Goal: Task Accomplishment & Management: Use online tool/utility

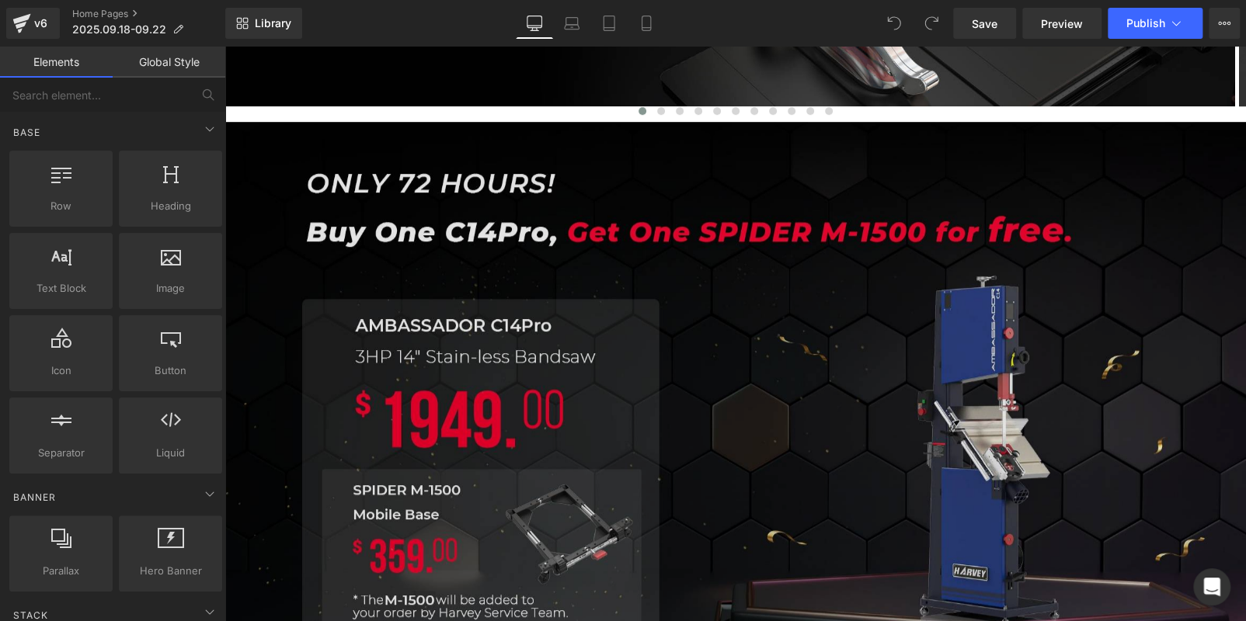
scroll to position [466, 0]
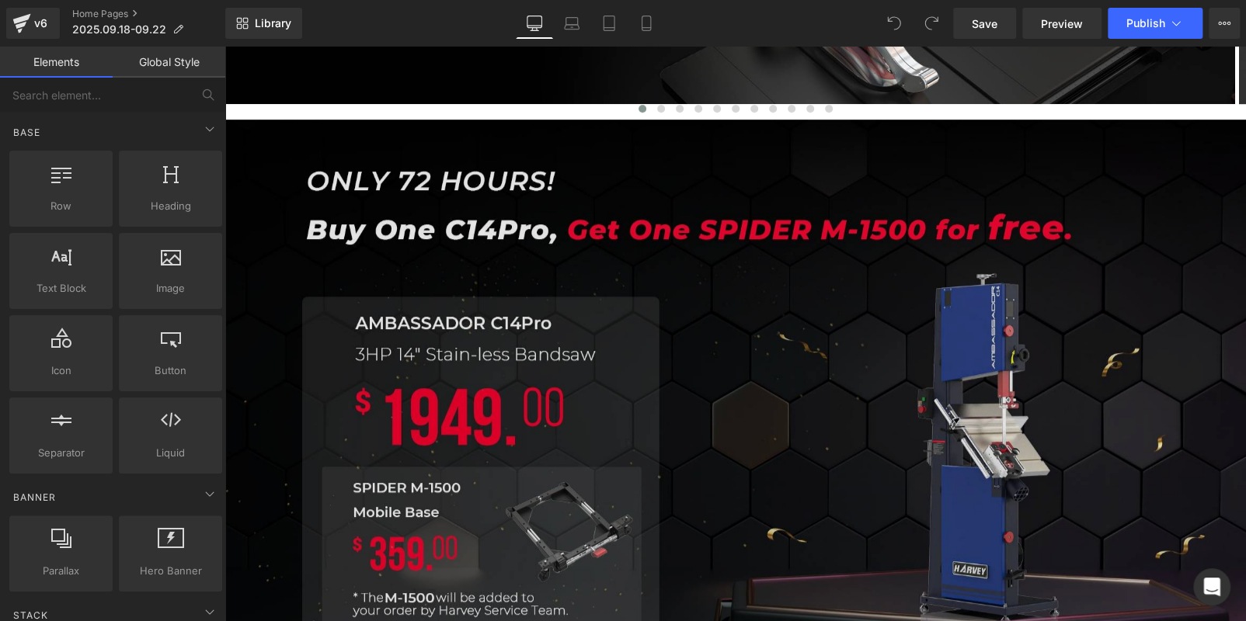
click at [346, 161] on img at bounding box center [734, 419] width 1021 height 598
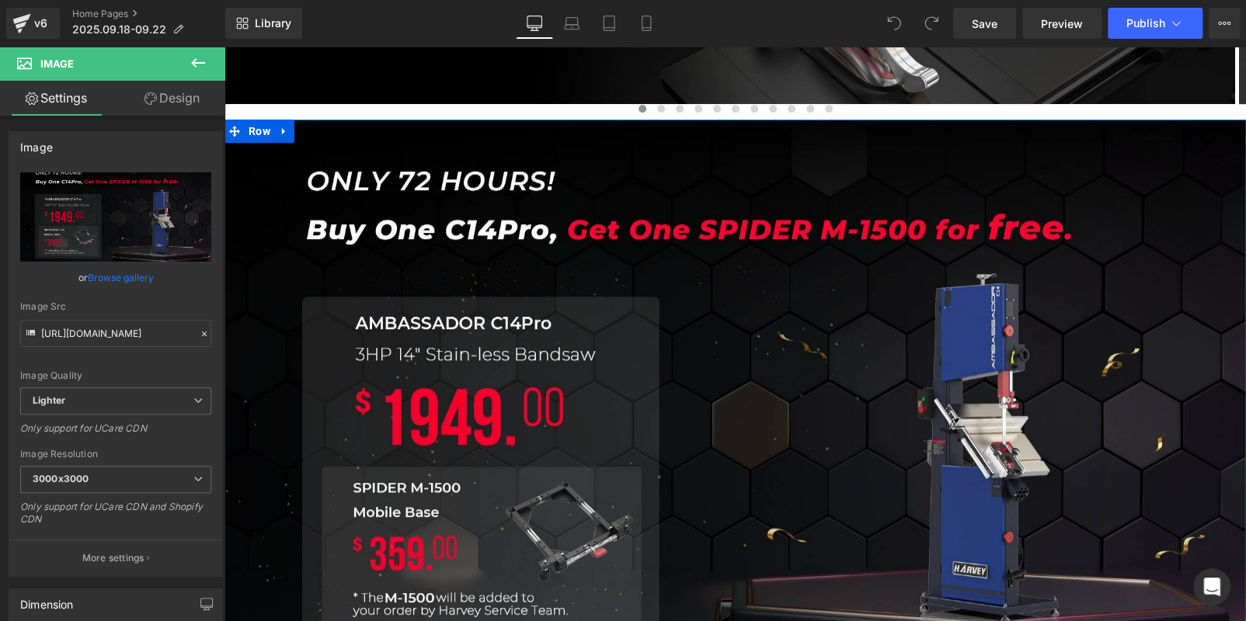
drag, startPoint x: 281, startPoint y: 135, endPoint x: 288, endPoint y: 131, distance: 8.0
click at [284, 134] on icon at bounding box center [284, 131] width 11 height 12
click at [319, 127] on icon at bounding box center [324, 131] width 11 height 11
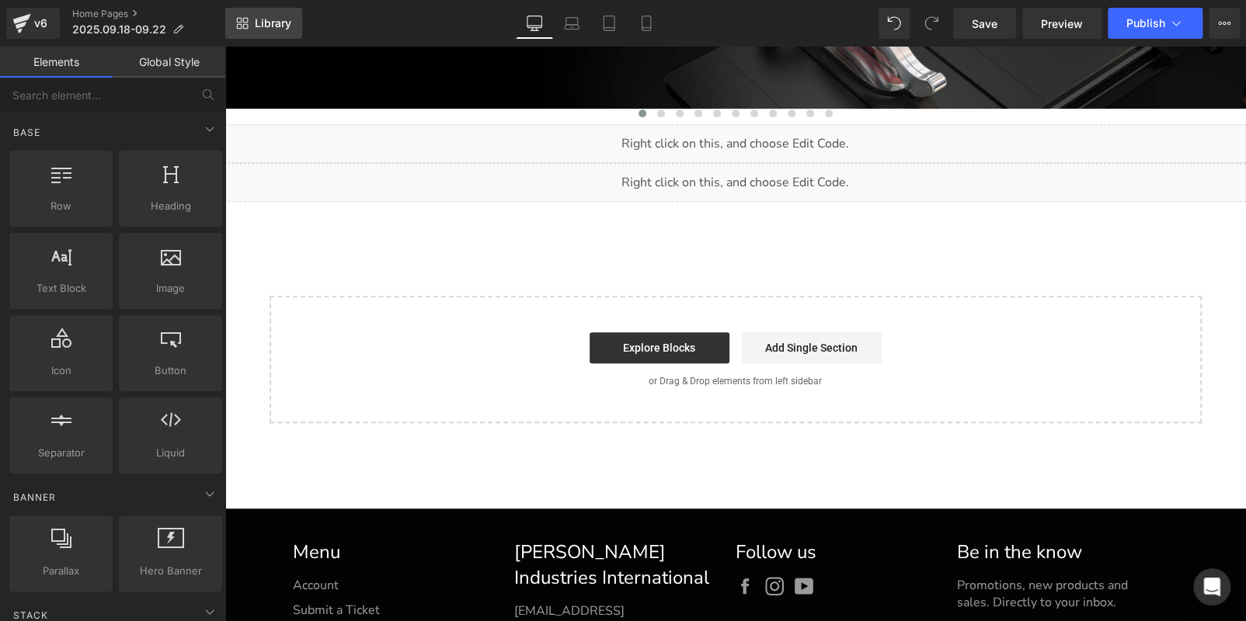
click at [261, 25] on span "Library" at bounding box center [273, 23] width 36 height 14
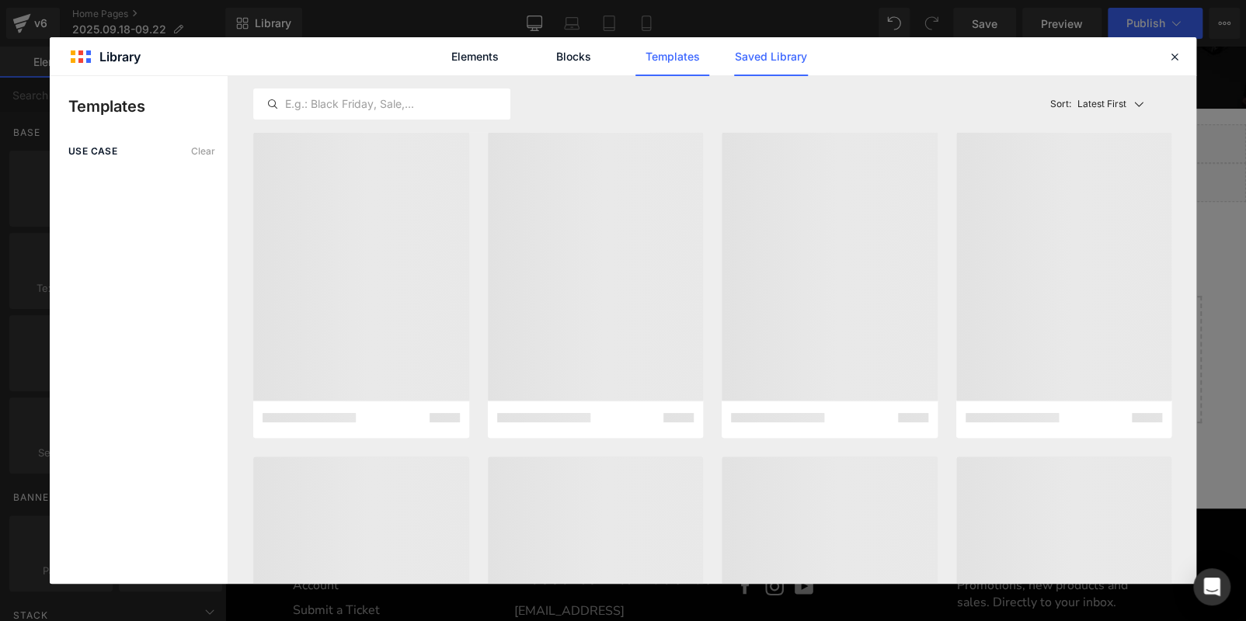
click at [764, 65] on link "Saved Library" at bounding box center [771, 56] width 74 height 39
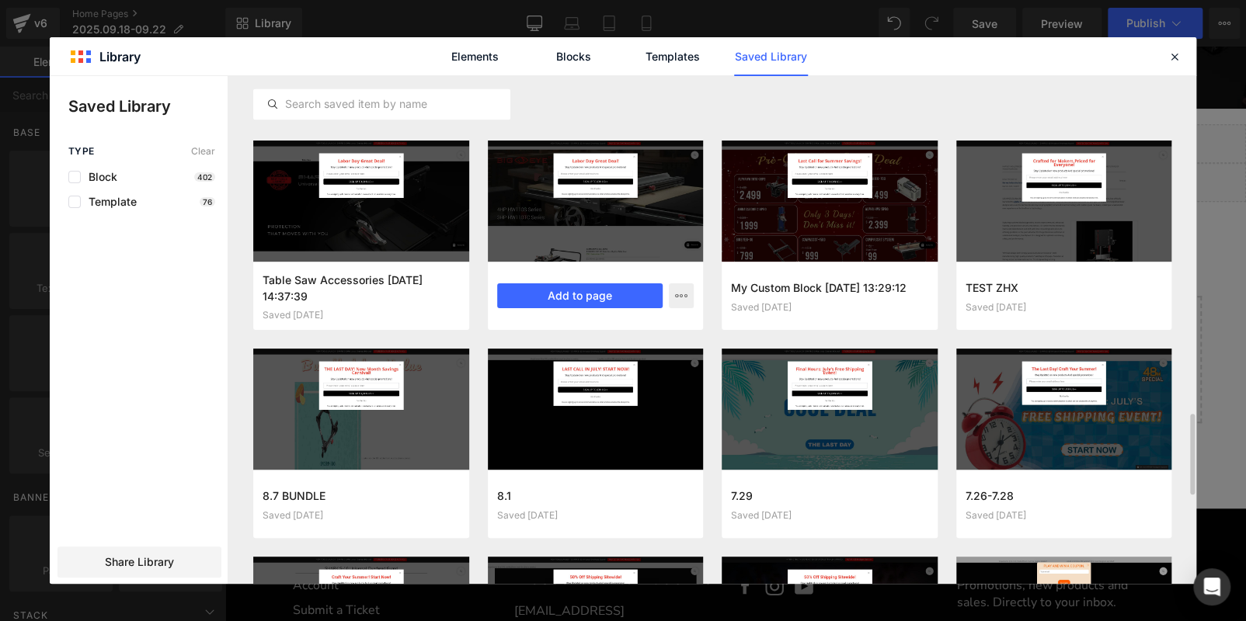
scroll to position [1587, 0]
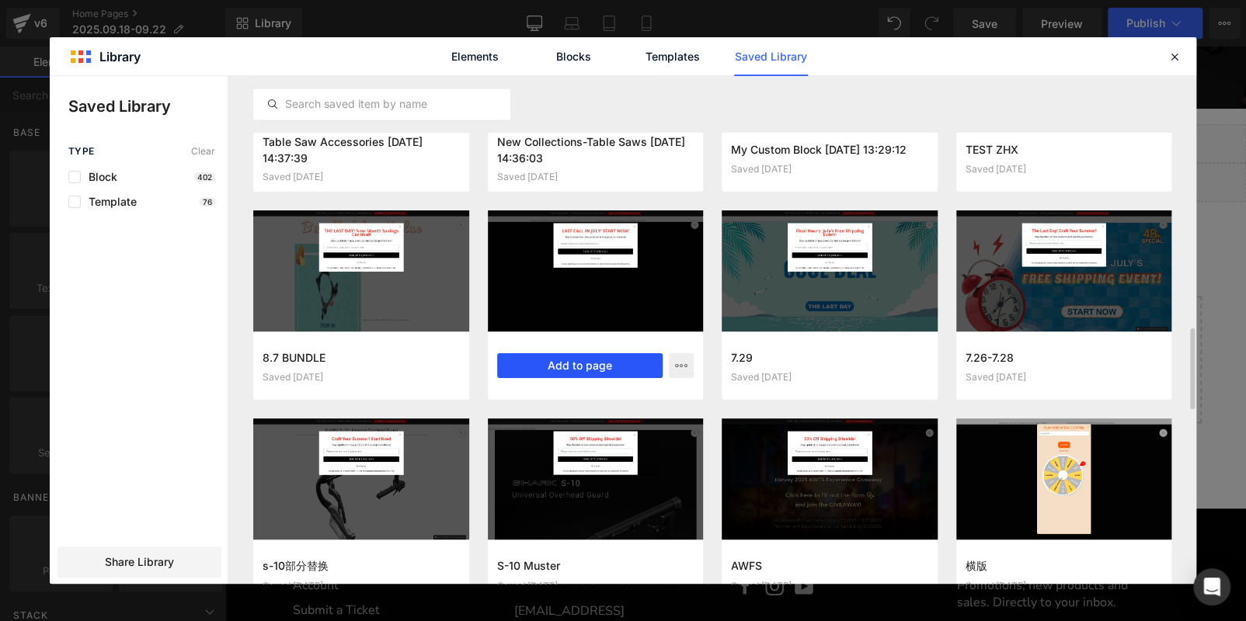
click at [602, 363] on button "Add to page" at bounding box center [580, 365] width 166 height 25
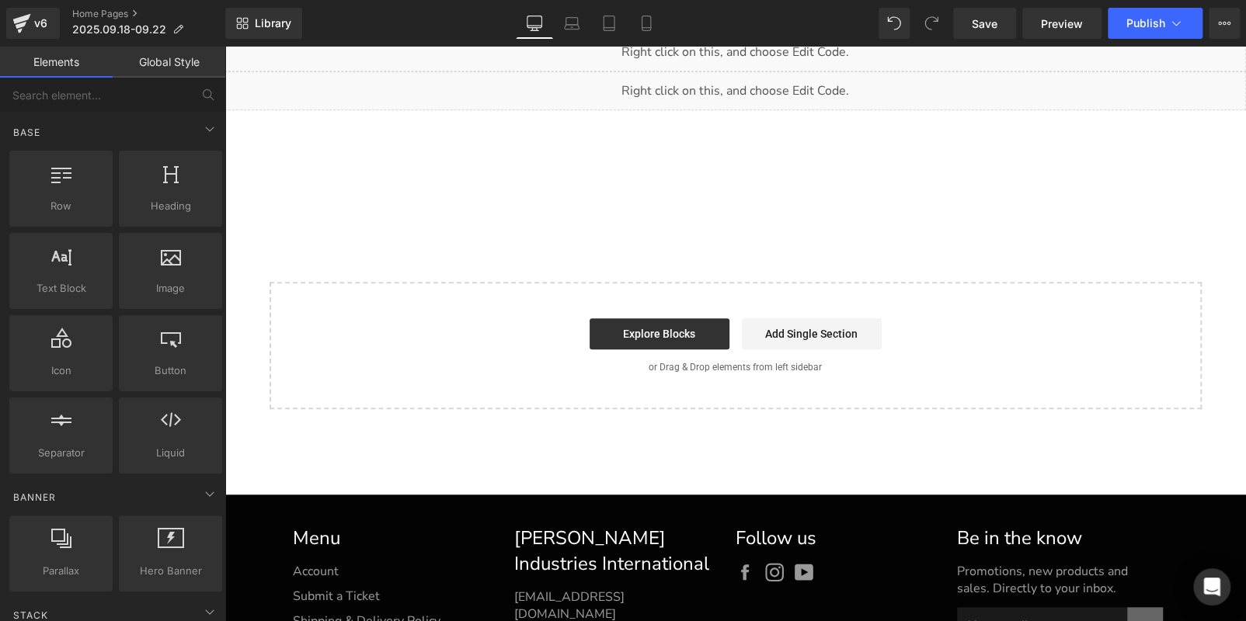
scroll to position [559, 0]
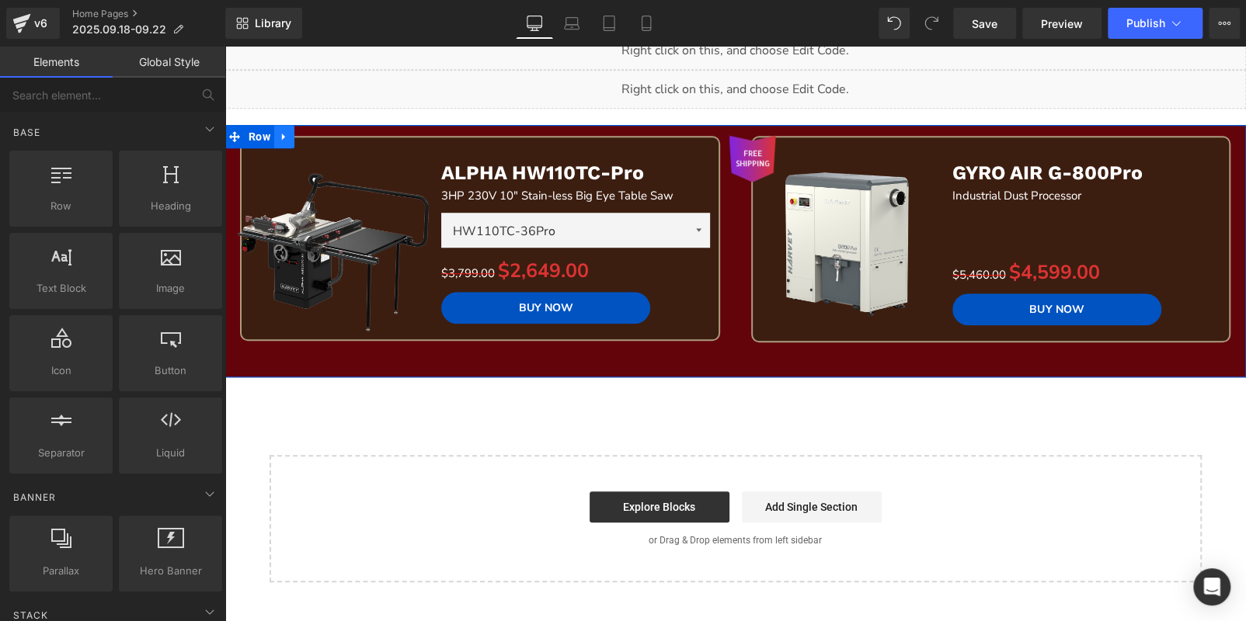
click at [285, 131] on icon at bounding box center [284, 137] width 11 height 12
click at [326, 136] on icon at bounding box center [324, 137] width 11 height 12
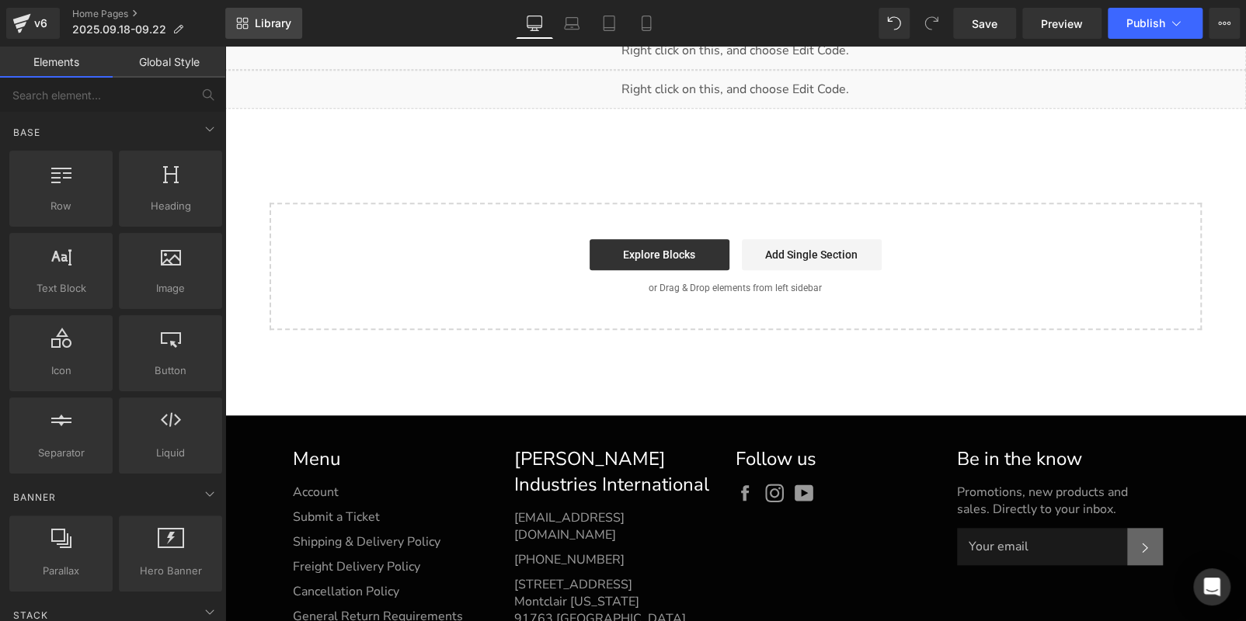
click at [276, 33] on link "Library" at bounding box center [263, 23] width 77 height 31
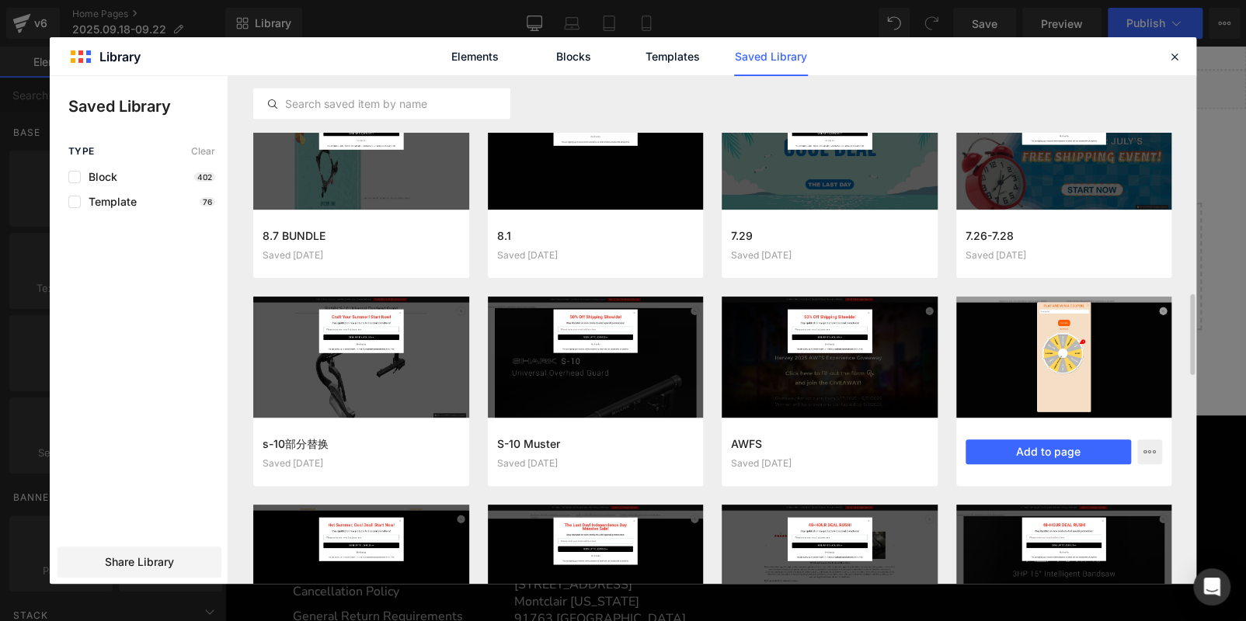
scroll to position [1663, 0]
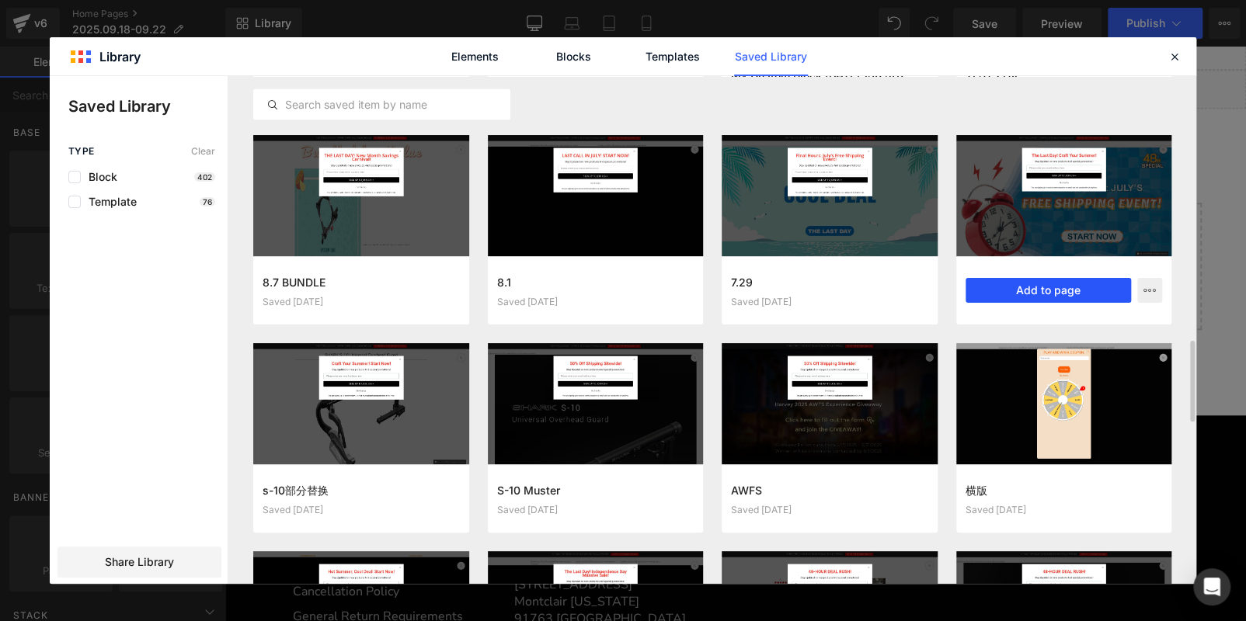
click at [999, 287] on button "Add to page" at bounding box center [1048, 290] width 166 height 25
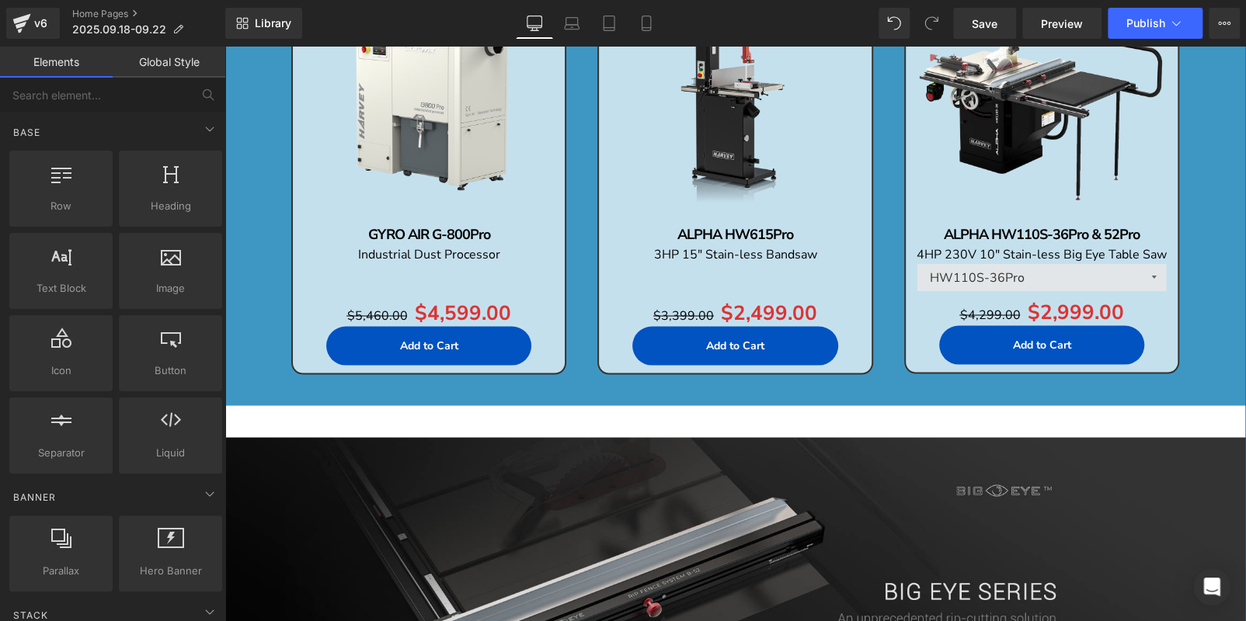
scroll to position [1724, 0]
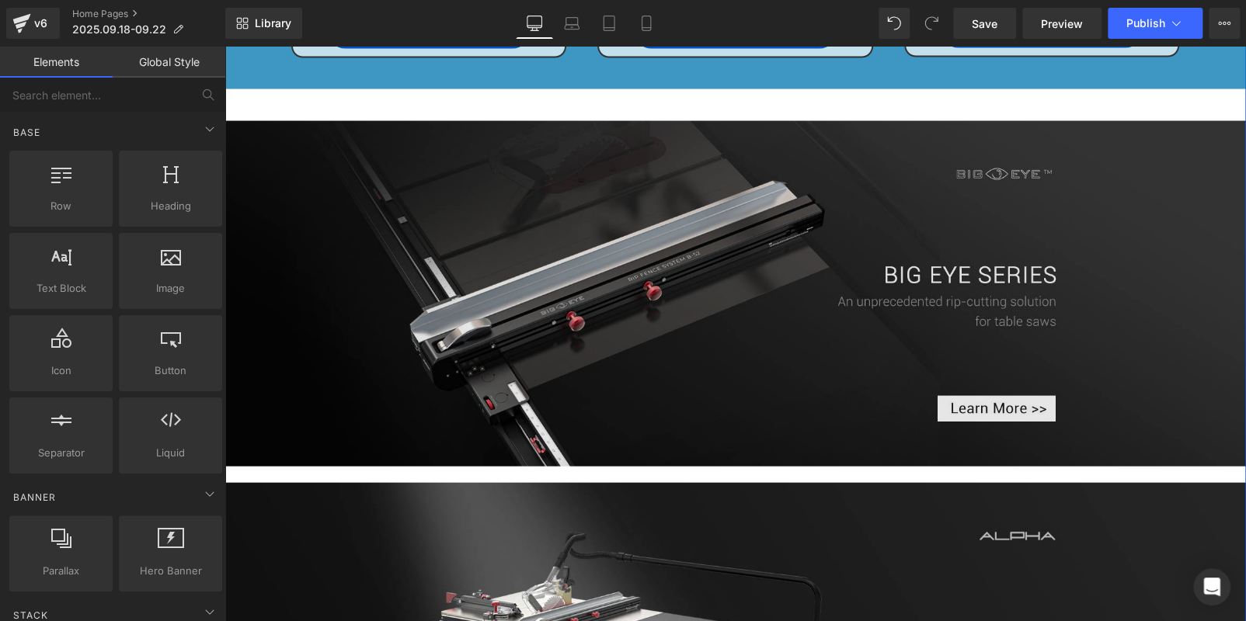
click at [306, 160] on img at bounding box center [734, 294] width 1021 height 346
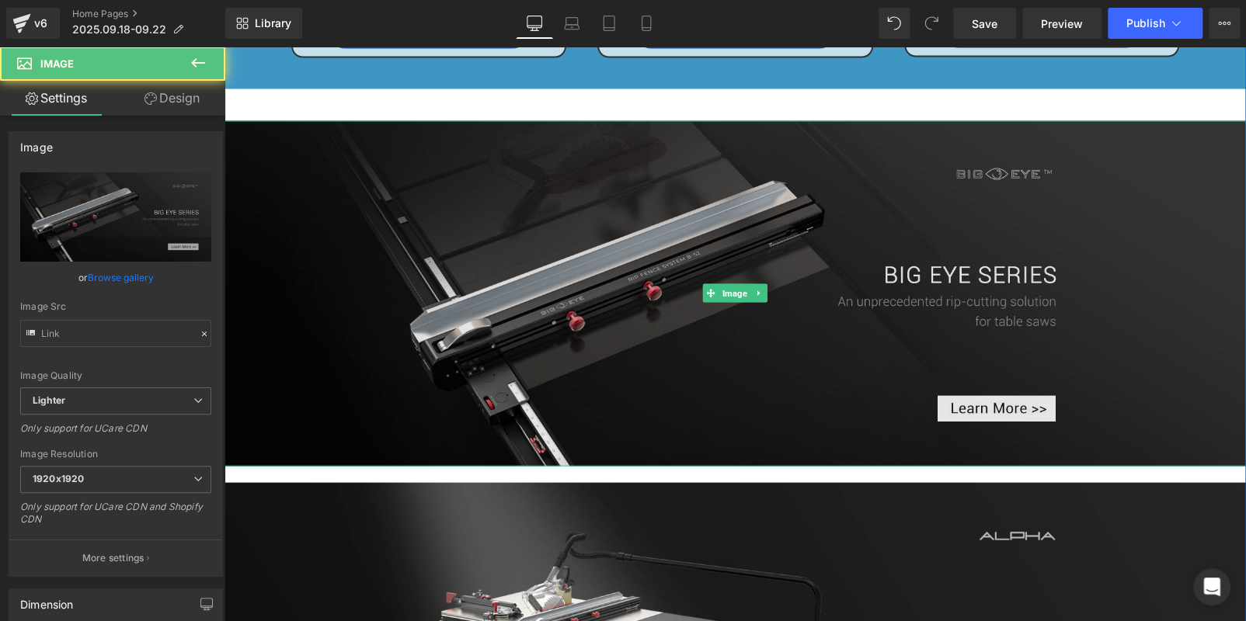
type input "https://ucarecdn.com/23013bb3-76a5-4cbe-a6de-c6ec1be04969/-/format/auto/-/previ…"
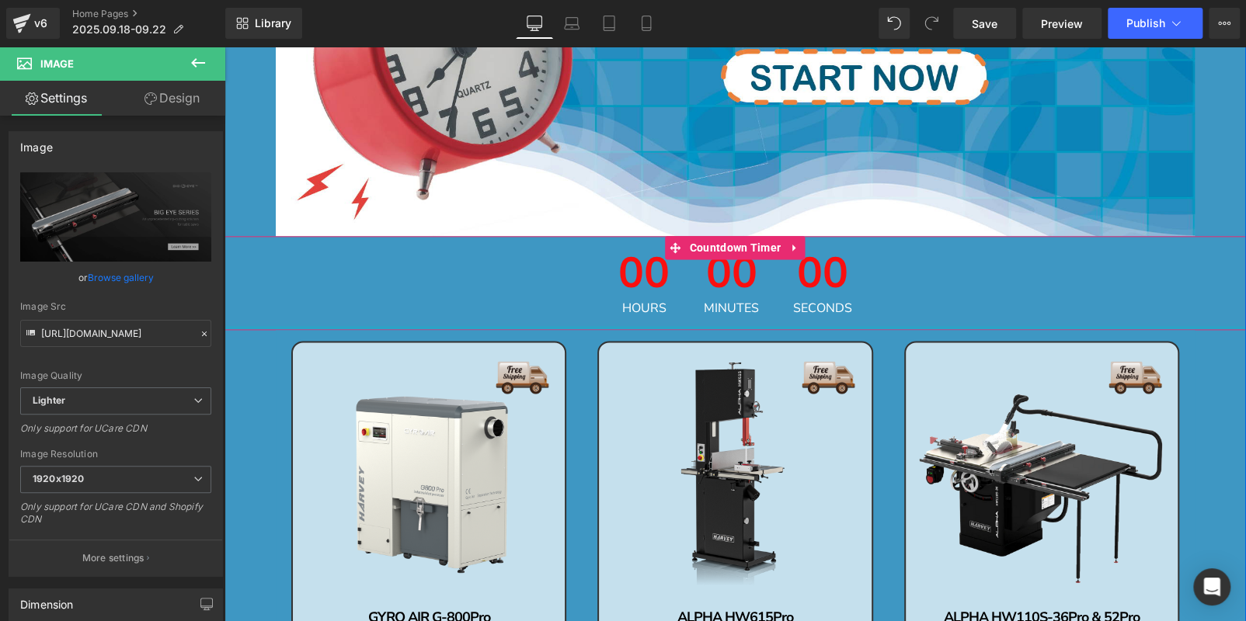
scroll to position [947, 0]
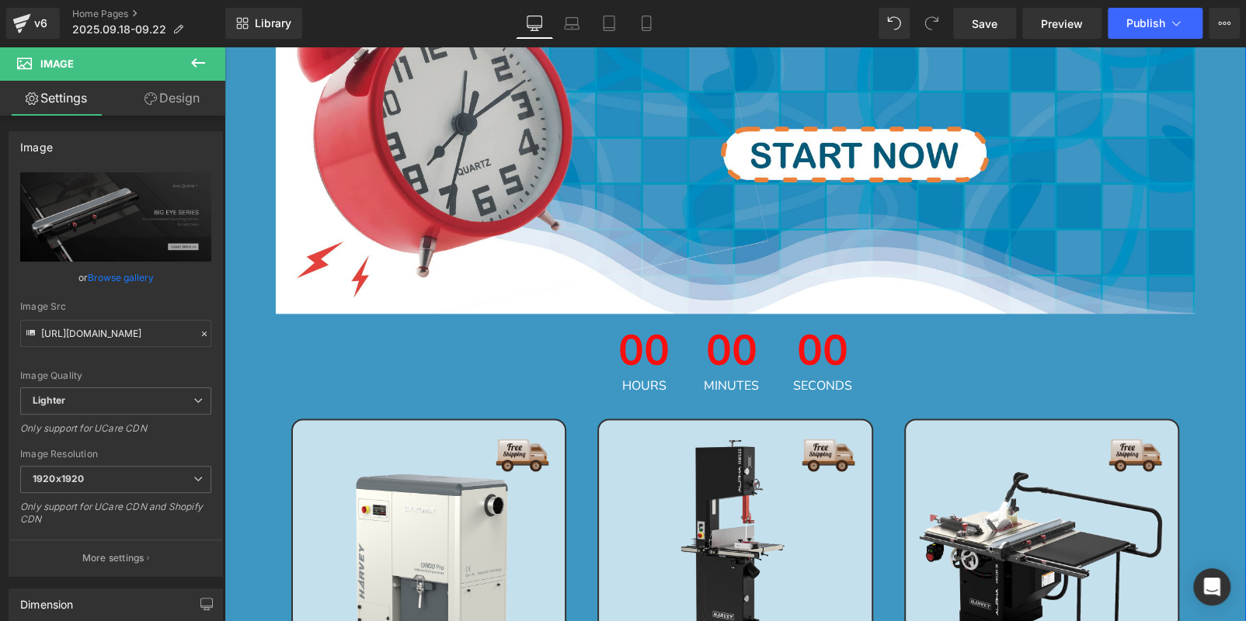
click at [546, 371] on div "00 Hours 00 Minutes 00 Seconds" at bounding box center [734, 361] width 1021 height 94
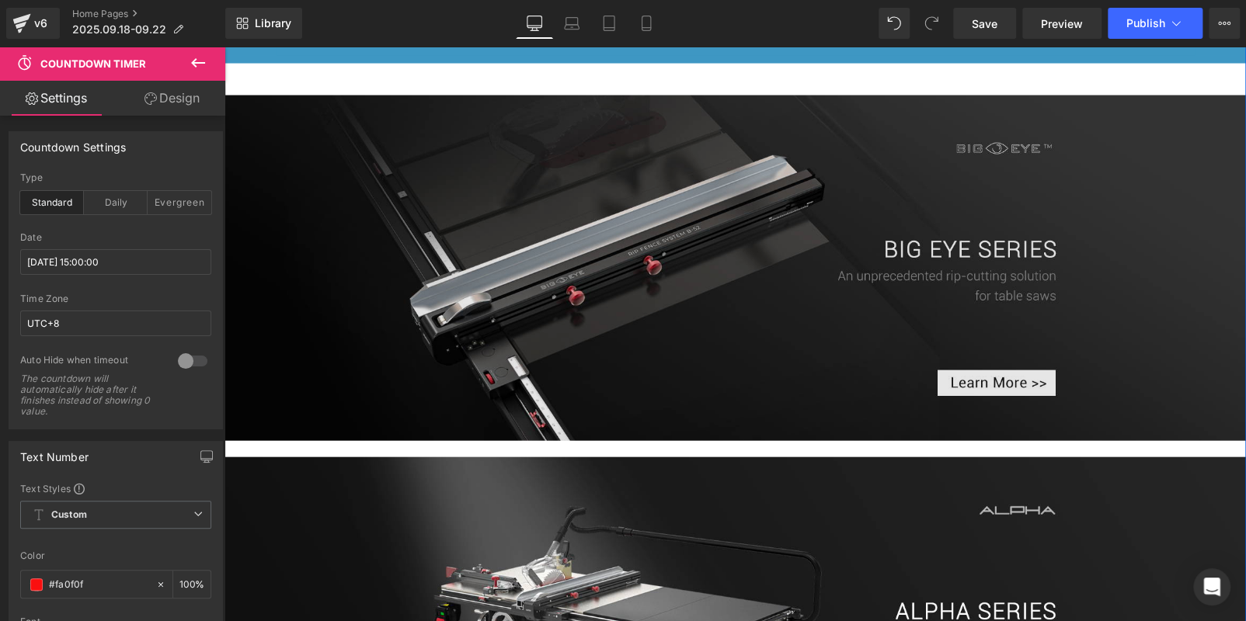
scroll to position [1646, 0]
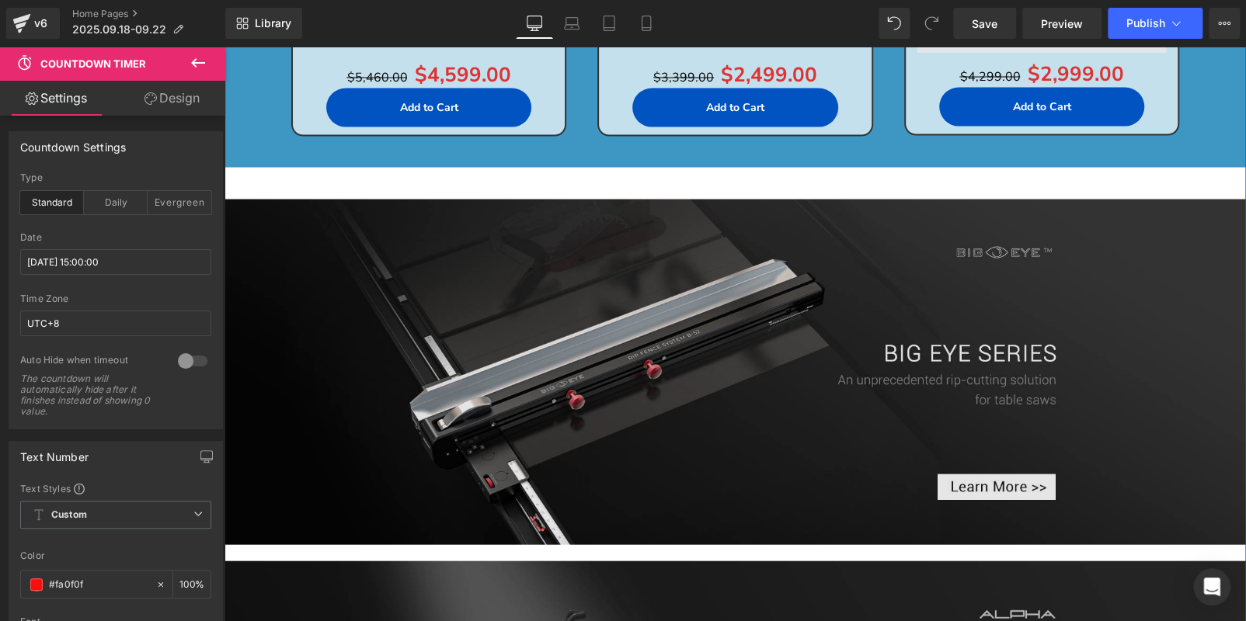
drag, startPoint x: 718, startPoint y: 316, endPoint x: 735, endPoint y: 337, distance: 27.0
click at [719, 316] on img at bounding box center [734, 372] width 1021 height 346
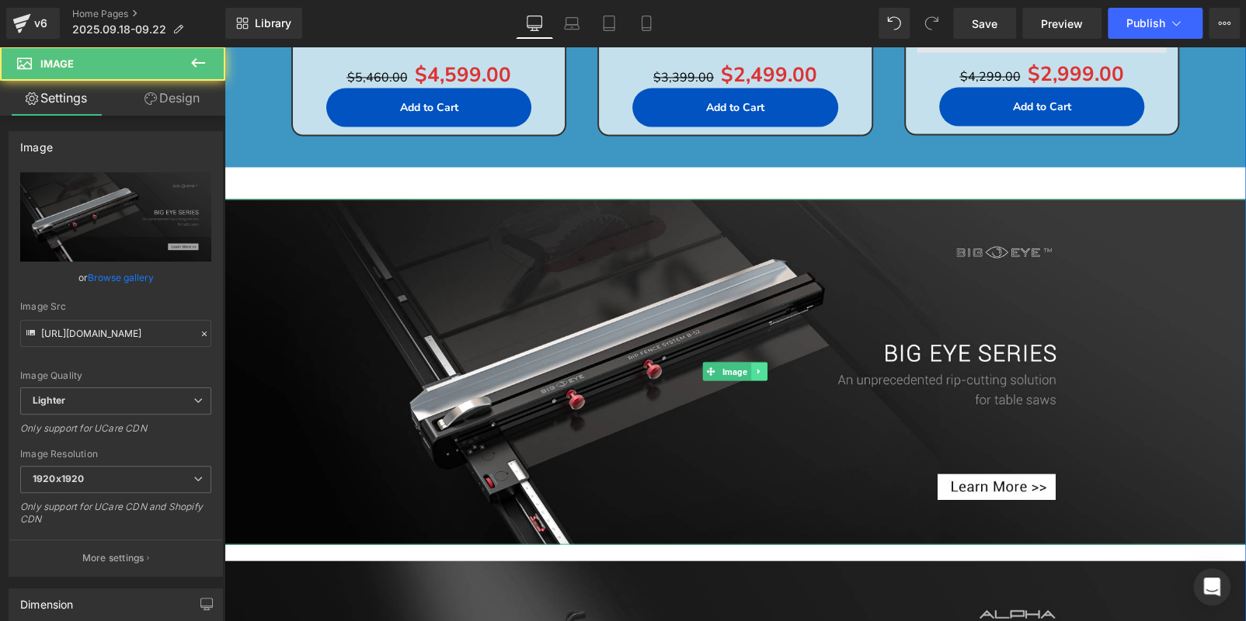
click at [759, 372] on link at bounding box center [759, 371] width 16 height 19
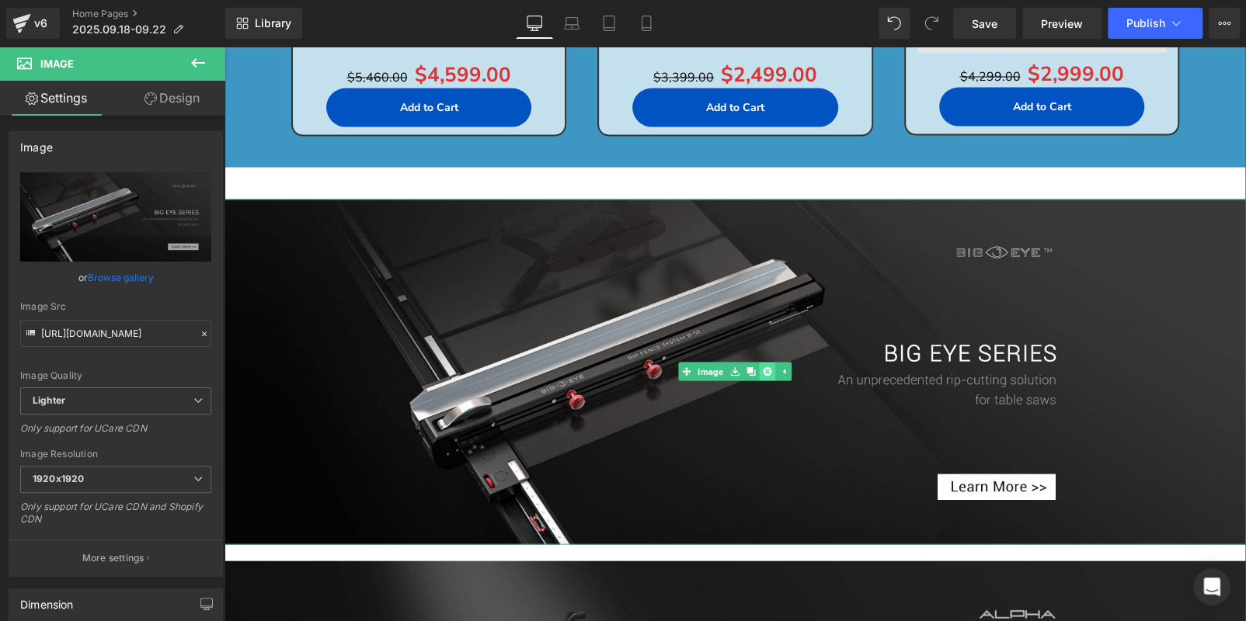
click at [763, 371] on icon at bounding box center [767, 371] width 9 height 9
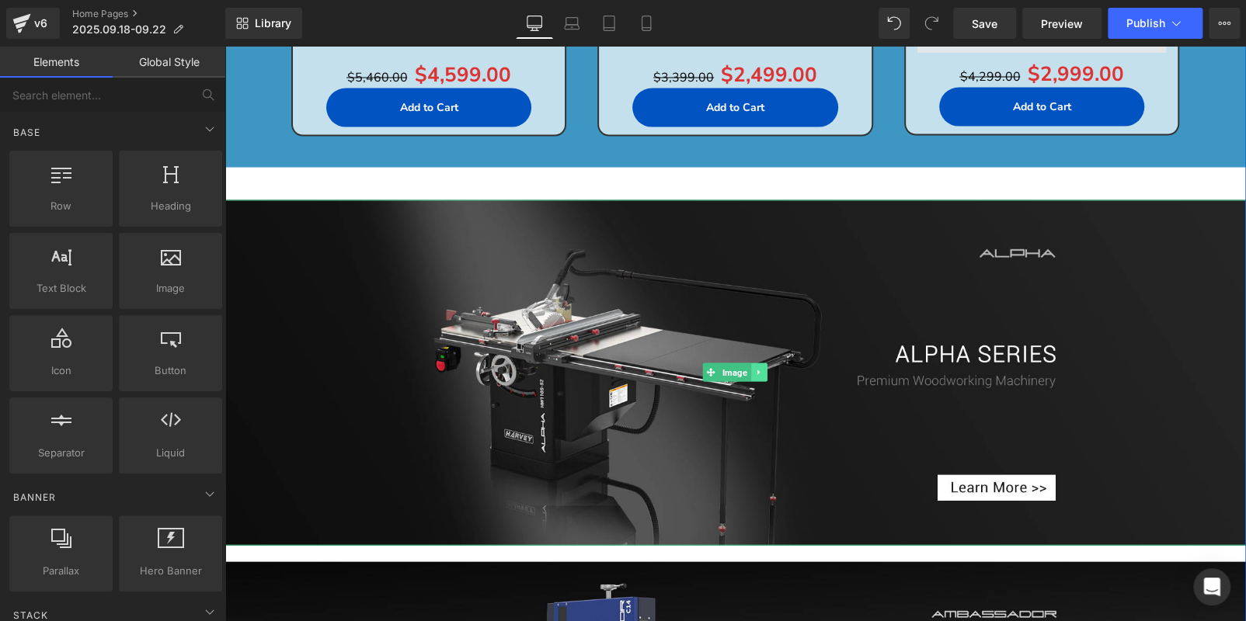
click at [757, 371] on icon at bounding box center [758, 372] width 2 height 5
click at [763, 371] on icon at bounding box center [767, 372] width 9 height 9
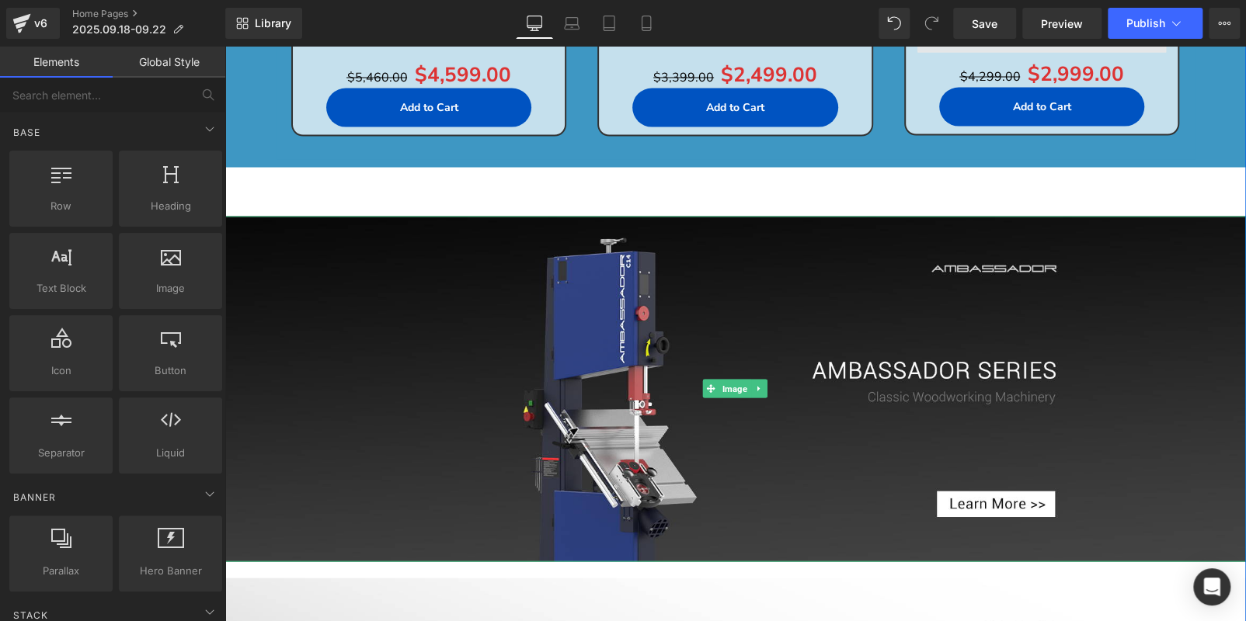
click at [758, 371] on img at bounding box center [734, 389] width 1021 height 346
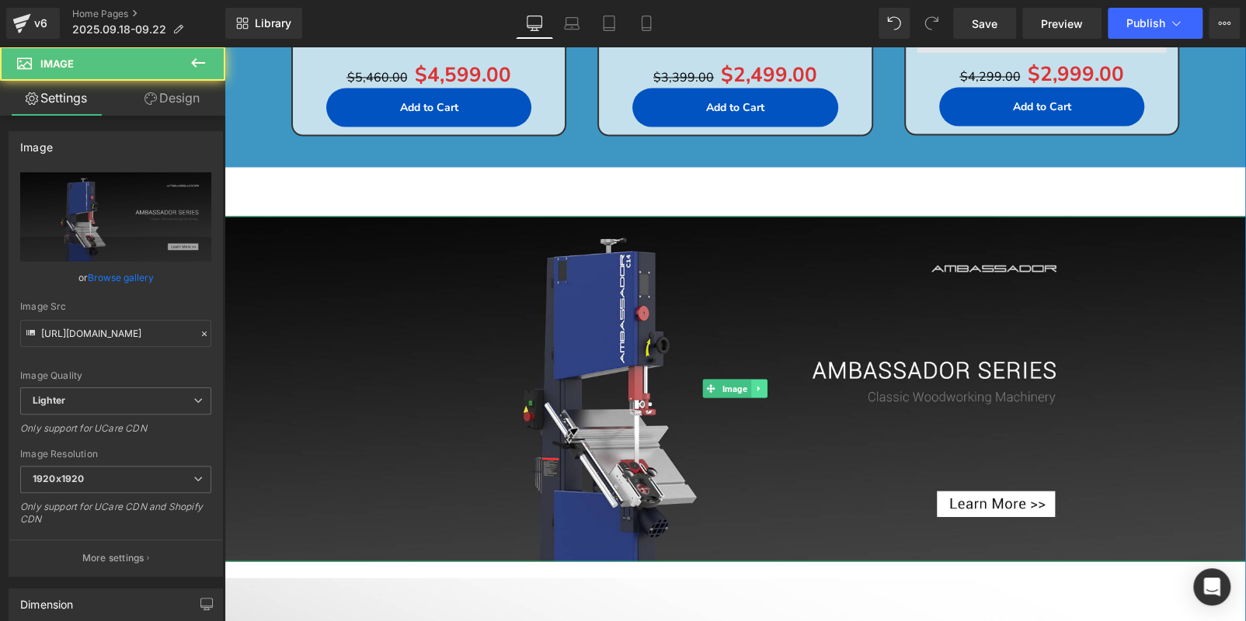
click at [755, 381] on link at bounding box center [759, 388] width 16 height 19
click at [759, 383] on link at bounding box center [767, 388] width 16 height 19
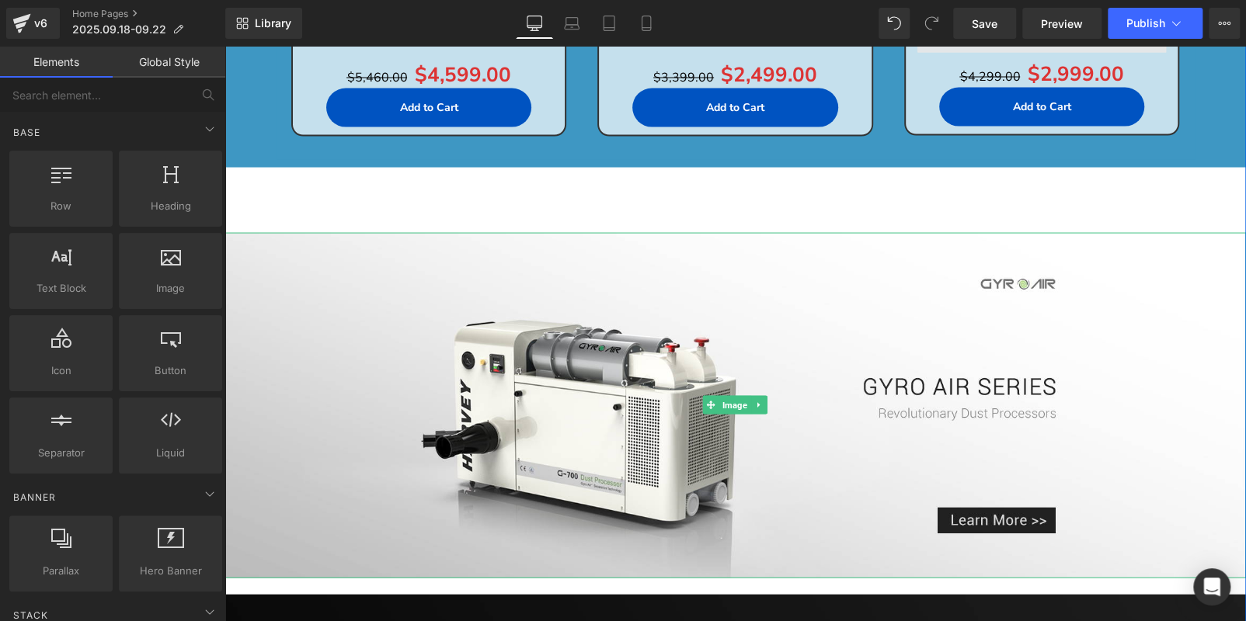
click at [756, 383] on img at bounding box center [734, 405] width 1021 height 346
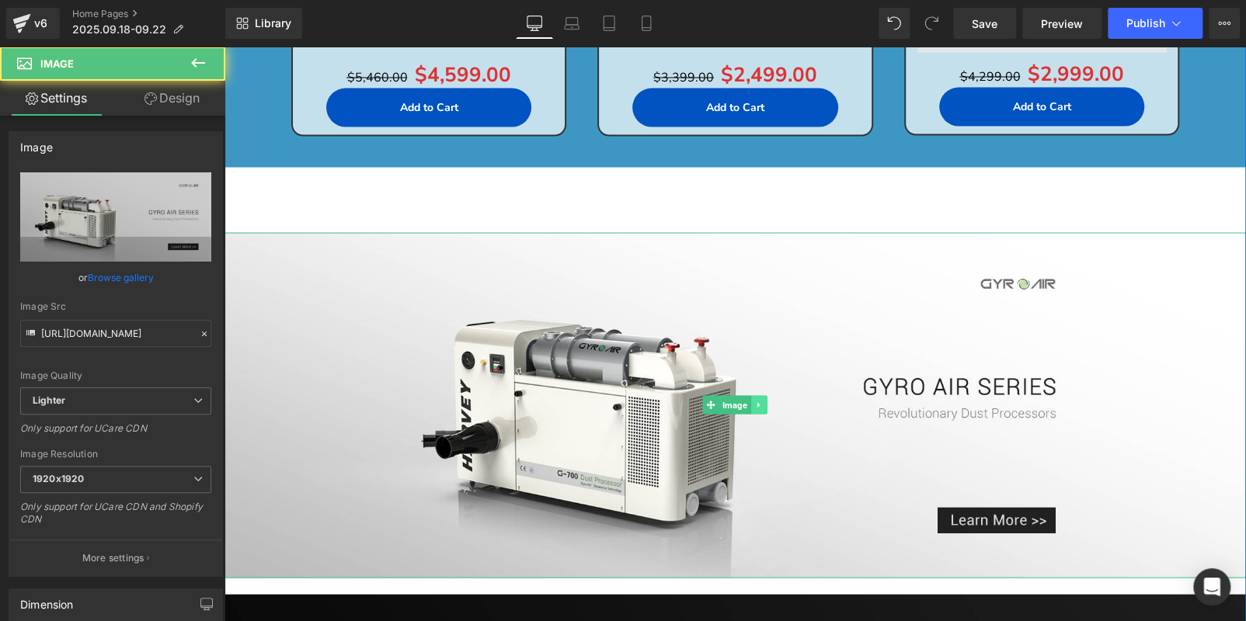
click at [756, 402] on icon at bounding box center [759, 404] width 9 height 9
click at [763, 402] on icon at bounding box center [767, 405] width 9 height 9
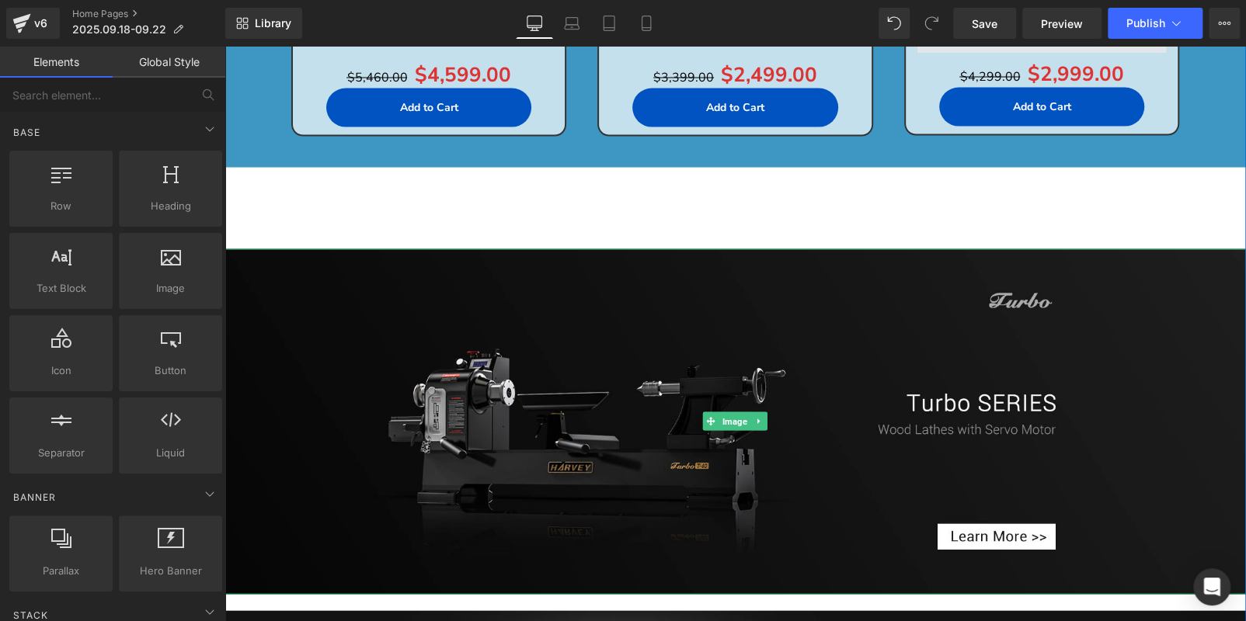
click at [759, 402] on img at bounding box center [734, 422] width 1021 height 346
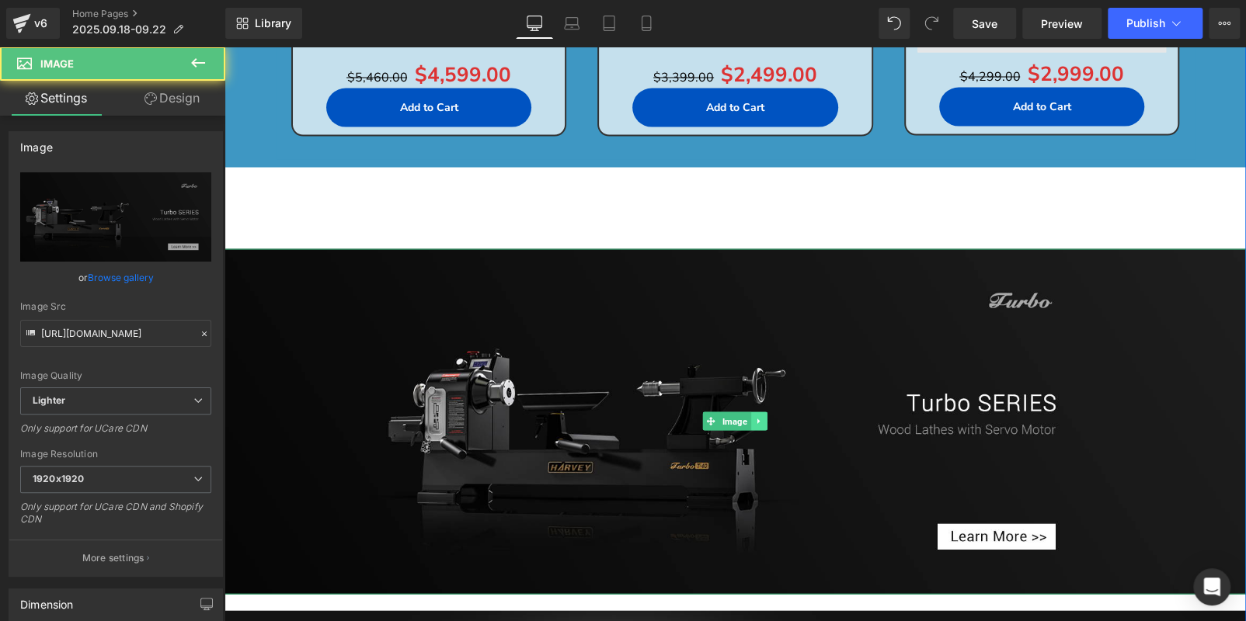
click at [757, 422] on icon at bounding box center [759, 420] width 9 height 9
click at [763, 420] on icon at bounding box center [767, 421] width 9 height 9
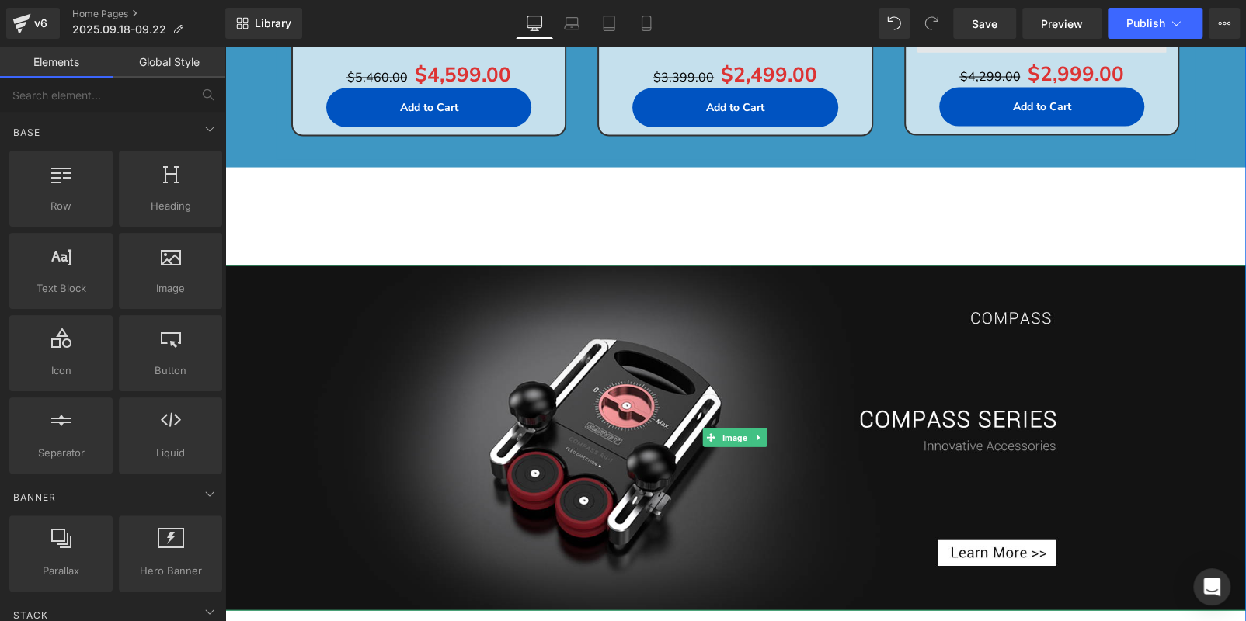
click at [759, 420] on img at bounding box center [734, 438] width 1021 height 346
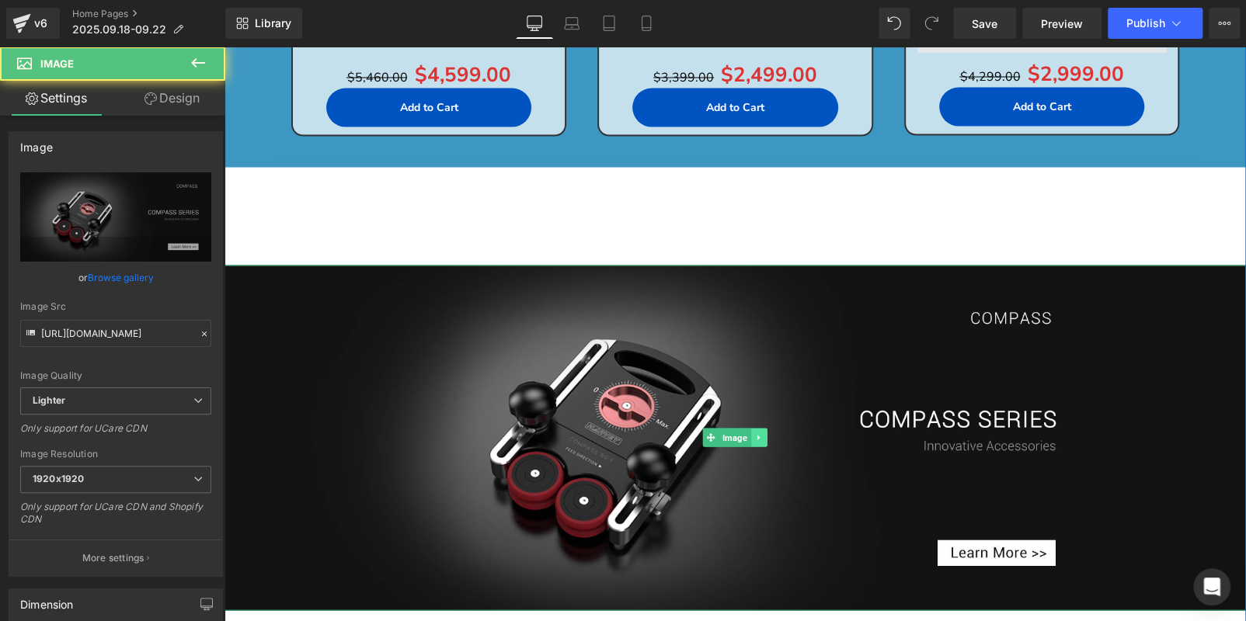
click at [756, 434] on icon at bounding box center [759, 437] width 9 height 9
click at [759, 434] on link at bounding box center [767, 437] width 16 height 19
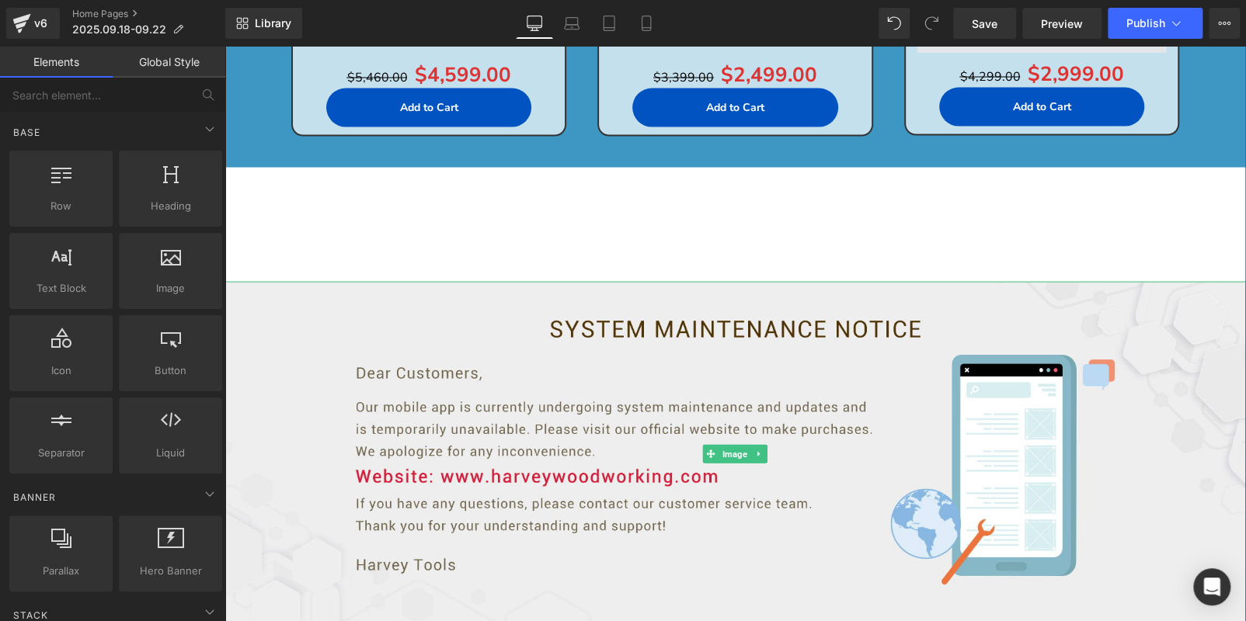
click at [756, 433] on img at bounding box center [734, 454] width 1021 height 346
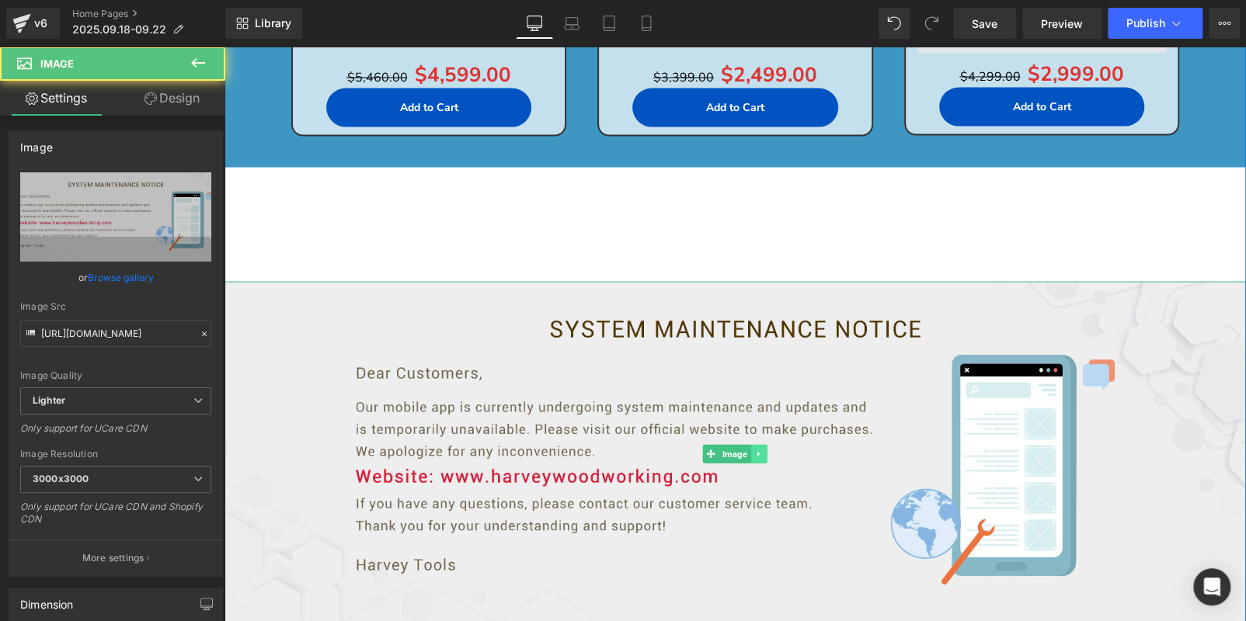
click at [757, 451] on icon at bounding box center [758, 453] width 2 height 5
click at [763, 450] on icon at bounding box center [767, 454] width 9 height 9
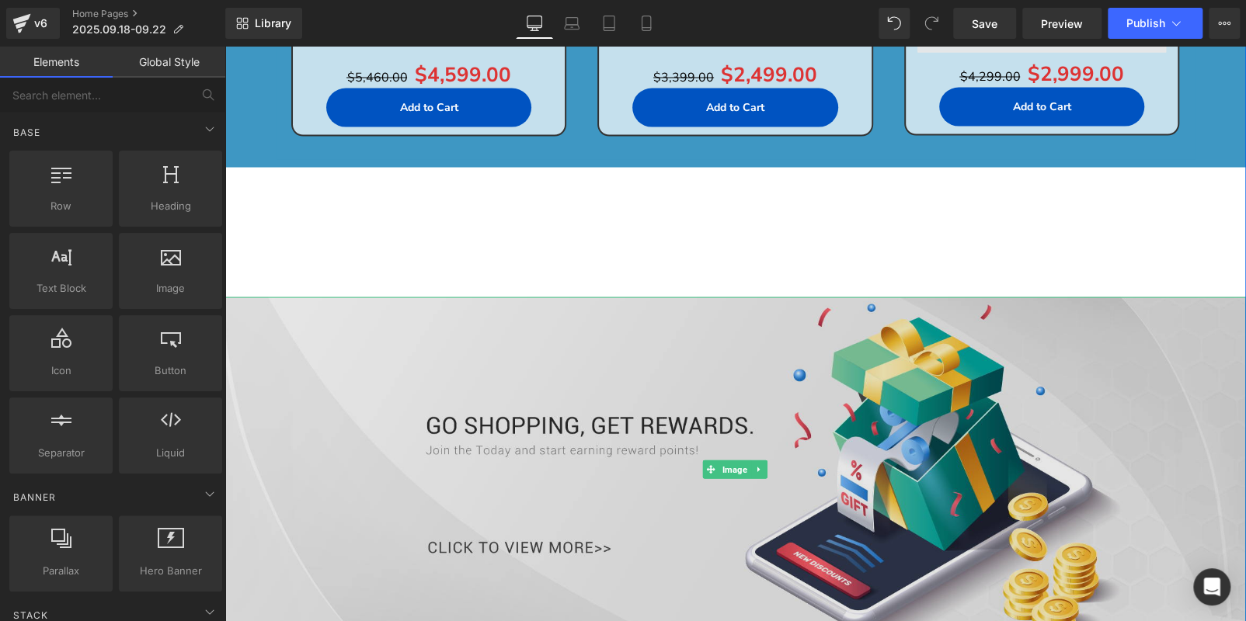
drag, startPoint x: 756, startPoint y: 443, endPoint x: 756, endPoint y: 468, distance: 24.9
click at [756, 443] on img at bounding box center [734, 470] width 1021 height 346
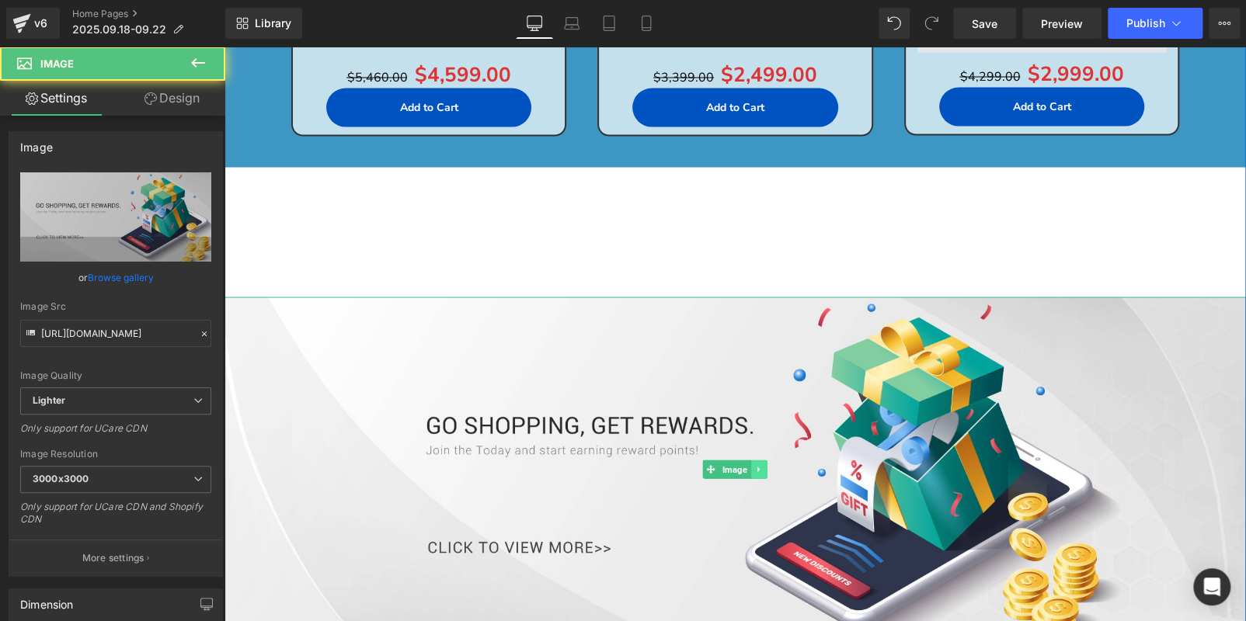
click at [756, 468] on icon at bounding box center [759, 468] width 9 height 9
click at [224, 47] on link at bounding box center [224, 47] width 0 height 0
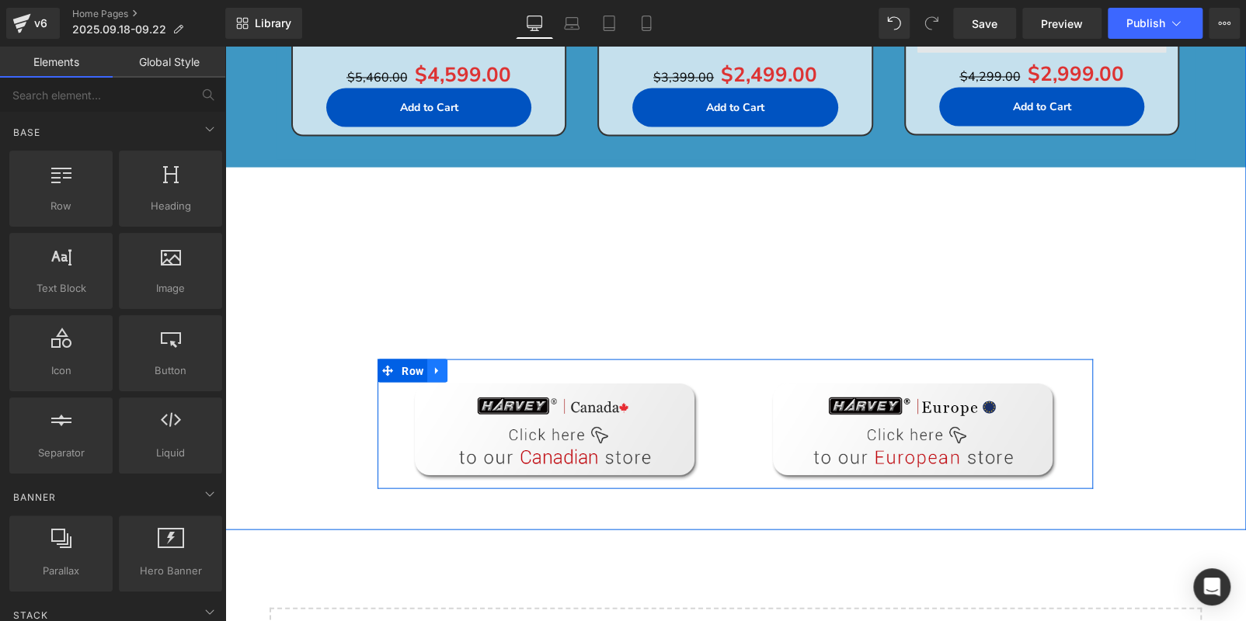
click at [441, 367] on link at bounding box center [437, 370] width 20 height 23
click at [474, 367] on icon at bounding box center [477, 370] width 11 height 12
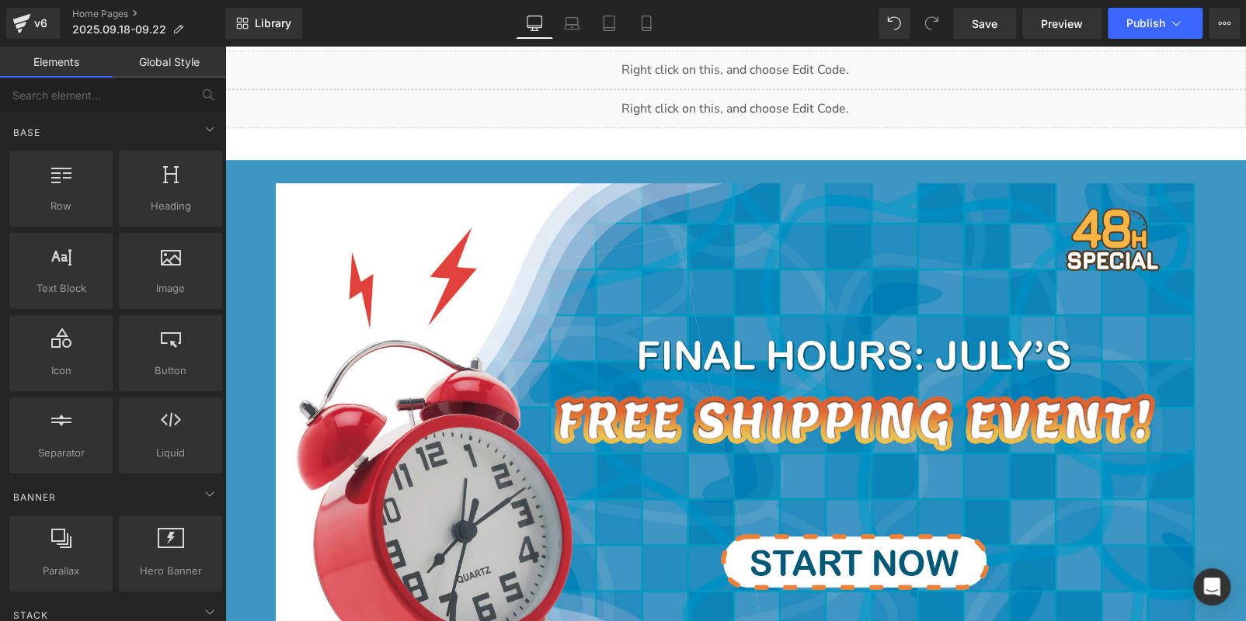
scroll to position [325, 0]
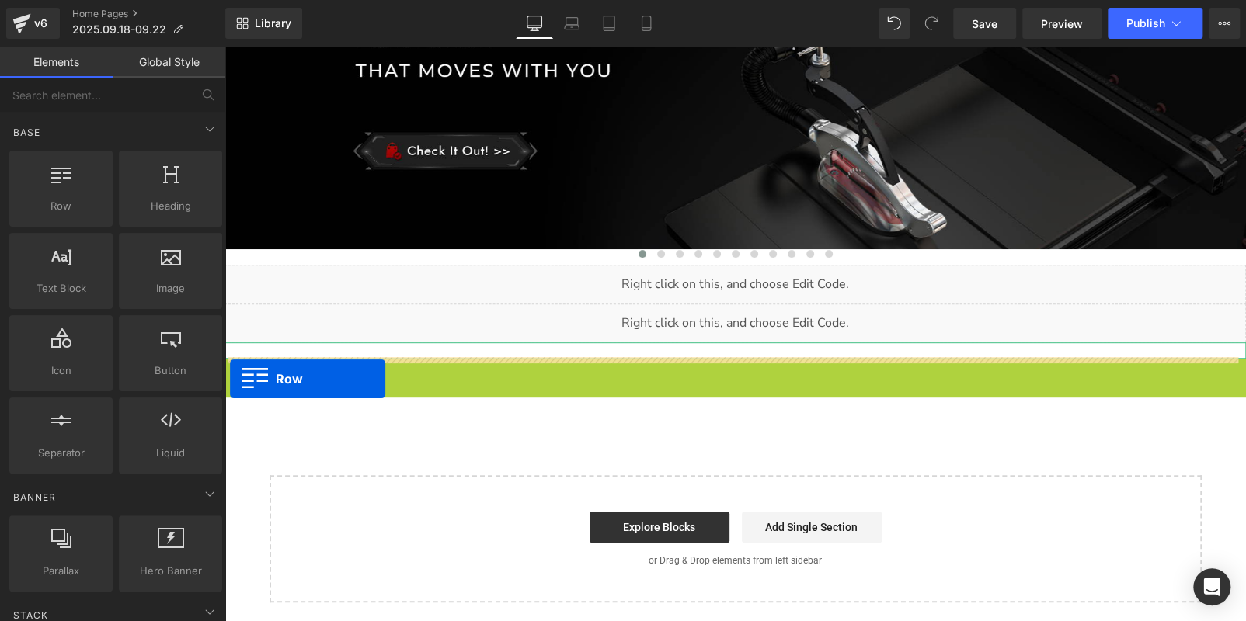
drag, startPoint x: 226, startPoint y: 367, endPoint x: 230, endPoint y: 379, distance: 12.3
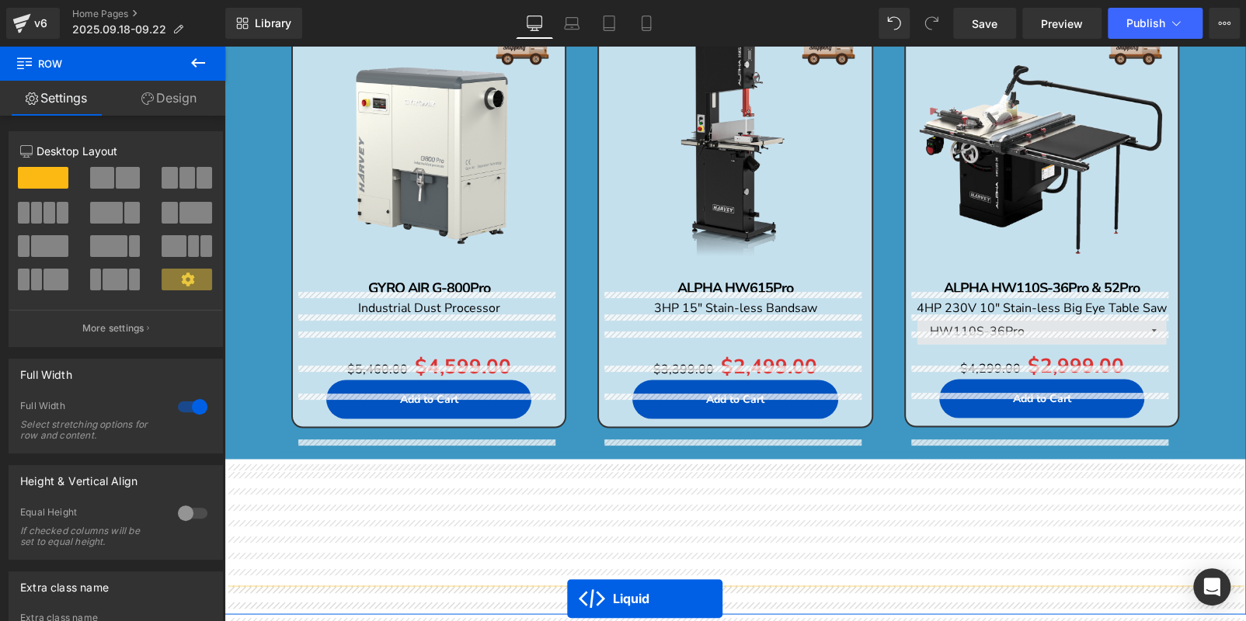
scroll to position [1429, 0]
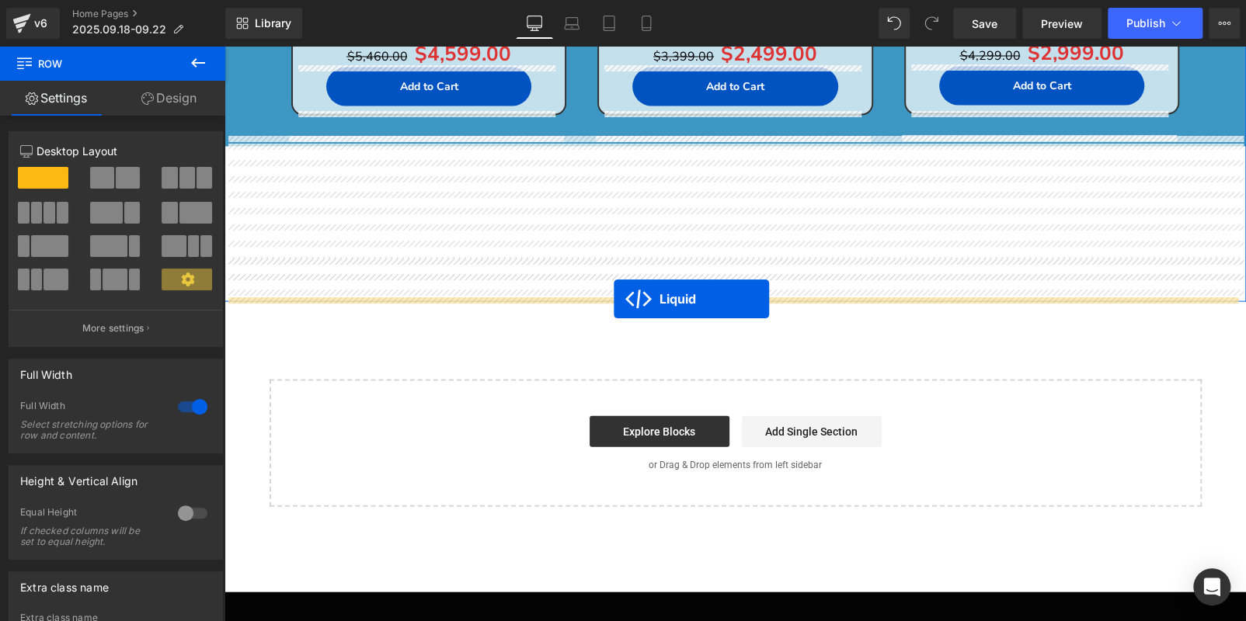
drag, startPoint x: 681, startPoint y: 280, endPoint x: 613, endPoint y: 299, distance: 70.1
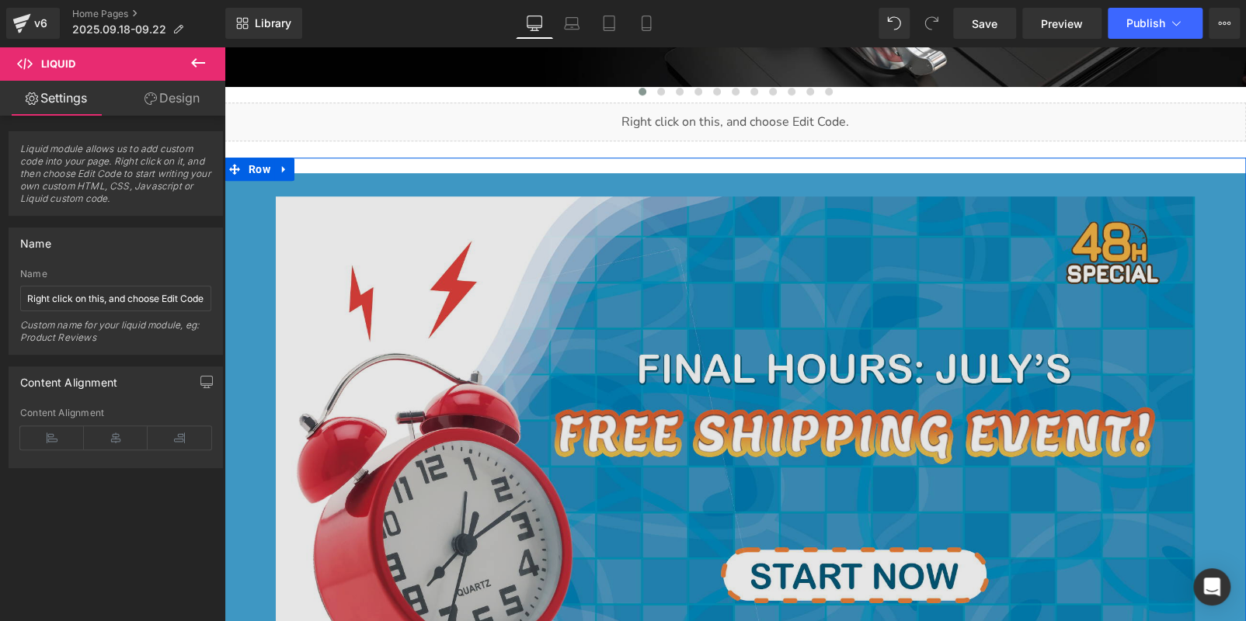
scroll to position [464, 0]
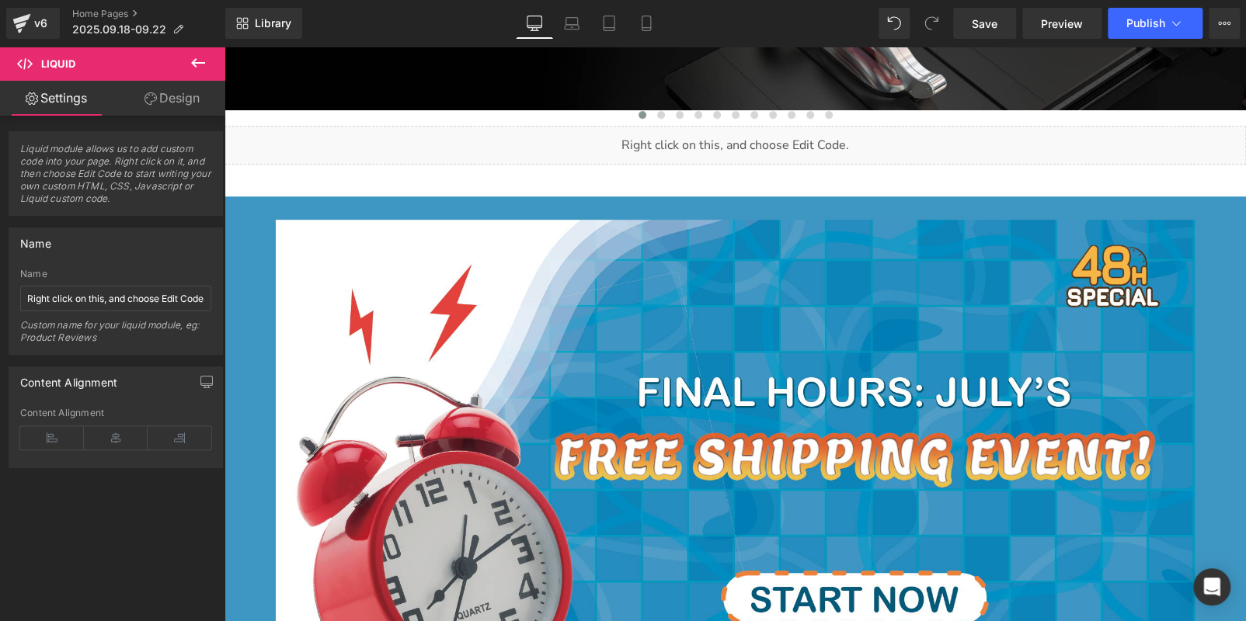
click at [710, 136] on div "Liquid" at bounding box center [734, 145] width 1021 height 39
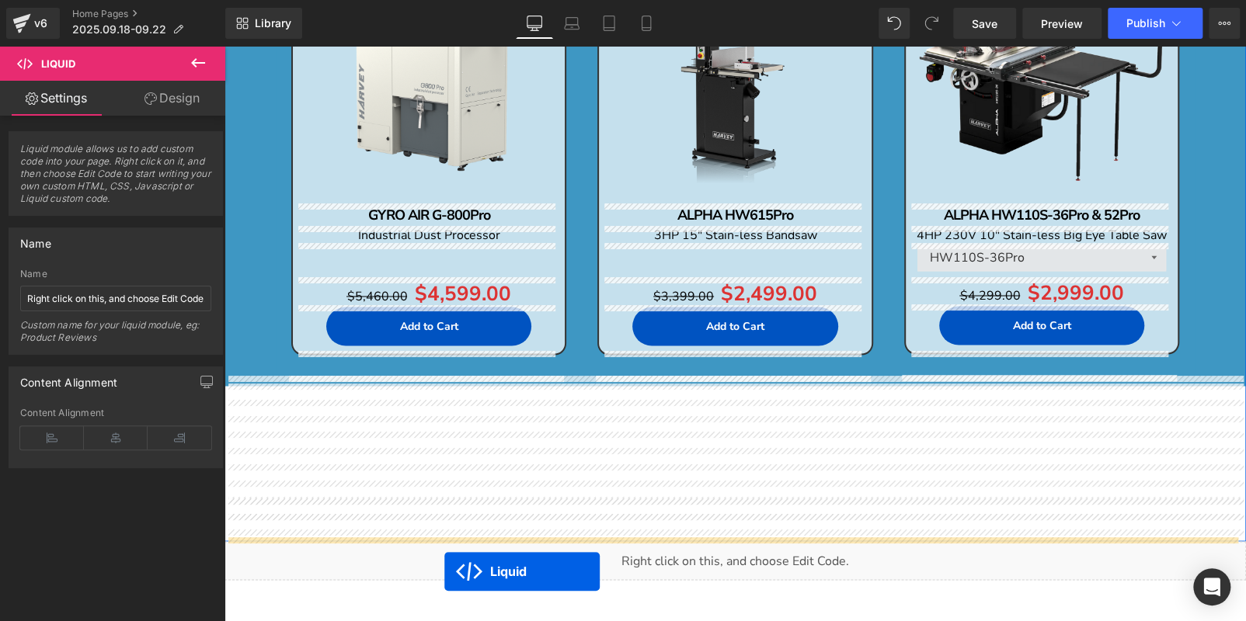
scroll to position [1434, 0]
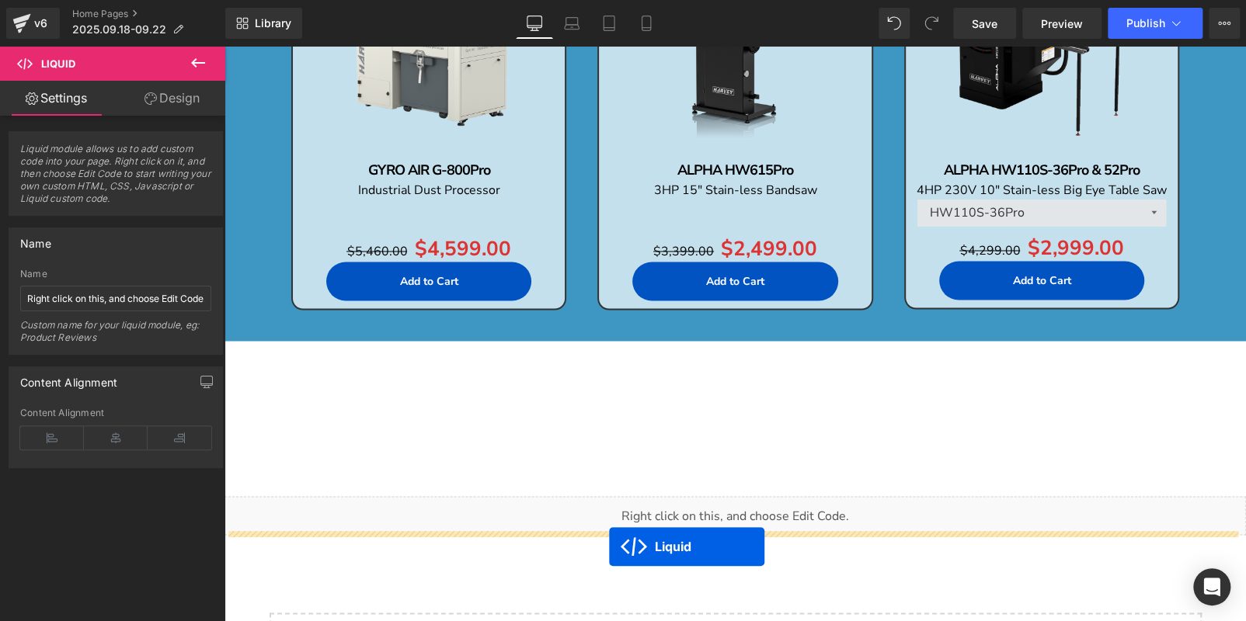
drag, startPoint x: 468, startPoint y: 267, endPoint x: 608, endPoint y: 558, distance: 323.4
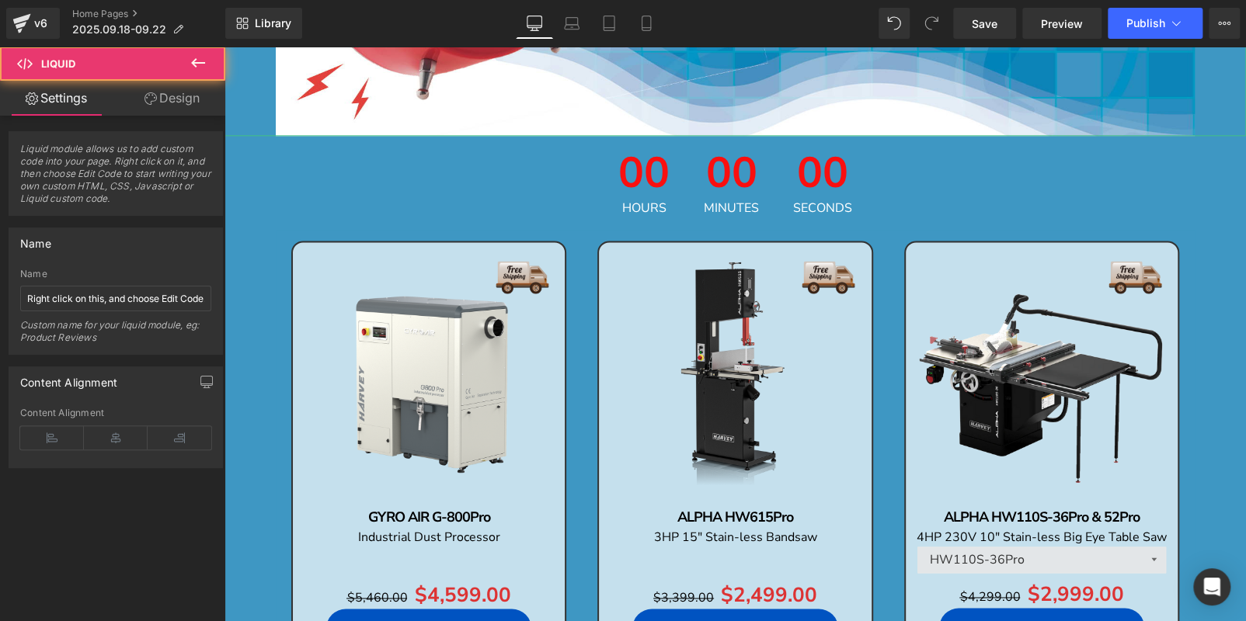
scroll to position [1006, 0]
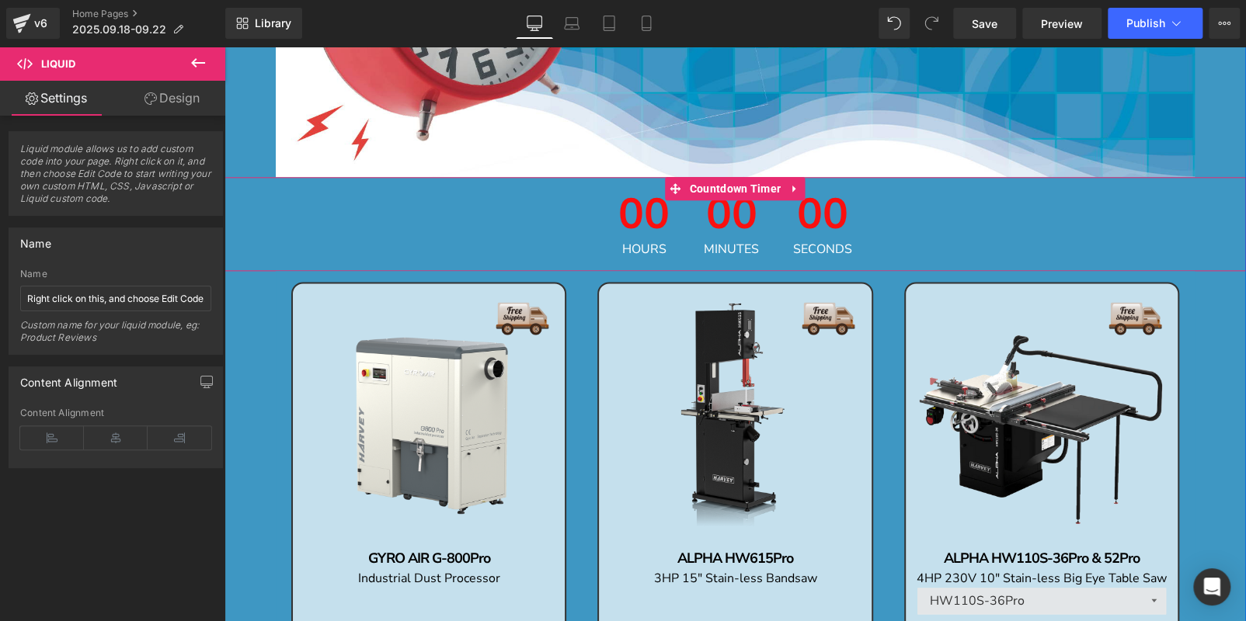
click at [789, 186] on icon at bounding box center [794, 188] width 11 height 12
click at [796, 187] on link at bounding box center [804, 188] width 20 height 23
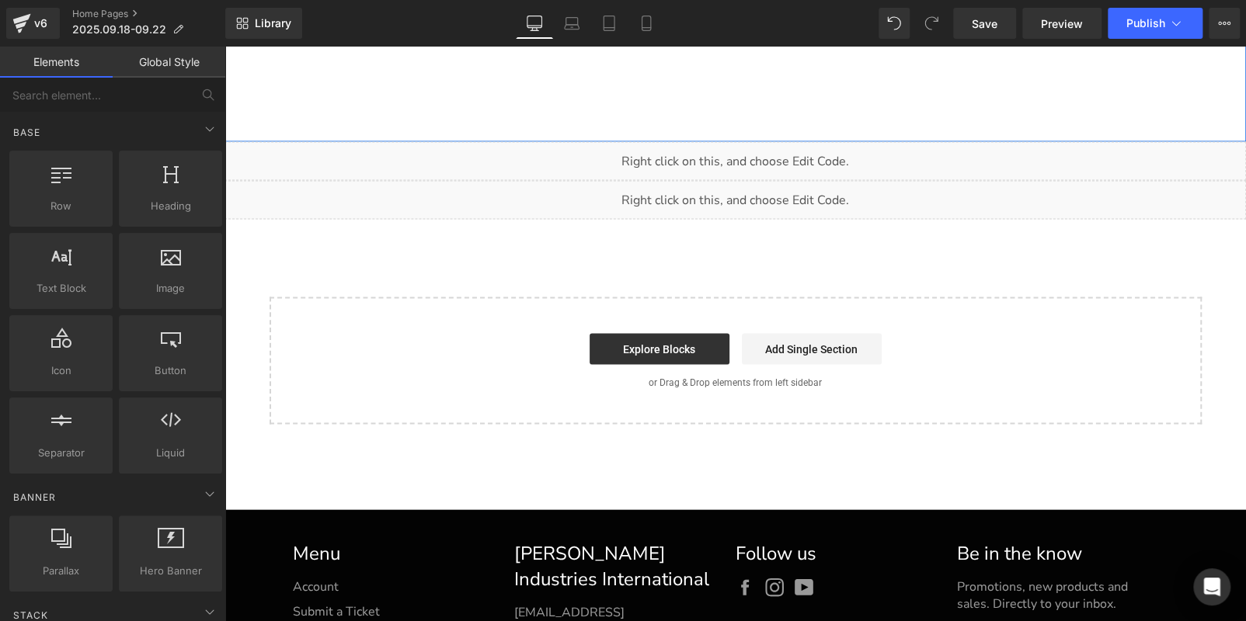
scroll to position [1395, 0]
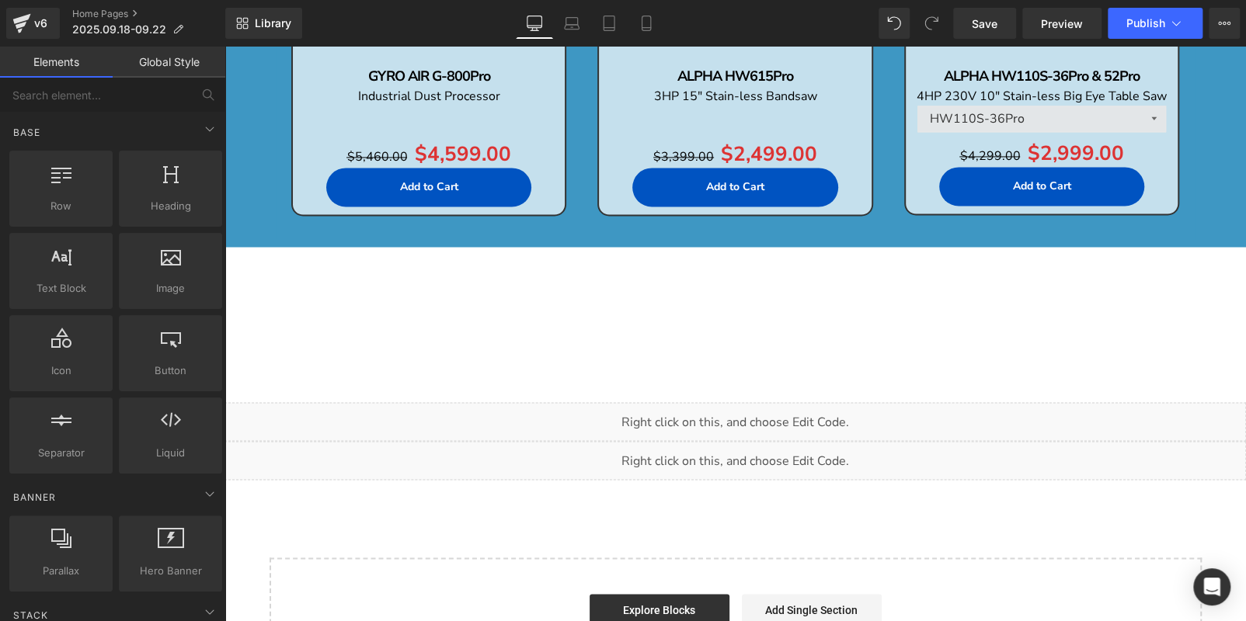
click at [850, 336] on hr at bounding box center [734, 340] width 1021 height 9
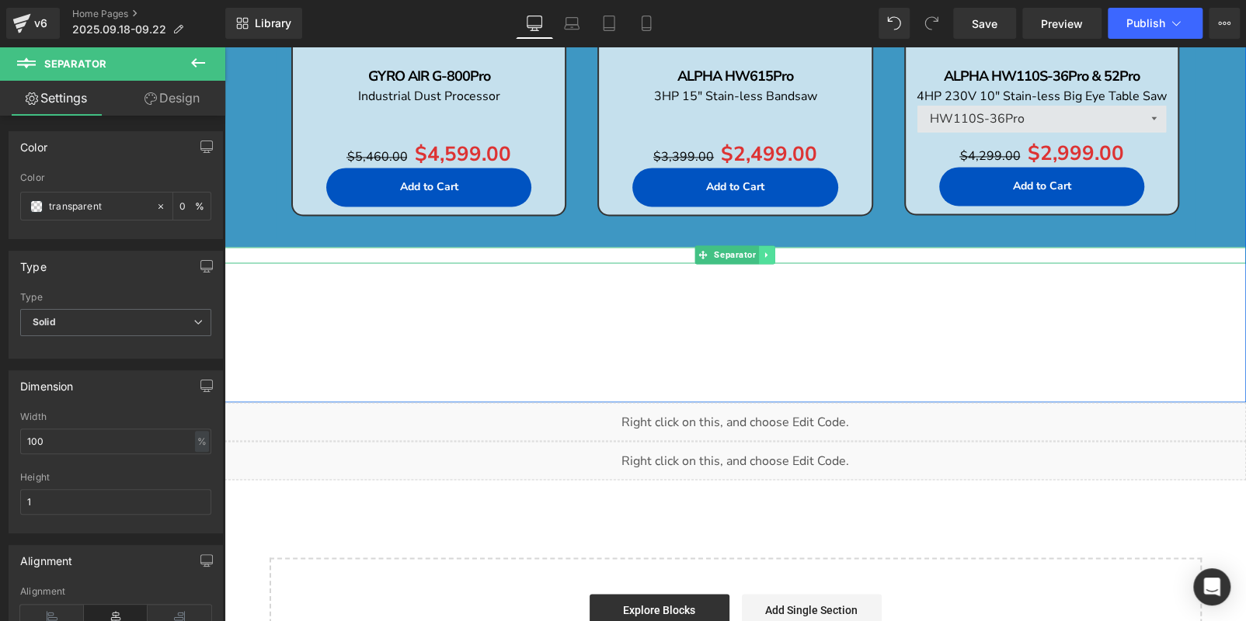
click at [763, 254] on icon at bounding box center [767, 254] width 9 height 9
click at [770, 252] on icon at bounding box center [774, 255] width 9 height 9
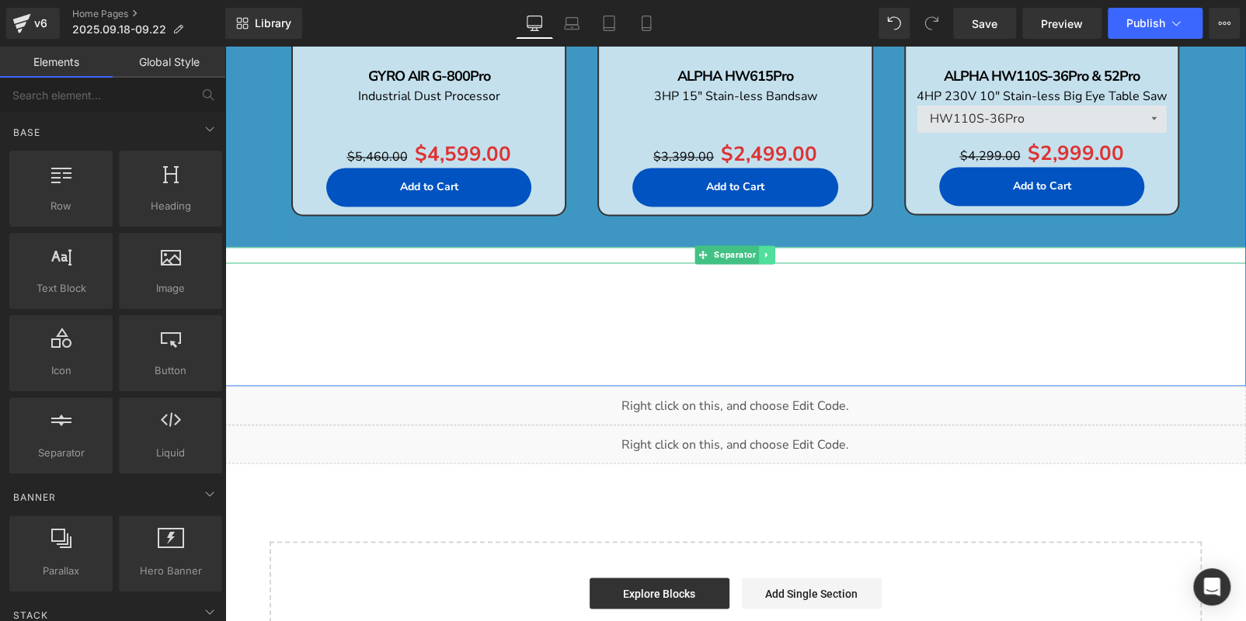
click at [766, 253] on link at bounding box center [767, 254] width 16 height 19
click at [770, 252] on icon at bounding box center [774, 254] width 9 height 9
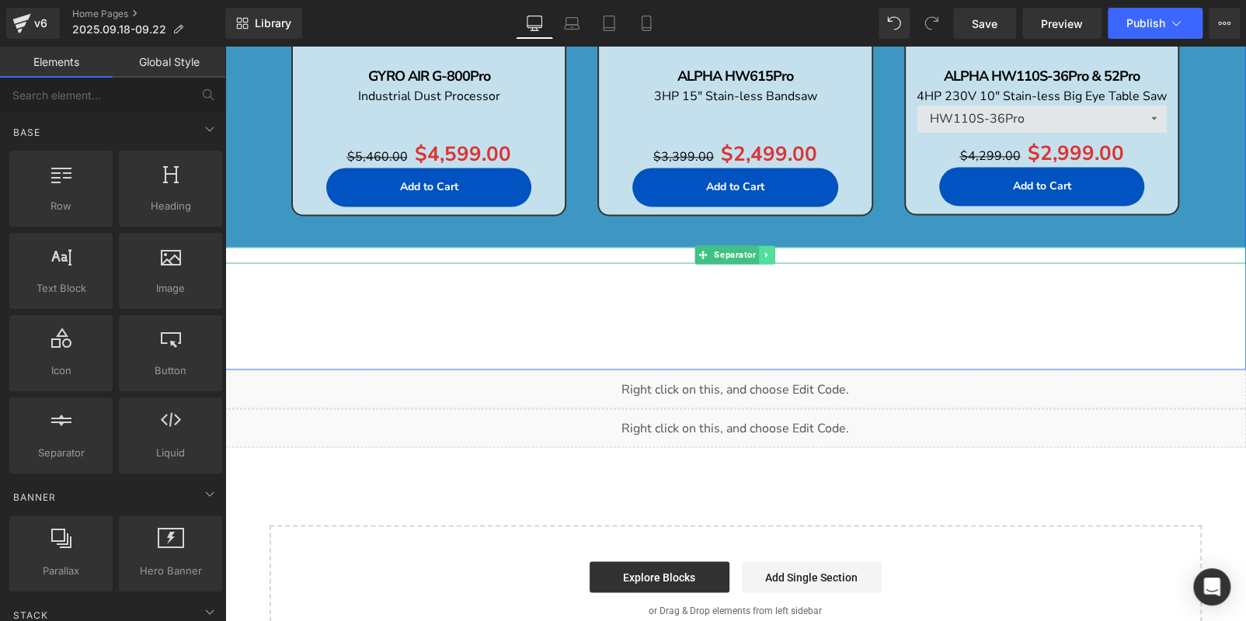
click at [766, 253] on link at bounding box center [767, 254] width 16 height 19
click at [770, 252] on icon at bounding box center [774, 255] width 9 height 9
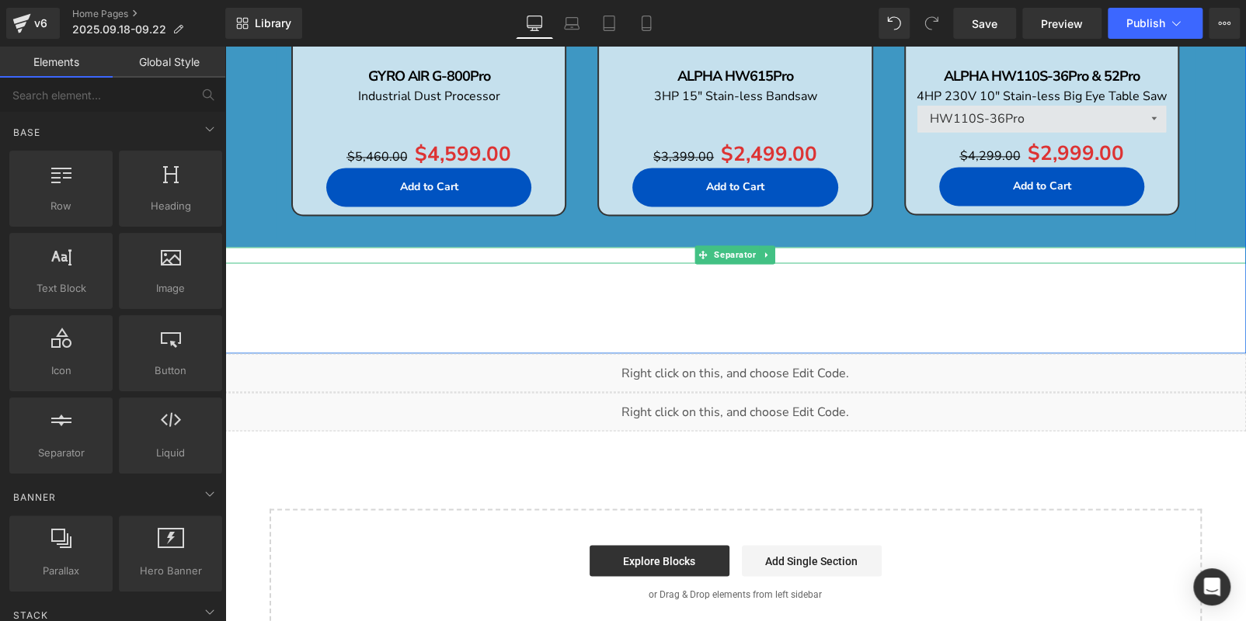
click at [766, 252] on link at bounding box center [767, 254] width 16 height 19
click at [770, 252] on icon at bounding box center [774, 255] width 9 height 9
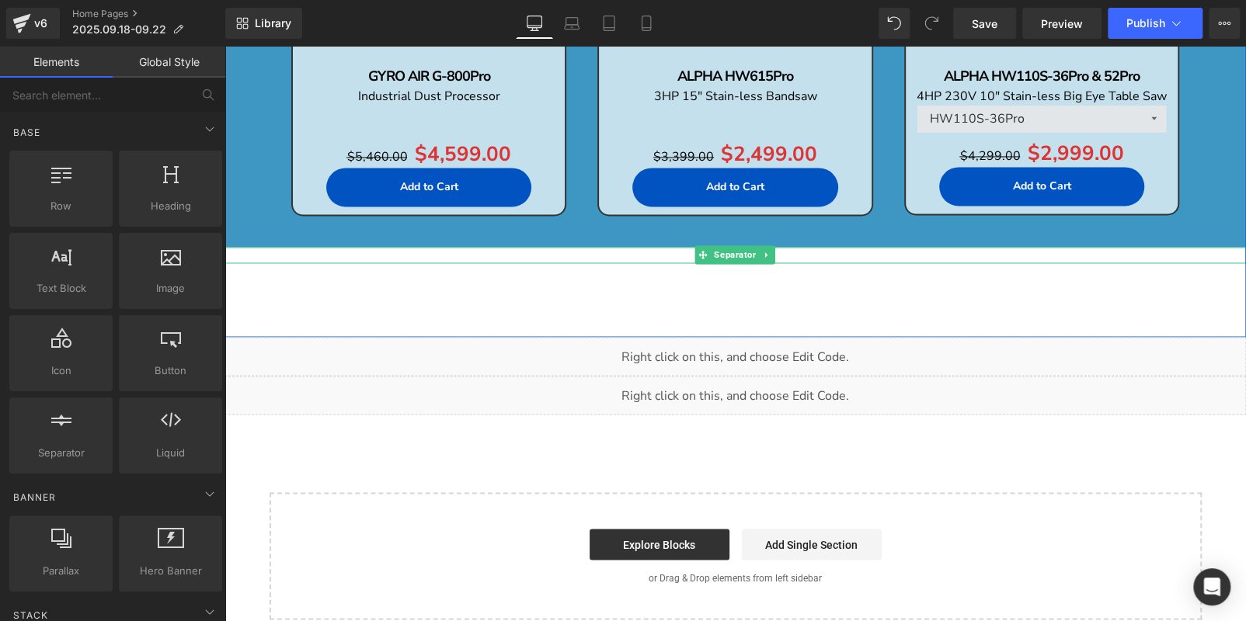
click at [766, 252] on link at bounding box center [767, 254] width 16 height 19
click at [770, 252] on icon at bounding box center [774, 255] width 9 height 9
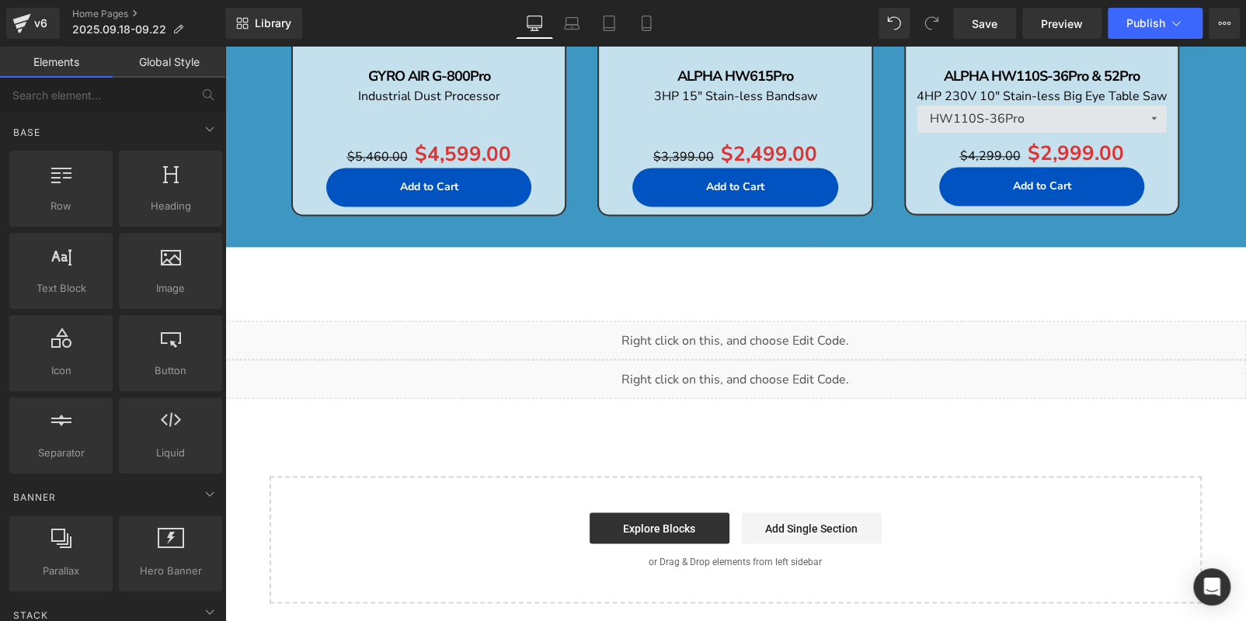
click at [766, 252] on link at bounding box center [767, 254] width 16 height 19
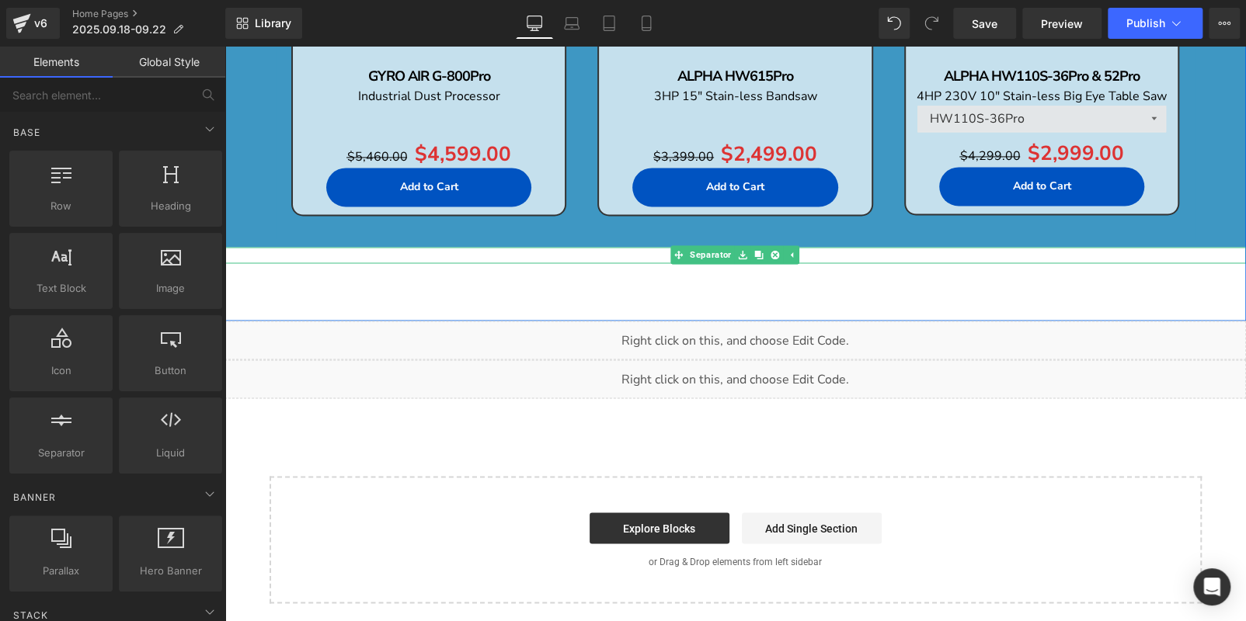
click at [770, 252] on icon at bounding box center [774, 255] width 9 height 9
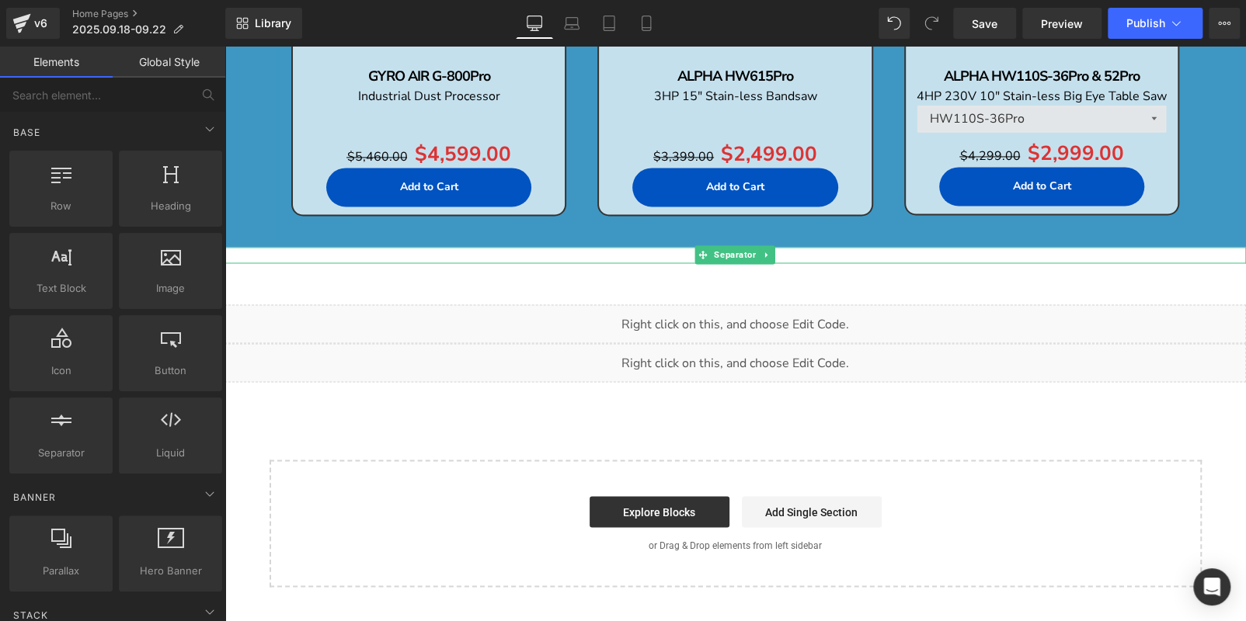
click at [766, 252] on link at bounding box center [767, 254] width 16 height 19
click at [770, 252] on icon at bounding box center [774, 255] width 9 height 9
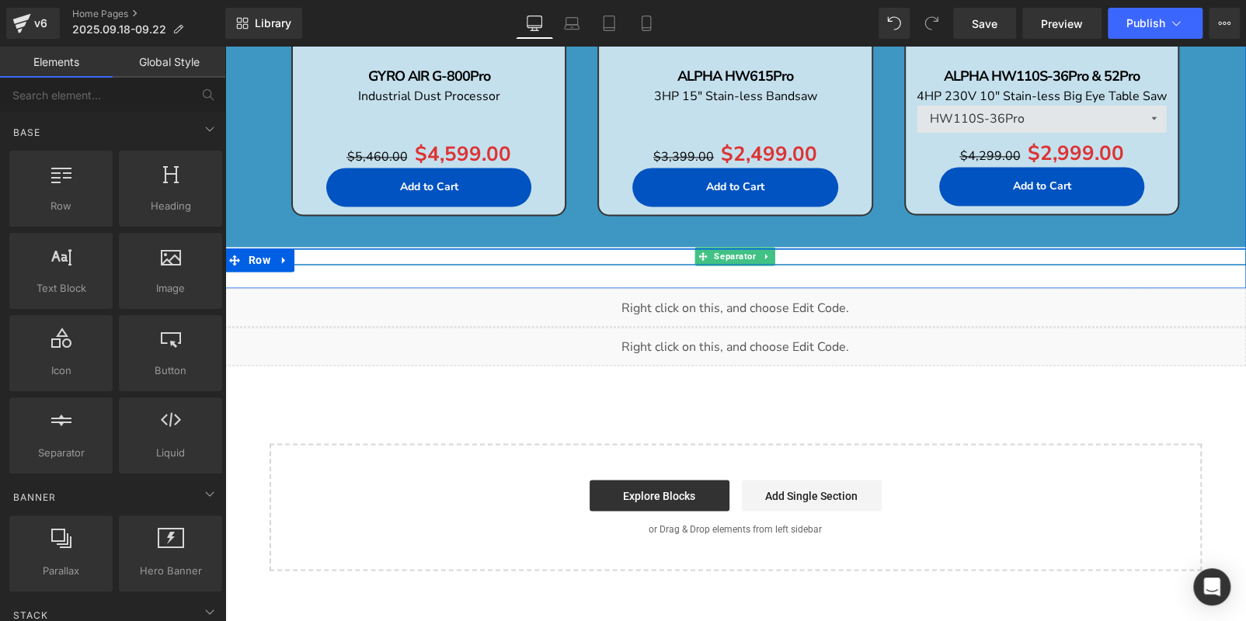
click at [766, 252] on link at bounding box center [767, 256] width 16 height 19
click at [770, 252] on icon at bounding box center [774, 256] width 9 height 9
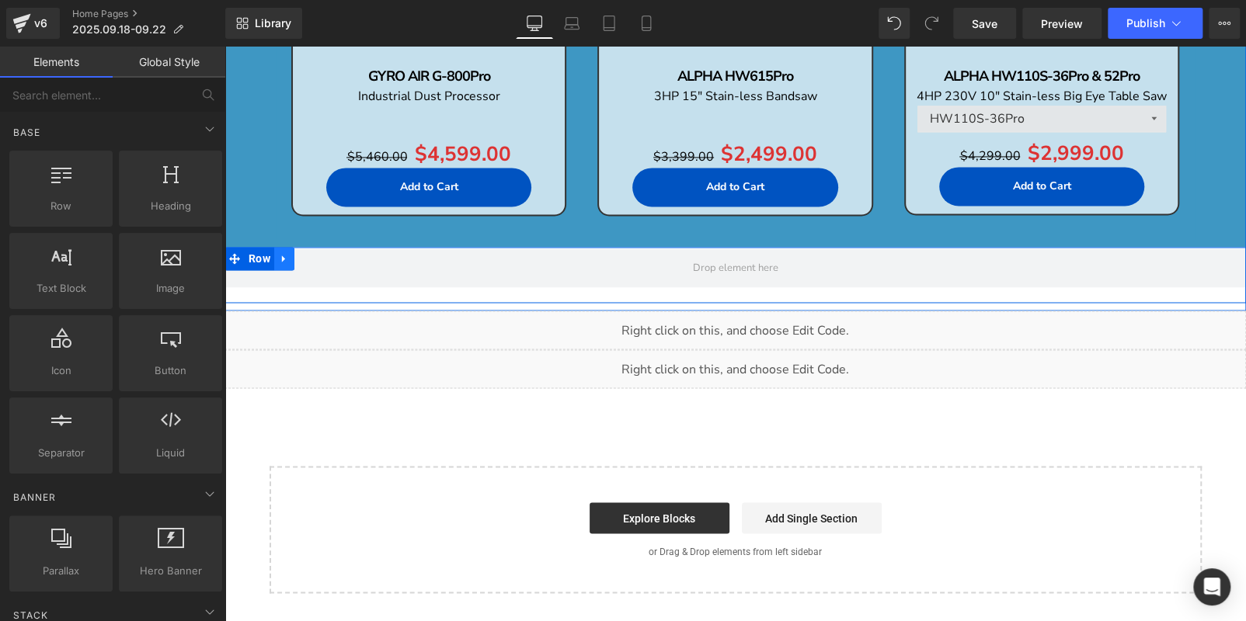
click at [288, 259] on link at bounding box center [284, 258] width 20 height 23
click at [321, 256] on icon at bounding box center [324, 258] width 11 height 12
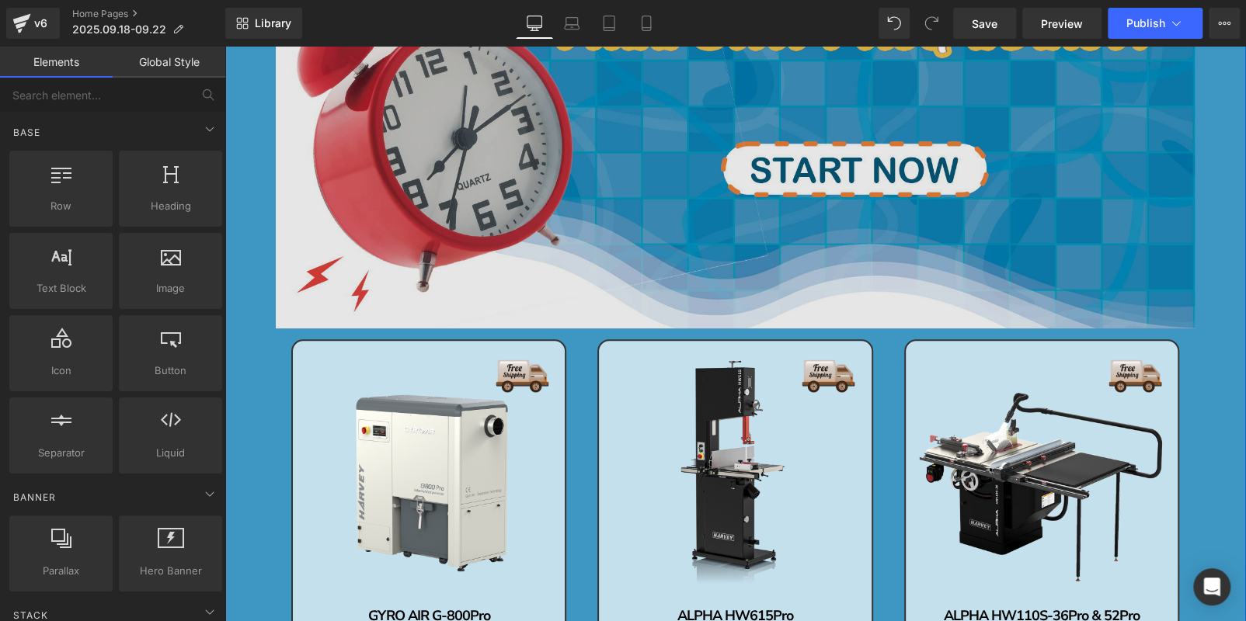
scroll to position [929, 0]
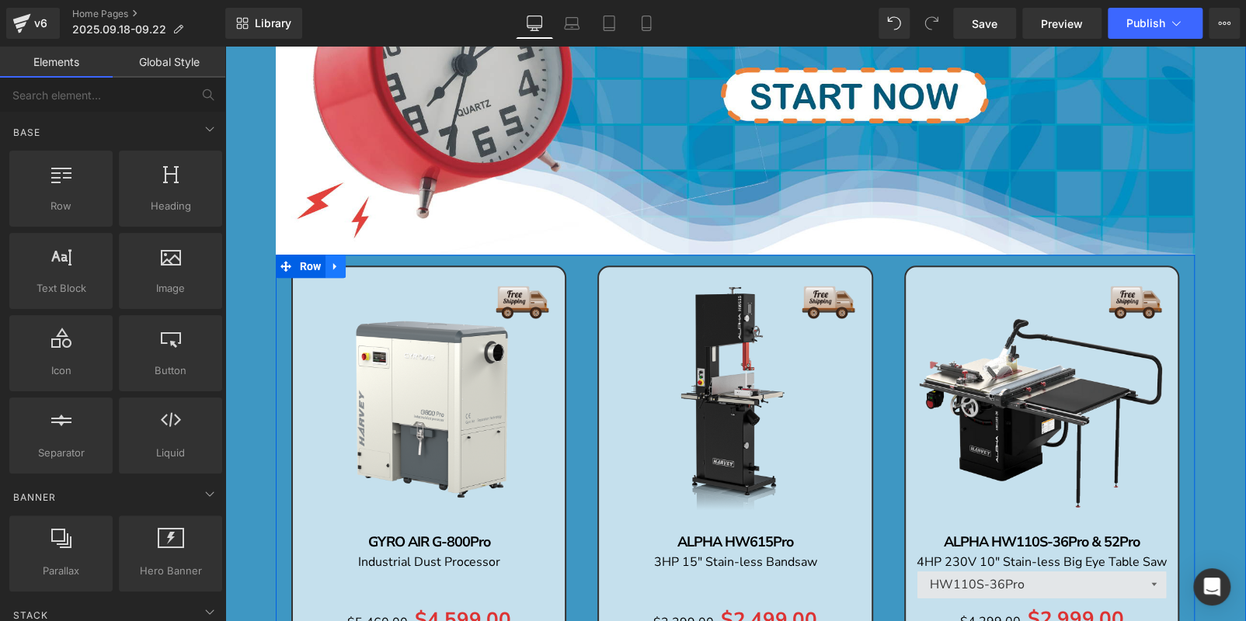
click at [332, 268] on icon at bounding box center [333, 266] width 3 height 7
click at [350, 266] on icon at bounding box center [355, 266] width 11 height 11
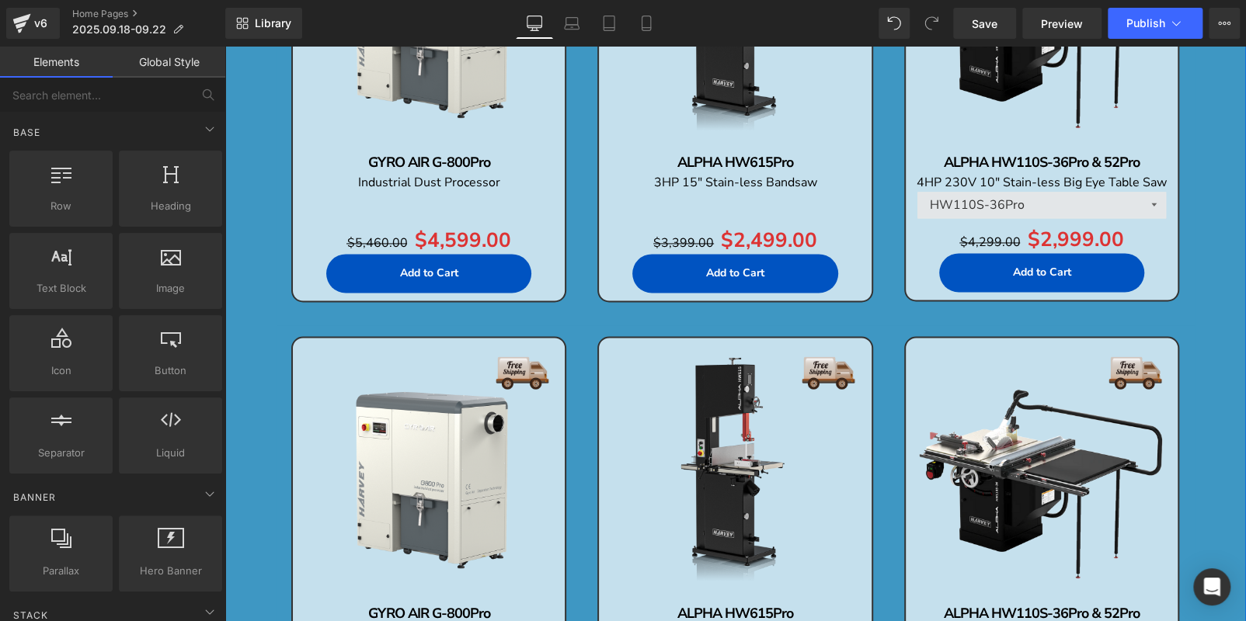
scroll to position [1368, 0]
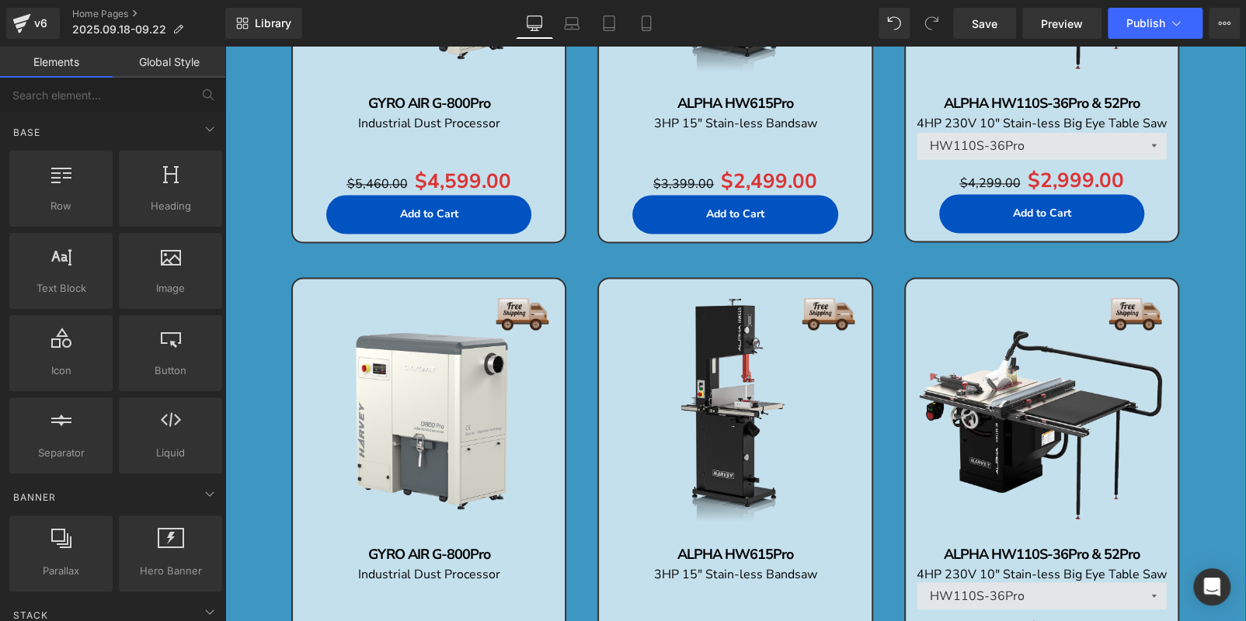
click at [437, 395] on img at bounding box center [429, 415] width 256 height 256
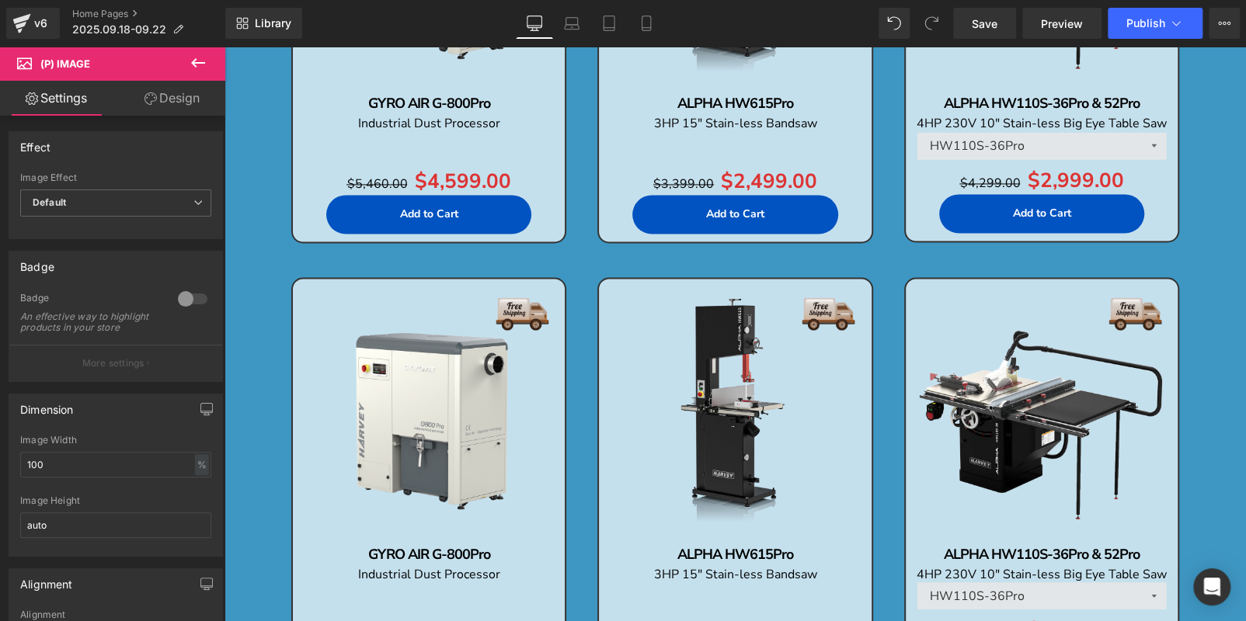
click at [176, 92] on link "Design" at bounding box center [172, 98] width 113 height 35
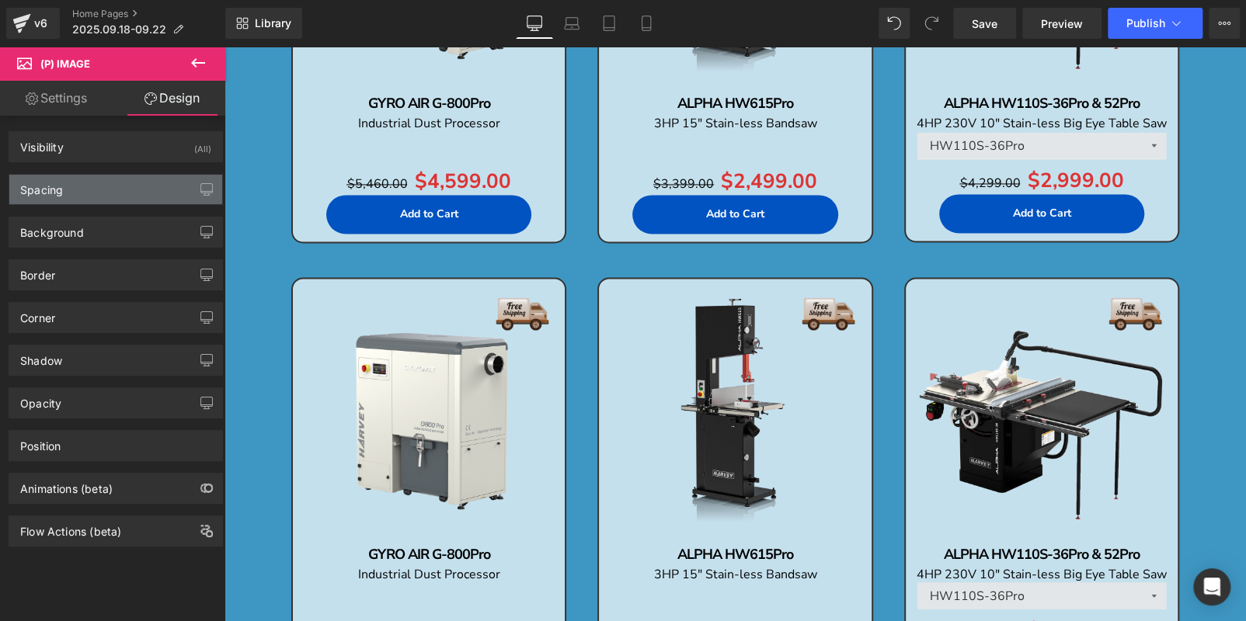
click at [99, 186] on div "Spacing" at bounding box center [115, 190] width 213 height 30
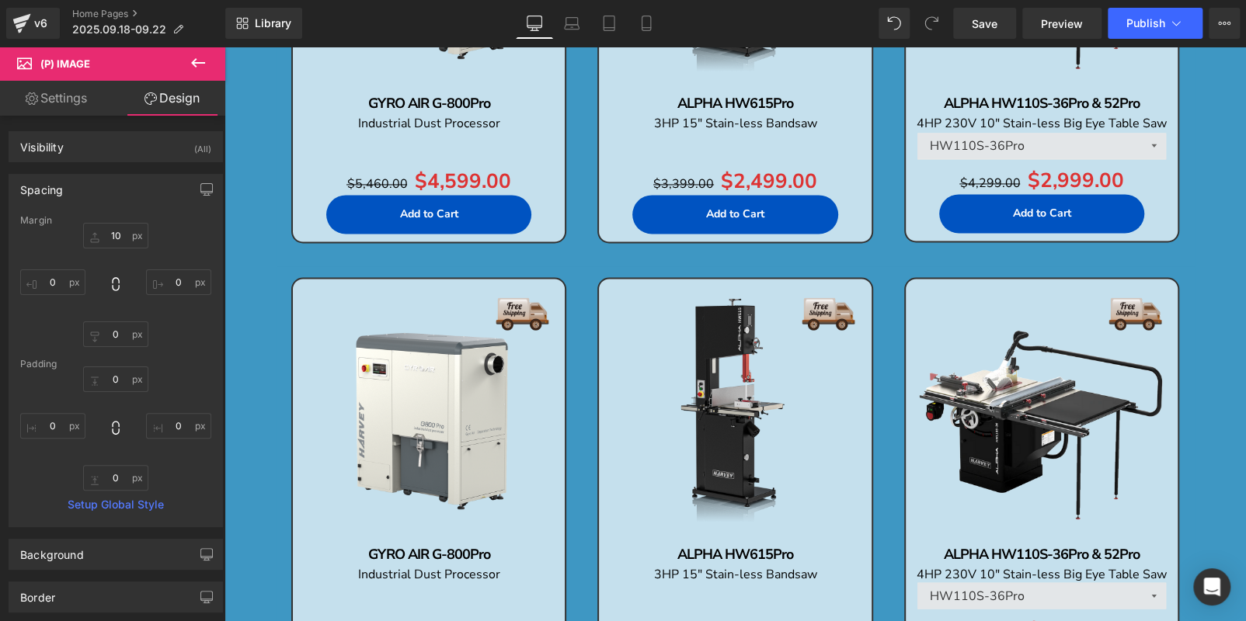
click at [142, 186] on div "Spacing" at bounding box center [115, 190] width 213 height 30
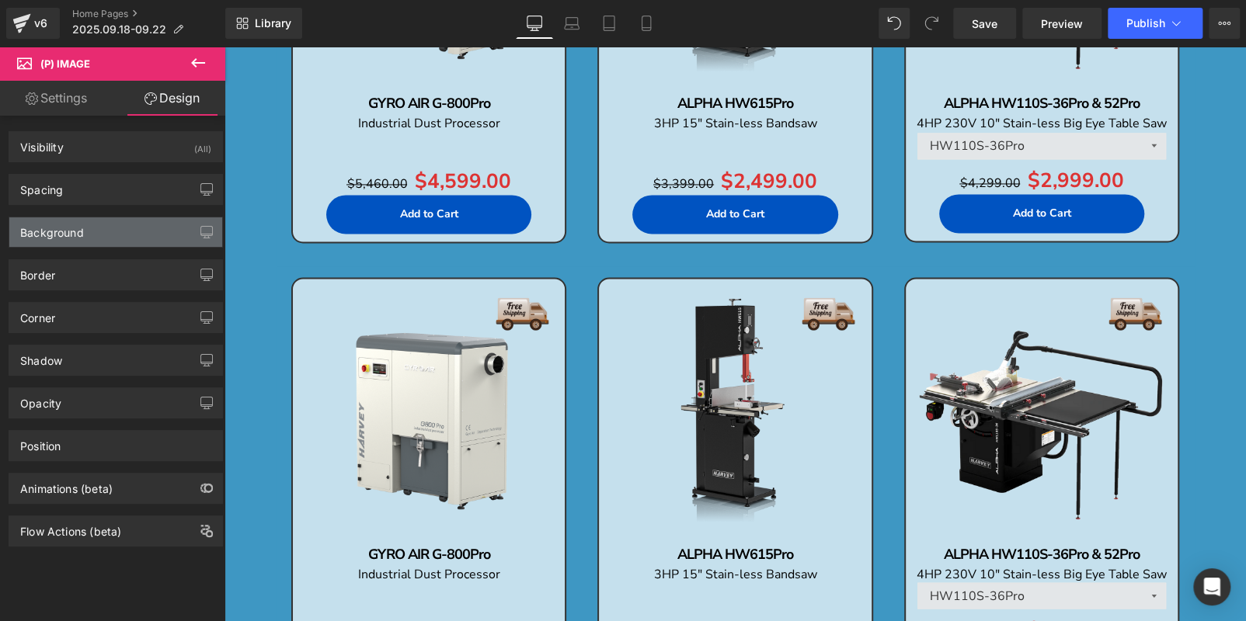
click at [139, 236] on div "Background" at bounding box center [115, 232] width 213 height 30
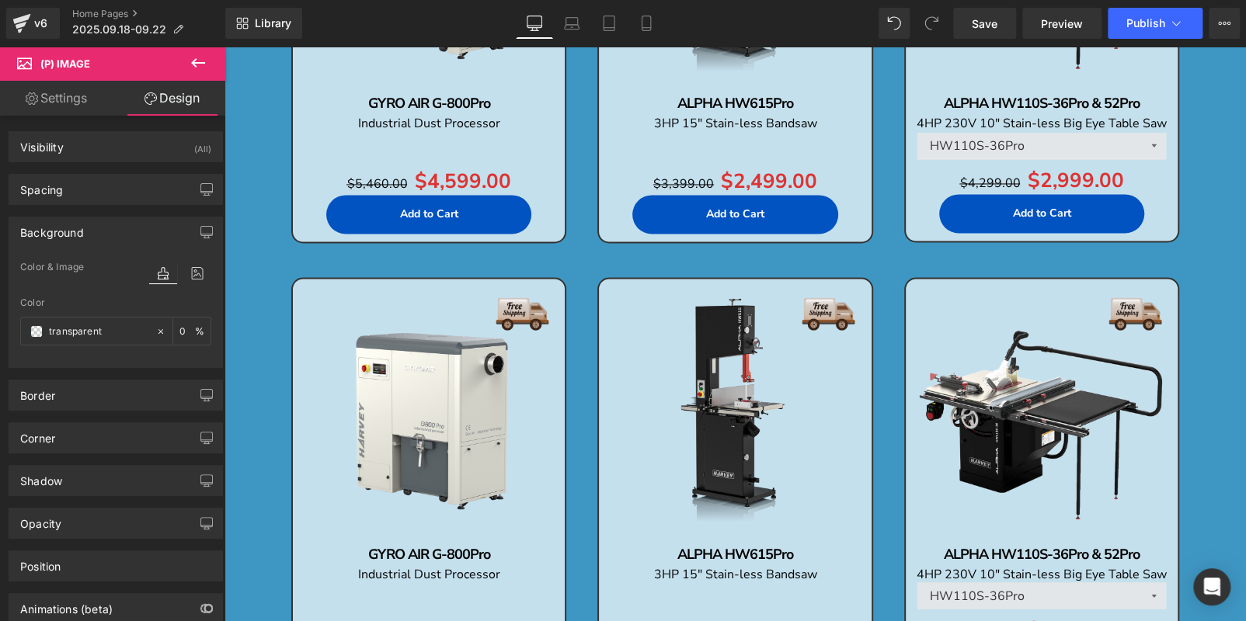
click at [138, 231] on div "Background" at bounding box center [115, 232] width 213 height 30
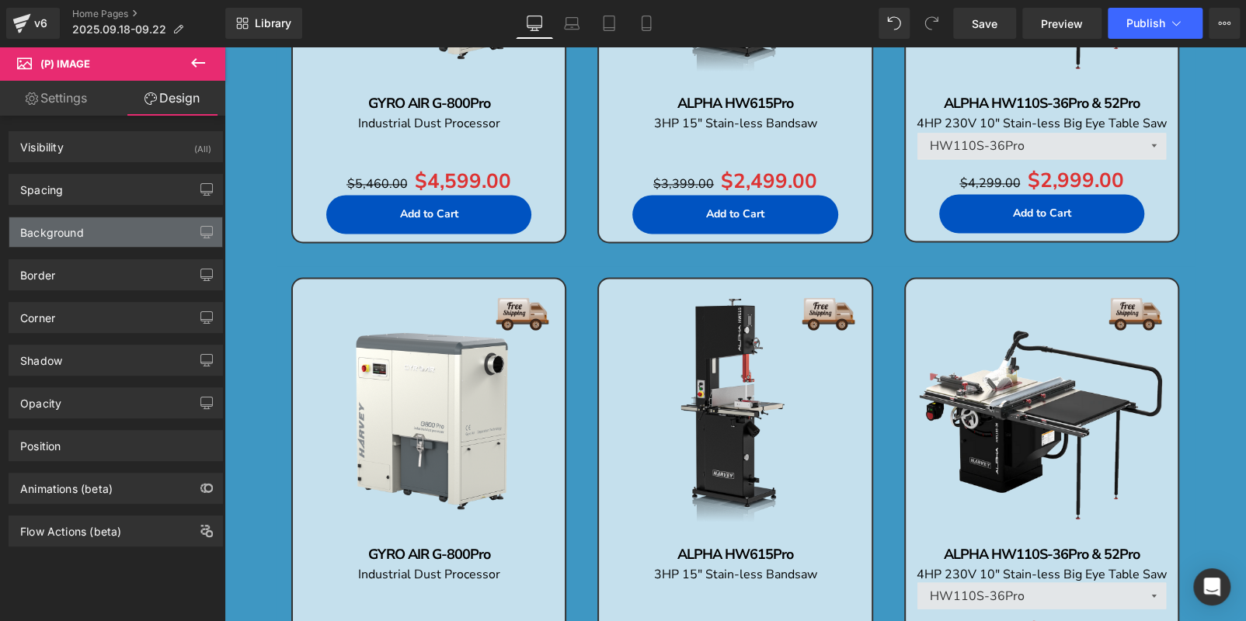
click at [138, 231] on div "Background" at bounding box center [115, 232] width 213 height 30
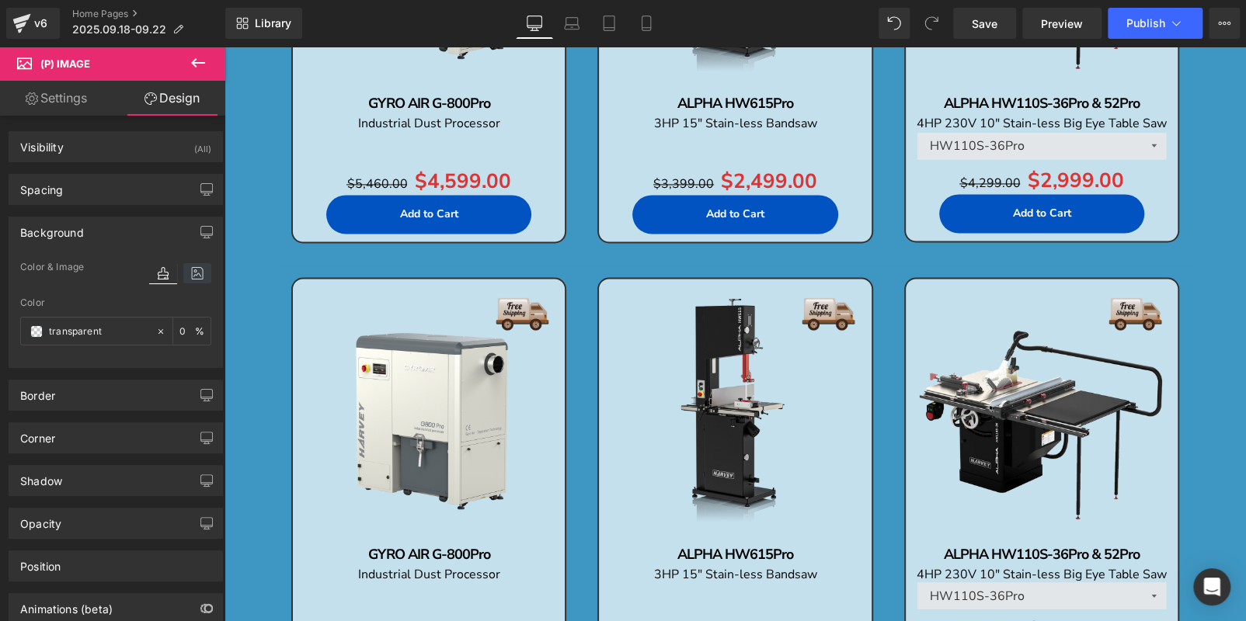
click at [195, 276] on icon at bounding box center [197, 273] width 28 height 20
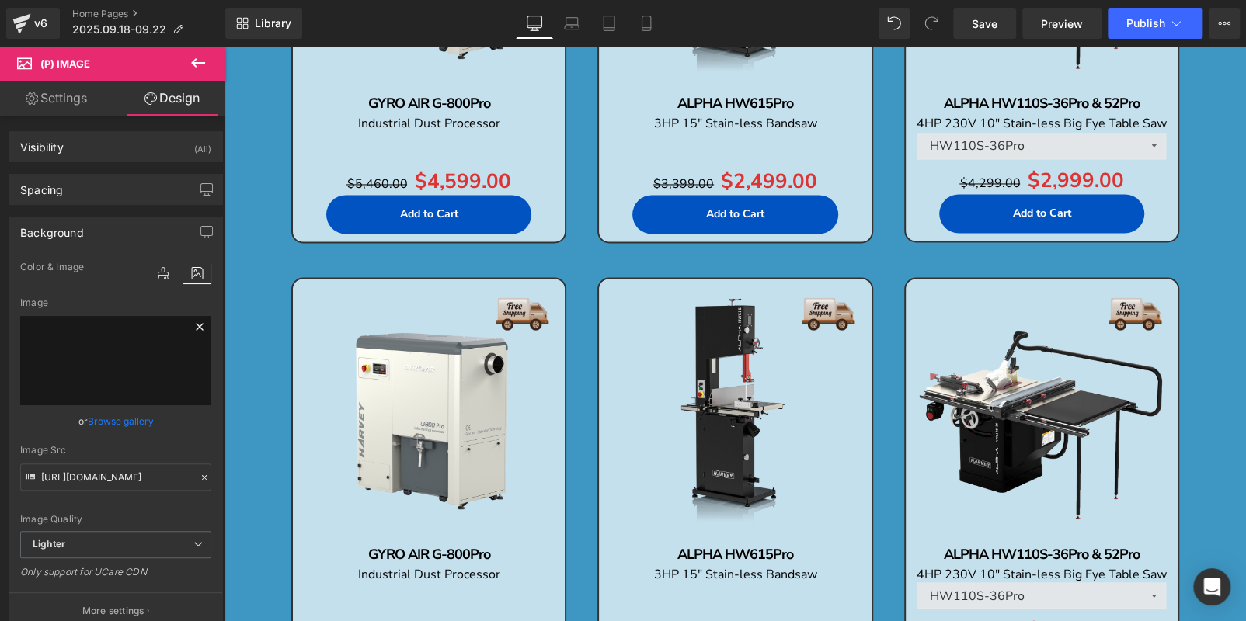
click at [190, 327] on icon at bounding box center [199, 327] width 19 height 19
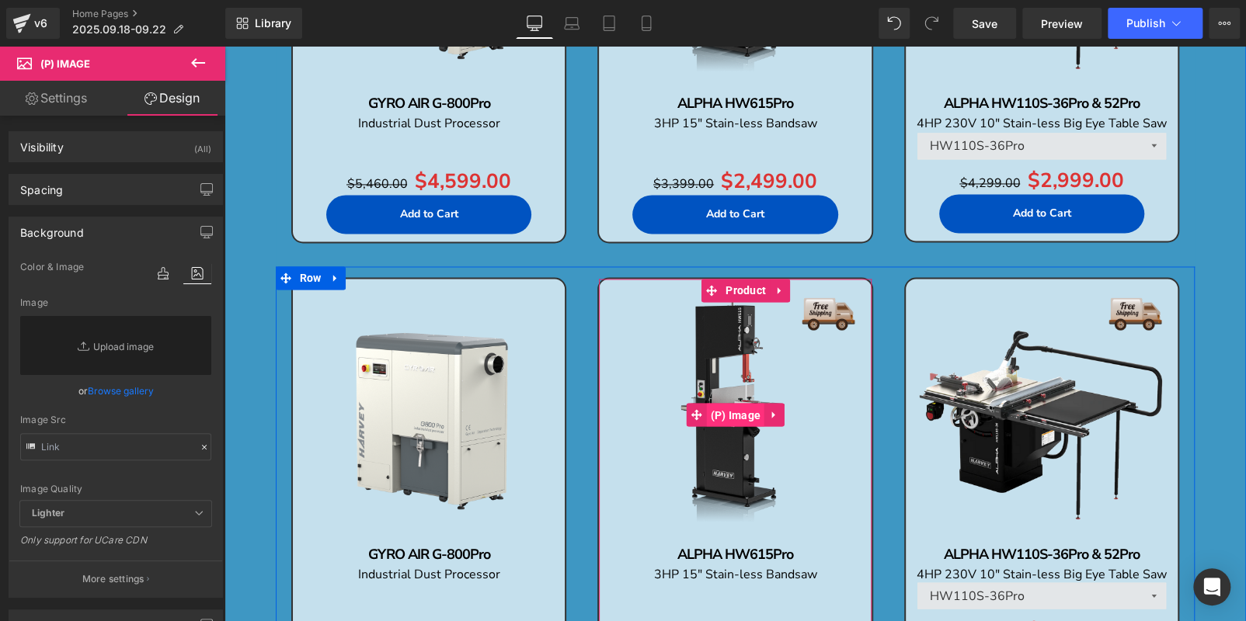
click at [728, 411] on span "(P) Image" at bounding box center [735, 414] width 58 height 23
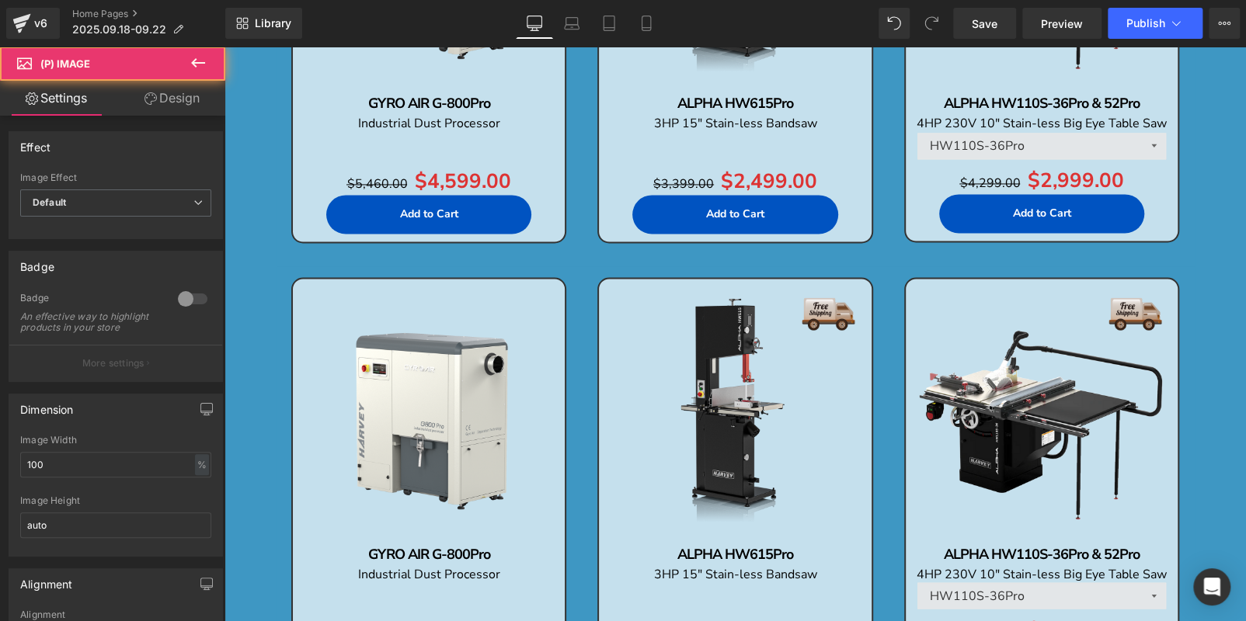
click at [171, 102] on link "Design" at bounding box center [172, 98] width 113 height 35
click at [0, 0] on div "Background" at bounding box center [0, 0] width 0 height 0
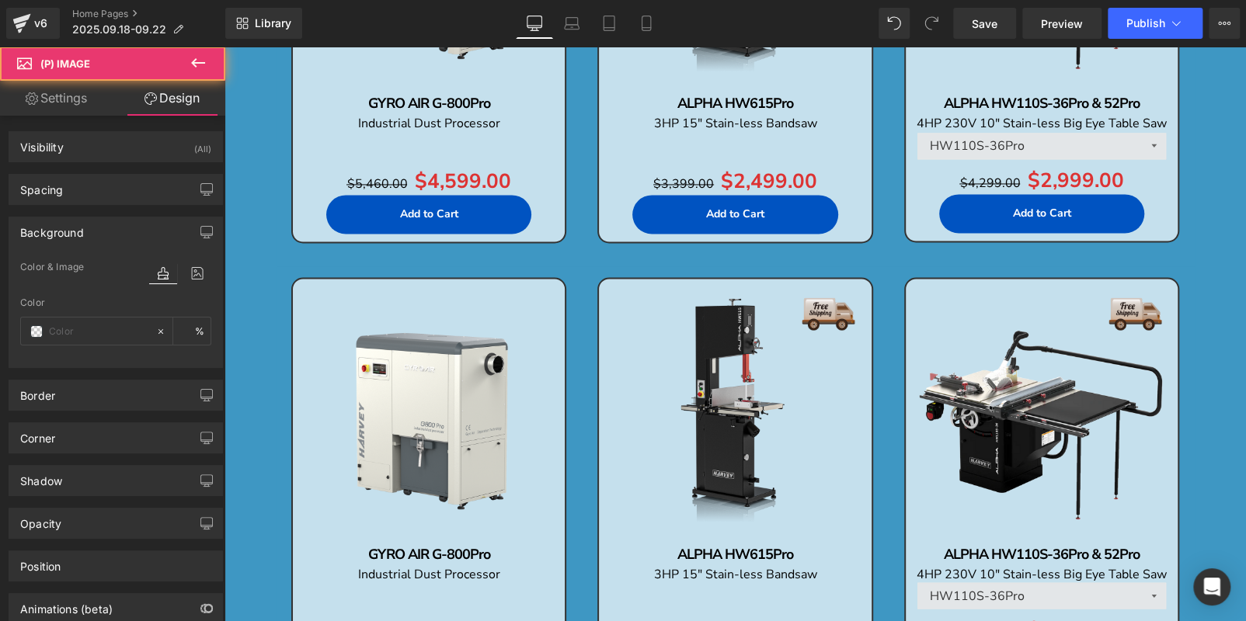
type input "transparent"
type input "0"
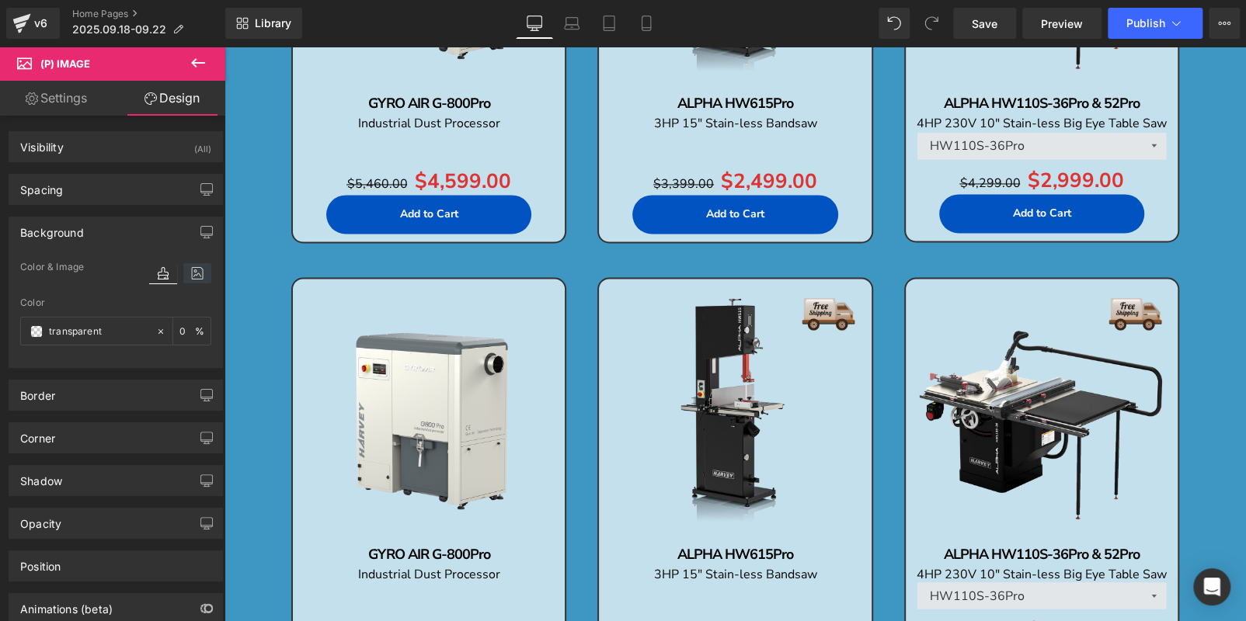
click at [184, 266] on icon at bounding box center [197, 273] width 28 height 20
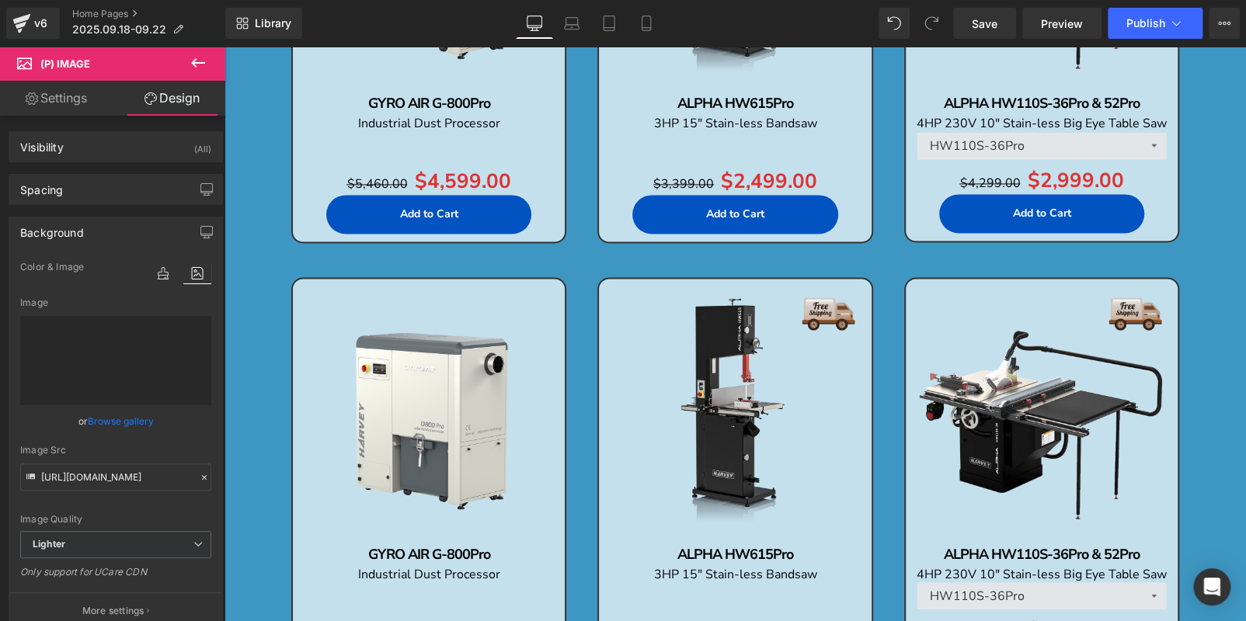
drag, startPoint x: 191, startPoint y: 325, endPoint x: 220, endPoint y: 324, distance: 28.7
click at [190, 324] on icon at bounding box center [199, 327] width 19 height 19
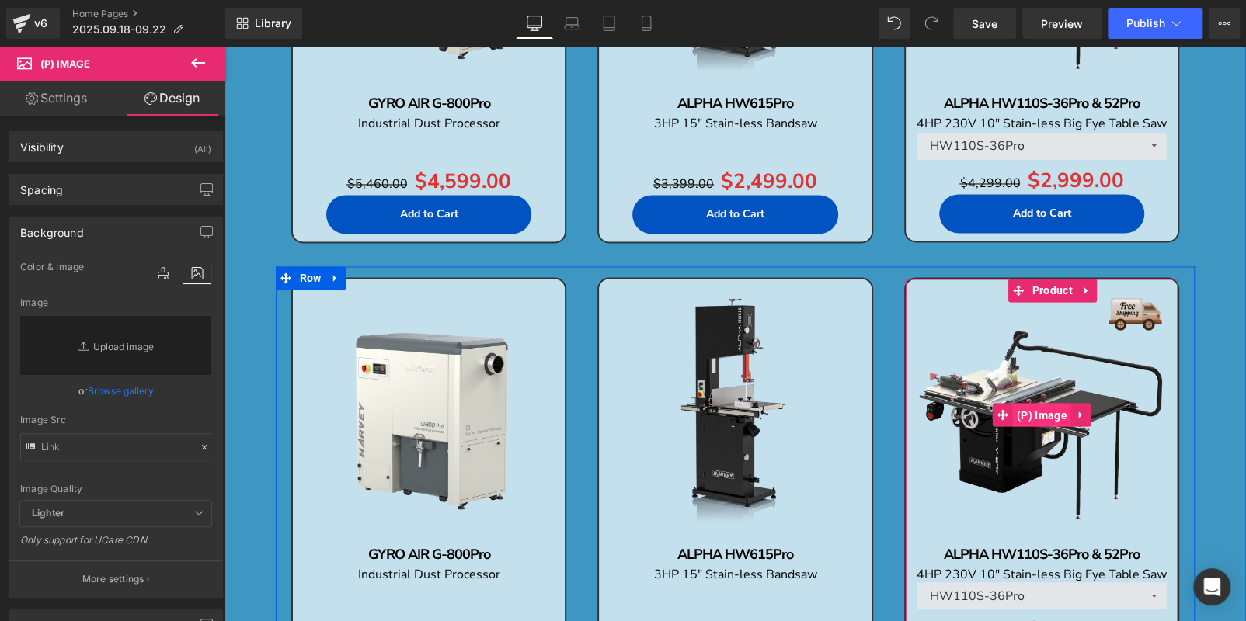
click at [1034, 412] on span "(P) Image" at bounding box center [1042, 414] width 58 height 23
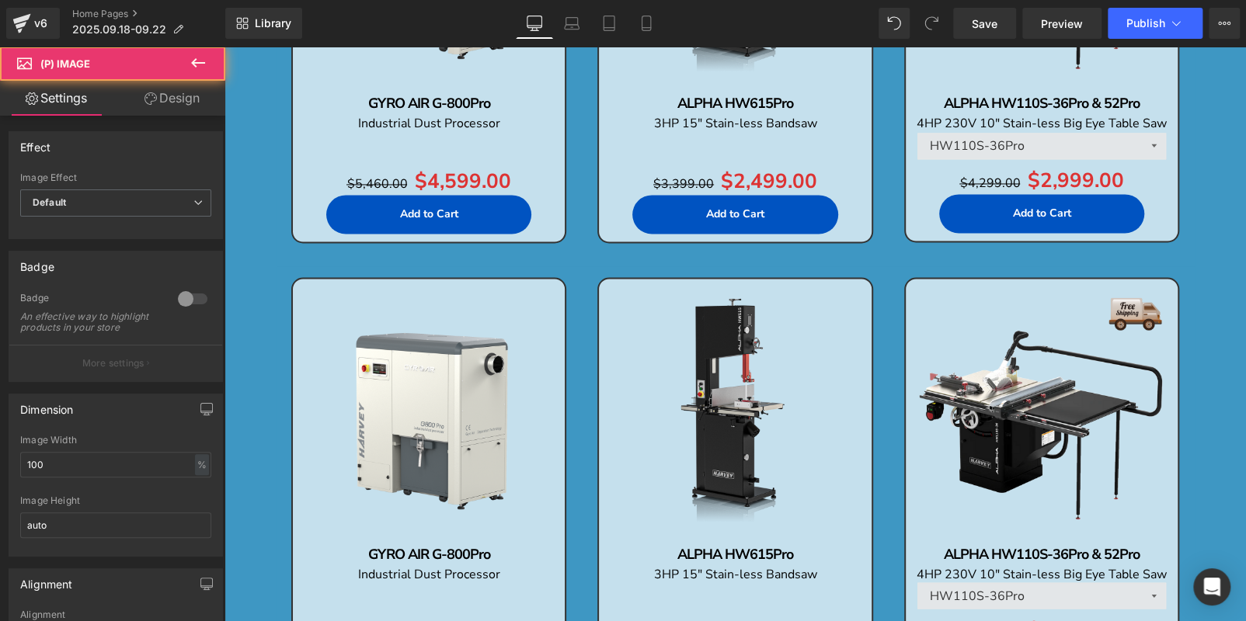
click at [172, 99] on link "Design" at bounding box center [172, 98] width 113 height 35
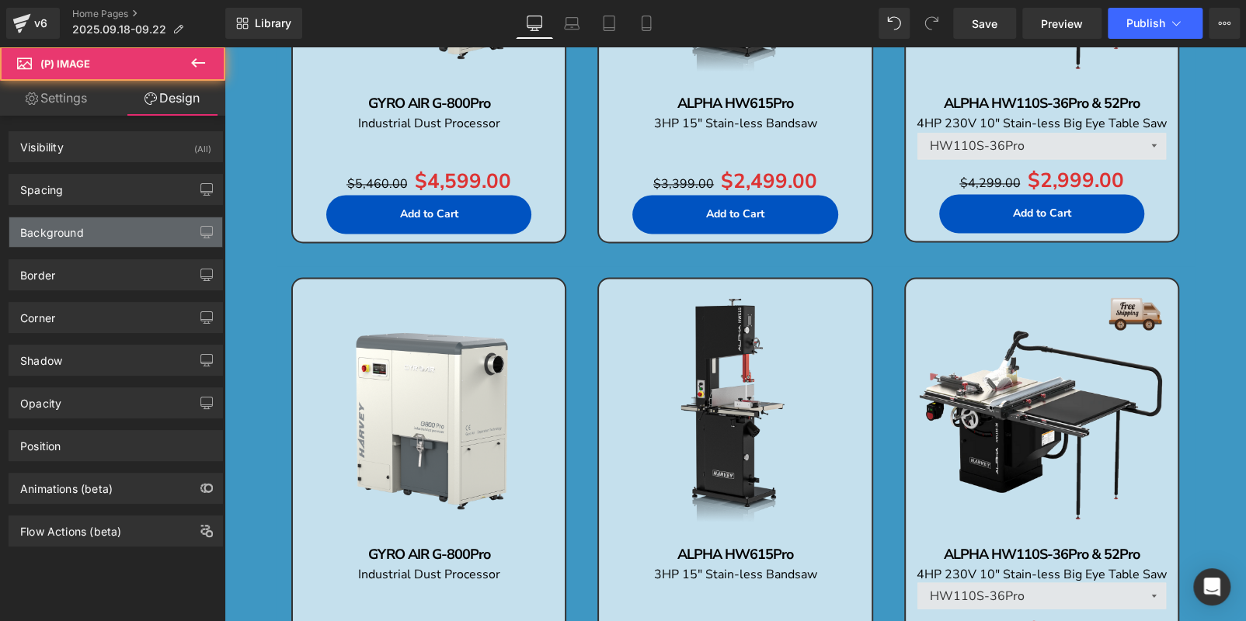
click at [145, 235] on div "Background" at bounding box center [115, 232] width 213 height 30
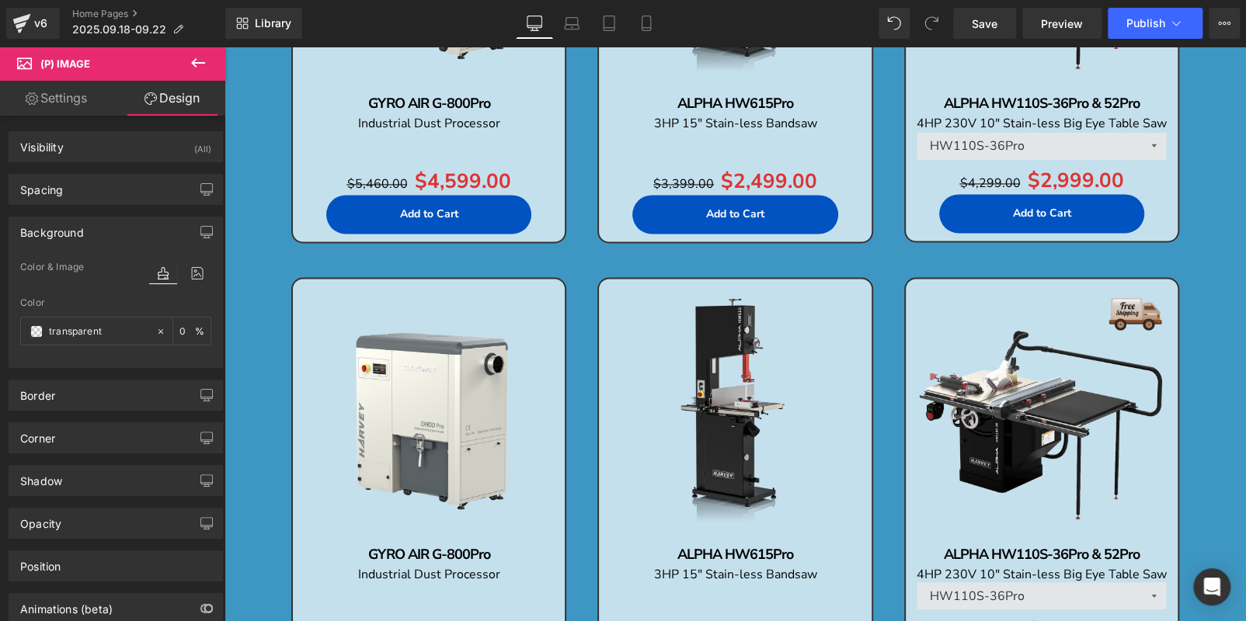
type input "transparent"
type input "0"
click at [188, 273] on icon at bounding box center [197, 273] width 28 height 20
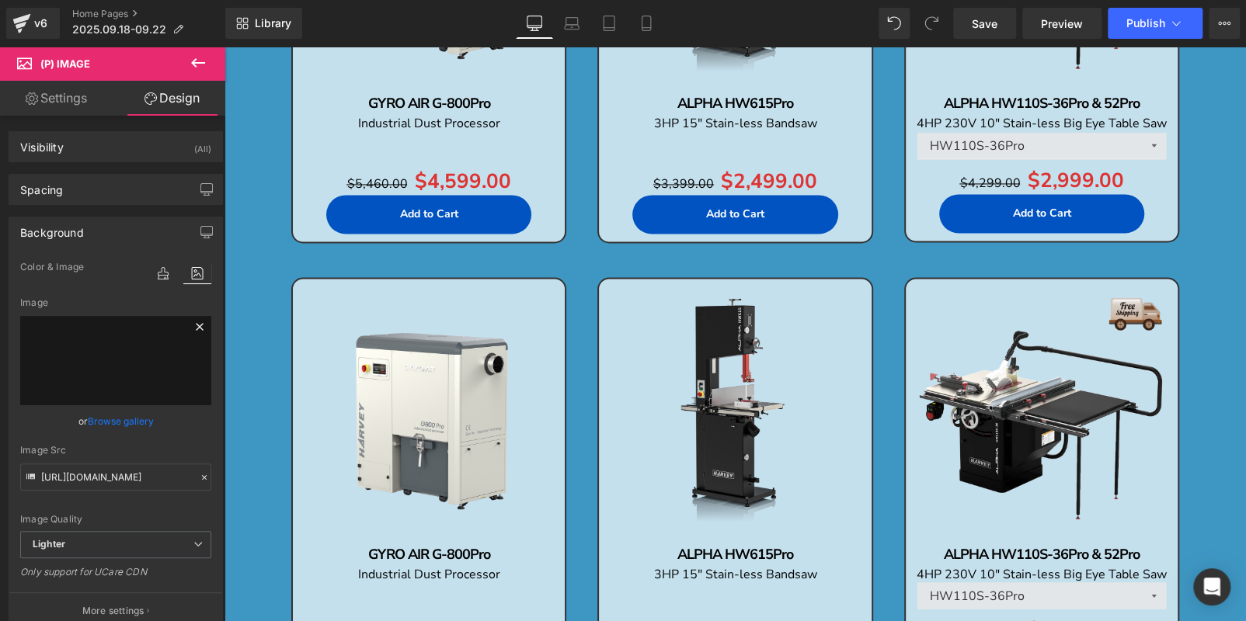
click at [192, 320] on icon at bounding box center [199, 327] width 19 height 19
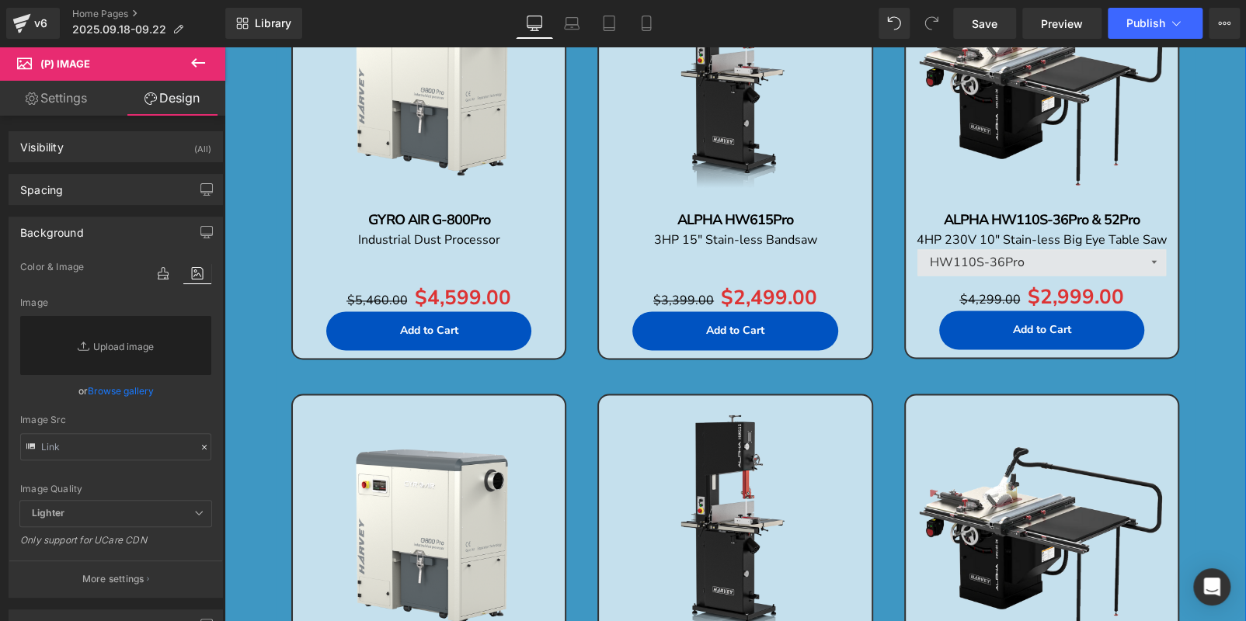
scroll to position [1057, 0]
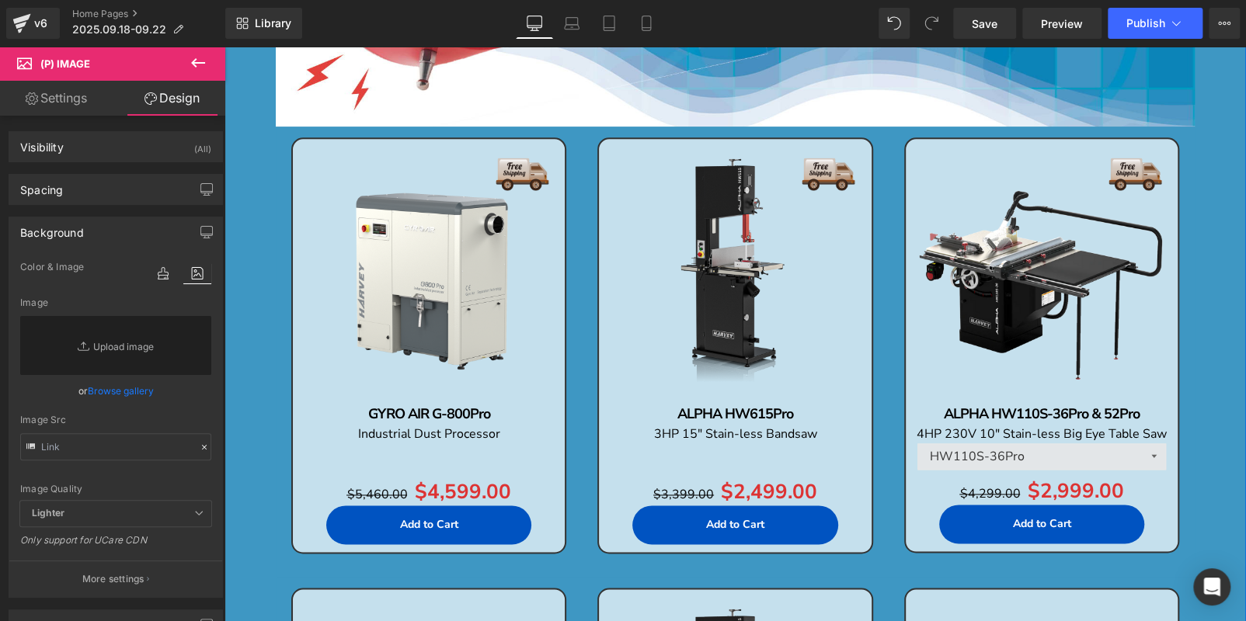
click at [448, 230] on img at bounding box center [429, 275] width 256 height 256
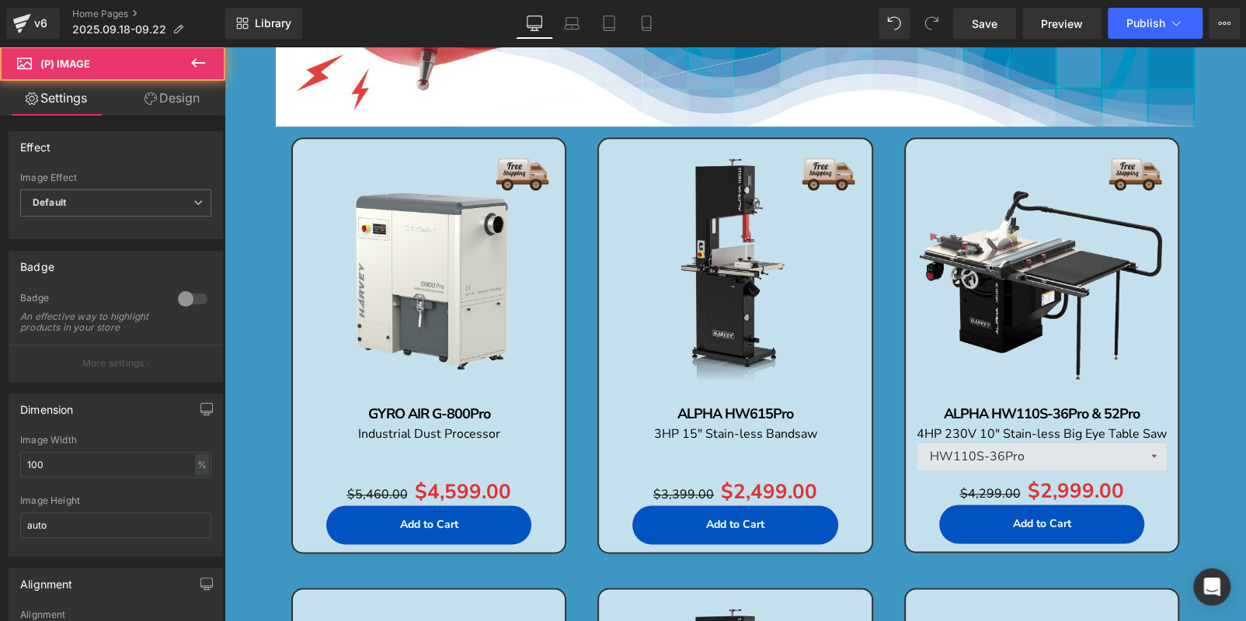
click at [153, 104] on icon at bounding box center [150, 98] width 12 height 12
click at [0, 0] on div "Background" at bounding box center [0, 0] width 0 height 0
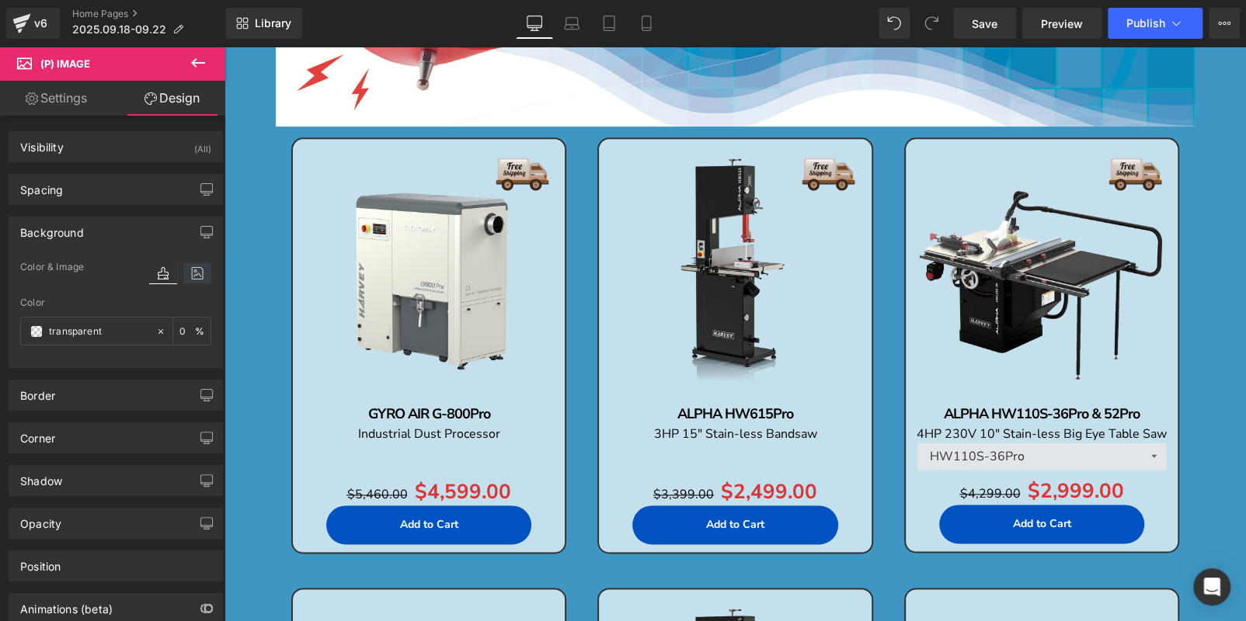
type input "transparent"
type input "0"
type input "https://ucarecdn.com/a7cd53c1-459a-47e5-8bf4-9bae5d8c24df/-/format/auto/-/previ…"
click at [192, 273] on icon at bounding box center [197, 273] width 28 height 20
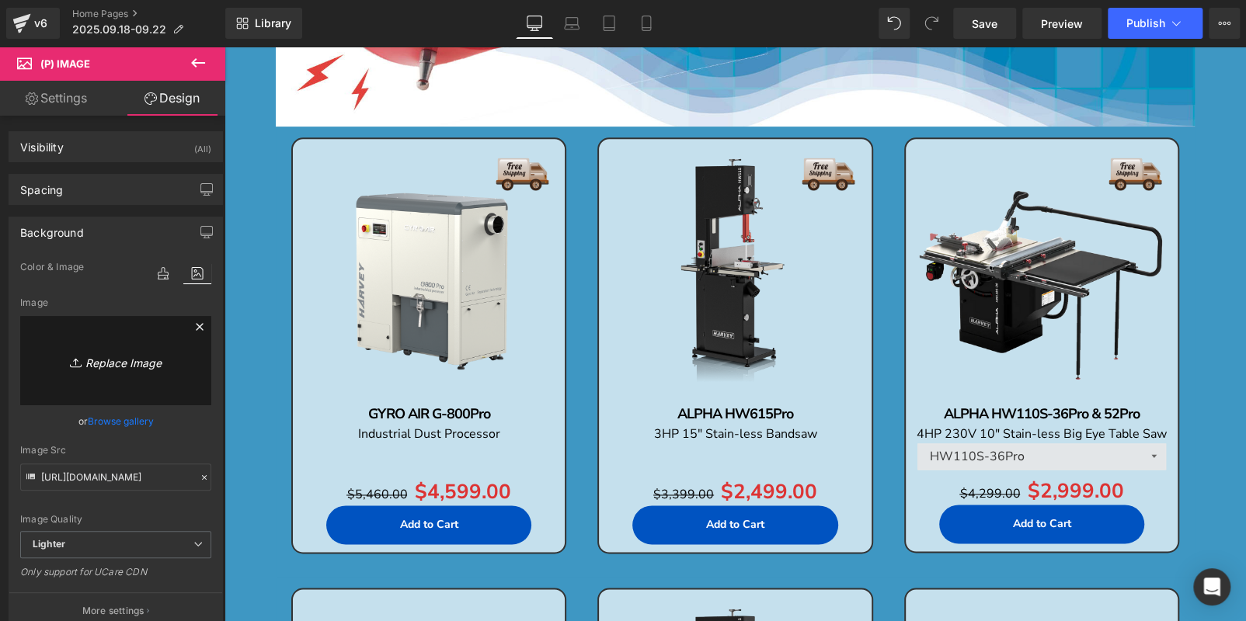
click at [191, 322] on icon at bounding box center [199, 327] width 19 height 19
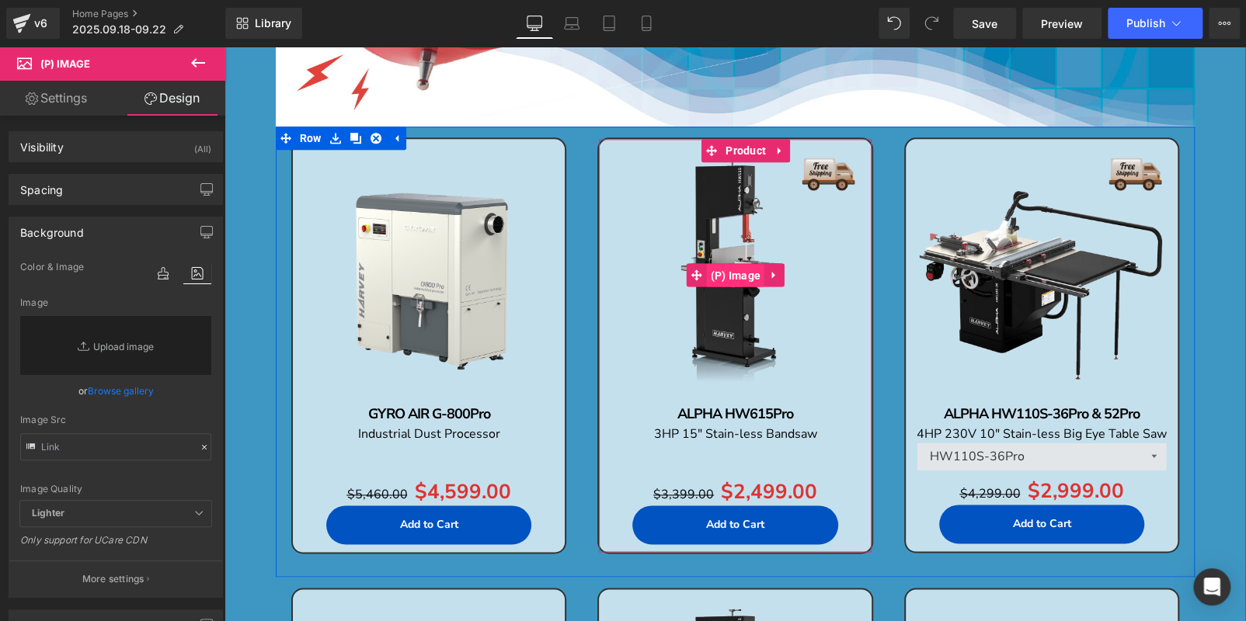
click at [728, 271] on span "(P) Image" at bounding box center [735, 275] width 58 height 23
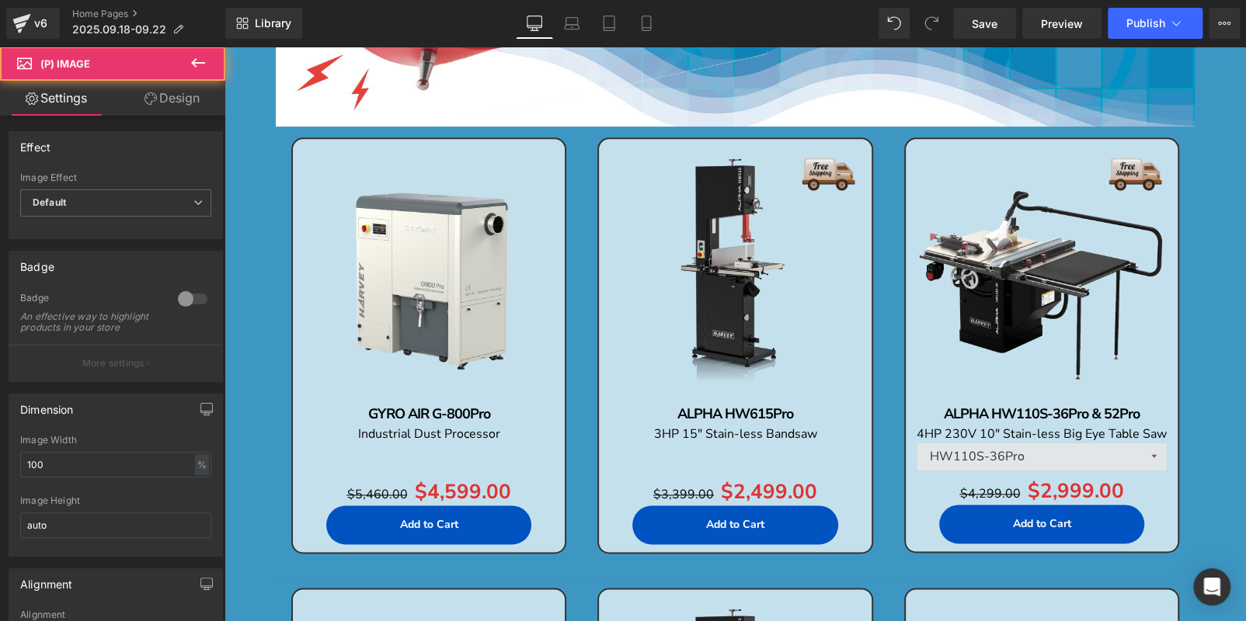
click at [170, 94] on link "Design" at bounding box center [172, 98] width 113 height 35
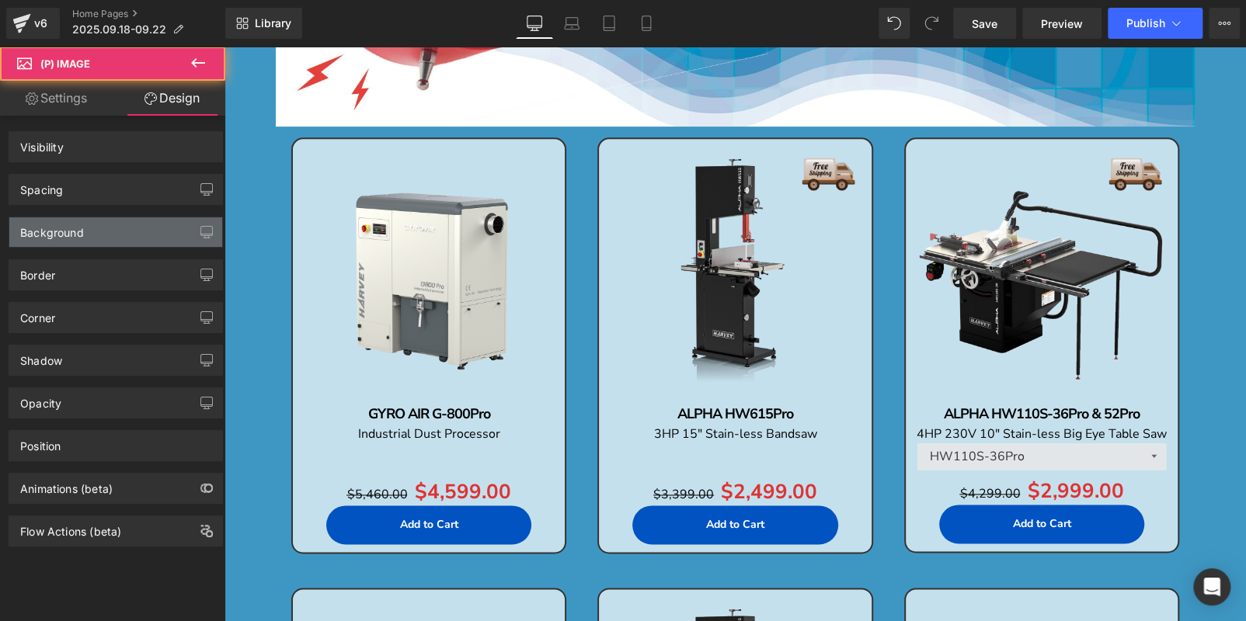
click at [113, 241] on div "Background" at bounding box center [115, 232] width 213 height 30
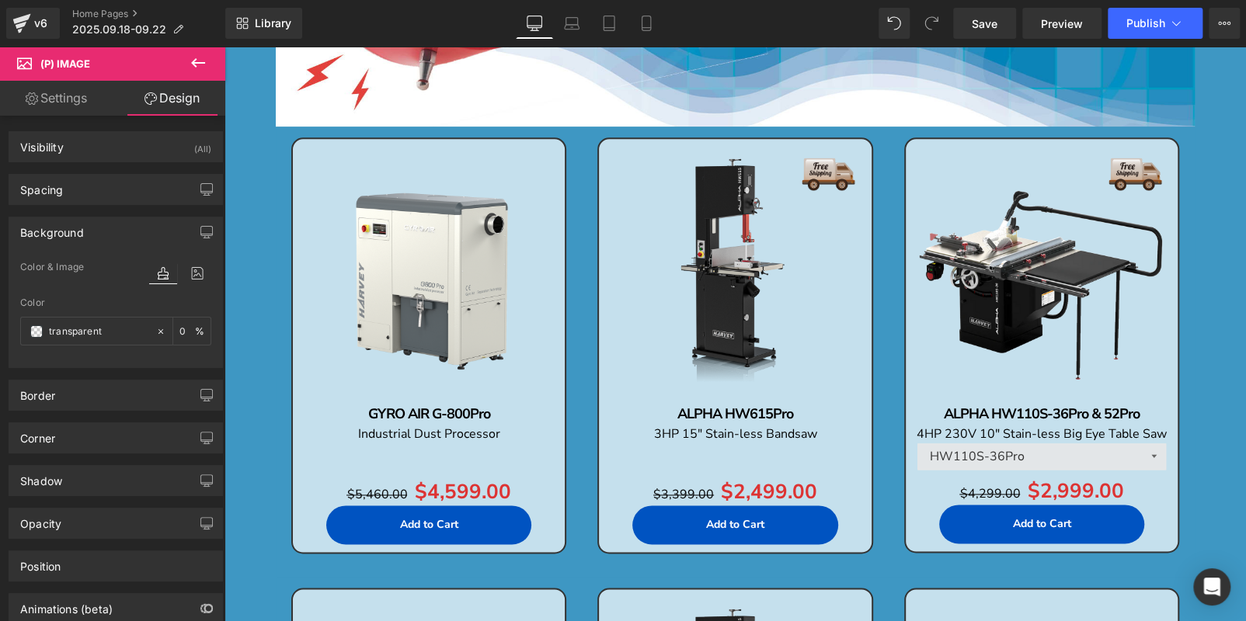
type input "transparent"
type input "0"
type input "https://ucarecdn.com/d4278566-6a69-45ab-9bf5-e86c1a840cfe/-/format/auto/-/previ…"
click at [183, 271] on icon at bounding box center [197, 273] width 28 height 20
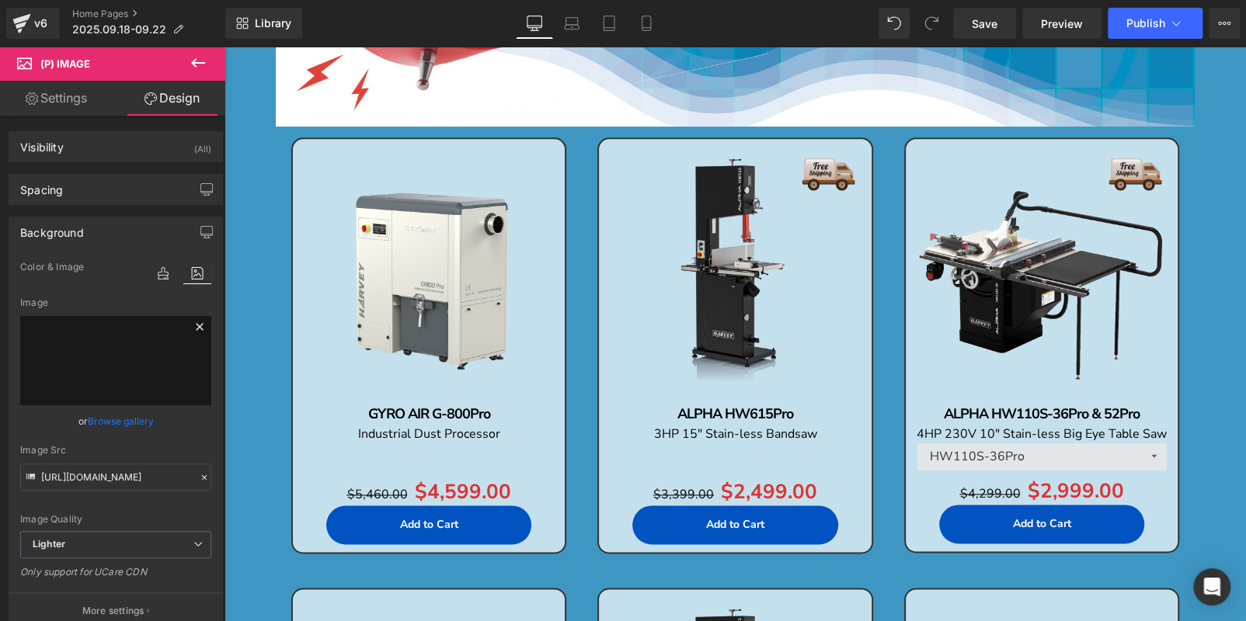
click at [193, 328] on icon at bounding box center [199, 327] width 19 height 19
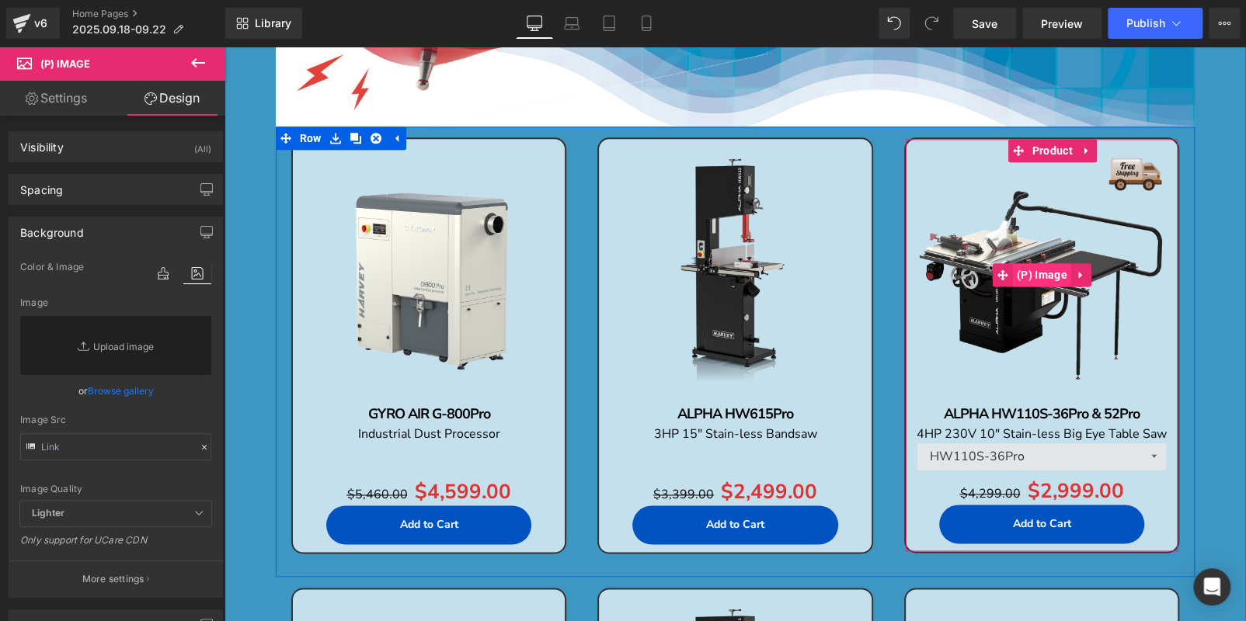
click at [1040, 277] on span "(P) Image" at bounding box center [1042, 274] width 58 height 23
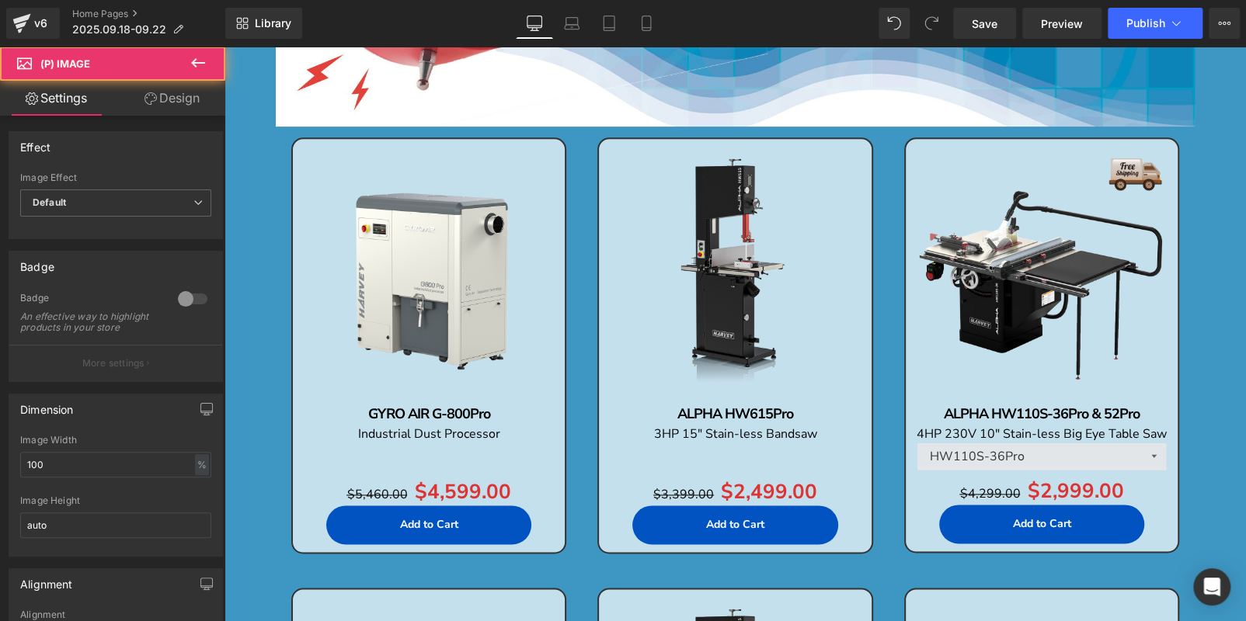
click at [148, 86] on link "Design" at bounding box center [172, 98] width 113 height 35
click at [0, 0] on div "Background" at bounding box center [0, 0] width 0 height 0
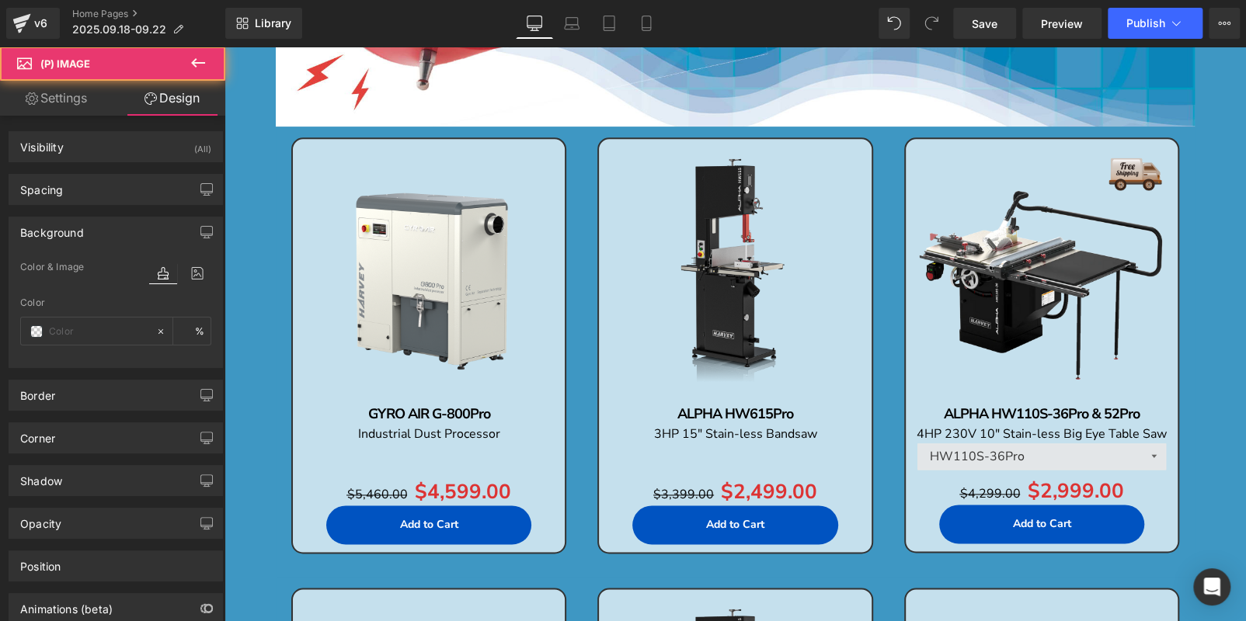
type input "transparent"
type input "0"
type input "https://ucarecdn.com/d4278566-6a69-45ab-9bf5-e86c1a840cfe/-/format/auto/-/previ…"
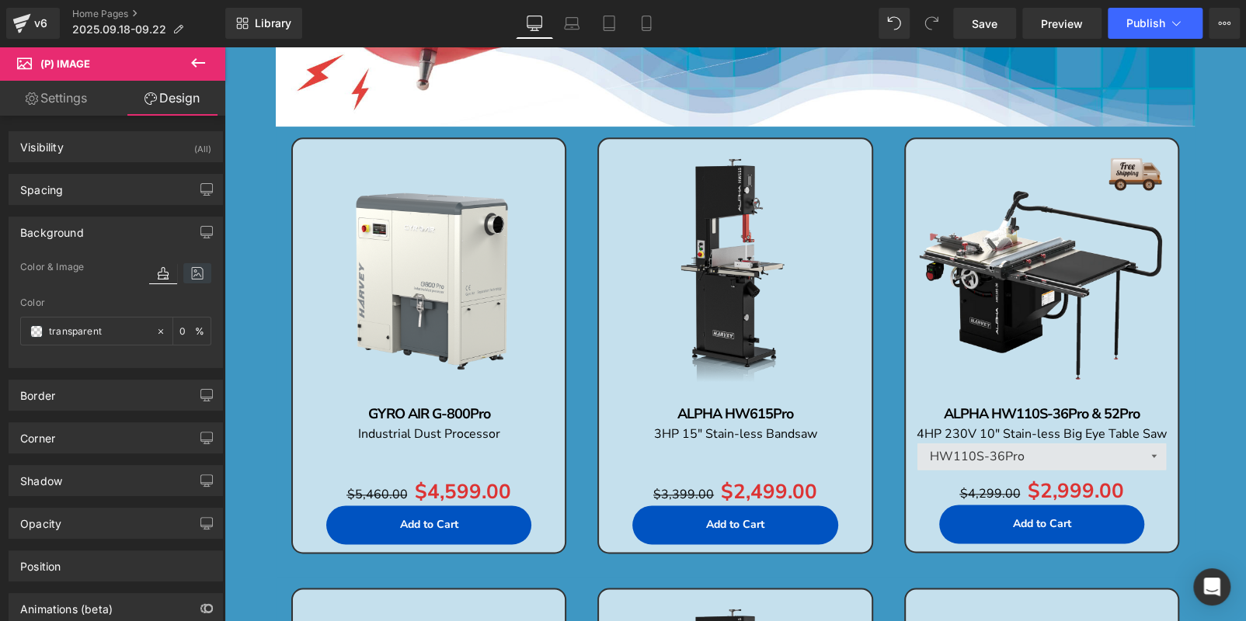
click at [197, 266] on icon at bounding box center [197, 273] width 28 height 20
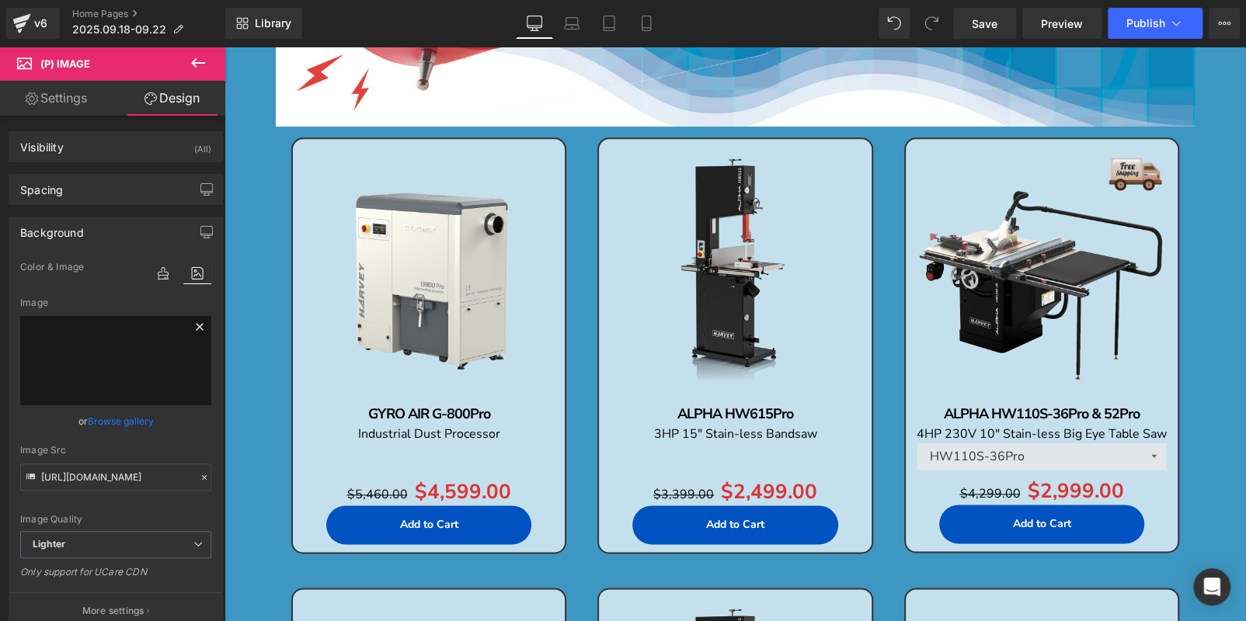
click at [193, 325] on icon at bounding box center [199, 327] width 19 height 19
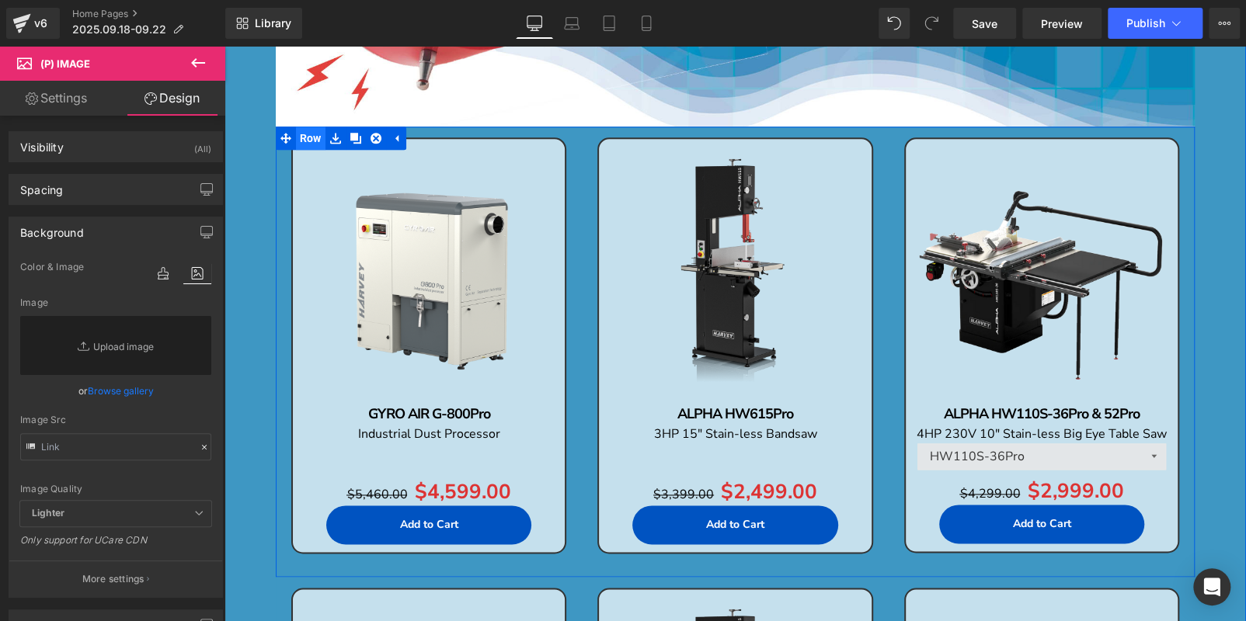
click at [304, 138] on span "Row" at bounding box center [311, 138] width 30 height 23
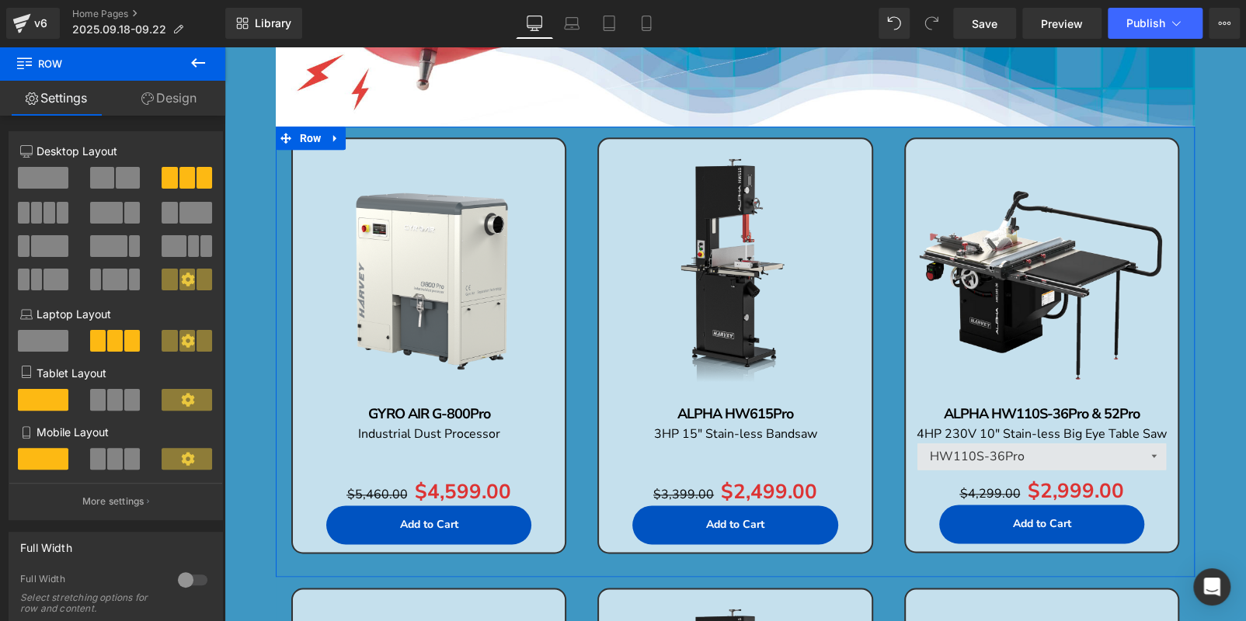
click at [31, 209] on span at bounding box center [37, 213] width 12 height 22
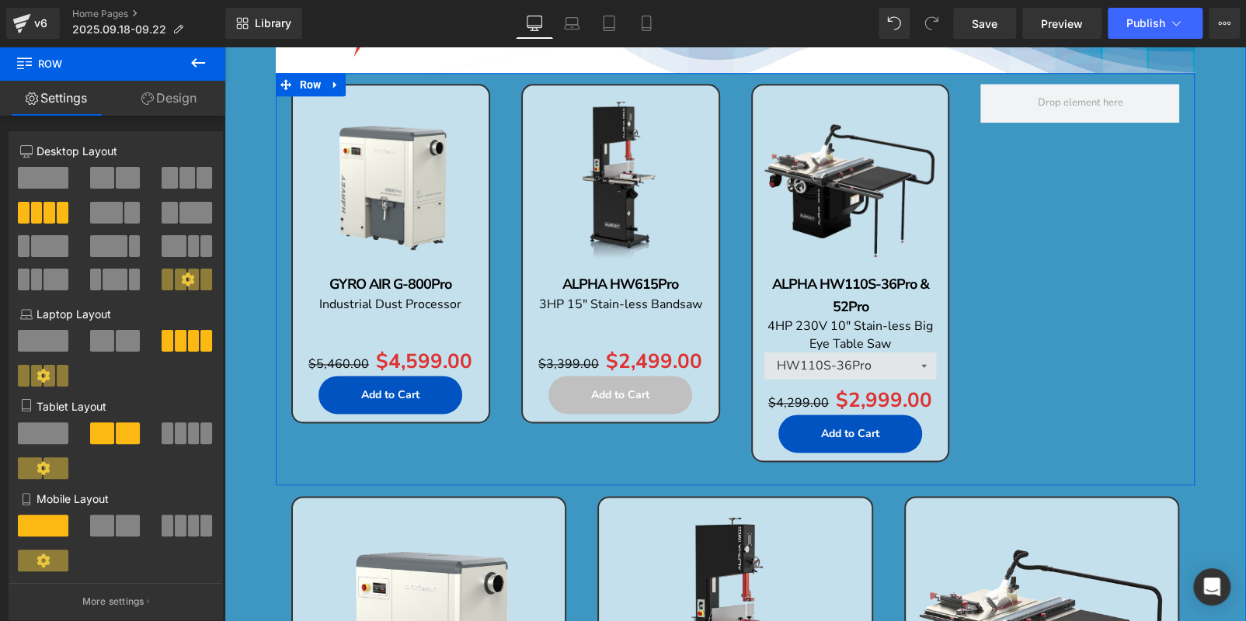
scroll to position [1135, 0]
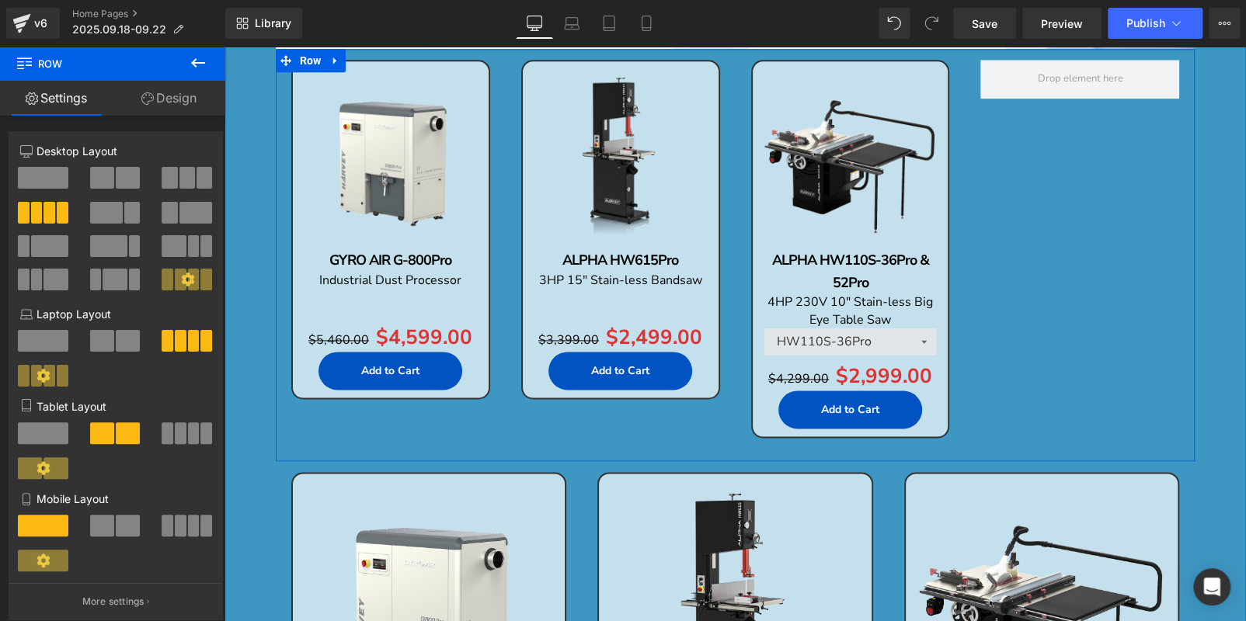
click at [1034, 235] on div "Sale Off (P) Image GYRO AIR G-800Pro Text Block Industrial Dust Processor Text …" at bounding box center [735, 255] width 919 height 412
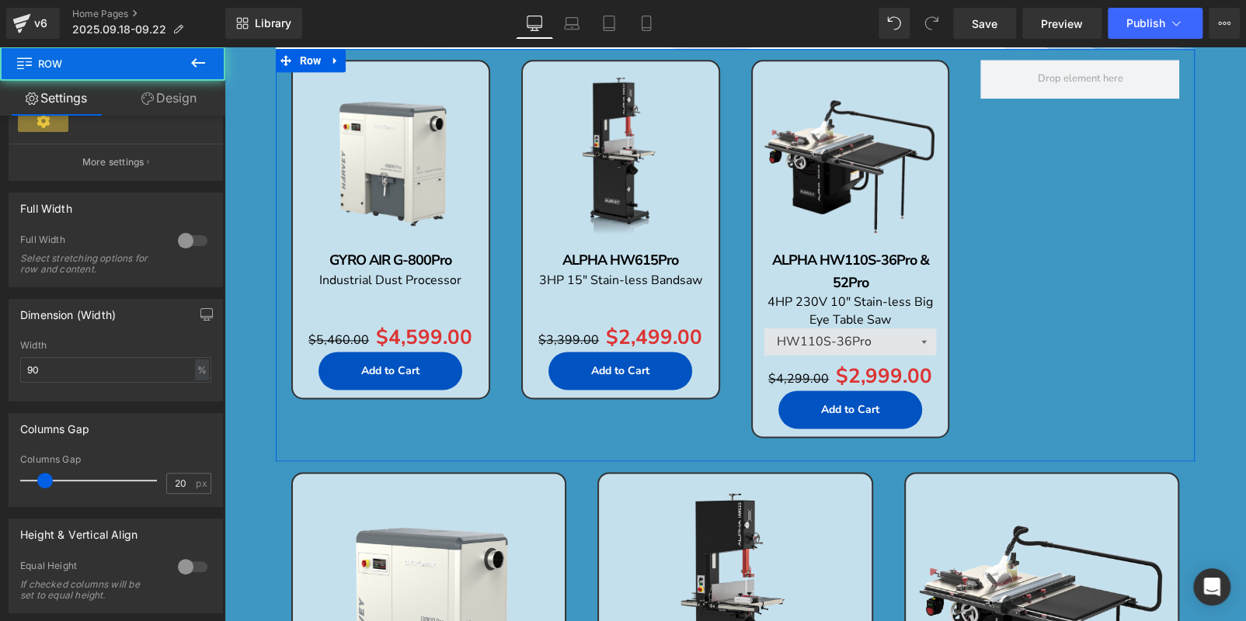
scroll to position [466, 0]
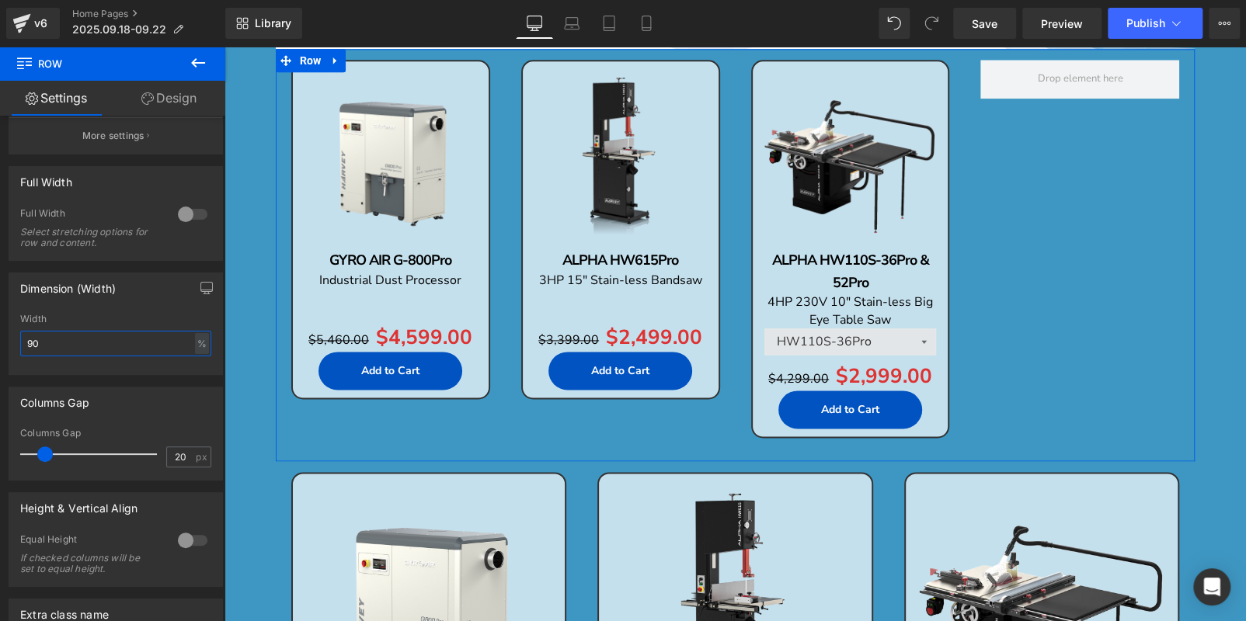
click at [62, 343] on input "90" at bounding box center [115, 344] width 191 height 26
type input "95"
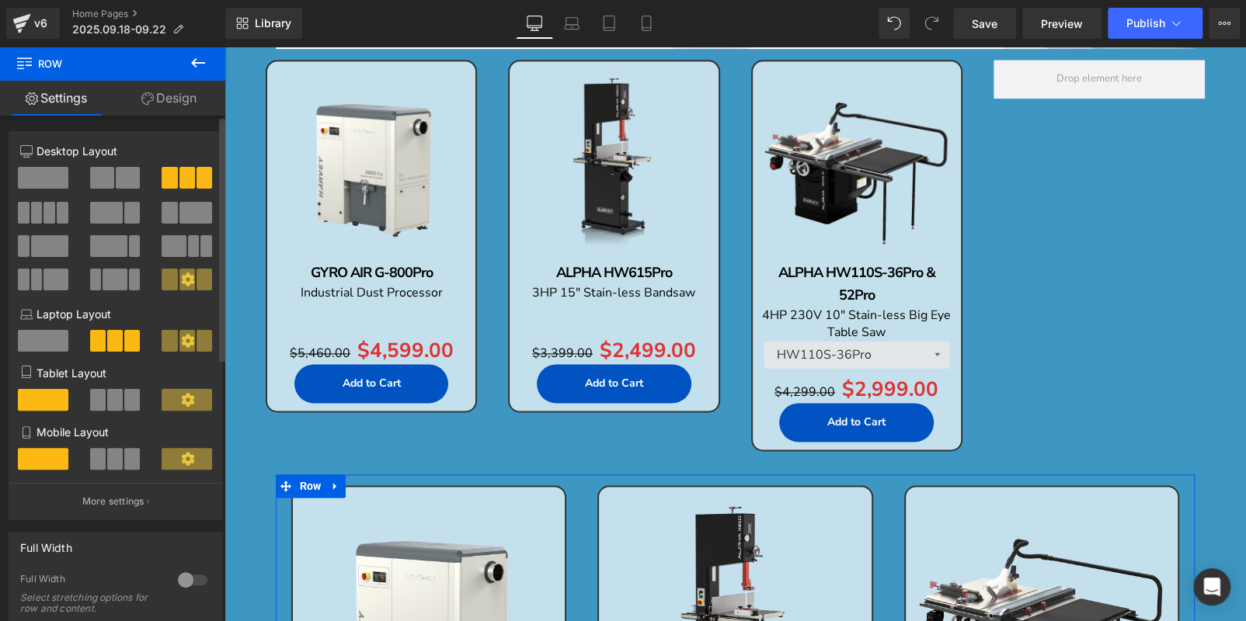
click at [32, 208] on span at bounding box center [37, 213] width 12 height 22
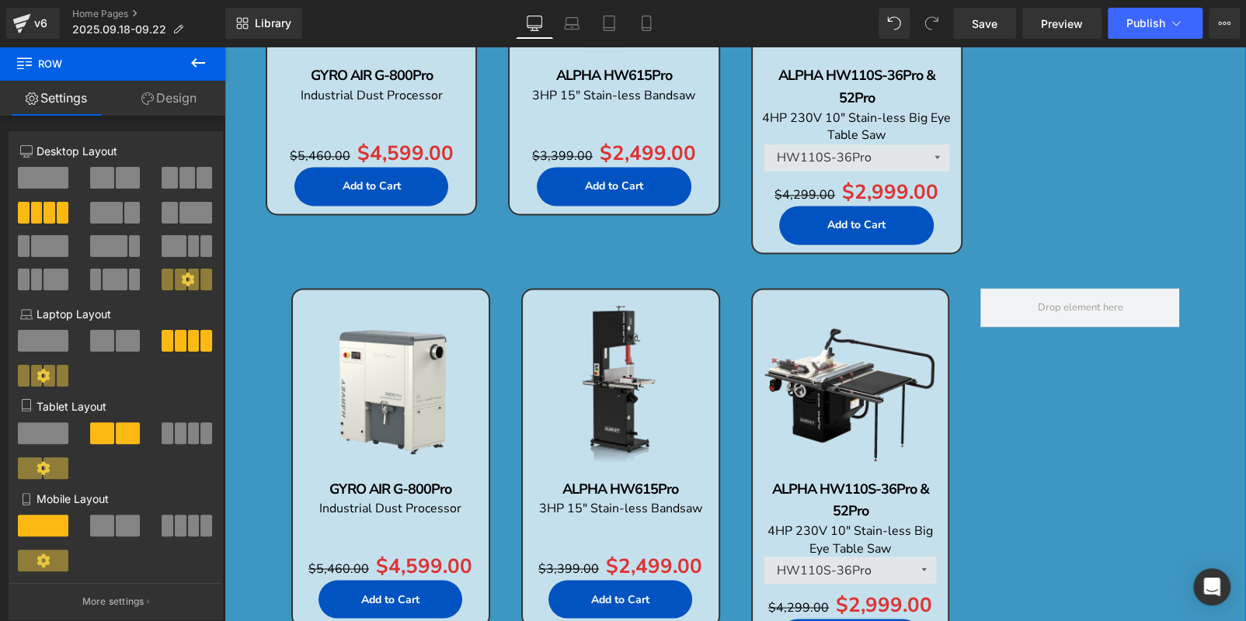
scroll to position [1445, 0]
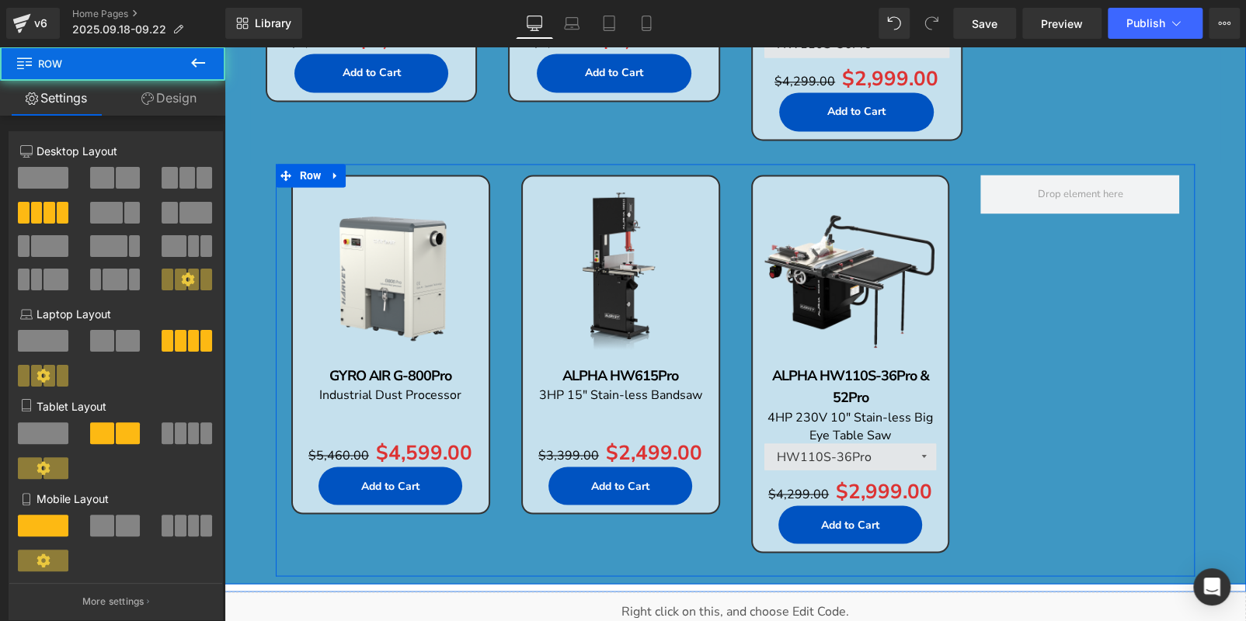
click at [1059, 274] on div "Sale Off (P) Image GYRO AIR G-800Pro Text Block Industrial Dust Processor Text …" at bounding box center [735, 370] width 919 height 412
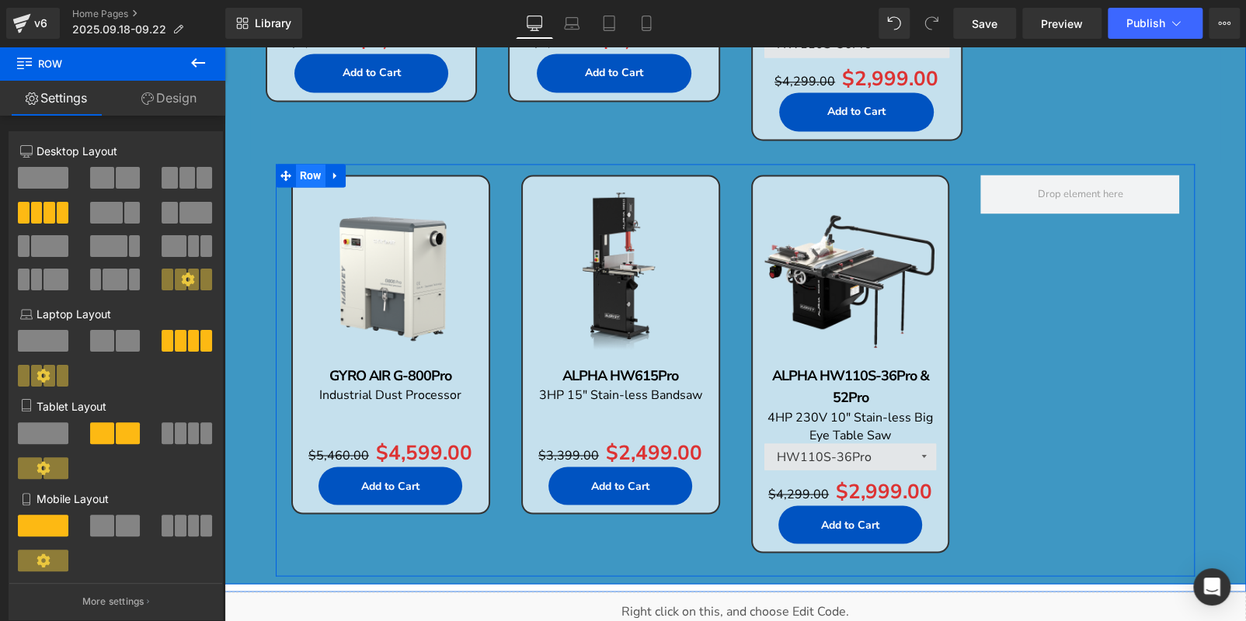
click at [304, 166] on span "Row" at bounding box center [311, 175] width 30 height 23
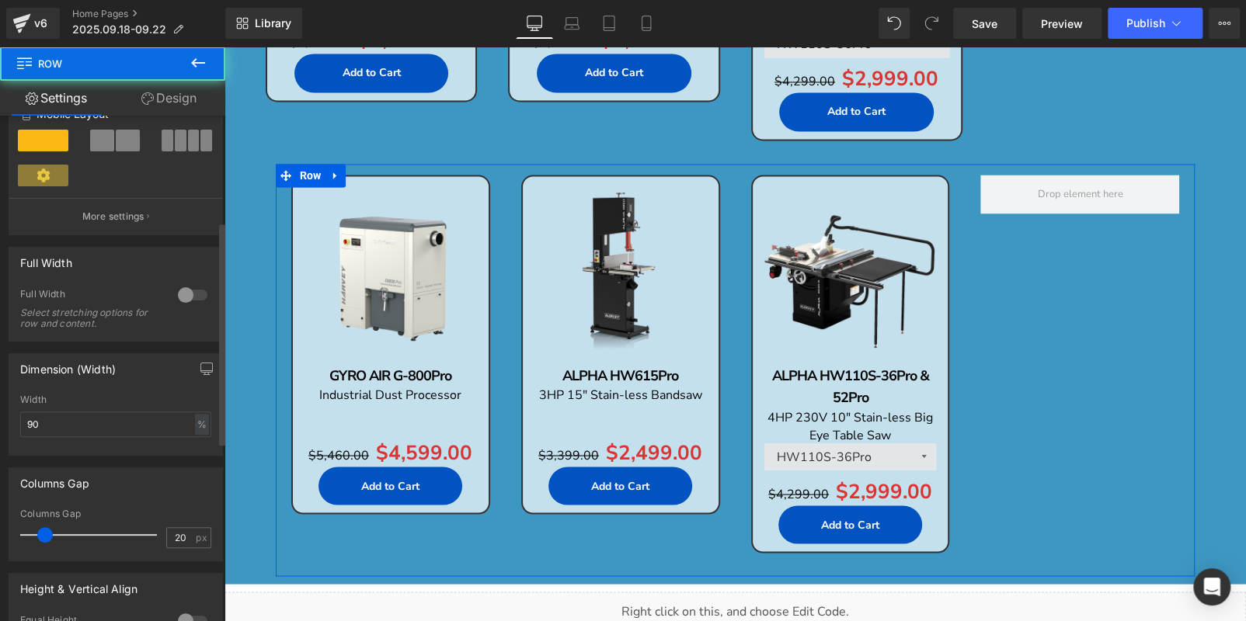
scroll to position [388, 0]
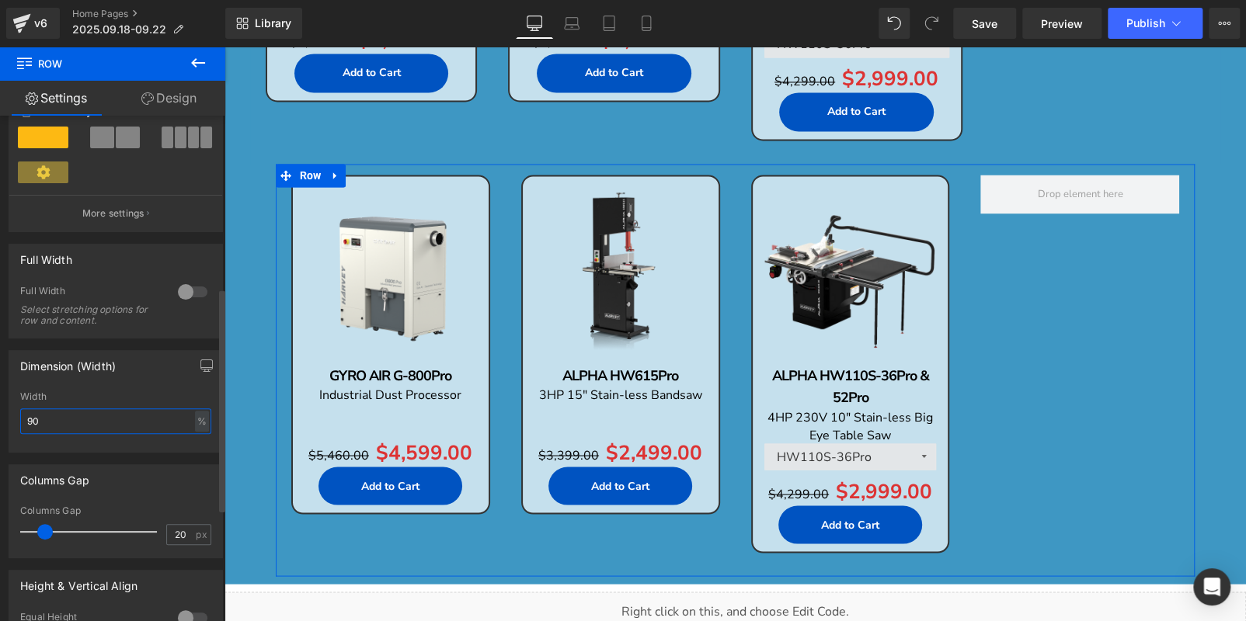
click at [81, 423] on input "90" at bounding box center [115, 421] width 191 height 26
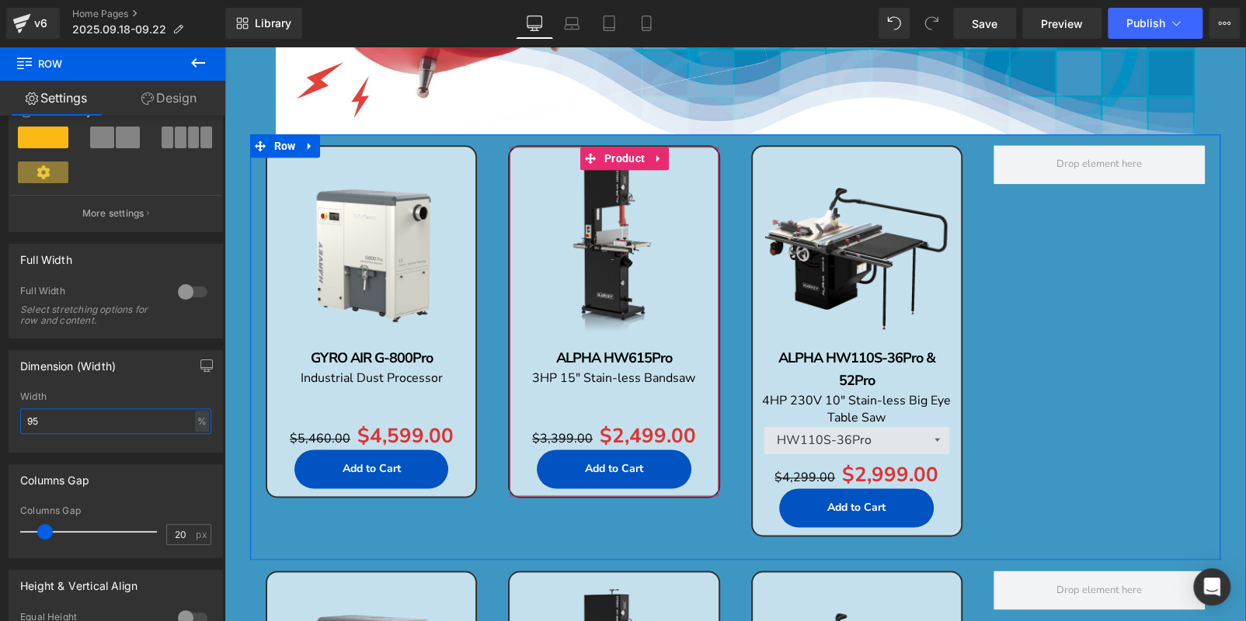
scroll to position [1135, 0]
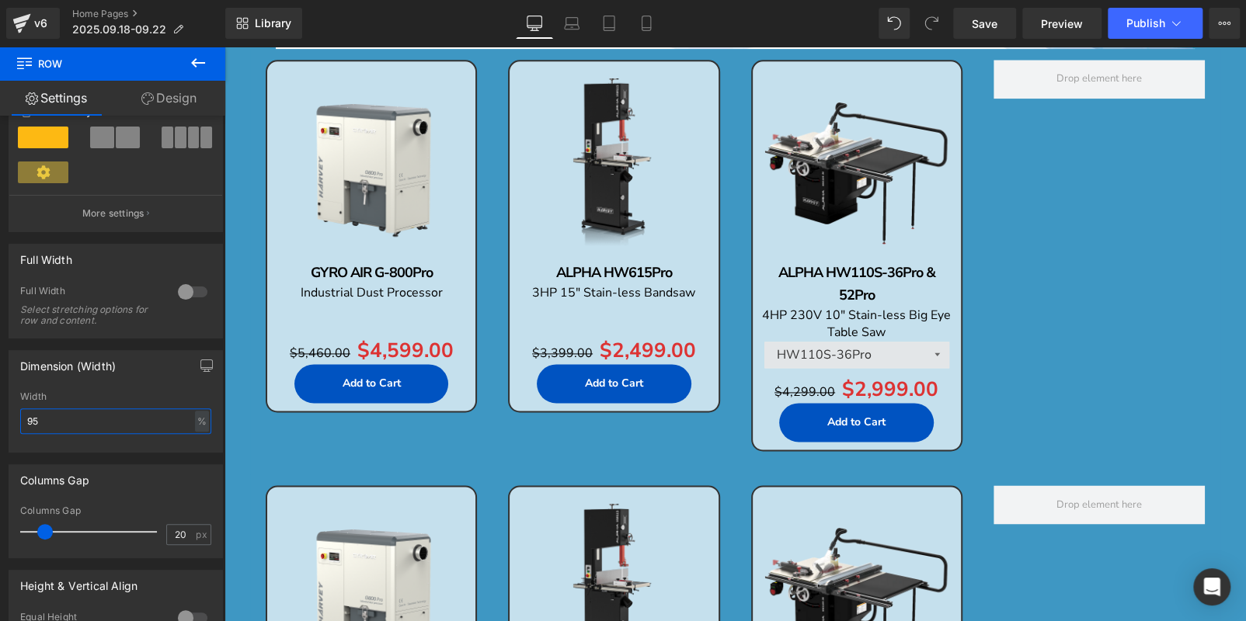
type input "95"
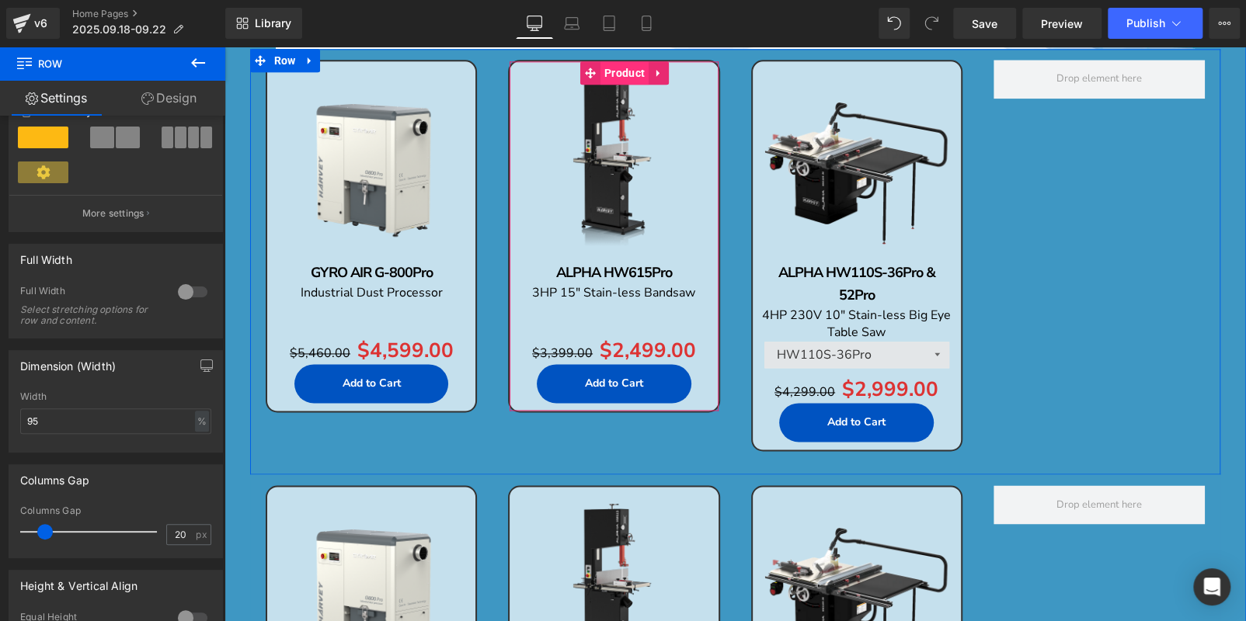
click at [601, 80] on span "Product" at bounding box center [624, 72] width 48 height 23
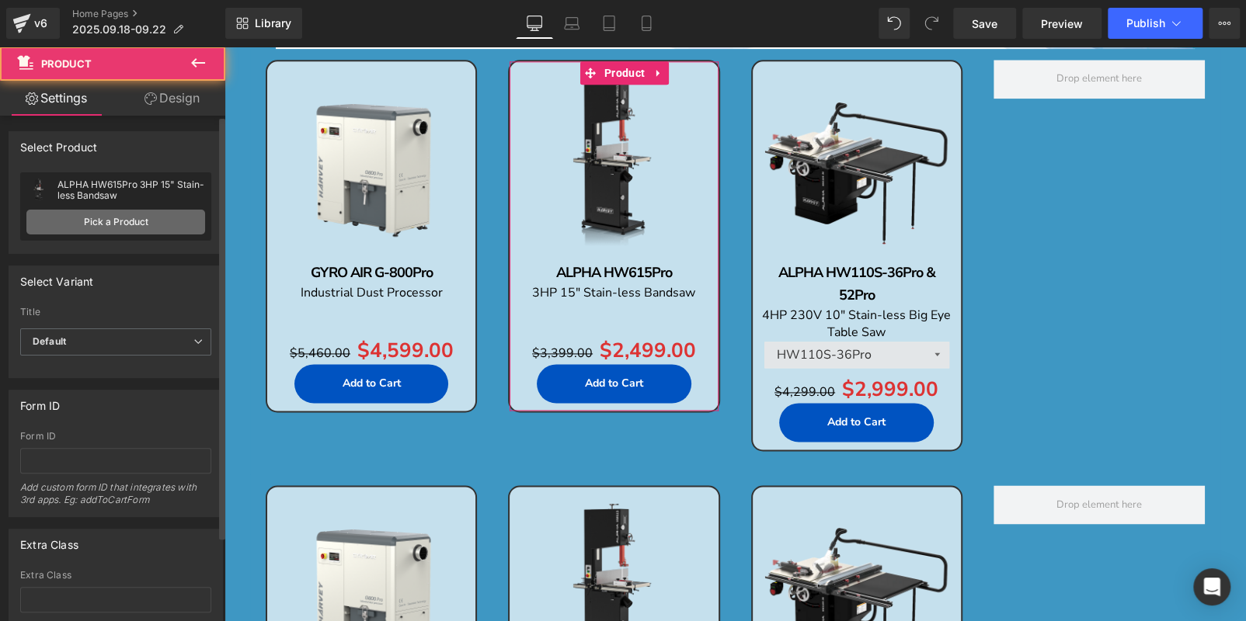
click at [137, 217] on link "Pick a Product" at bounding box center [115, 222] width 179 height 25
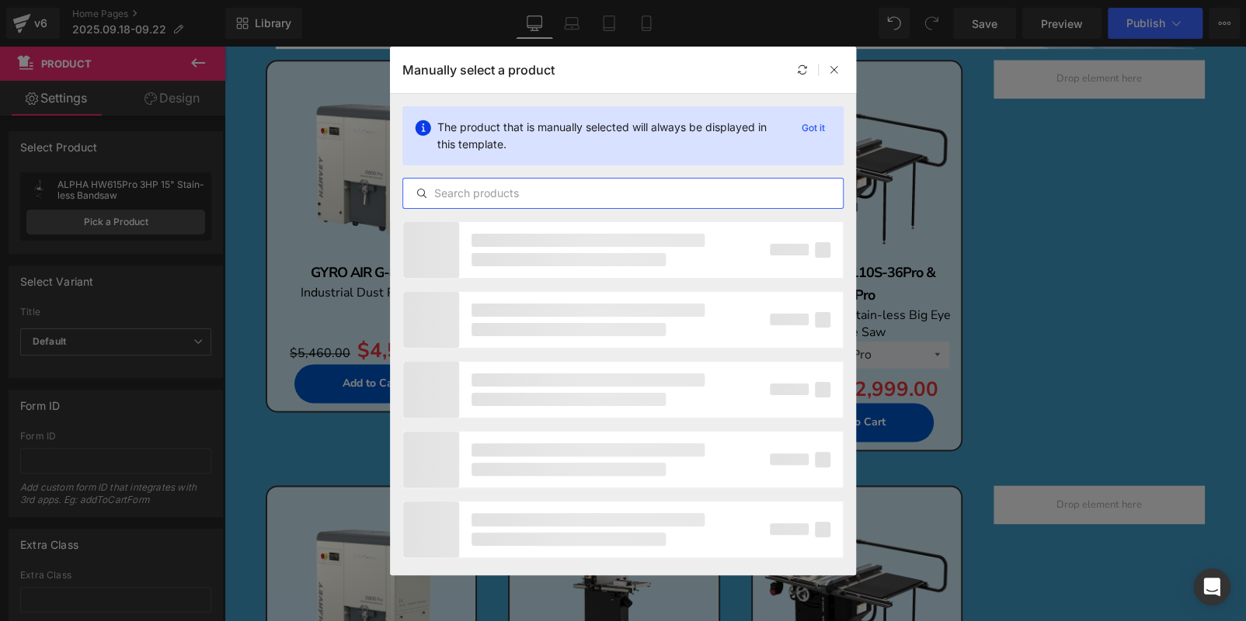
click at [484, 190] on input "text" at bounding box center [623, 193] width 440 height 19
paste input "AMBASSADOR C14Pro"
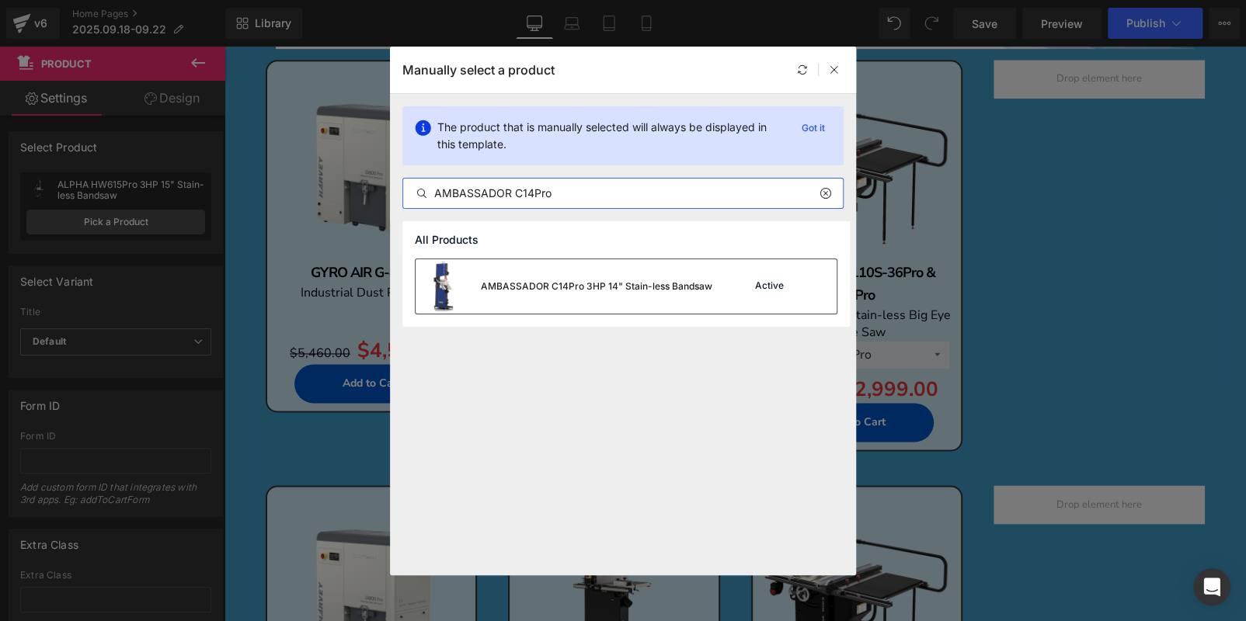
type input "AMBASSADOR C14Pro"
click at [624, 306] on div "AMBASSADOR C14Pro 3HP 14" Stain-less Bandsaw" at bounding box center [563, 286] width 297 height 54
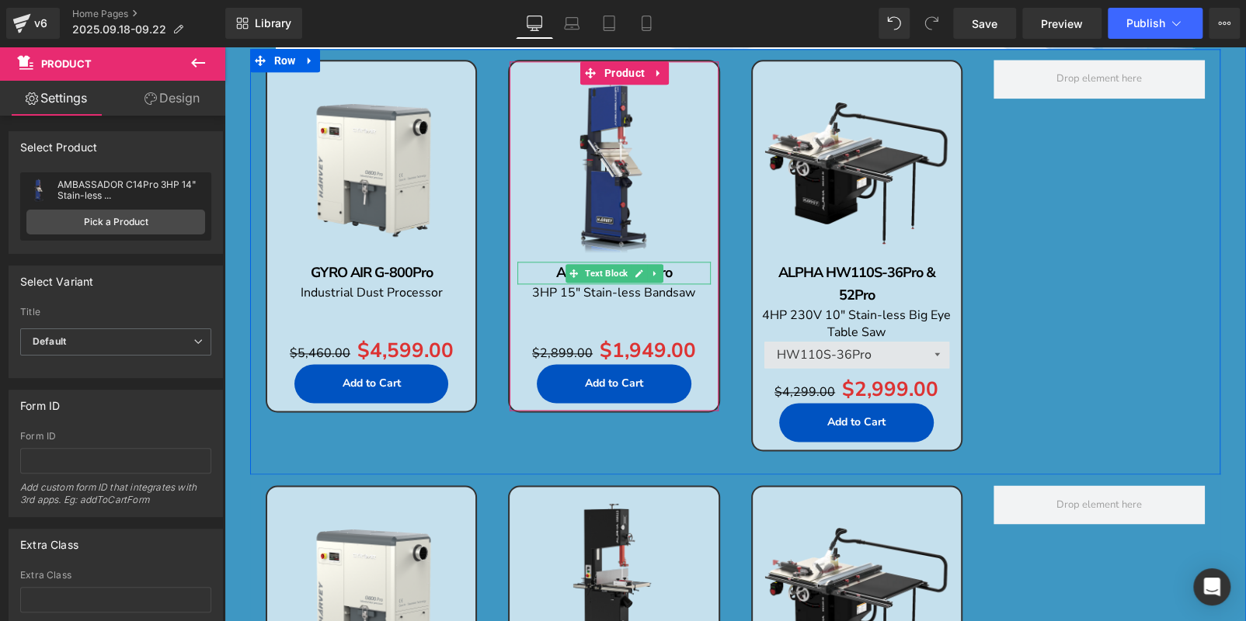
click at [688, 266] on p "ALPHA HW615Pro" at bounding box center [613, 273] width 193 height 23
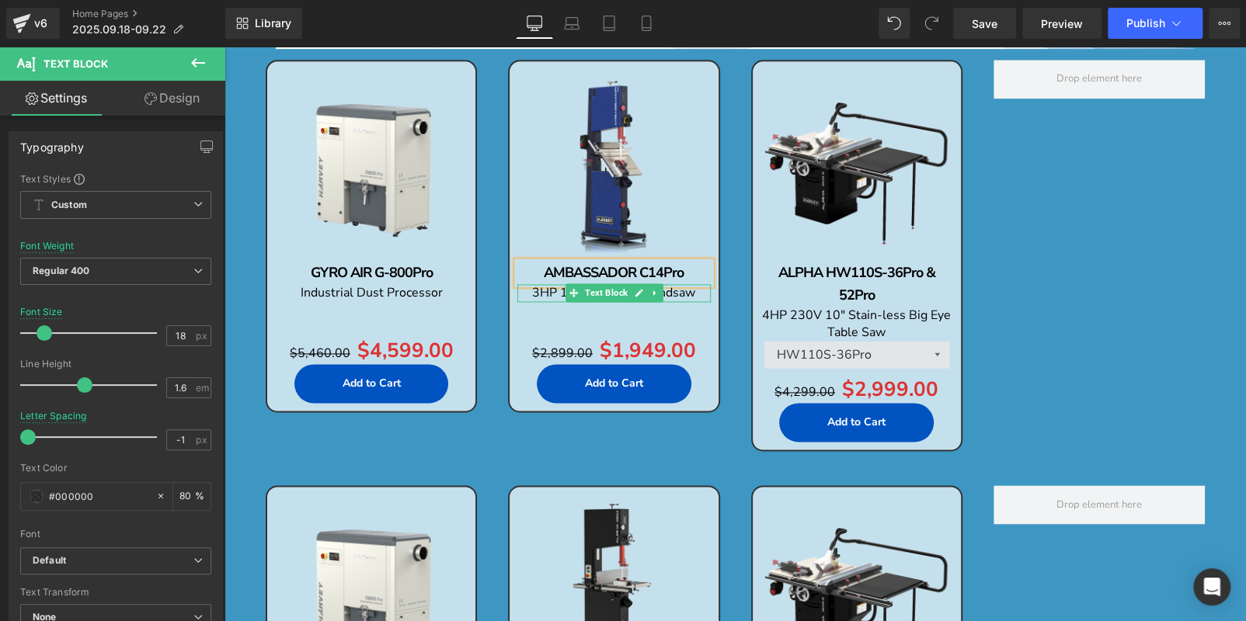
click at [553, 290] on span "3HP 15" Stain-less Bandsaw" at bounding box center [613, 292] width 163 height 17
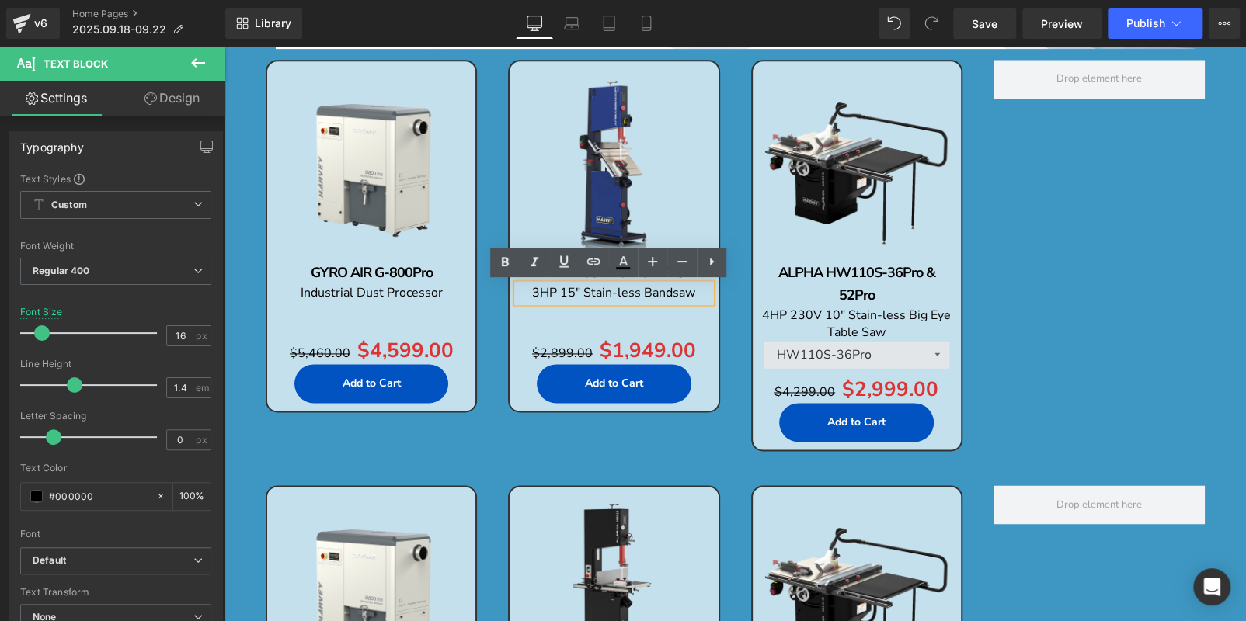
click at [574, 290] on span "3HP 15" Stain-less Bandsaw" at bounding box center [613, 292] width 163 height 17
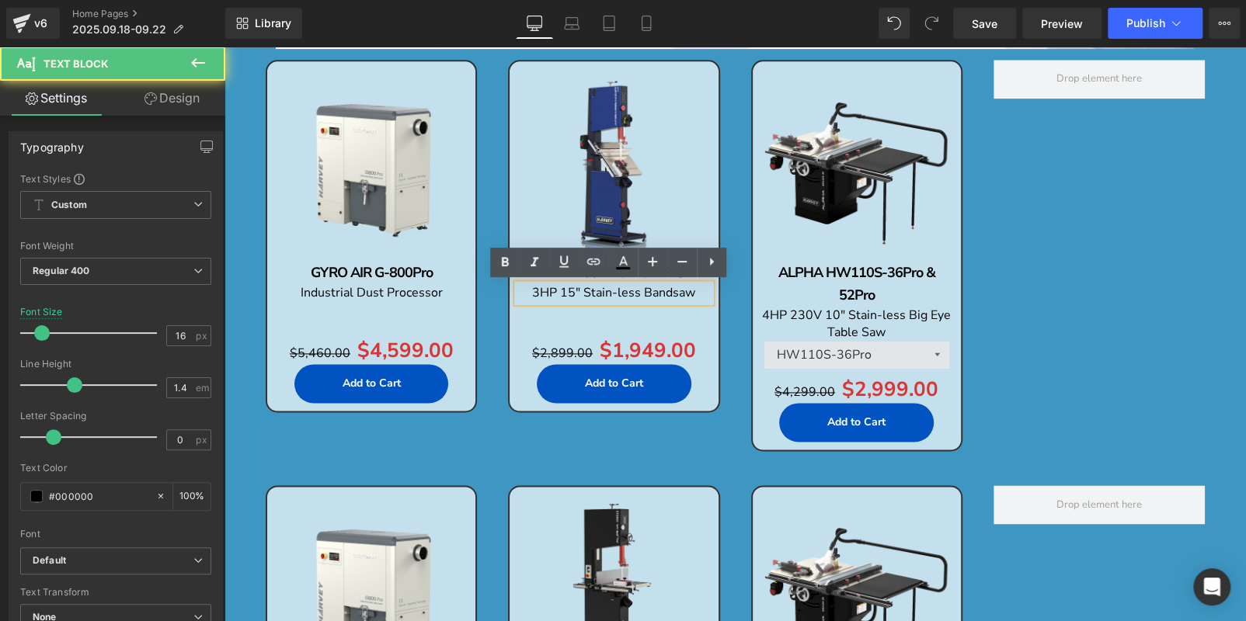
click at [570, 291] on span "3HP 15" Stain-less Bandsaw" at bounding box center [613, 292] width 163 height 17
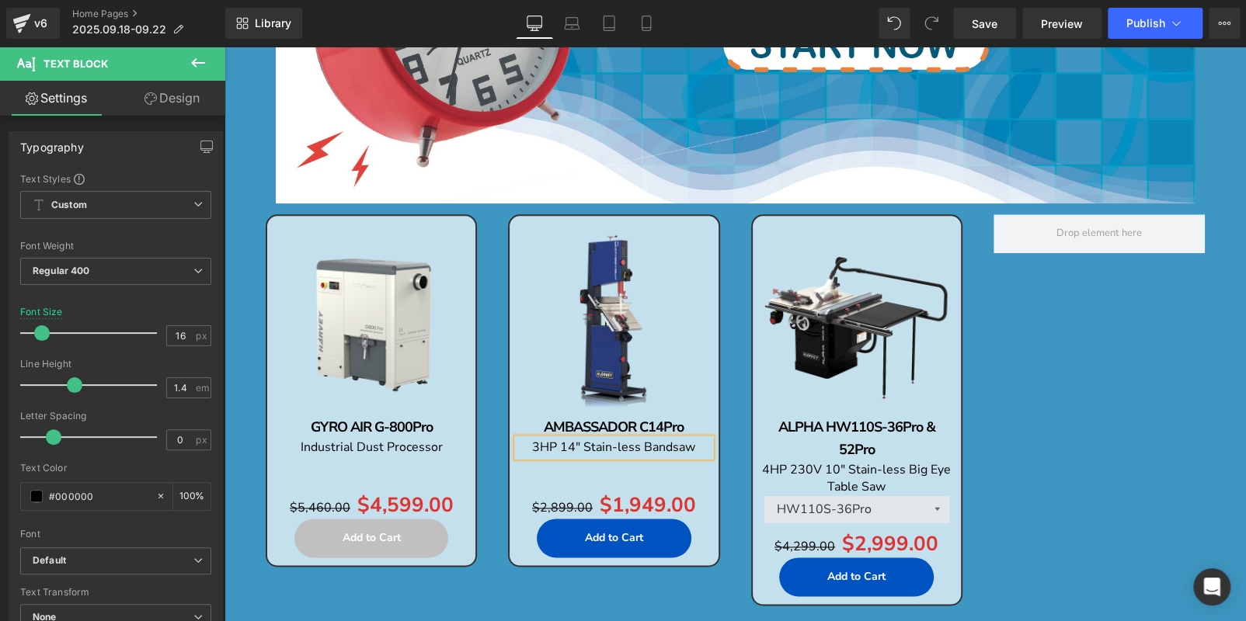
scroll to position [979, 0]
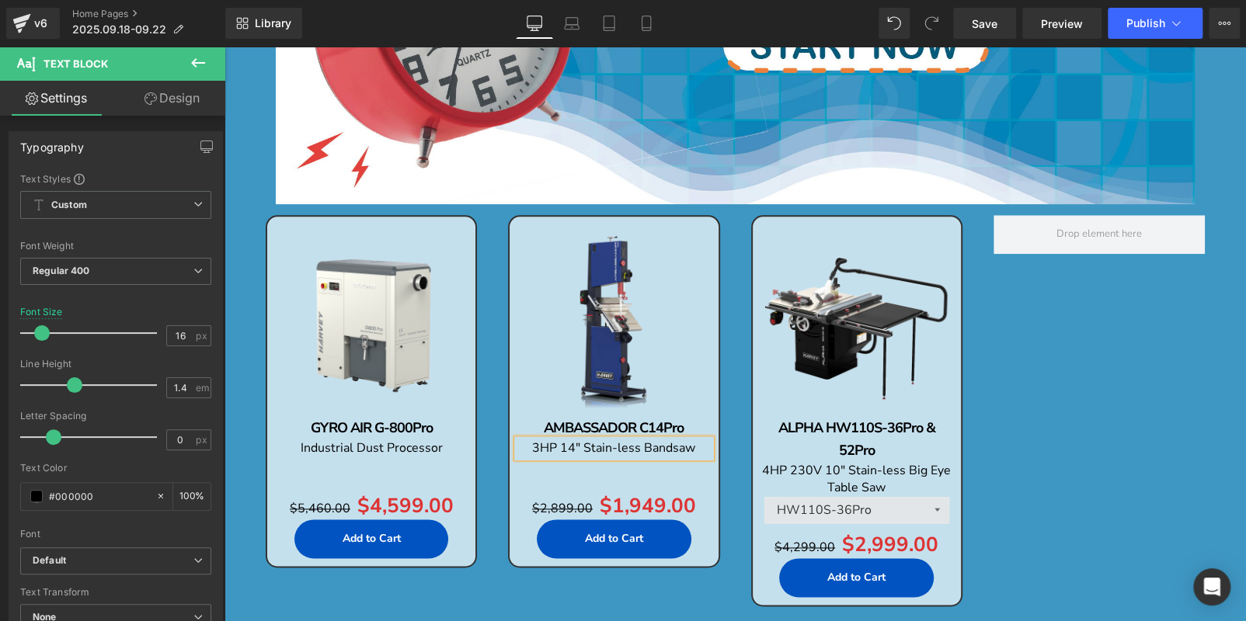
click at [404, 325] on div "Sale Off (P) Image" at bounding box center [371, 320] width 193 height 193
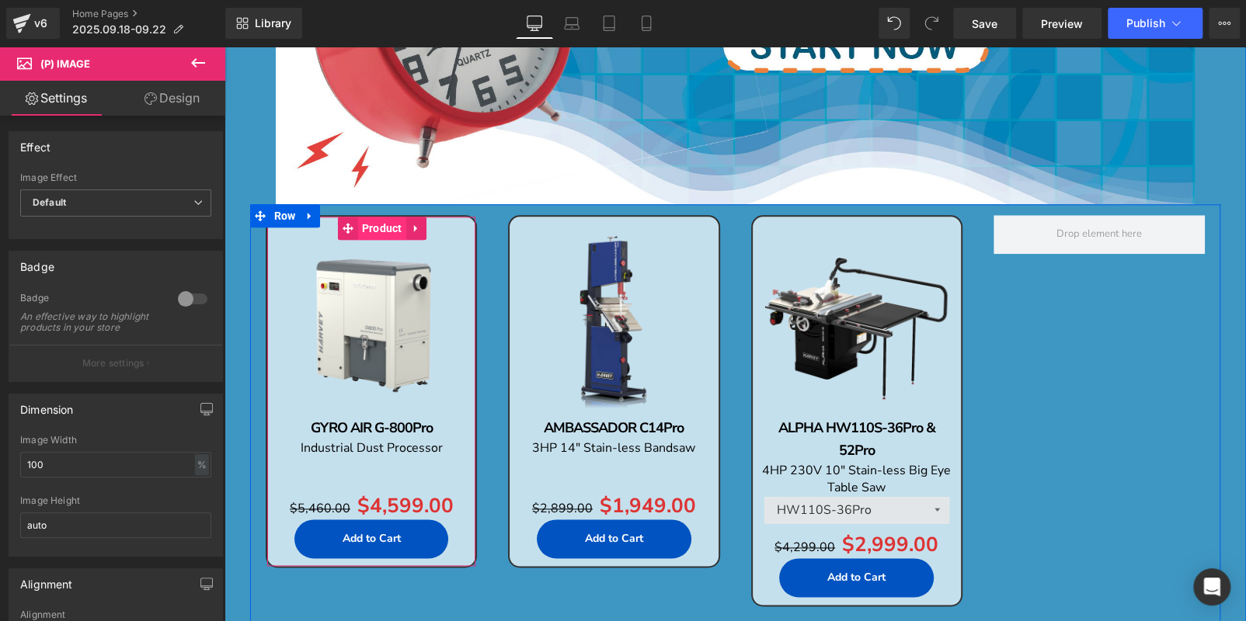
click at [370, 230] on span "Product" at bounding box center [382, 228] width 48 height 23
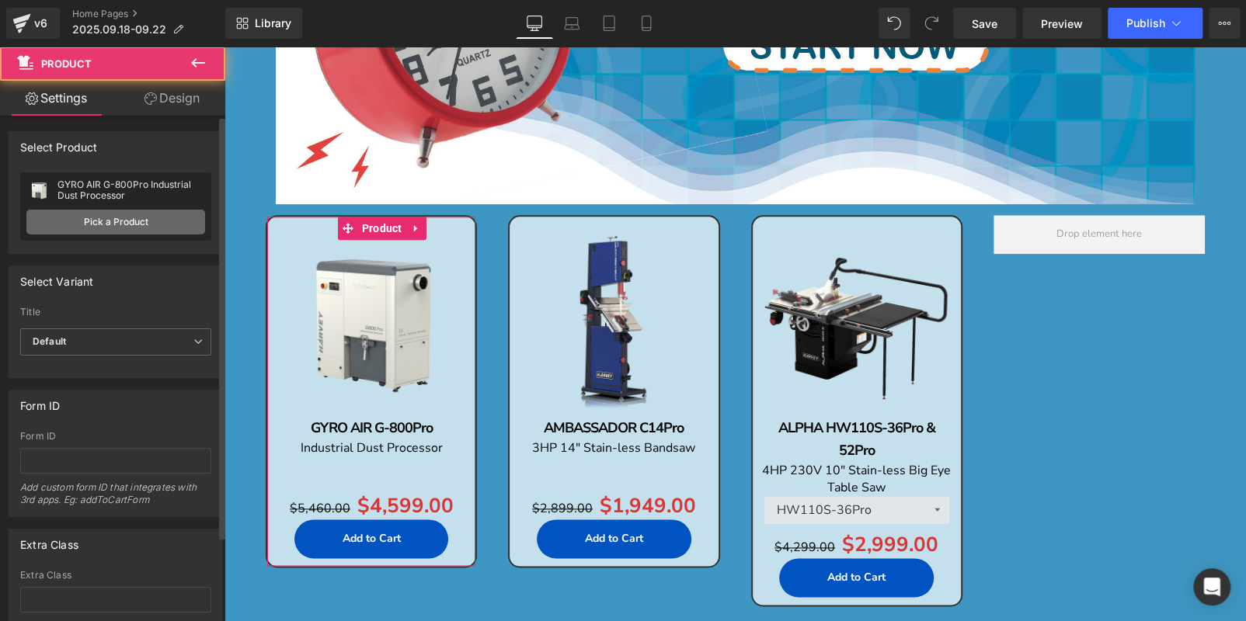
click at [121, 222] on link "Pick a Product" at bounding box center [115, 222] width 179 height 25
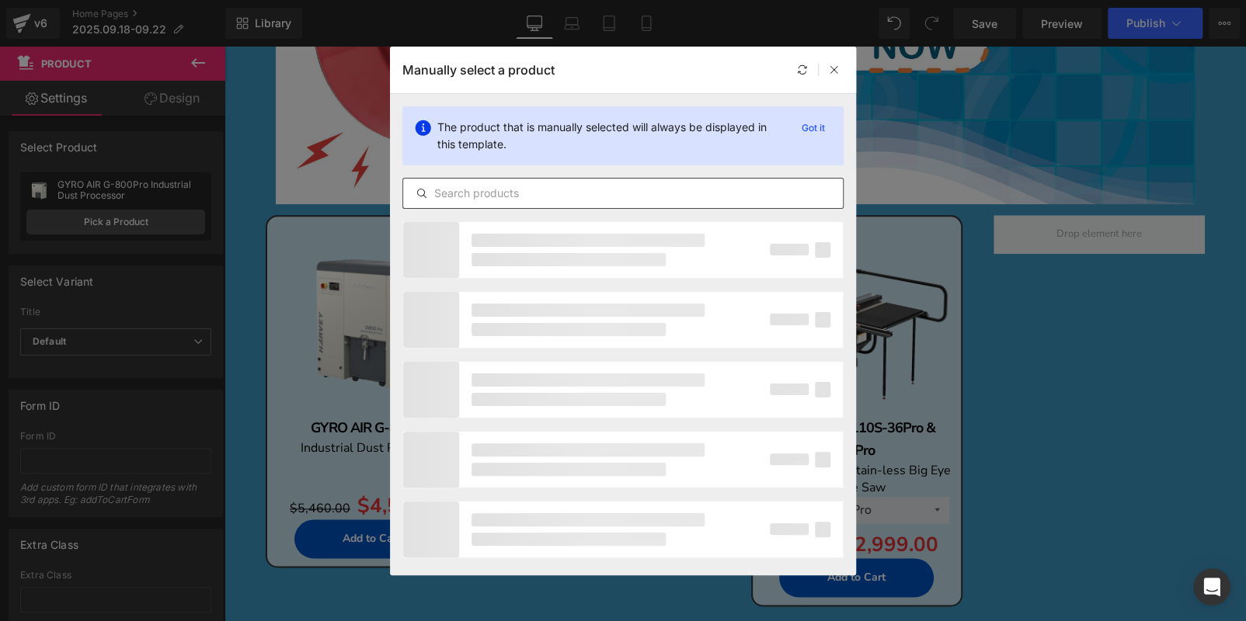
click at [577, 186] on input "text" at bounding box center [623, 193] width 440 height 19
paste input "GYRO AIR G-700"
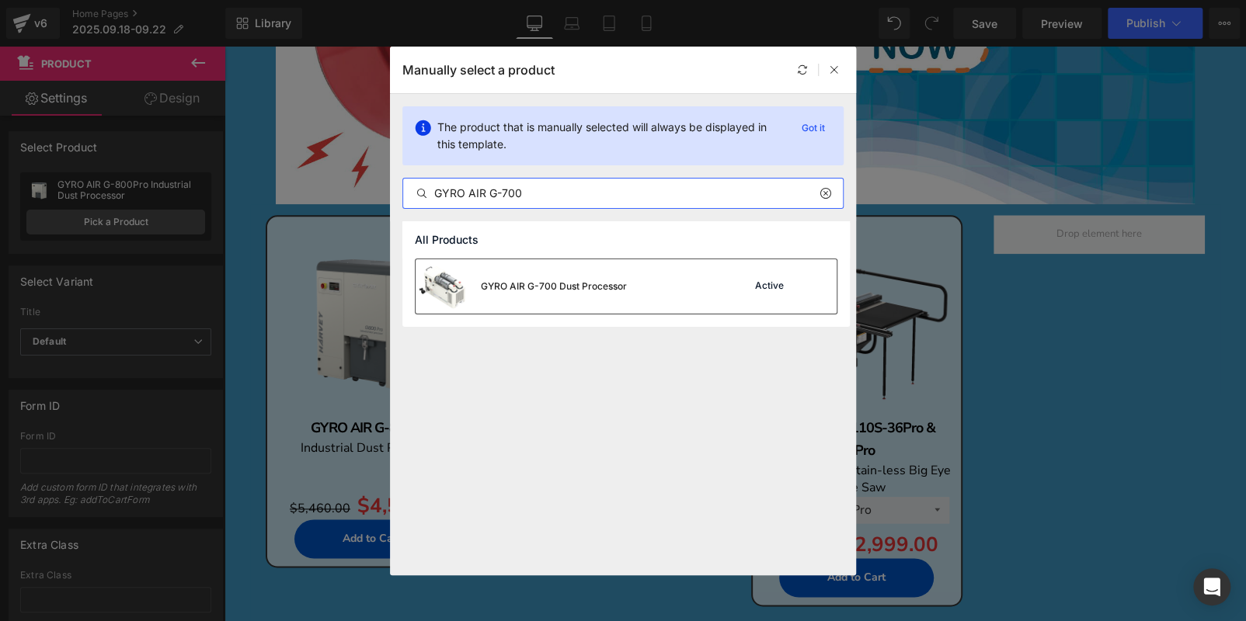
type input "GYRO AIR G-700"
drag, startPoint x: 640, startPoint y: 267, endPoint x: 216, endPoint y: 380, distance: 438.7
click at [640, 267] on div "GYRO AIR G-700 Dust Processor Active" at bounding box center [625, 286] width 421 height 54
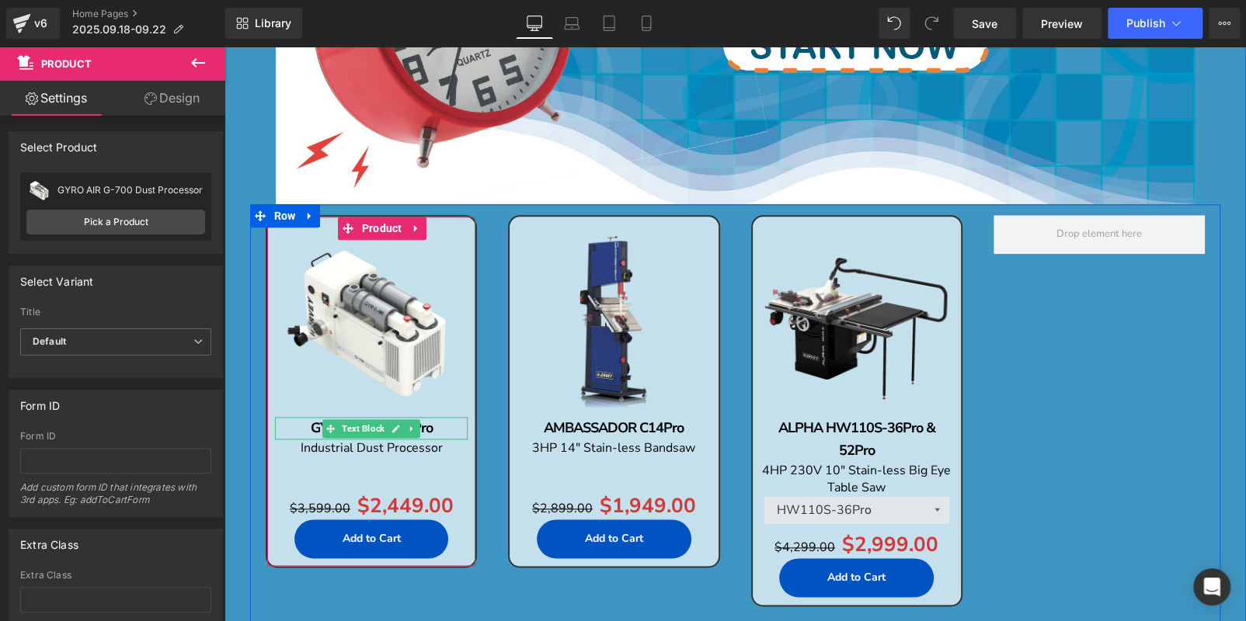
click at [445, 424] on p "GYRO AIR G-800Pro" at bounding box center [371, 428] width 193 height 23
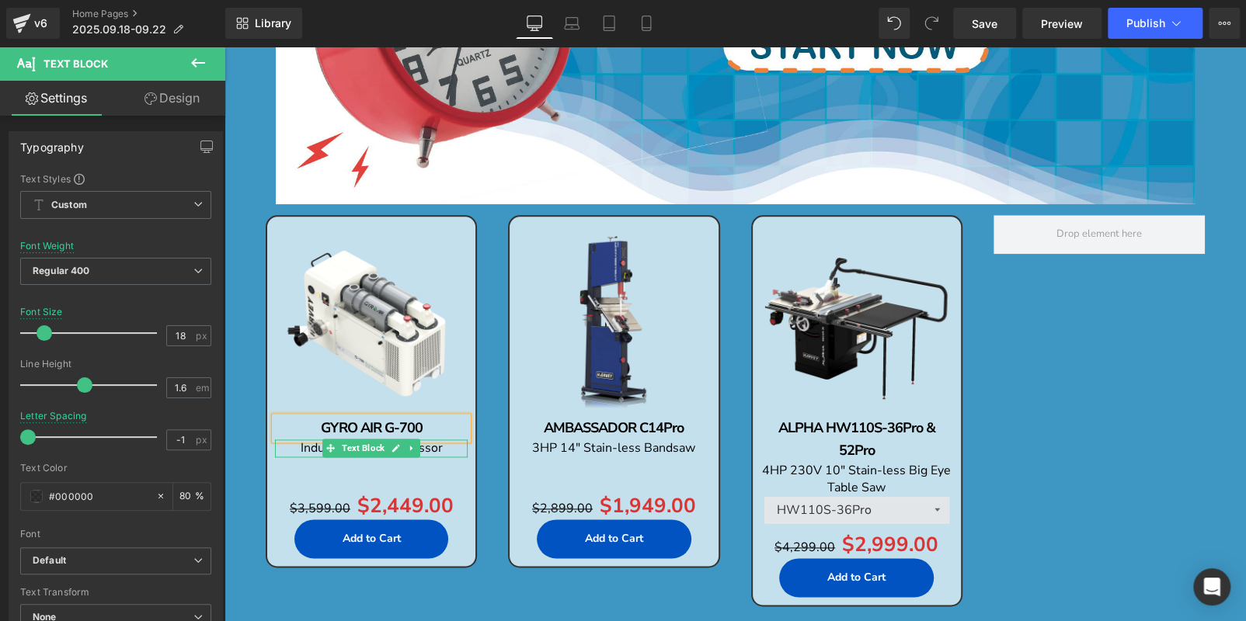
click at [447, 450] on p "Industrial Dust Processor" at bounding box center [371, 448] width 193 height 17
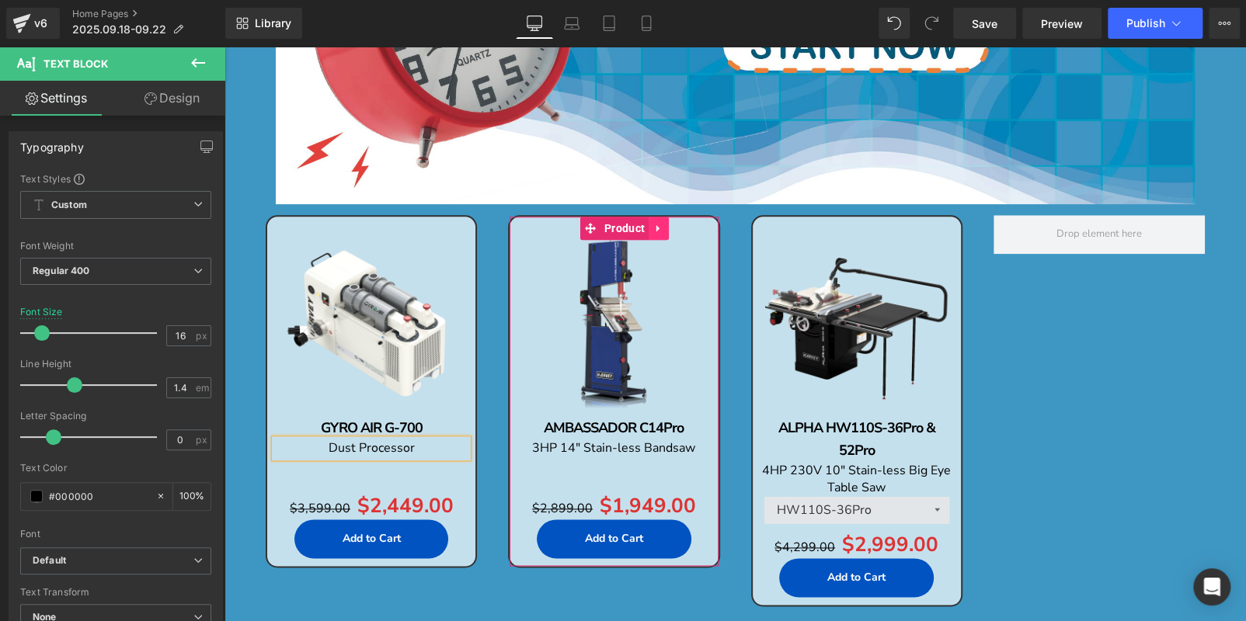
click at [656, 229] on icon at bounding box center [658, 228] width 11 height 12
click at [644, 230] on icon at bounding box center [648, 228] width 11 height 11
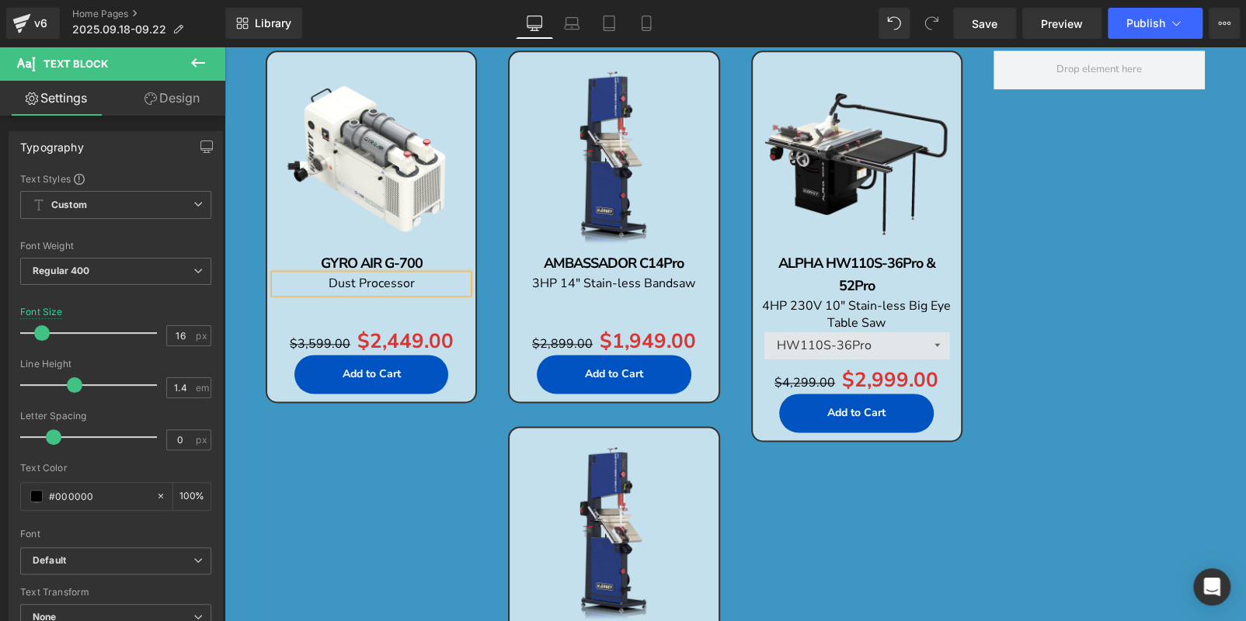
scroll to position [993, 0]
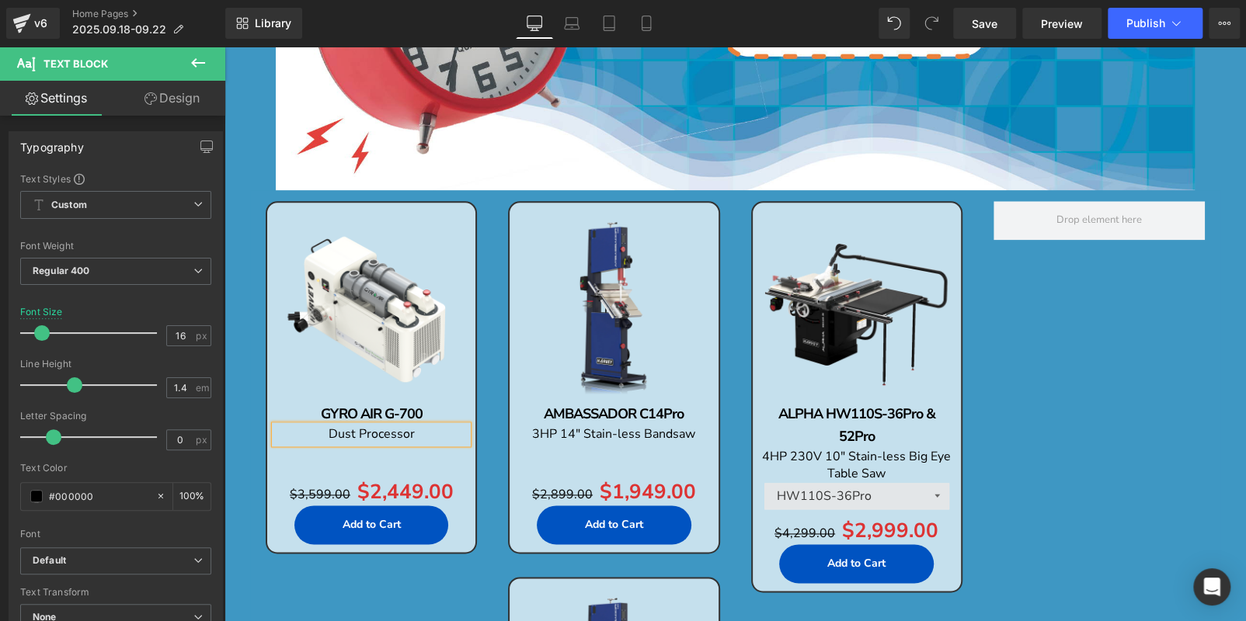
click at [594, 224] on div "Sale Off (P) Image AMBASSADOR C14Pro Text Block 3HP 14" Stain-less Bandsaw Text…" at bounding box center [613, 377] width 211 height 353
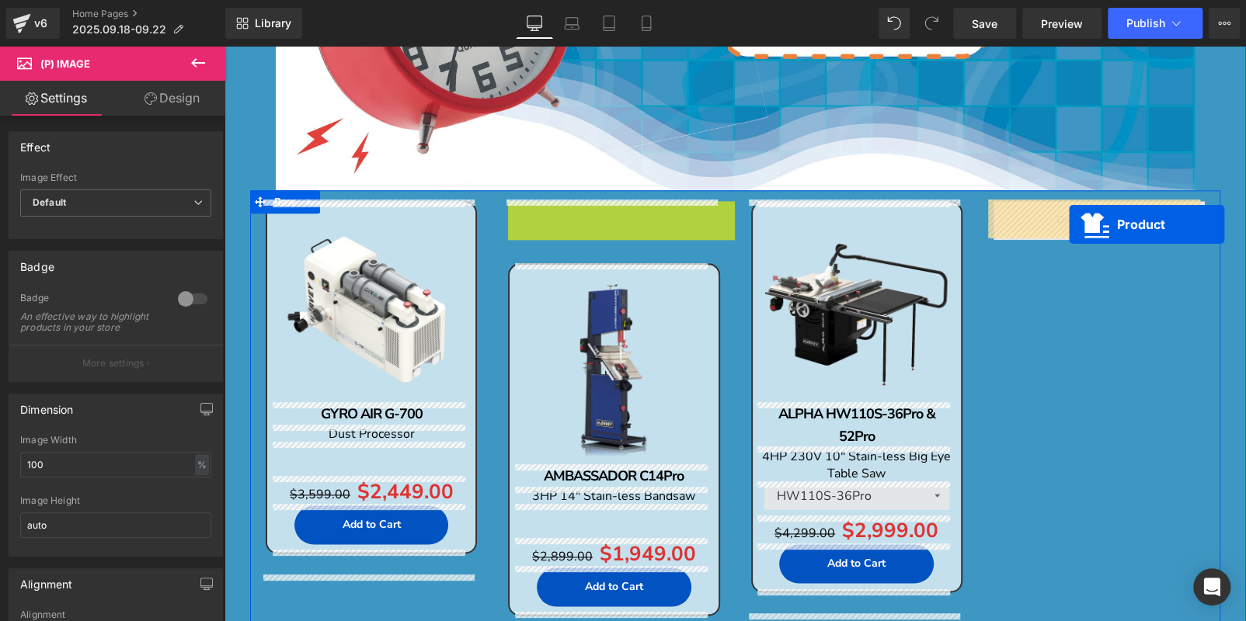
drag, startPoint x: 558, startPoint y: 210, endPoint x: 1060, endPoint y: 226, distance: 502.7
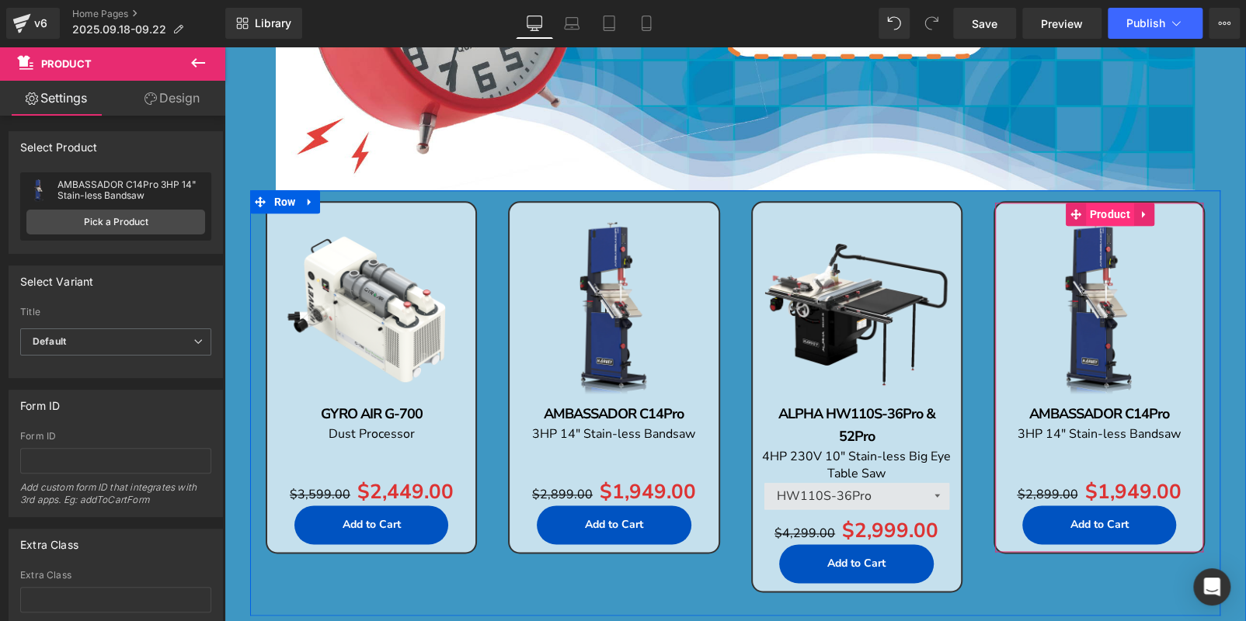
click at [1091, 216] on span "Product" at bounding box center [1110, 214] width 48 height 23
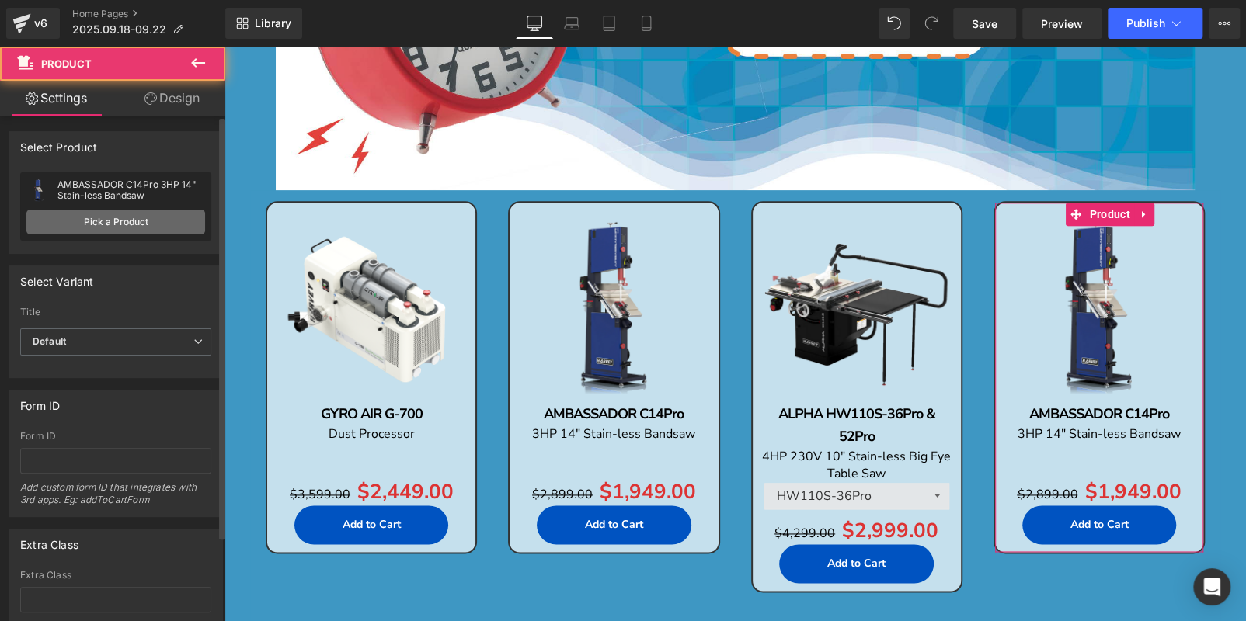
click at [165, 216] on link "Pick a Product" at bounding box center [115, 222] width 179 height 25
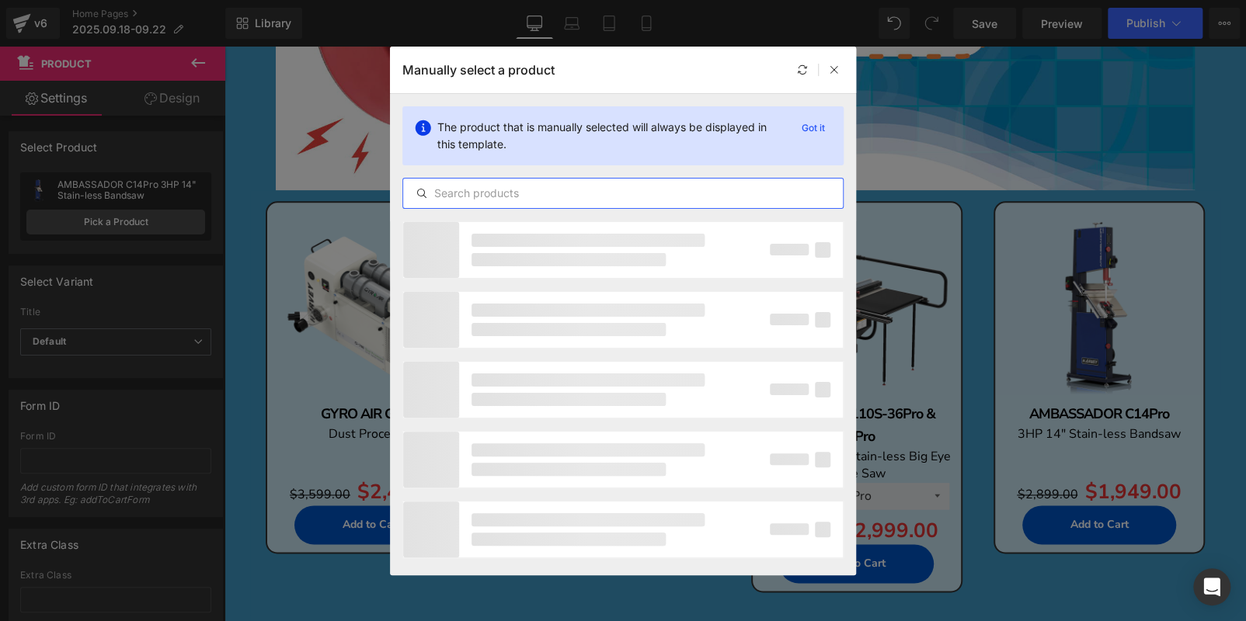
click at [641, 188] on input "text" at bounding box center [623, 193] width 440 height 19
paste input "TURBO T-60S"
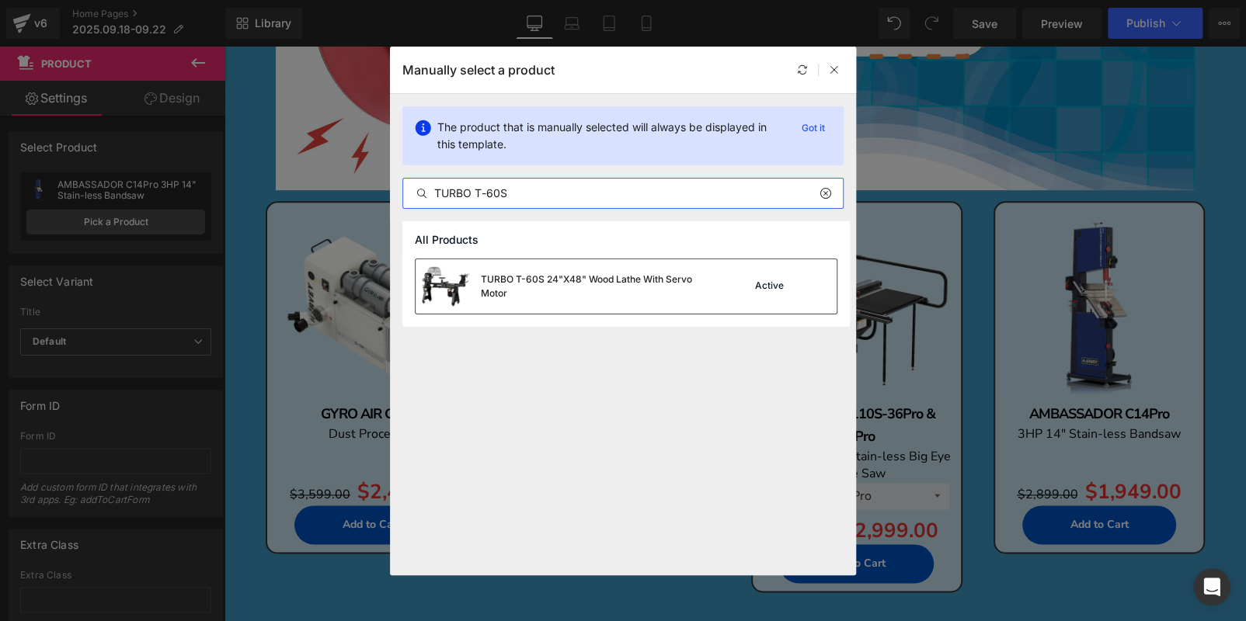
type input "TURBO T-60S"
click at [666, 260] on div "TURBO T-60S 24"X48" Wood Lathe With Servo Motor" at bounding box center [564, 286] width 298 height 54
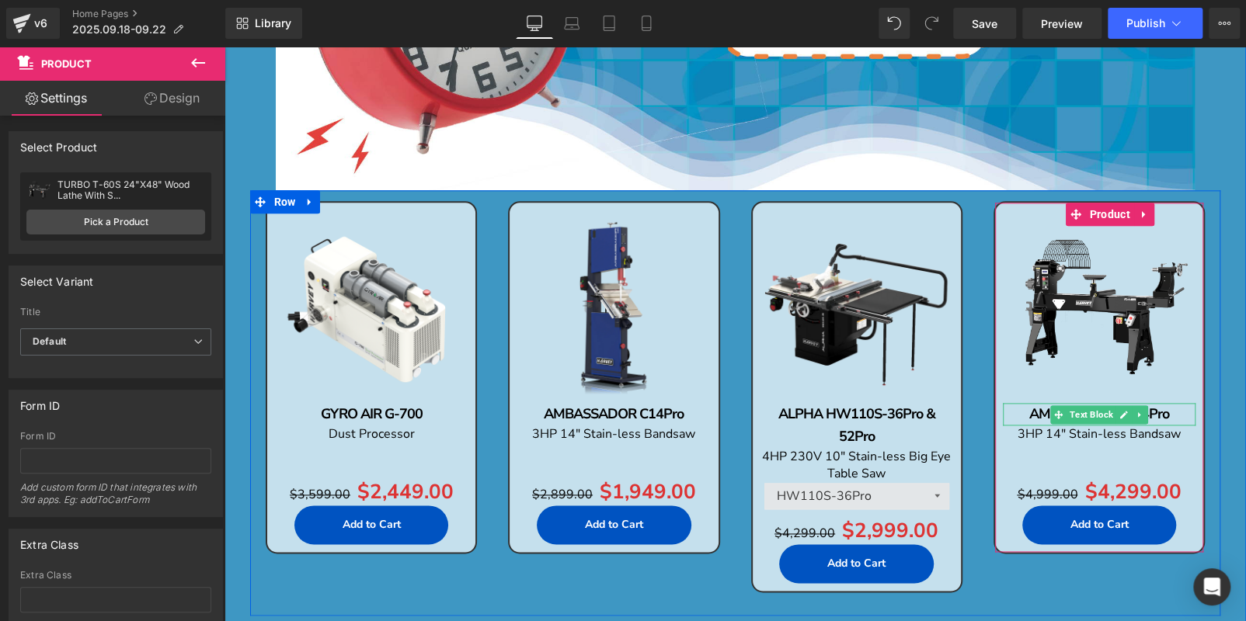
click at [1176, 417] on p "AMBASSADOR C14Pro" at bounding box center [1099, 414] width 193 height 23
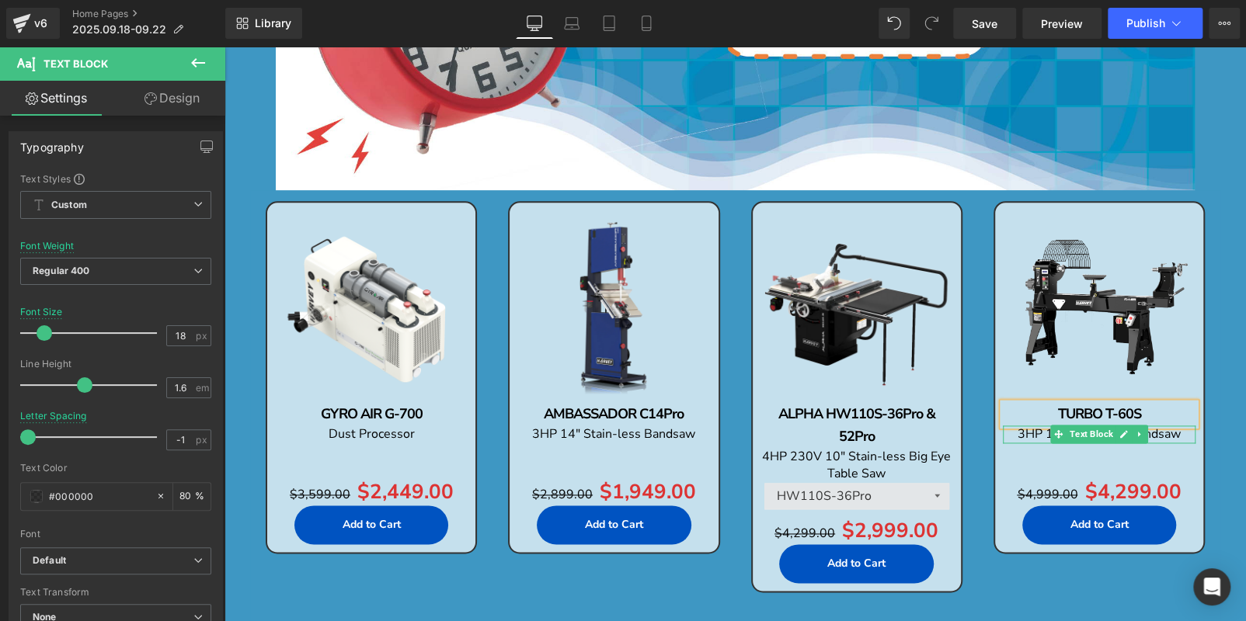
click at [1170, 433] on span "3HP 14" Stain-less Bandsaw" at bounding box center [1098, 434] width 163 height 17
click at [1171, 433] on span "3HP 14" Stain-less Bandsaw" at bounding box center [1098, 434] width 163 height 17
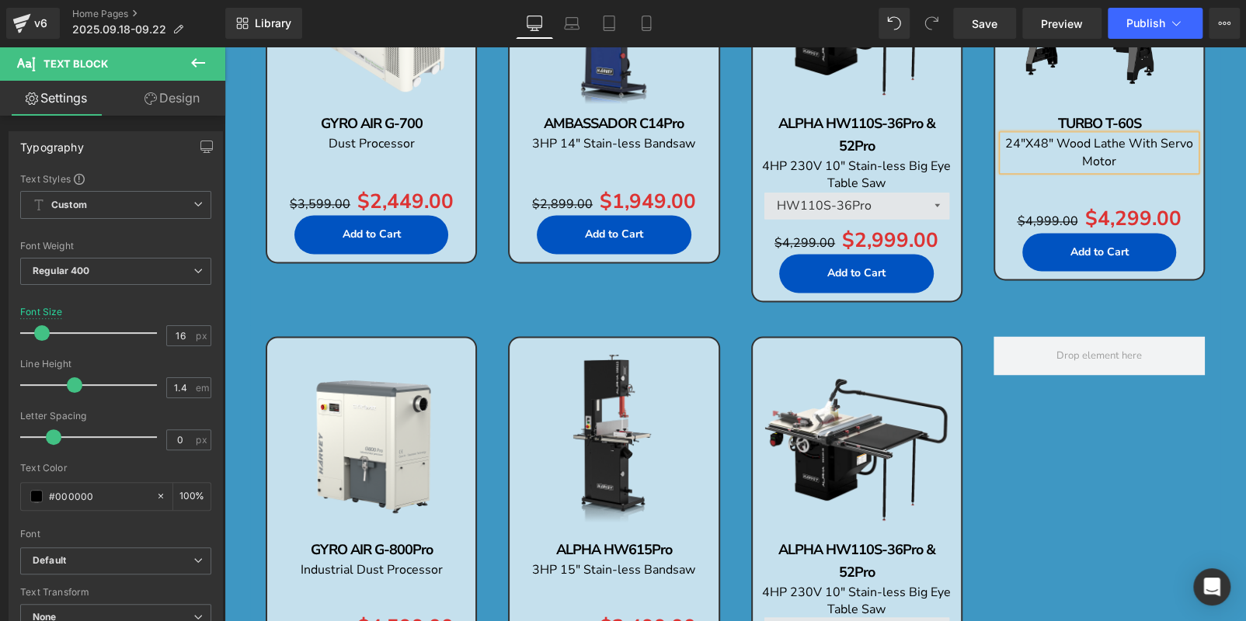
scroll to position [1305, 0]
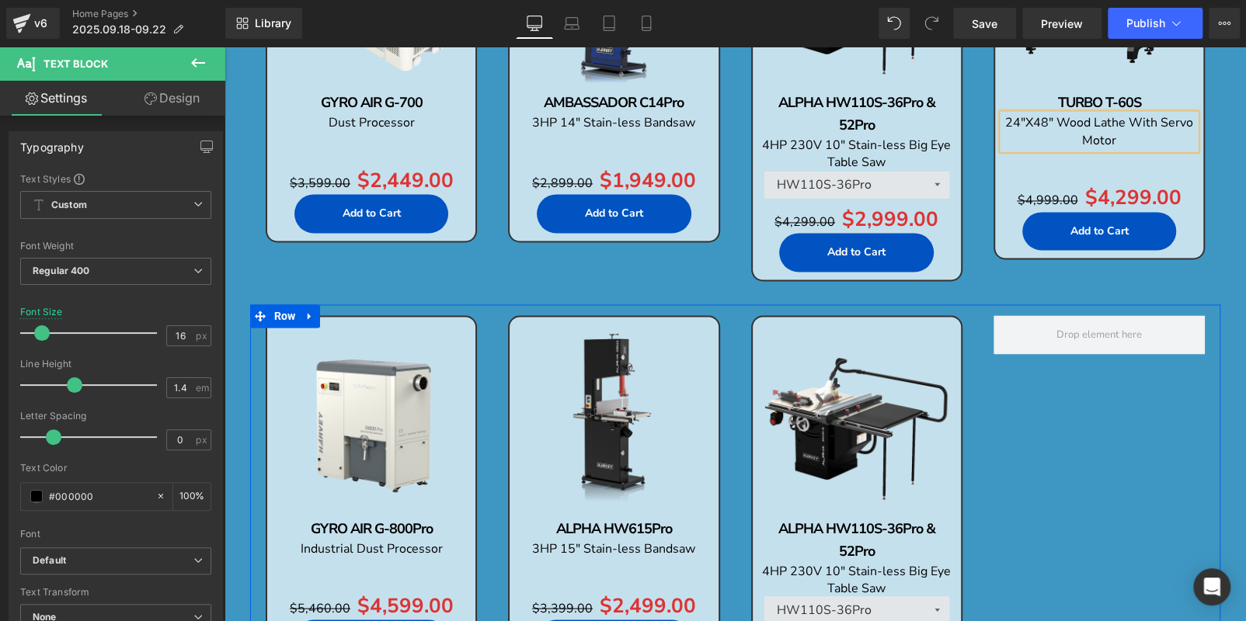
click at [1072, 430] on div "Sale Off (P) Image GYRO AIR G-800Pro Text Block Industrial Dust Processor Text …" at bounding box center [735, 517] width 970 height 426
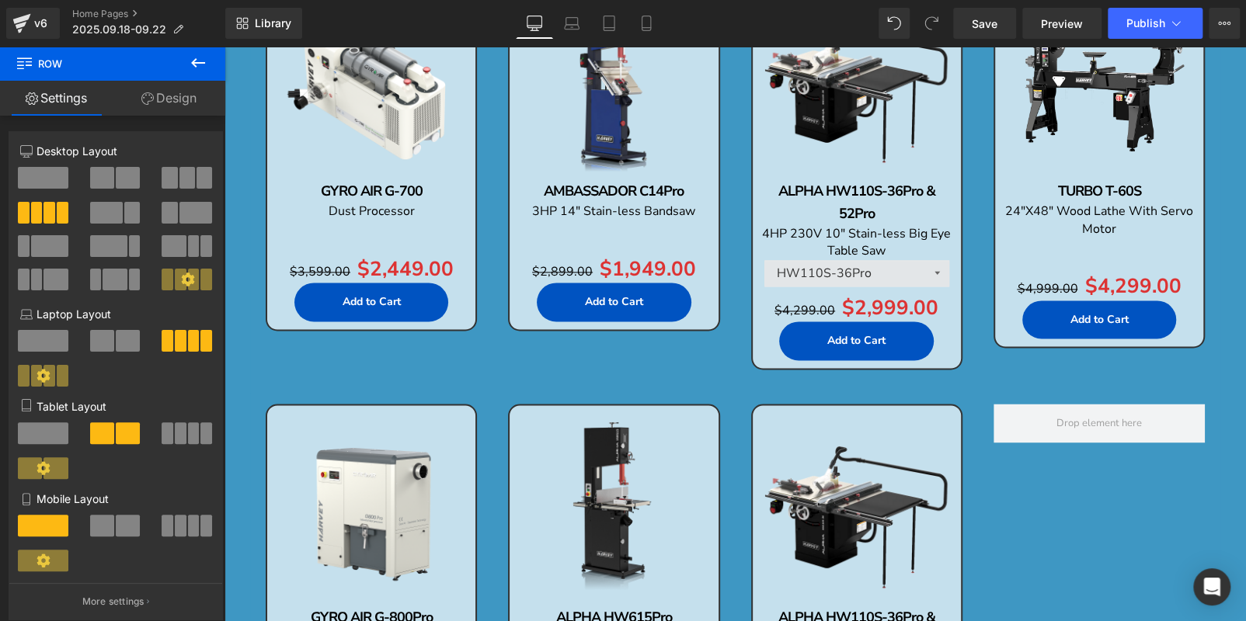
scroll to position [1382, 0]
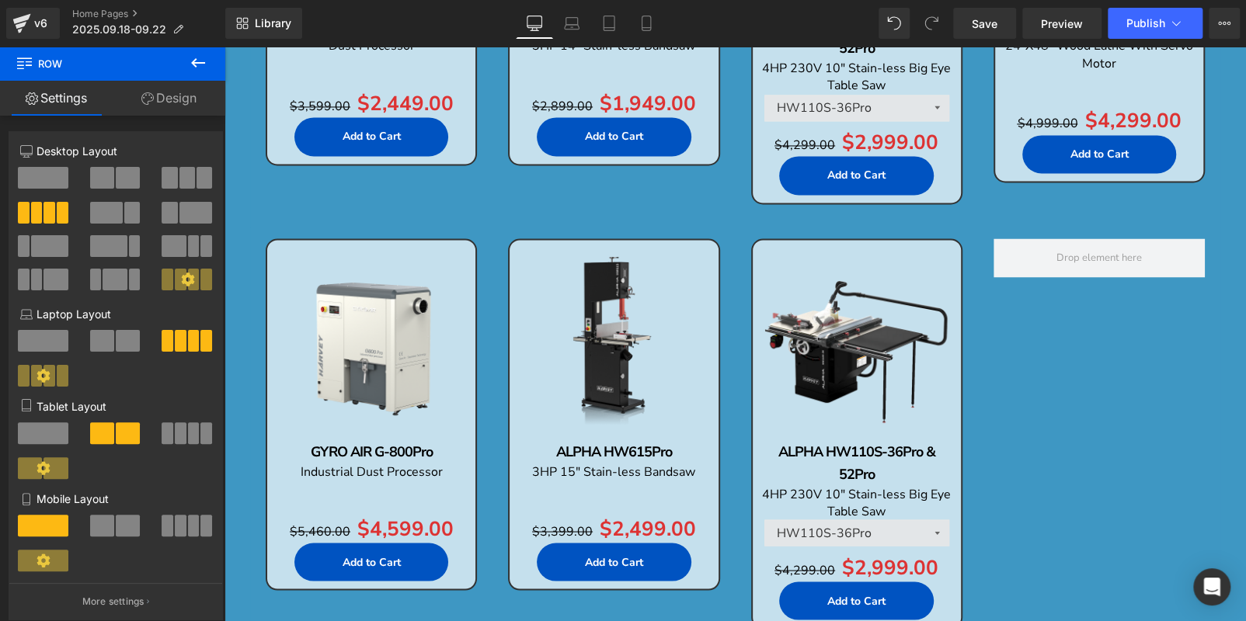
click at [857, 274] on img at bounding box center [856, 344] width 193 height 193
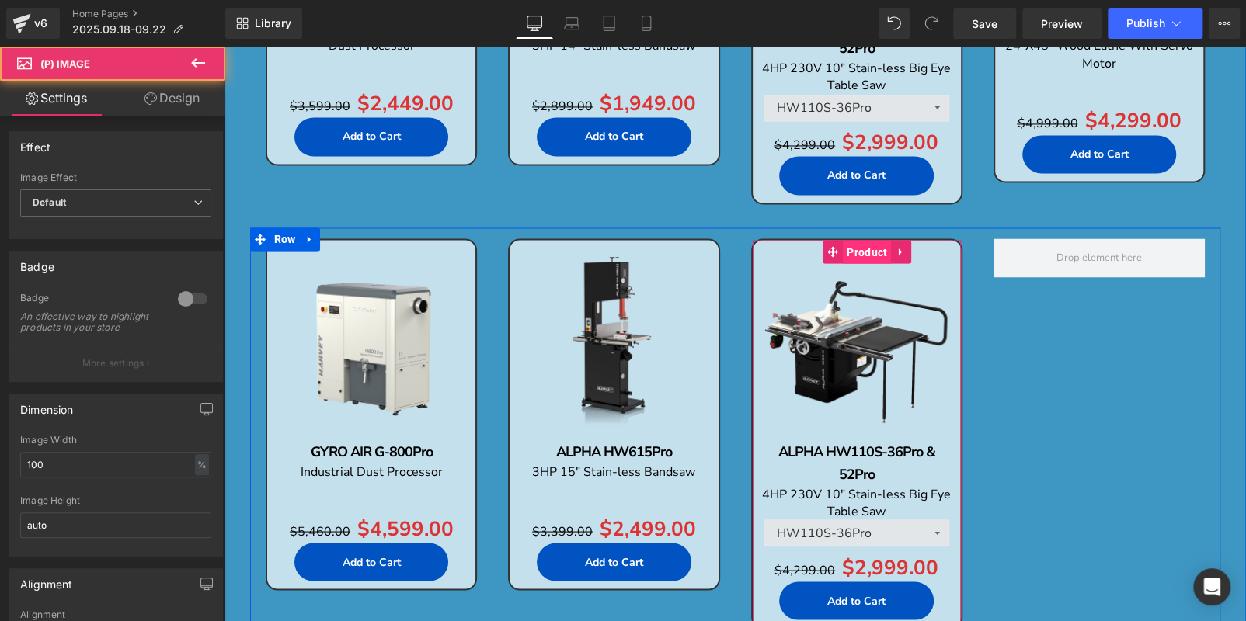
click at [856, 252] on span "Product" at bounding box center [867, 252] width 48 height 23
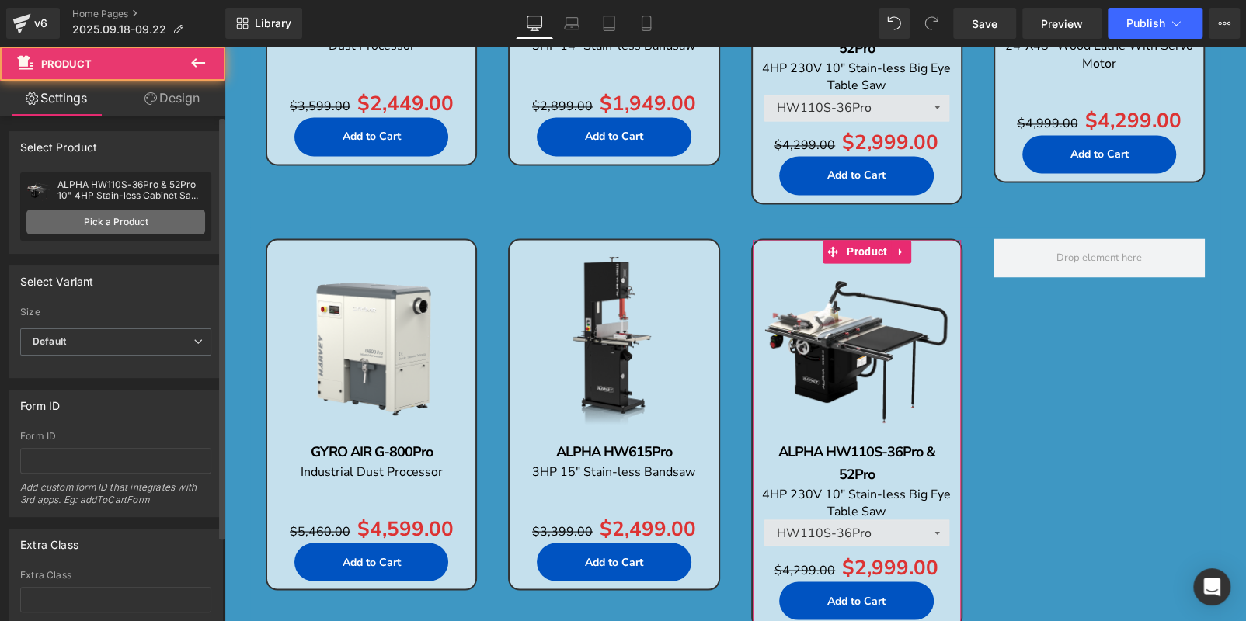
click at [137, 213] on link "Pick a Product" at bounding box center [115, 222] width 179 height 25
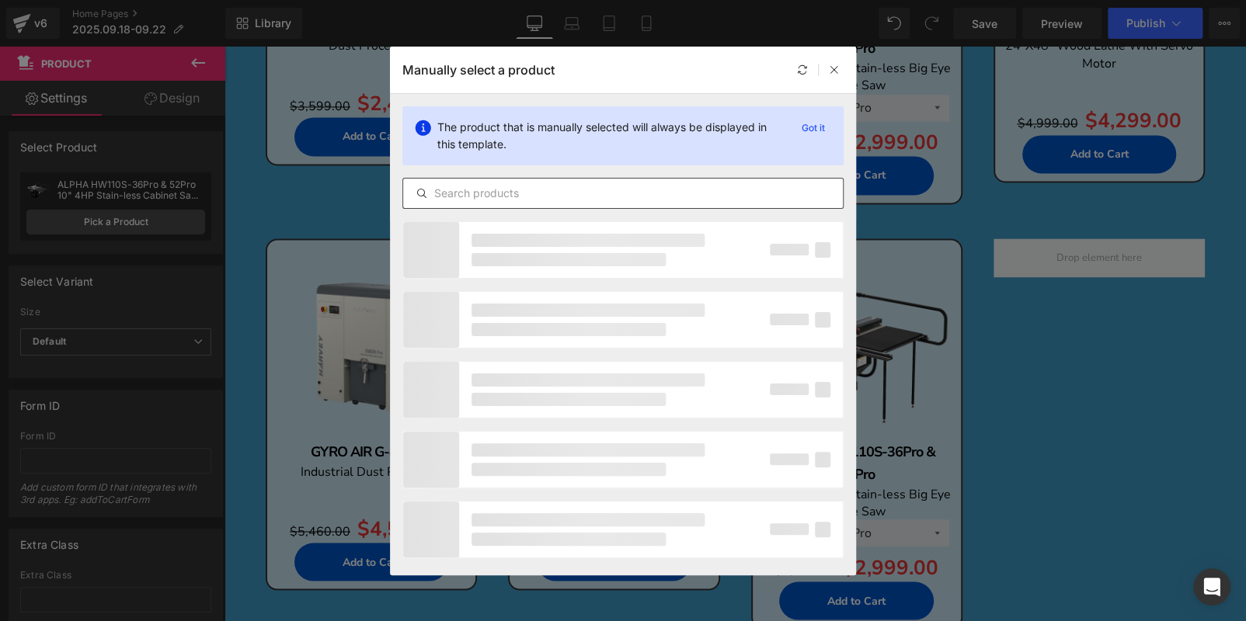
click at [570, 186] on input "text" at bounding box center [623, 193] width 440 height 19
paste input "ALPHA HW110TC-36Pro & 52Pro"
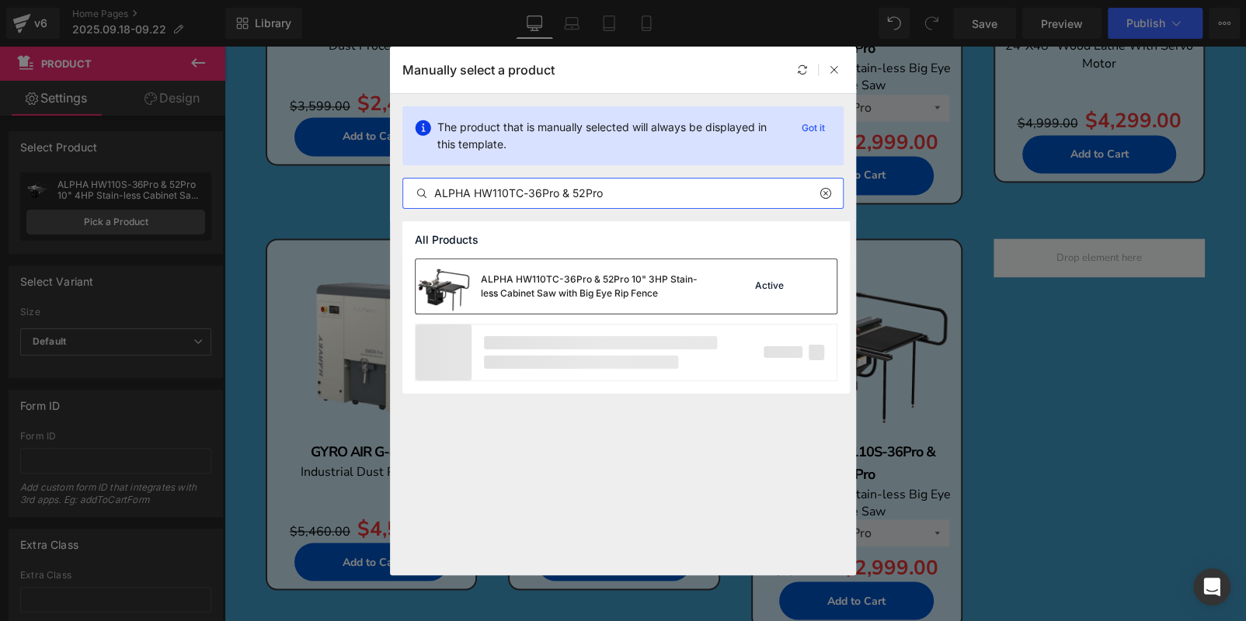
type input "ALPHA HW110TC-36Pro & 52Pro"
click at [605, 273] on div "ALPHA HW110TC-36Pro & 52Pro 10" 3HP Stain-less Cabinet Saw with Big Eye Rip Fen…" at bounding box center [597, 287] width 233 height 28
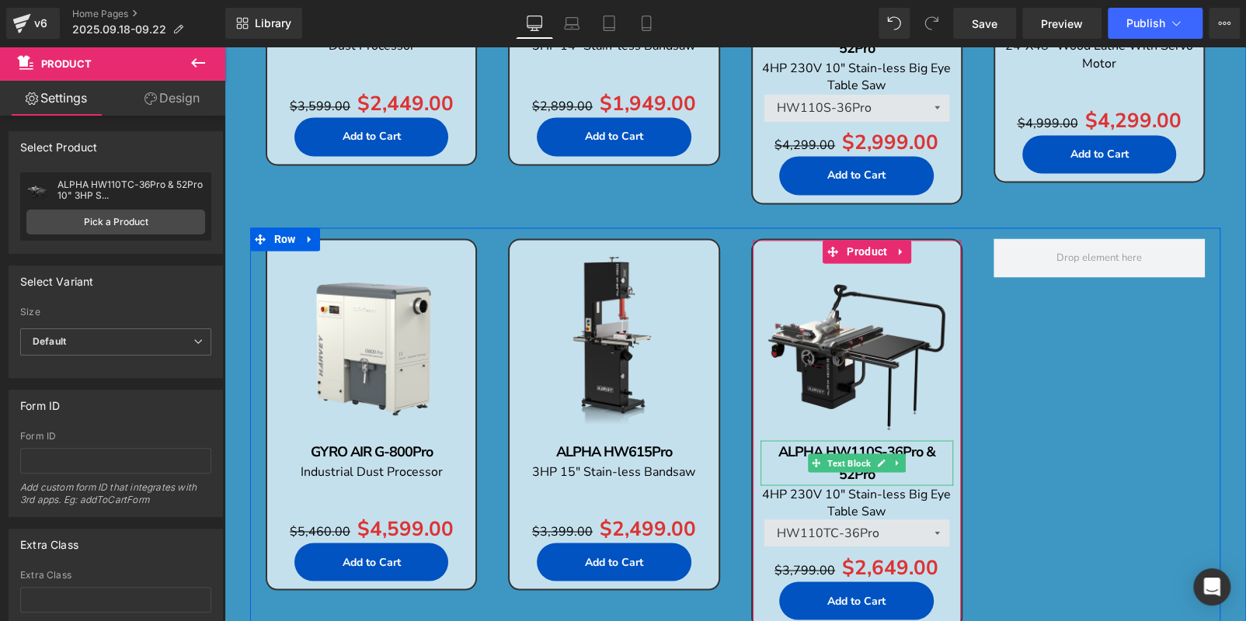
click at [919, 469] on p "ALPHA HW110S-36Pro & 52Pro" at bounding box center [856, 462] width 193 height 45
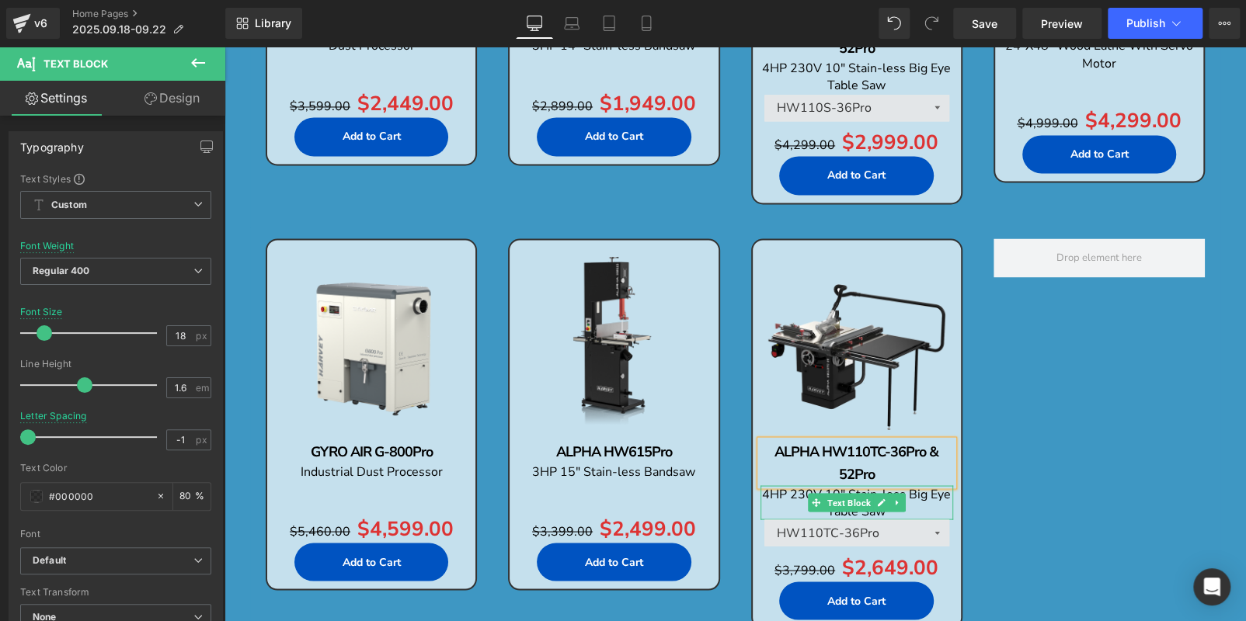
click at [768, 492] on span "4HP 230V 10" Stain-less Big Eye Table Saw" at bounding box center [856, 502] width 189 height 34
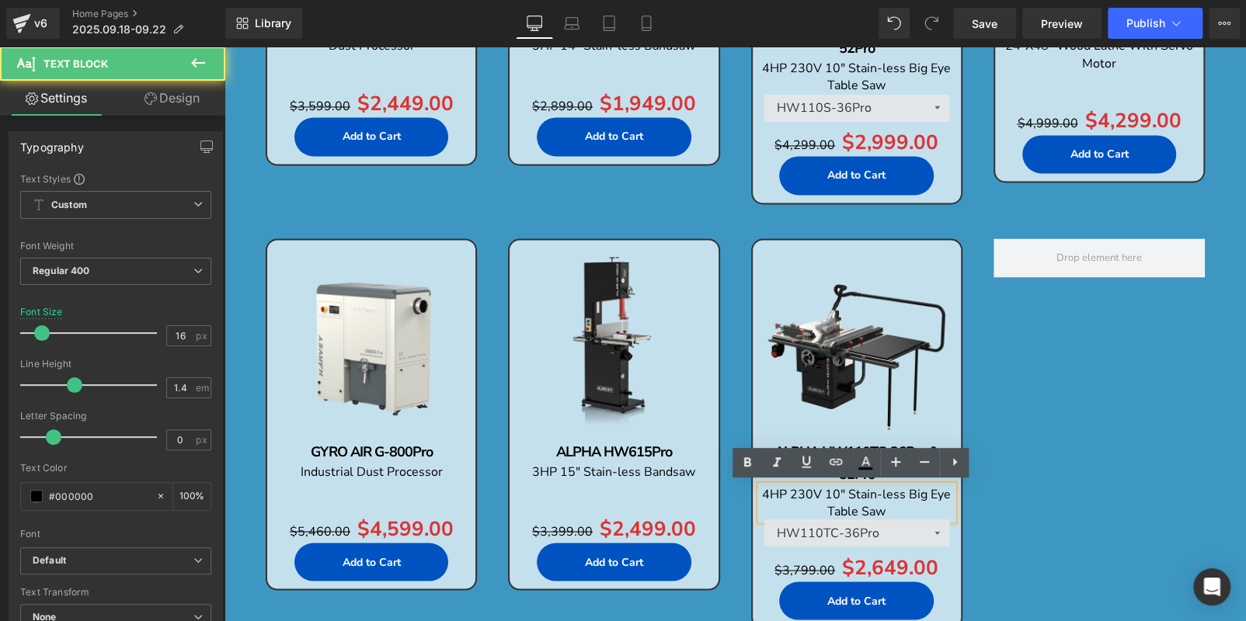
click at [763, 492] on span "4HP 230V 10" Stain-less Big Eye Table Saw" at bounding box center [856, 502] width 189 height 34
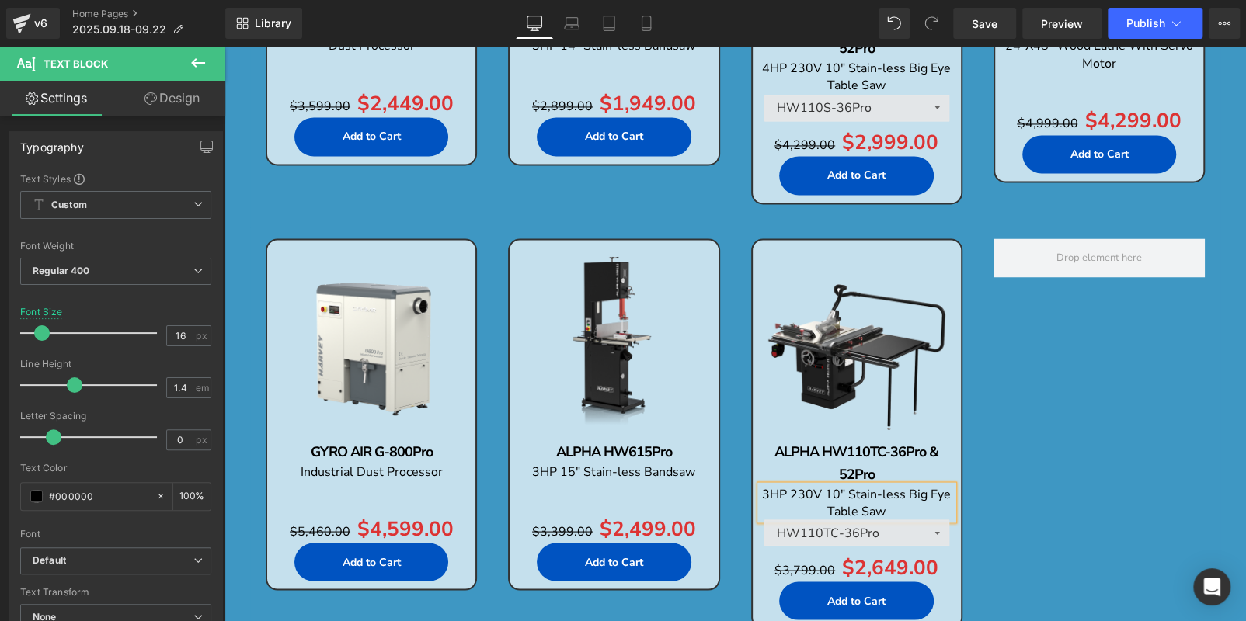
click at [1118, 446] on div "Sale Off (P) Image GYRO AIR G-800Pro Text Block Industrial Dust Processor Text …" at bounding box center [735, 441] width 970 height 426
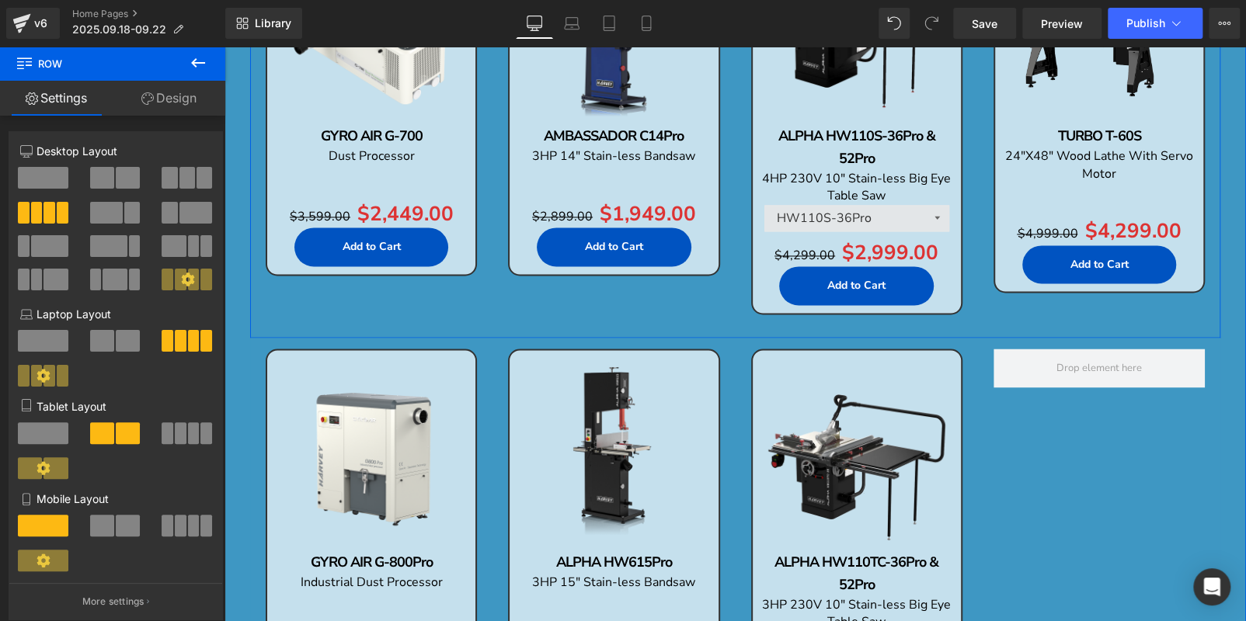
scroll to position [1459, 0]
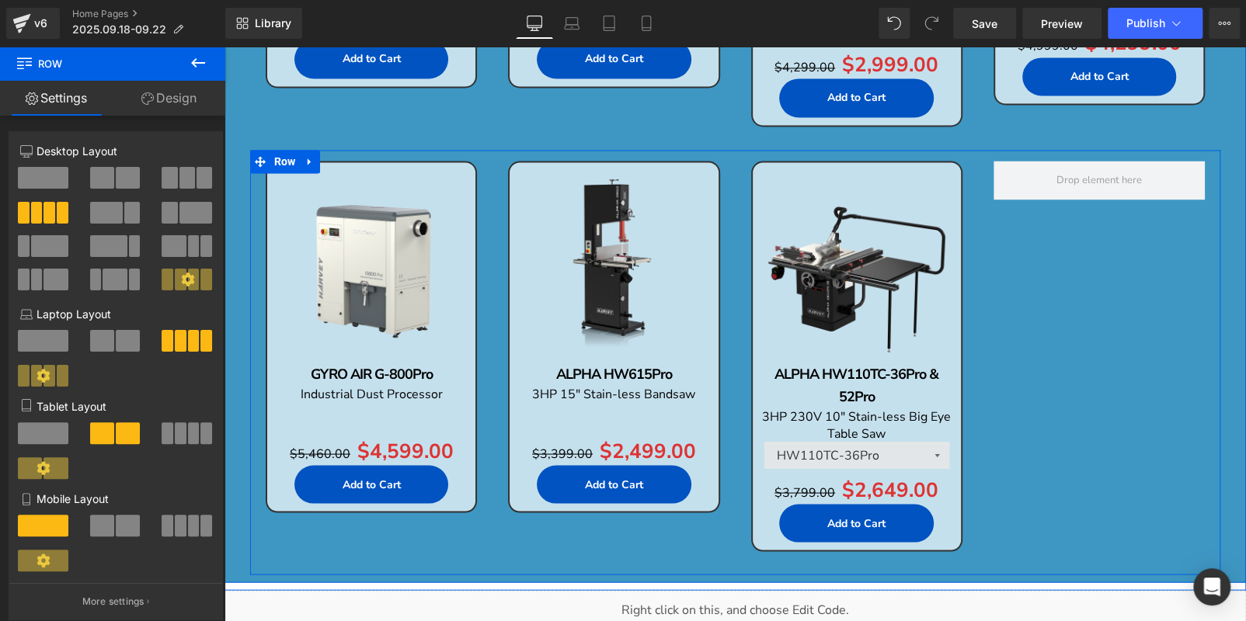
click at [1053, 262] on div "Sale Off (P) Image GYRO AIR G-800Pro Text Block Industrial Dust Processor Text …" at bounding box center [735, 363] width 970 height 426
click at [656, 174] on icon at bounding box center [657, 173] width 3 height 7
click at [643, 173] on icon at bounding box center [648, 174] width 11 height 11
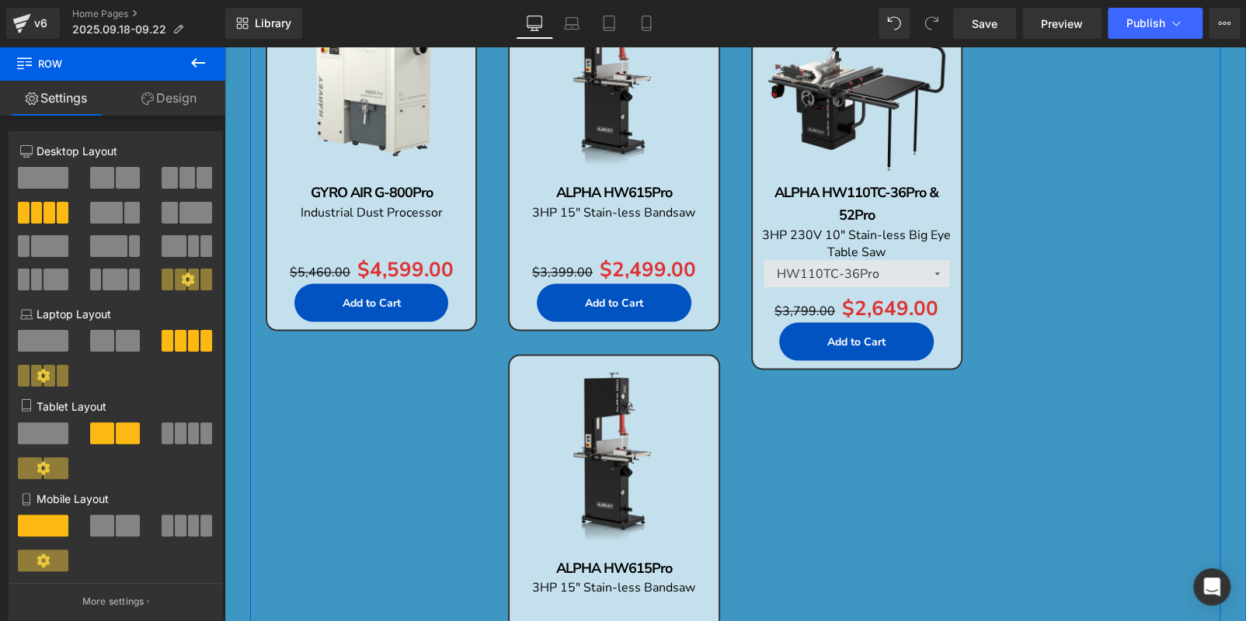
scroll to position [1418, 0]
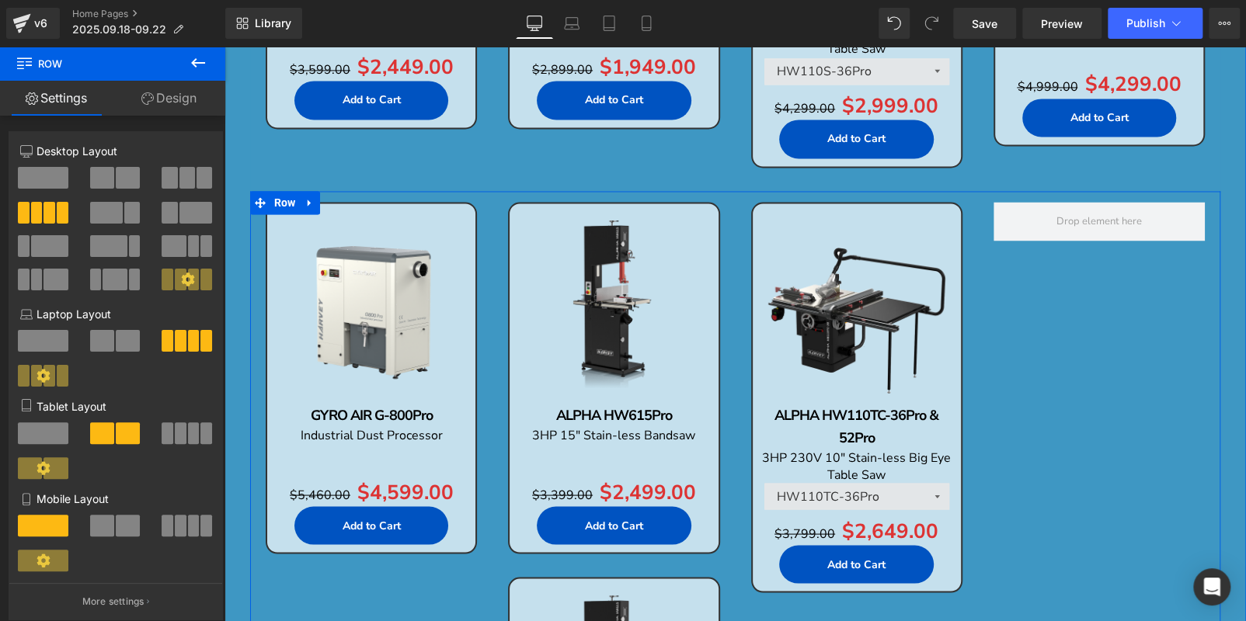
click at [588, 248] on img at bounding box center [613, 307] width 193 height 193
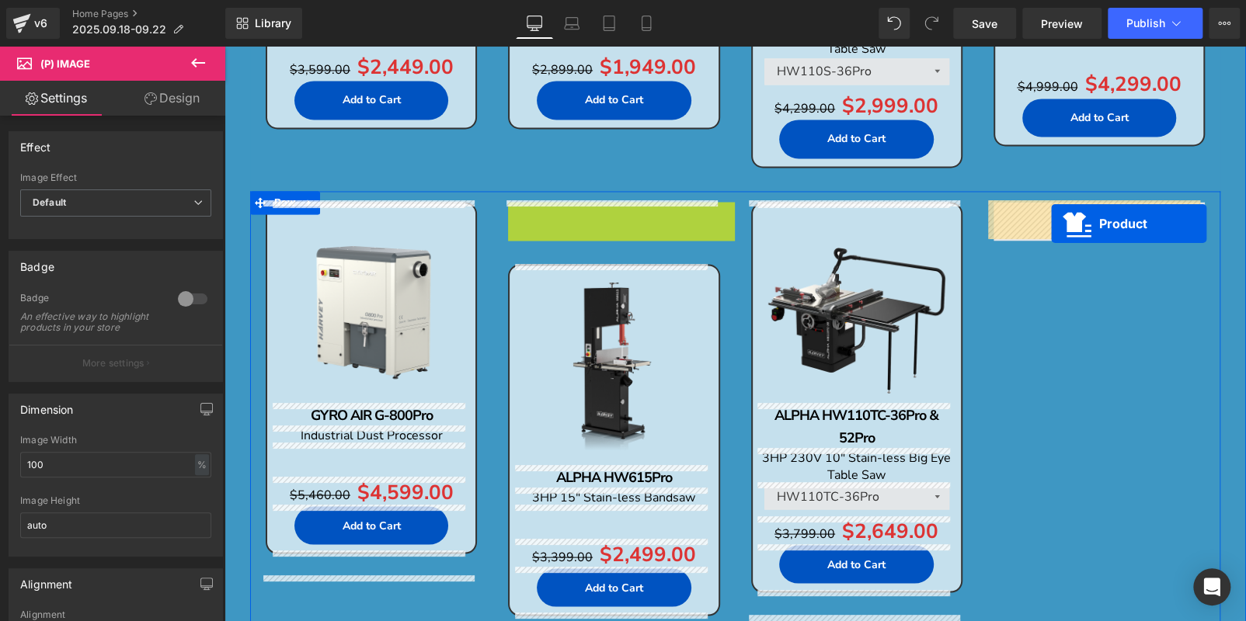
drag, startPoint x: 558, startPoint y: 213, endPoint x: 1050, endPoint y: 223, distance: 491.7
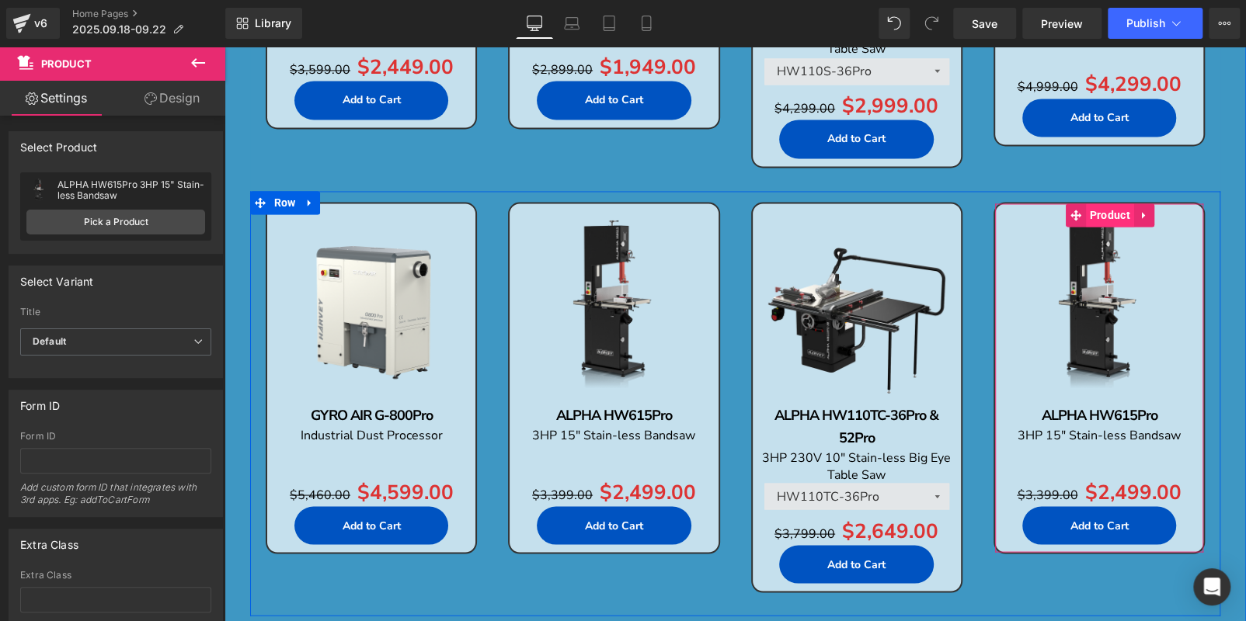
click at [1104, 215] on span "Product" at bounding box center [1110, 214] width 48 height 23
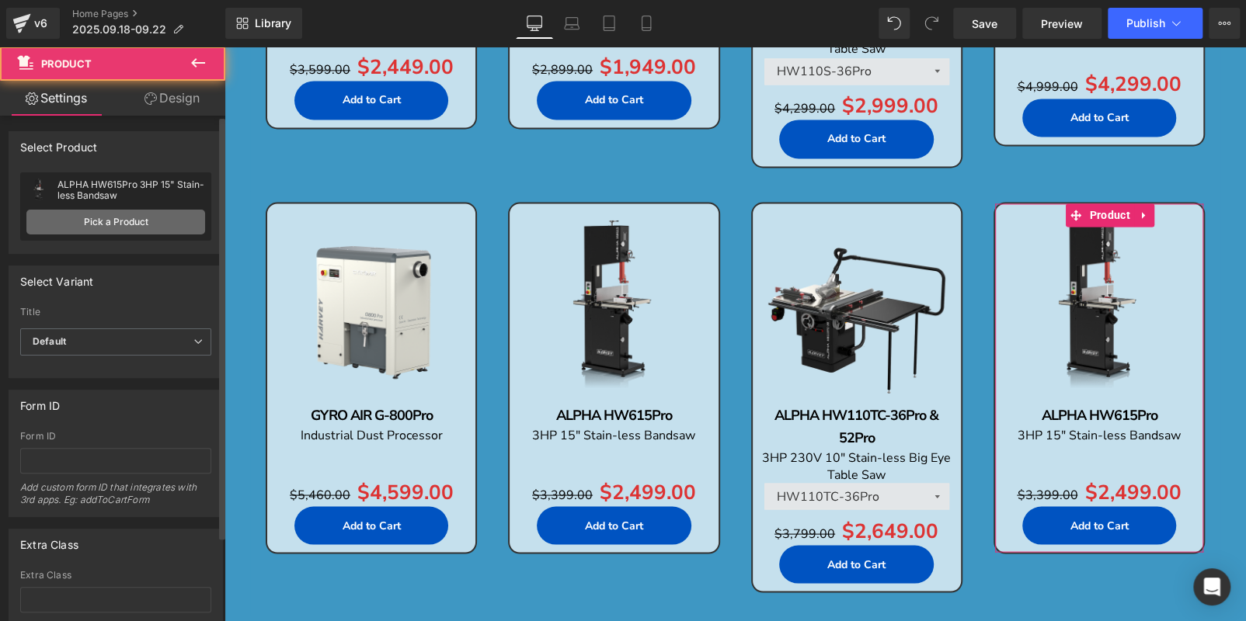
click at [137, 222] on link "Pick a Product" at bounding box center [115, 222] width 179 height 25
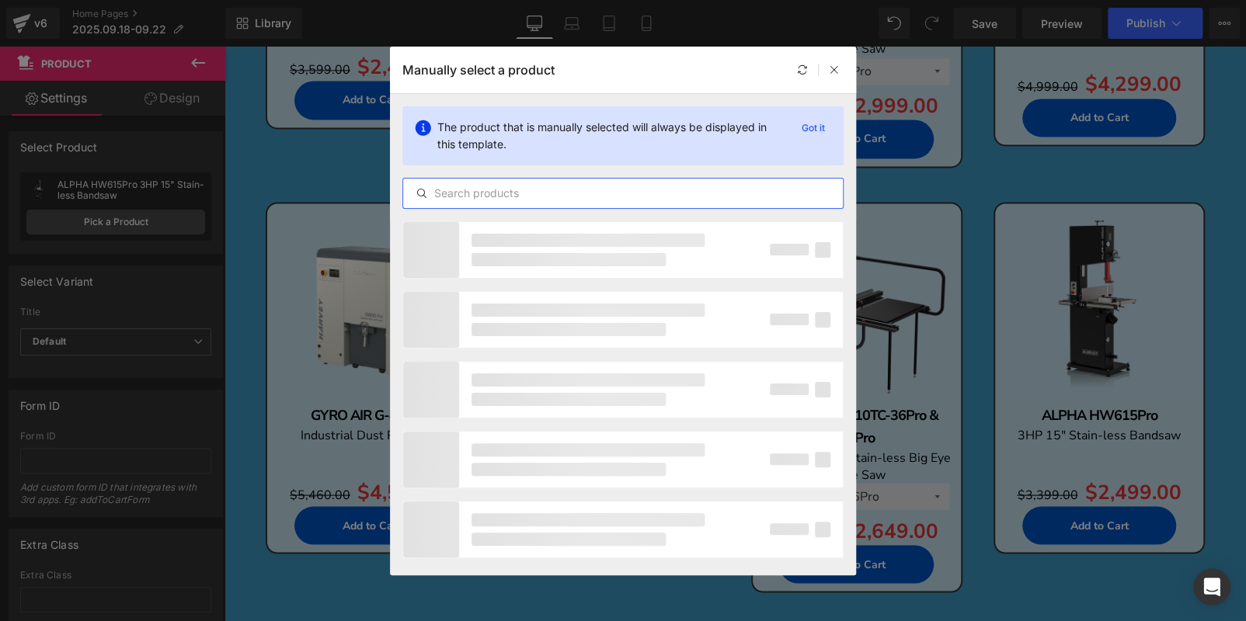
click at [572, 192] on input "text" at bounding box center [623, 193] width 440 height 19
paste input "TURBO T-40"
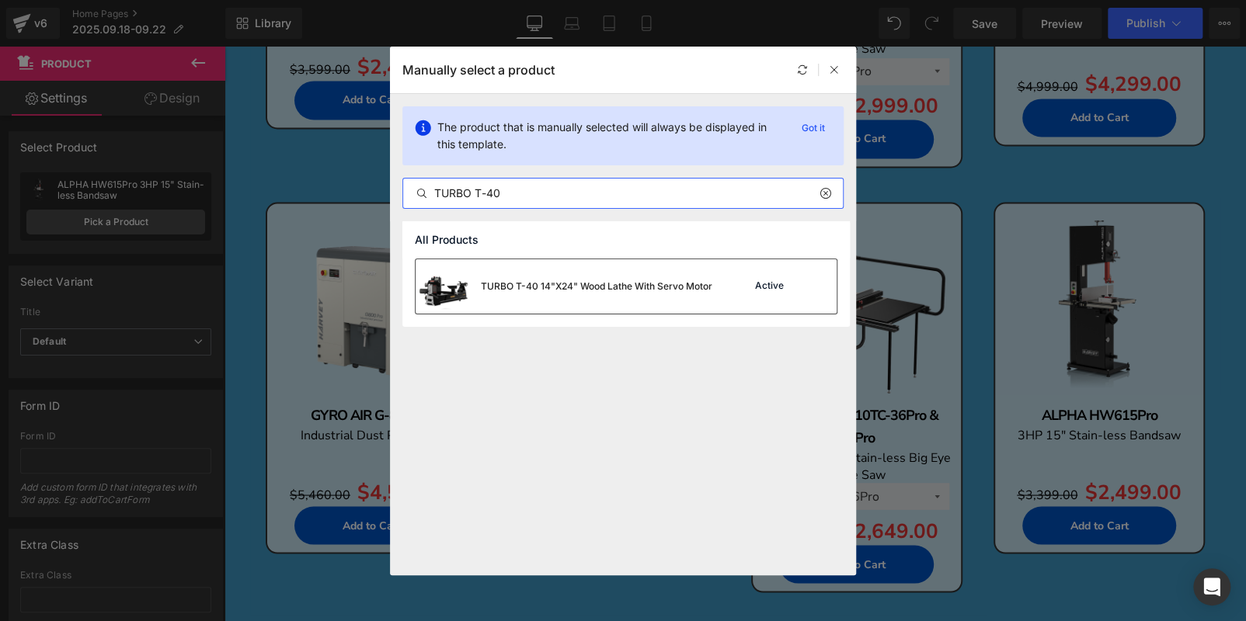
type input "TURBO T-40"
drag, startPoint x: 645, startPoint y: 294, endPoint x: 906, endPoint y: 358, distance: 269.5
click at [645, 294] on div "TURBO T-40 14"X24" Wood Lathe With Servo Motor" at bounding box center [563, 286] width 297 height 54
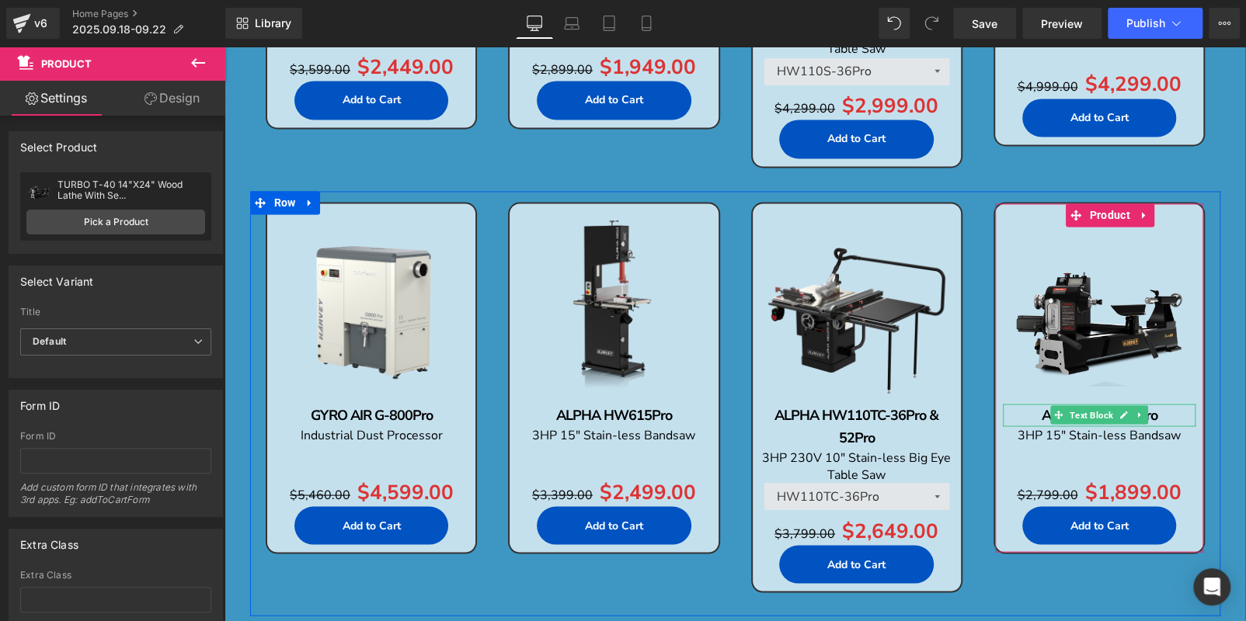
click at [1163, 412] on p "ALPHA HW615Pro" at bounding box center [1099, 415] width 193 height 23
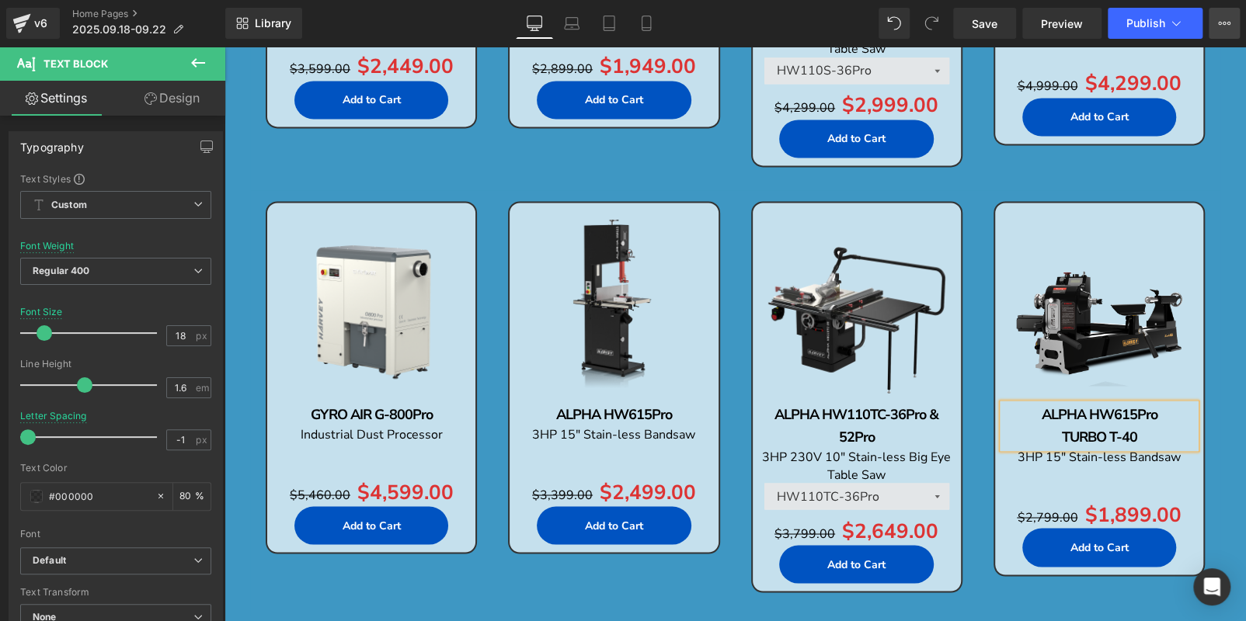
scroll to position [1419, 0]
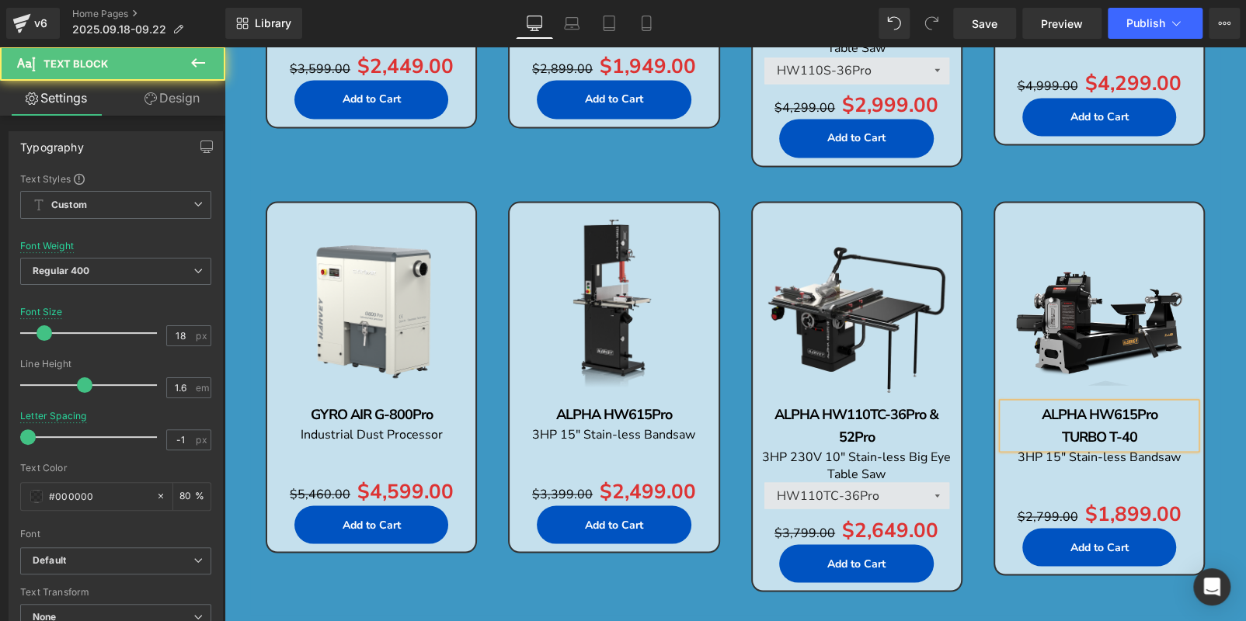
click at [1061, 434] on b "TURBO T-40" at bounding box center [1098, 436] width 75 height 19
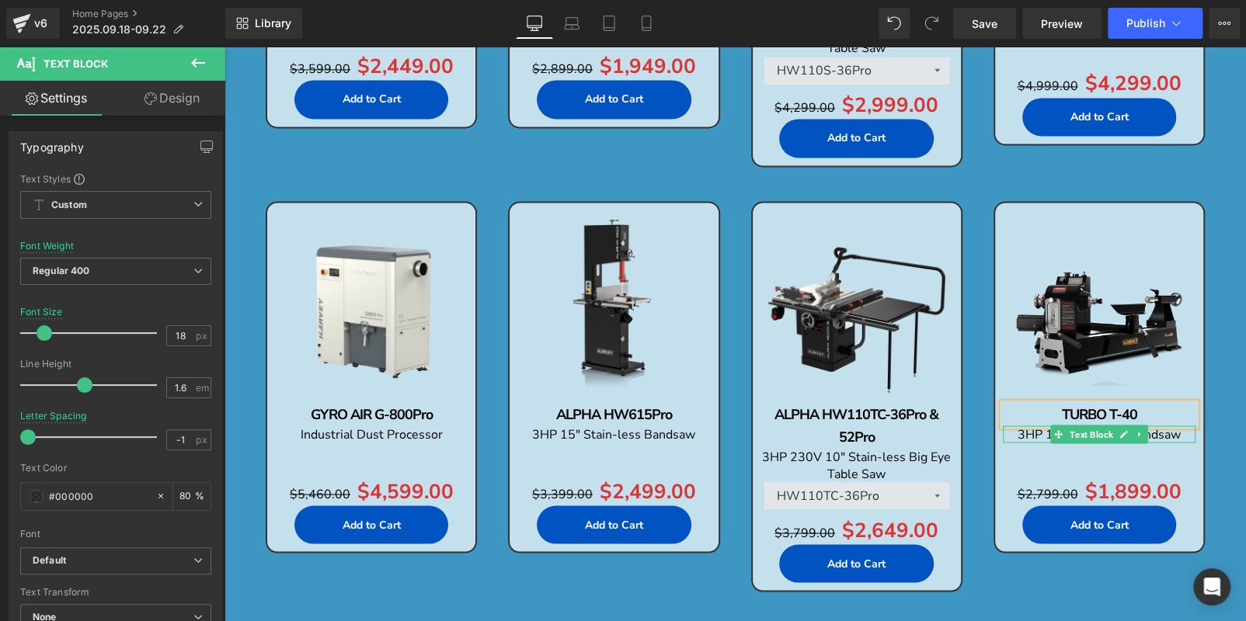
click at [1178, 429] on p "3HP 15" Stain-less Bandsaw" at bounding box center [1099, 434] width 193 height 17
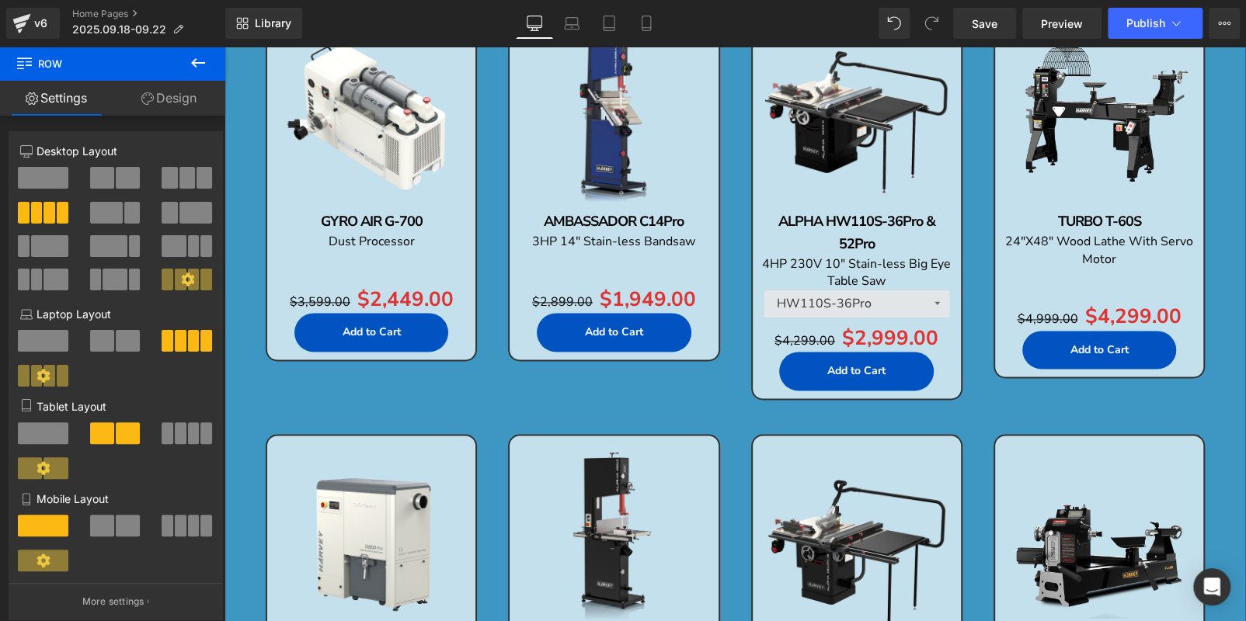
scroll to position [1342, 0]
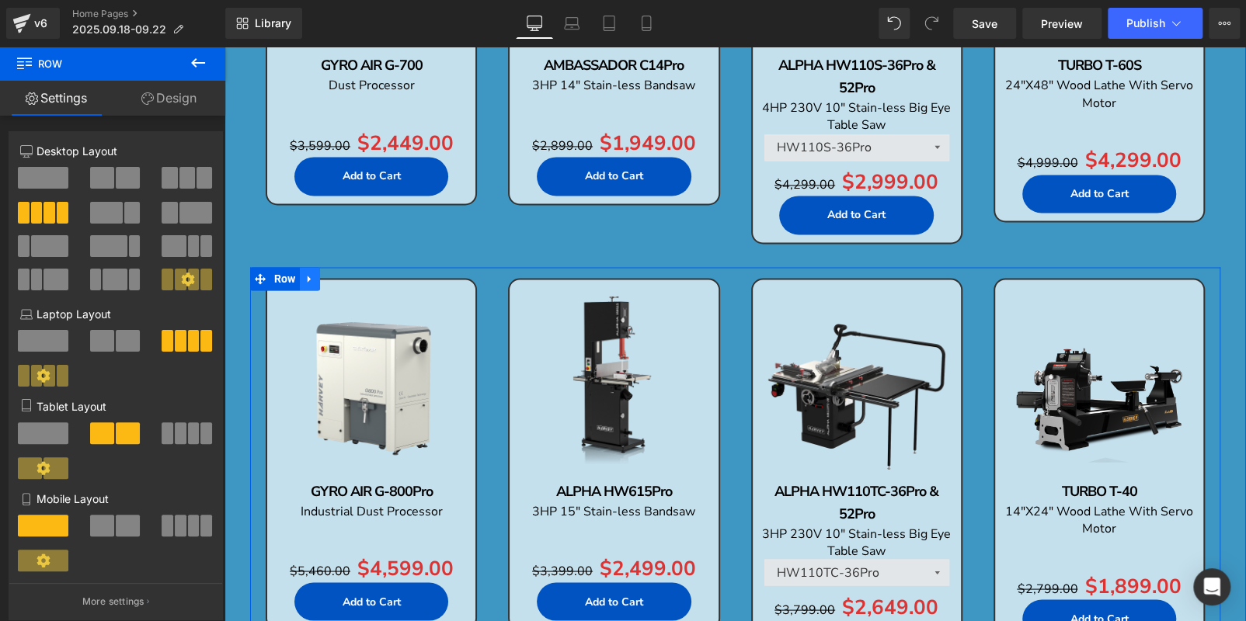
click at [311, 282] on link at bounding box center [310, 278] width 20 height 23
click at [325, 280] on icon at bounding box center [330, 278] width 11 height 11
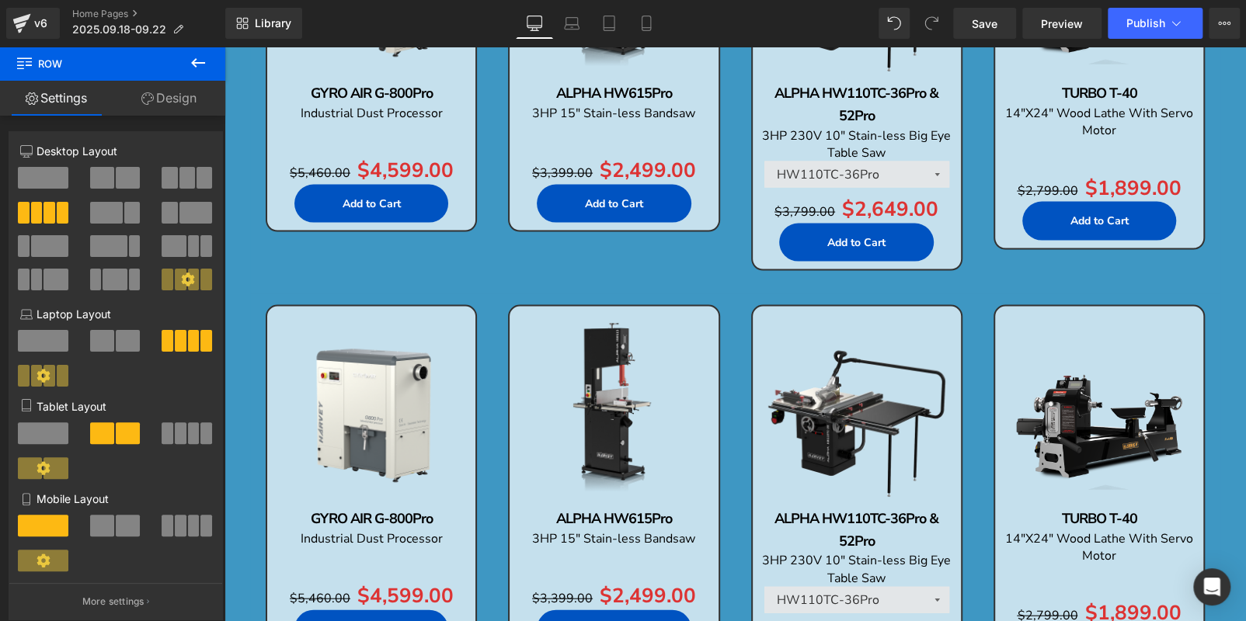
scroll to position [1768, 0]
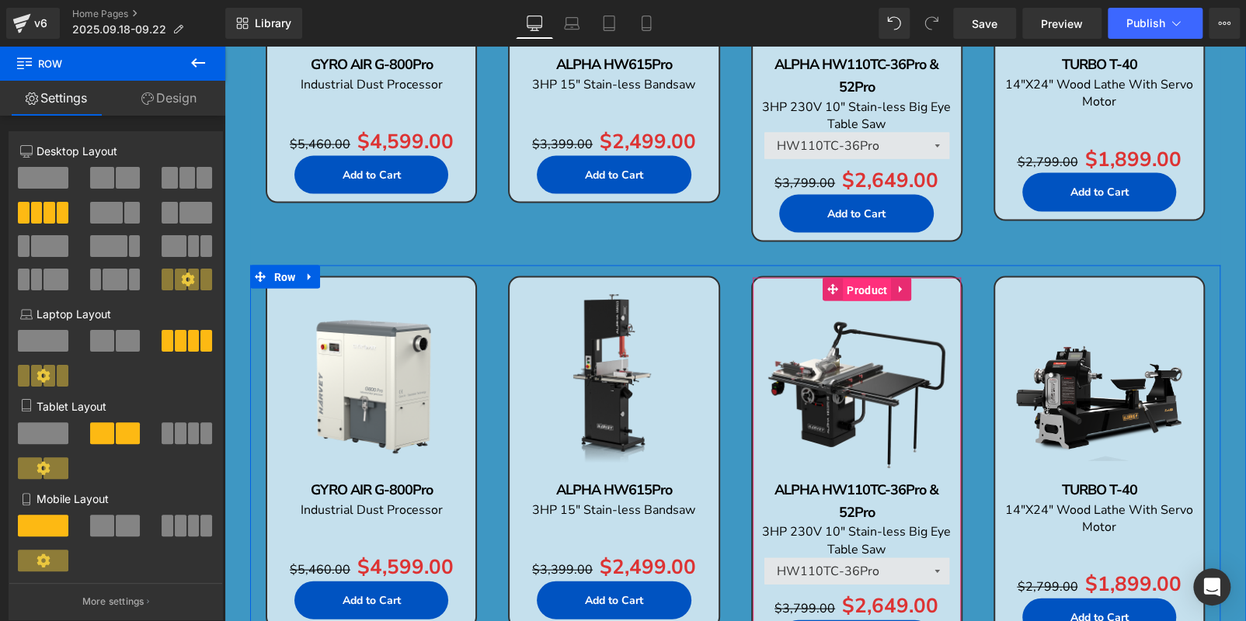
click at [853, 290] on span "Product" at bounding box center [867, 290] width 48 height 23
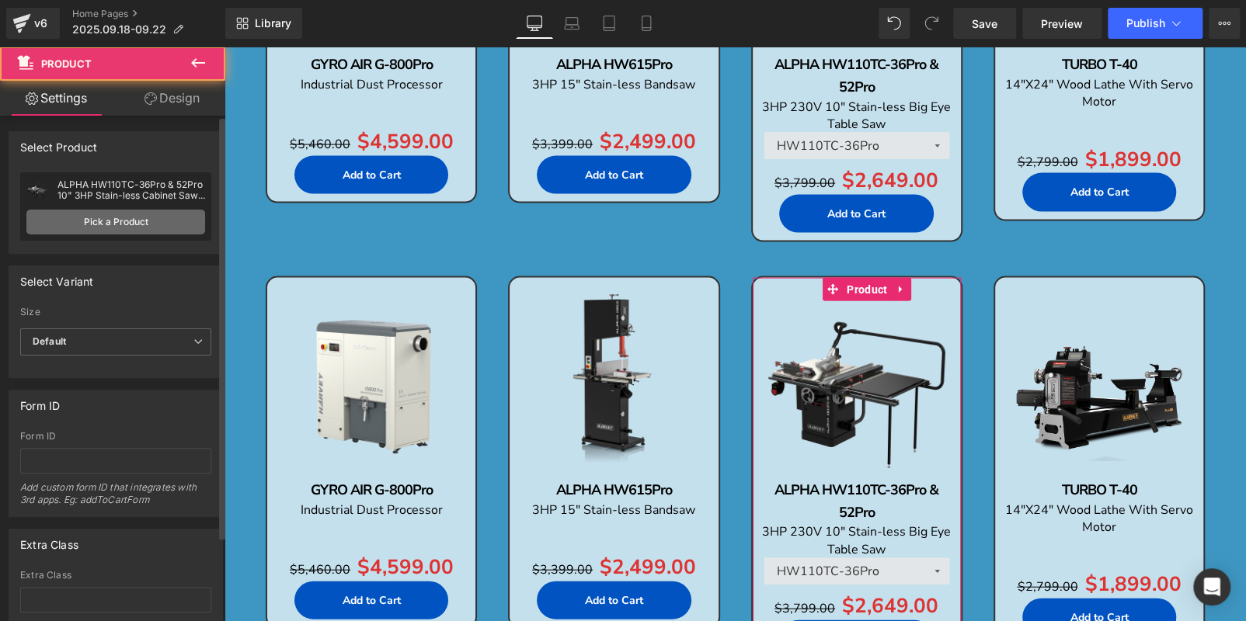
click at [127, 226] on link "Pick a Product" at bounding box center [115, 222] width 179 height 25
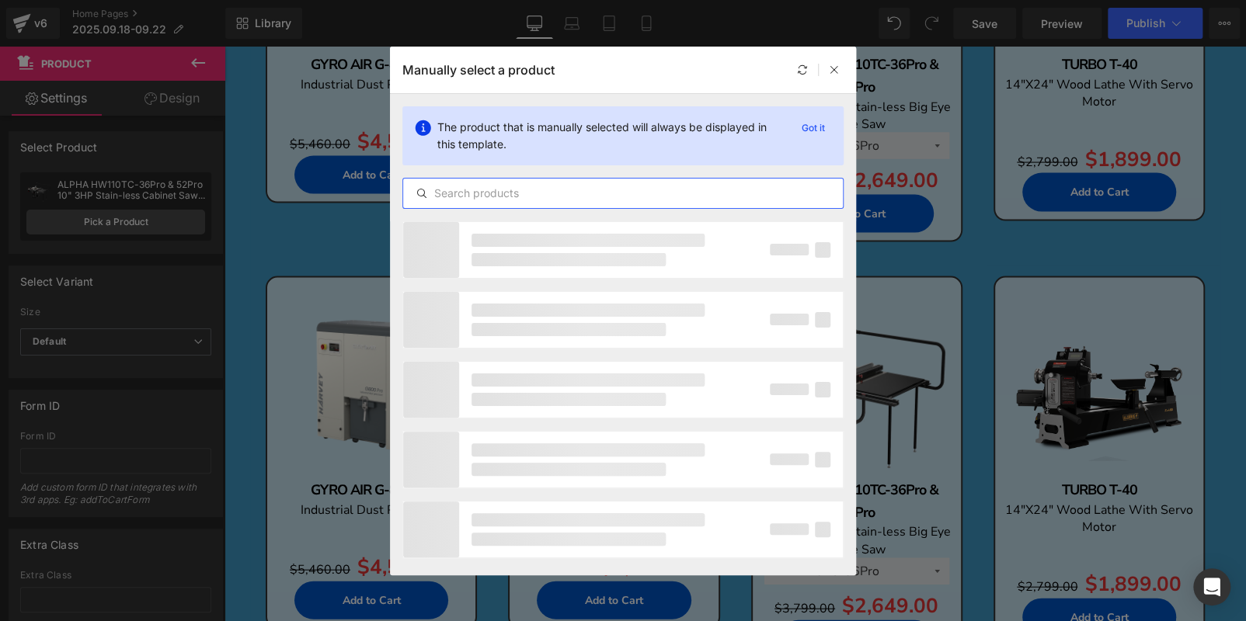
click at [512, 187] on input "text" at bounding box center [623, 193] width 440 height 19
paste input "COMPASS ST-1500"
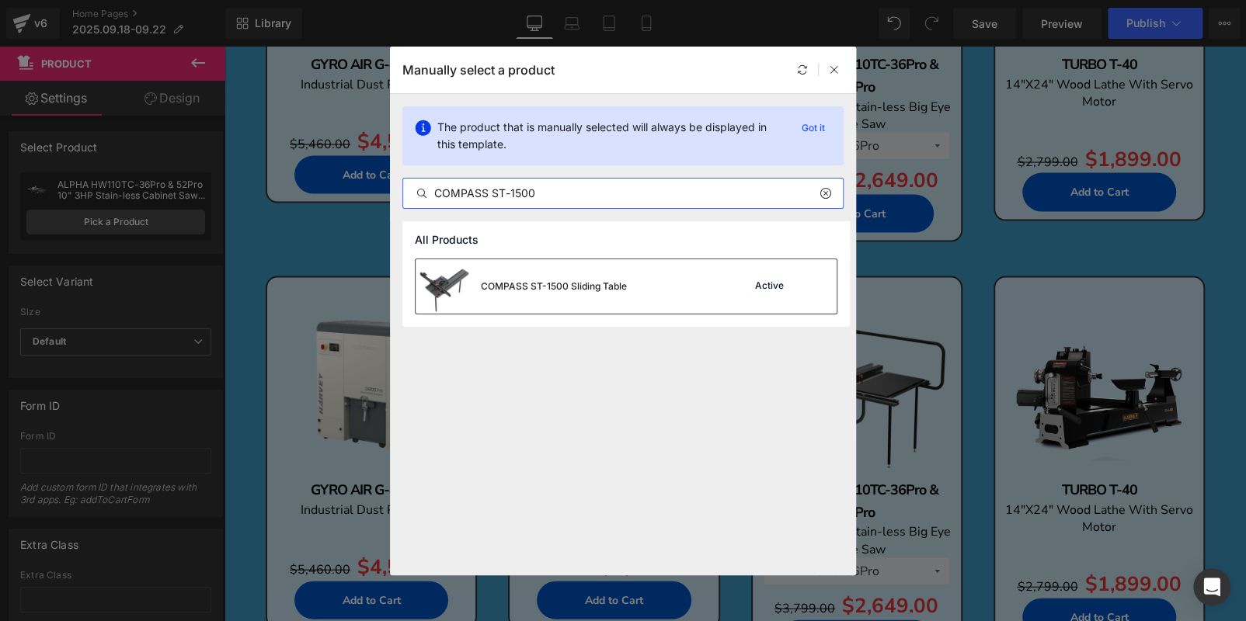
type input "COMPASS ST-1500"
click at [606, 278] on div "COMPASS ST-1500 Sliding Table" at bounding box center [520, 286] width 211 height 54
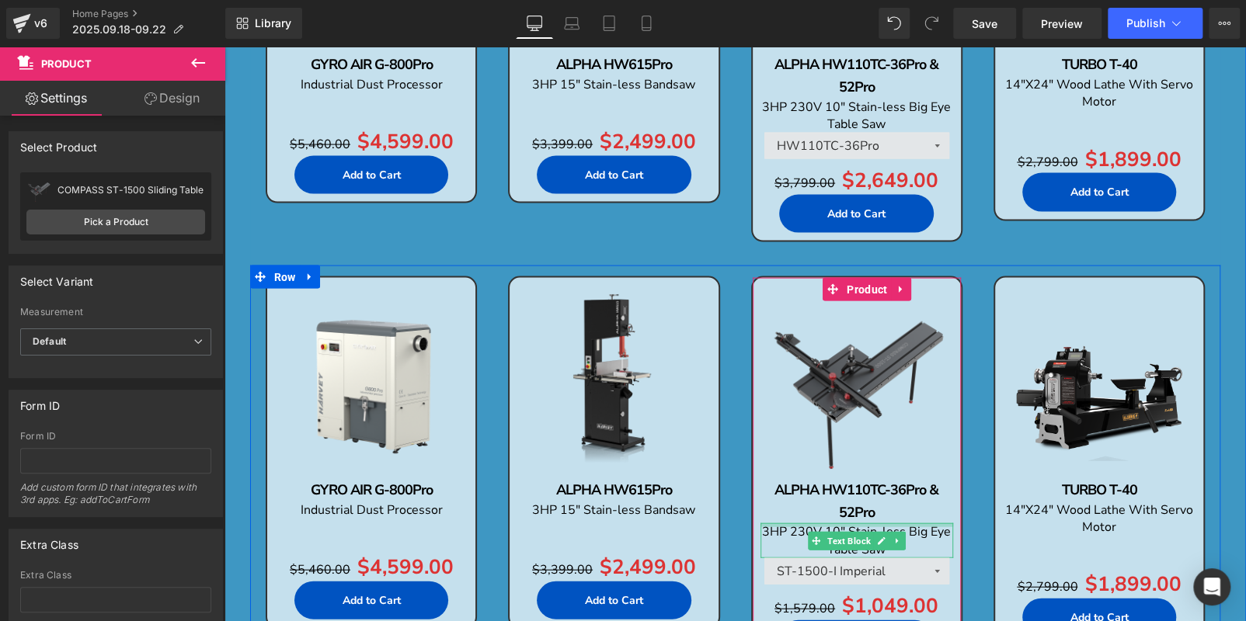
click at [927, 511] on p "ALPHA HW110TC-36Pro & 52Pro" at bounding box center [856, 501] width 193 height 45
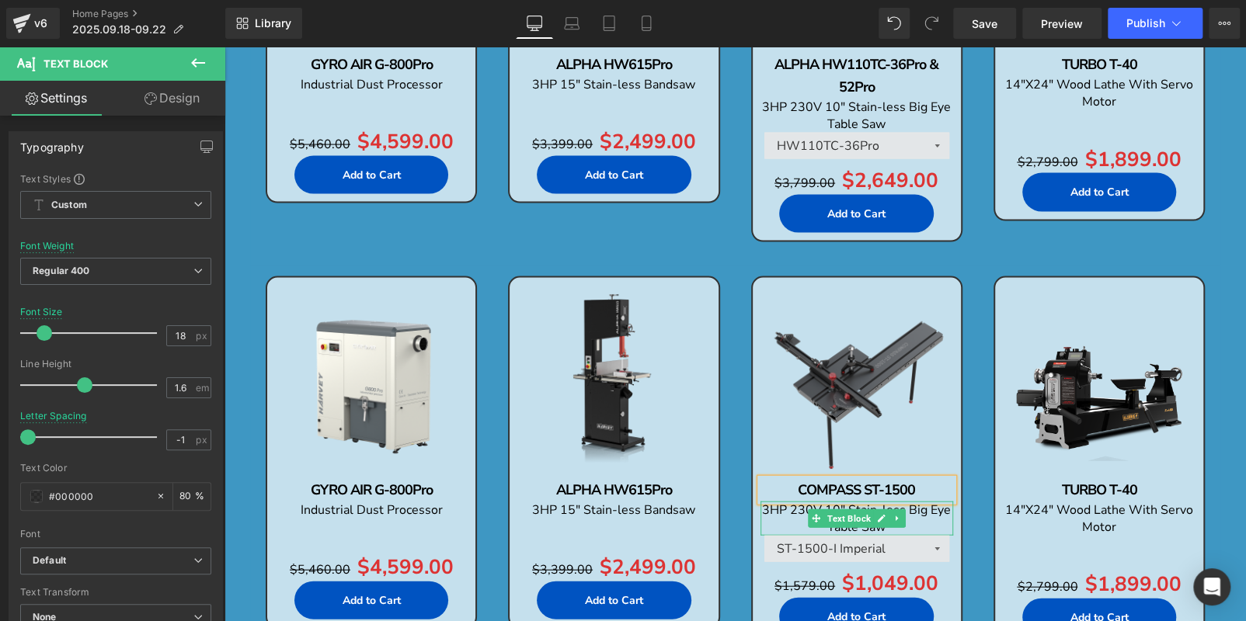
click at [910, 525] on p "3HP 230V 10" Stain-less Big Eye Table Saw" at bounding box center [856, 519] width 193 height 35
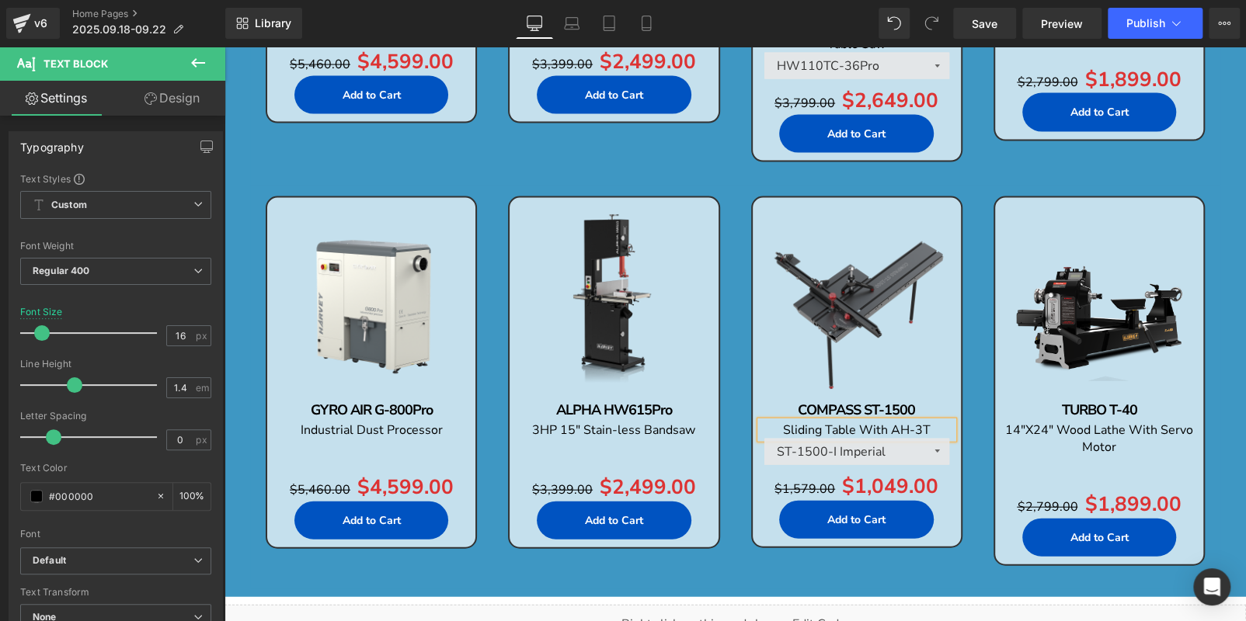
scroll to position [1846, 0]
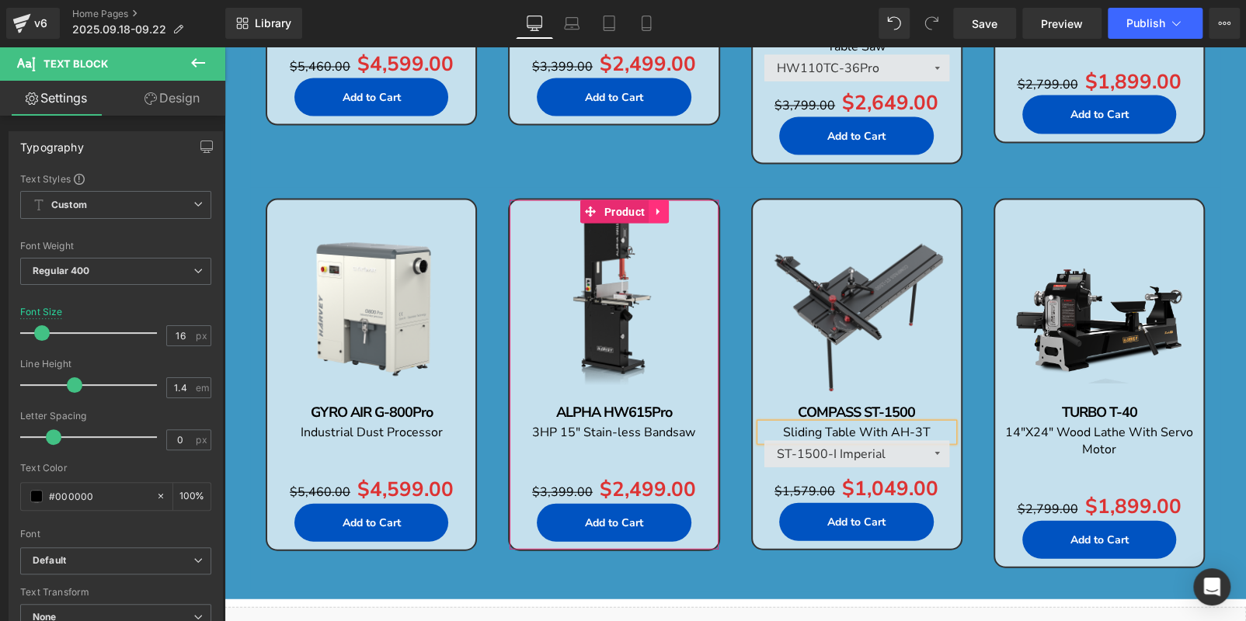
click at [653, 214] on icon at bounding box center [658, 213] width 11 height 12
click at [666, 214] on icon at bounding box center [668, 212] width 11 height 11
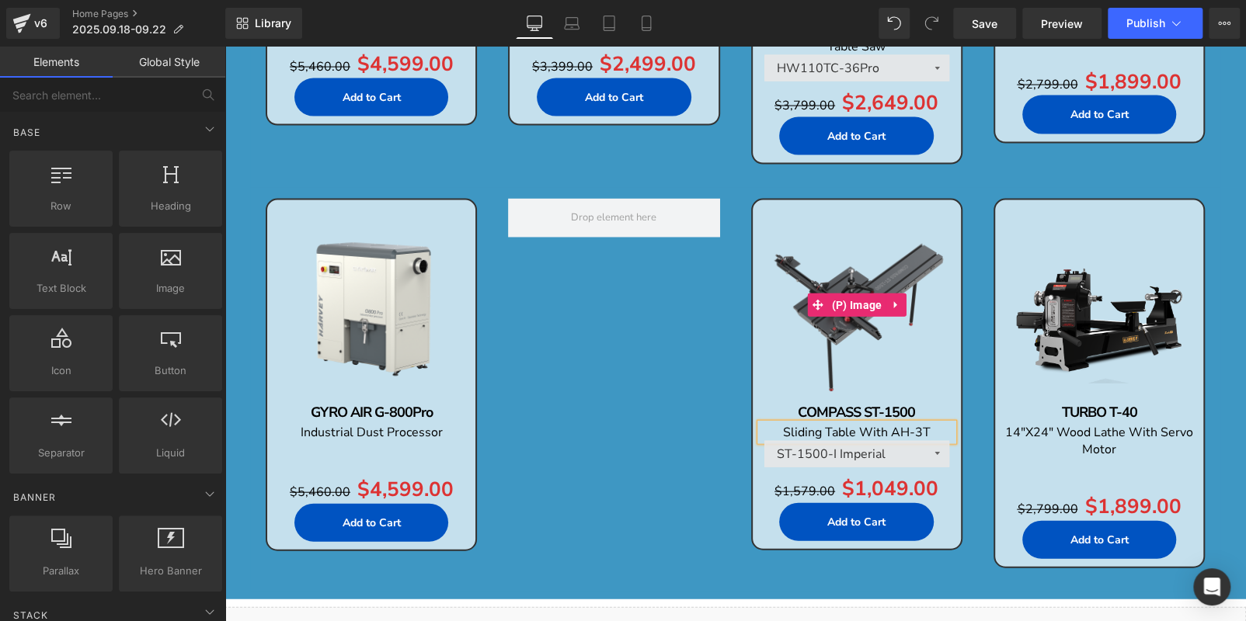
click at [886, 210] on img at bounding box center [856, 304] width 193 height 193
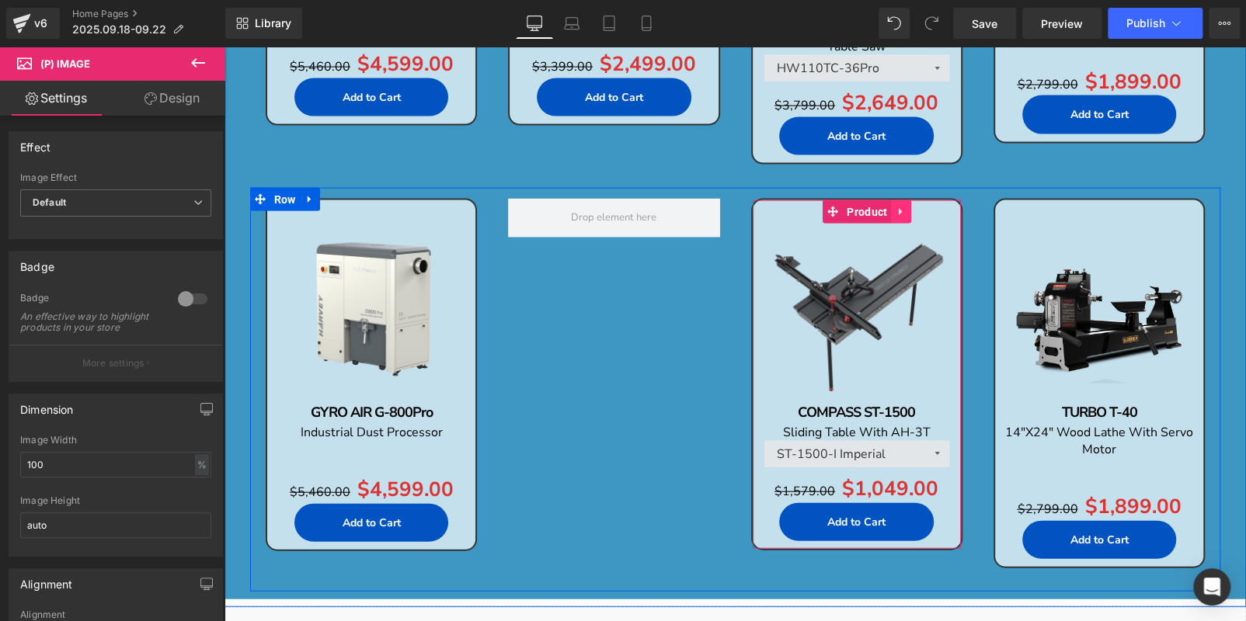
click at [895, 214] on icon at bounding box center [900, 213] width 11 height 12
click at [891, 212] on icon at bounding box center [890, 212] width 11 height 11
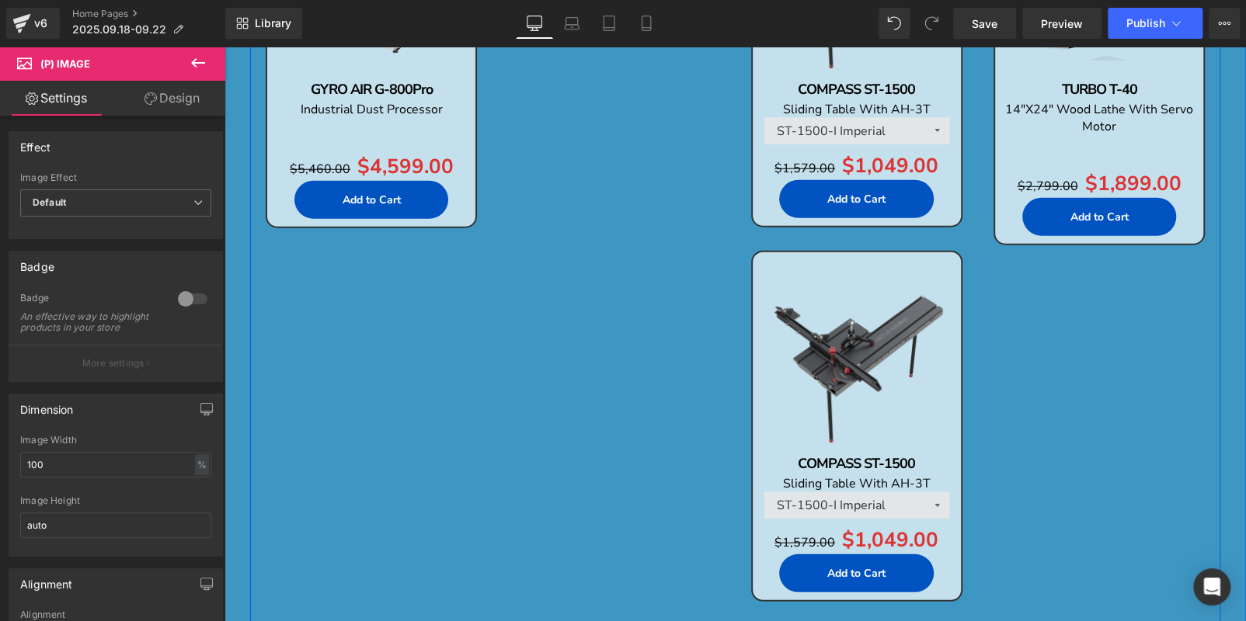
scroll to position [1920, 0]
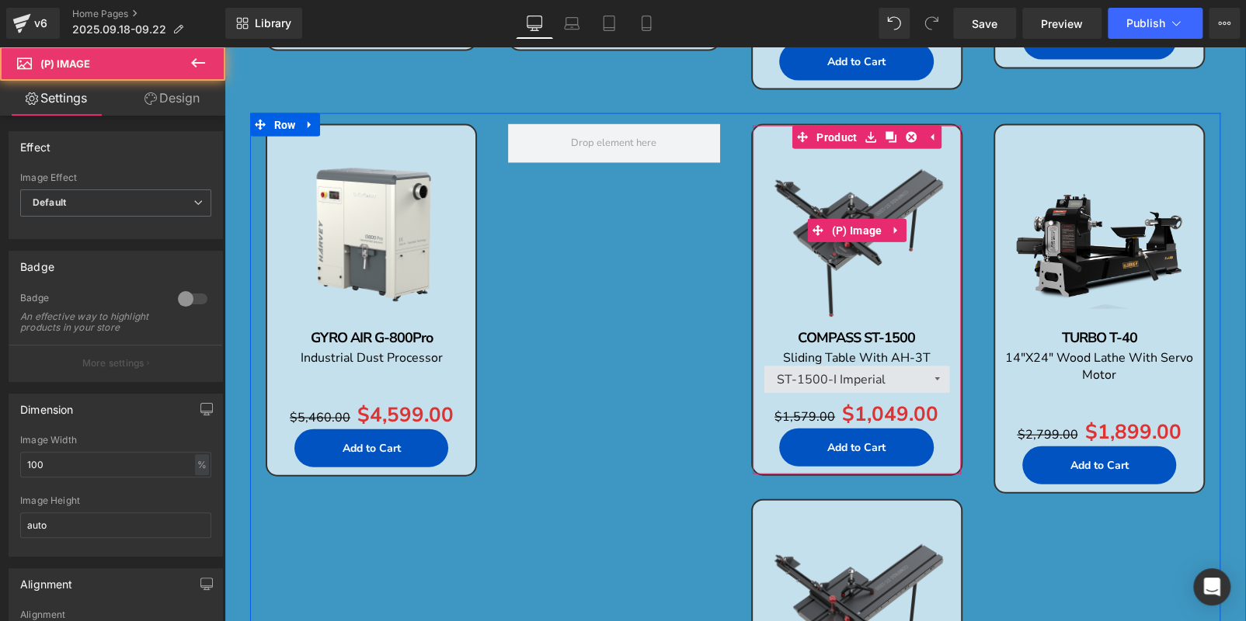
click at [812, 159] on img at bounding box center [856, 230] width 193 height 193
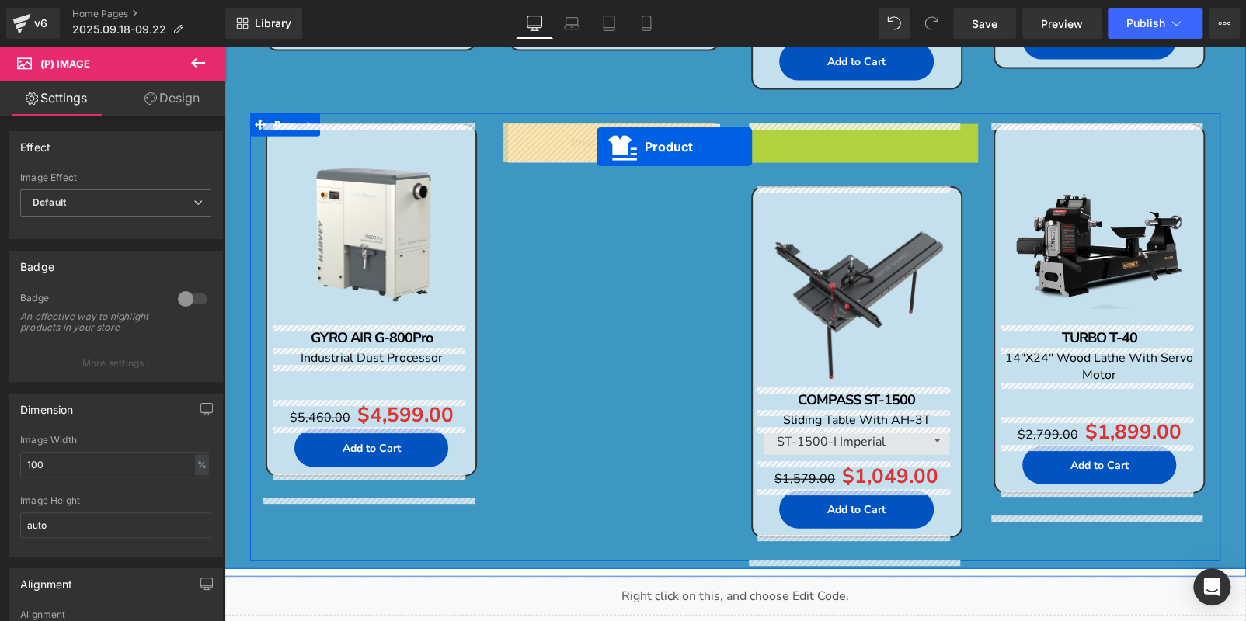
drag, startPoint x: 787, startPoint y: 135, endPoint x: 596, endPoint y: 147, distance: 190.6
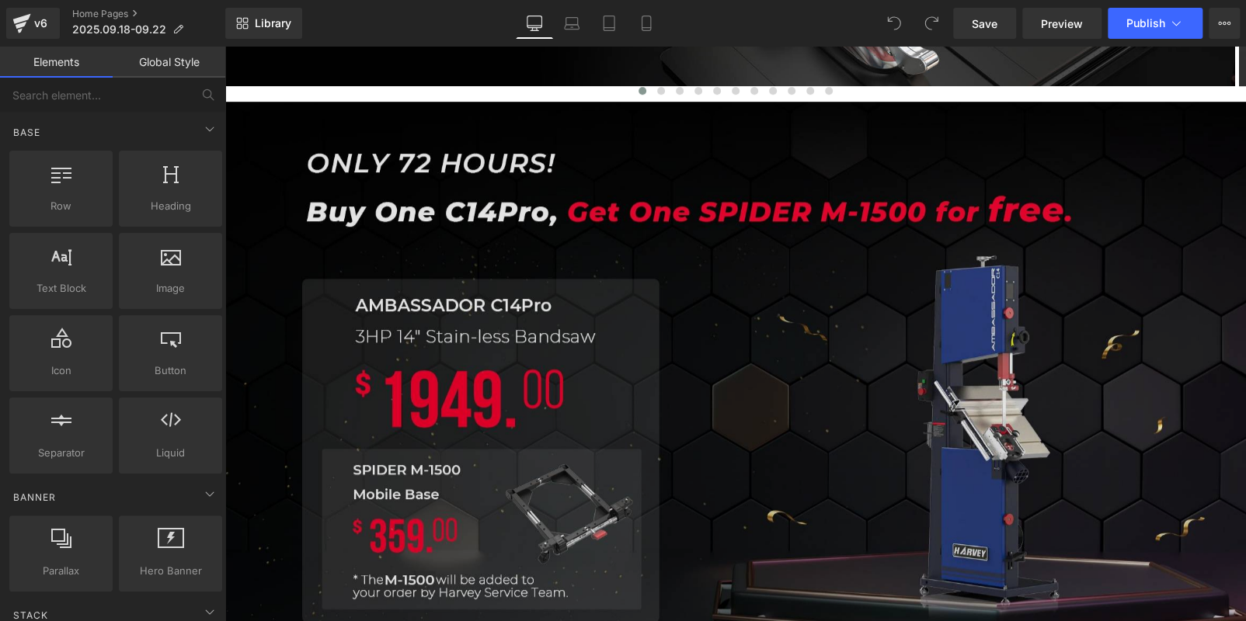
scroll to position [466, 0]
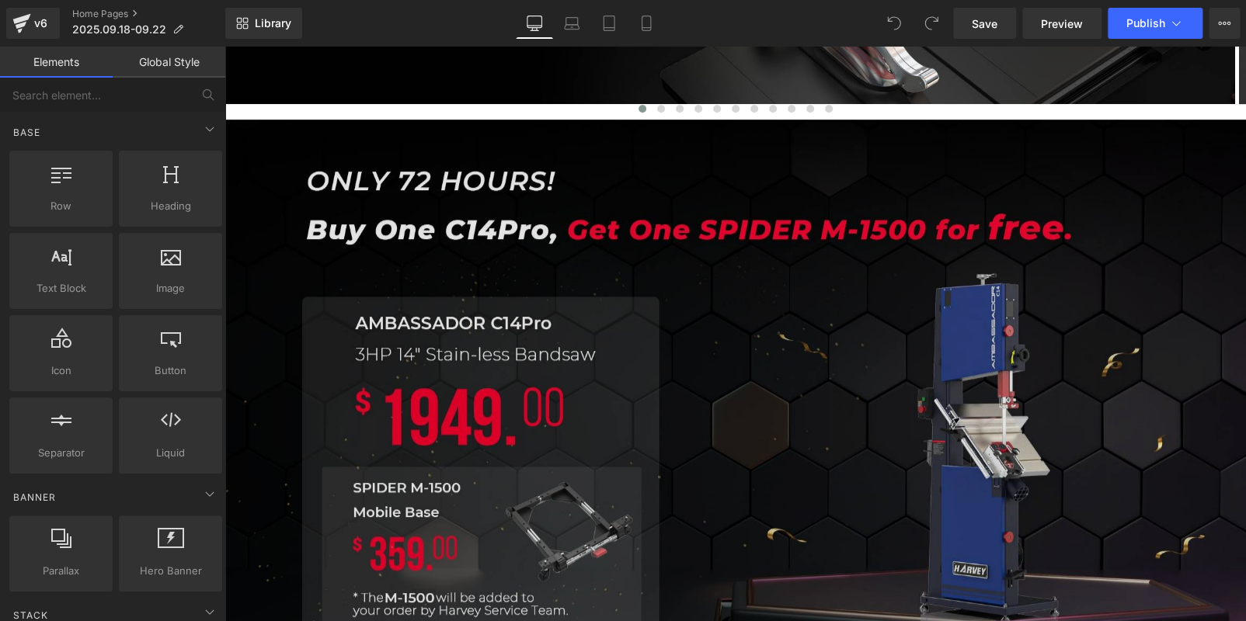
click at [637, 243] on img at bounding box center [734, 419] width 1021 height 598
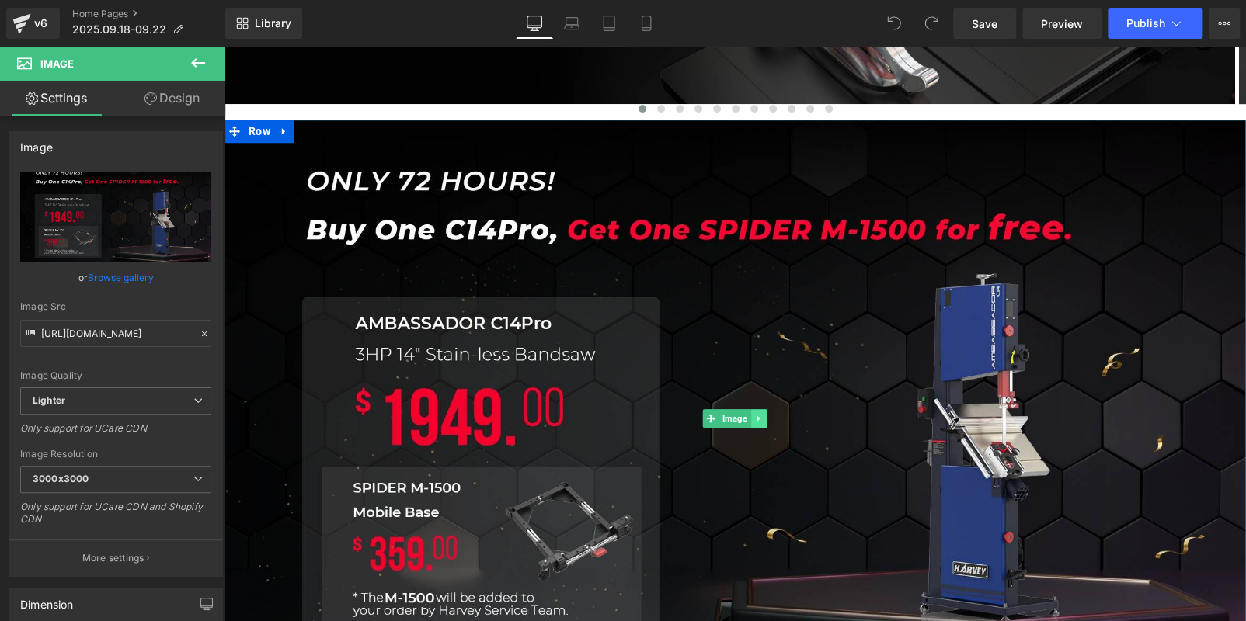
click at [755, 415] on icon at bounding box center [759, 418] width 9 height 9
click at [763, 419] on icon at bounding box center [767, 418] width 9 height 9
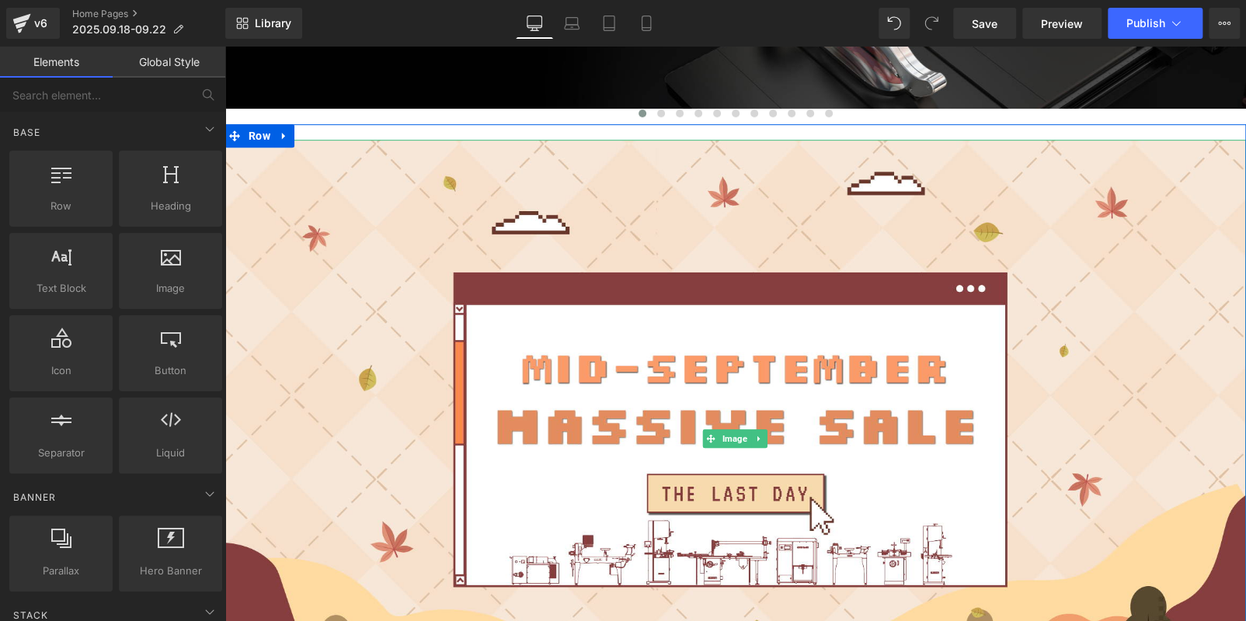
click at [755, 437] on icon at bounding box center [759, 438] width 9 height 9
click at [763, 437] on icon at bounding box center [767, 438] width 9 height 9
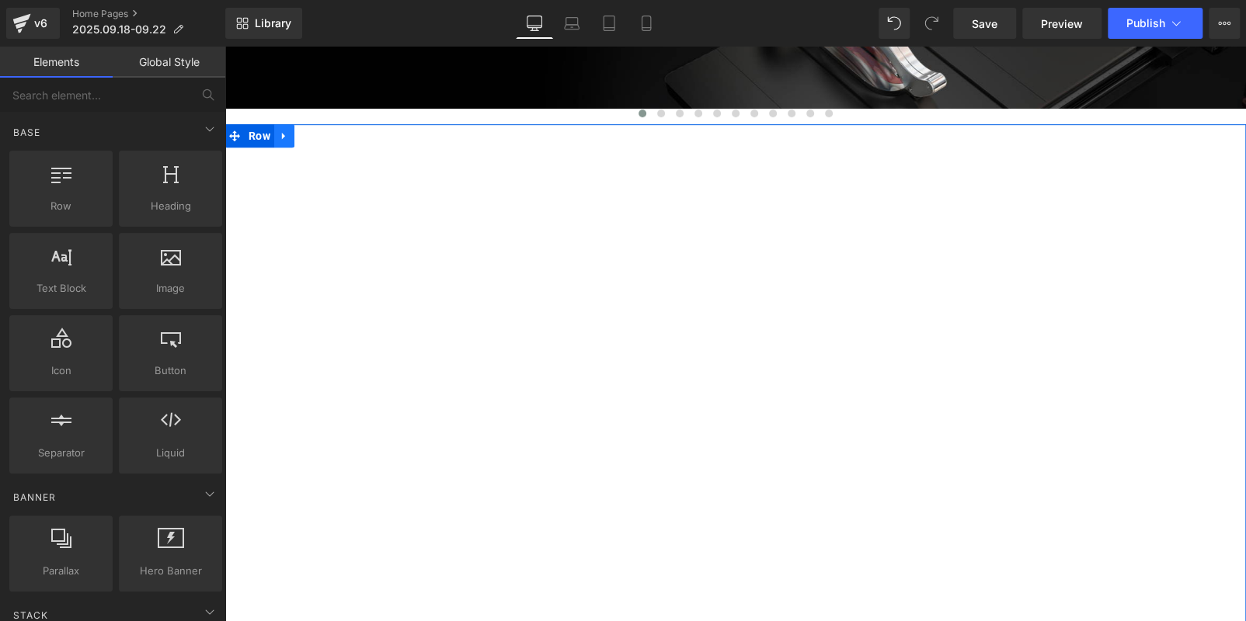
click at [282, 135] on icon at bounding box center [283, 136] width 3 height 7
click at [322, 135] on icon at bounding box center [324, 135] width 11 height 11
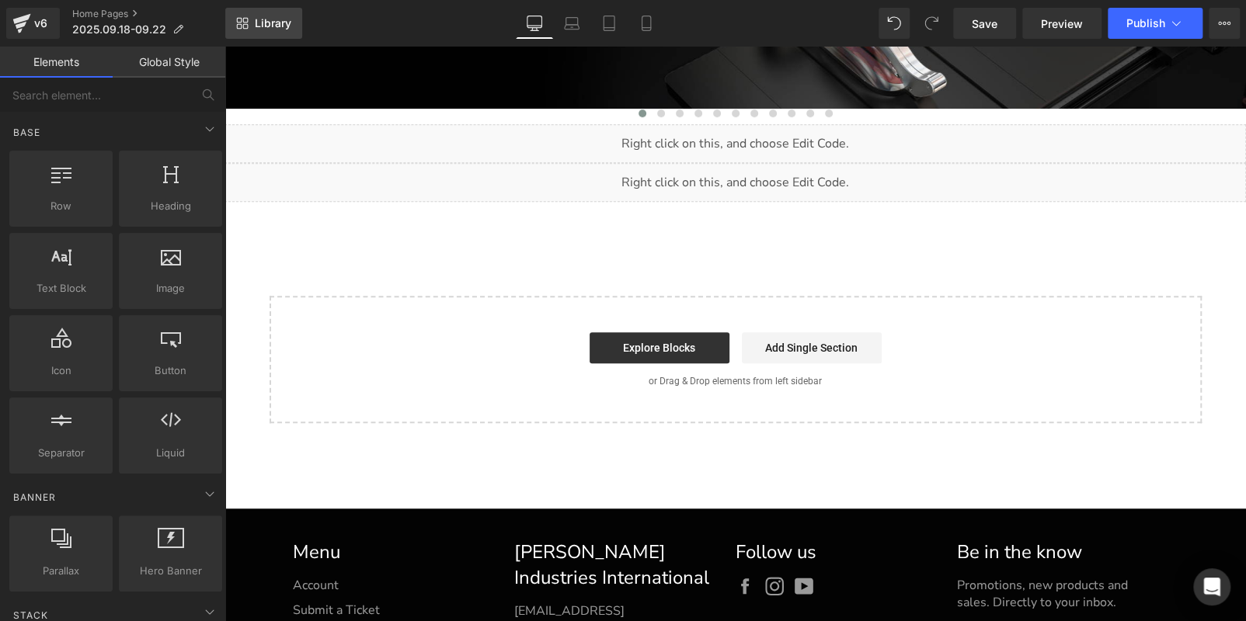
click at [242, 21] on icon at bounding box center [242, 23] width 12 height 12
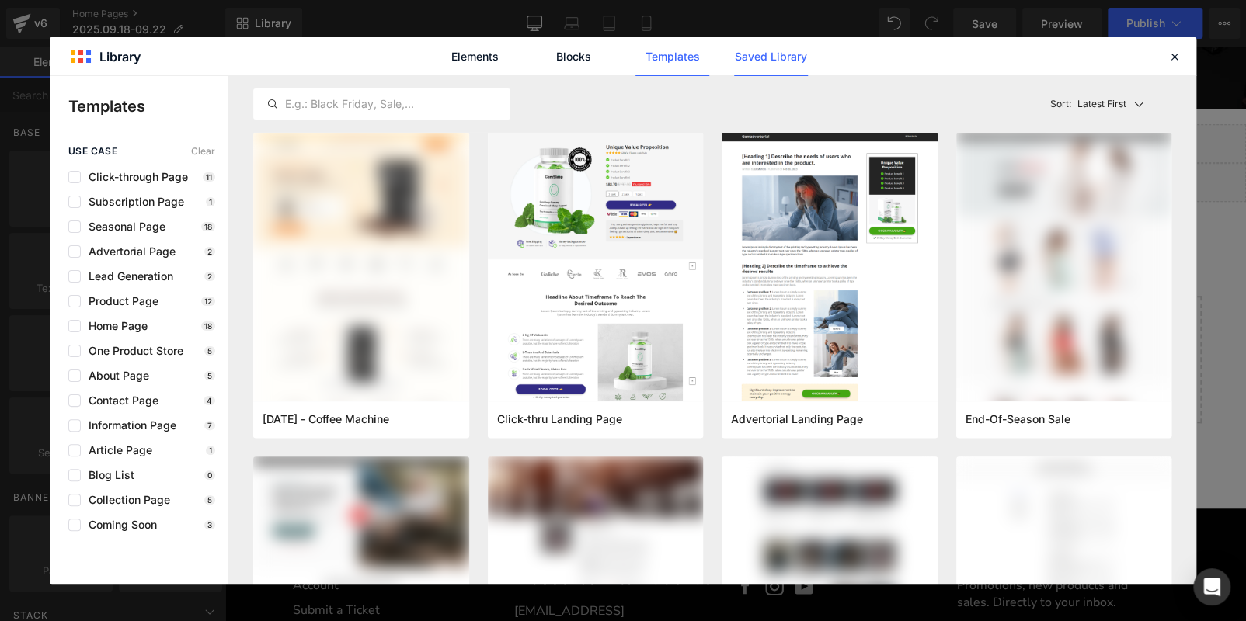
click at [748, 57] on link "Saved Library" at bounding box center [771, 56] width 74 height 39
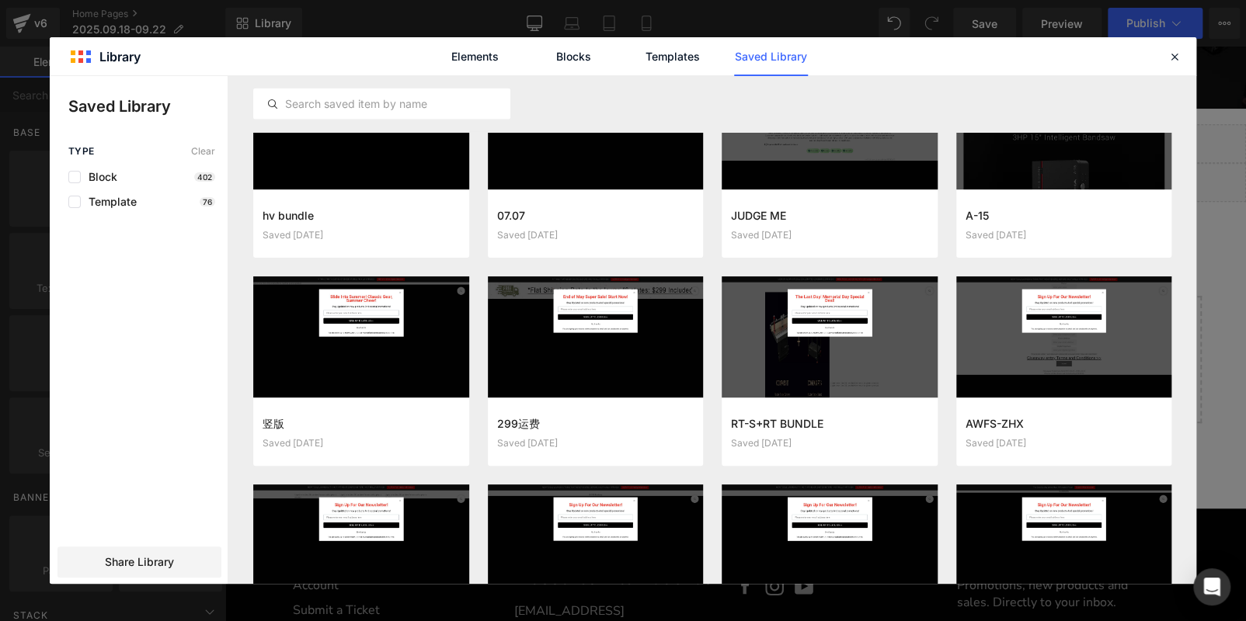
scroll to position [2376, 0]
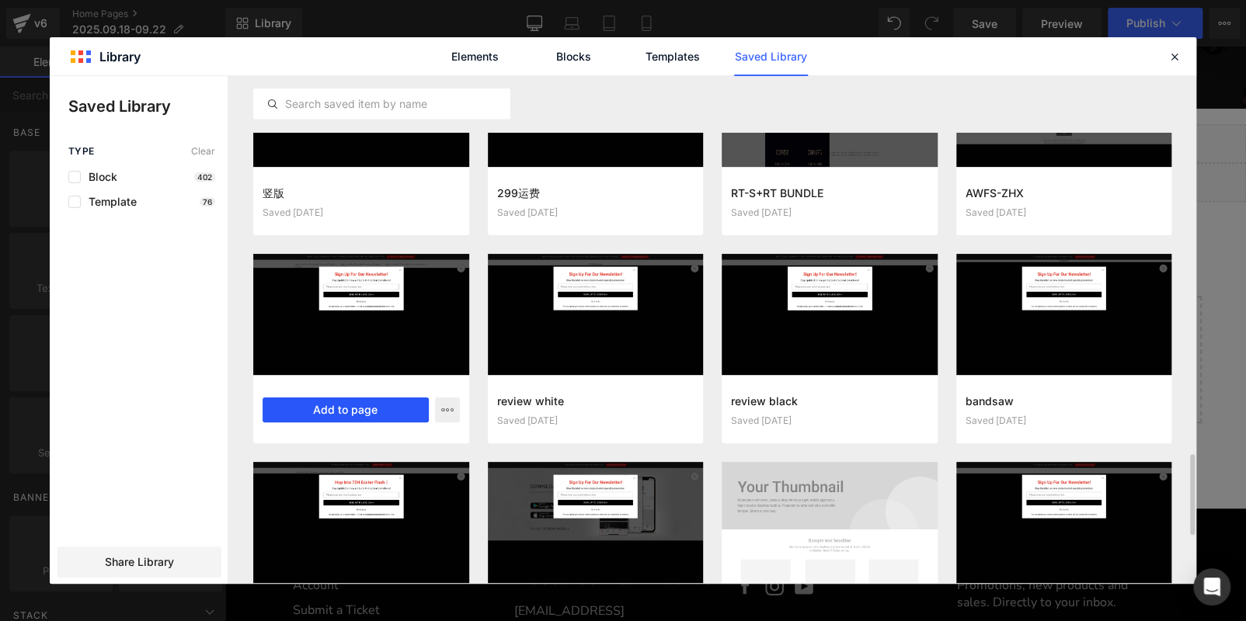
click at [377, 402] on button "Add to page" at bounding box center [345, 410] width 166 height 25
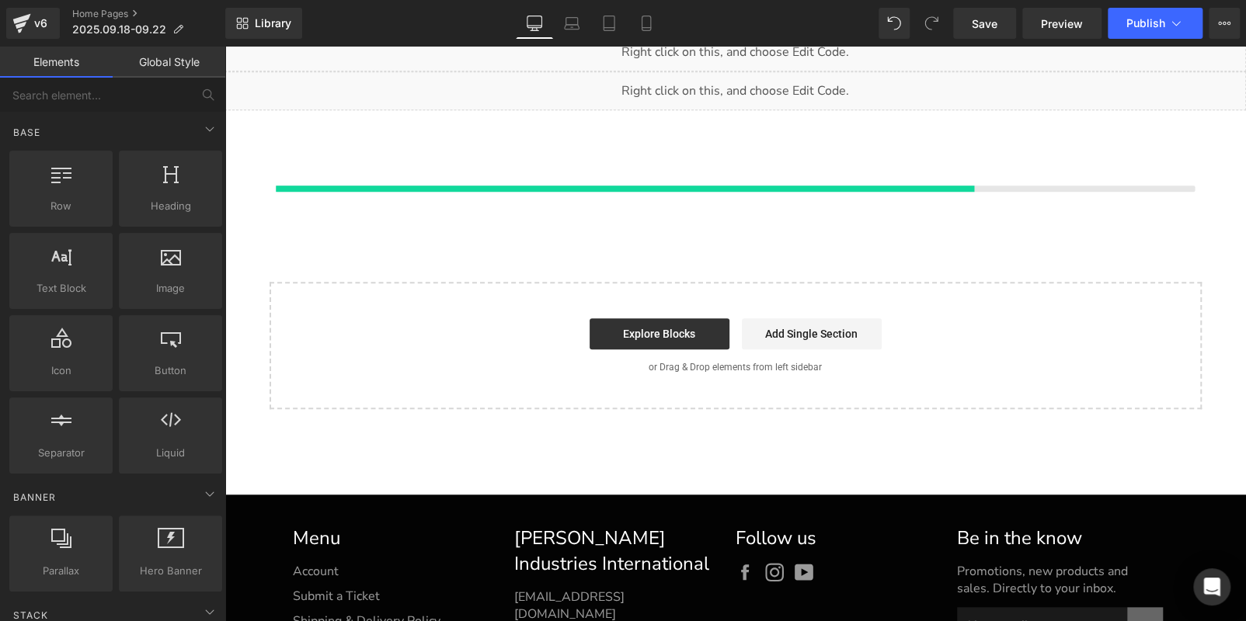
scroll to position [559, 0]
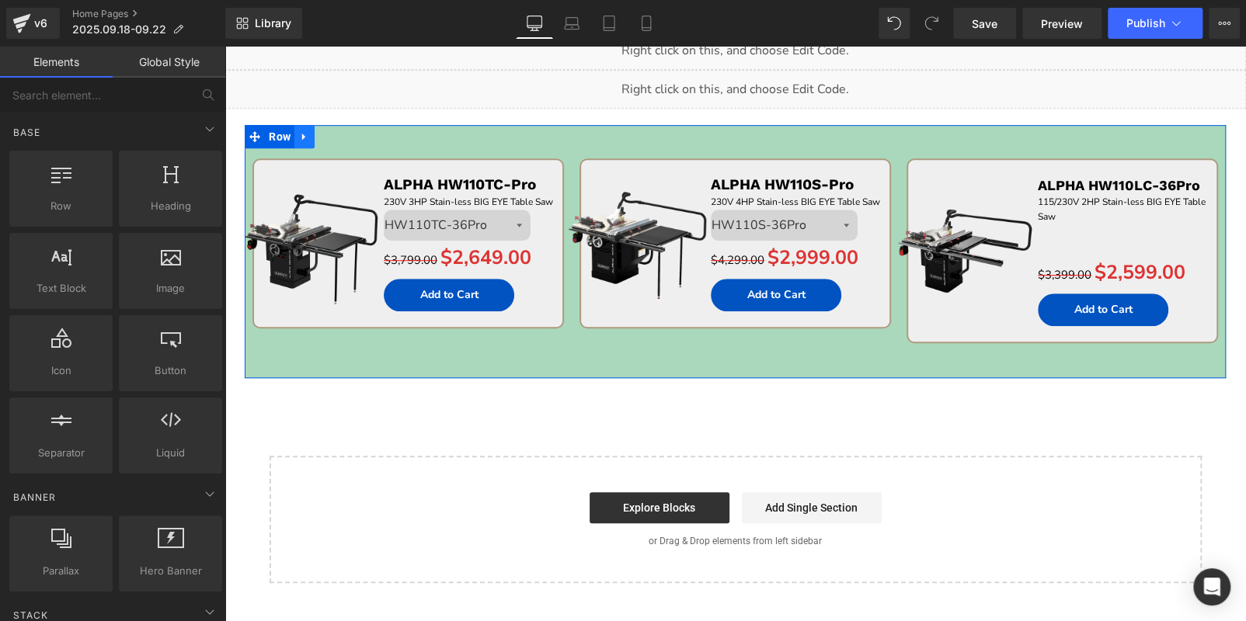
click at [308, 131] on icon at bounding box center [304, 137] width 11 height 12
drag, startPoint x: 274, startPoint y: 139, endPoint x: 265, endPoint y: 146, distance: 11.6
click at [274, 139] on span "Row" at bounding box center [280, 136] width 30 height 23
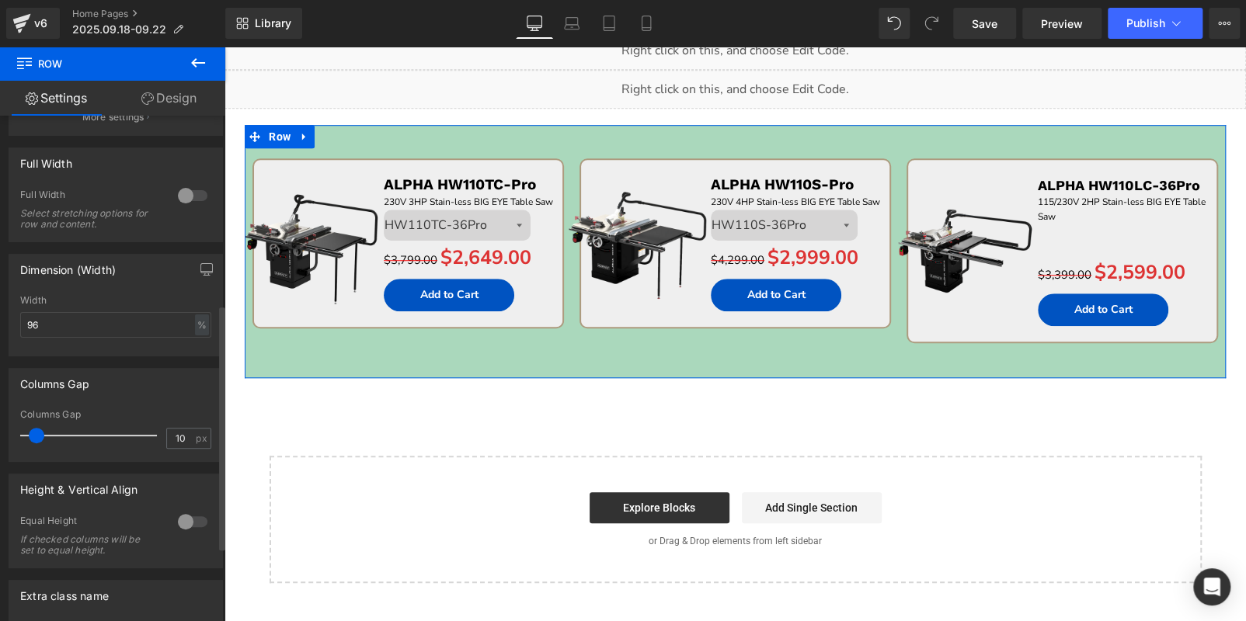
scroll to position [388, 0]
click at [73, 314] on input "96" at bounding box center [115, 321] width 191 height 26
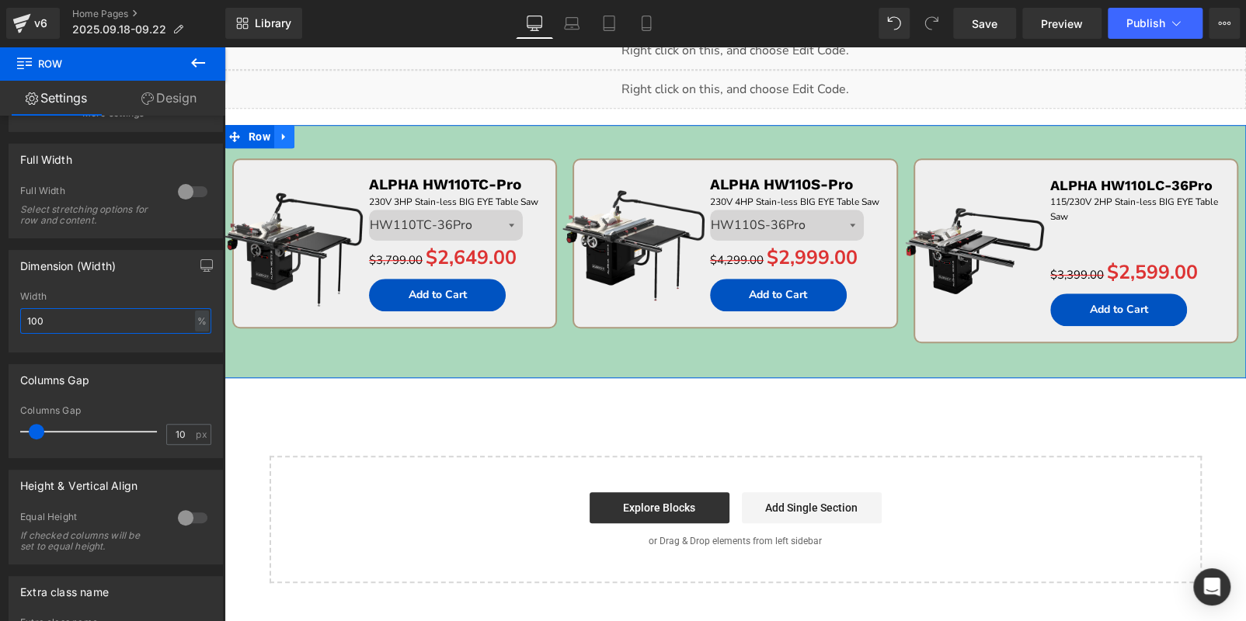
type input "100"
click at [288, 137] on icon at bounding box center [284, 137] width 11 height 12
click at [1163, 18] on span "Publish" at bounding box center [1145, 23] width 39 height 12
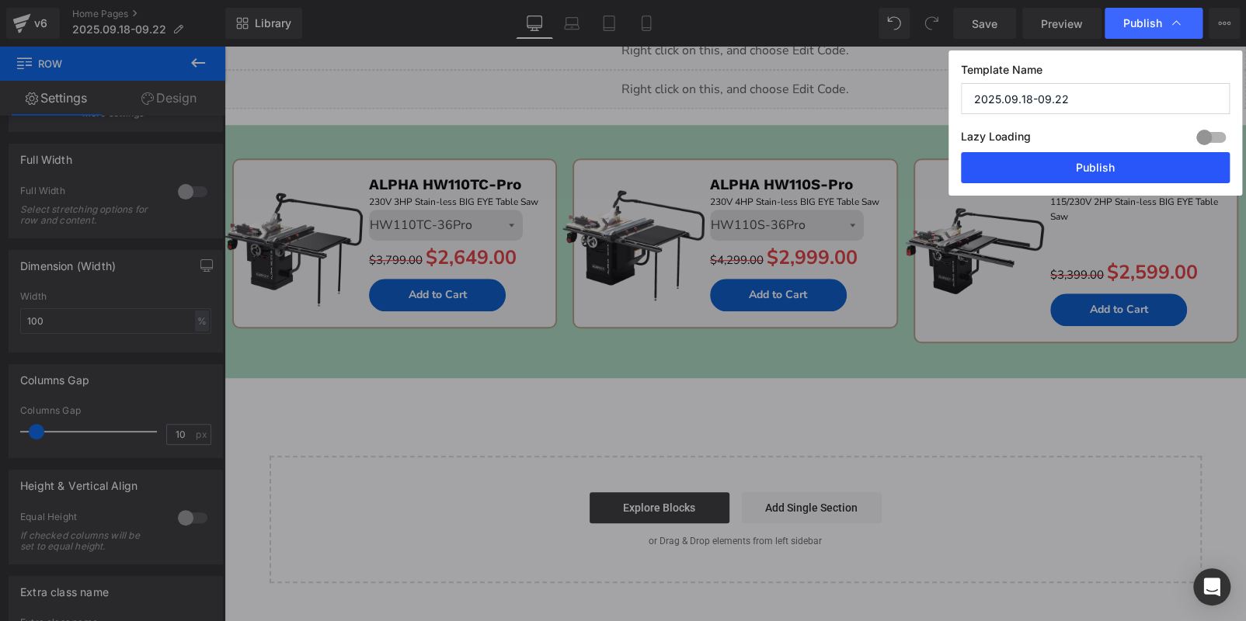
click at [1111, 164] on button "Publish" at bounding box center [1095, 167] width 269 height 31
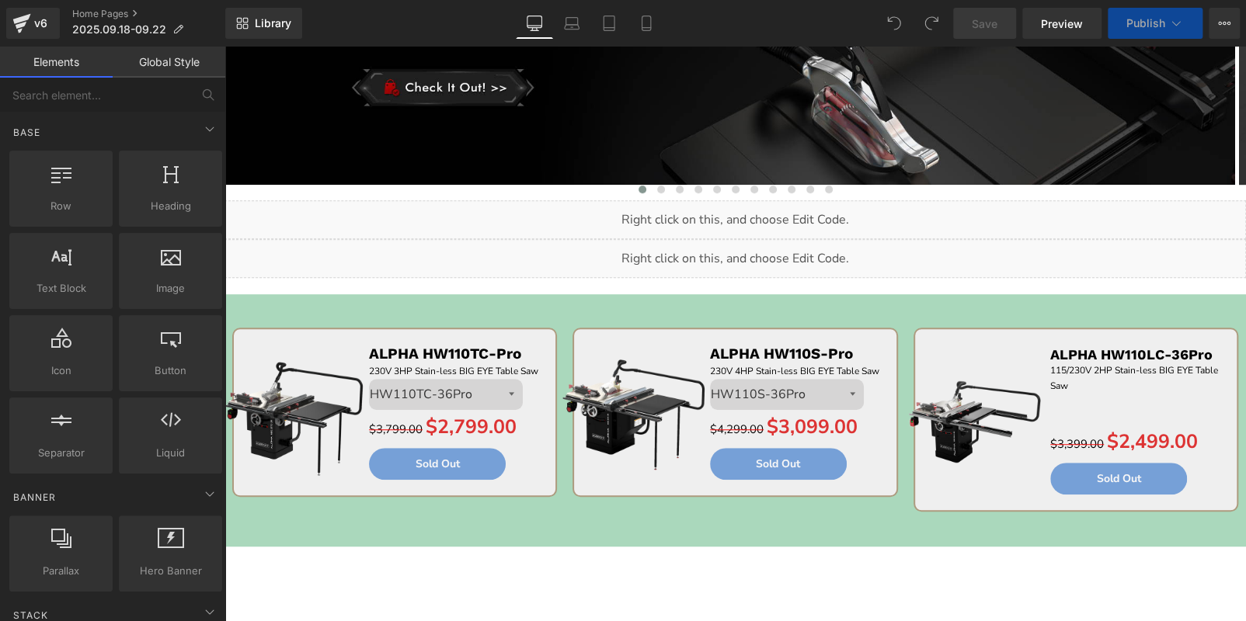
scroll to position [388, 0]
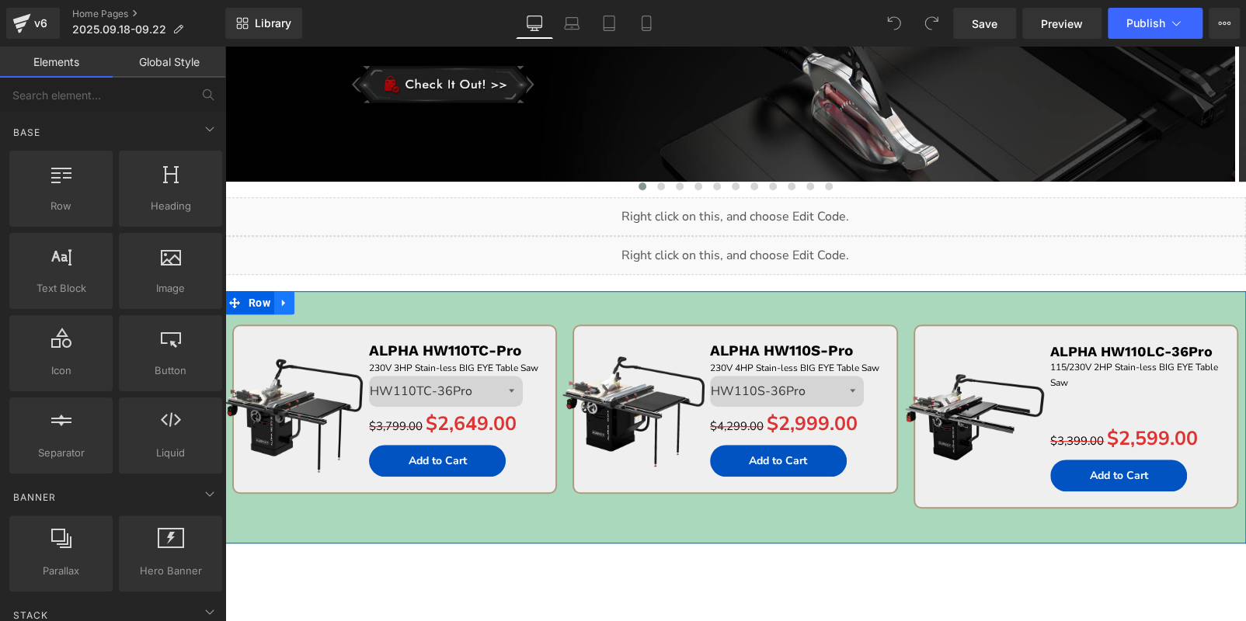
click at [289, 301] on icon at bounding box center [284, 303] width 11 height 12
click at [310, 301] on icon at bounding box center [304, 302] width 11 height 11
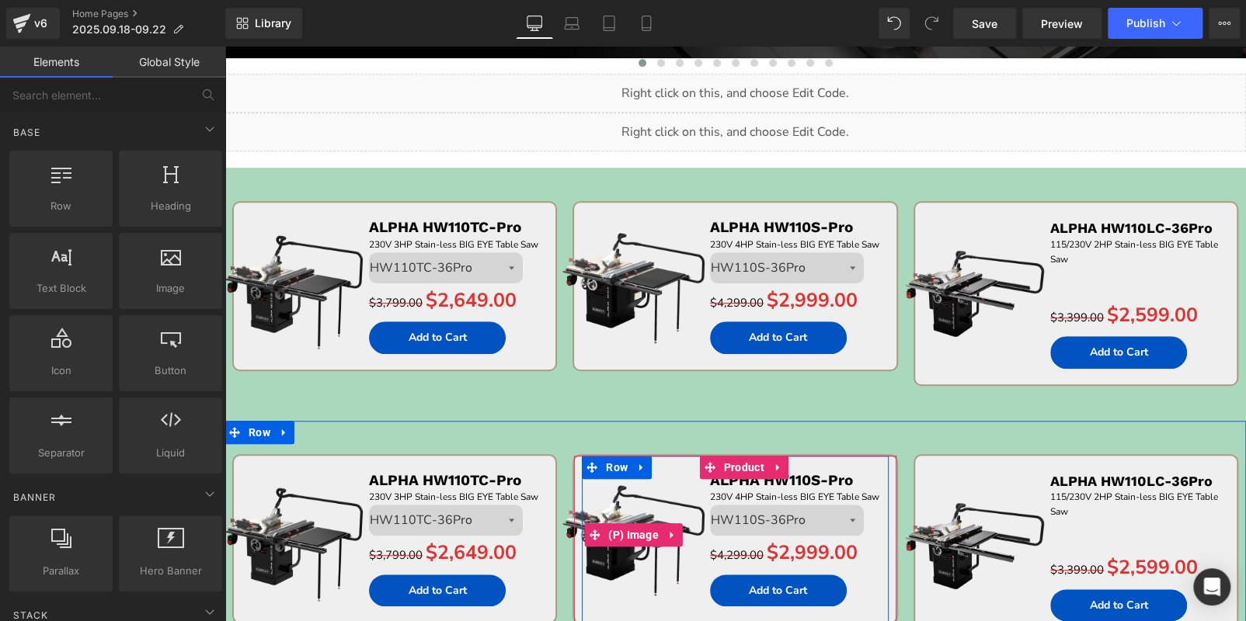
scroll to position [510, 0]
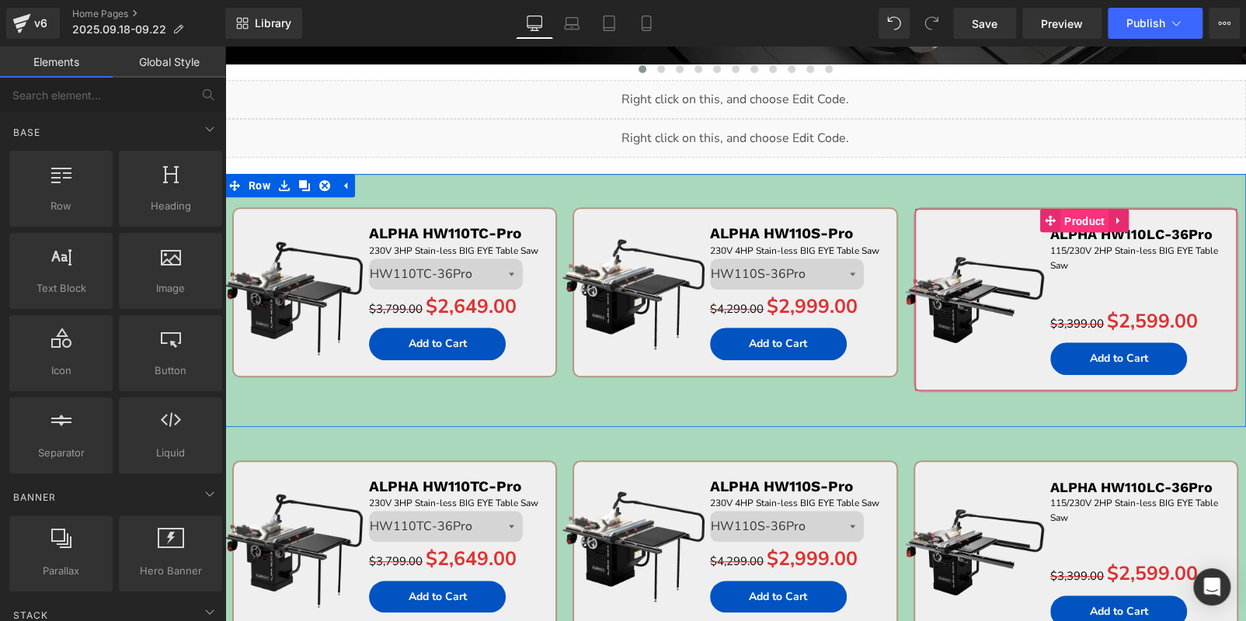
click at [1076, 220] on span "Product" at bounding box center [1084, 221] width 48 height 23
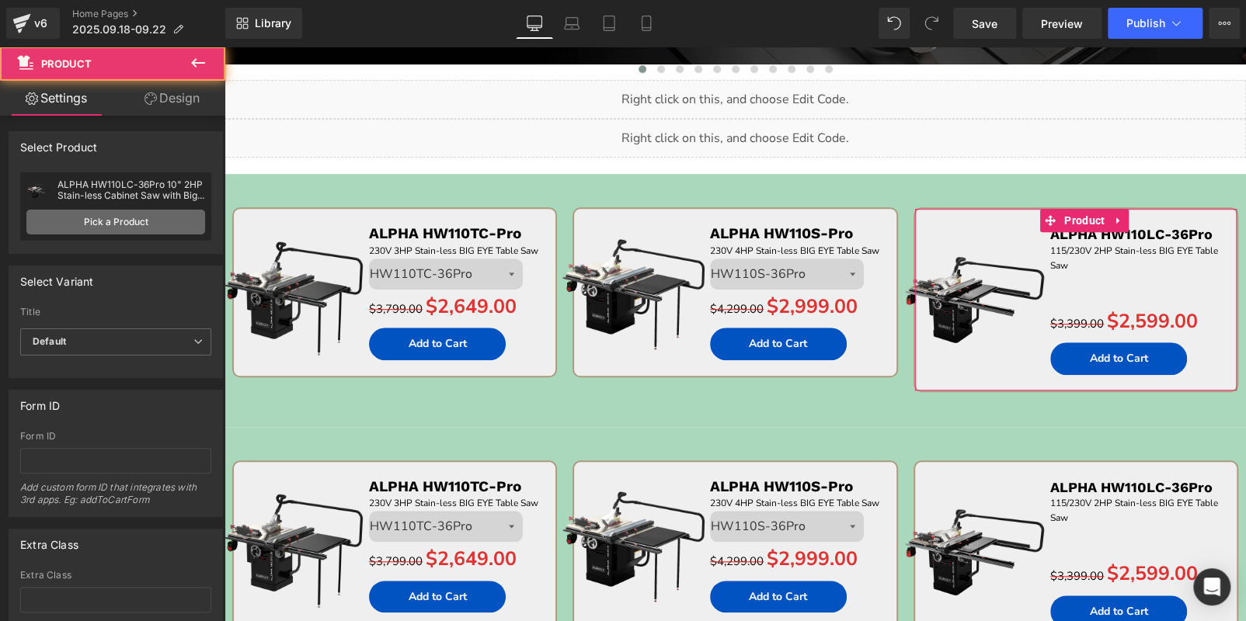
click at [137, 222] on link "Pick a Product" at bounding box center [115, 222] width 179 height 25
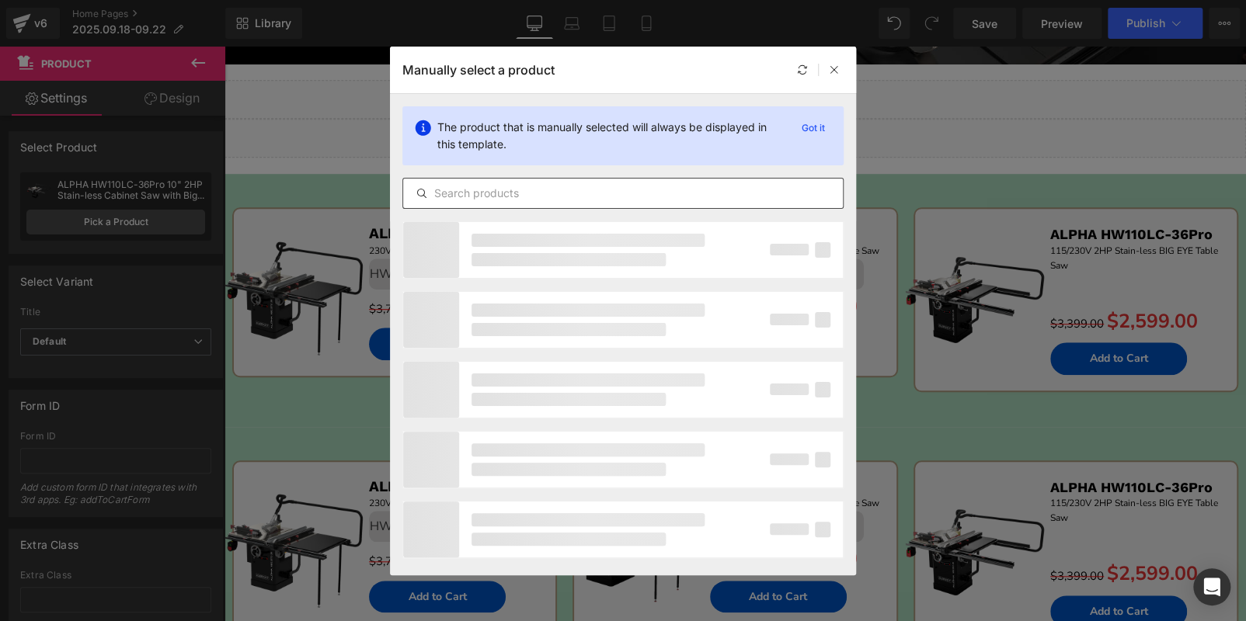
click at [457, 197] on input "text" at bounding box center [623, 193] width 440 height 19
paste input "GYRO AIR G-700"
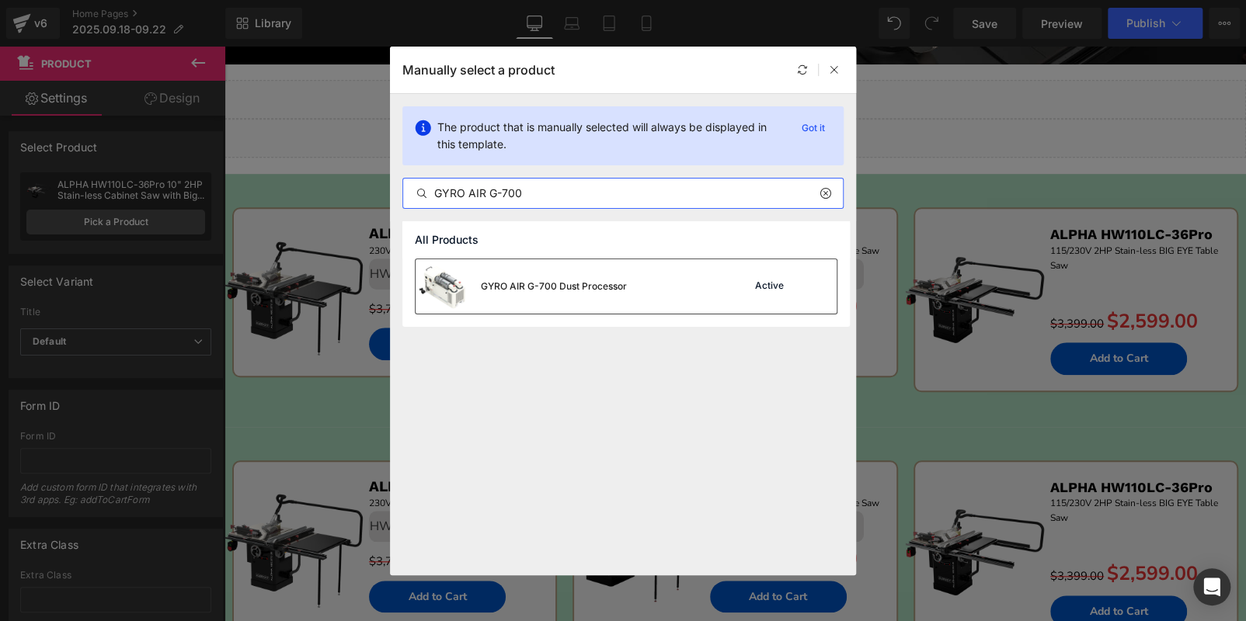
type input "GYRO AIR G-700"
click at [592, 276] on div "GYRO AIR G-700 Dust Processor" at bounding box center [520, 286] width 211 height 54
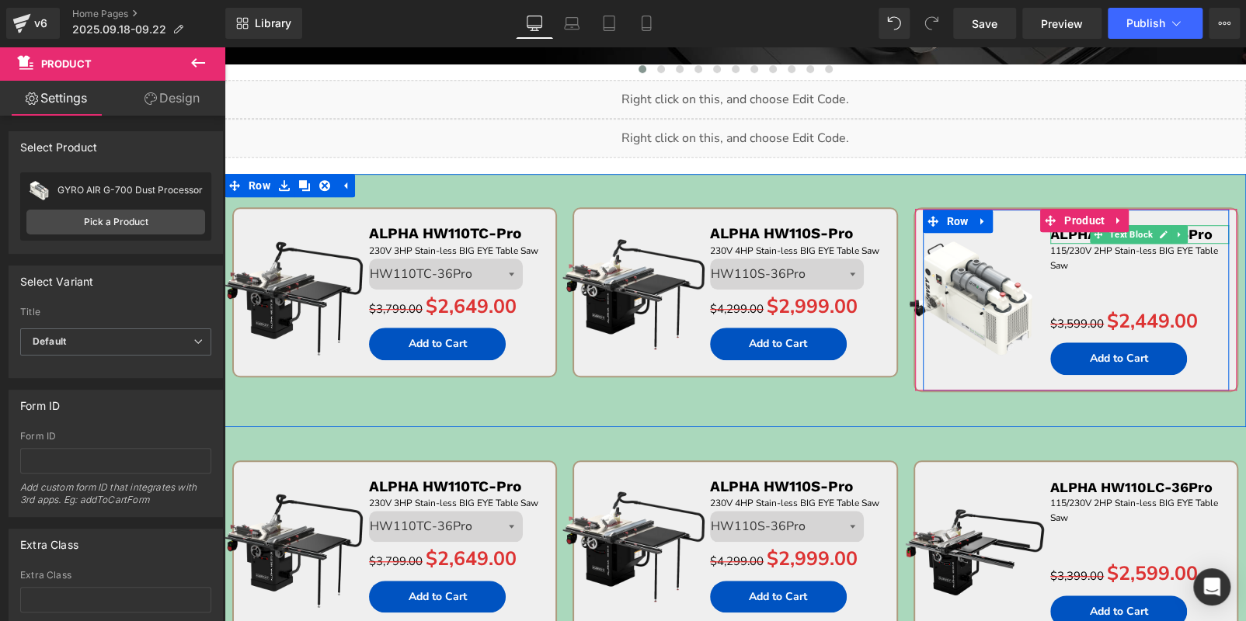
click at [1204, 233] on p "ALPHA HW110LC-36Pro" at bounding box center [1139, 234] width 179 height 18
click at [0, 0] on div "Text Color Highlight Color #333333" at bounding box center [0, 0] width 0 height 0
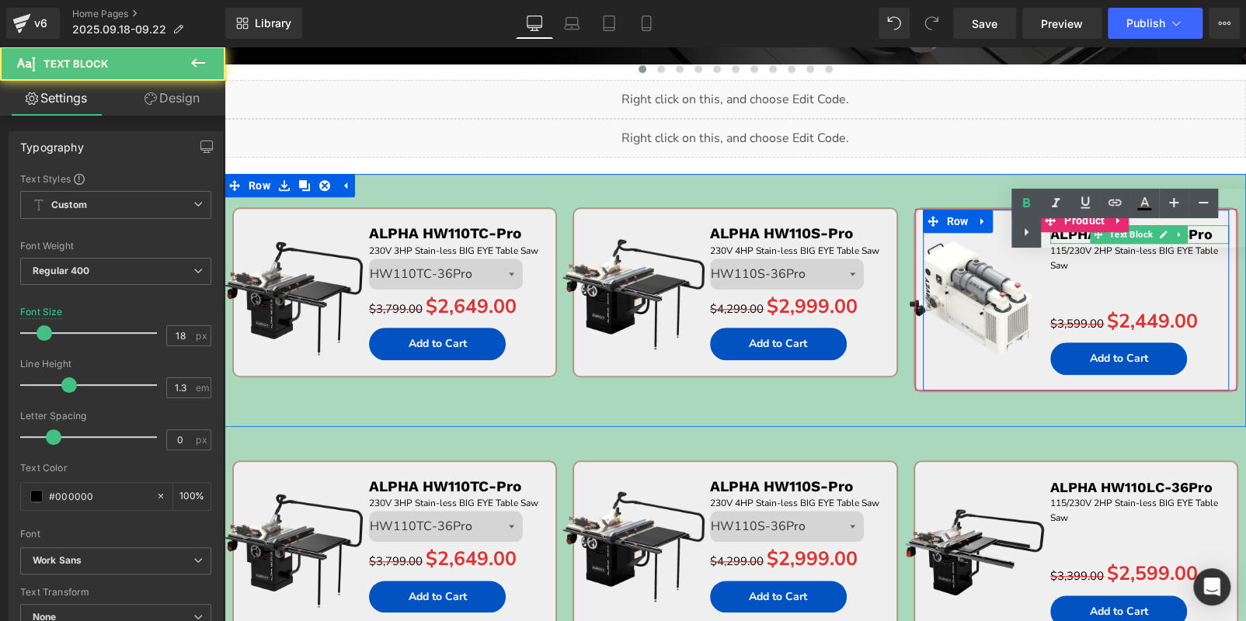
click at [1204, 233] on div "Text Color Highlight Color #333333" at bounding box center [1128, 218] width 235 height 59
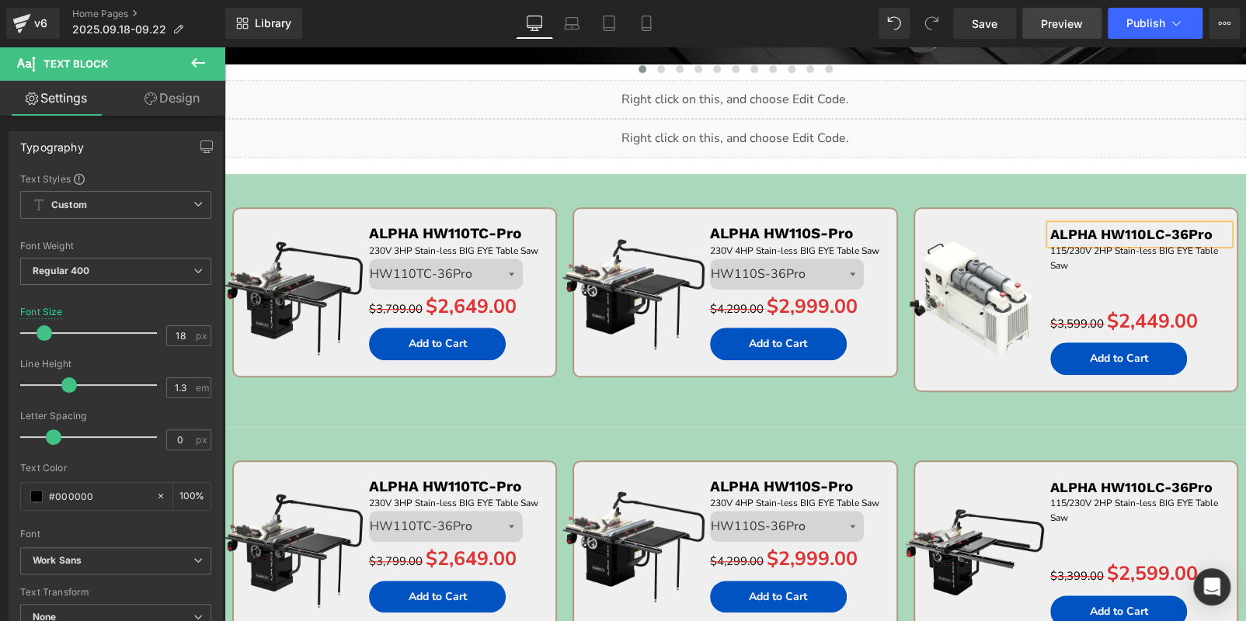
click at [1059, 32] on link "Preview" at bounding box center [1061, 23] width 79 height 31
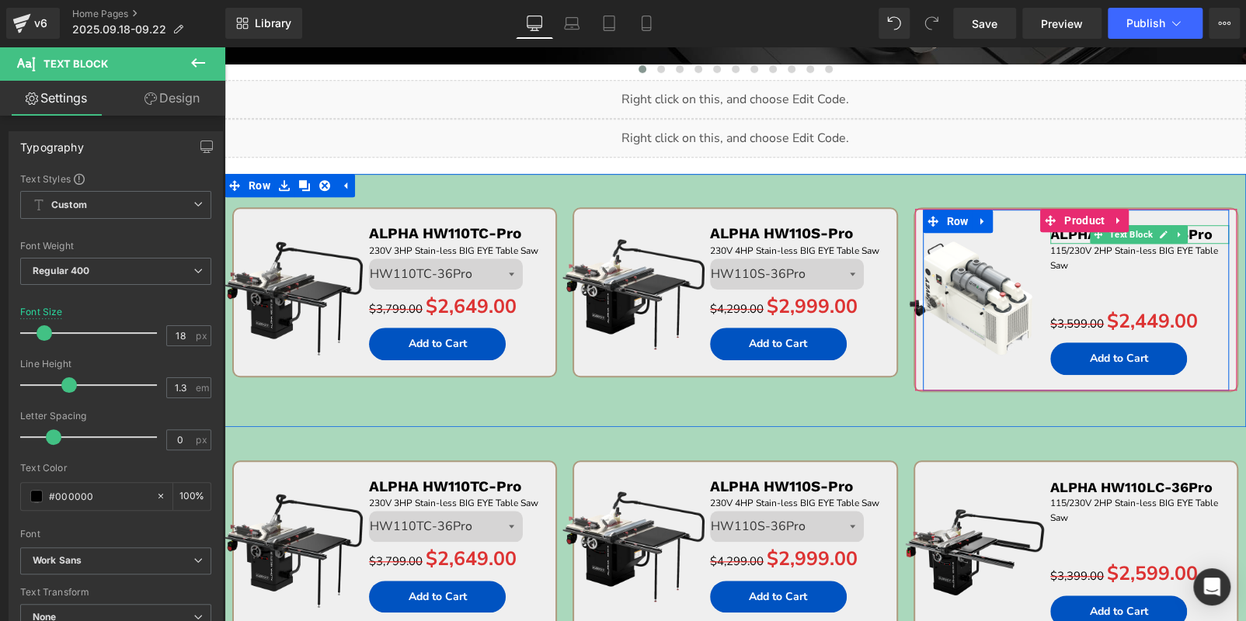
click at [1200, 232] on span "ALPHA HW110LC-36Pro" at bounding box center [1131, 234] width 162 height 16
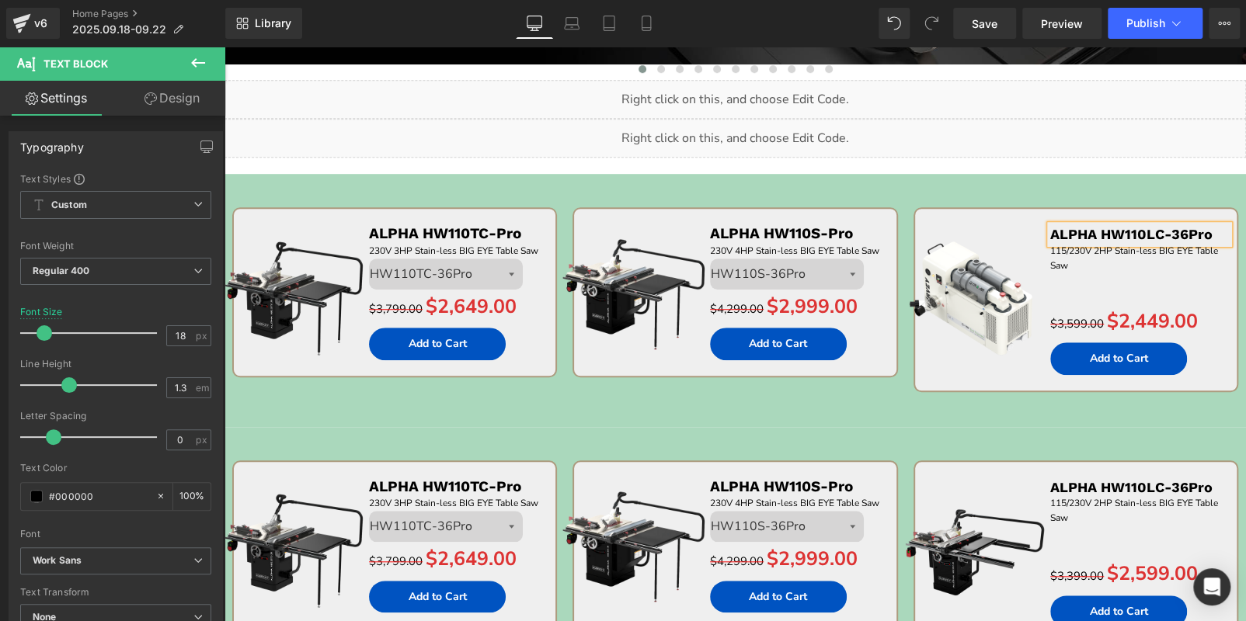
click at [1200, 232] on span "ALPHA HW110LC-36Pro" at bounding box center [1131, 234] width 162 height 16
click at [1072, 265] on p "115/230V 2HP Stain-less BIG EYE Table Saw" at bounding box center [1139, 259] width 179 height 30
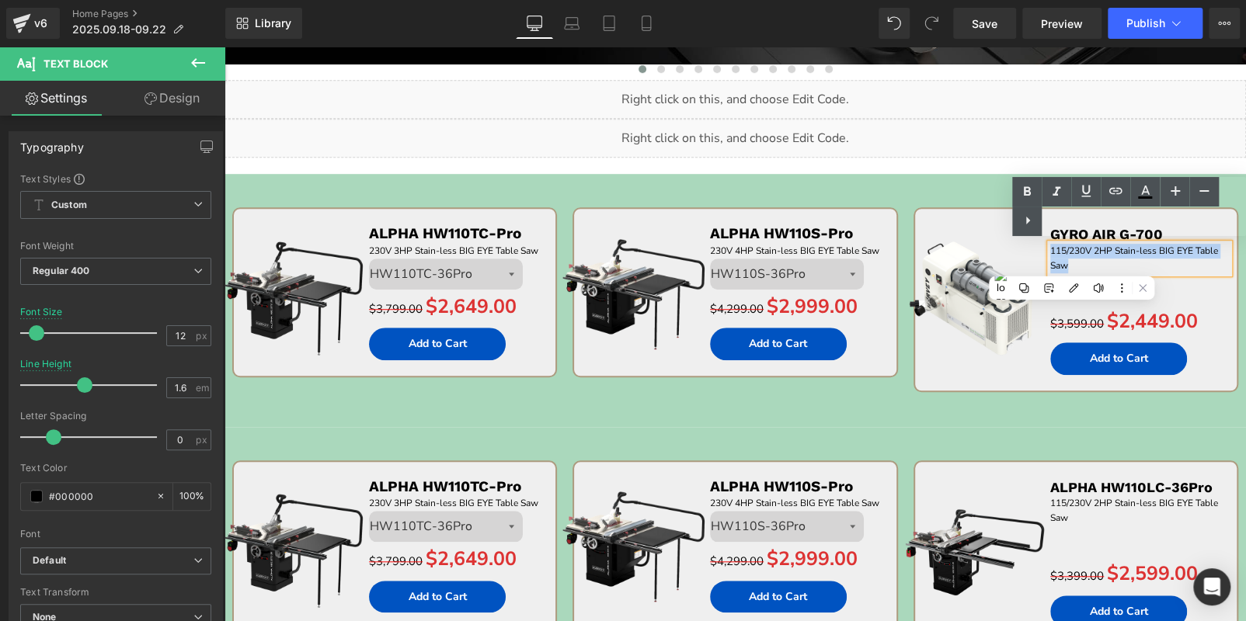
click at [1072, 265] on p "115/230V 2HP Stain-less BIG EYE Table Saw" at bounding box center [1139, 259] width 179 height 30
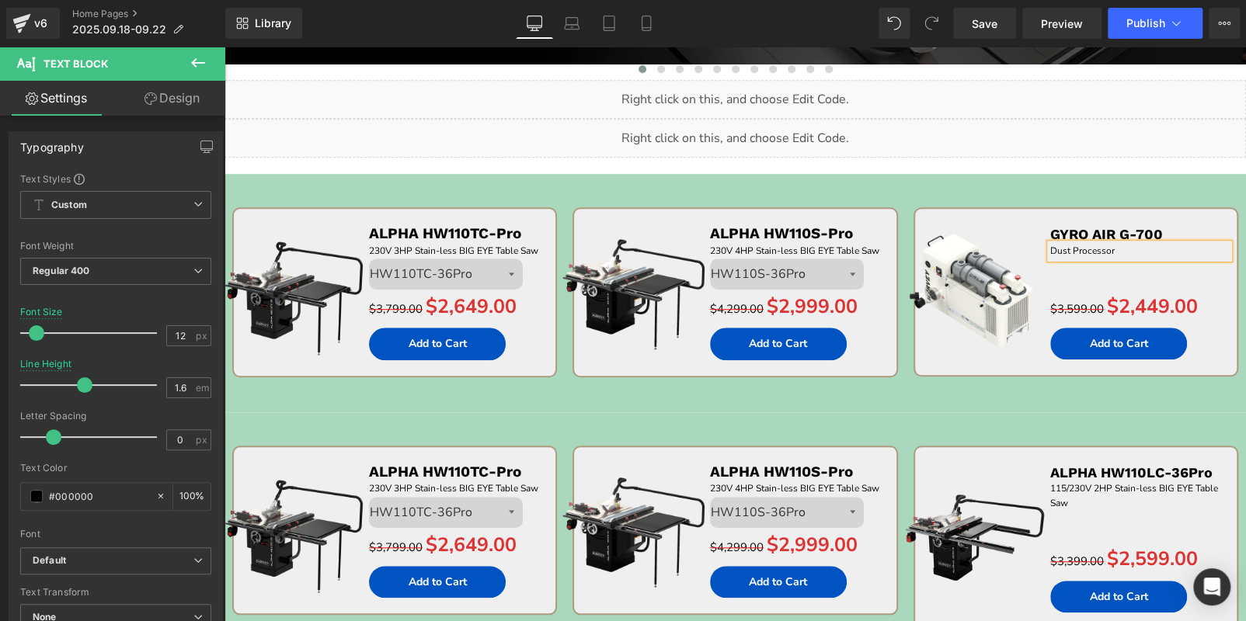
click at [1017, 180] on div "Sale Off (P) Image ALPHA HW110TC-Pro Text Block 230V 3HP Stain-less BIG EYE Tab…" at bounding box center [734, 293] width 1021 height 238
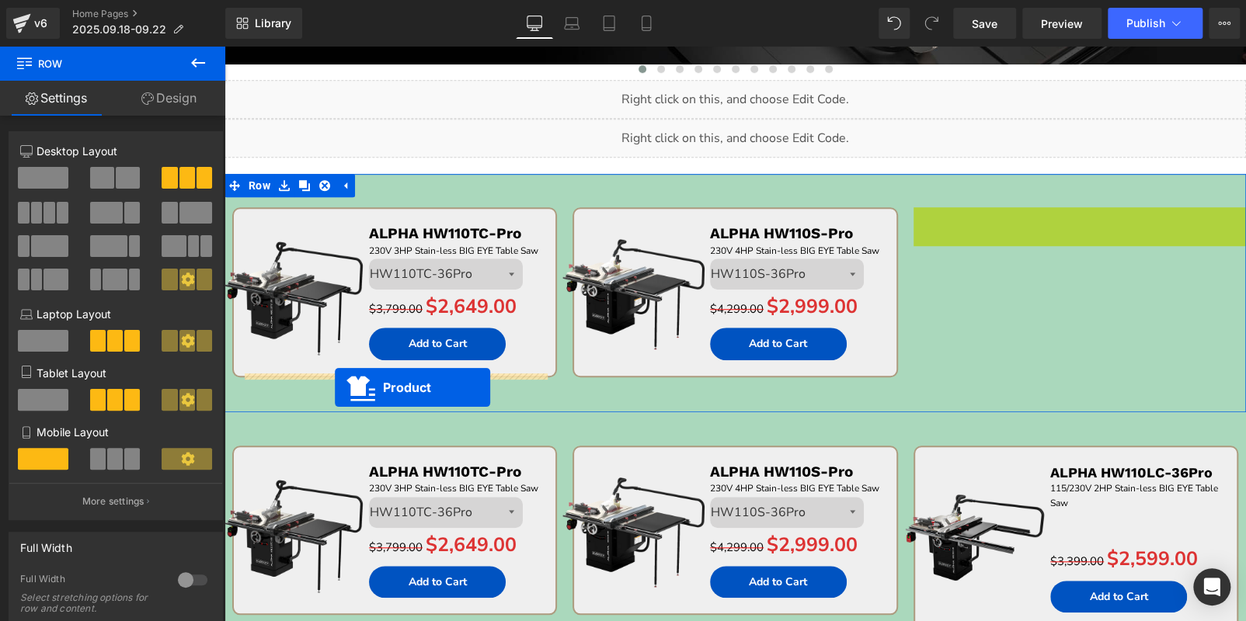
drag, startPoint x: 1037, startPoint y: 218, endPoint x: 335, endPoint y: 388, distance: 722.2
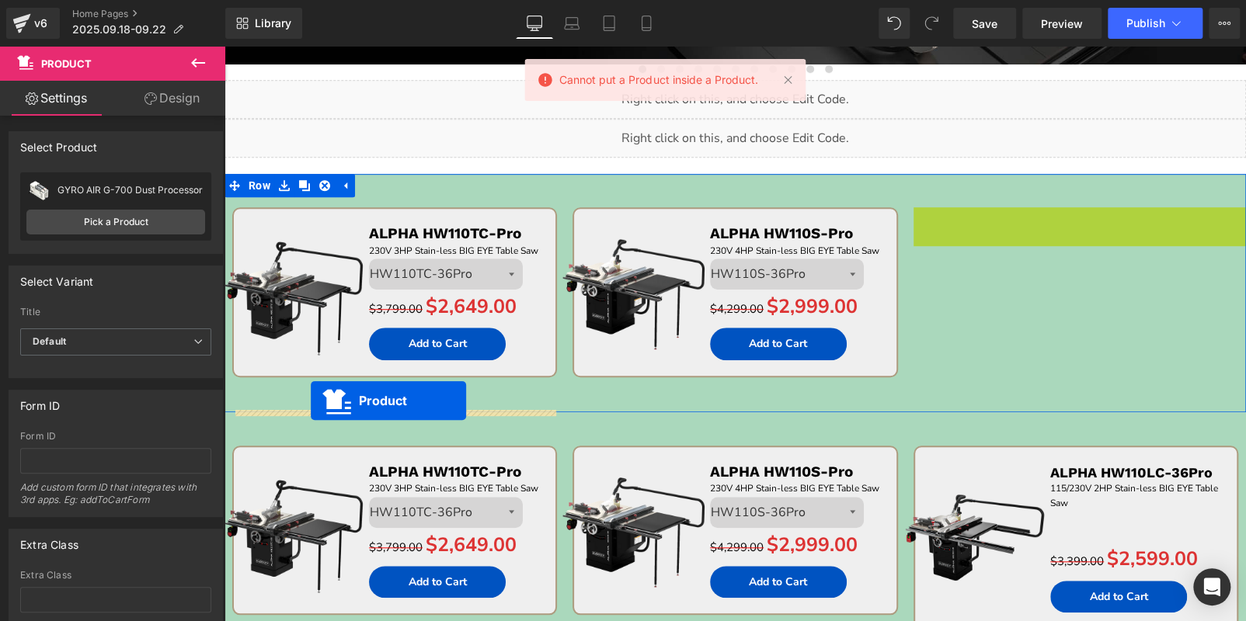
drag, startPoint x: 1036, startPoint y: 220, endPoint x: 311, endPoint y: 401, distance: 747.6
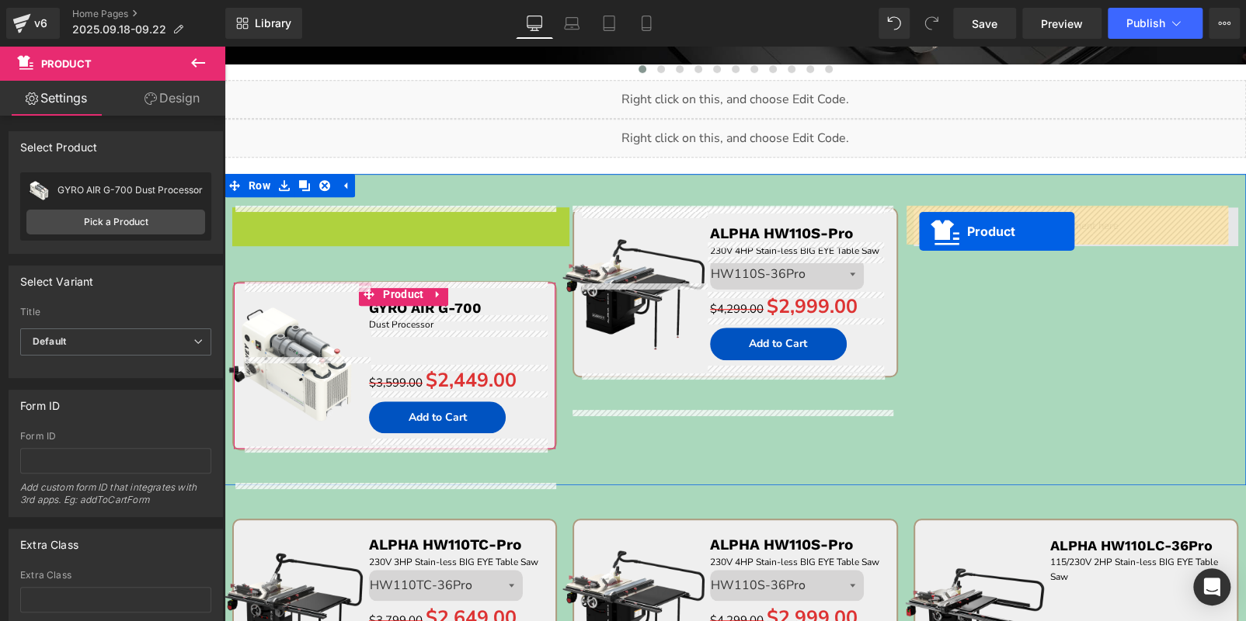
drag, startPoint x: 365, startPoint y: 221, endPoint x: 935, endPoint y: 230, distance: 570.1
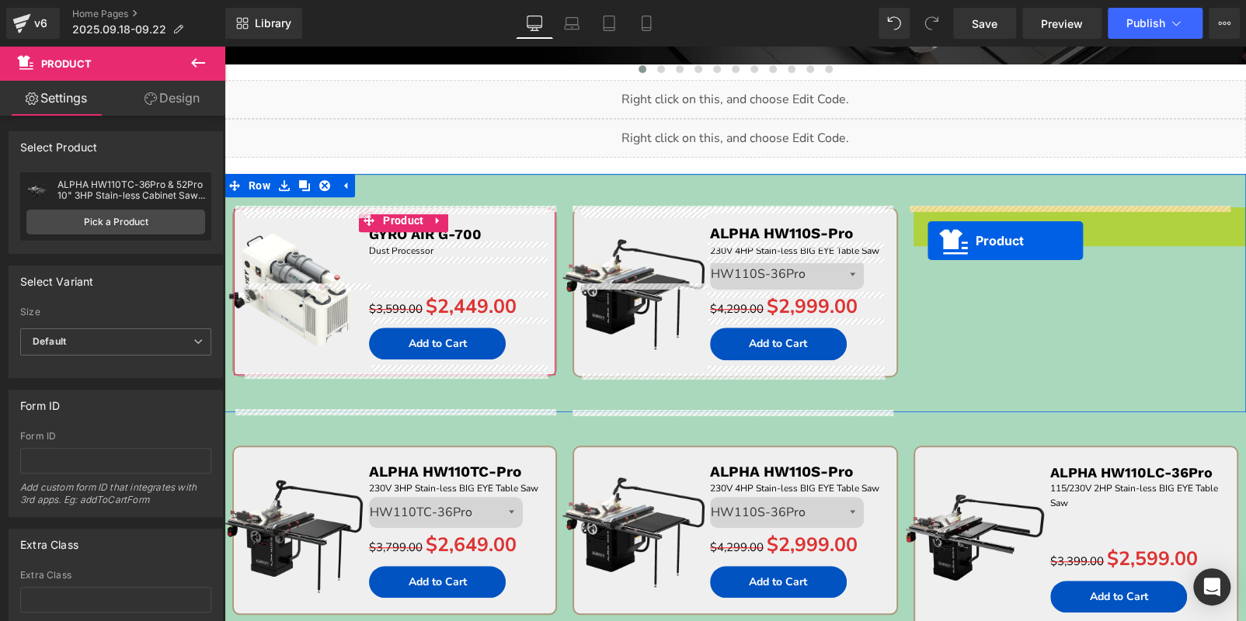
drag, startPoint x: 1033, startPoint y: 222, endPoint x: 927, endPoint y: 240, distance: 107.1
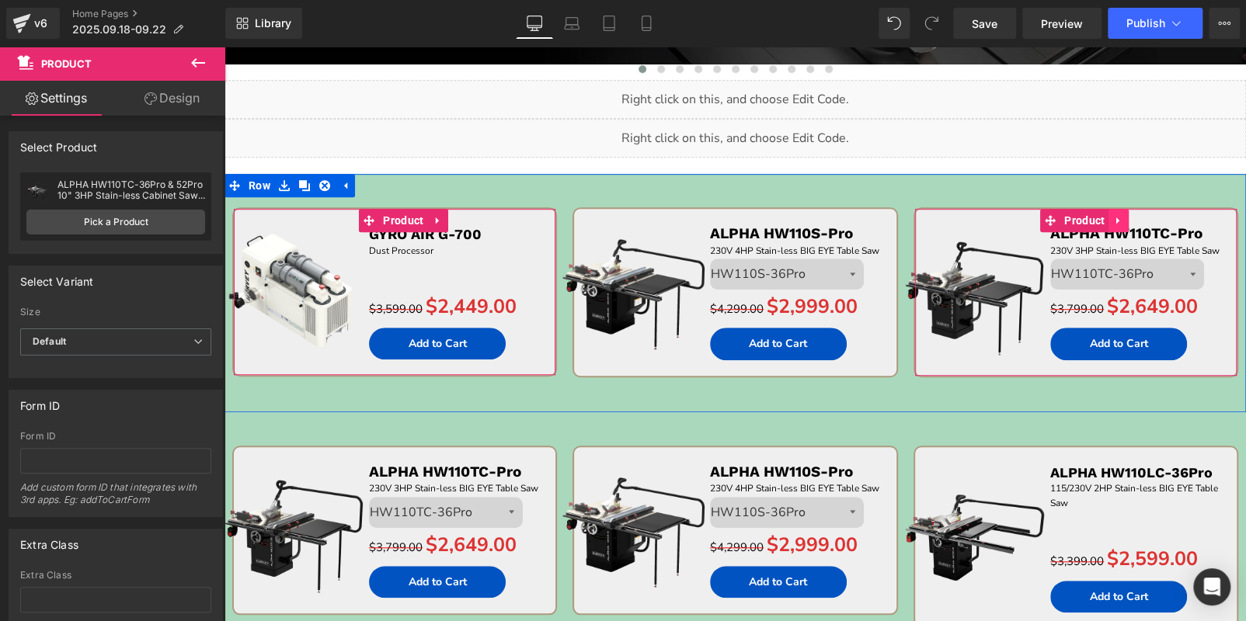
click at [1117, 217] on link at bounding box center [1118, 220] width 20 height 23
click at [1123, 218] on icon at bounding box center [1128, 221] width 11 height 12
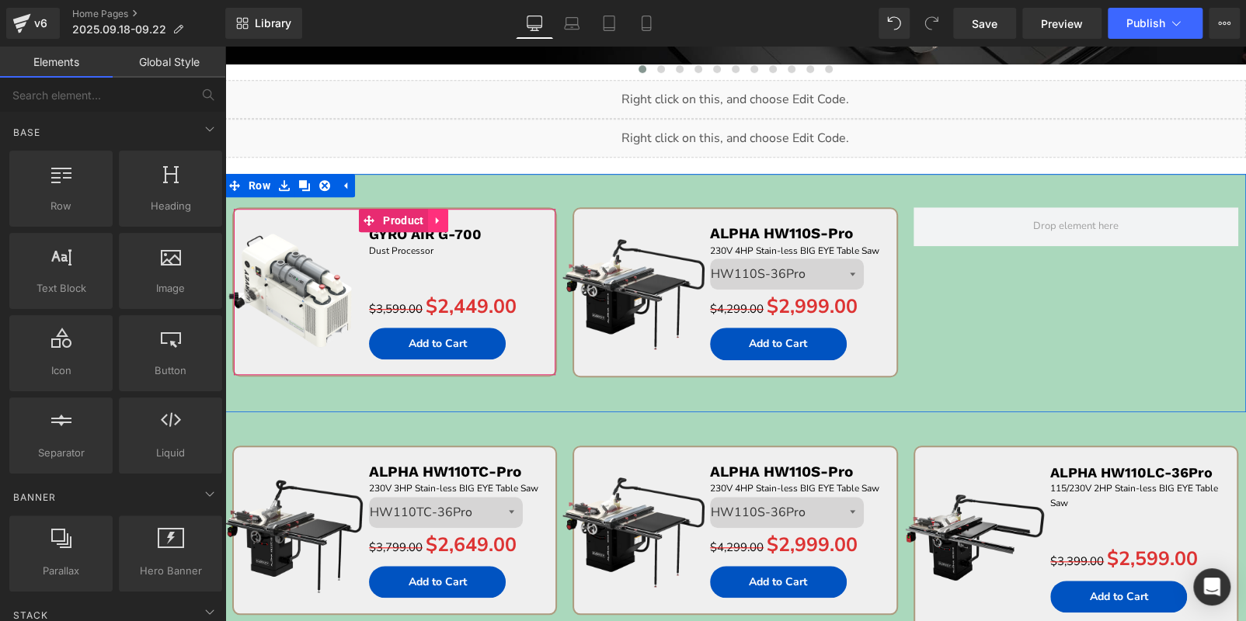
click at [442, 217] on icon at bounding box center [437, 221] width 11 height 12
click at [432, 217] on icon at bounding box center [427, 221] width 11 height 12
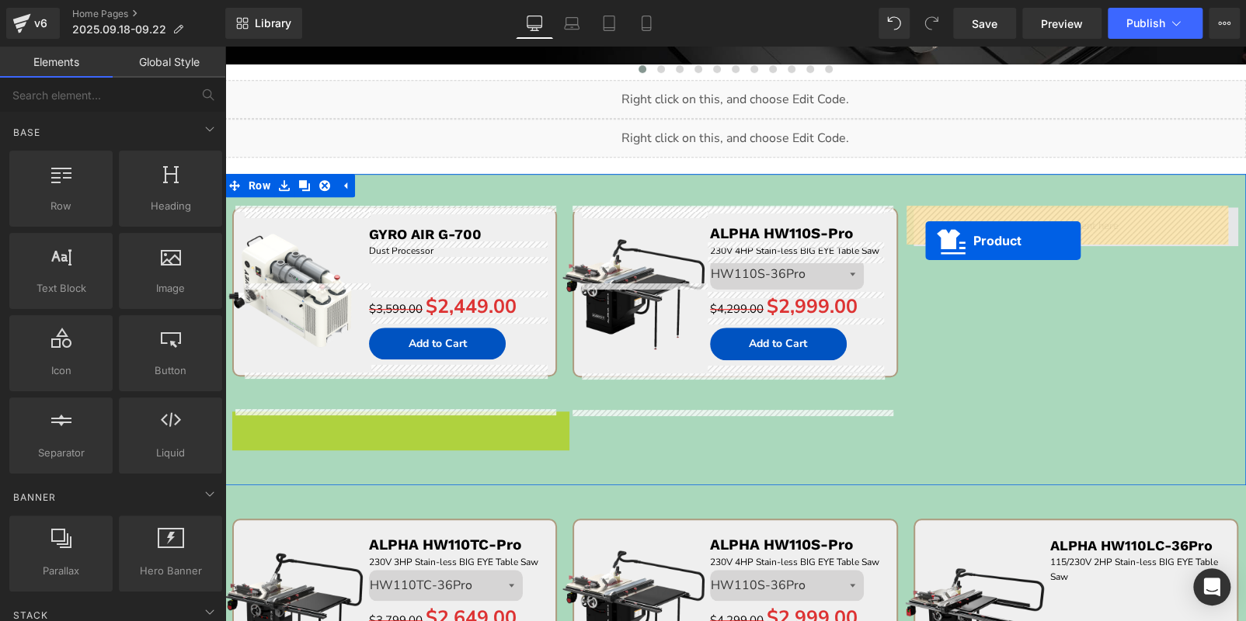
drag, startPoint x: 368, startPoint y: 422, endPoint x: 927, endPoint y: 241, distance: 587.9
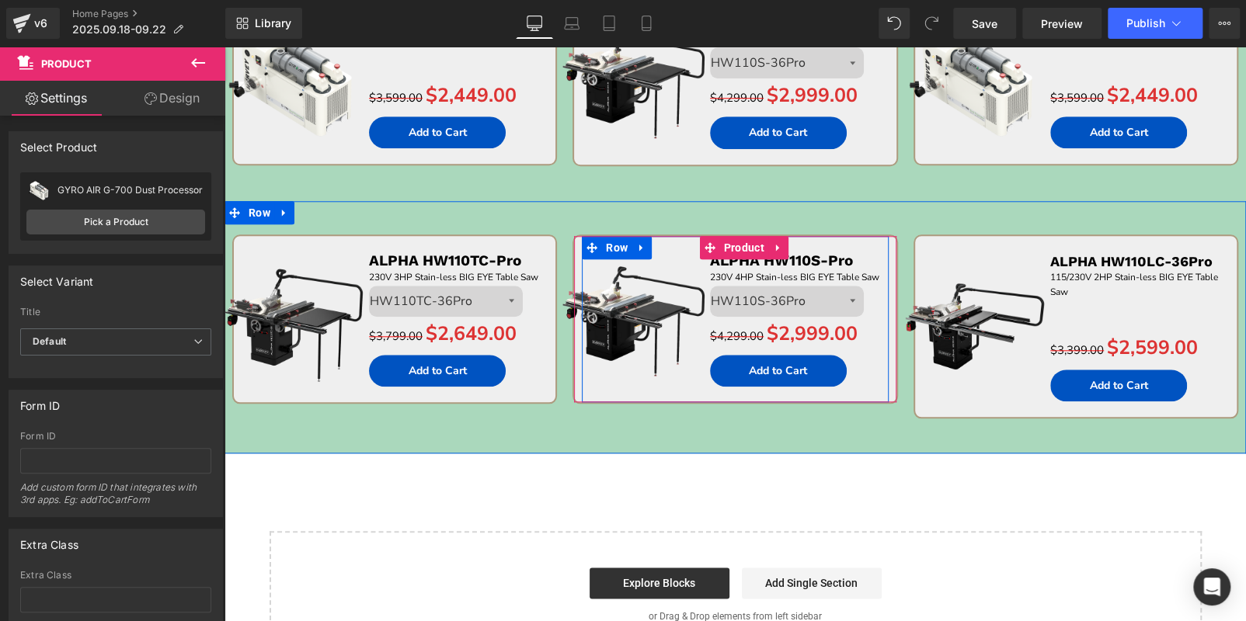
scroll to position [588, 0]
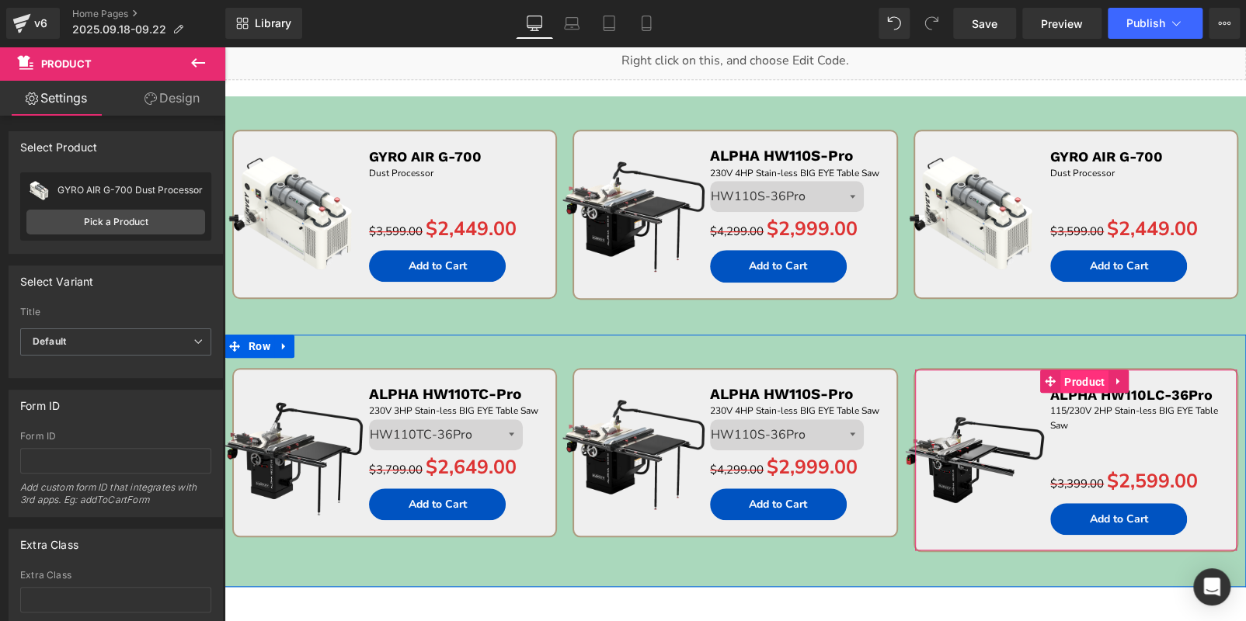
click at [1082, 383] on span "Product" at bounding box center [1084, 381] width 48 height 23
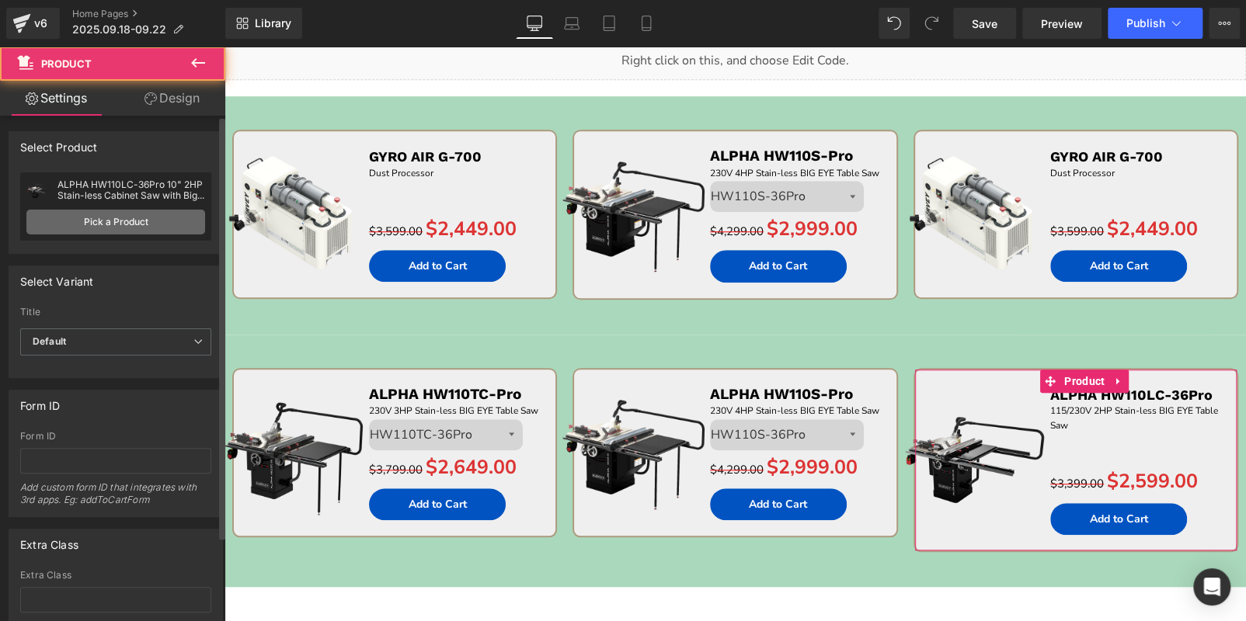
click at [134, 233] on link "Pick a Product" at bounding box center [115, 222] width 179 height 25
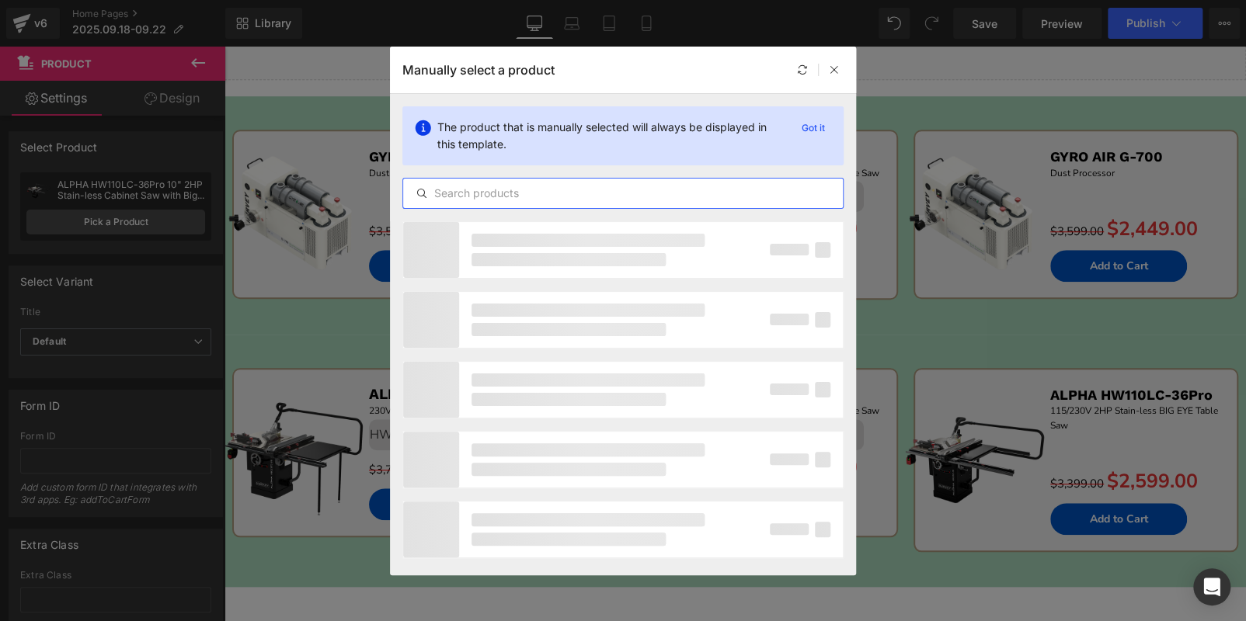
click at [565, 189] on input "text" at bounding box center [623, 193] width 440 height 19
paste input "GYRO AIR G-800Pro"
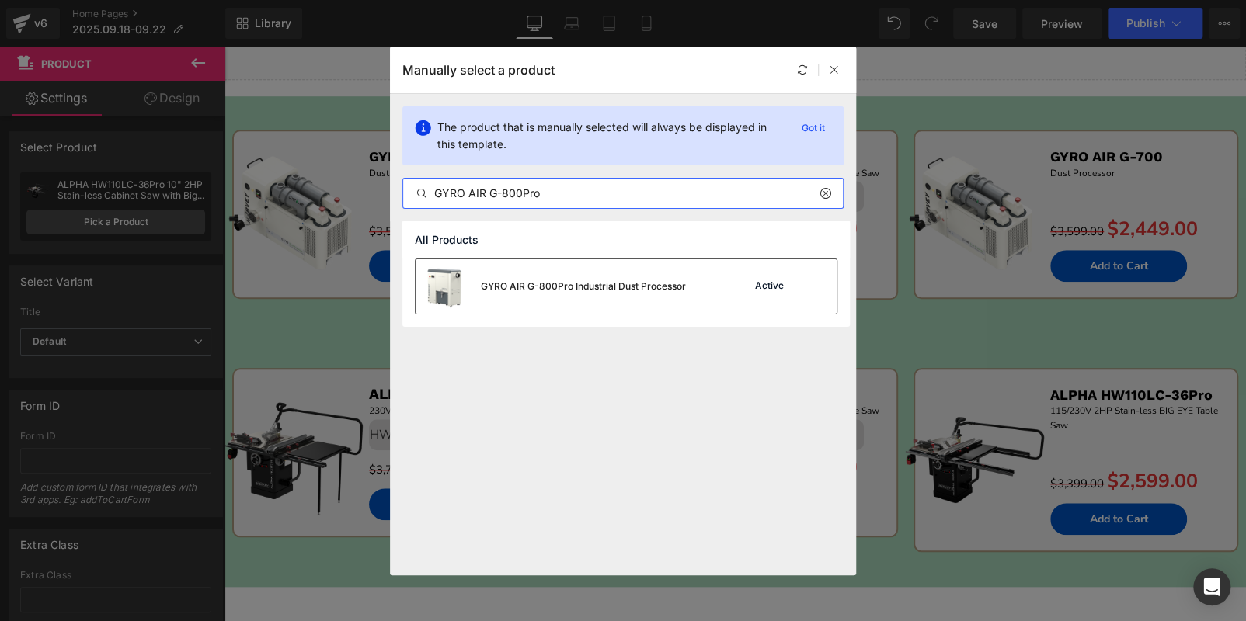
type input "GYRO AIR G-800Pro"
click at [694, 304] on div "GYRO AIR G-800Pro Industrial Dust Processor Active" at bounding box center [625, 286] width 421 height 54
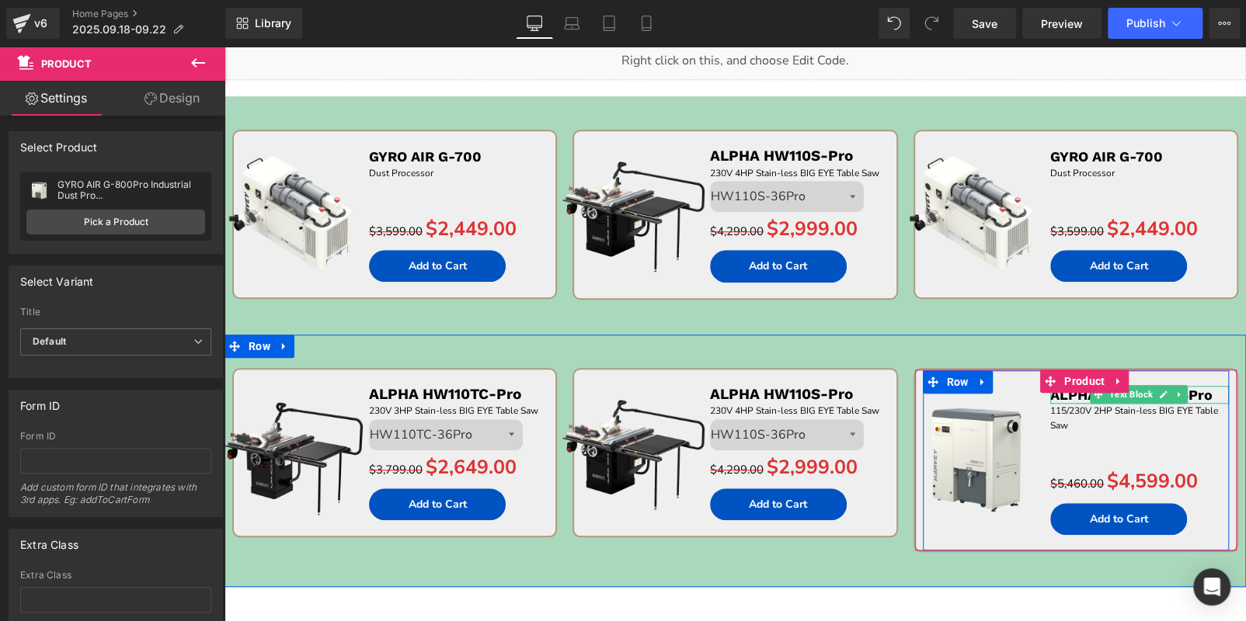
click at [1201, 391] on p "ALPHA HW110LC-36Pro" at bounding box center [1139, 395] width 179 height 18
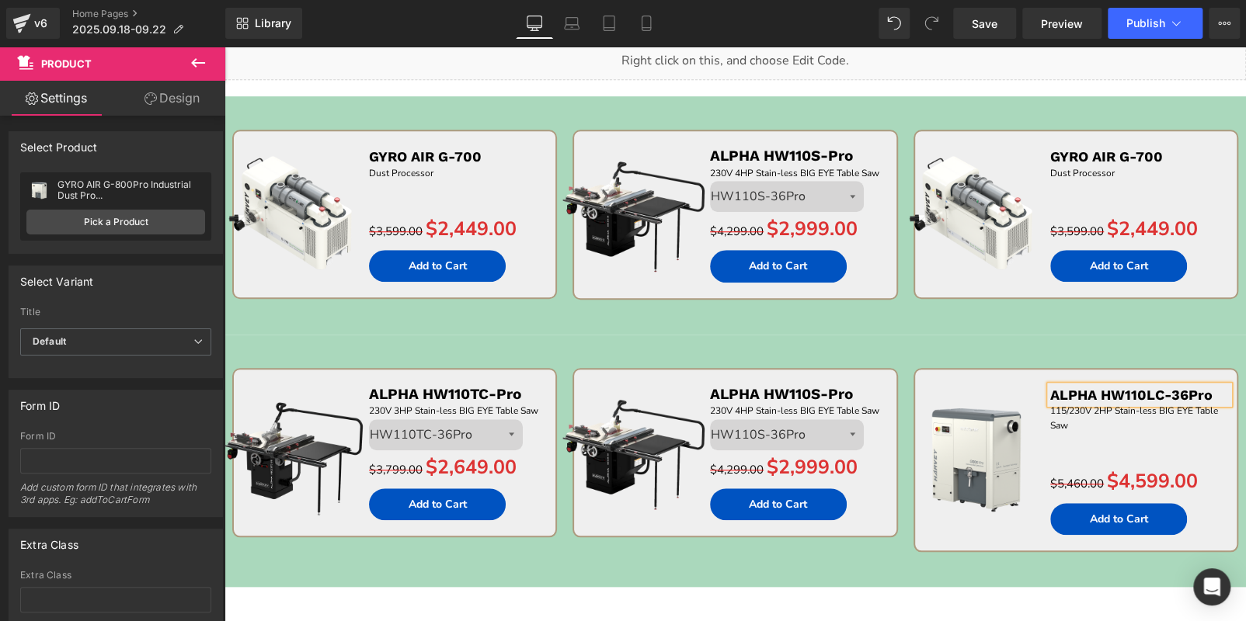
click at [1201, 391] on p "ALPHA HW110LC-36Pro" at bounding box center [1139, 395] width 179 height 18
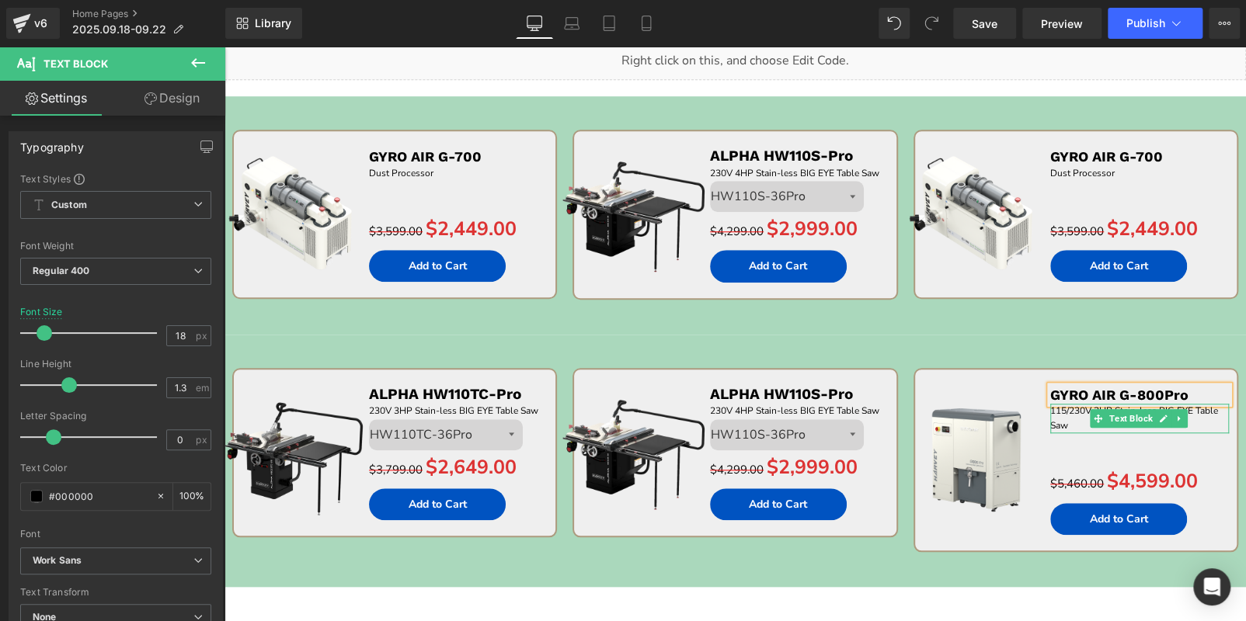
click at [1066, 422] on p "115/230V 2HP Stain-less BIG EYE Table Saw" at bounding box center [1139, 419] width 179 height 30
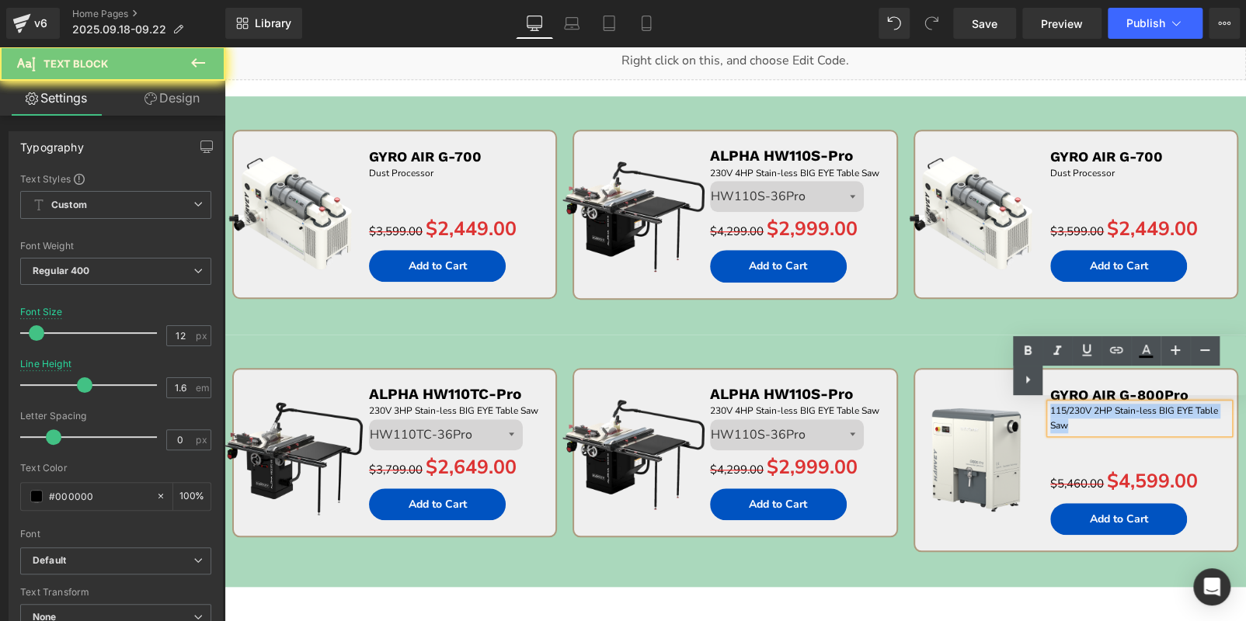
click at [1066, 422] on p "115/230V 2HP Stain-less BIG EYE Table Saw" at bounding box center [1139, 419] width 179 height 30
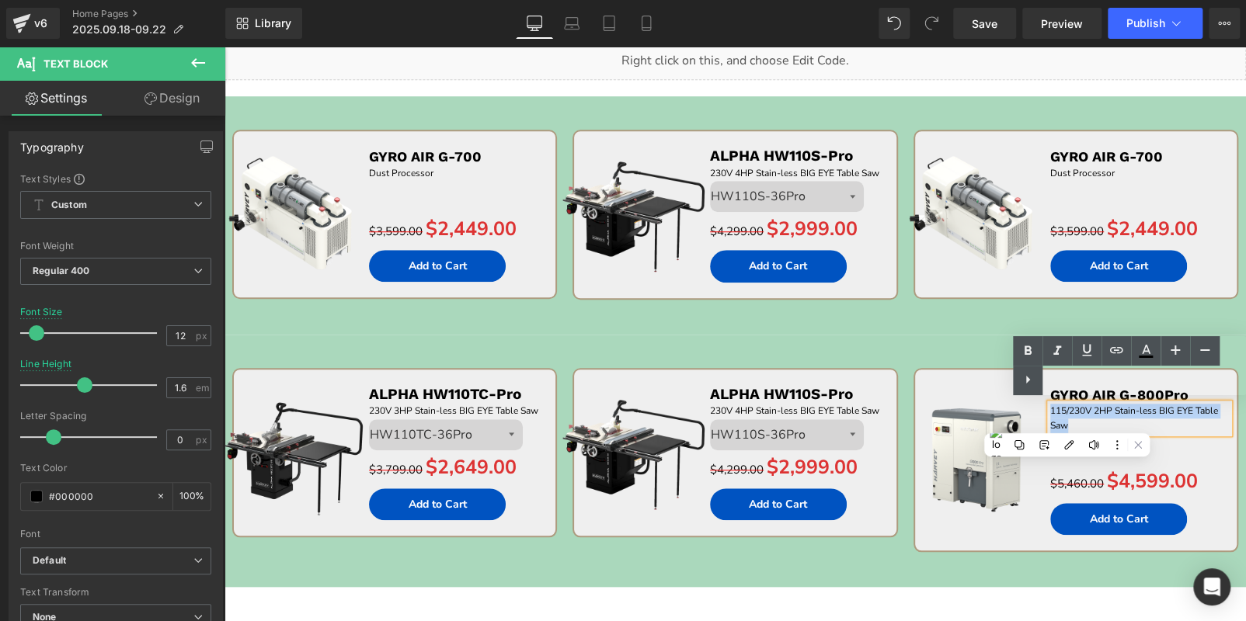
paste div
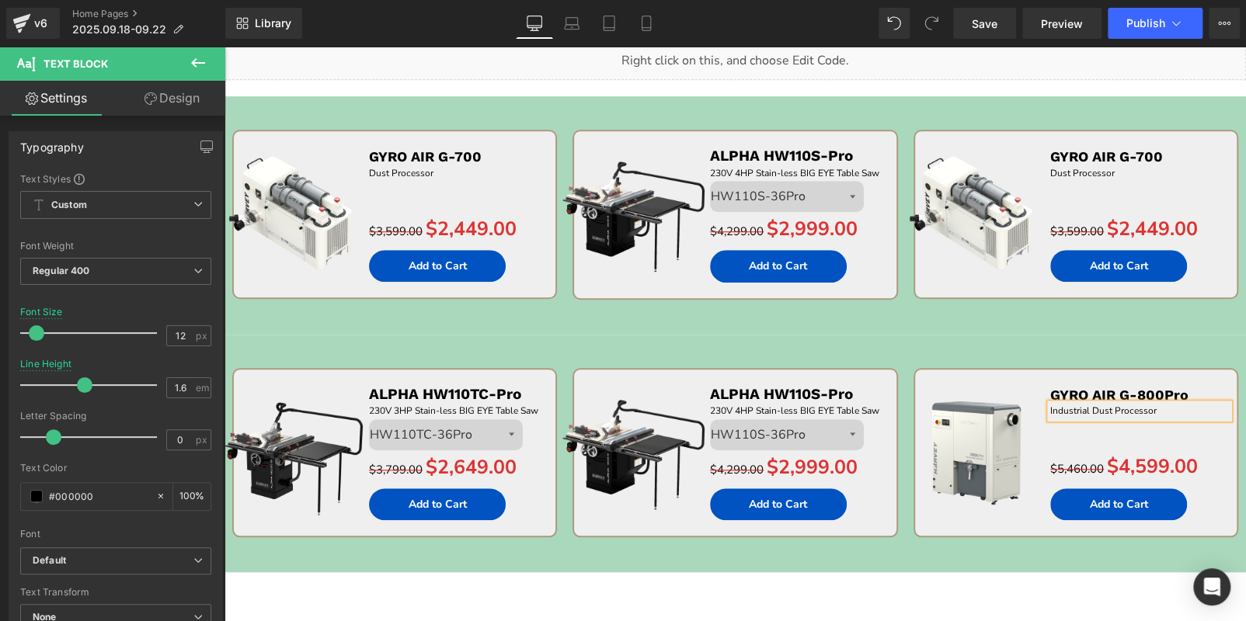
click at [879, 339] on div "Sale Off (P) Image ALPHA HW110TC-Pro Text Block 230V 3HP Stain-less BIG EYE Tab…" at bounding box center [734, 454] width 1021 height 238
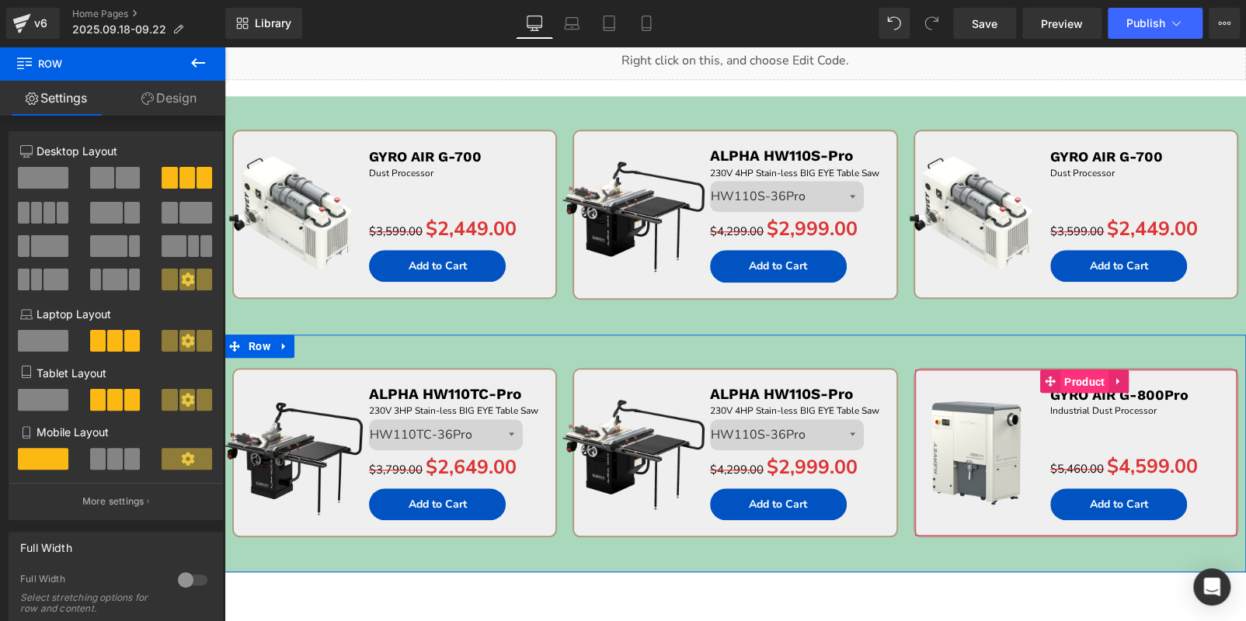
click at [1065, 377] on span "Product" at bounding box center [1084, 381] width 48 height 23
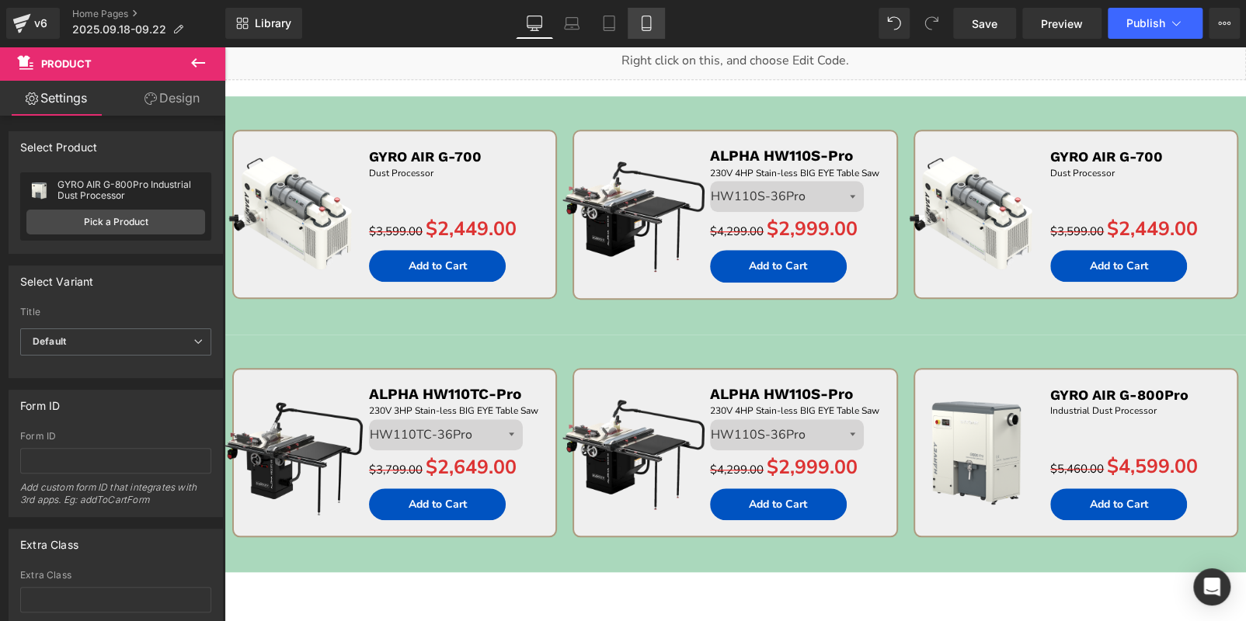
click at [651, 23] on icon at bounding box center [646, 24] width 16 height 16
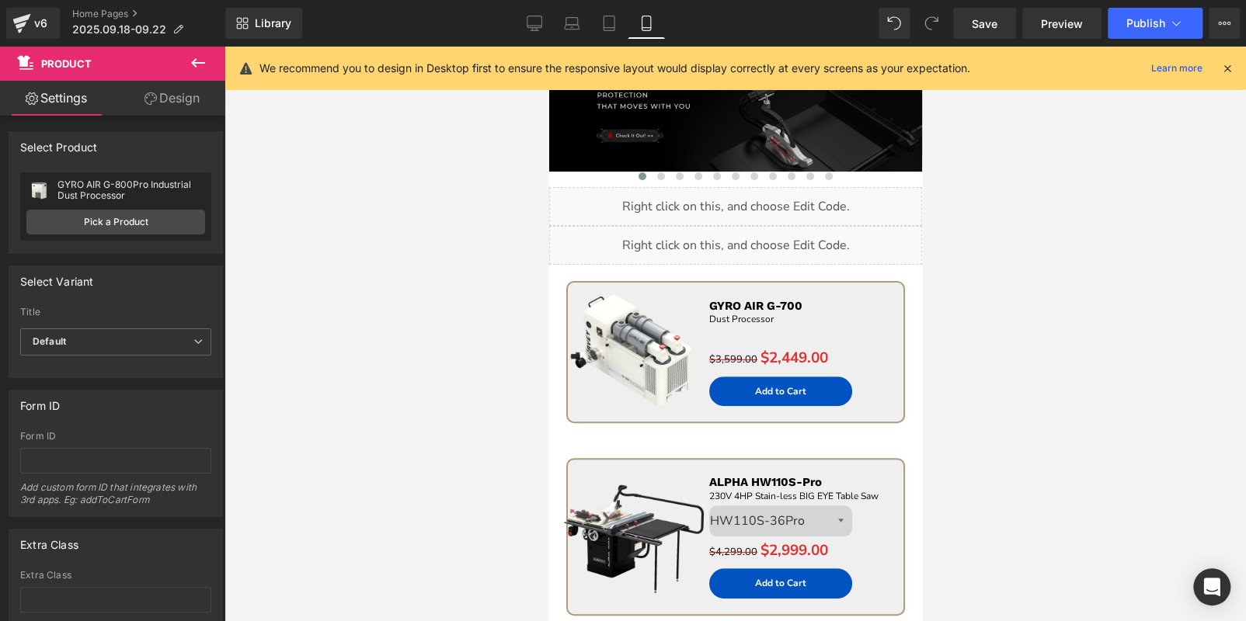
scroll to position [0, 0]
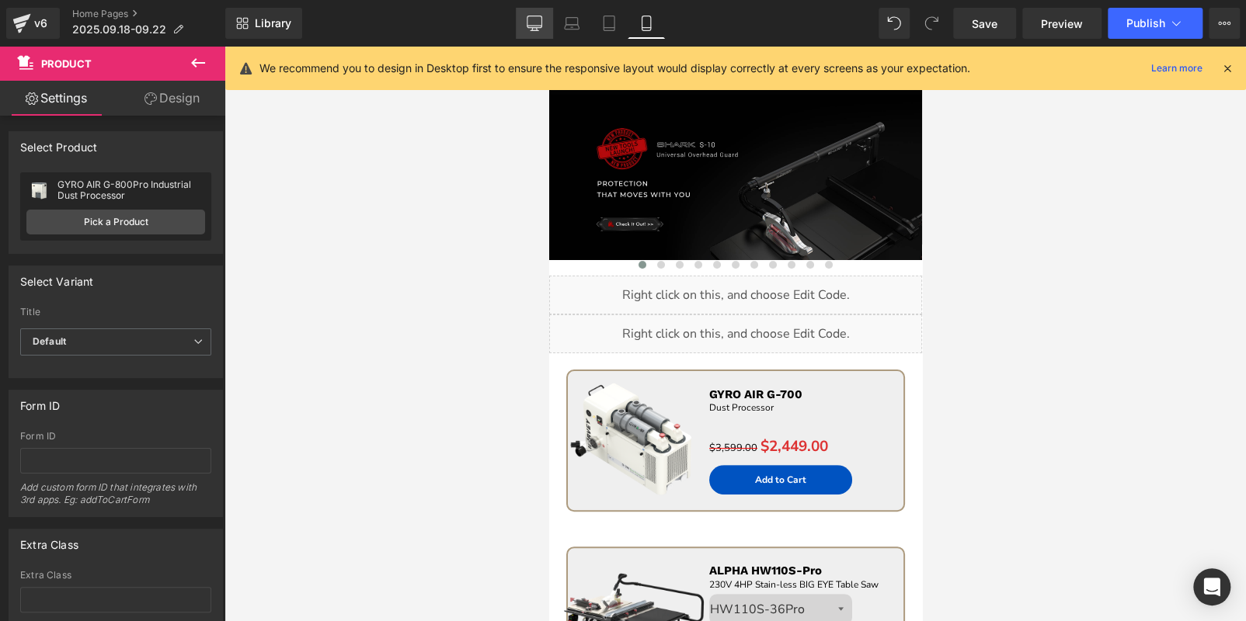
click at [530, 30] on icon at bounding box center [535, 24] width 16 height 16
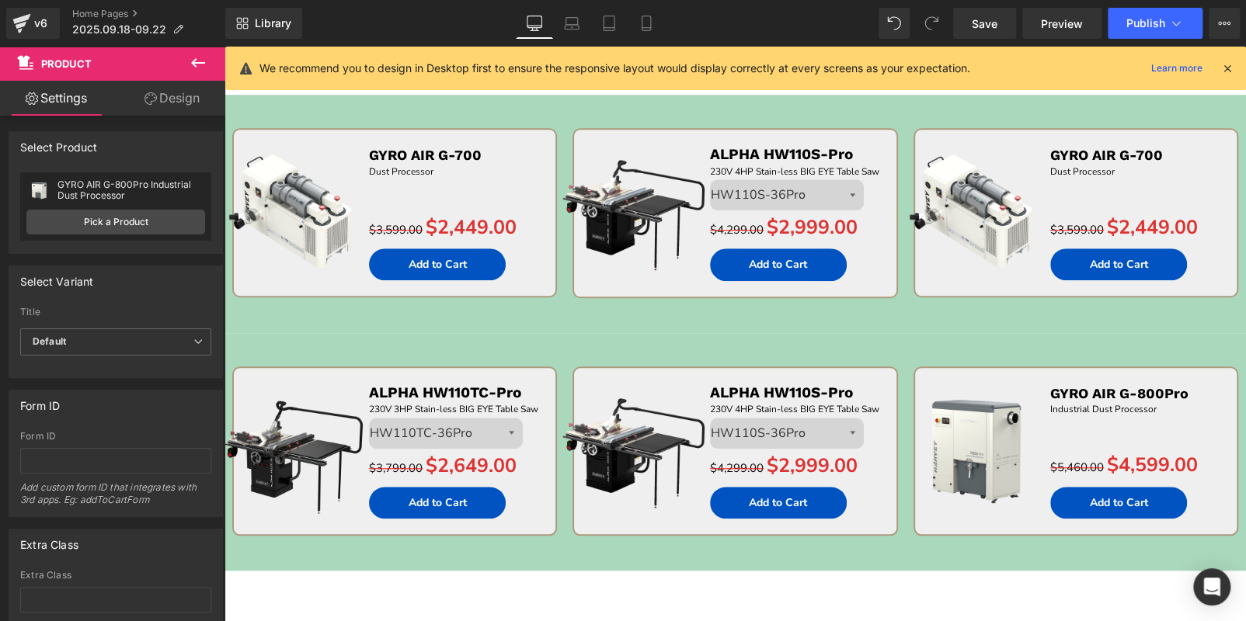
scroll to position [698, 0]
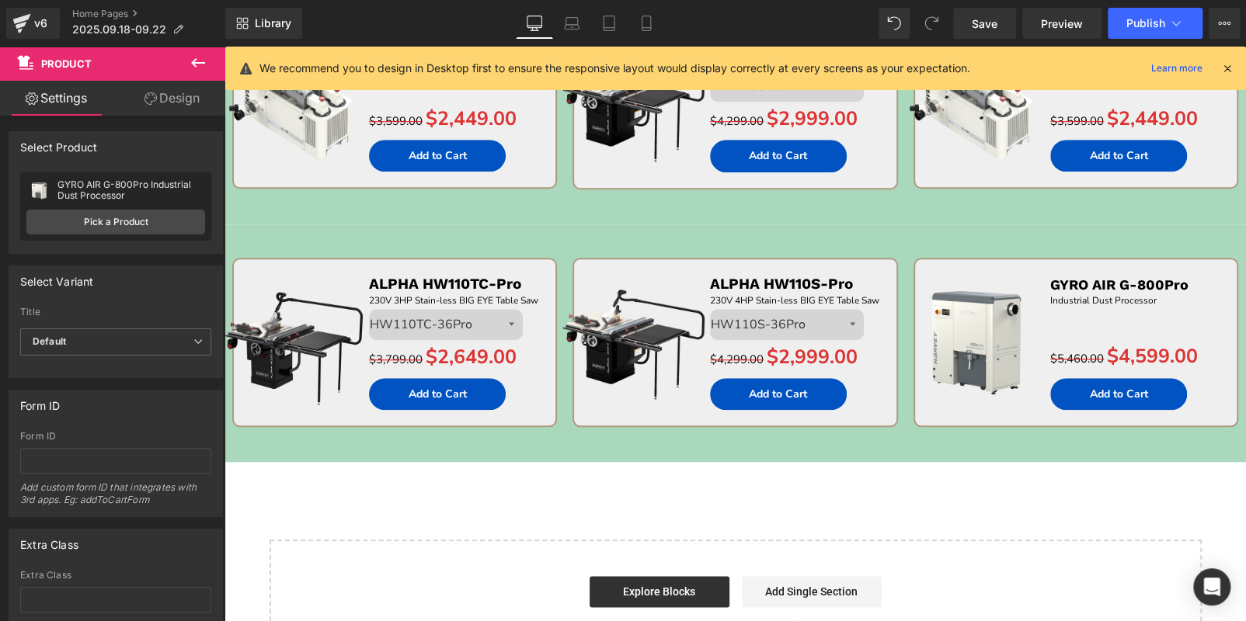
click at [193, 64] on icon at bounding box center [198, 62] width 14 height 9
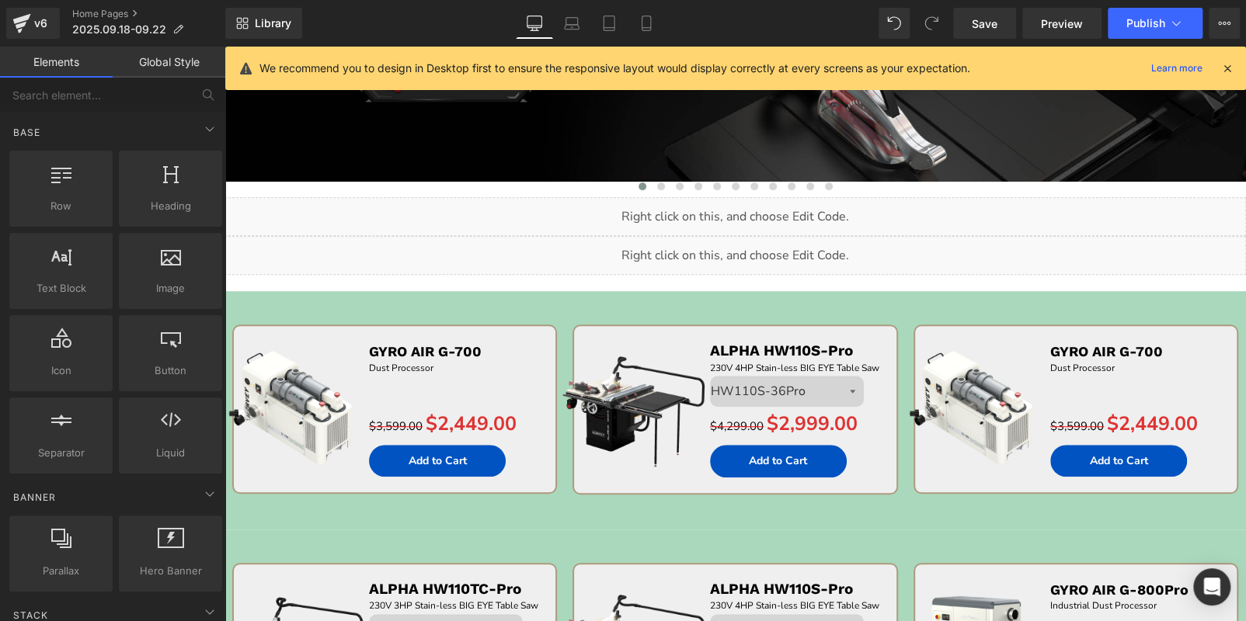
scroll to position [388, 0]
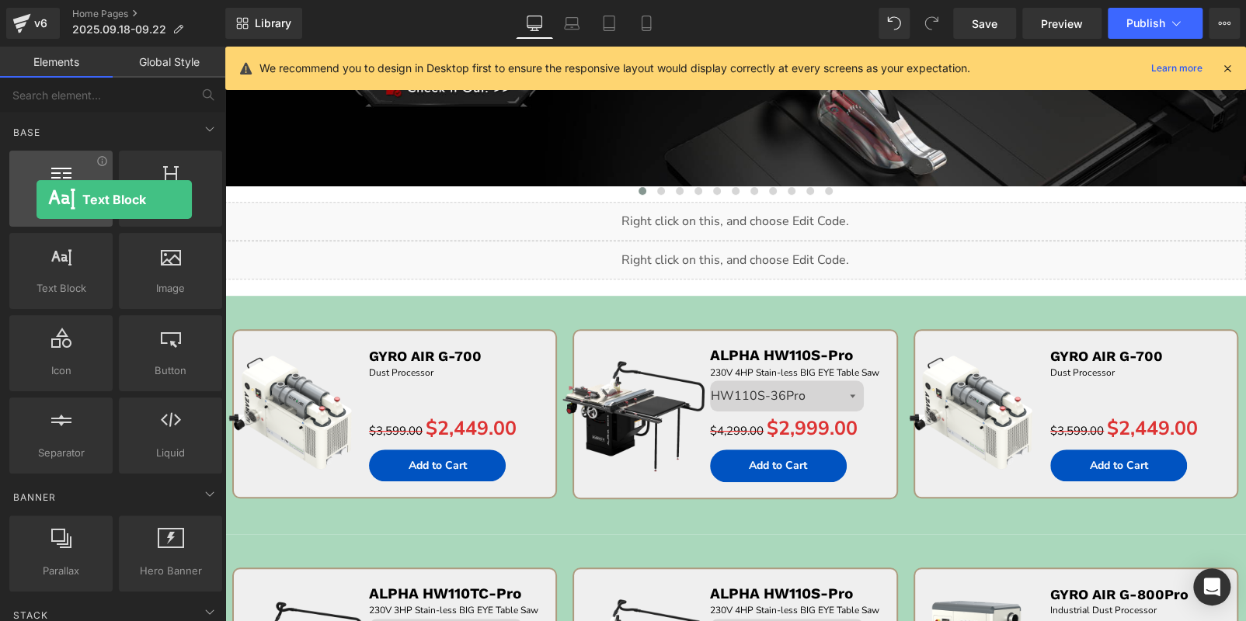
drag, startPoint x: 68, startPoint y: 257, endPoint x: 32, endPoint y: 197, distance: 70.1
click at [32, 197] on div "Row rows, columns, layouts, div Heading headings, titles, h1,h2,h3,h4,h5,h6 Tex…" at bounding box center [115, 312] width 219 height 329
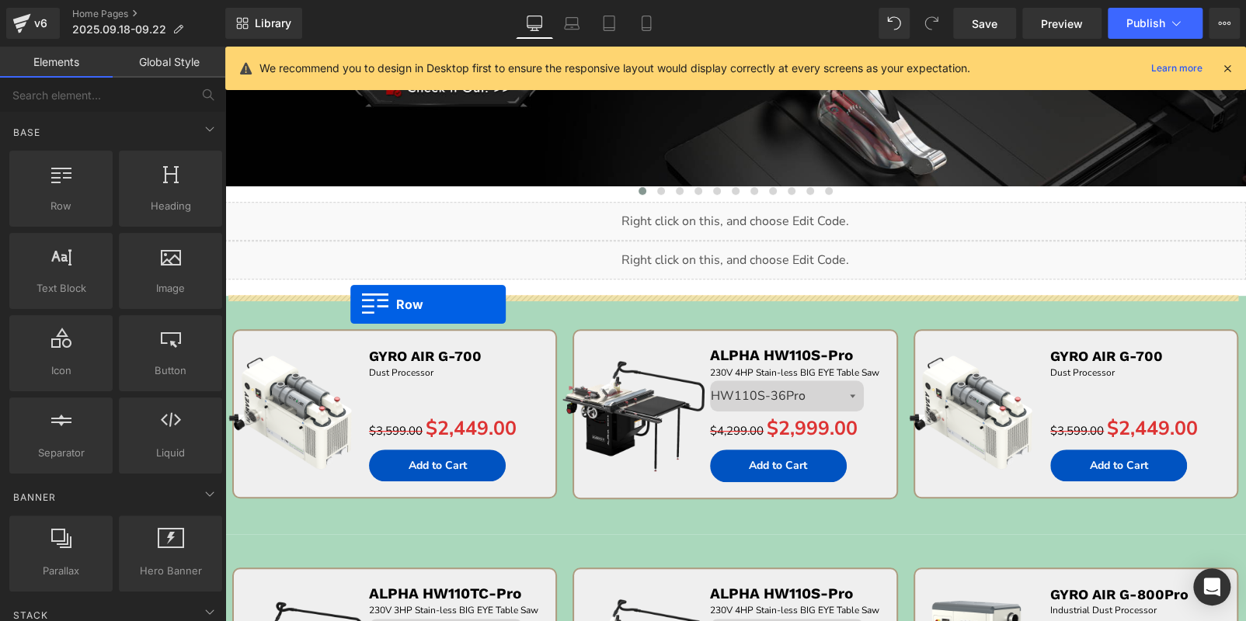
drag, startPoint x: 270, startPoint y: 236, endPoint x: 350, endPoint y: 304, distance: 105.2
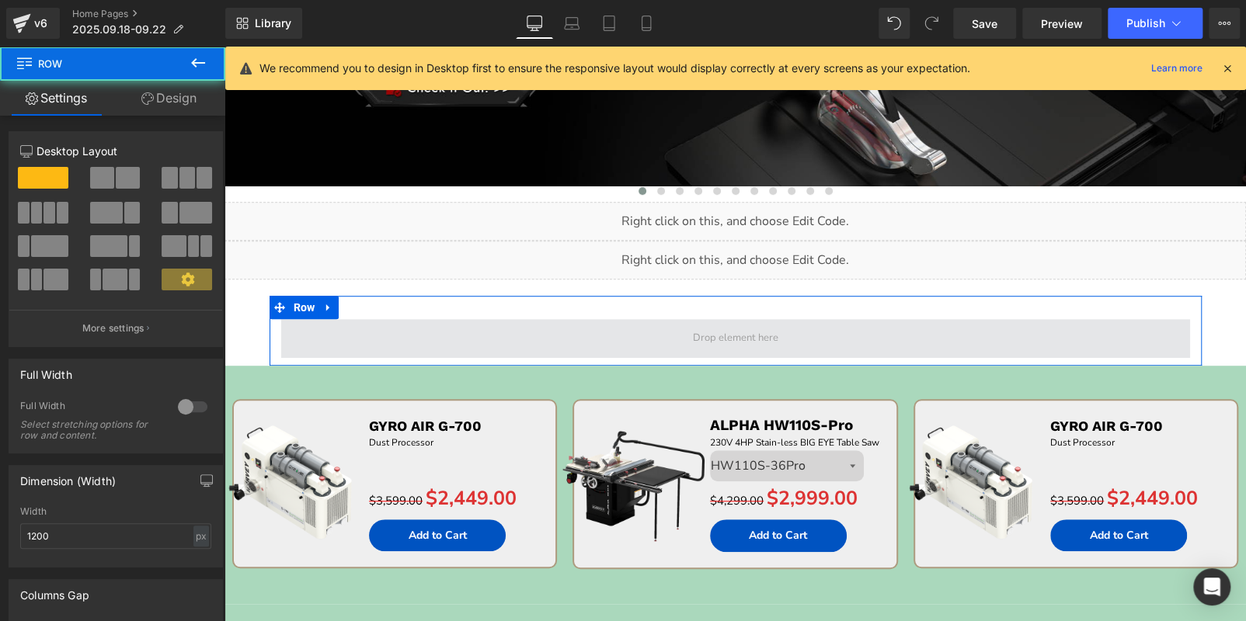
click at [363, 324] on span at bounding box center [735, 338] width 909 height 39
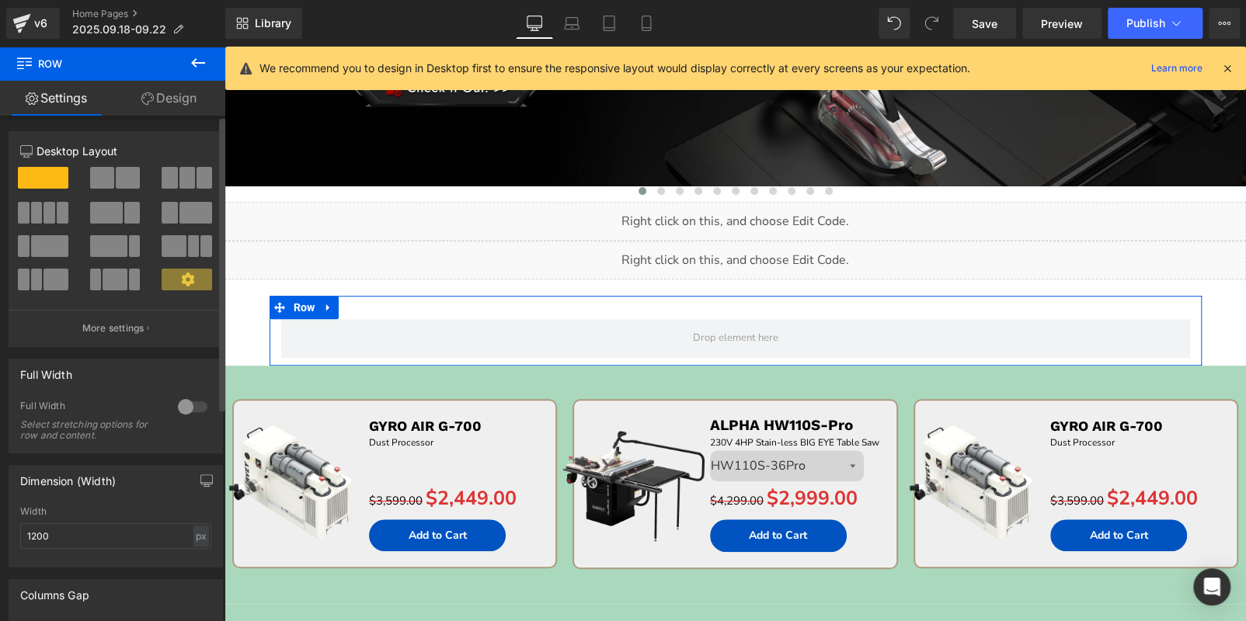
click at [196, 402] on div at bounding box center [192, 407] width 37 height 25
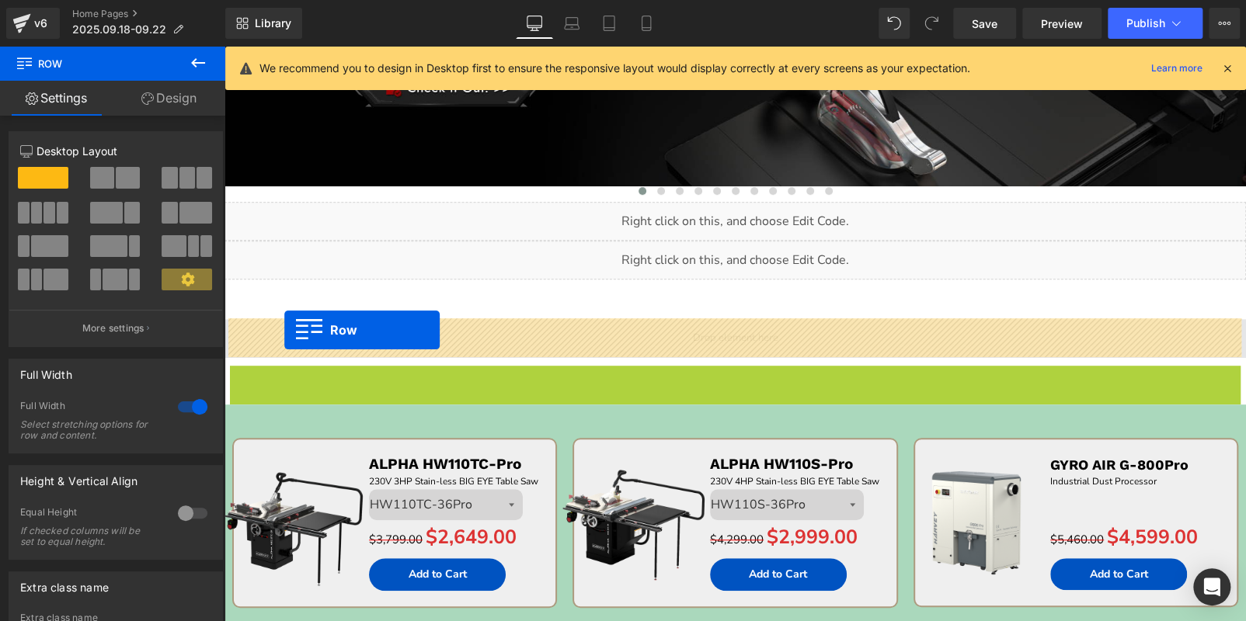
drag, startPoint x: 232, startPoint y: 383, endPoint x: 284, endPoint y: 330, distance: 74.1
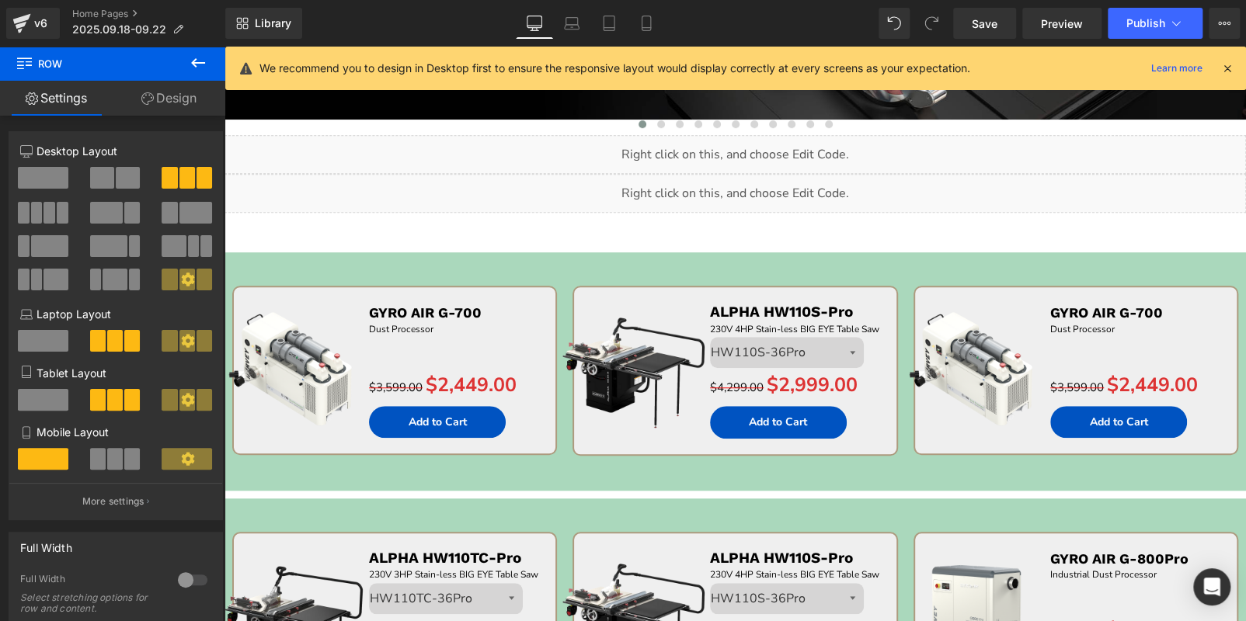
scroll to position [544, 0]
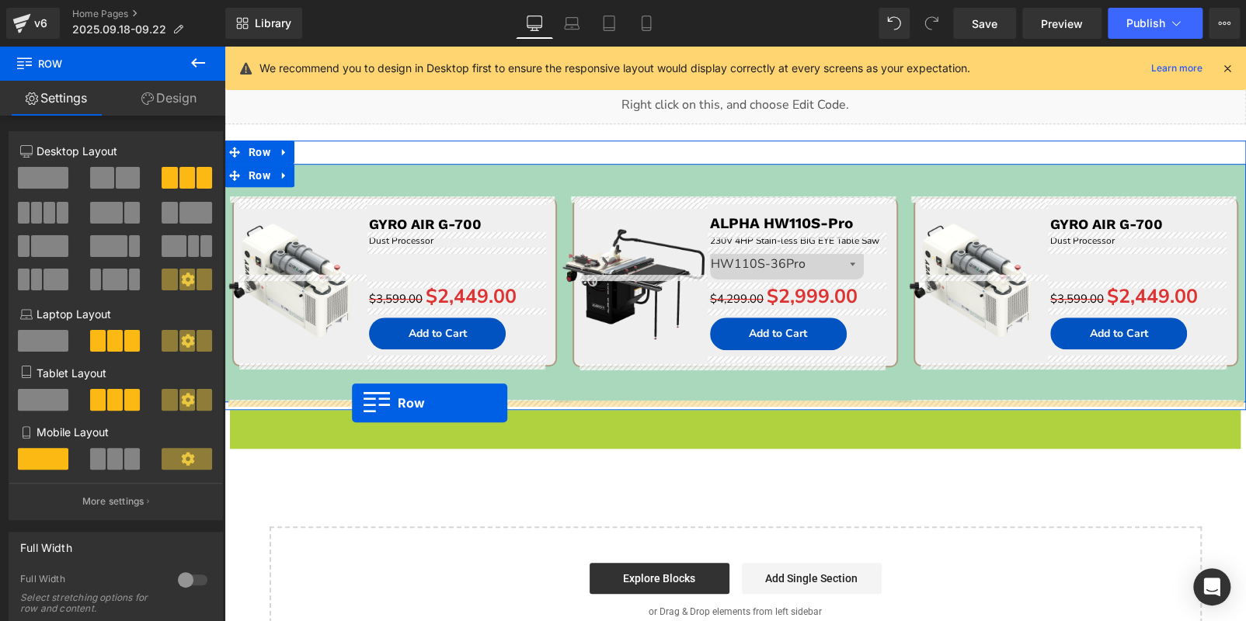
drag, startPoint x: 231, startPoint y: 419, endPoint x: 352, endPoint y: 402, distance: 122.2
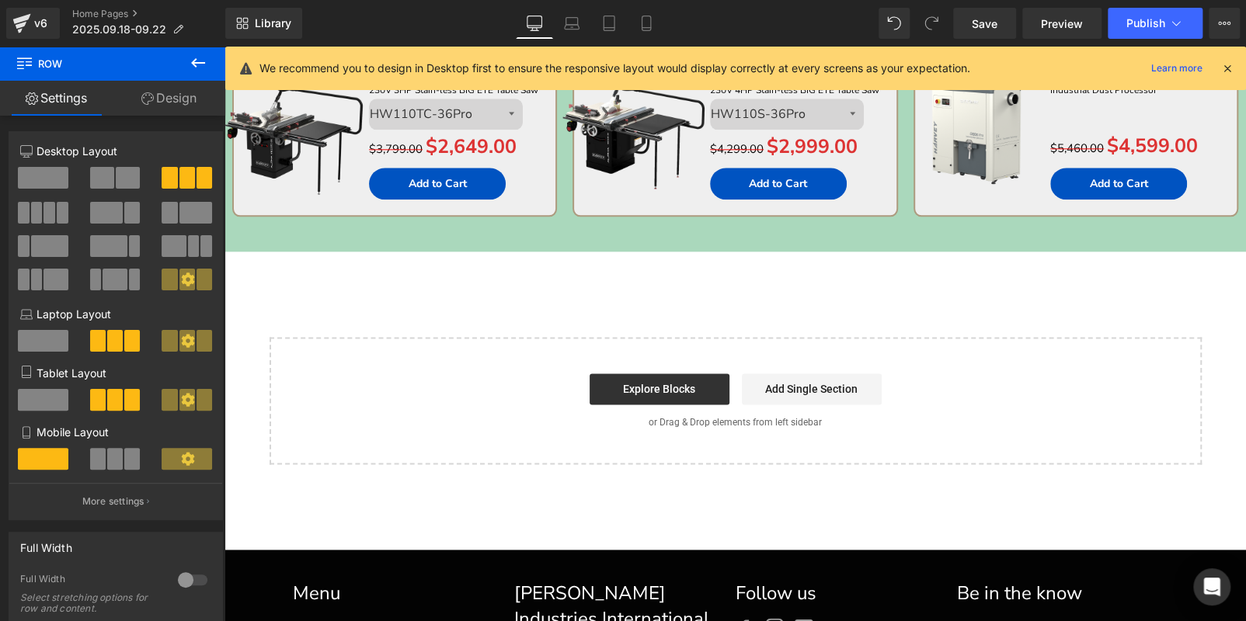
scroll to position [698, 0]
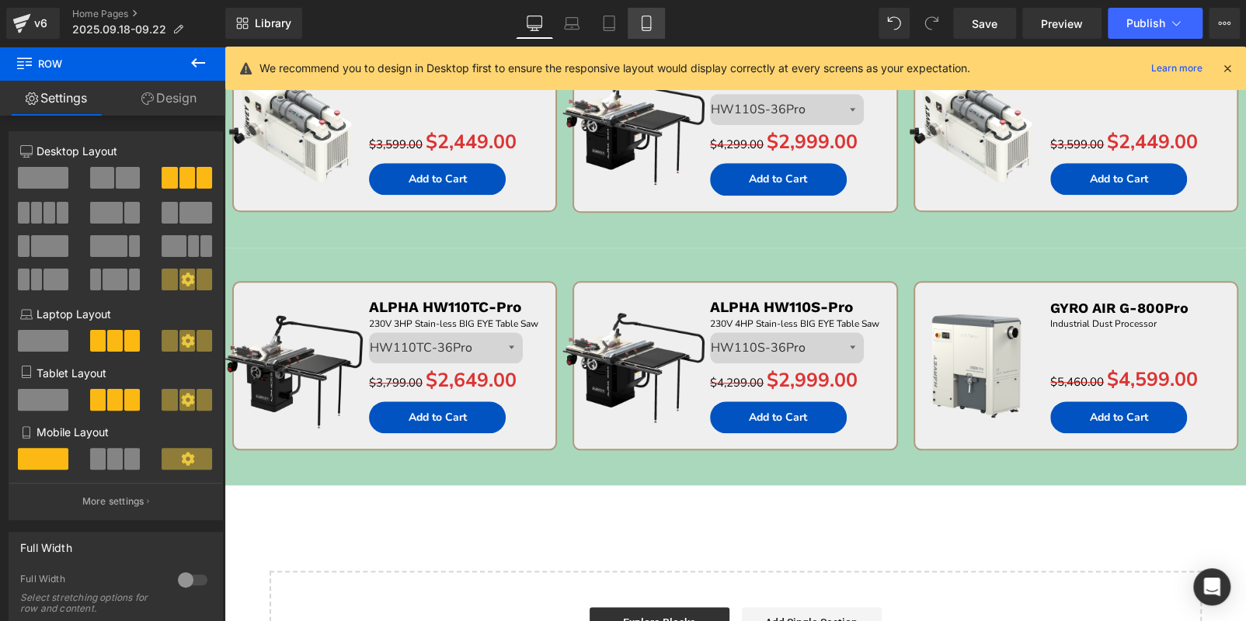
click at [648, 14] on link "Mobile" at bounding box center [645, 23] width 37 height 31
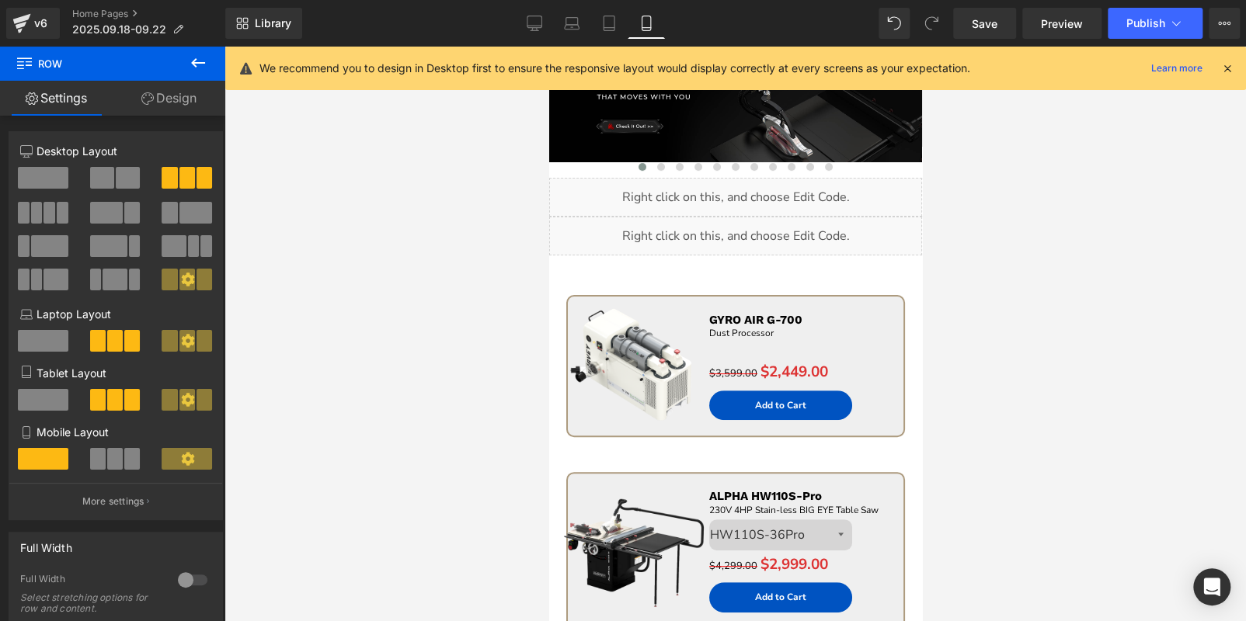
scroll to position [0, 0]
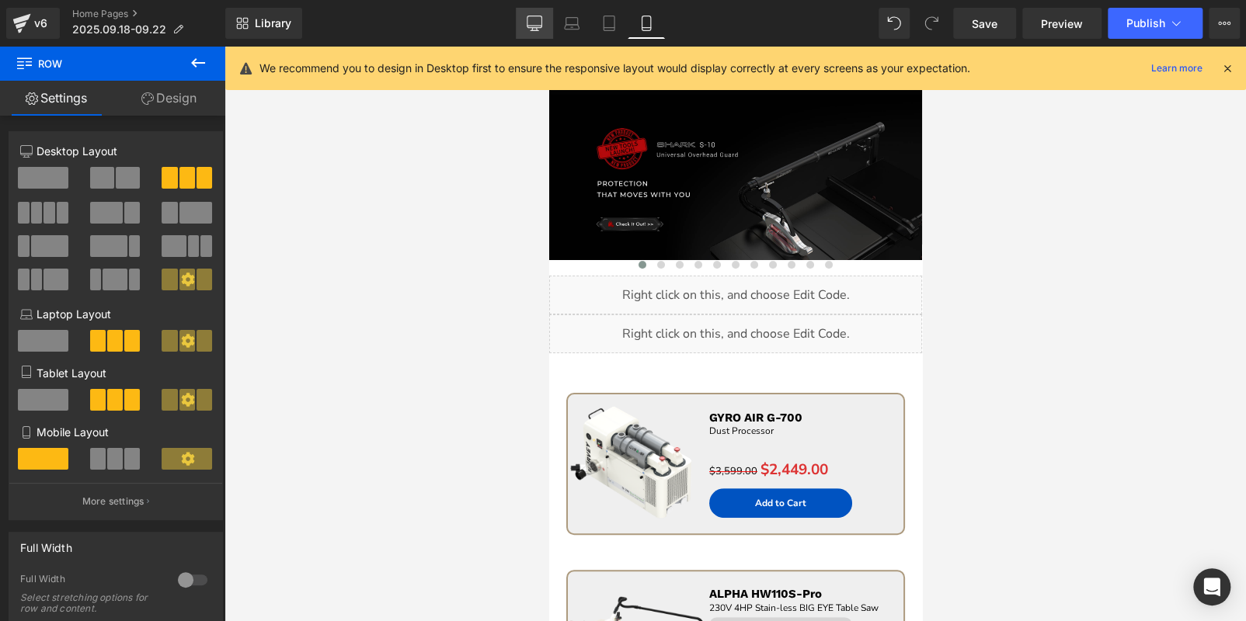
click at [530, 18] on icon at bounding box center [535, 24] width 16 height 16
type input "100"
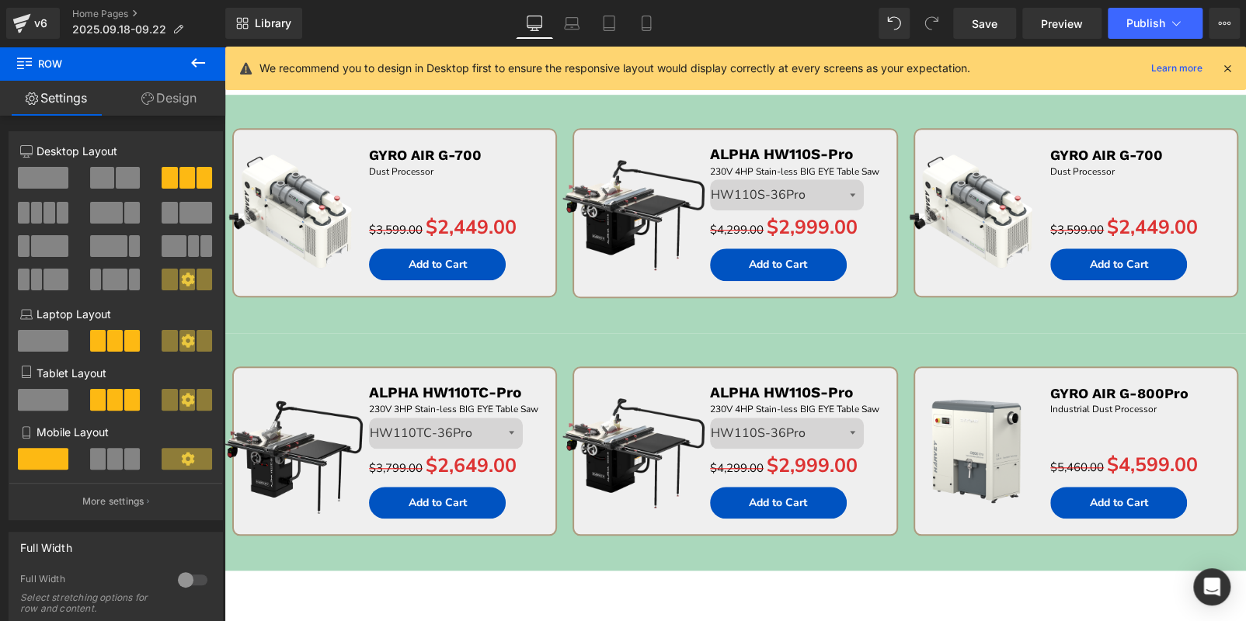
scroll to position [620, 0]
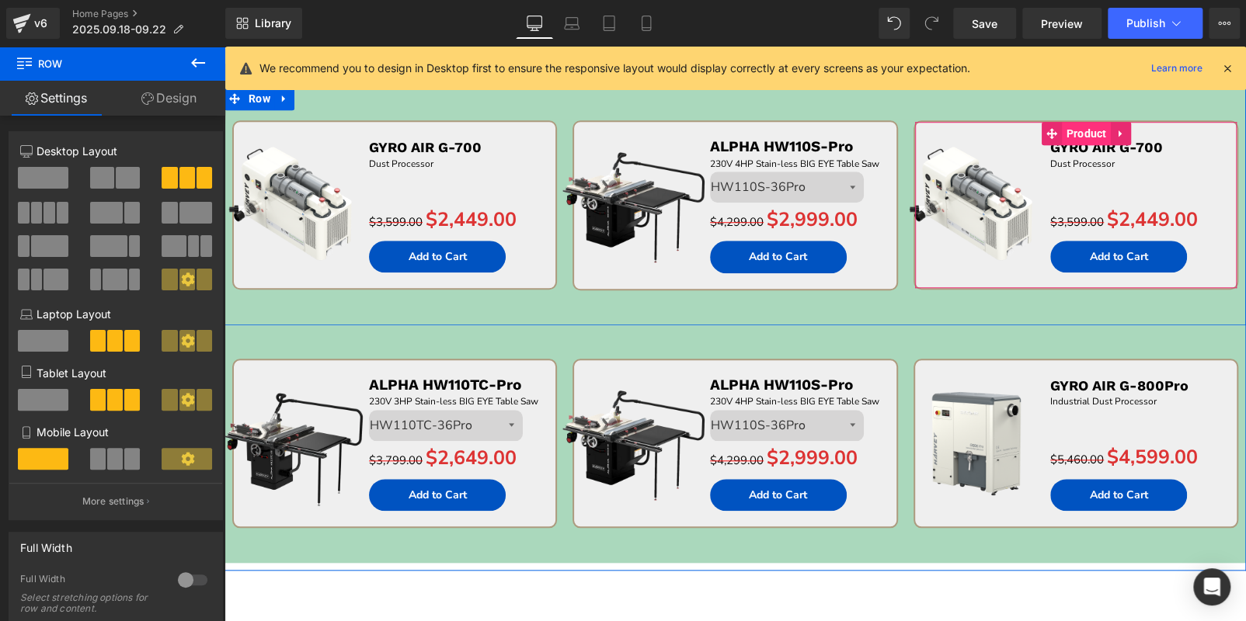
click at [1072, 136] on span "Product" at bounding box center [1086, 133] width 48 height 23
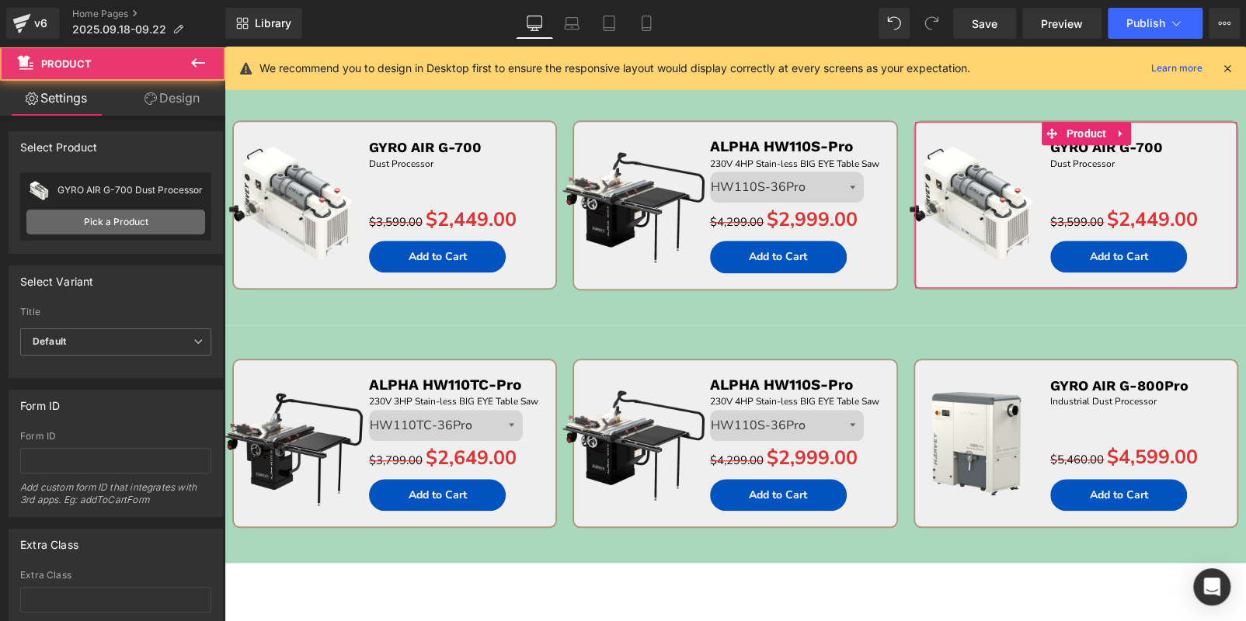
click at [161, 211] on link "Pick a Product" at bounding box center [115, 222] width 179 height 25
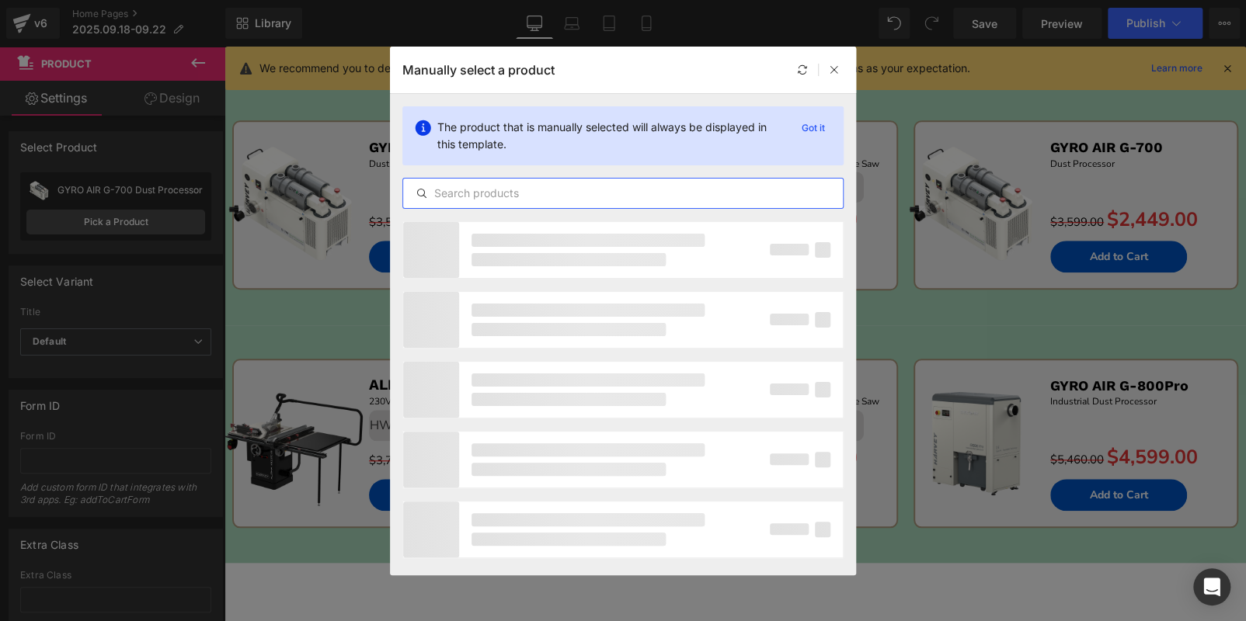
click at [618, 184] on input "text" at bounding box center [623, 193] width 440 height 19
paste input "AMBASSADOR C14Pro"
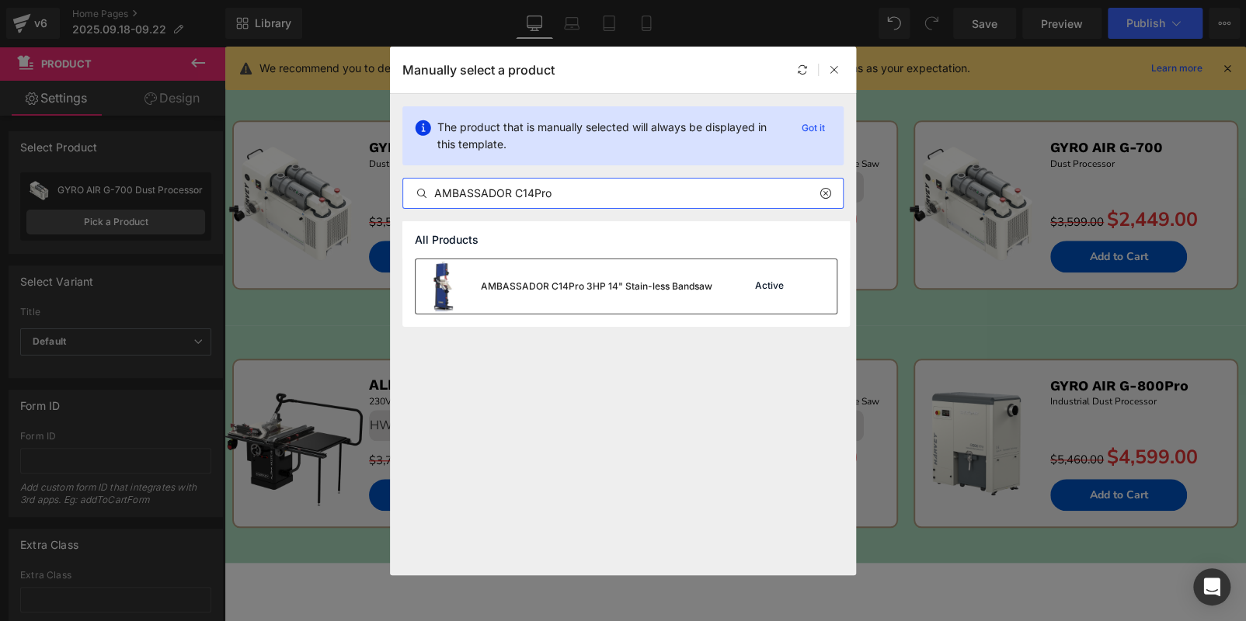
type input "AMBASSADOR C14Pro"
click at [590, 290] on div "AMBASSADOR C14Pro 3HP 14" Stain-less Bandsaw" at bounding box center [596, 287] width 231 height 14
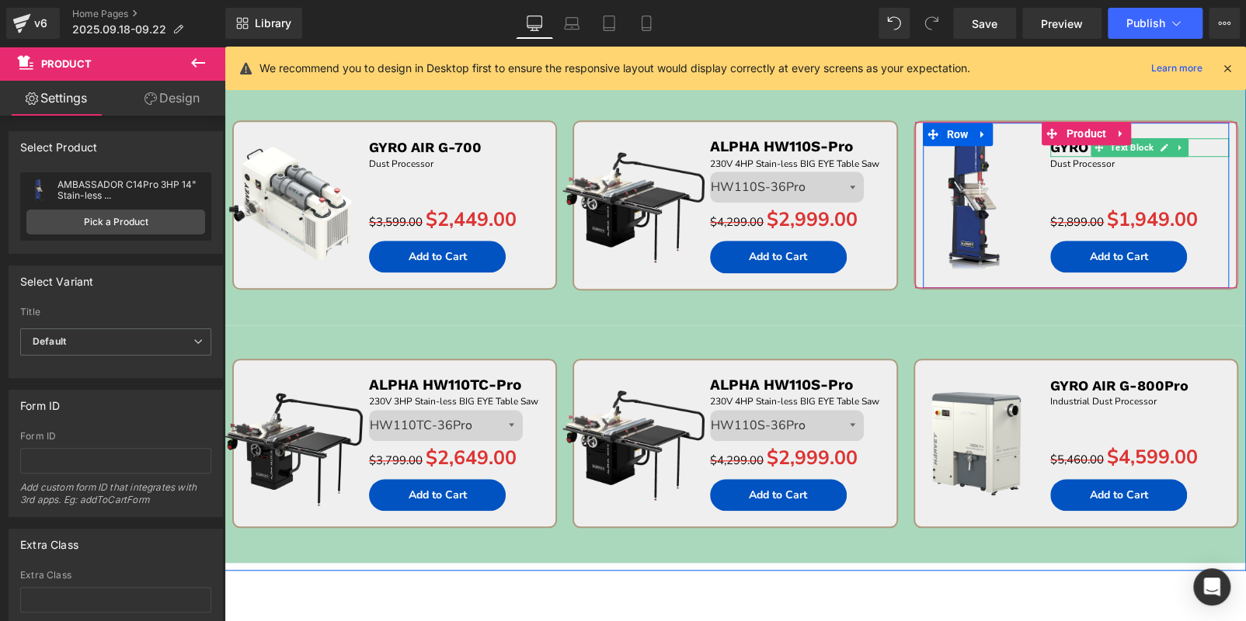
click at [1202, 147] on p "GYRO AIR G-700" at bounding box center [1139, 147] width 179 height 18
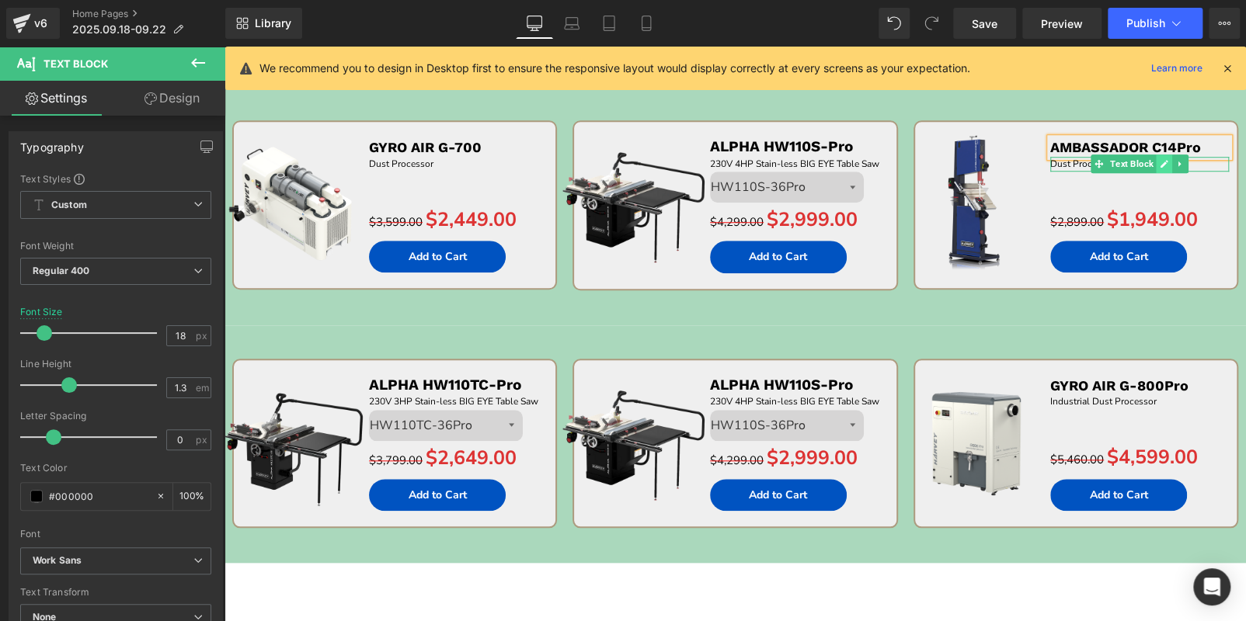
click at [1156, 157] on link at bounding box center [1164, 164] width 16 height 19
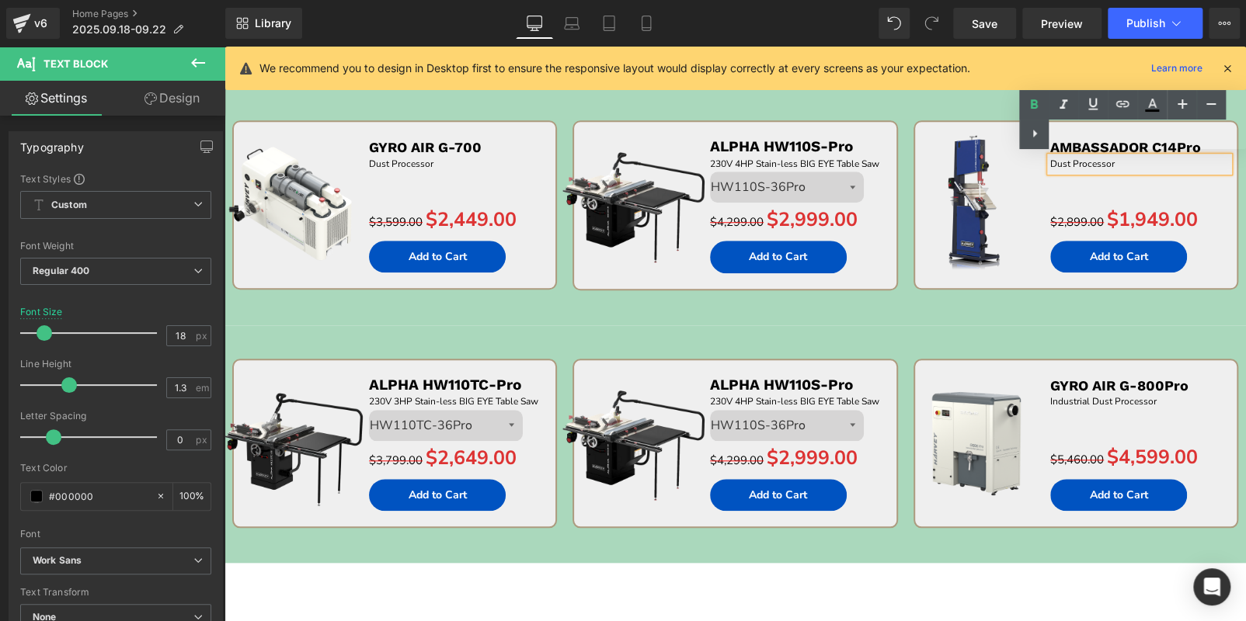
click at [1162, 162] on p "Dust Processor" at bounding box center [1139, 164] width 179 height 15
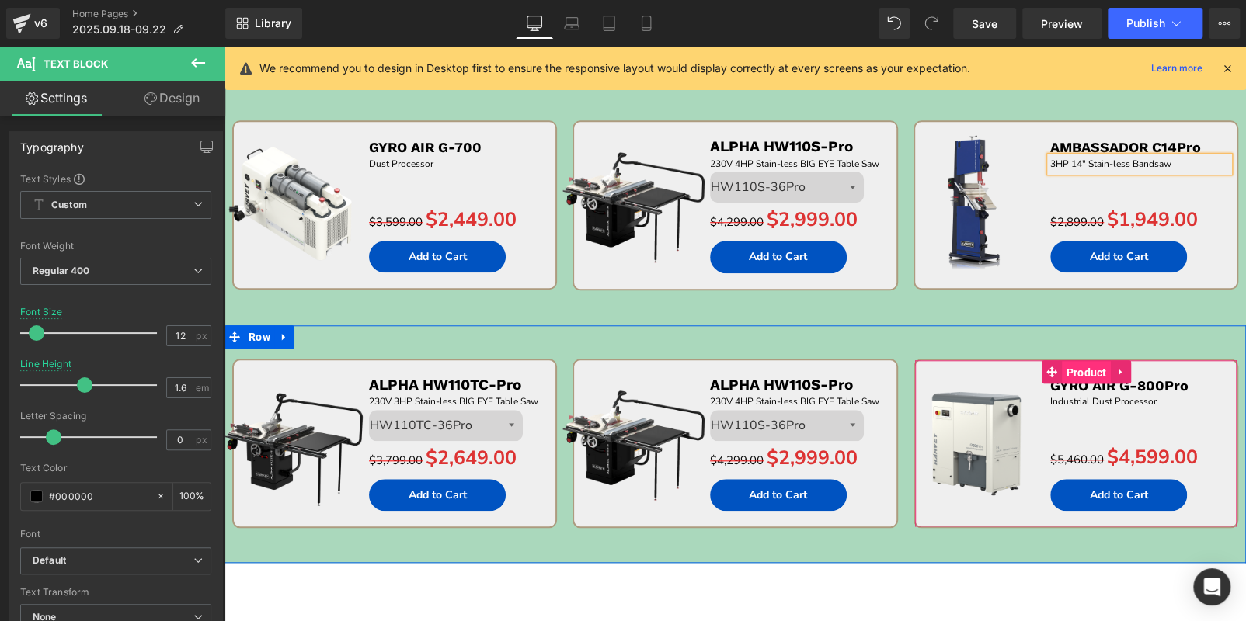
click at [1073, 371] on span "Product" at bounding box center [1086, 372] width 48 height 23
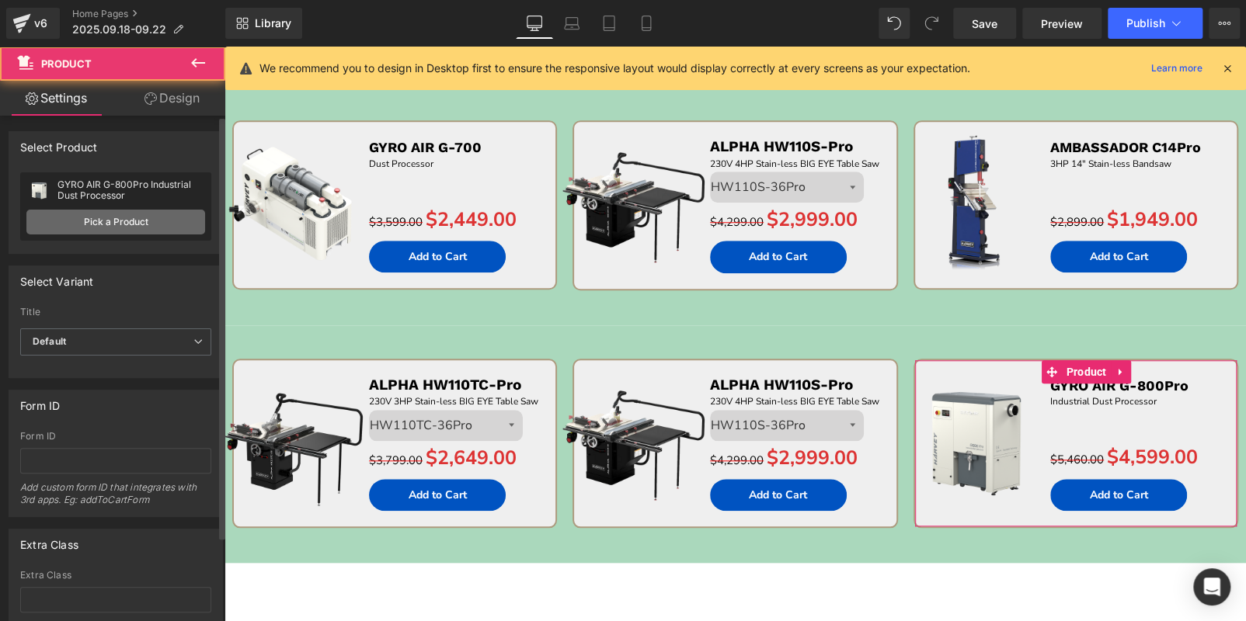
click at [98, 223] on link "Pick a Product" at bounding box center [115, 222] width 179 height 25
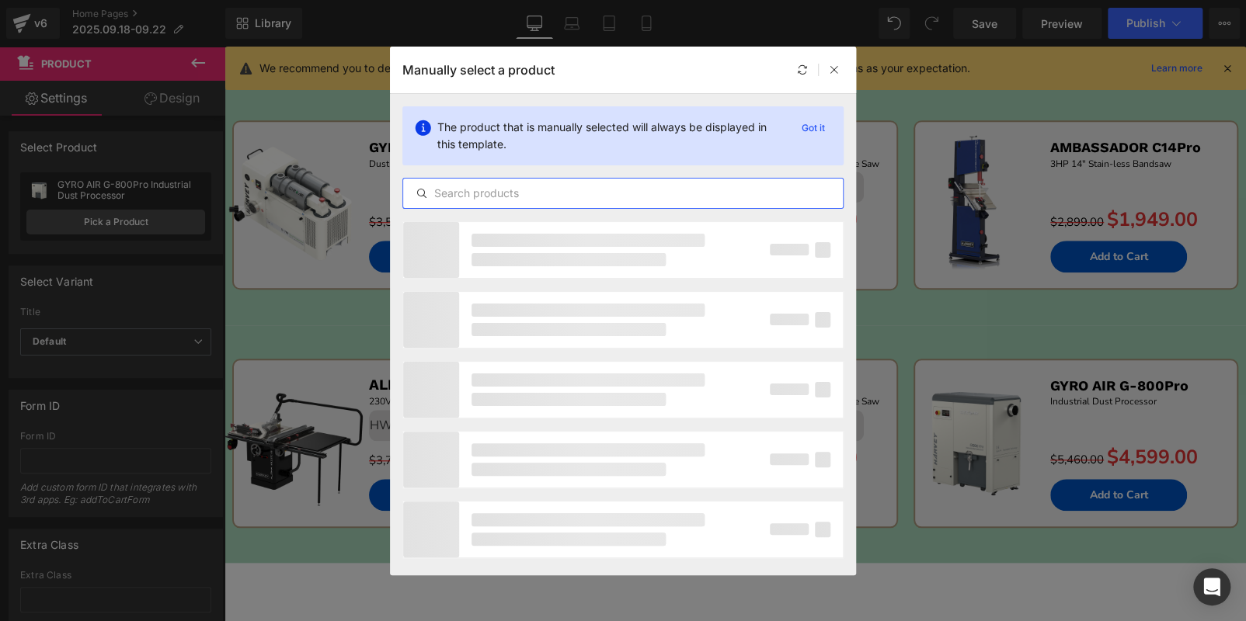
click at [561, 194] on input "text" at bounding box center [623, 193] width 440 height 19
paste input "ALPHA HW615Pro"
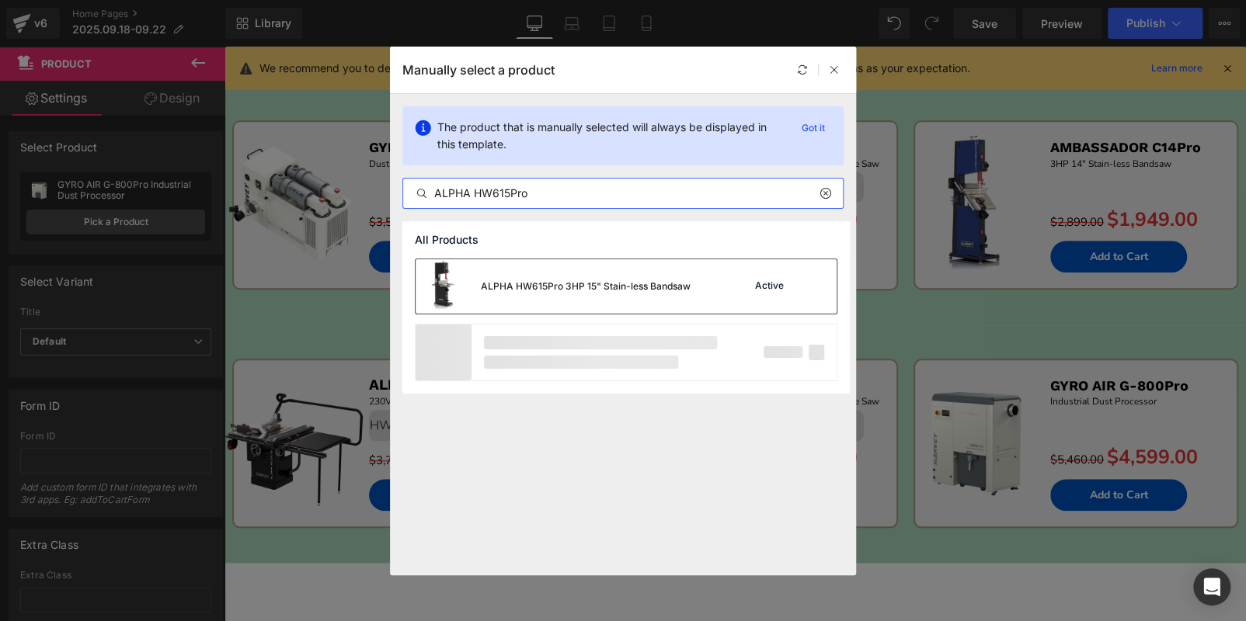
type input "ALPHA HW615Pro"
drag, startPoint x: 666, startPoint y: 265, endPoint x: 530, endPoint y: 266, distance: 135.9
click at [666, 266] on div "ALPHA HW615Pro 3HP 15" Stain-less Bandsaw" at bounding box center [552, 286] width 275 height 54
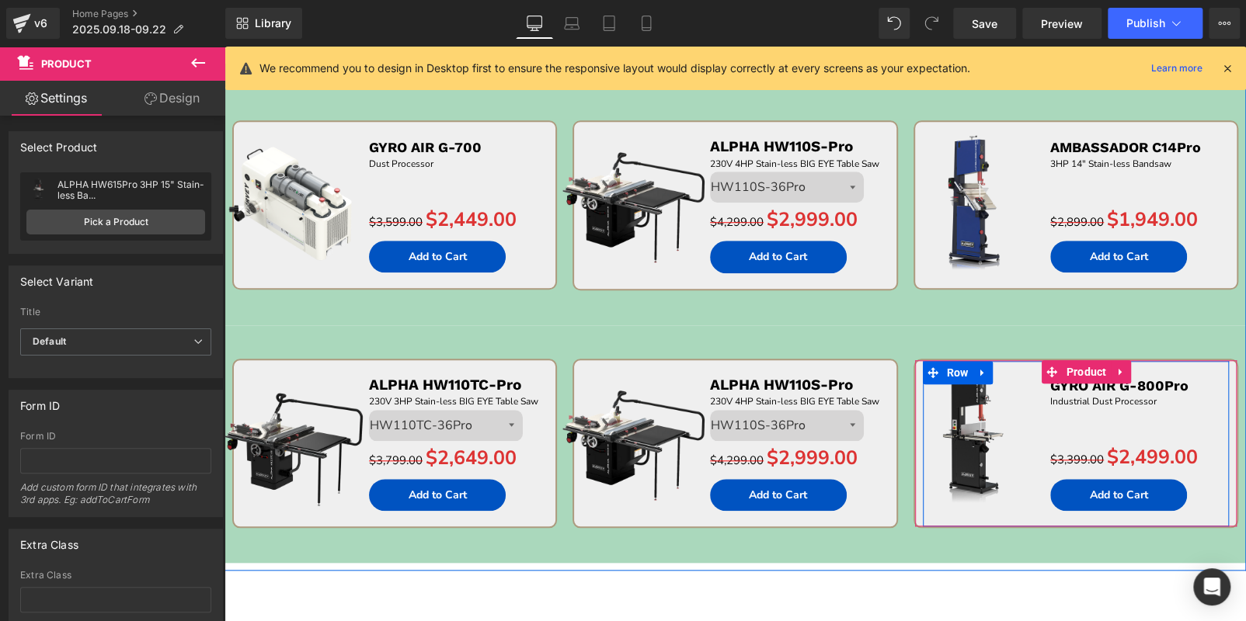
click at [1202, 383] on p "GYRO AIR G-800Pro" at bounding box center [1139, 386] width 179 height 18
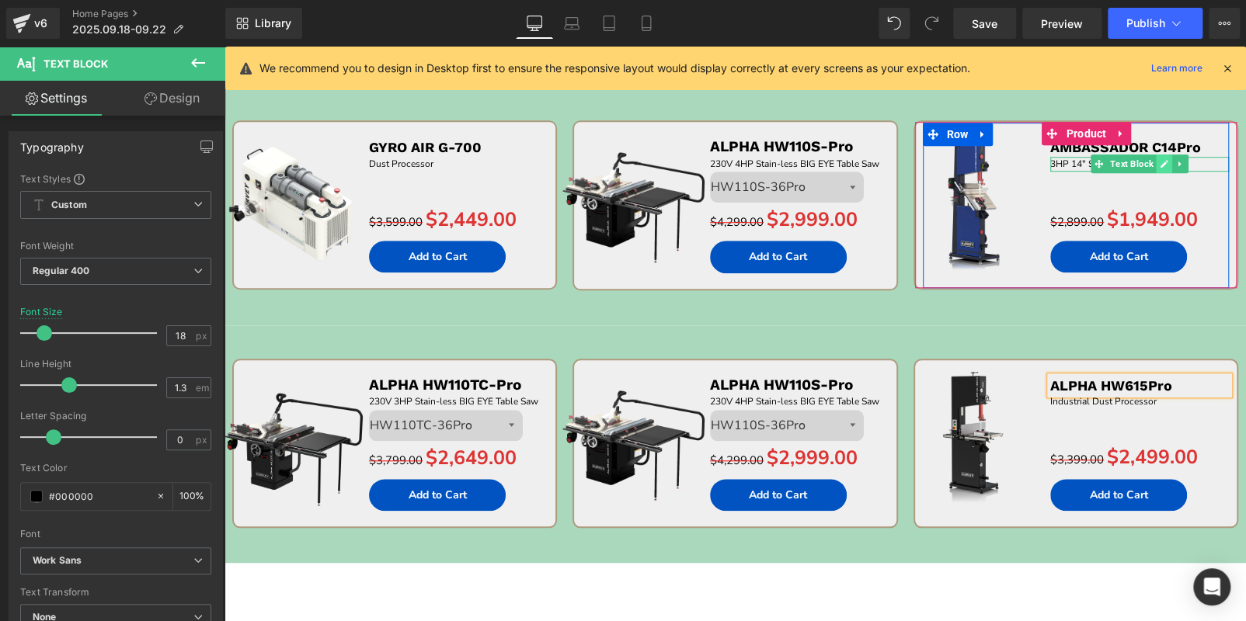
click at [1163, 157] on link at bounding box center [1164, 164] width 16 height 19
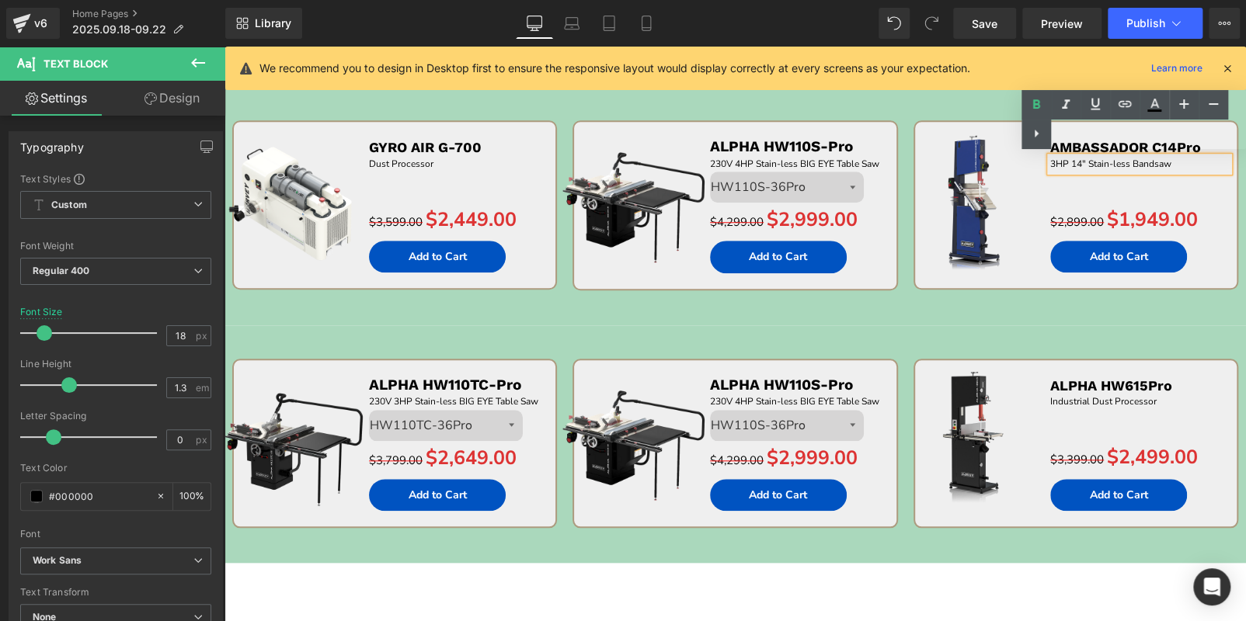
click at [1173, 167] on p "3HP 14" Stain-less Bandsaw" at bounding box center [1139, 164] width 179 height 15
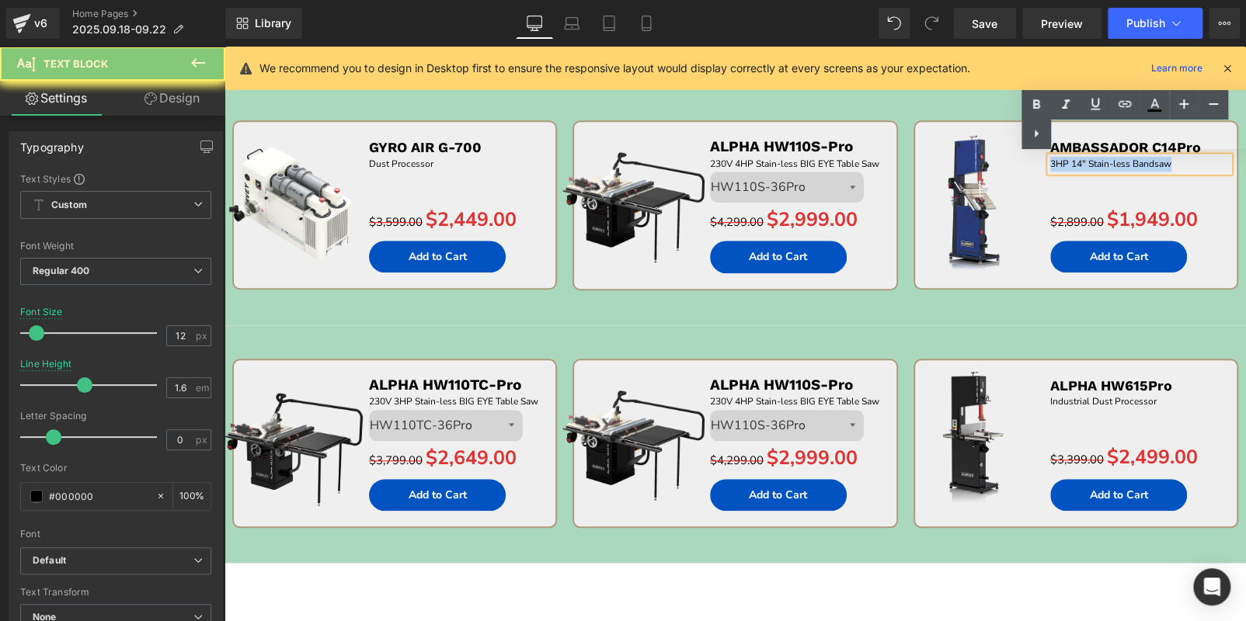
click at [1173, 167] on p "3HP 14" Stain-less Bandsaw" at bounding box center [1139, 164] width 179 height 15
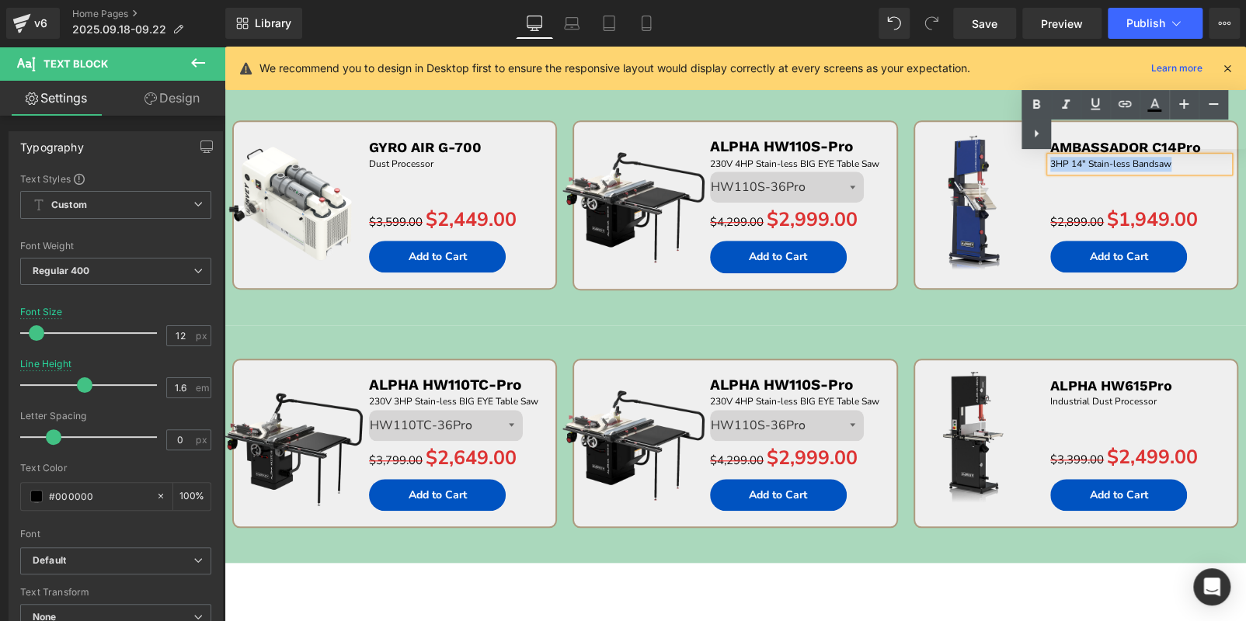
copy span "3HP 14" Stain-less Bandsaw"
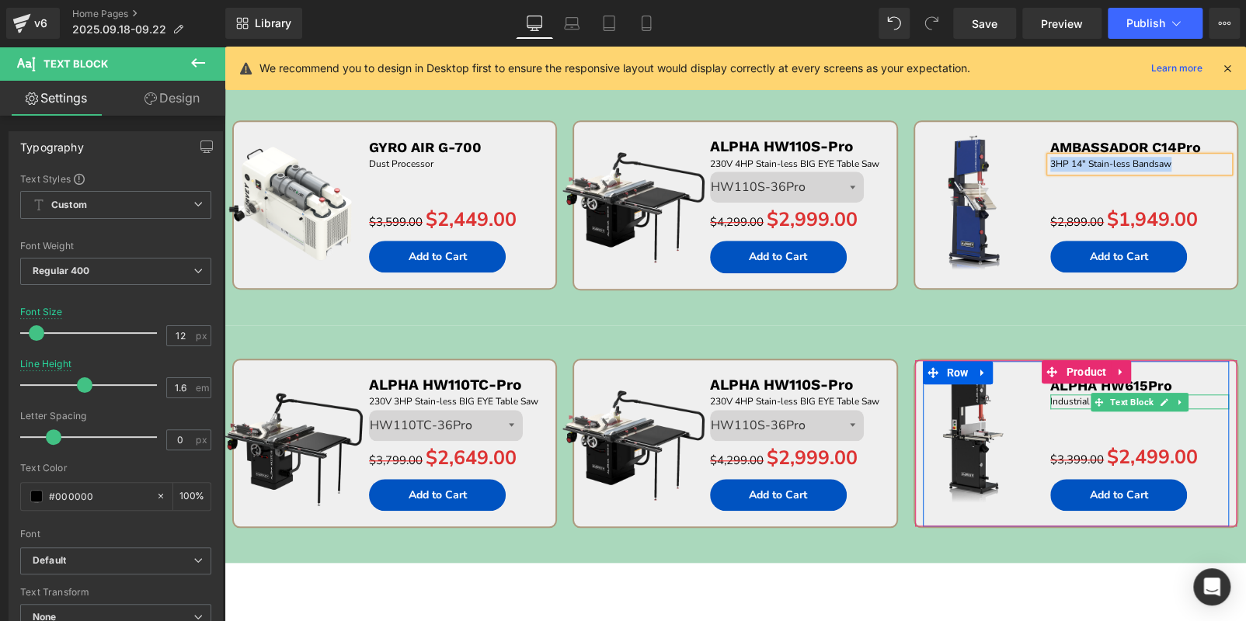
click at [1198, 399] on p "Industrial Dust Processor" at bounding box center [1139, 402] width 179 height 15
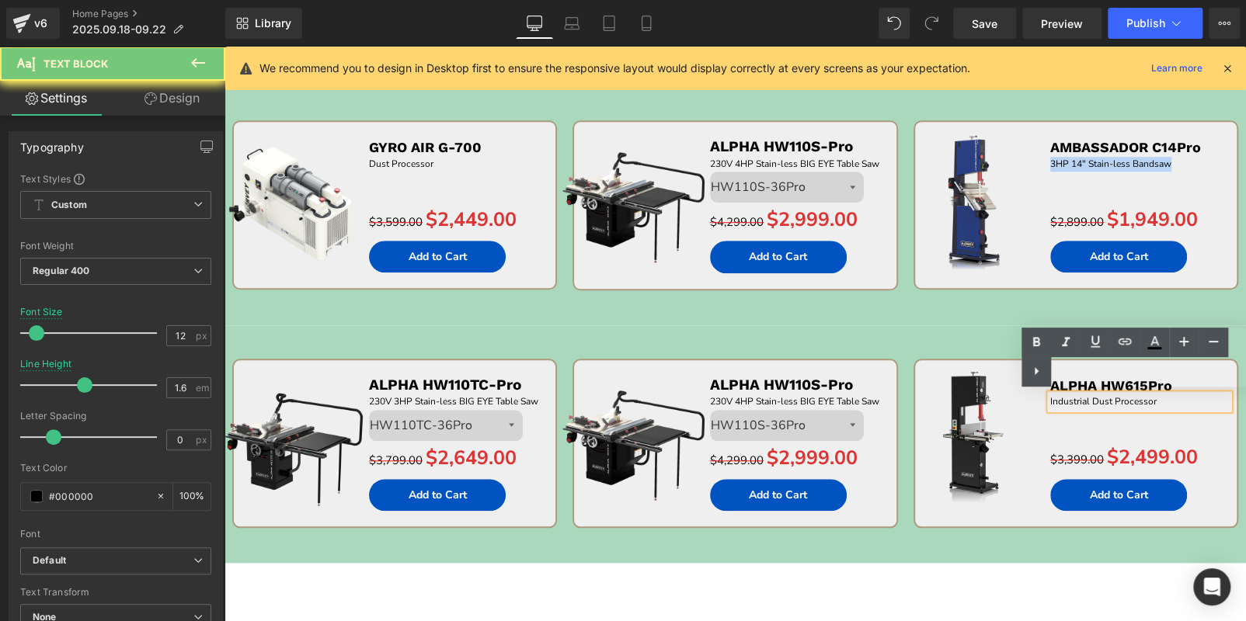
click at [1198, 399] on p "Industrial Dust Processor" at bounding box center [1139, 402] width 179 height 15
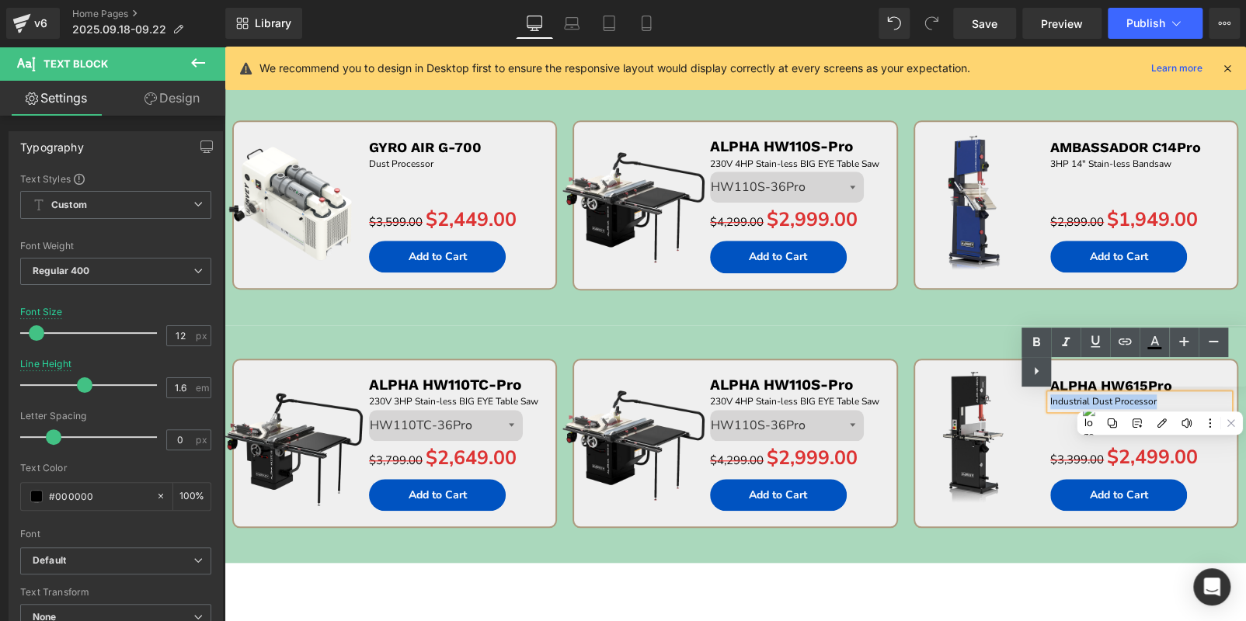
paste div
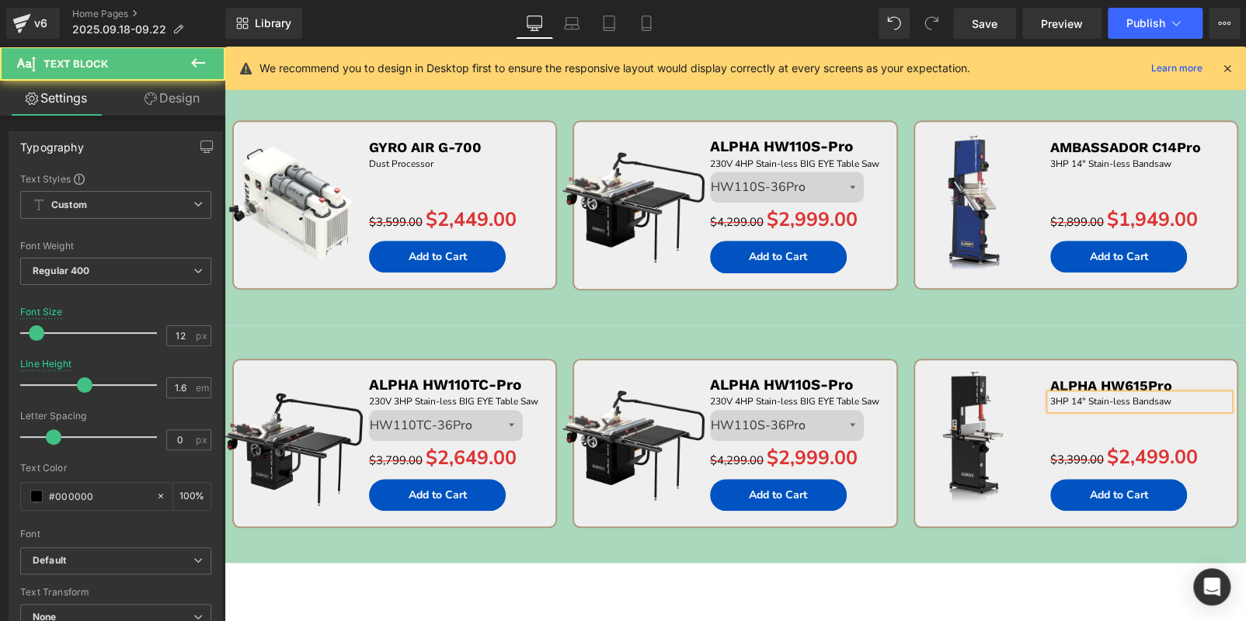
click at [1079, 398] on p "3HP 14" Stain-less Bandsaw" at bounding box center [1139, 402] width 179 height 15
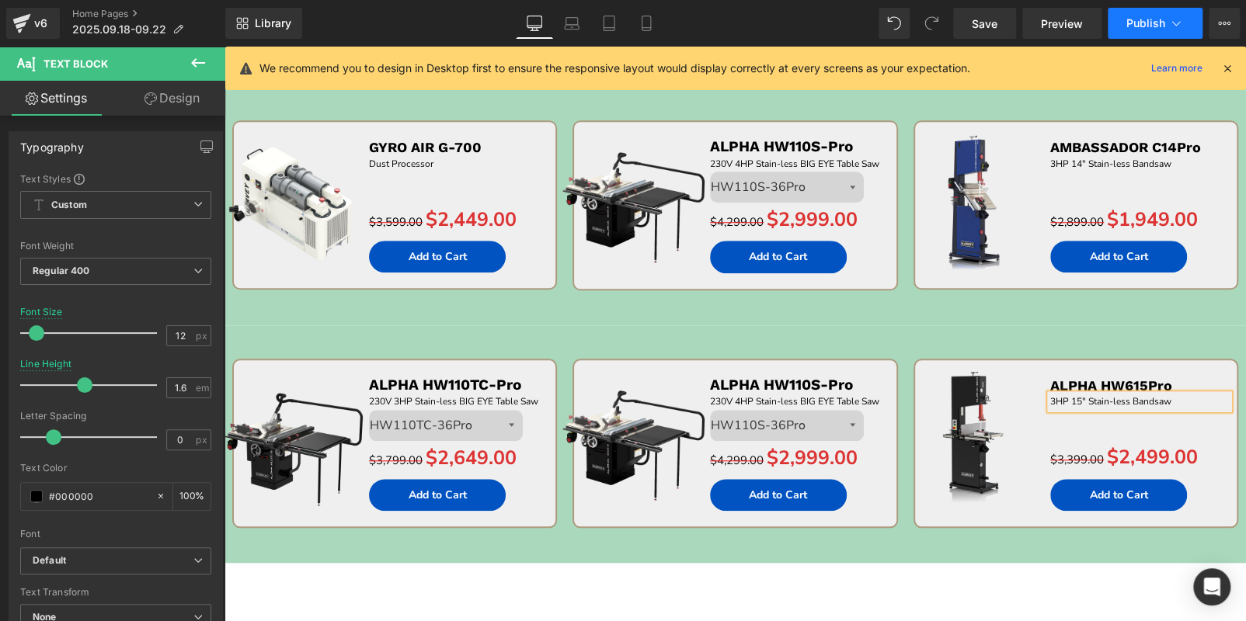
click at [1151, 17] on span "Publish" at bounding box center [1145, 23] width 39 height 12
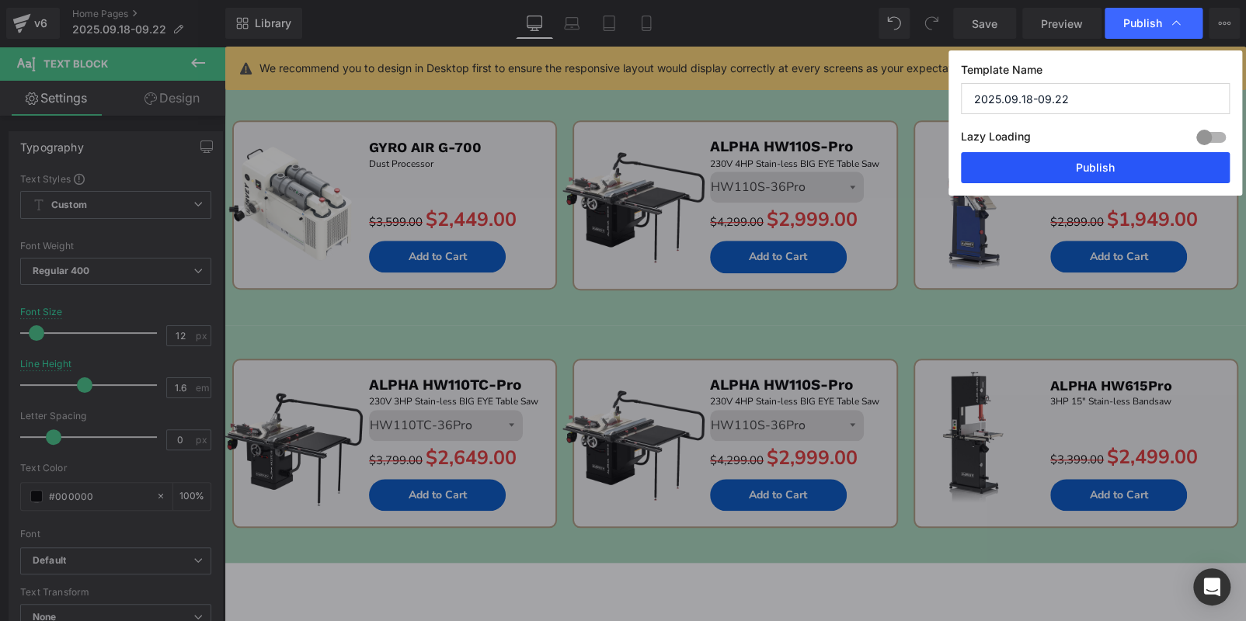
click at [1130, 163] on button "Publish" at bounding box center [1095, 167] width 269 height 31
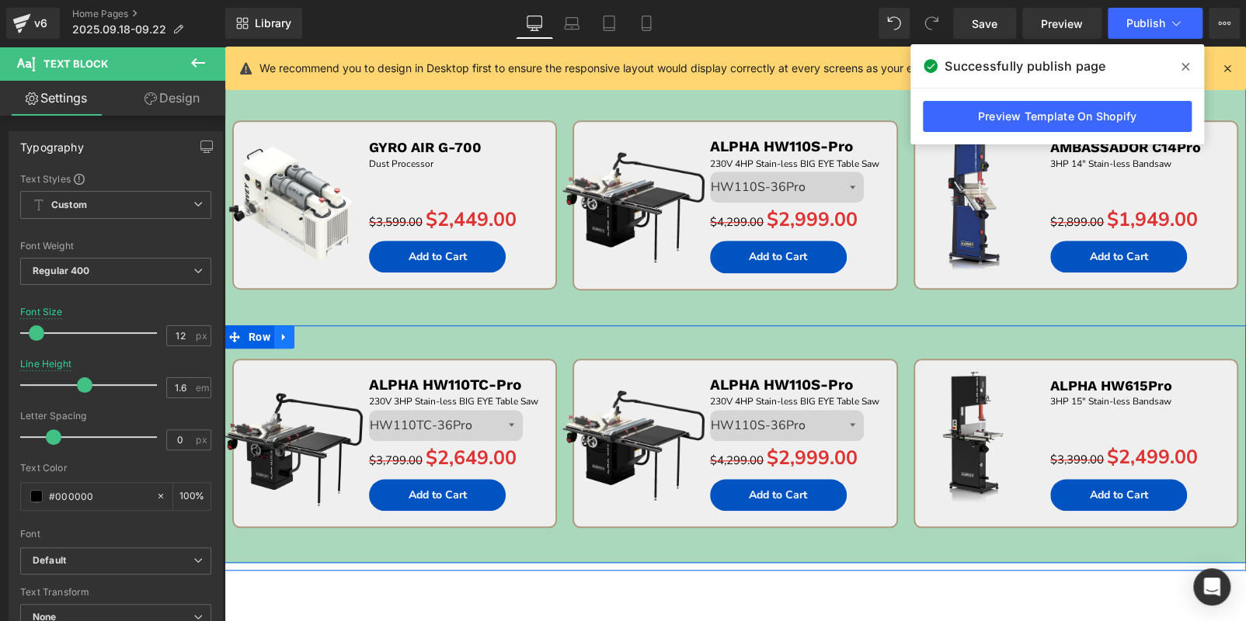
click at [285, 335] on icon at bounding box center [284, 337] width 11 height 12
click at [299, 332] on icon at bounding box center [304, 337] width 11 height 11
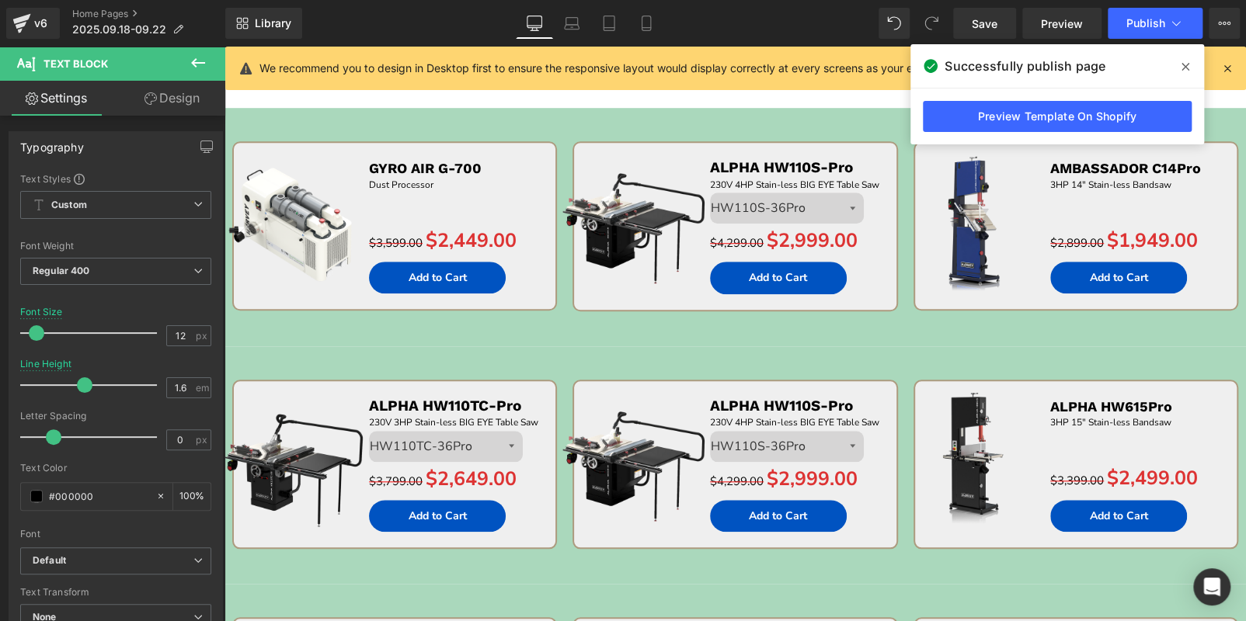
scroll to position [762, 0]
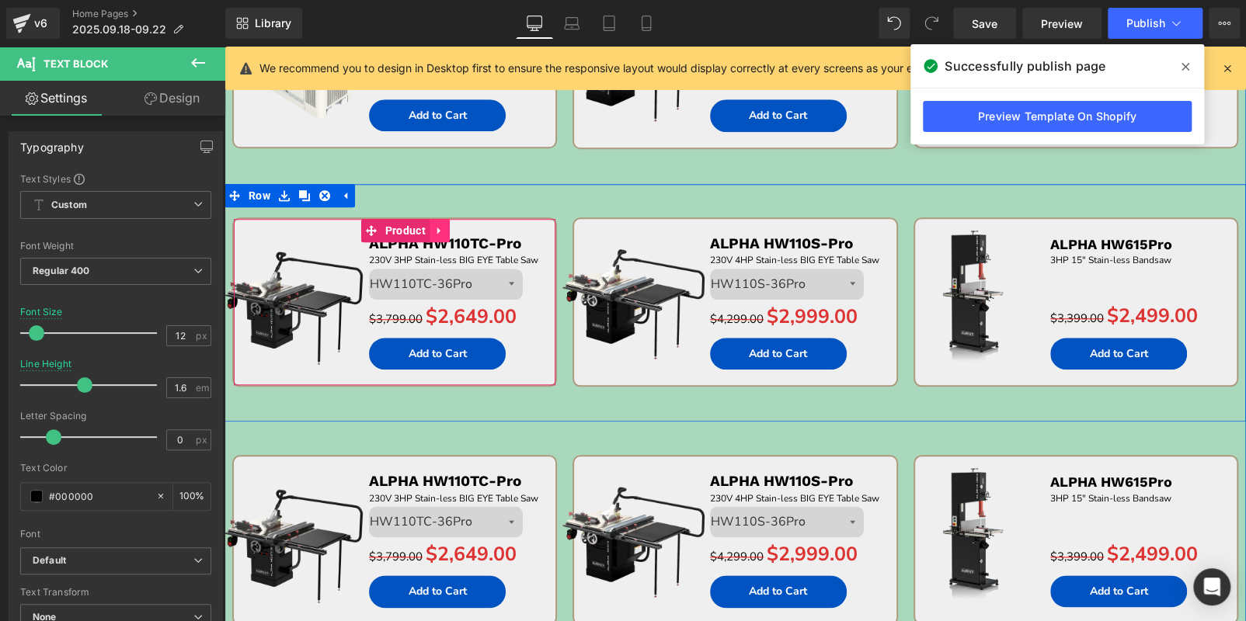
click at [437, 226] on icon at bounding box center [439, 230] width 11 height 12
click at [444, 227] on icon at bounding box center [449, 230] width 11 height 11
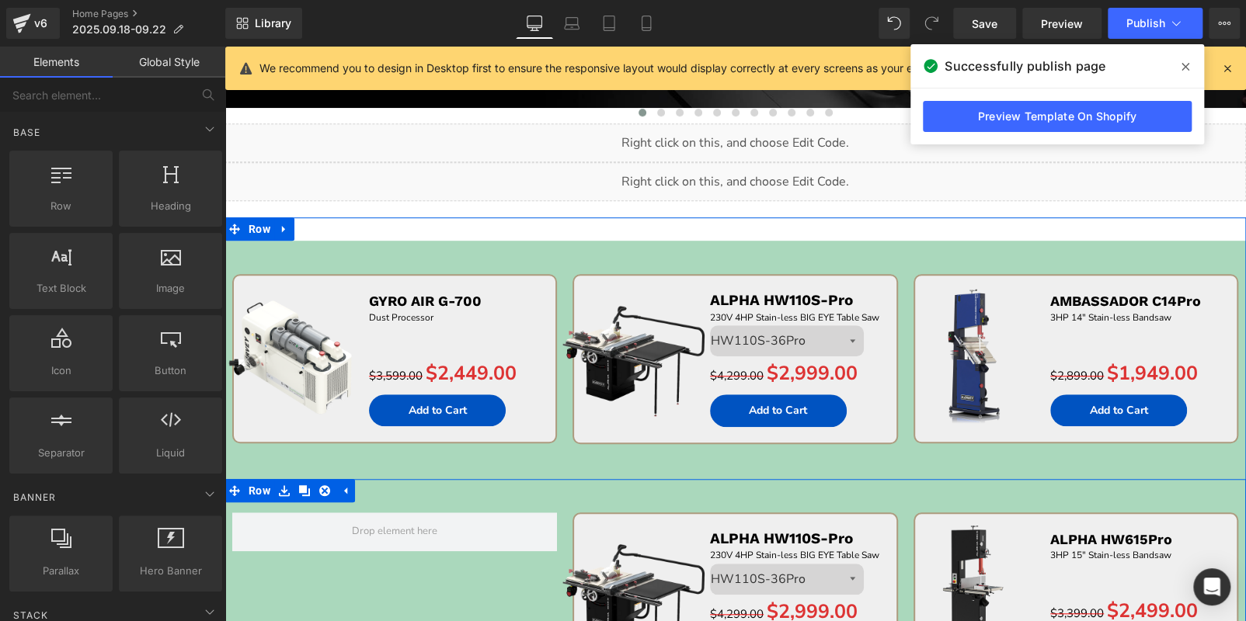
scroll to position [451, 0]
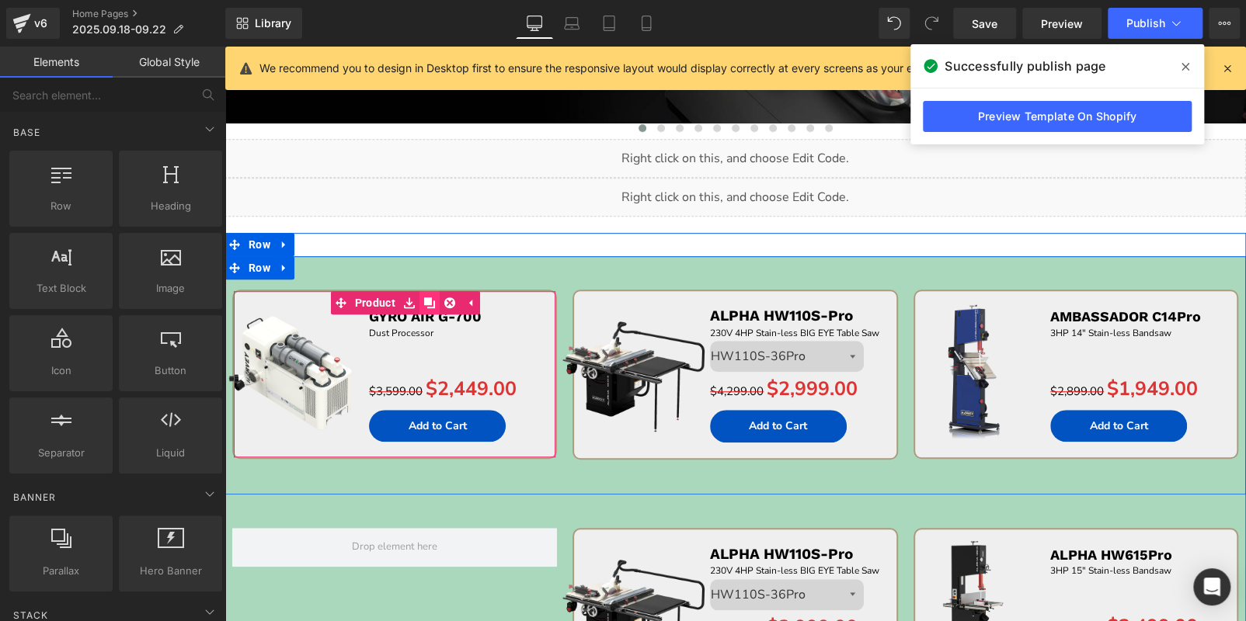
click at [424, 302] on icon at bounding box center [429, 302] width 11 height 11
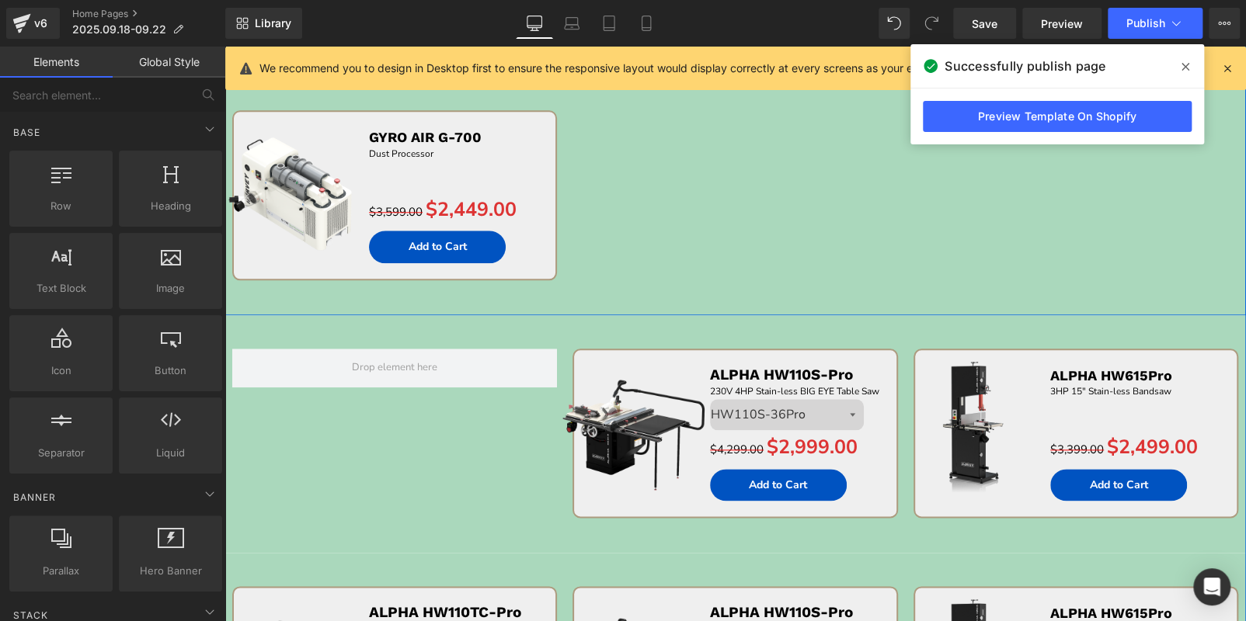
scroll to position [757, 0]
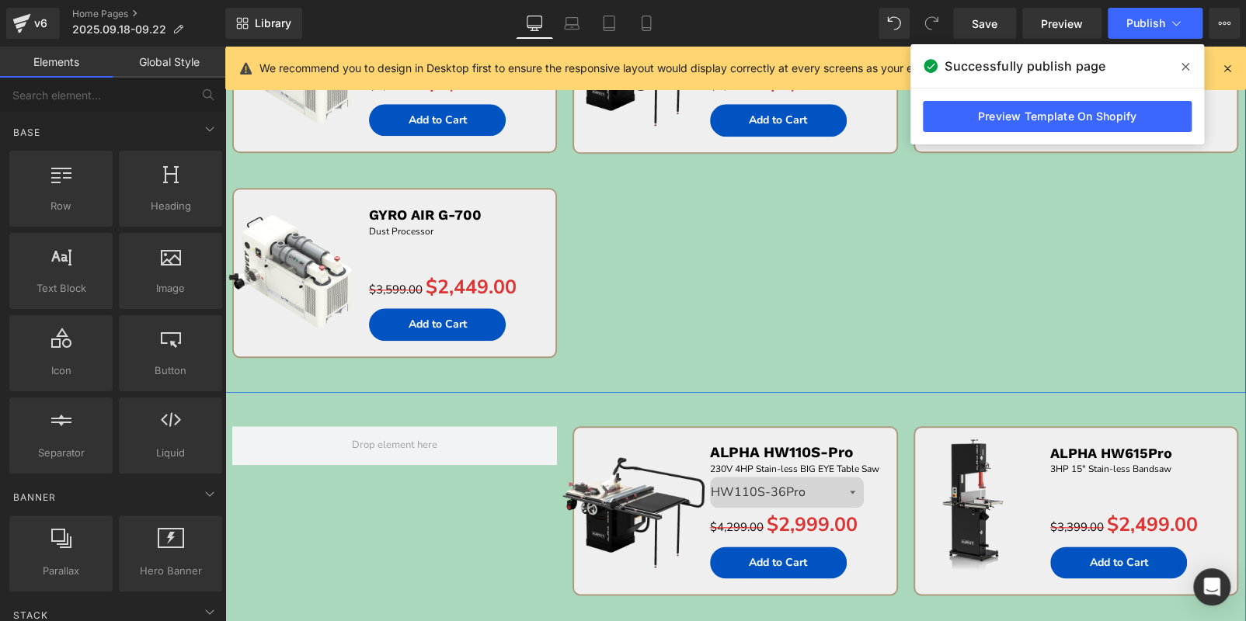
click at [355, 213] on img at bounding box center [294, 270] width 150 height 150
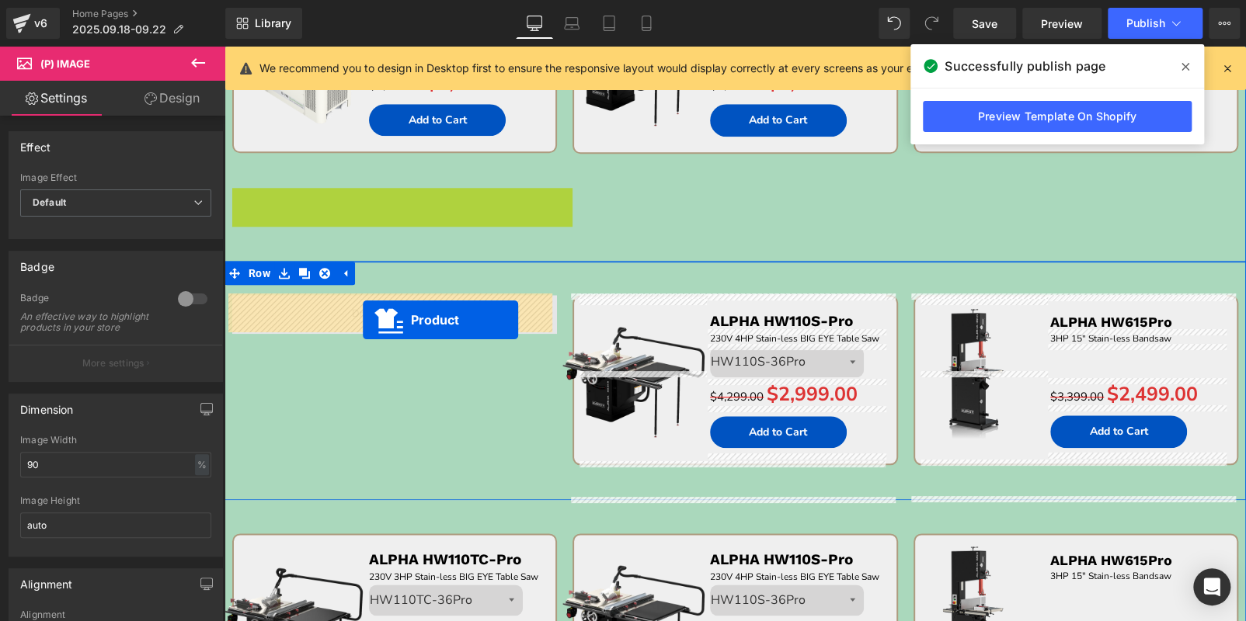
drag, startPoint x: 361, startPoint y: 196, endPoint x: 363, endPoint y: 320, distance: 124.3
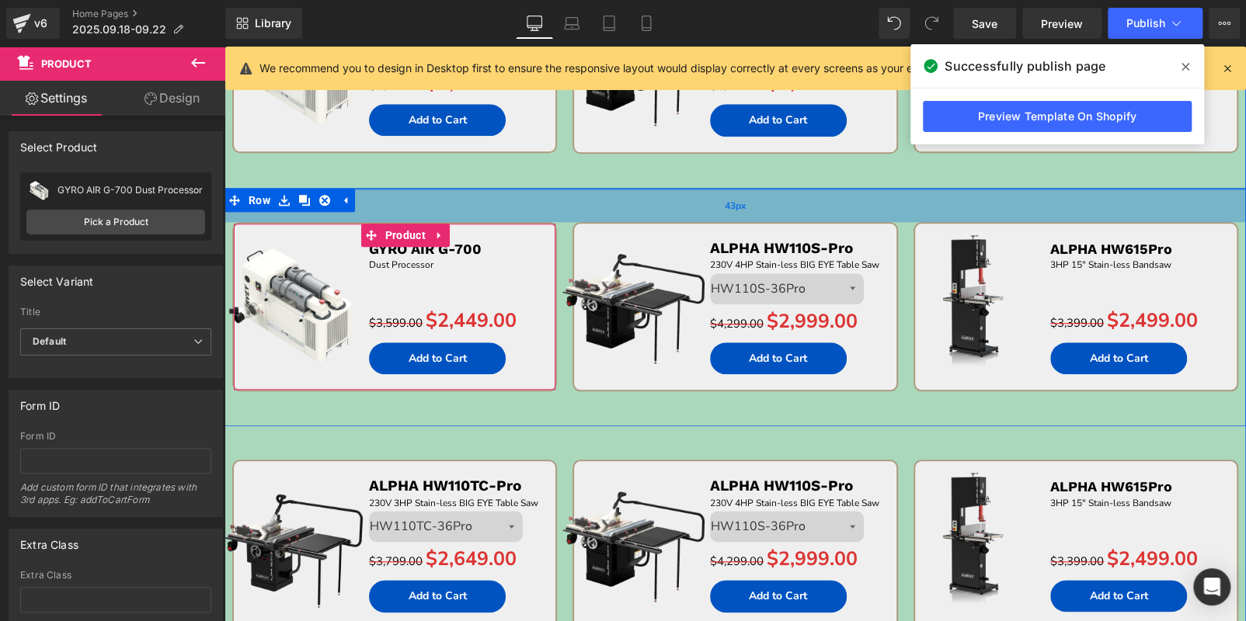
scroll to position [679, 0]
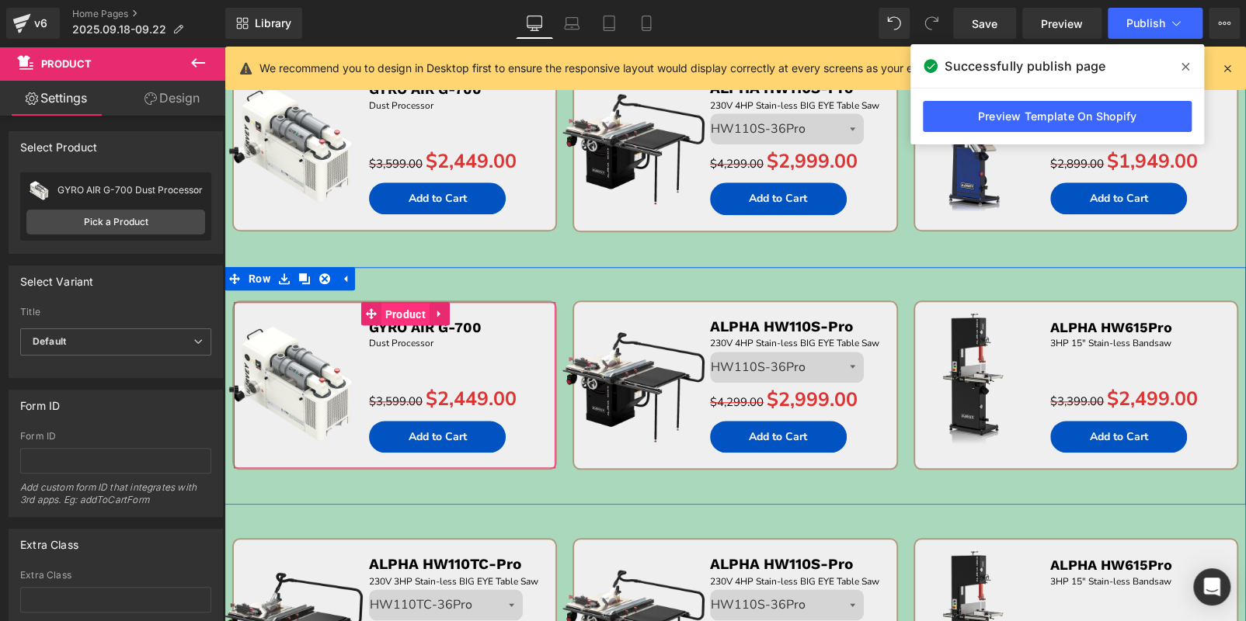
click at [394, 312] on span "Product" at bounding box center [405, 314] width 48 height 23
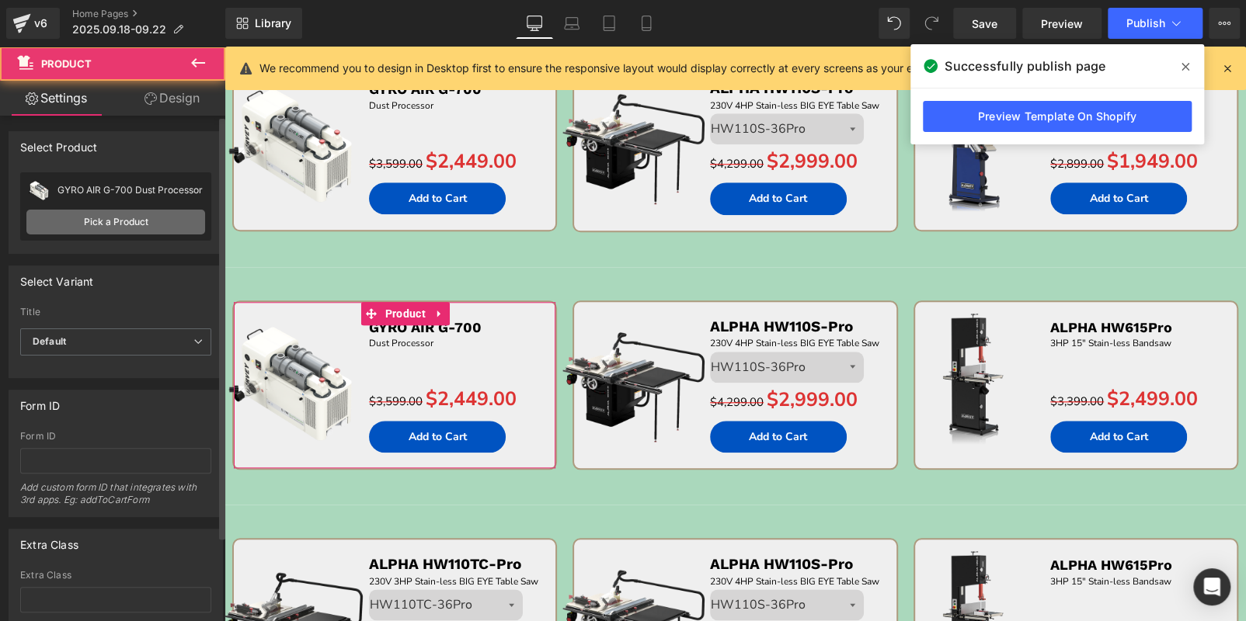
click at [137, 230] on link "Pick a Product" at bounding box center [115, 222] width 179 height 25
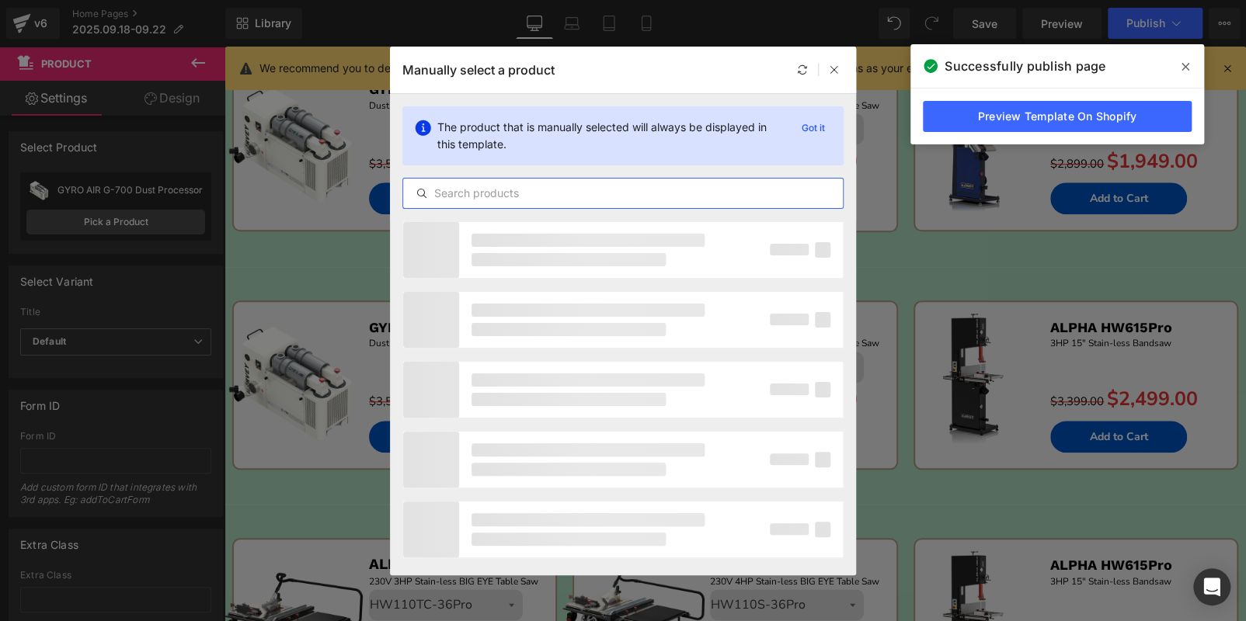
click at [512, 192] on input "text" at bounding box center [623, 193] width 440 height 19
paste input "ALPHA HW110LC-36Pro"
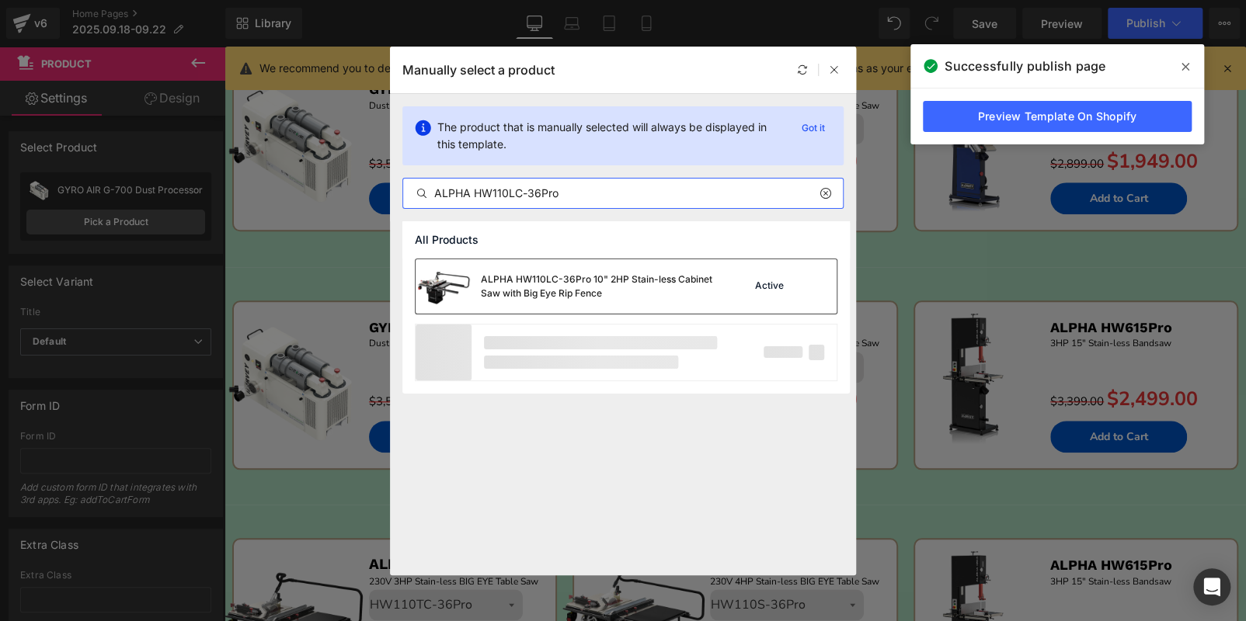
type input "ALPHA HW110LC-36Pro"
click at [620, 283] on div "ALPHA HW110LC-36Pro 10" 2HP Stain-less Cabinet Saw with Big Eye Rip Fence" at bounding box center [597, 287] width 233 height 28
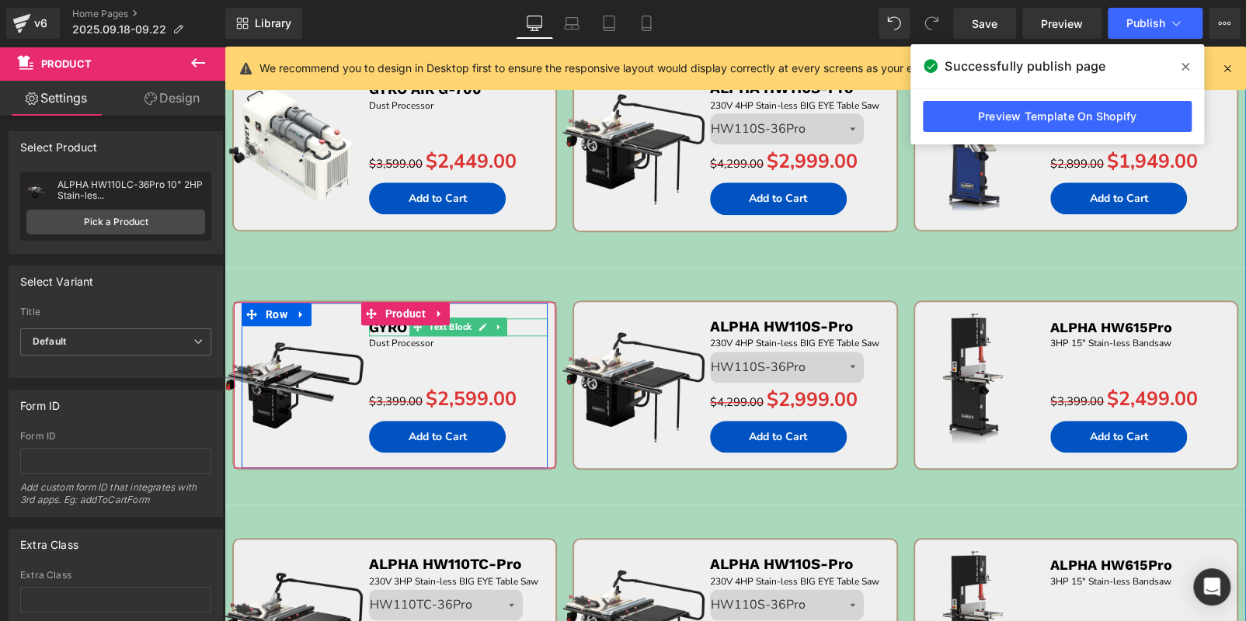
click at [517, 324] on p "GYRO AIR G-700" at bounding box center [458, 327] width 179 height 18
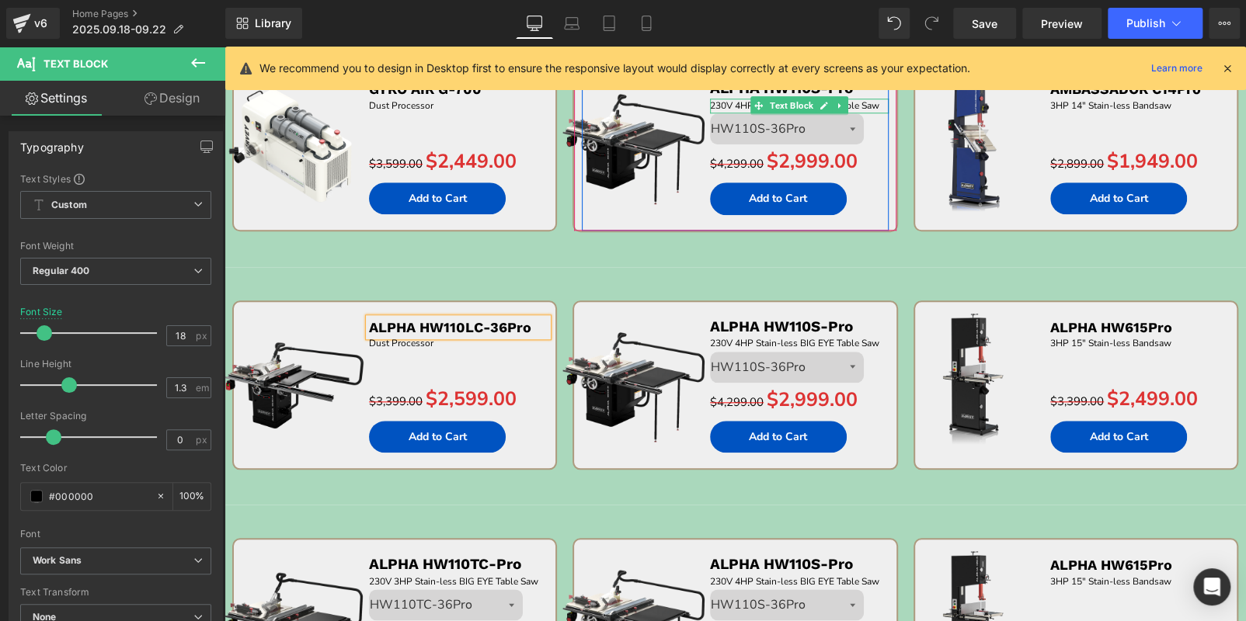
click at [870, 107] on span "230V 4HP Stain-less BIG EYE Table Saw" at bounding box center [794, 105] width 169 height 12
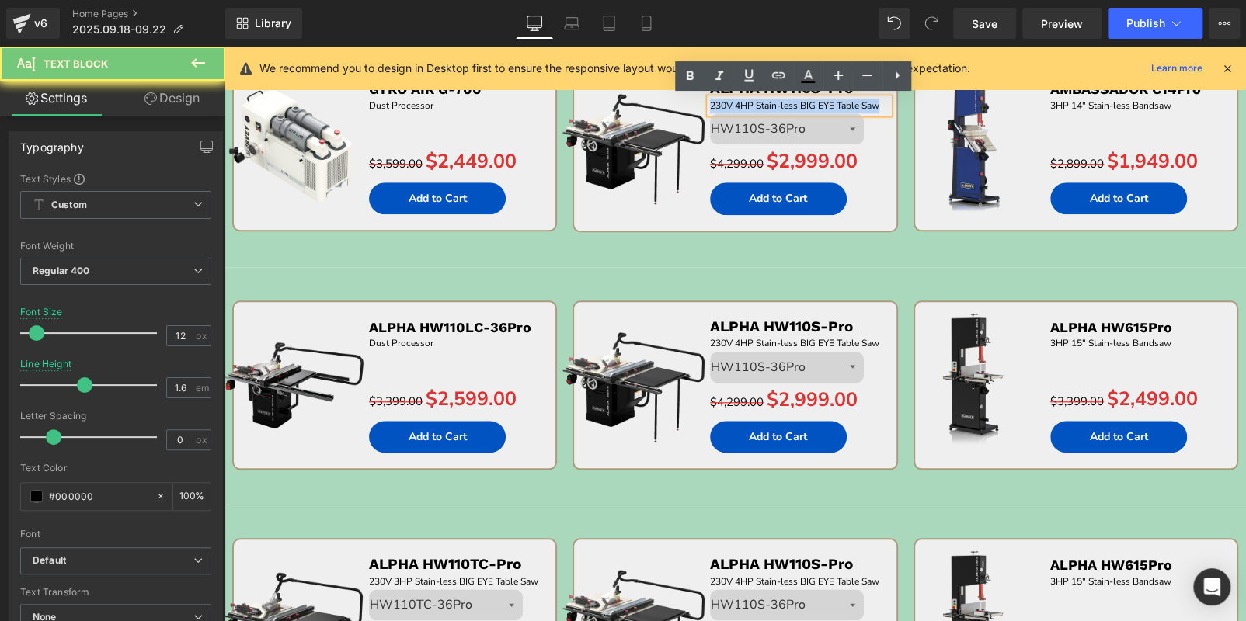
click at [870, 107] on span "230V 4HP Stain-less BIG EYE Table Saw" at bounding box center [794, 105] width 169 height 12
copy span "230V 4HP Stain-less BIG EYE Table Saw"
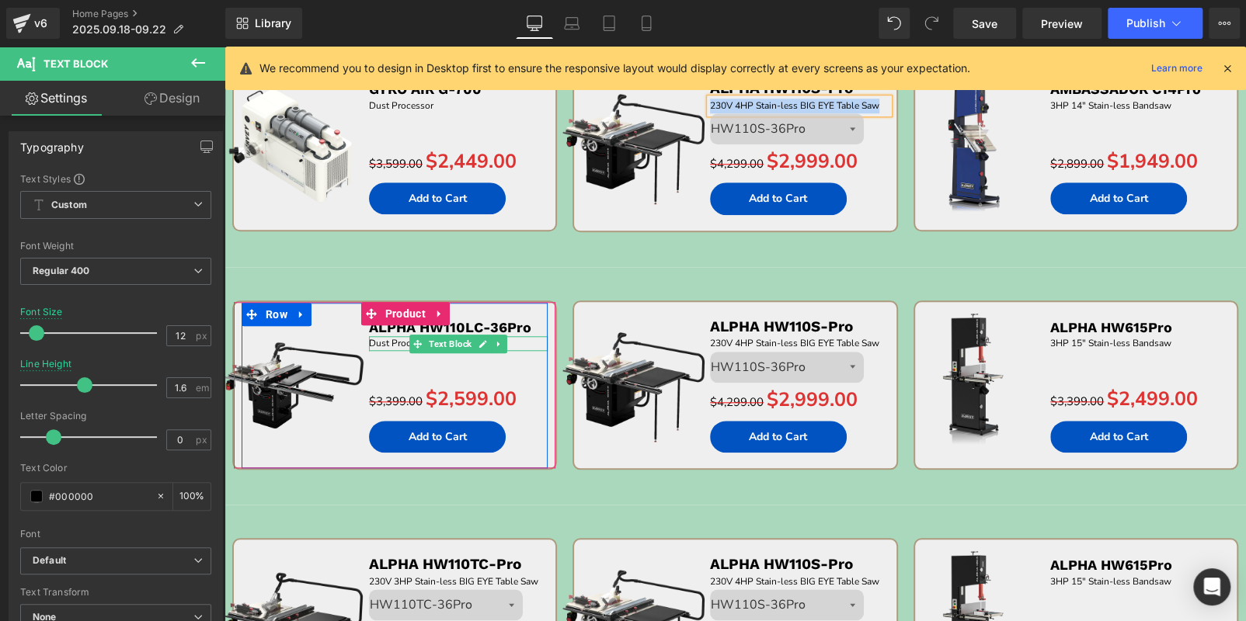
click at [387, 341] on span "Dust Processor" at bounding box center [401, 343] width 64 height 12
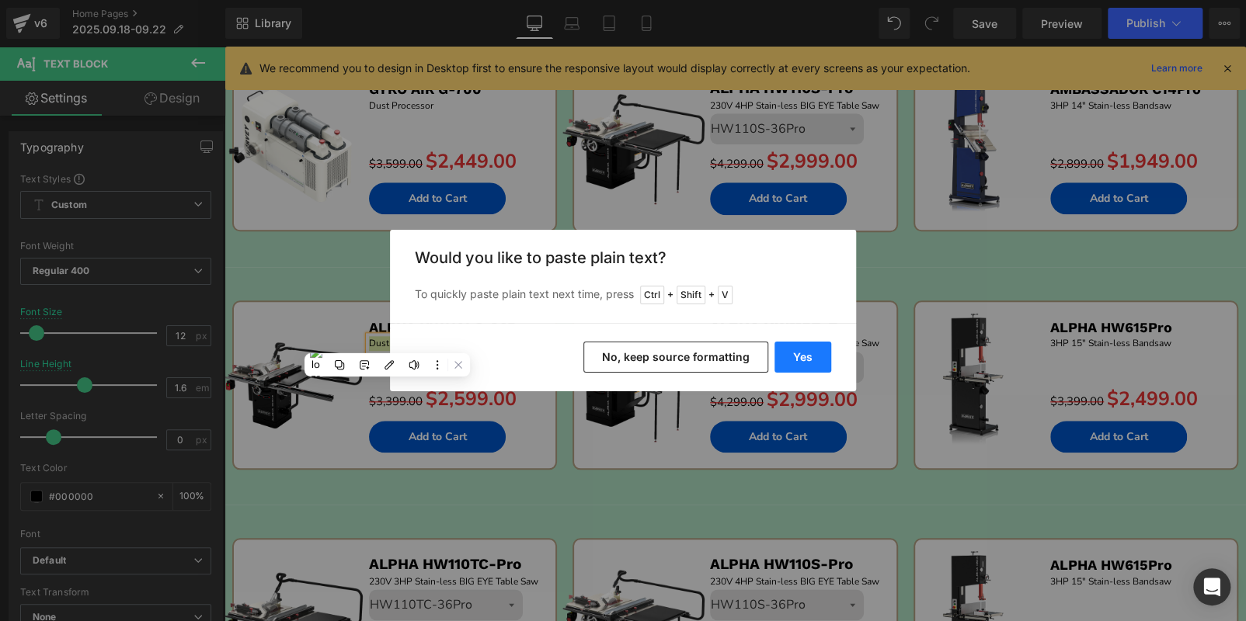
click at [796, 355] on button "Yes" at bounding box center [802, 357] width 57 height 31
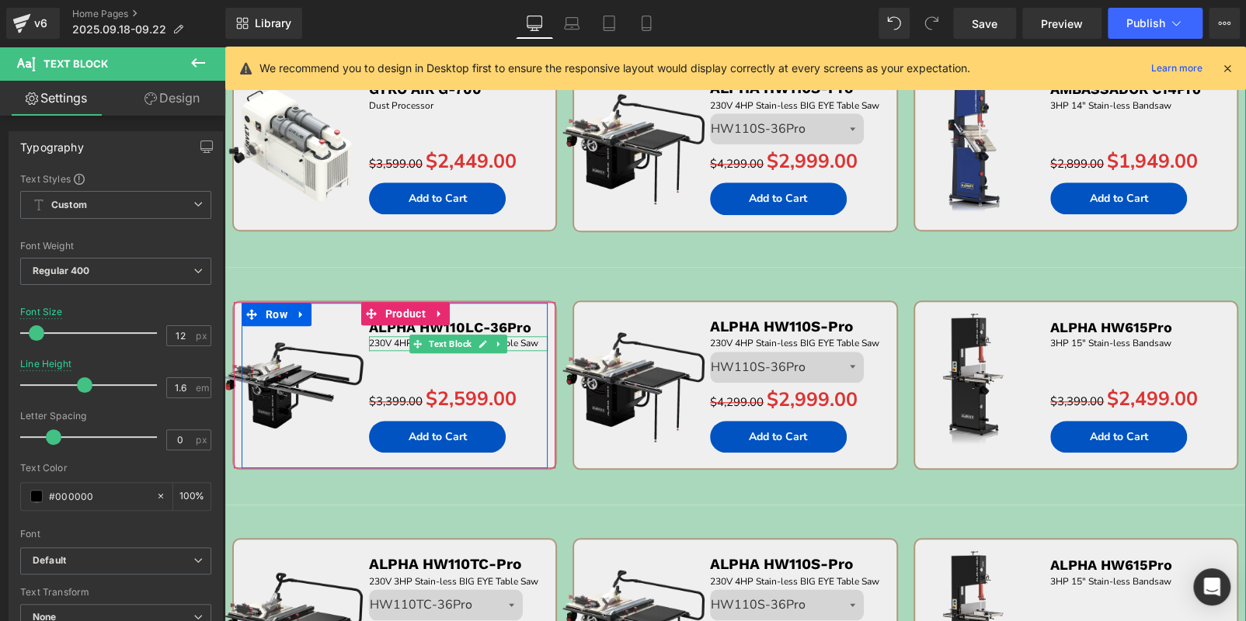
click at [373, 339] on p "230V 4HP Stain-less BIG EYE Table Saw" at bounding box center [458, 343] width 179 height 15
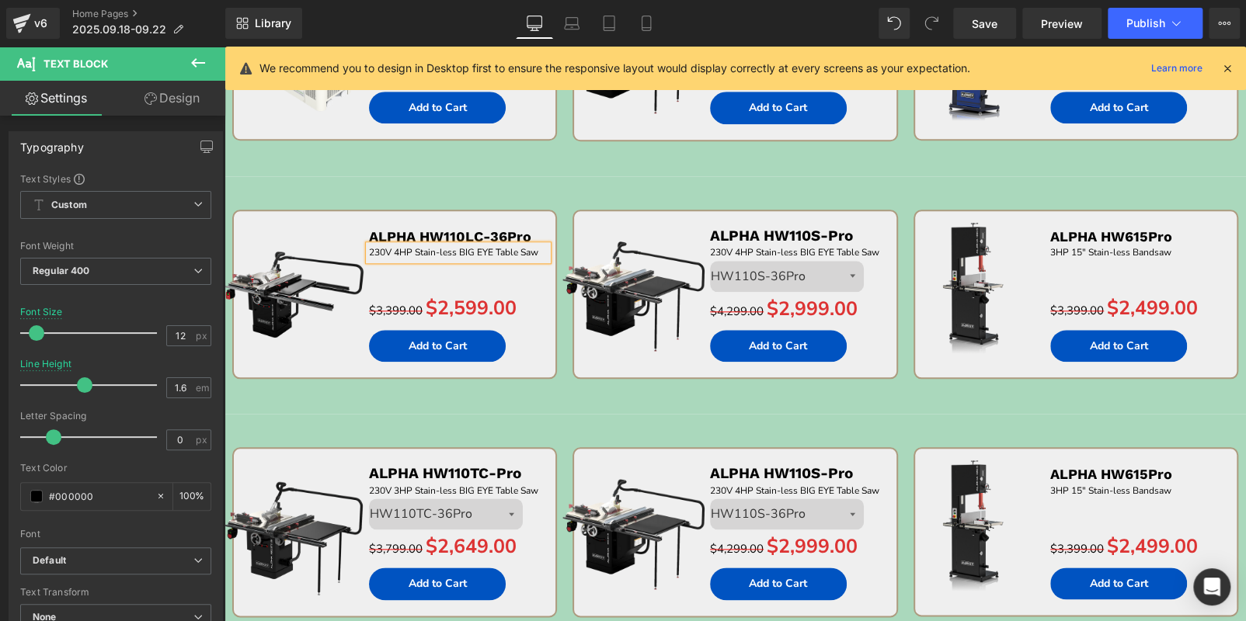
scroll to position [602, 0]
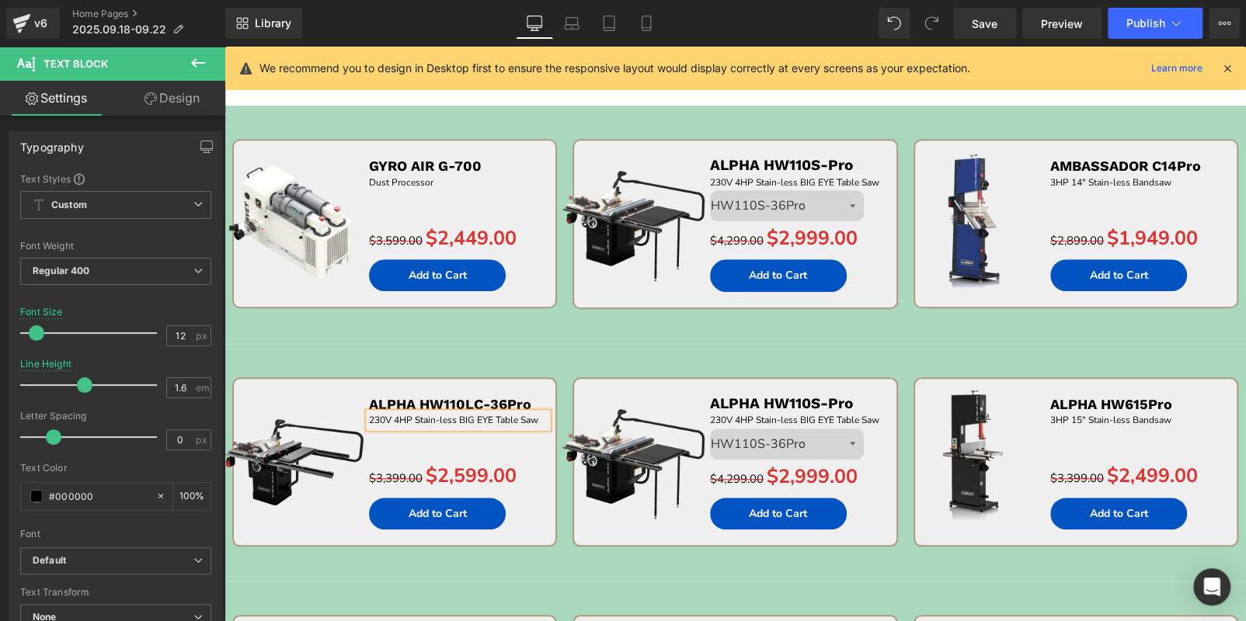
click at [539, 419] on p "230V 4HP Stain-less BIG EYE Table Saw" at bounding box center [458, 420] width 179 height 15
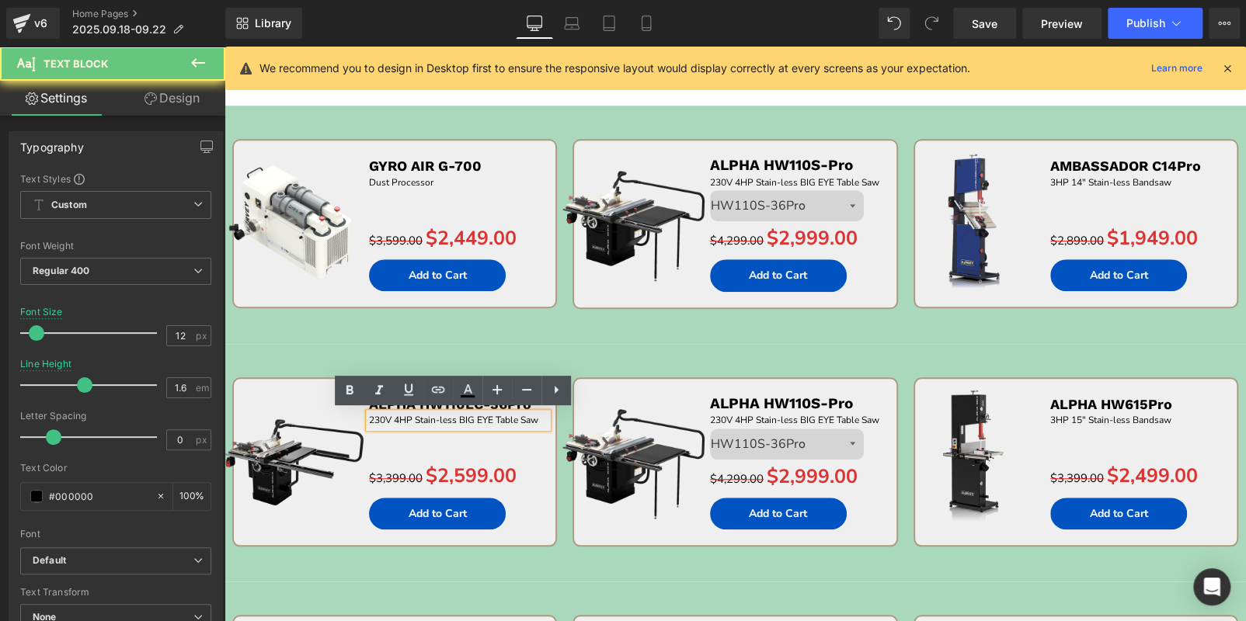
click at [539, 419] on p "230V 4HP Stain-less BIG EYE Table Saw" at bounding box center [458, 420] width 179 height 15
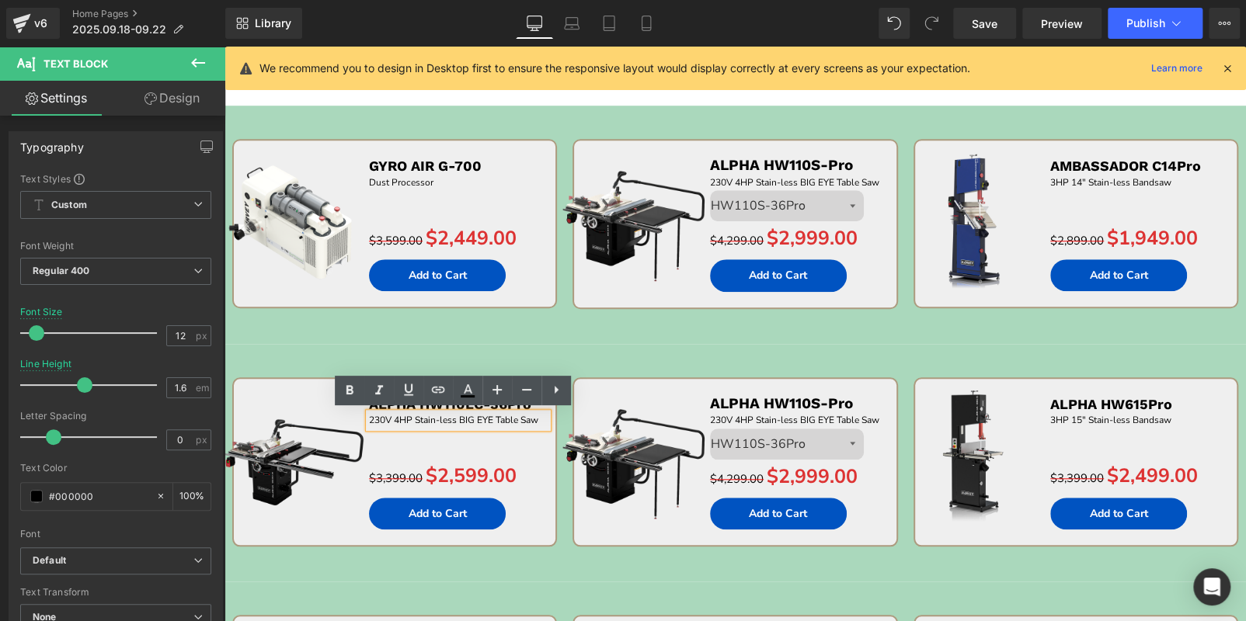
click at [539, 419] on p "230V 4HP Stain-less BIG EYE Table Saw" at bounding box center [458, 420] width 179 height 15
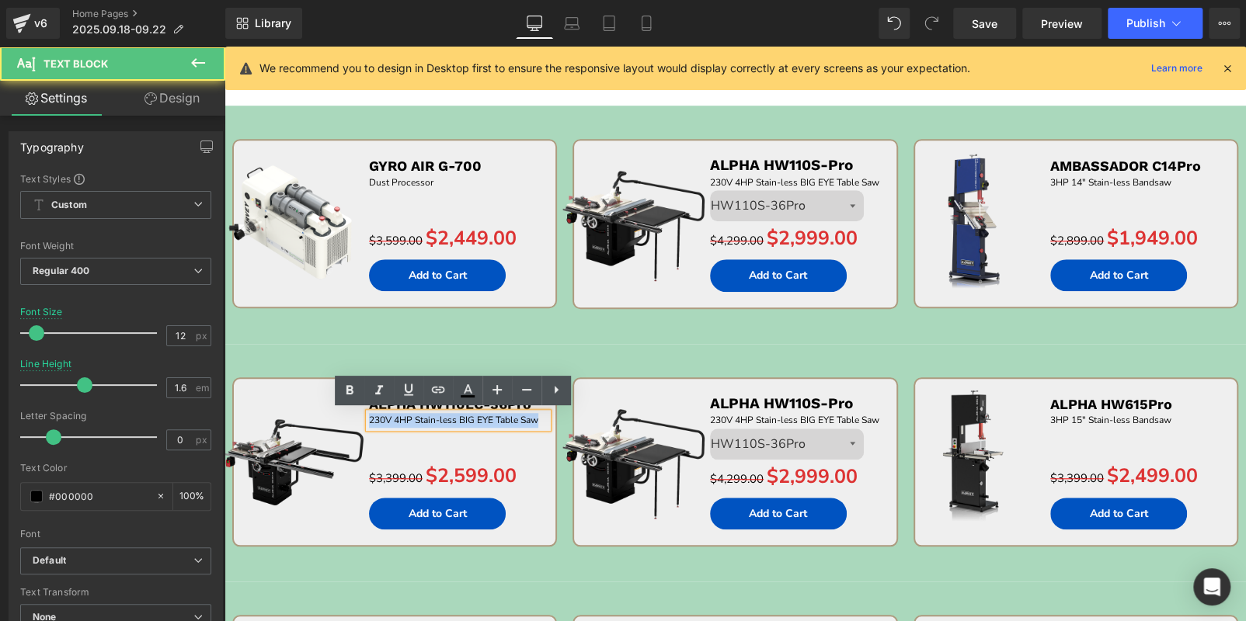
click at [539, 419] on p "230V 4HP Stain-less BIG EYE Table Saw" at bounding box center [458, 420] width 179 height 15
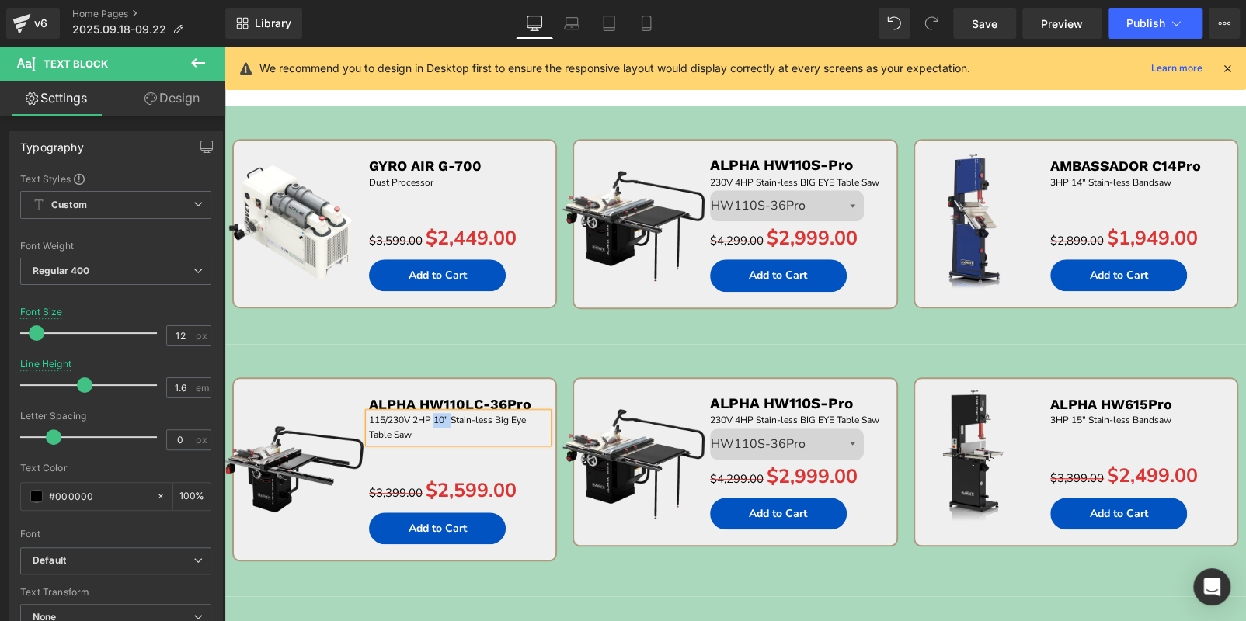
drag, startPoint x: 433, startPoint y: 418, endPoint x: 449, endPoint y: 419, distance: 15.6
click at [449, 419] on p "115/230V 2HP 10" Stain-less Big Eye Table Saw" at bounding box center [458, 428] width 179 height 30
click at [683, 355] on div "Sale Off (P) Image ALPHA HW110LC-36Pro Text Block 115/230V 2HP Stain-less Big E…" at bounding box center [734, 470] width 1021 height 252
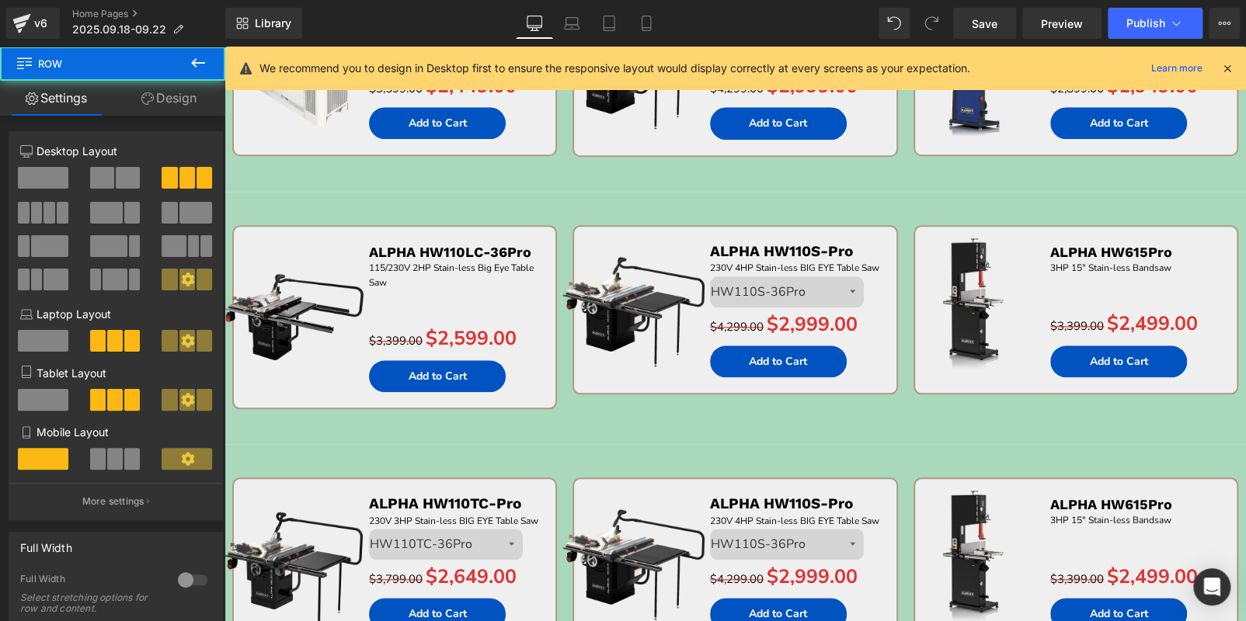
scroll to position [757, 0]
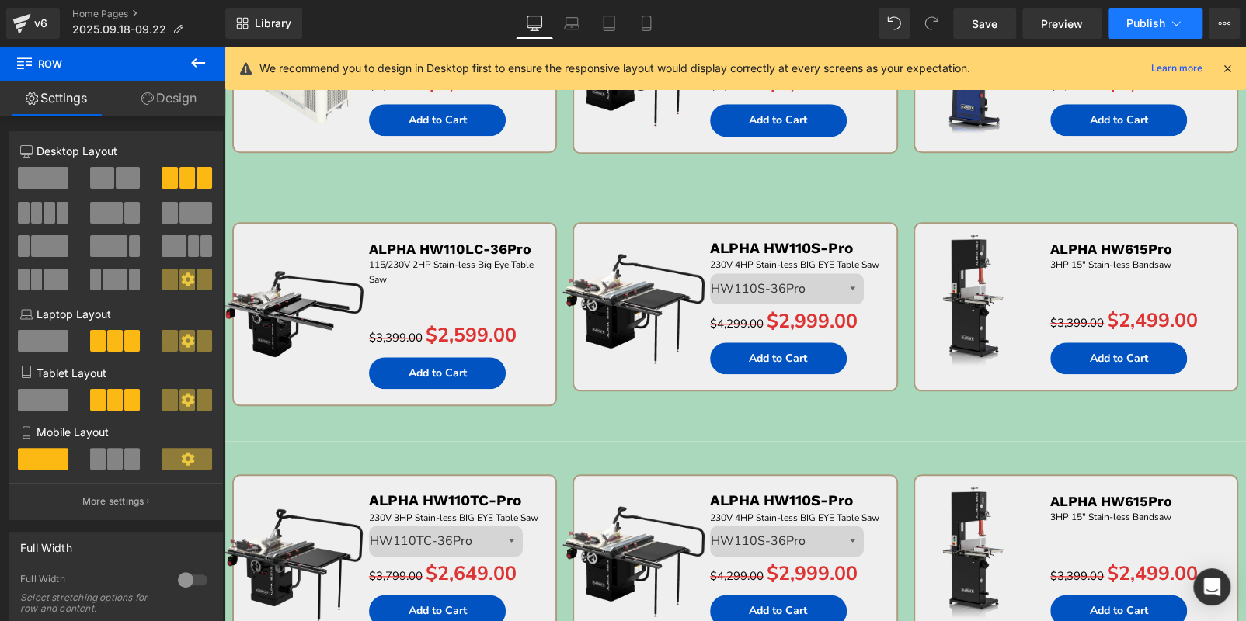
click at [1118, 35] on button "Publish" at bounding box center [1154, 23] width 95 height 31
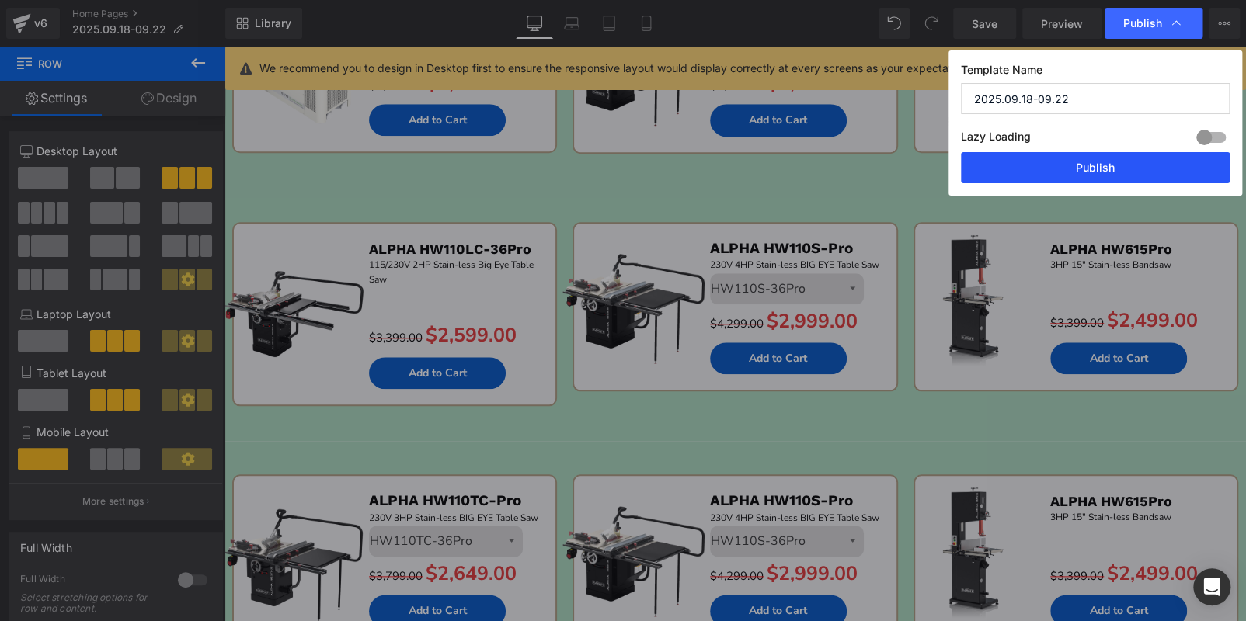
click at [1117, 162] on button "Publish" at bounding box center [1095, 167] width 269 height 31
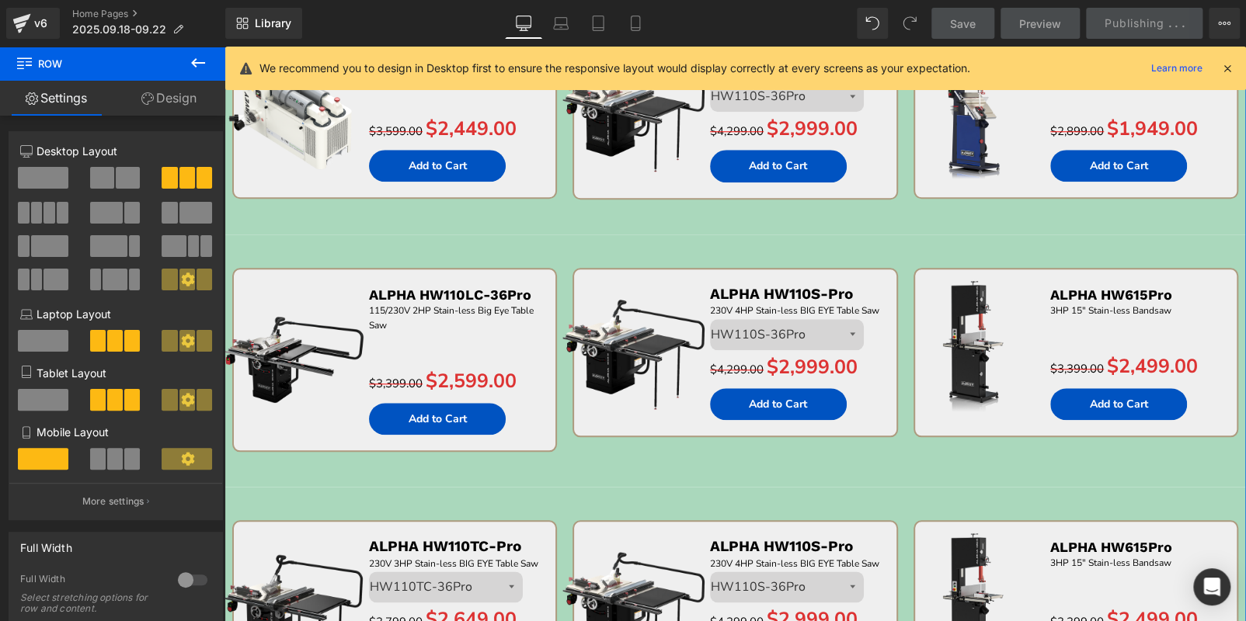
scroll to position [835, 0]
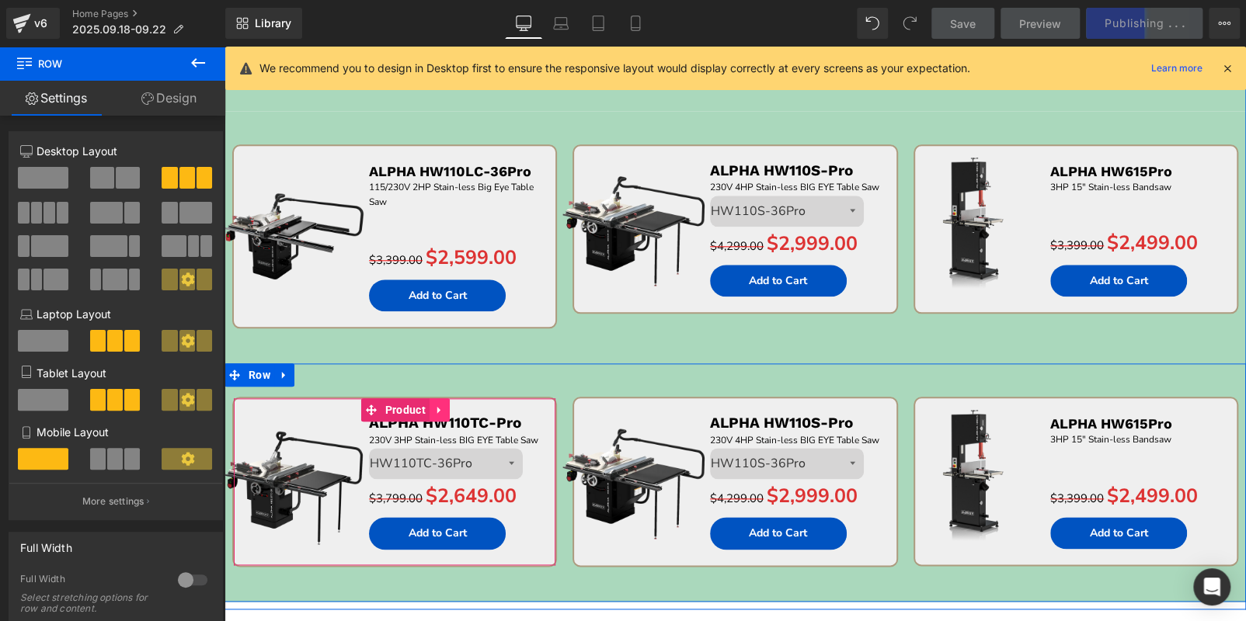
click at [437, 412] on icon at bounding box center [439, 411] width 11 height 12
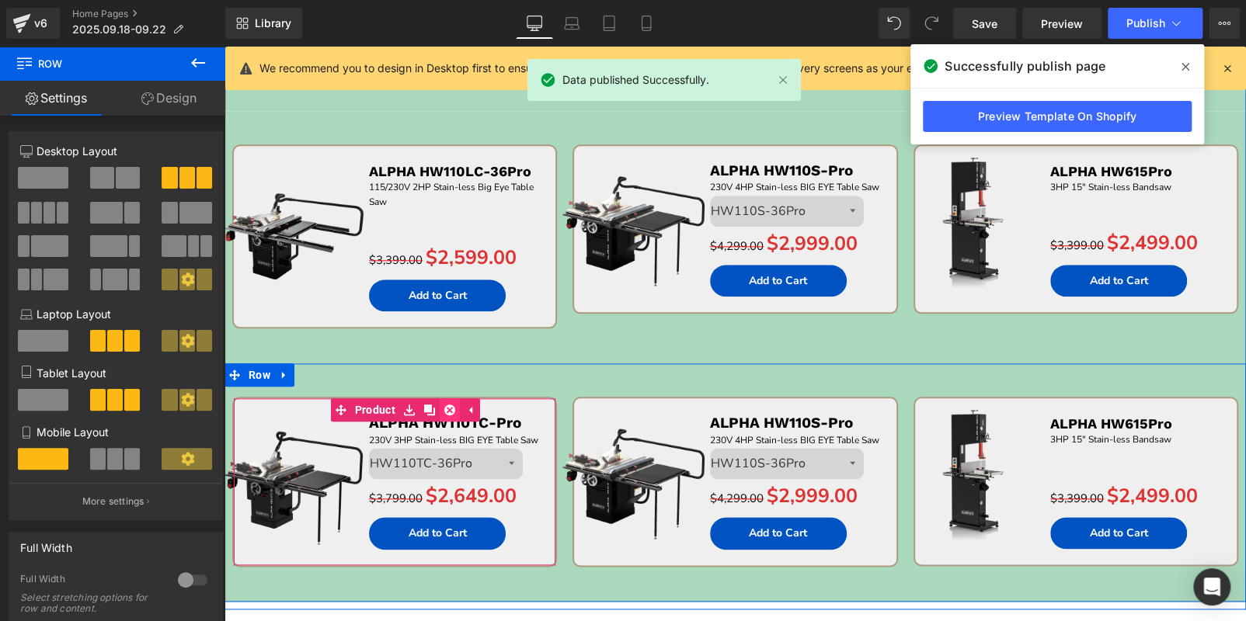
click at [444, 405] on icon at bounding box center [449, 411] width 11 height 12
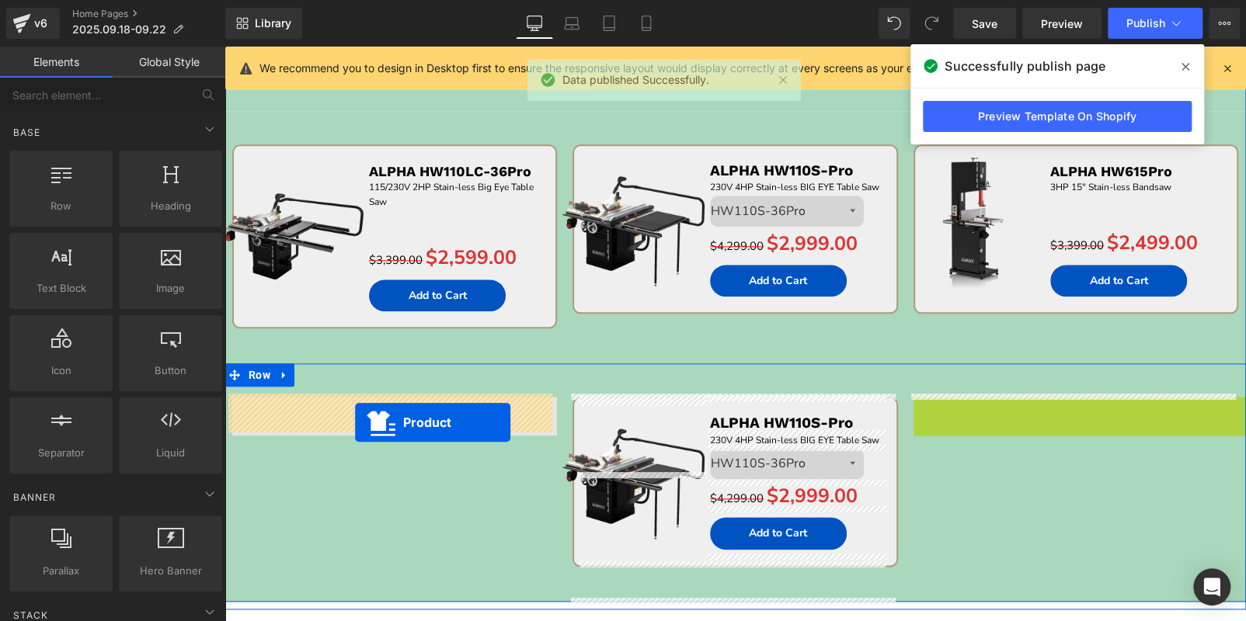
drag, startPoint x: 1038, startPoint y: 406, endPoint x: 355, endPoint y: 422, distance: 682.8
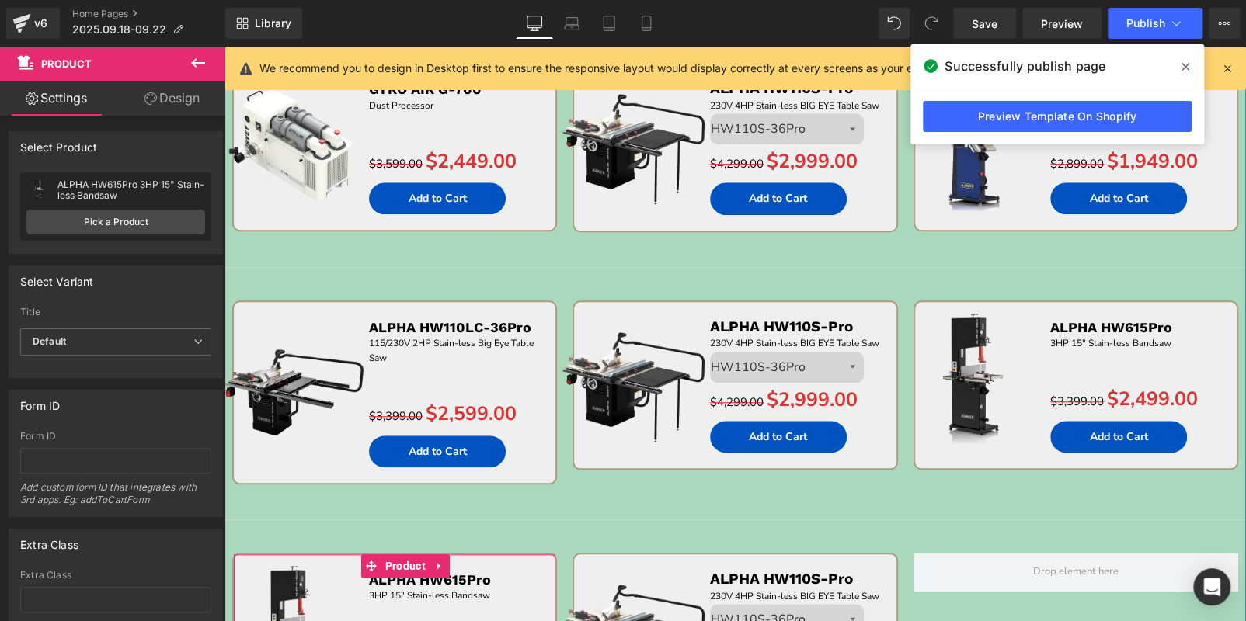
scroll to position [602, 0]
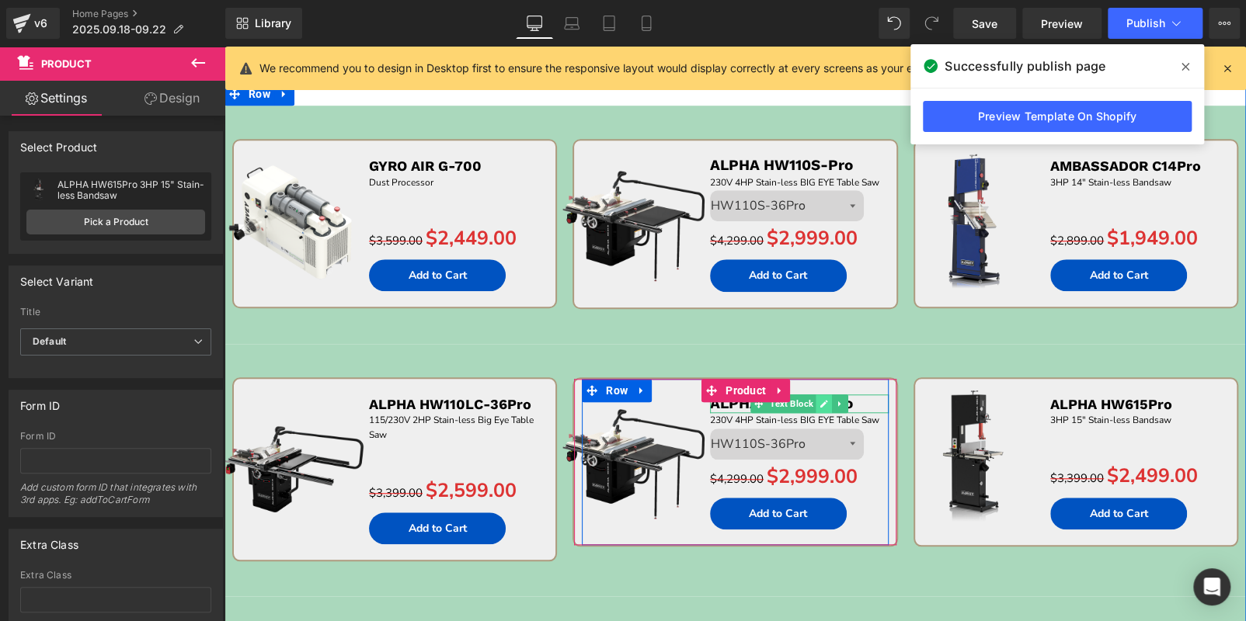
click at [822, 402] on icon at bounding box center [823, 403] width 9 height 9
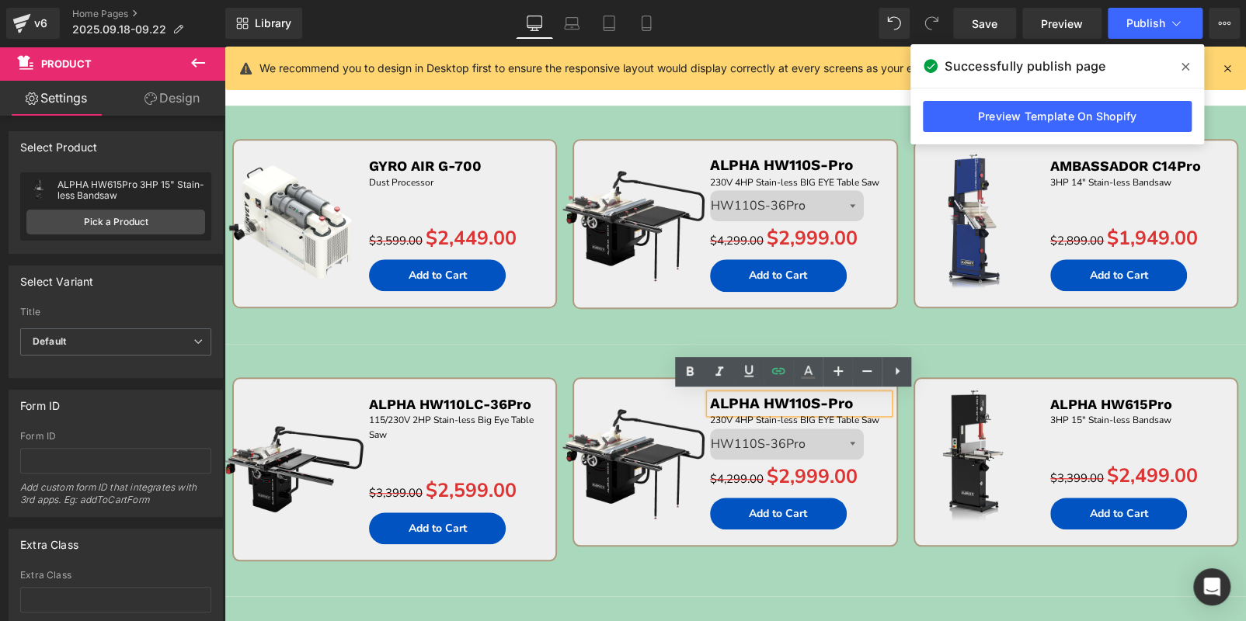
click at [808, 404] on b "ALPHA HW110S-Pro" at bounding box center [781, 404] width 143 height 18
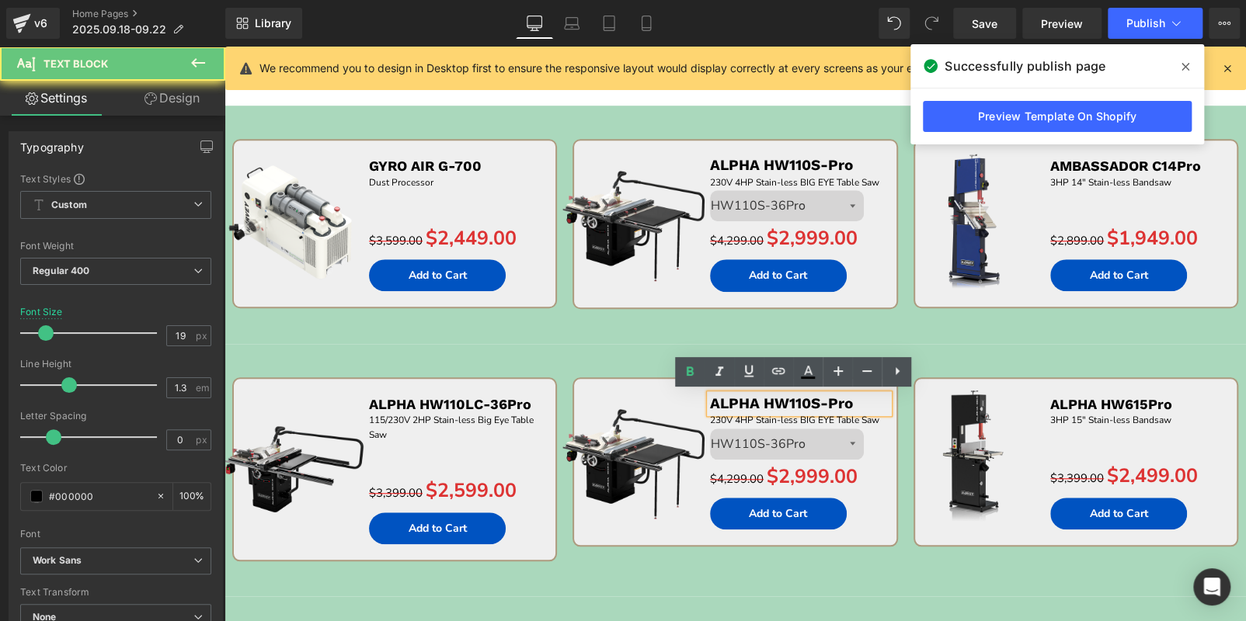
click at [816, 403] on b "ALPHA HW110S-Pro" at bounding box center [781, 404] width 143 height 18
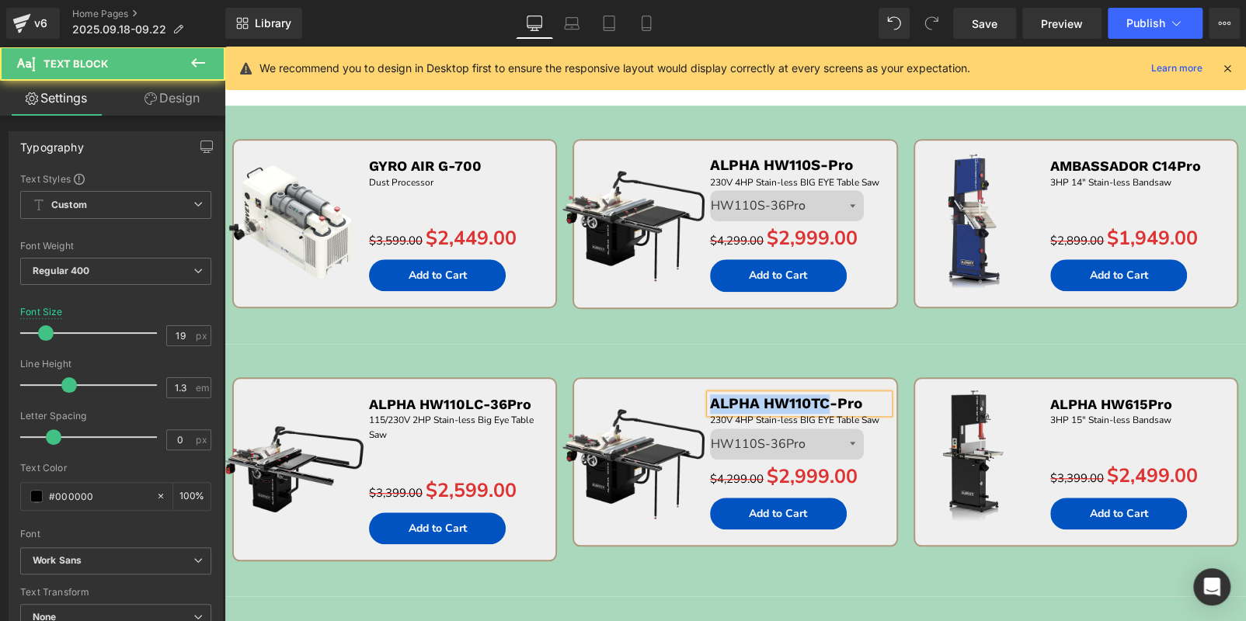
drag, startPoint x: 826, startPoint y: 401, endPoint x: 624, endPoint y: 399, distance: 201.1
click at [624, 399] on div "Sale Off (P) Image ALPHA HW110TC-Pro Text Block 230V 4HP Stain-less BIG EYE Tab…" at bounding box center [735, 462] width 306 height 167
copy b "ALPHA HW110TC"
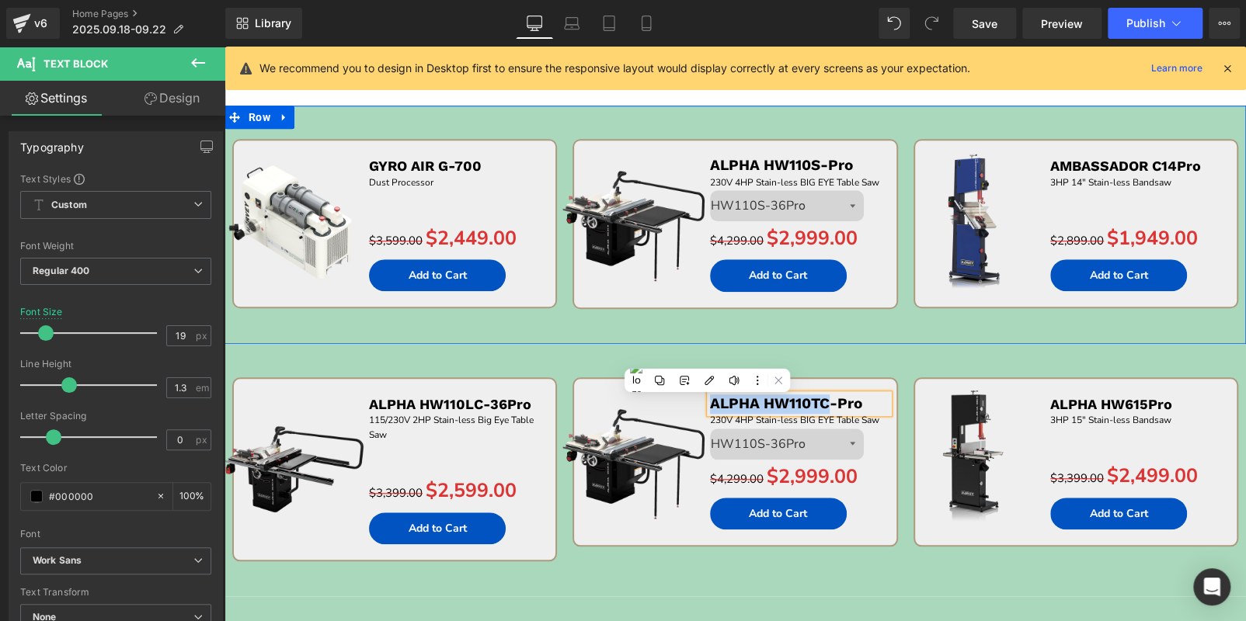
click at [661, 324] on div "Sale Off (P) Image ALPHA HW110S-Pro Text Block 230V 4HP Stain-less BIG EYE Tabl…" at bounding box center [735, 241] width 340 height 205
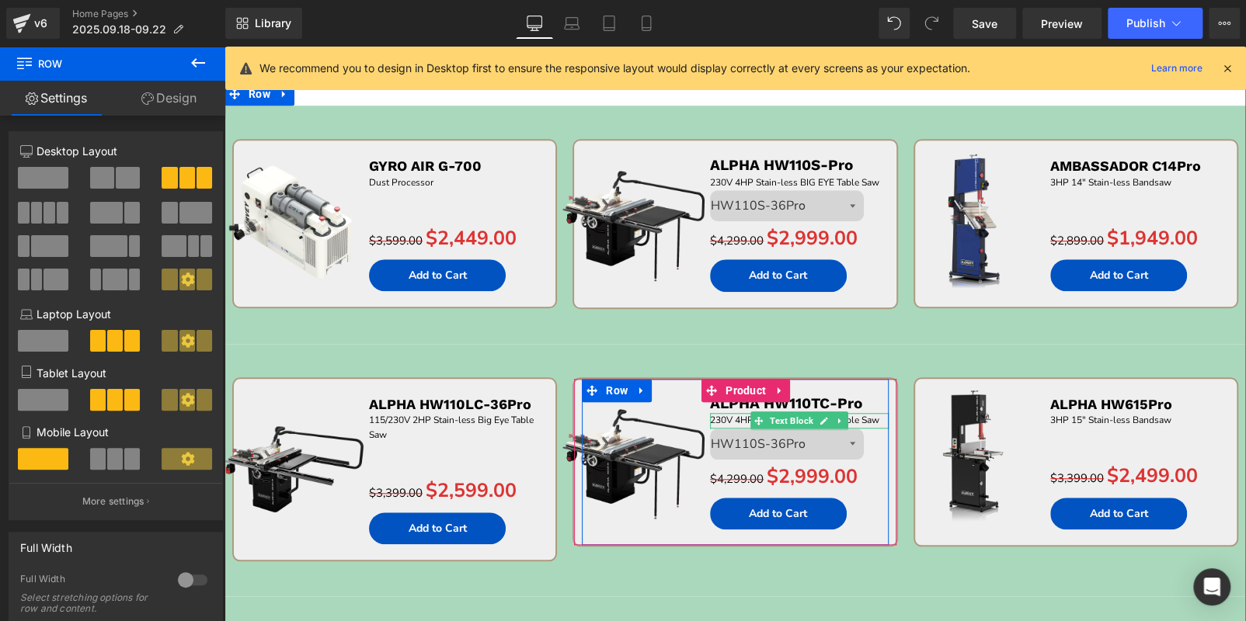
click at [732, 417] on span "230V 4HP Stain-less BIG EYE Table Saw" at bounding box center [794, 420] width 169 height 12
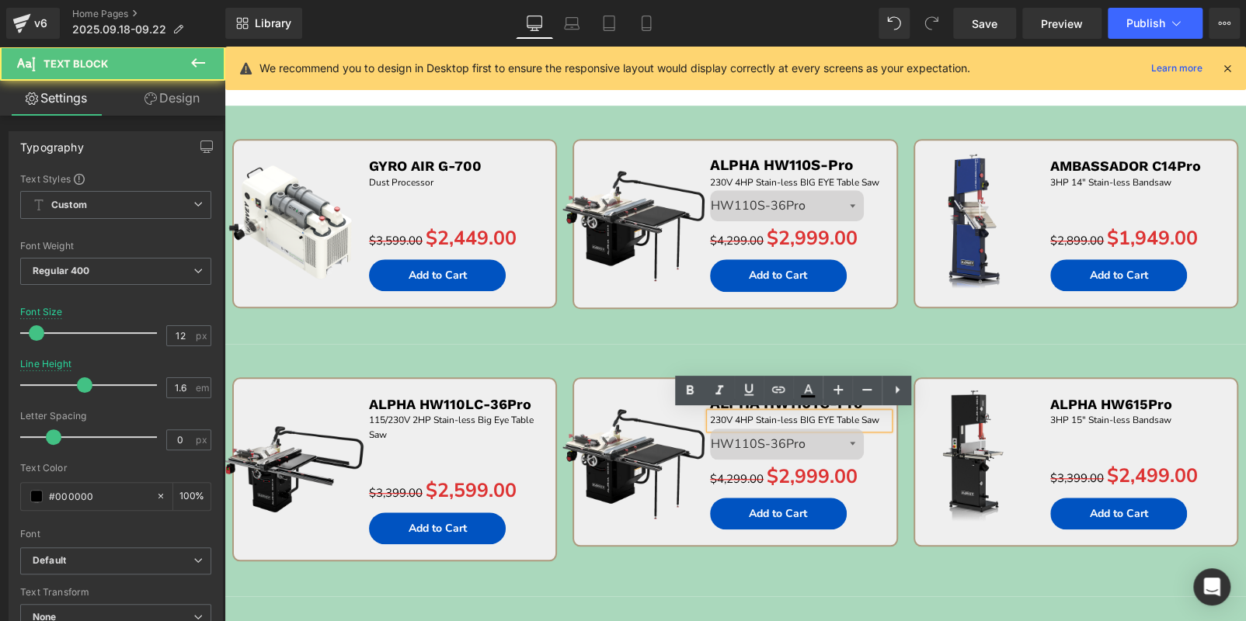
click at [736, 417] on span "230V 4HP Stain-less BIG EYE Table Saw" at bounding box center [794, 420] width 169 height 12
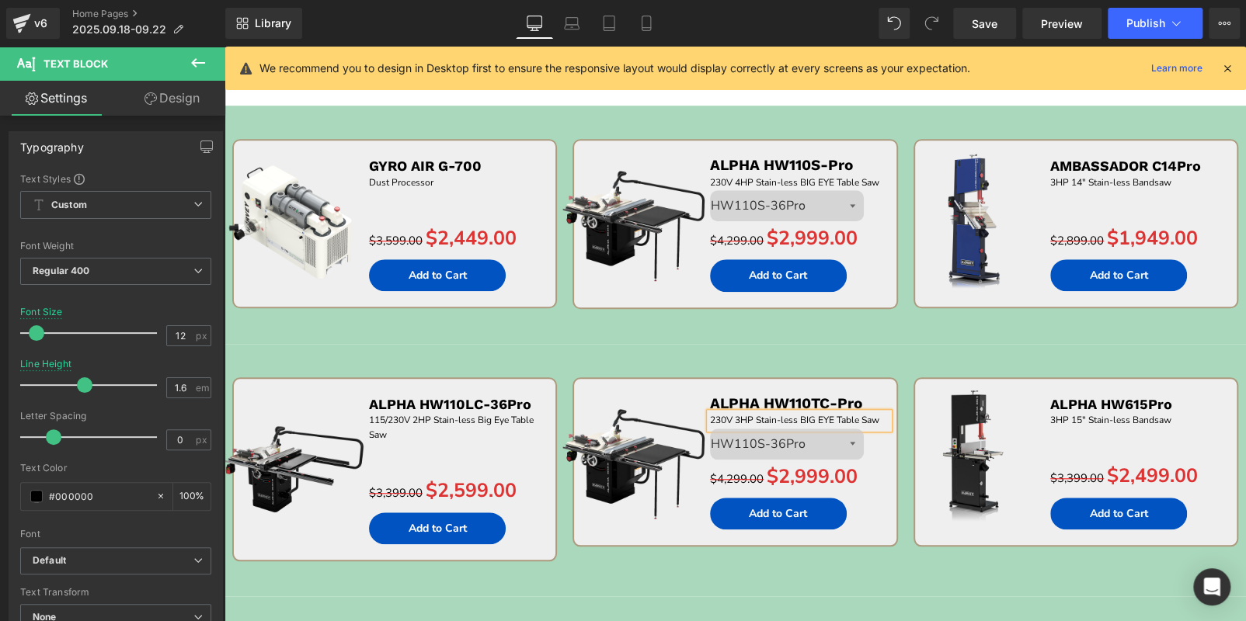
click at [661, 352] on div "Sale Off (P) Image ALPHA HW110LC-36Pro Text Block 115/230V 2HP Stain-less Big E…" at bounding box center [734, 470] width 1021 height 252
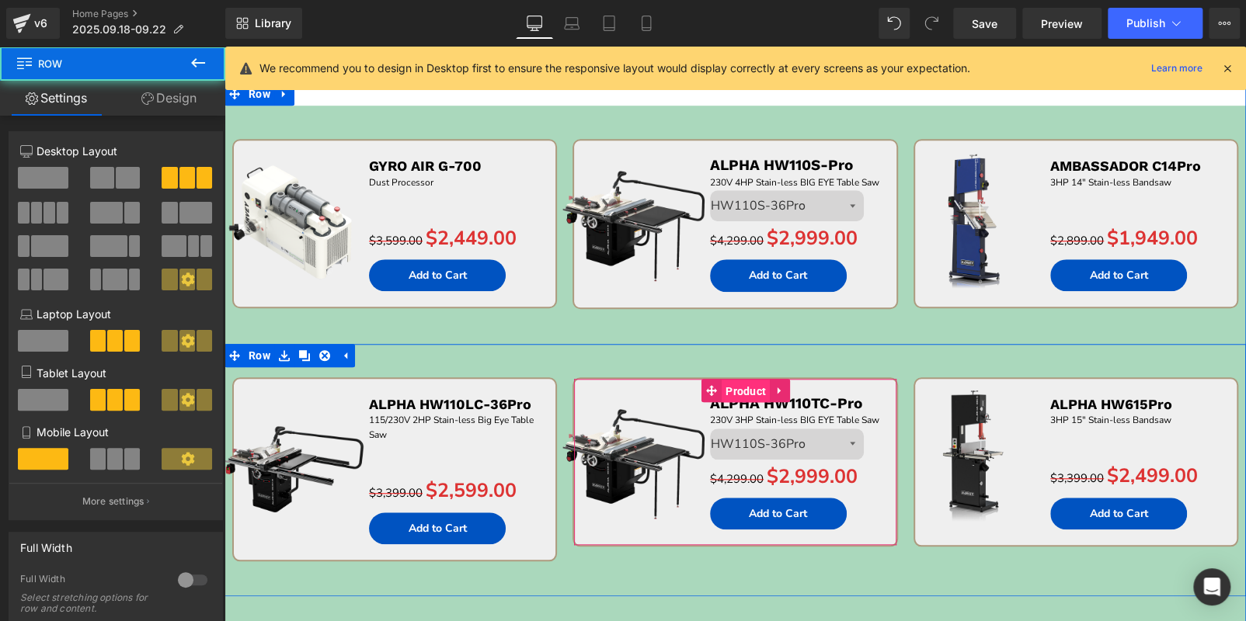
click at [735, 390] on span "Product" at bounding box center [745, 391] width 48 height 23
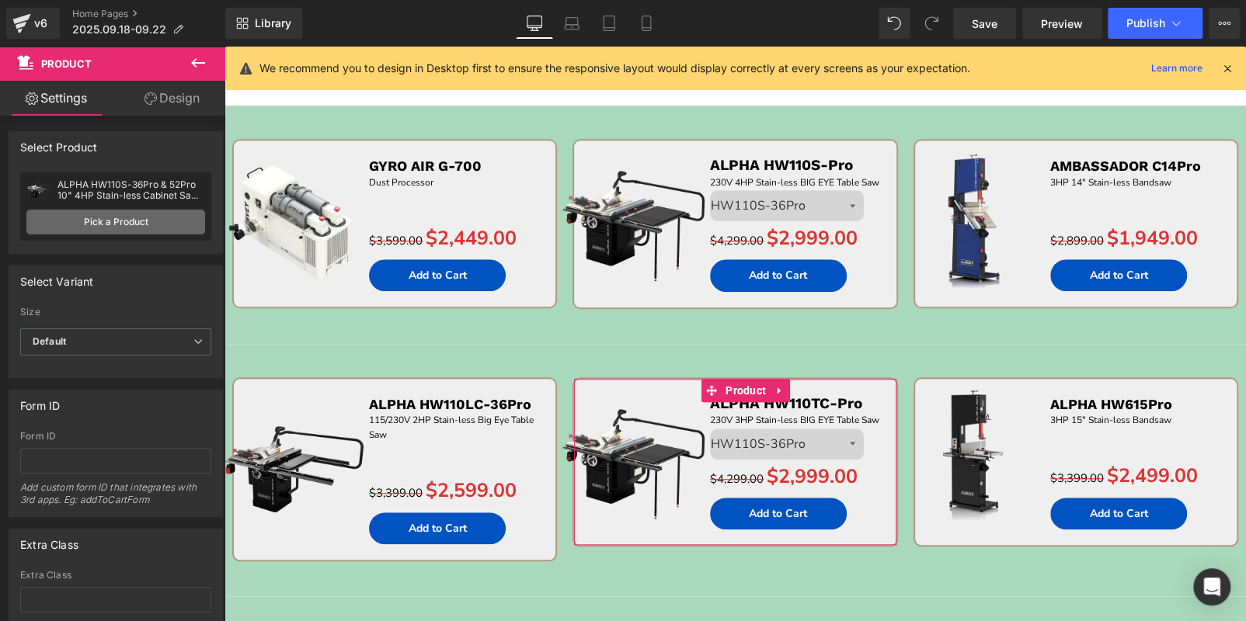
click at [137, 226] on link "Pick a Product" at bounding box center [115, 222] width 179 height 25
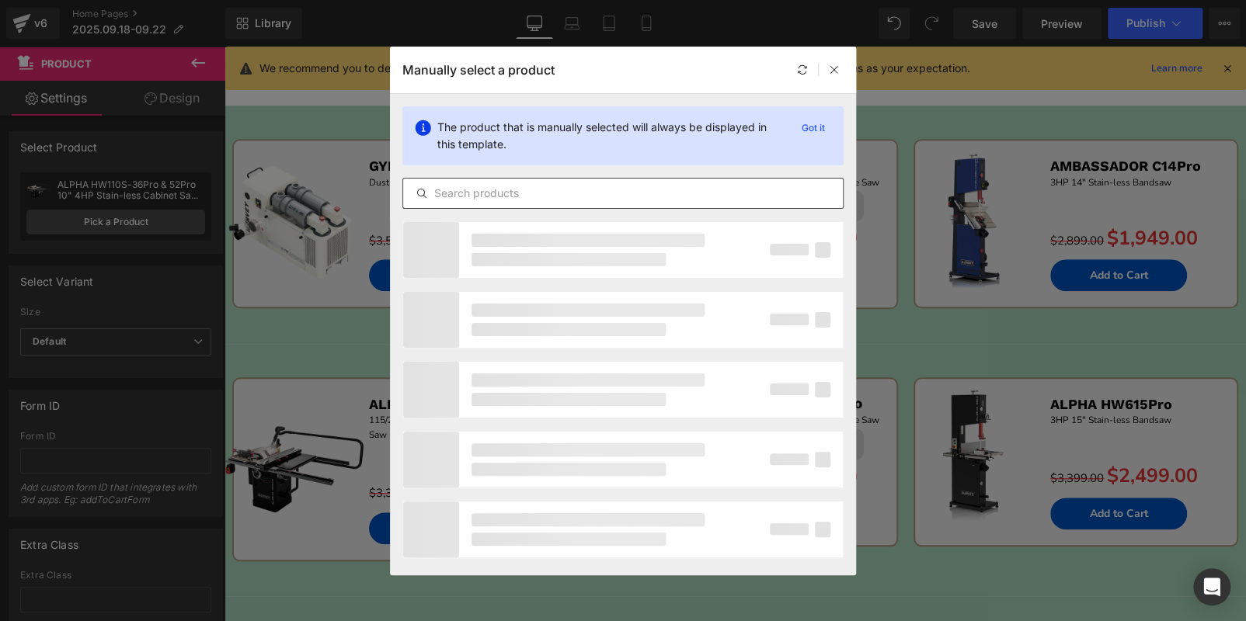
click at [450, 195] on input "text" at bounding box center [623, 193] width 440 height 19
paste input "ALPHA HW110TC"
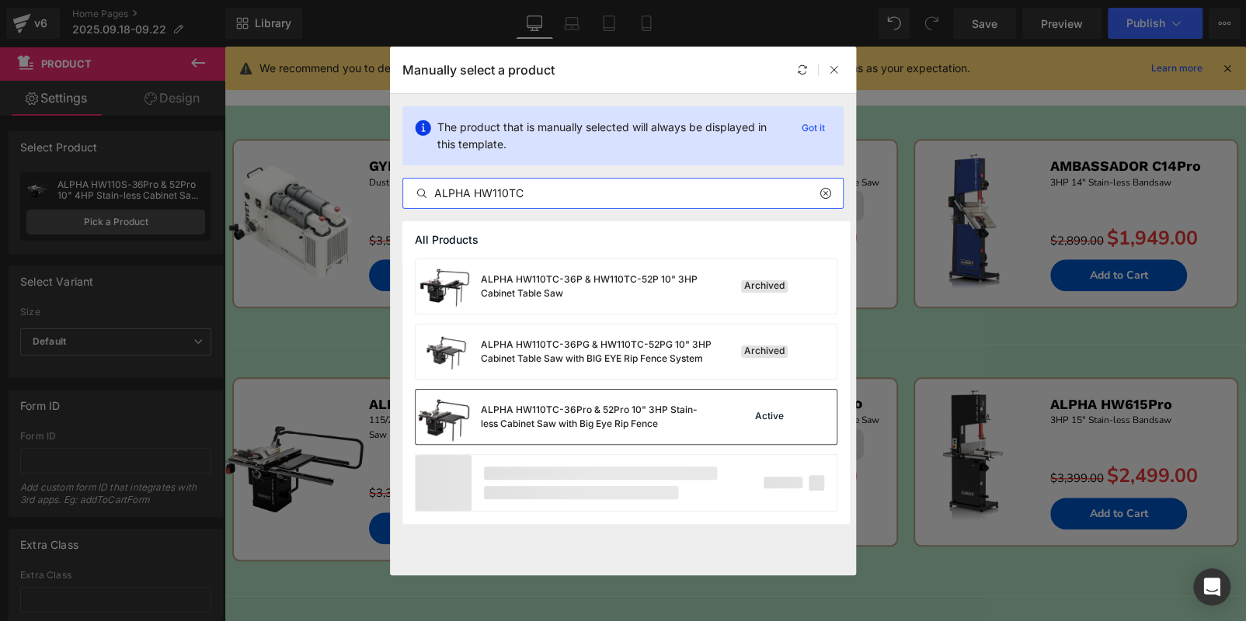
type input "ALPHA HW110TC"
click at [616, 422] on div "ALPHA HW110TC-36Pro & 52Pro 10" 3HP Stain-less Cabinet Saw with Big Eye Rip Fen…" at bounding box center [597, 417] width 233 height 28
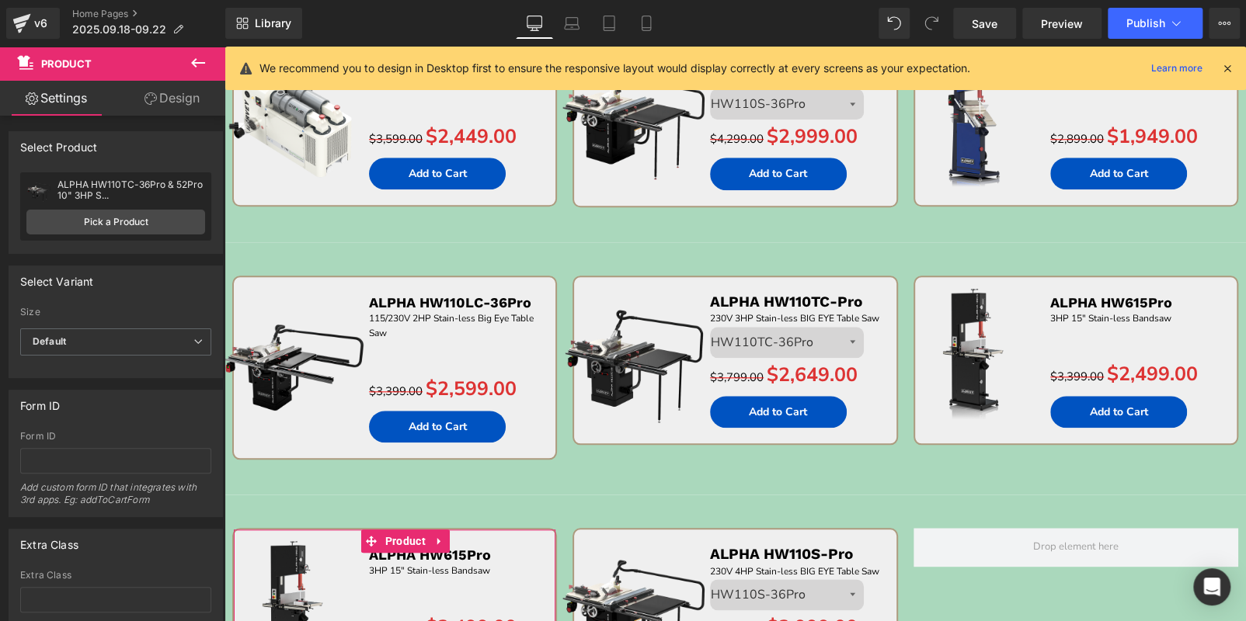
scroll to position [757, 0]
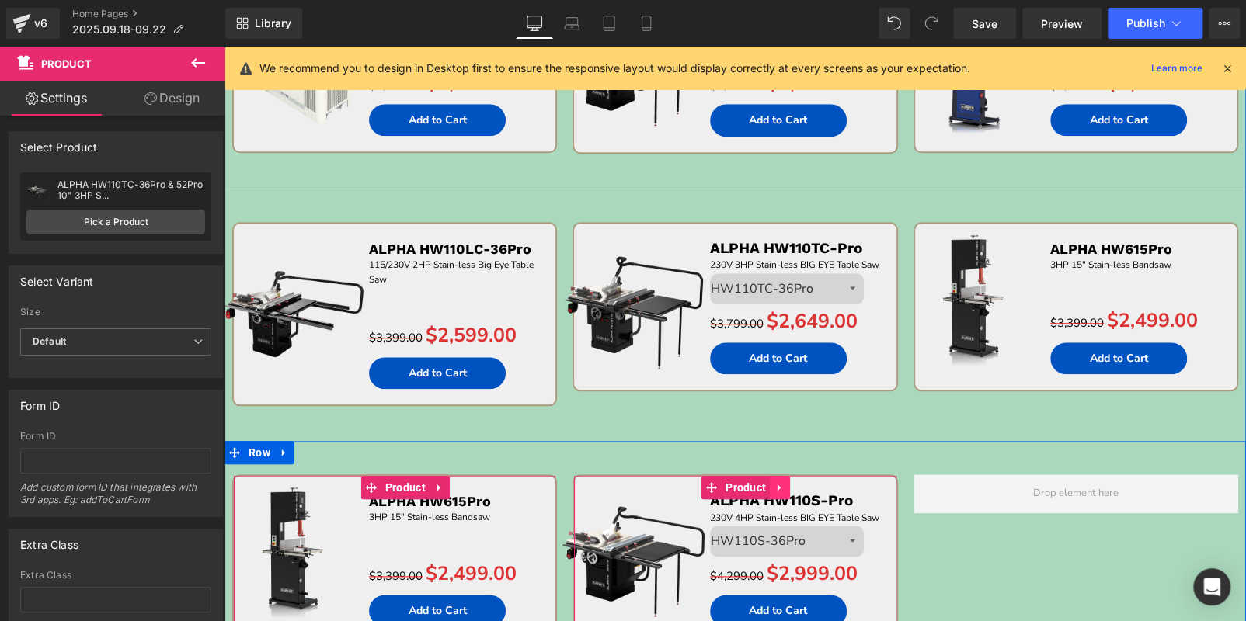
click at [777, 485] on icon at bounding box center [778, 488] width 3 height 7
click at [787, 488] on icon at bounding box center [789, 487] width 11 height 11
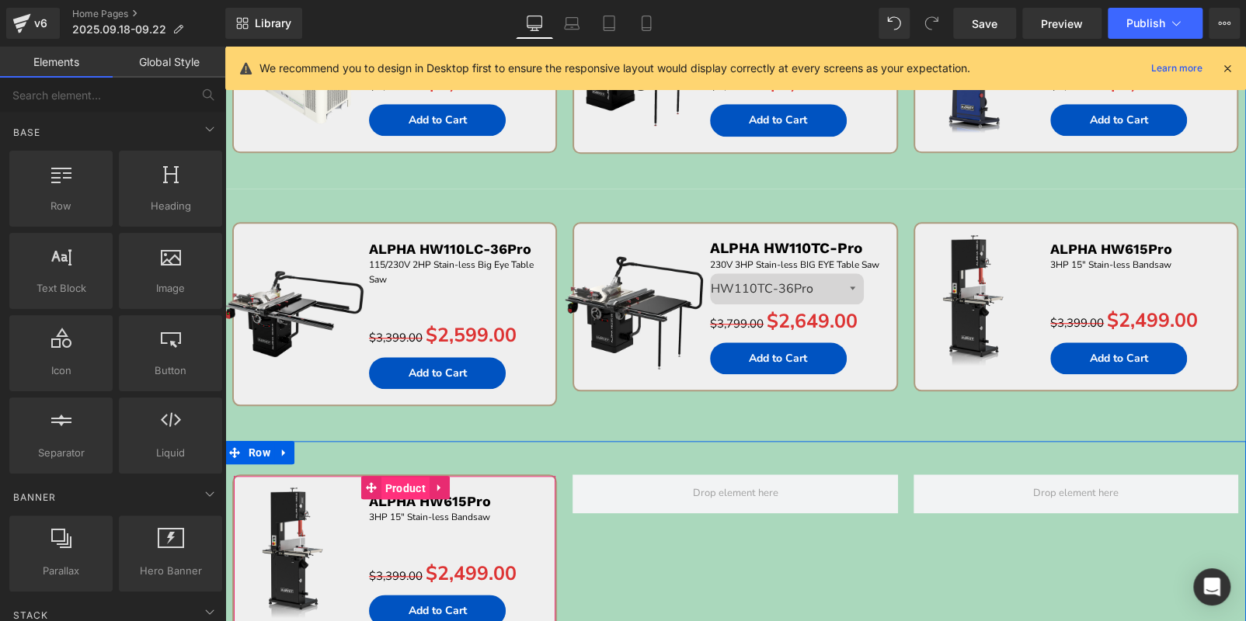
click at [402, 485] on span "Product" at bounding box center [405, 488] width 48 height 23
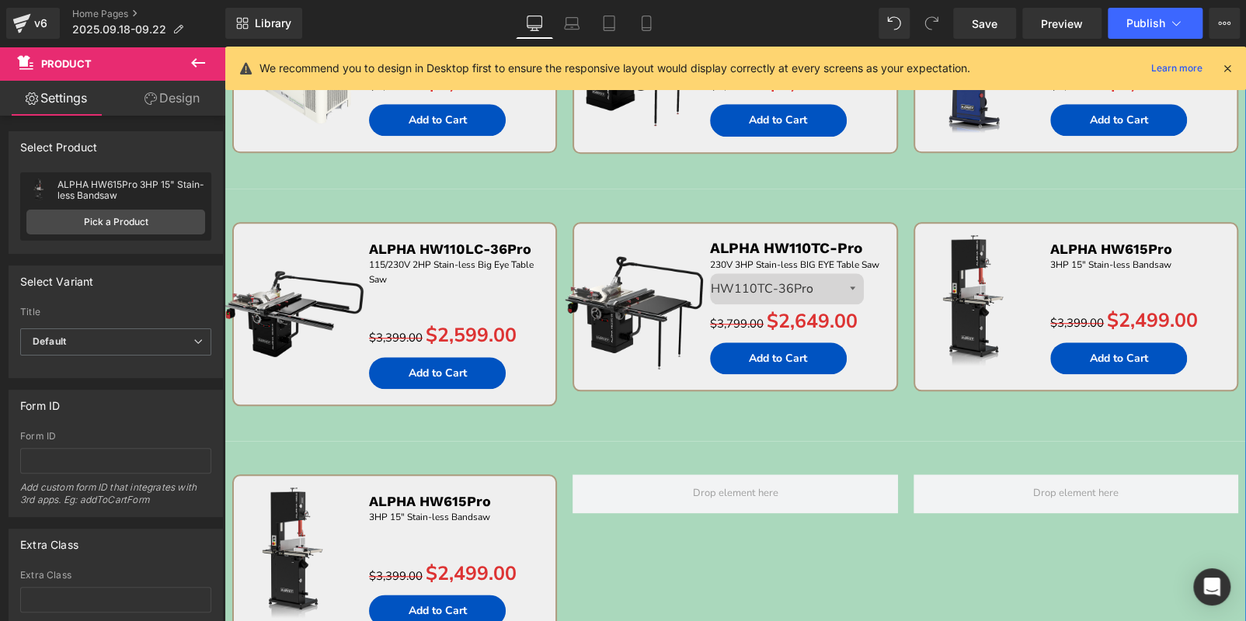
scroll to position [912, 0]
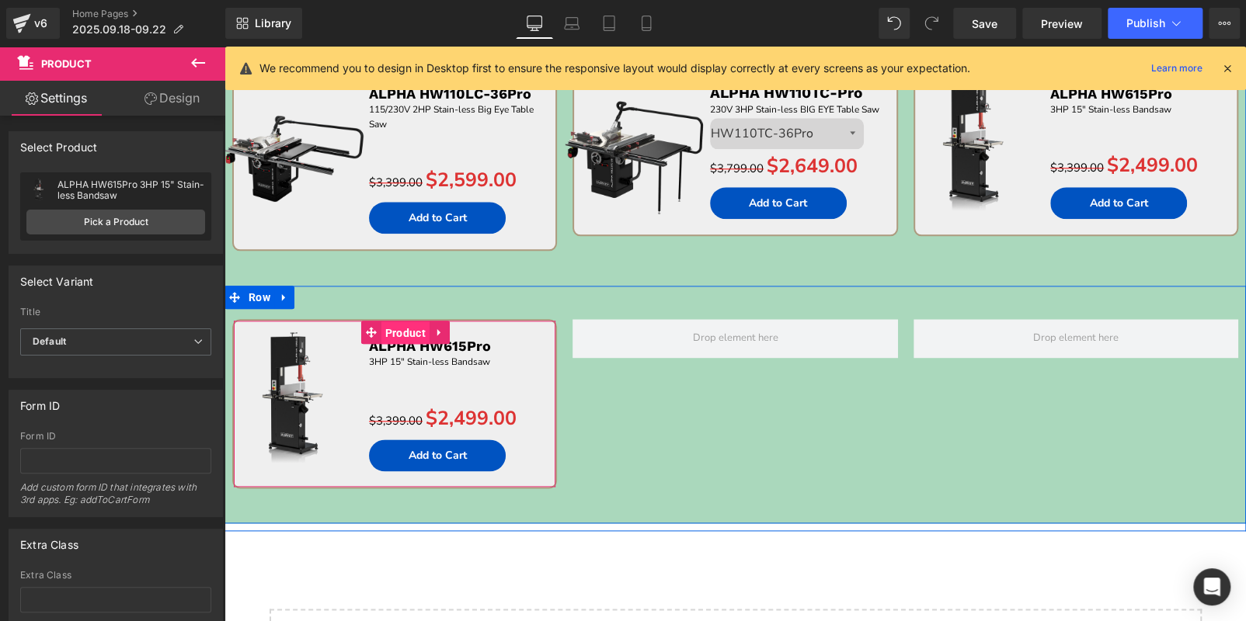
click at [405, 325] on span "Product" at bounding box center [405, 333] width 48 height 23
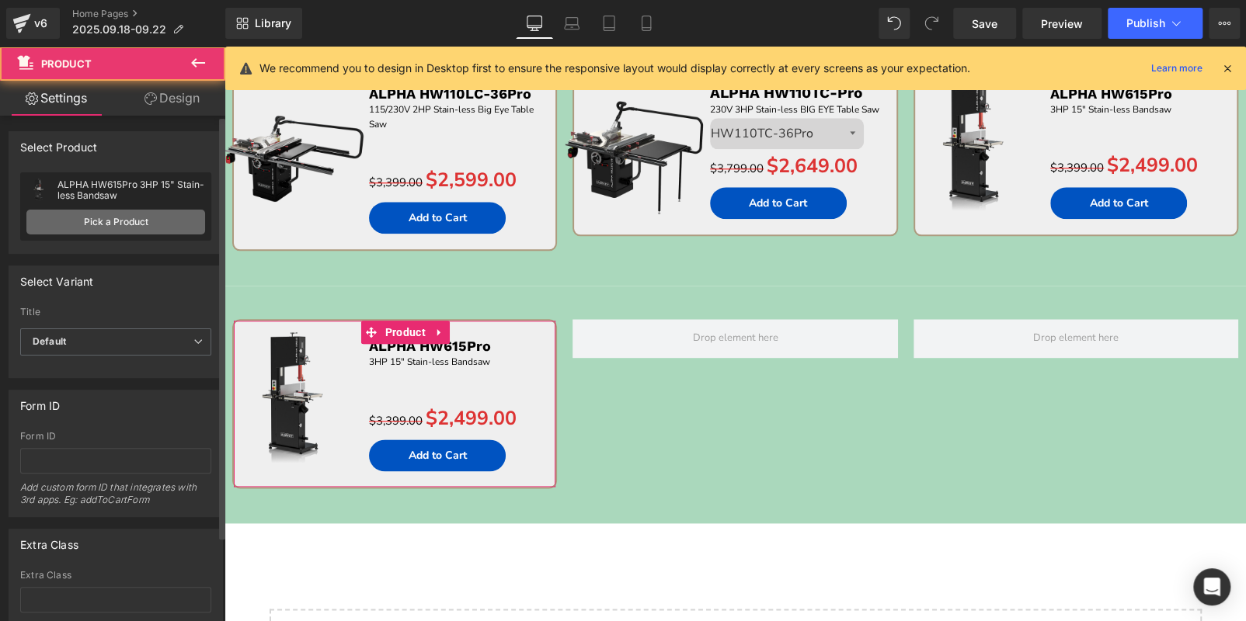
click at [103, 212] on link "Pick a Product" at bounding box center [115, 222] width 179 height 25
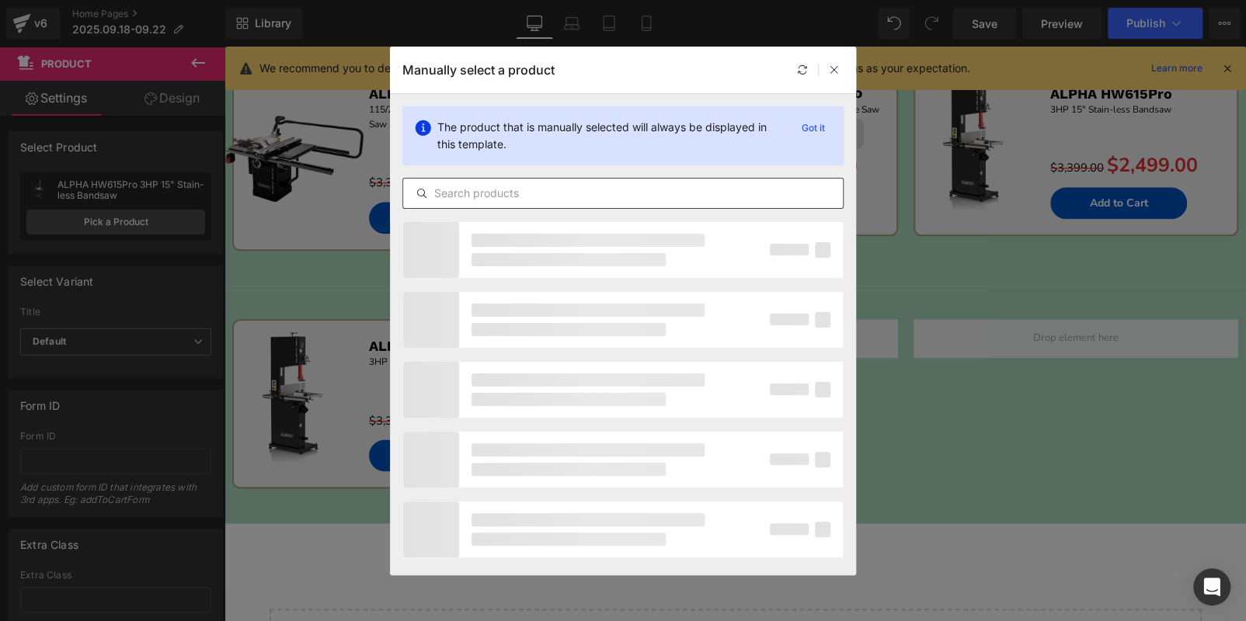
click at [526, 195] on input "text" at bounding box center [623, 193] width 440 height 19
paste input "GYRO AIR G-800Pro"
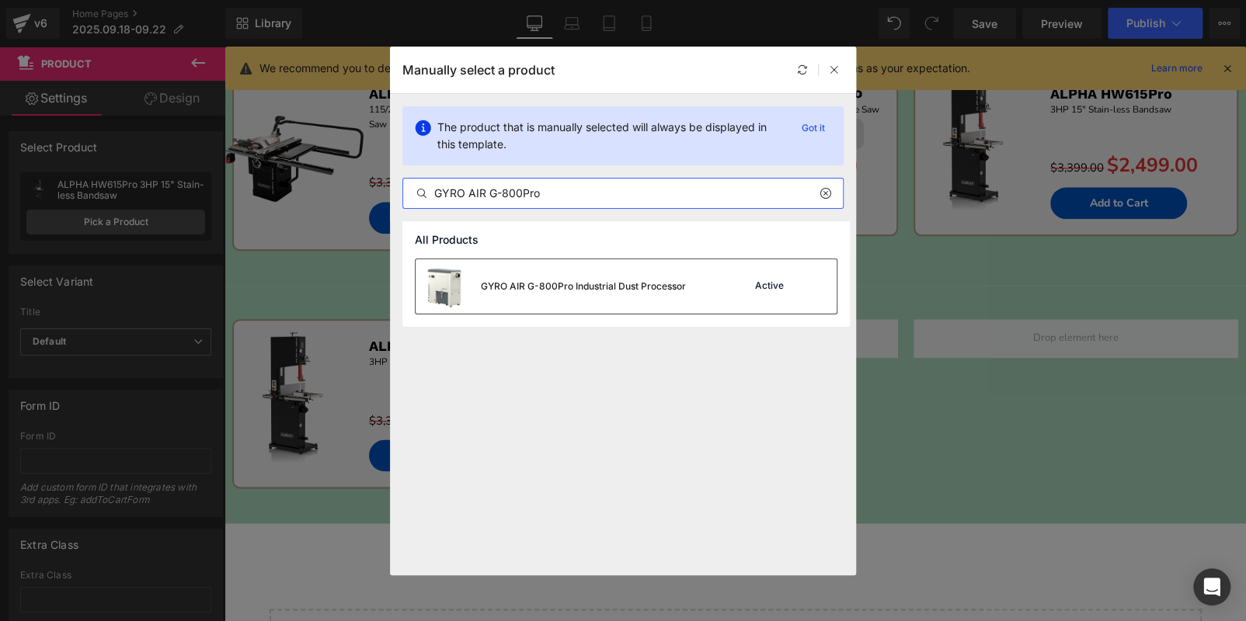
type input "GYRO AIR G-800Pro"
click at [633, 265] on div "GYRO AIR G-800Pro Industrial Dust Processor" at bounding box center [550, 286] width 270 height 54
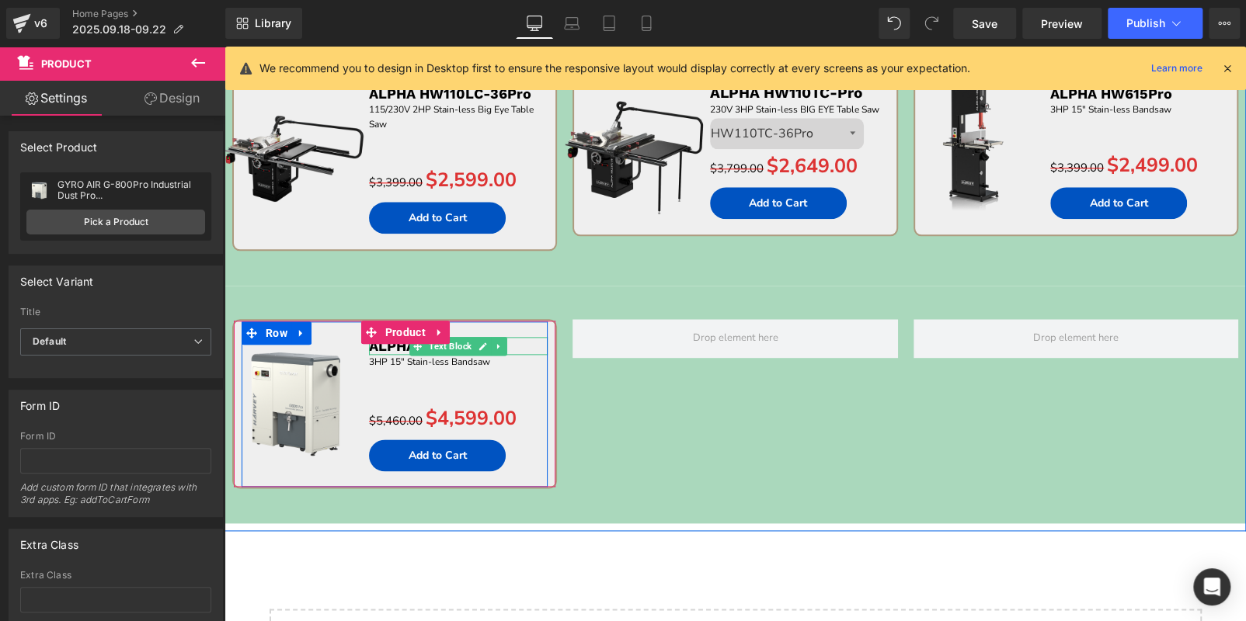
click at [517, 346] on p "ALPHA HW615Pro" at bounding box center [458, 346] width 179 height 18
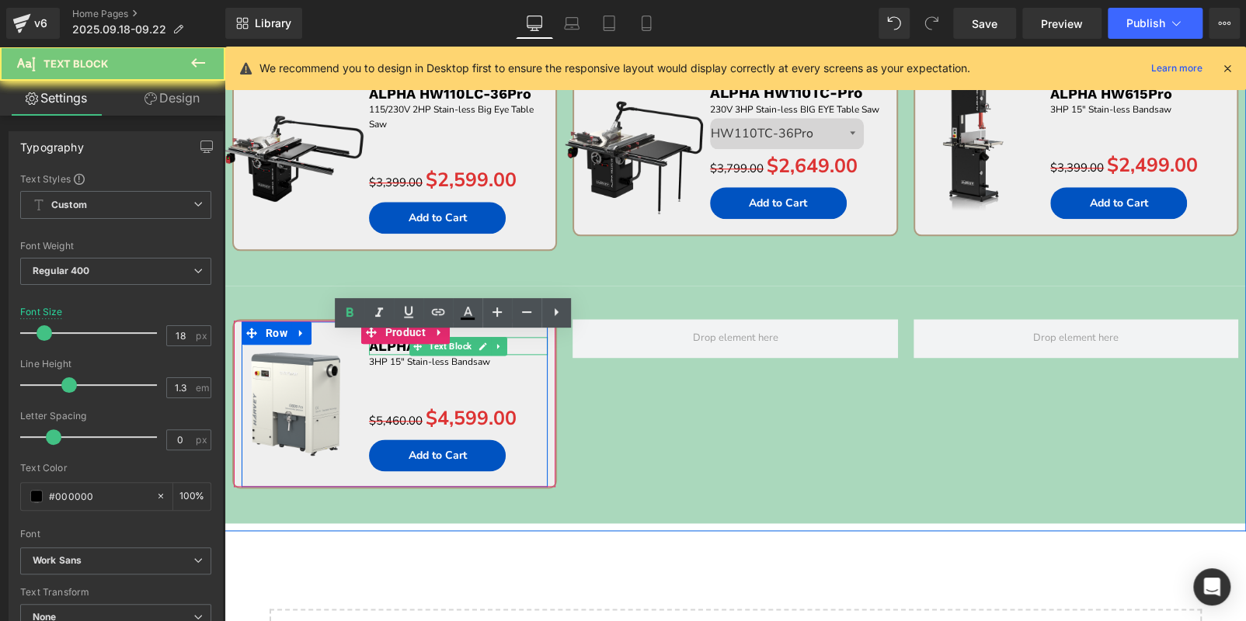
click at [517, 346] on p "ALPHA HW615Pro" at bounding box center [458, 346] width 179 height 18
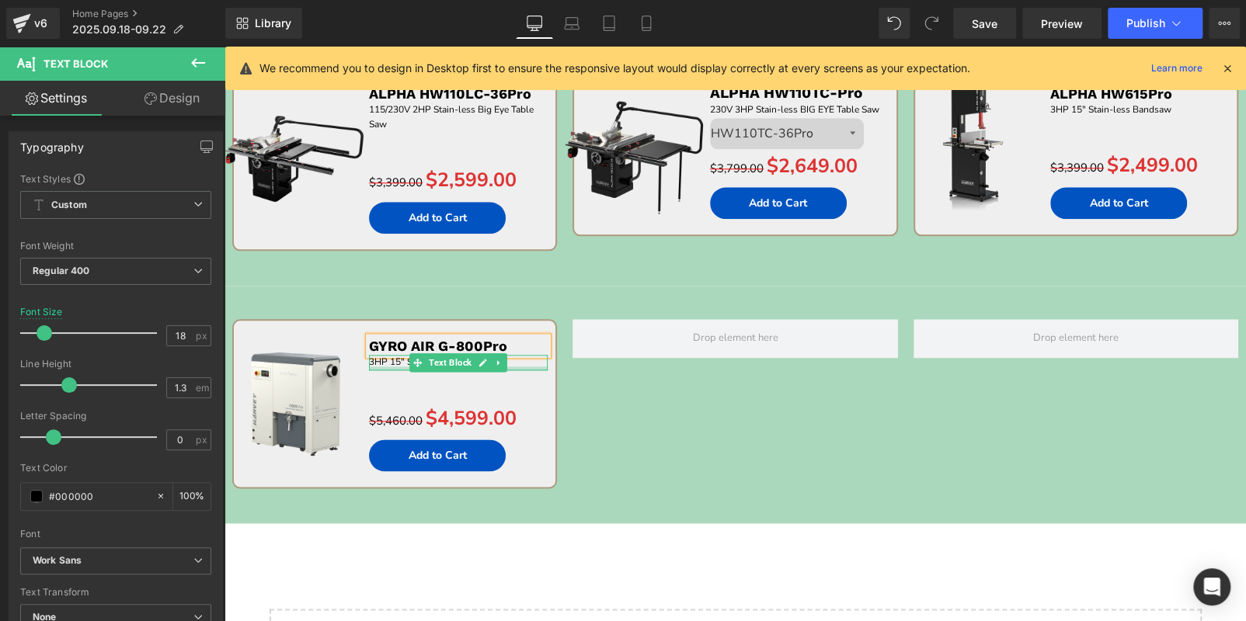
click at [515, 367] on div at bounding box center [458, 369] width 179 height 4
click at [515, 363] on p "3HP 15" Stain-less Bandsaw" at bounding box center [458, 362] width 179 height 15
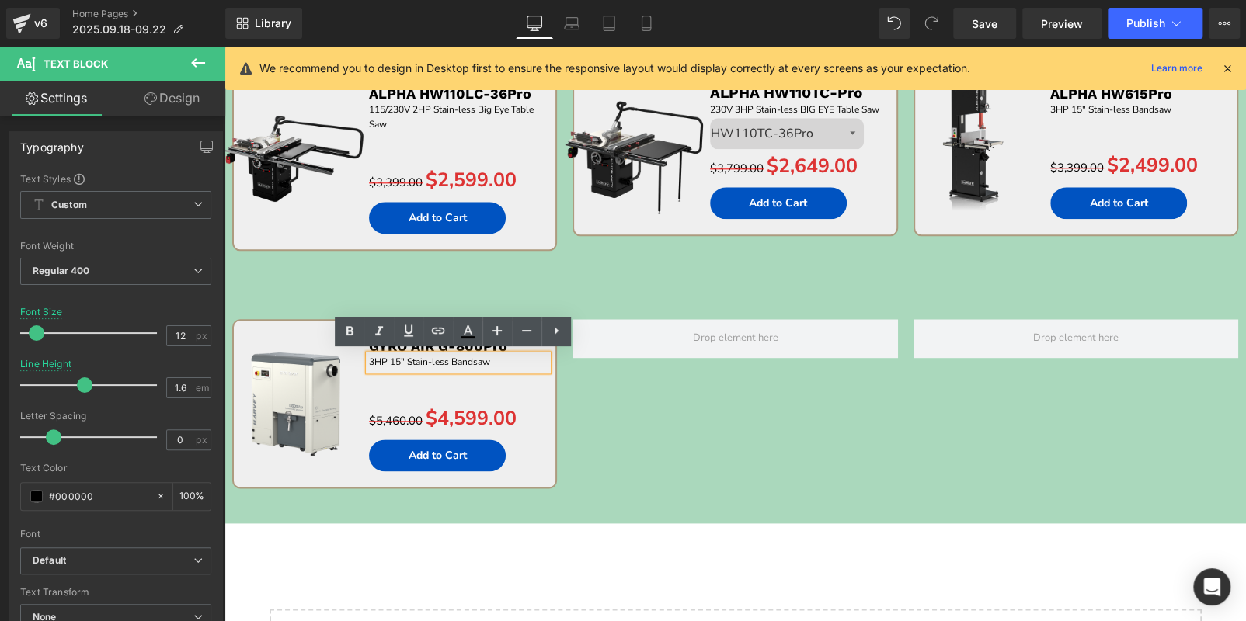
paste div
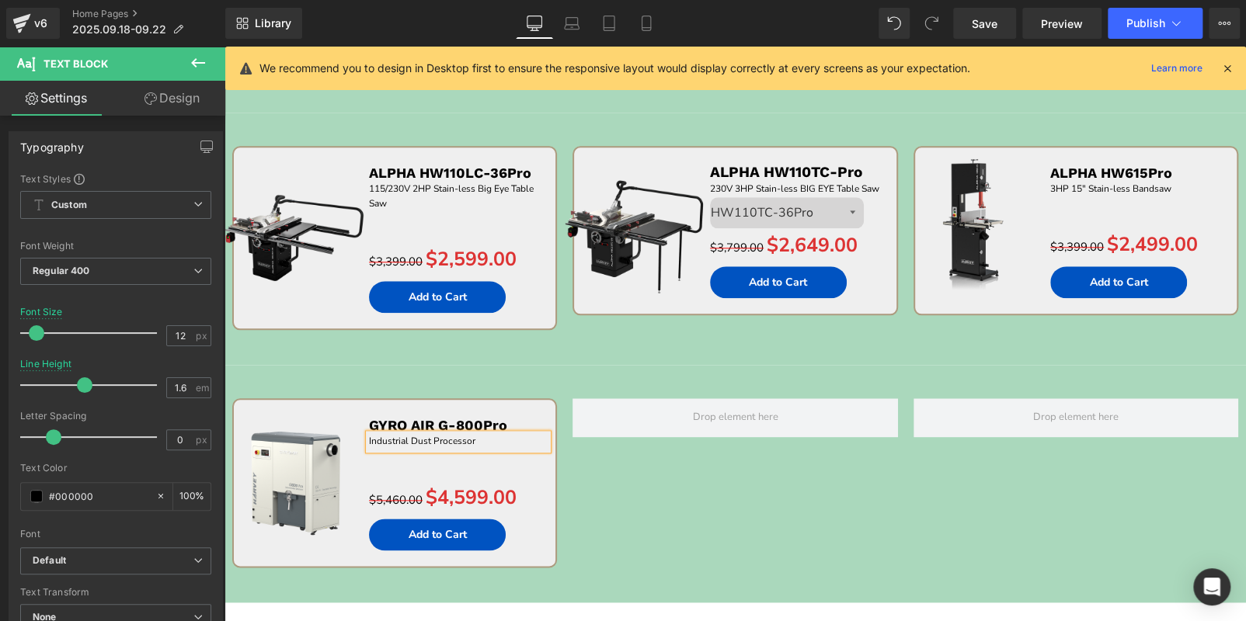
scroll to position [990, 0]
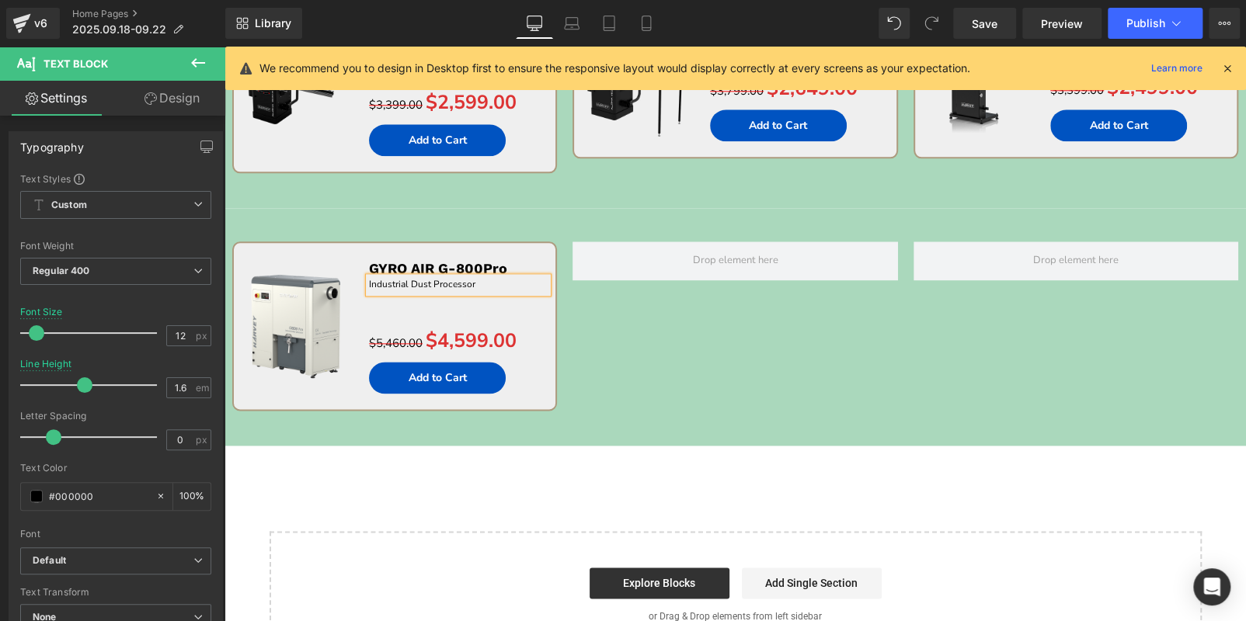
click at [609, 212] on div "Sale Off (P) Image GYRO AIR G-800Pro Text Block Industrial Dust Processor Text …" at bounding box center [734, 327] width 1021 height 238
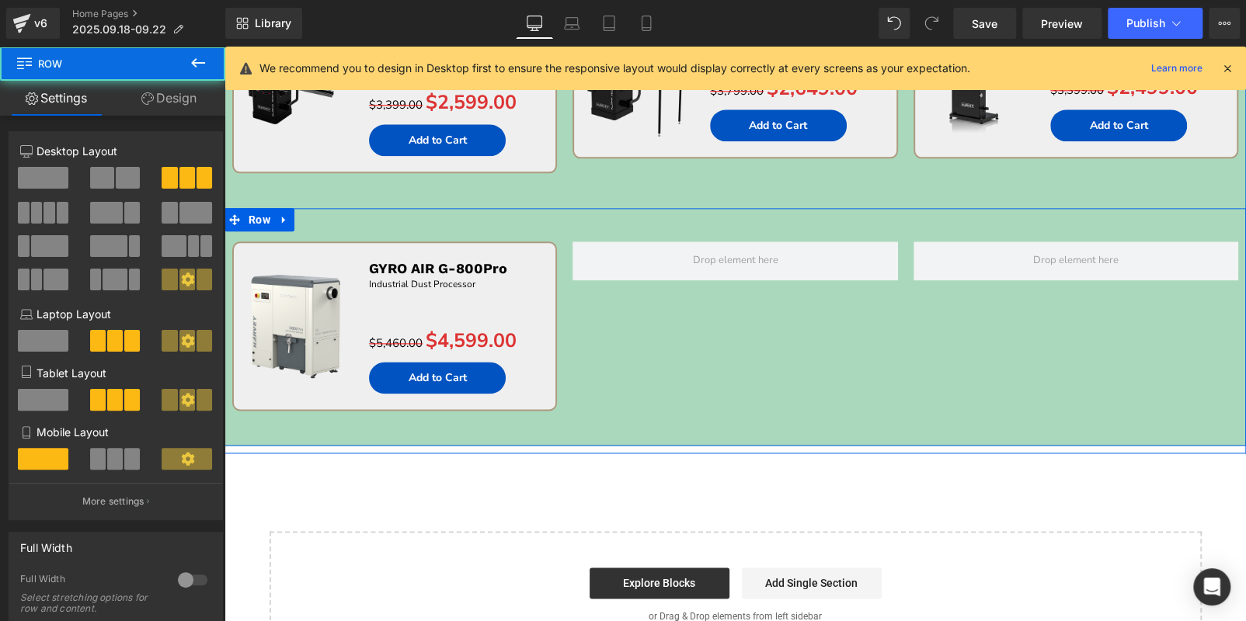
click at [770, 333] on div "Sale Off (P) Image GYRO AIR G-800Pro Text Block Industrial Dust Processor Text …" at bounding box center [734, 327] width 1021 height 238
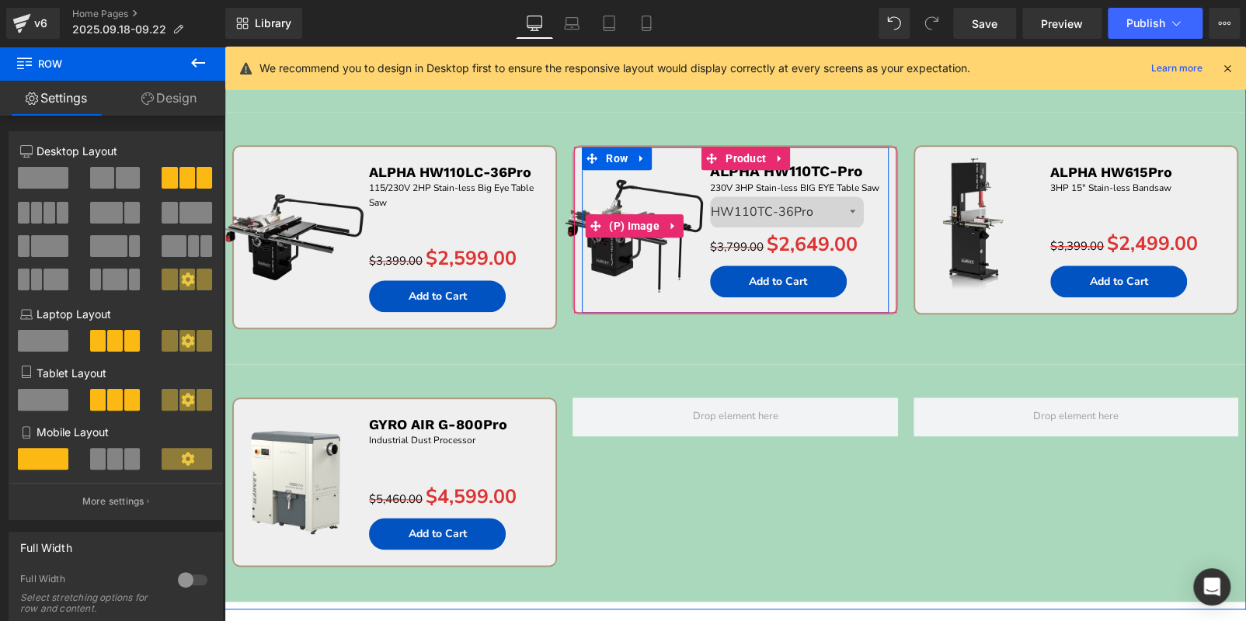
scroll to position [835, 0]
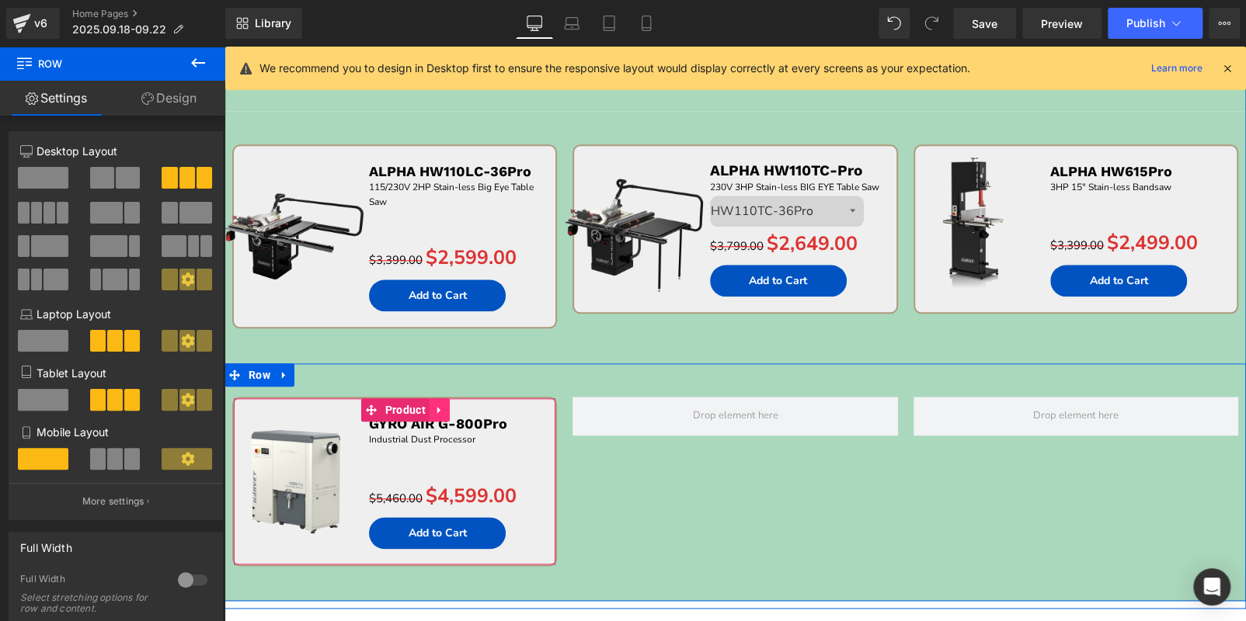
click at [436, 400] on link at bounding box center [439, 409] width 20 height 23
click at [425, 405] on icon at bounding box center [429, 411] width 11 height 12
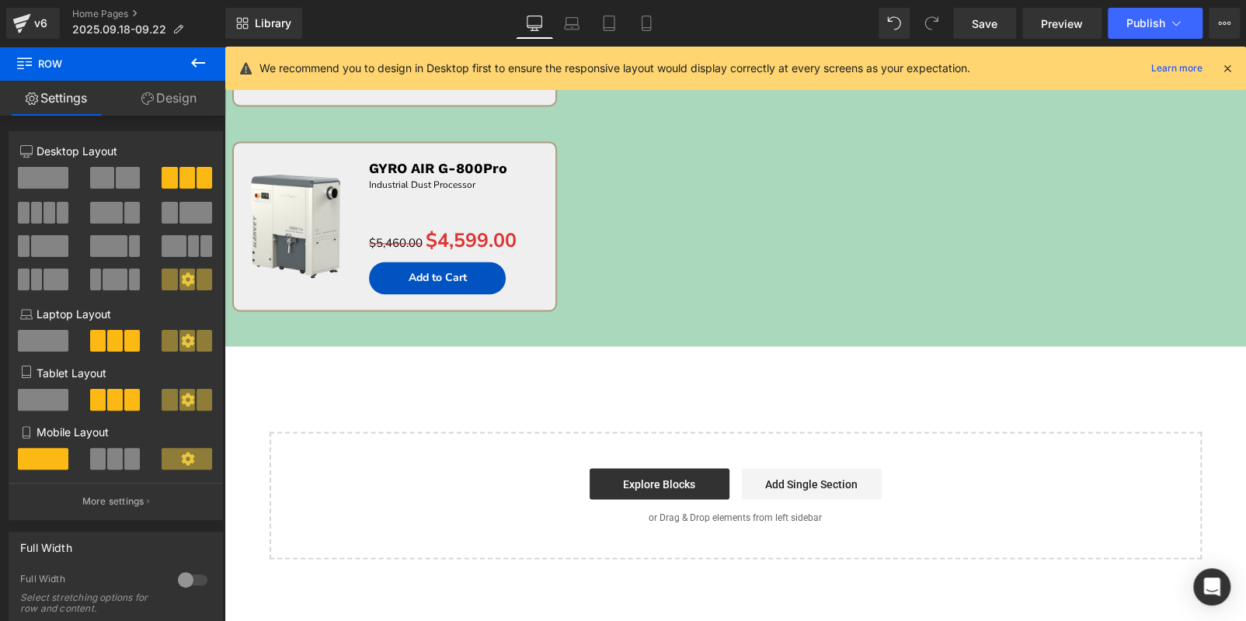
scroll to position [857, 0]
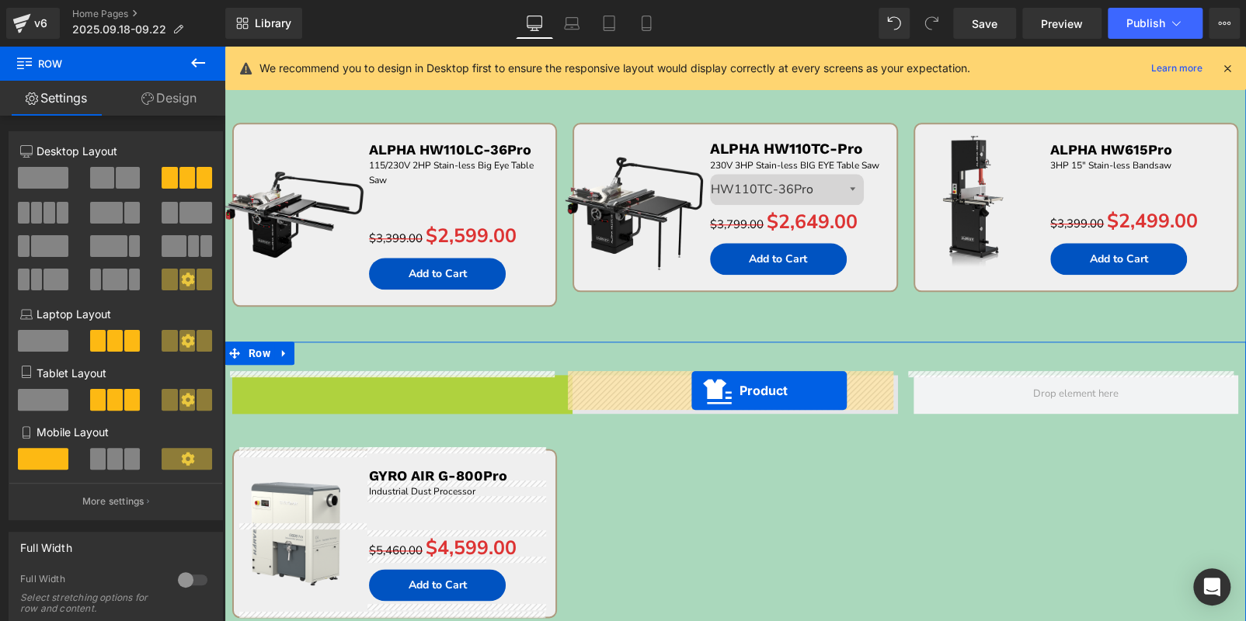
drag, startPoint x: 332, startPoint y: 379, endPoint x: 691, endPoint y: 391, distance: 359.7
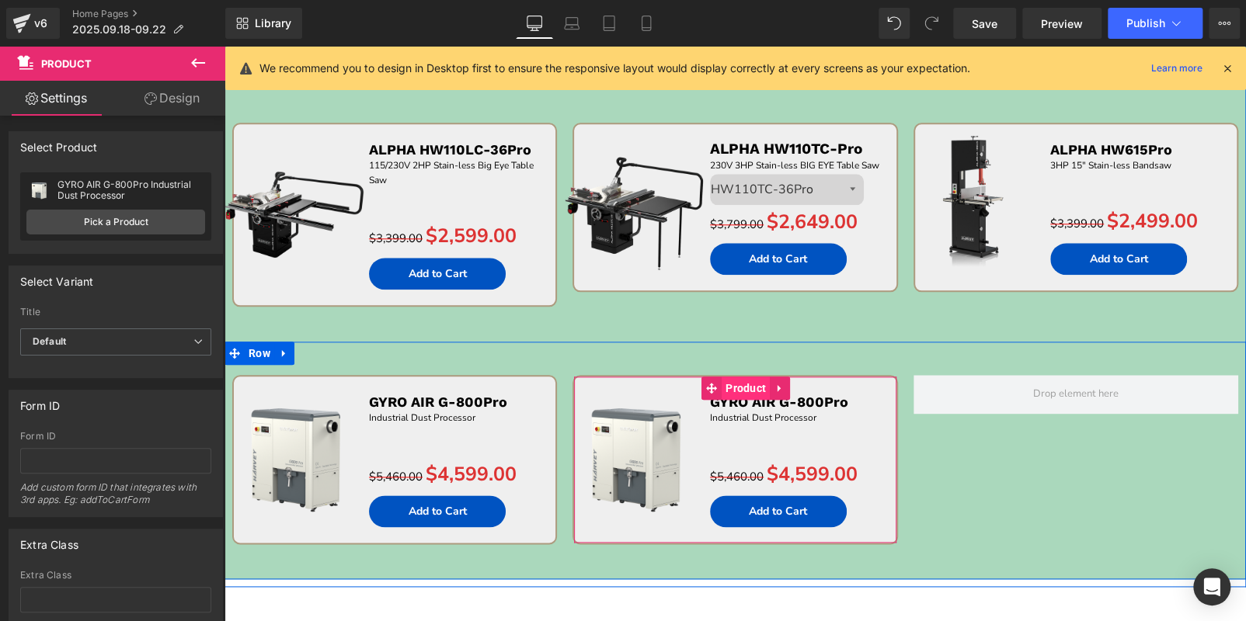
click at [737, 390] on span "Product" at bounding box center [745, 388] width 48 height 23
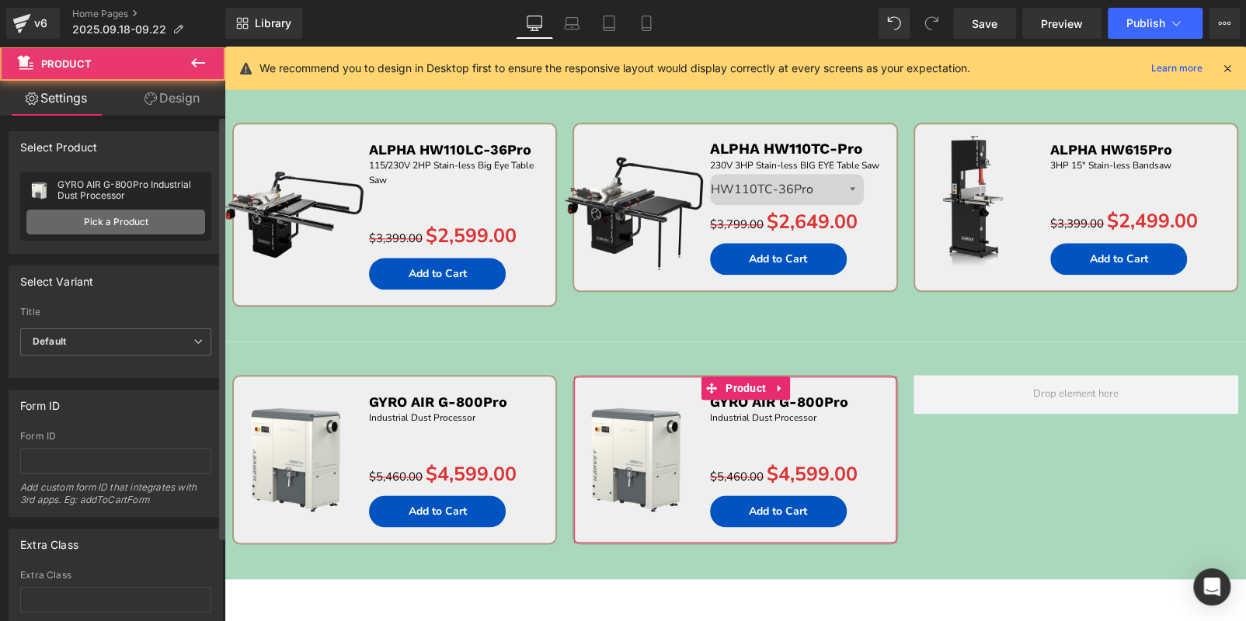
click at [133, 228] on link "Pick a Product" at bounding box center [115, 222] width 179 height 25
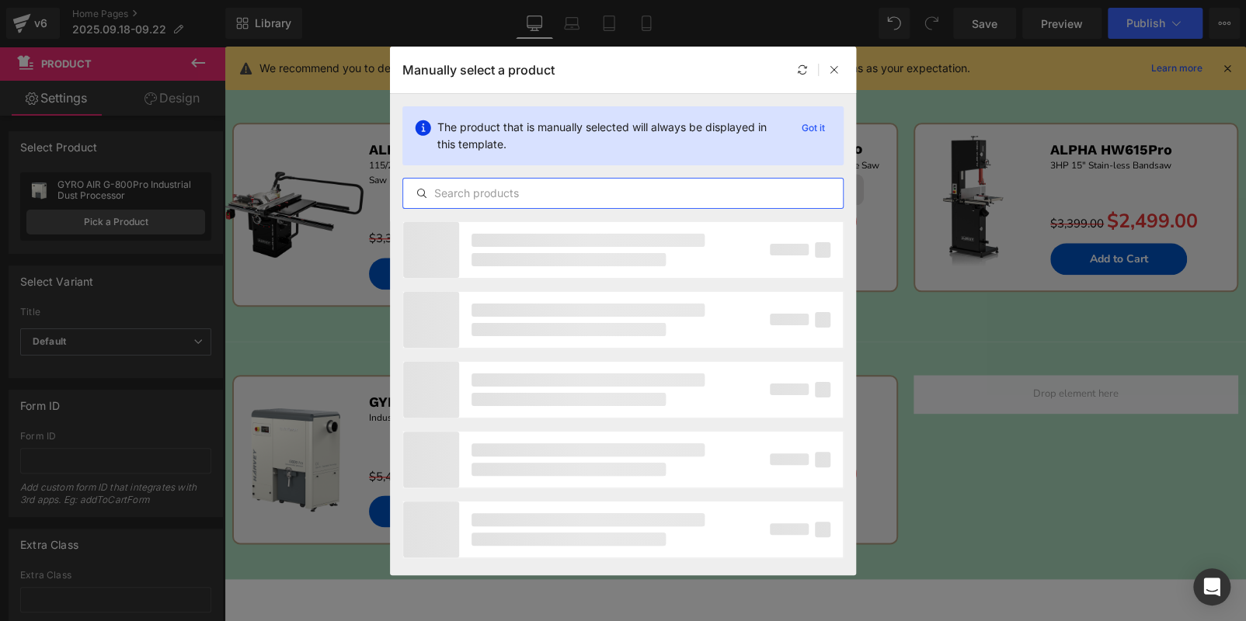
click at [545, 196] on input "text" at bounding box center [623, 193] width 440 height 19
paste input "TURBO T-40"
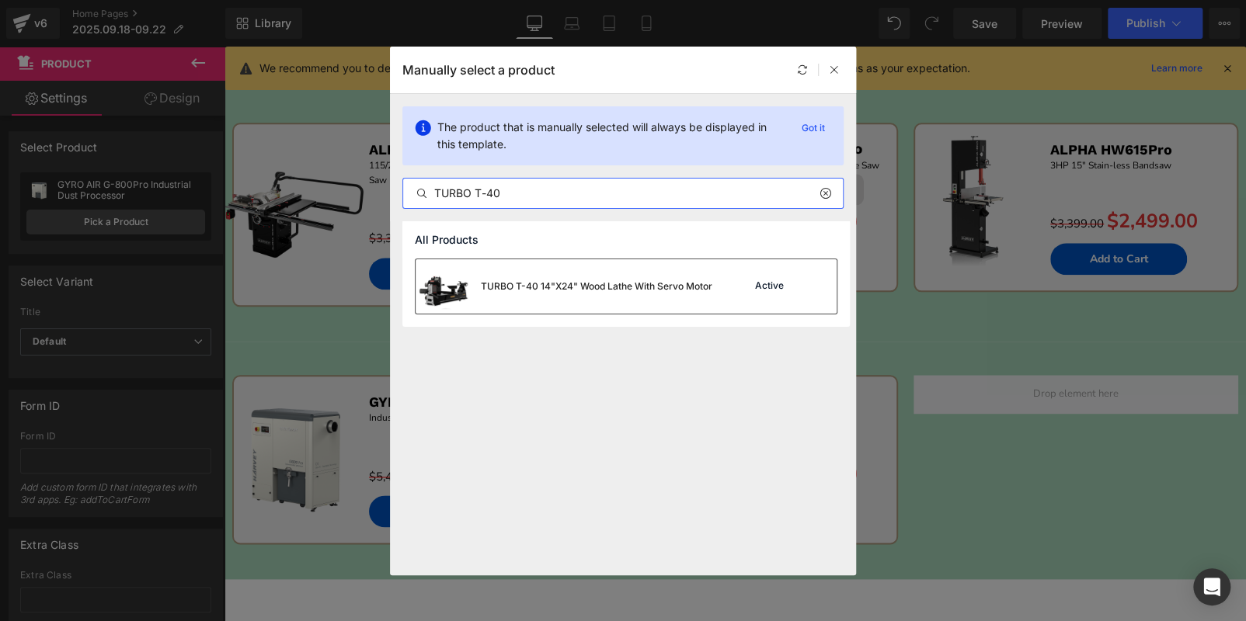
type input "TURBO T-40"
click at [738, 287] on div "Active" at bounding box center [785, 287] width 106 height 22
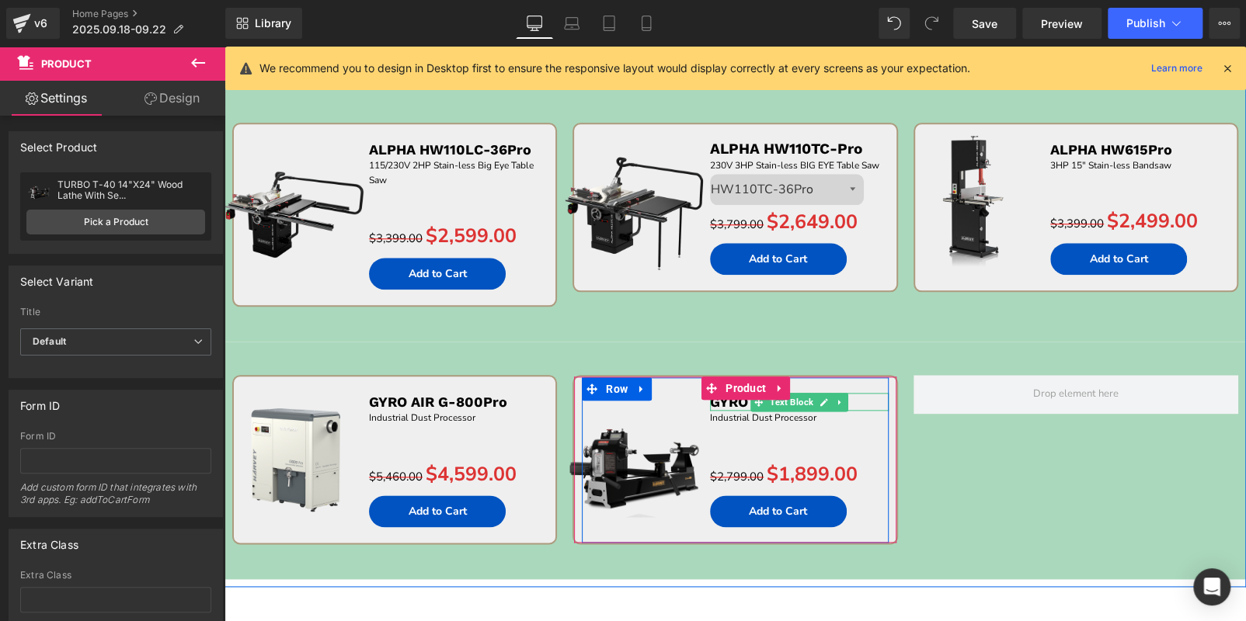
click at [862, 400] on p "GYRO AIR G-800Pro" at bounding box center [799, 402] width 179 height 18
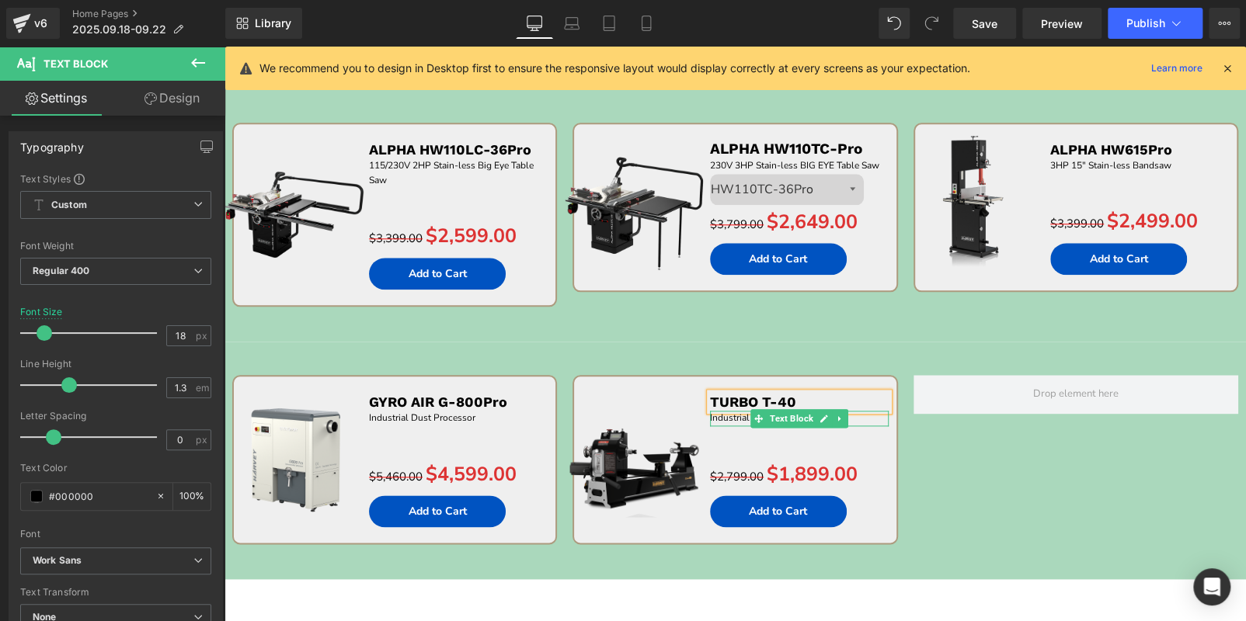
click at [858, 415] on p "Industrial Dust Processor" at bounding box center [799, 418] width 179 height 15
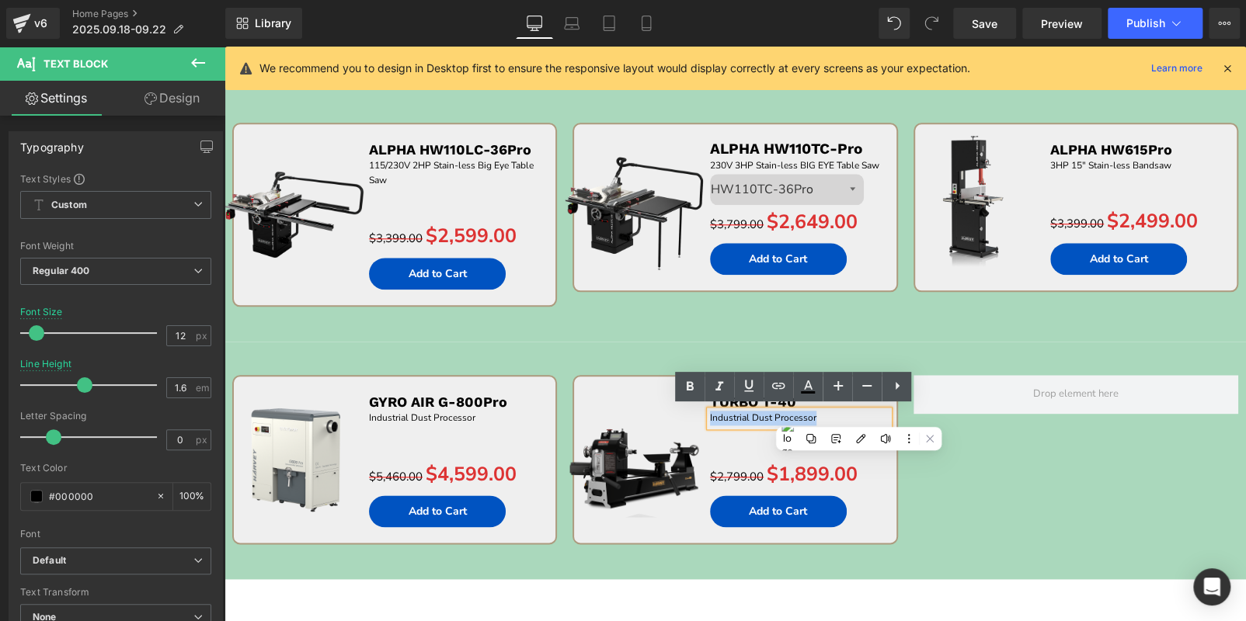
paste div
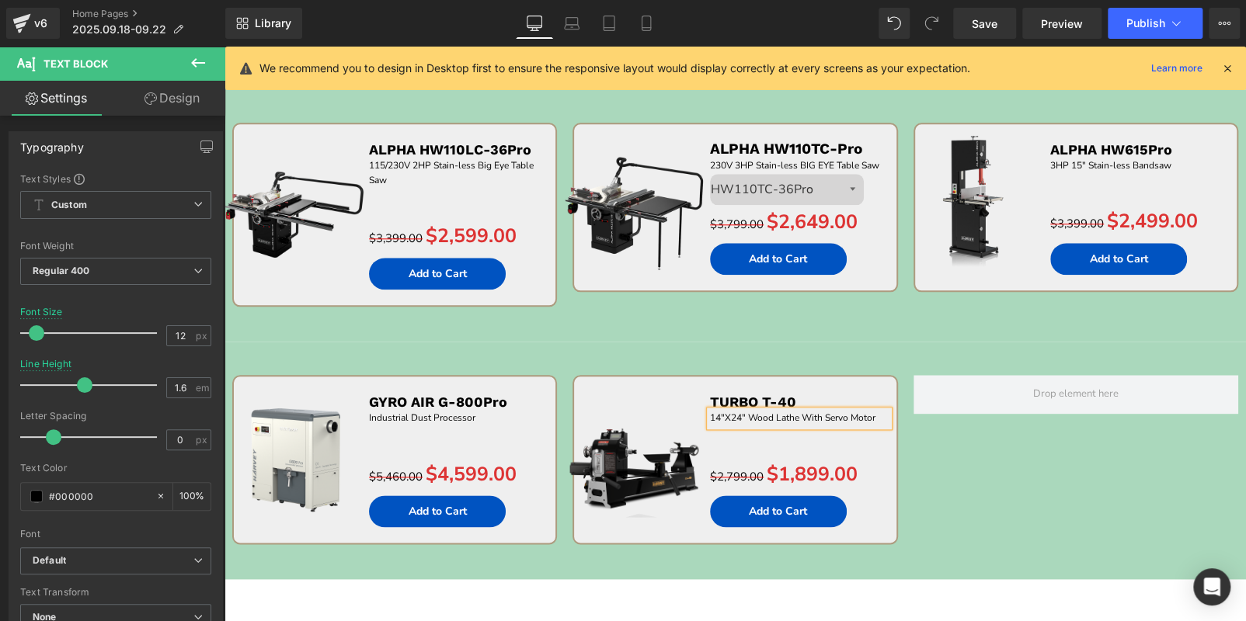
drag, startPoint x: 678, startPoint y: 335, endPoint x: 661, endPoint y: 388, distance: 55.5
click at [678, 335] on div "Sale Off (P) Image ALPHA HW110LC-36Pro Text Block 115/230V 2HP Stain-less Big E…" at bounding box center [734, 215] width 1021 height 252
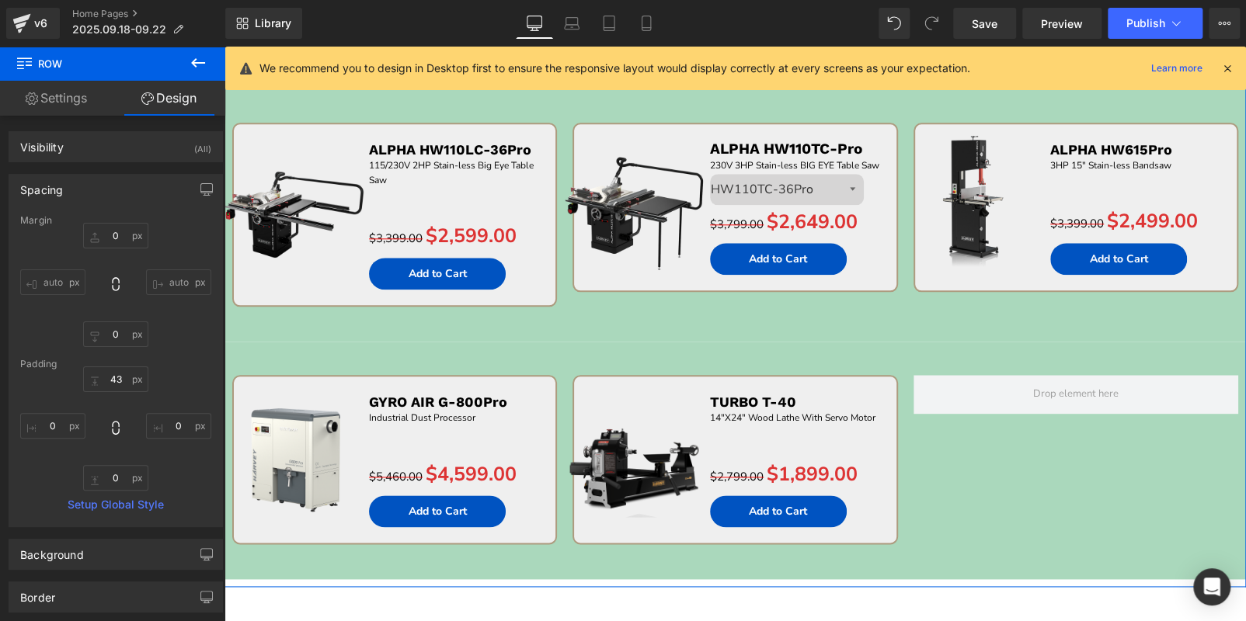
click at [1017, 478] on div "Sale Off (P) Image GYRO AIR G-800Pro Text Block Industrial Dust Processor Text …" at bounding box center [734, 461] width 1021 height 238
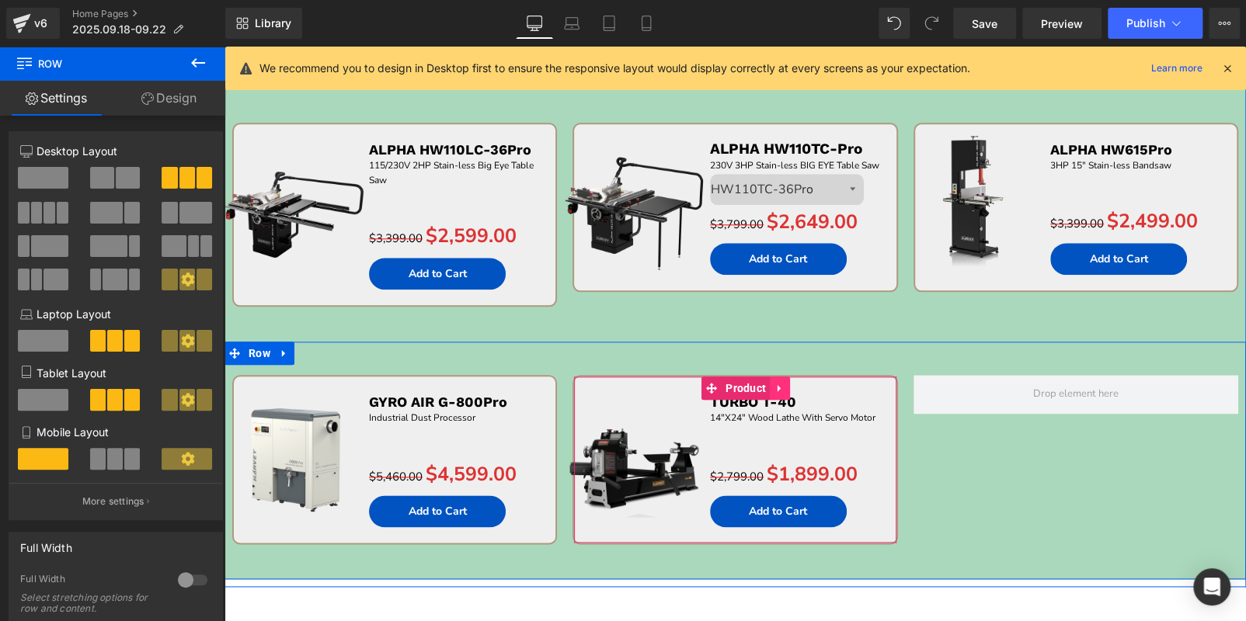
click at [777, 388] on icon at bounding box center [779, 389] width 11 height 12
click at [770, 388] on icon at bounding box center [769, 388] width 11 height 11
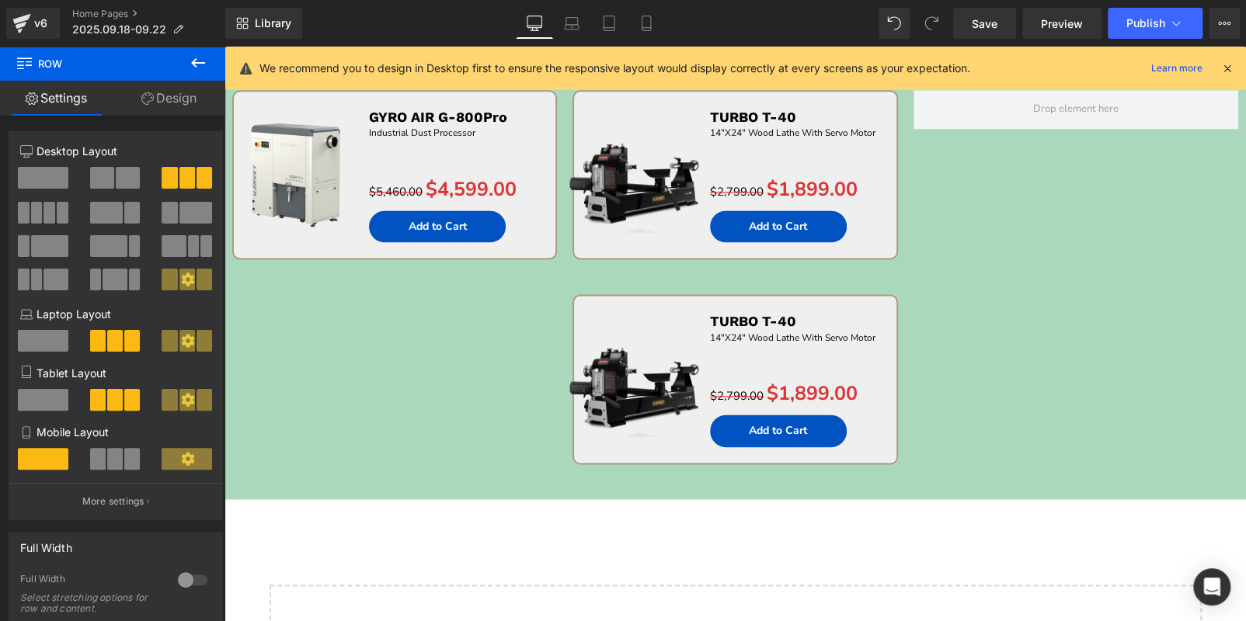
scroll to position [857, 0]
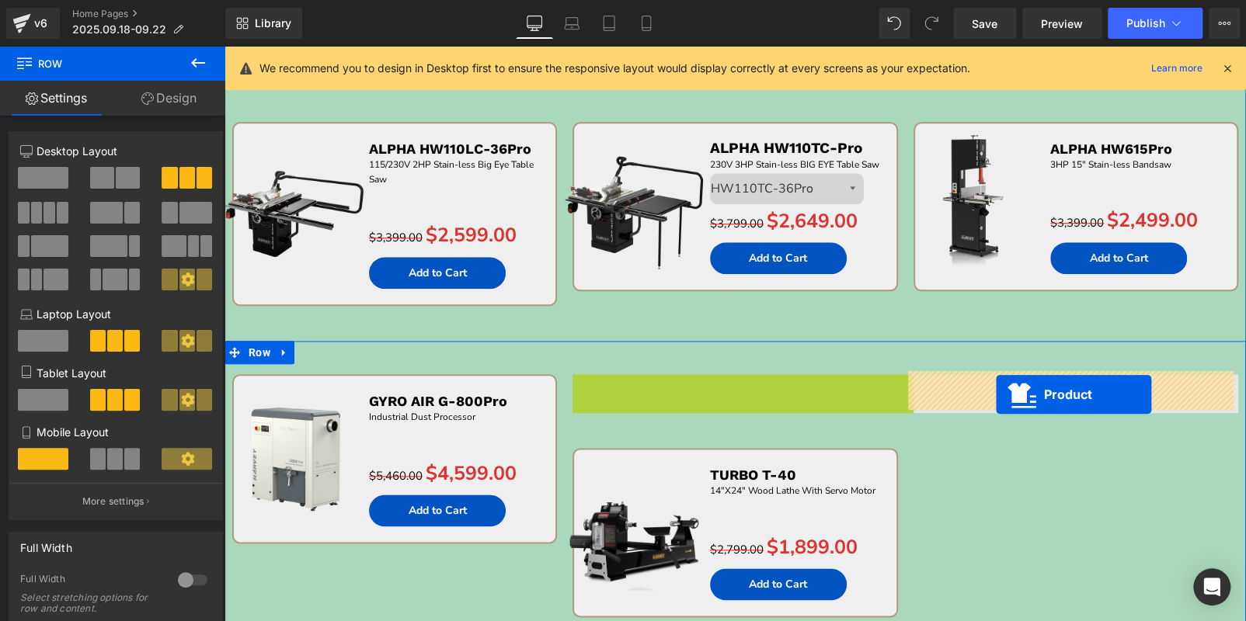
drag, startPoint x: 676, startPoint y: 387, endPoint x: 996, endPoint y: 395, distance: 320.0
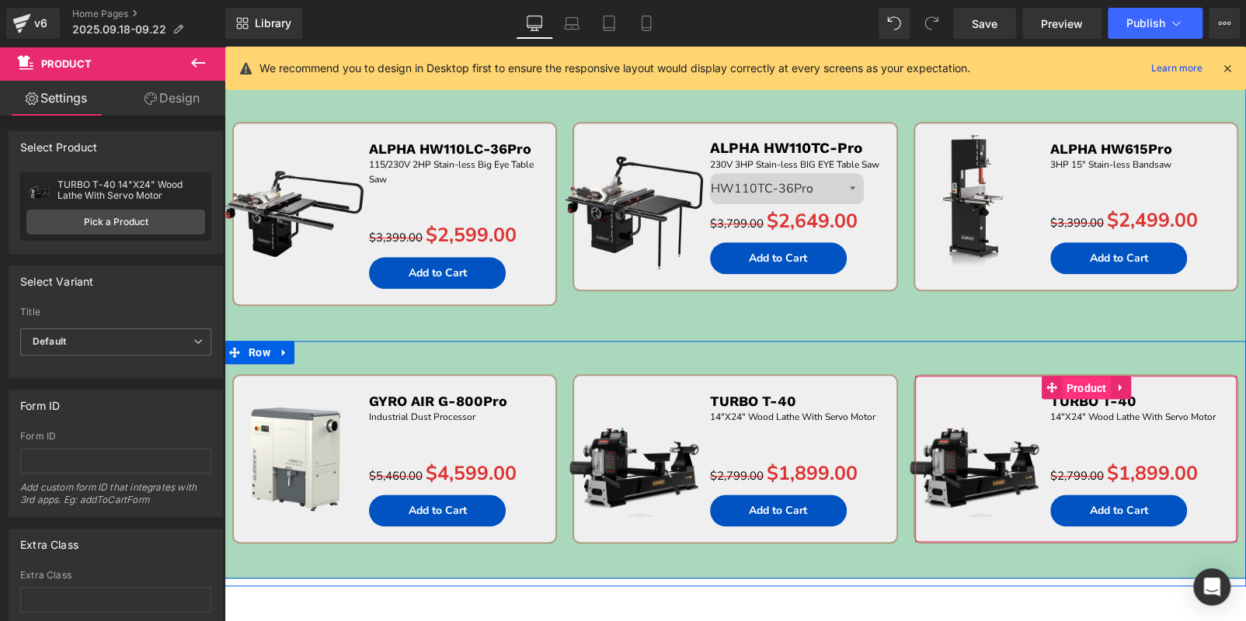
click at [1070, 378] on span "Product" at bounding box center [1086, 388] width 48 height 23
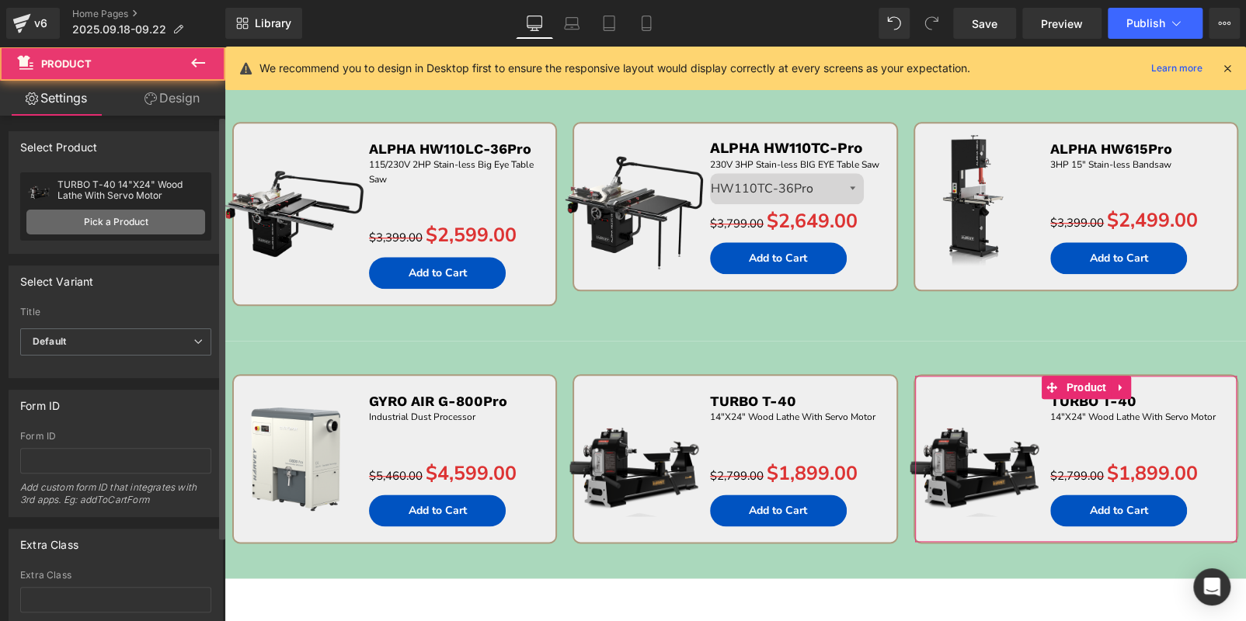
click at [155, 220] on link "Pick a Product" at bounding box center [115, 222] width 179 height 25
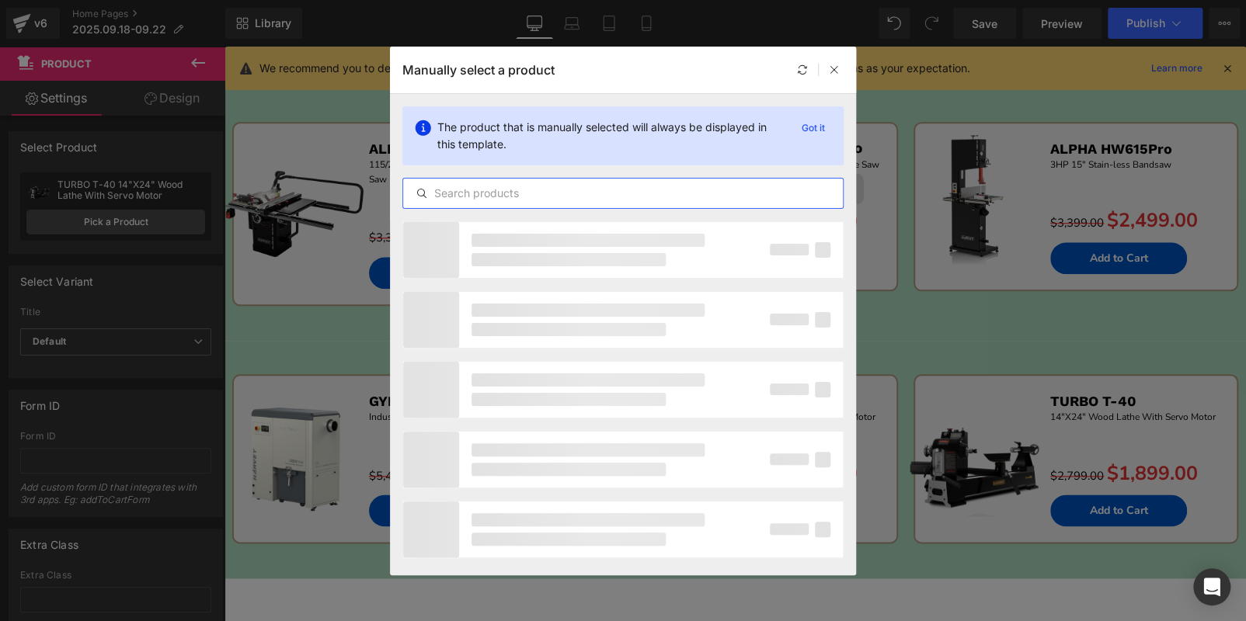
click at [722, 194] on input "text" at bounding box center [623, 193] width 440 height 19
paste input "TURBO T-60S"
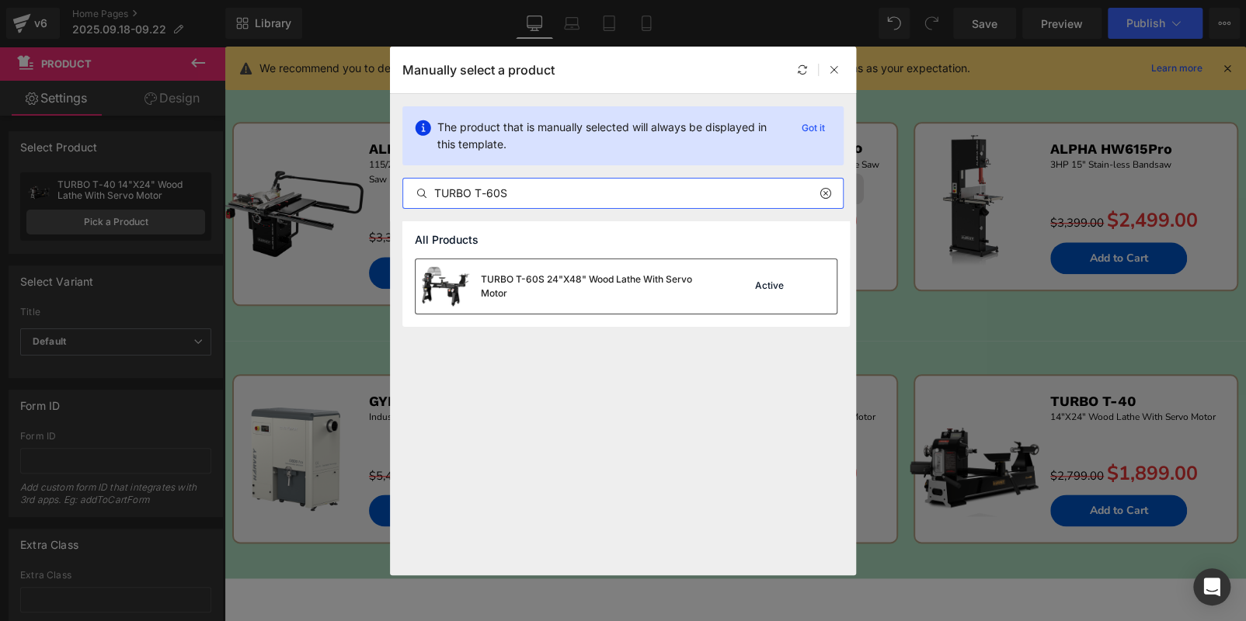
type input "TURBO T-60S"
click at [687, 290] on div "TURBO T-60S 24"X48" Wood Lathe With Servo Motor" at bounding box center [597, 287] width 233 height 28
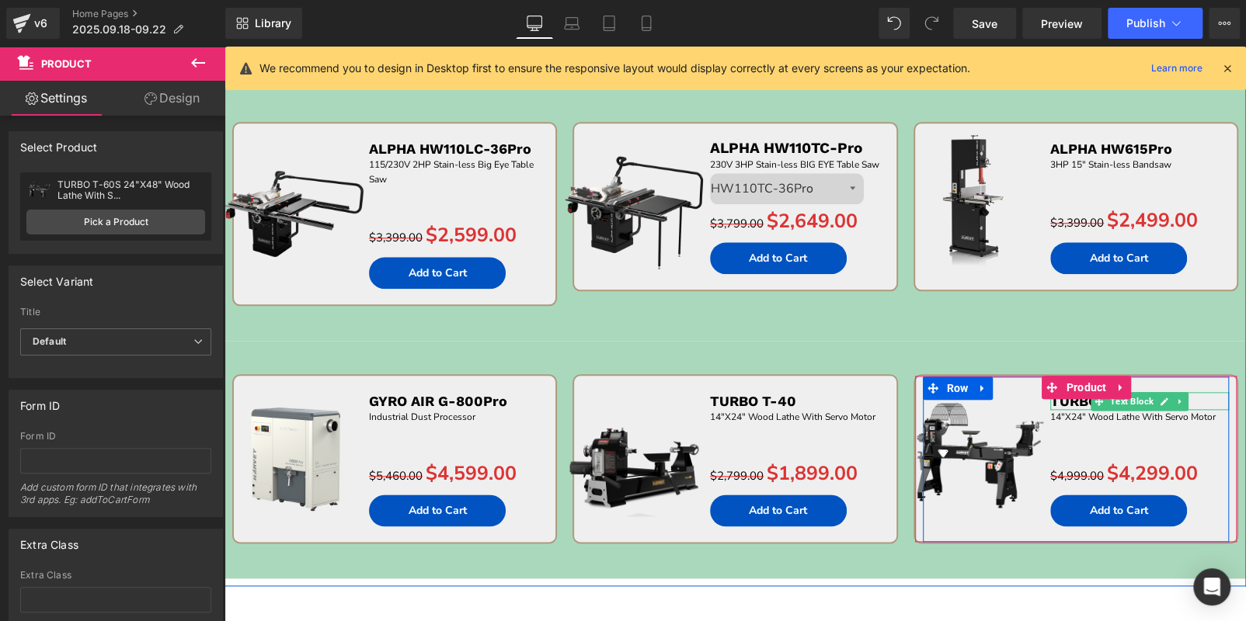
click at [1206, 395] on p "TURBO T-40" at bounding box center [1139, 401] width 179 height 18
click at [0, 0] on div "Text Color Highlight Color #333333" at bounding box center [0, 0] width 0 height 0
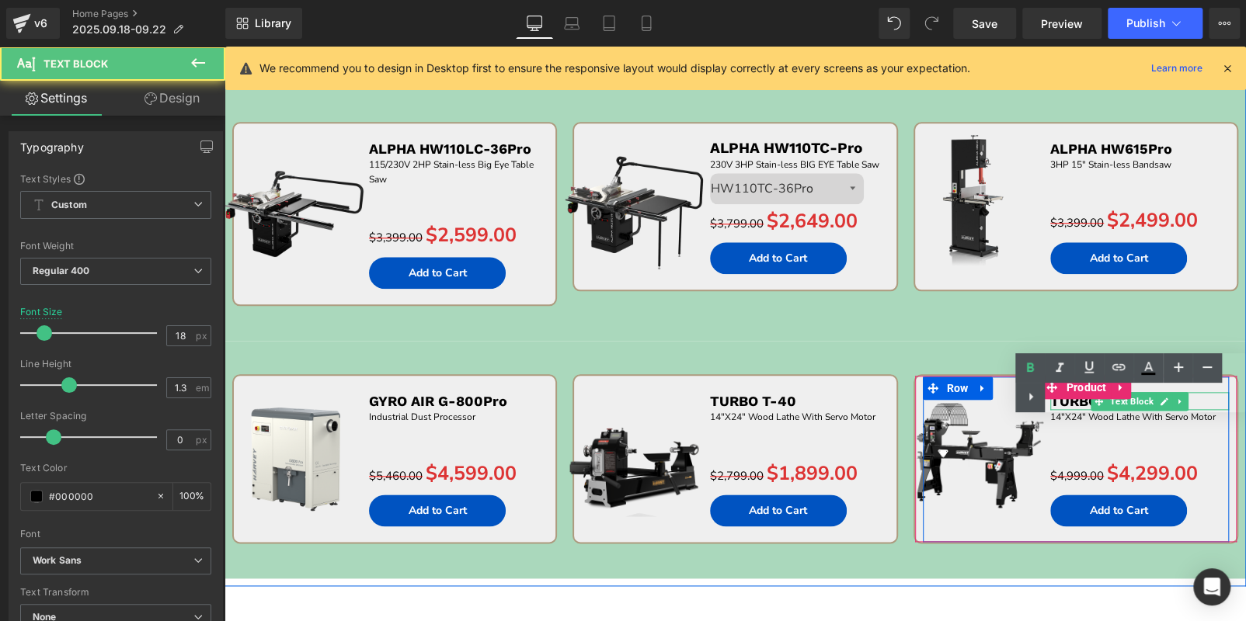
click at [1206, 395] on div "Text Color Highlight Color #333333" at bounding box center [1130, 382] width 231 height 59
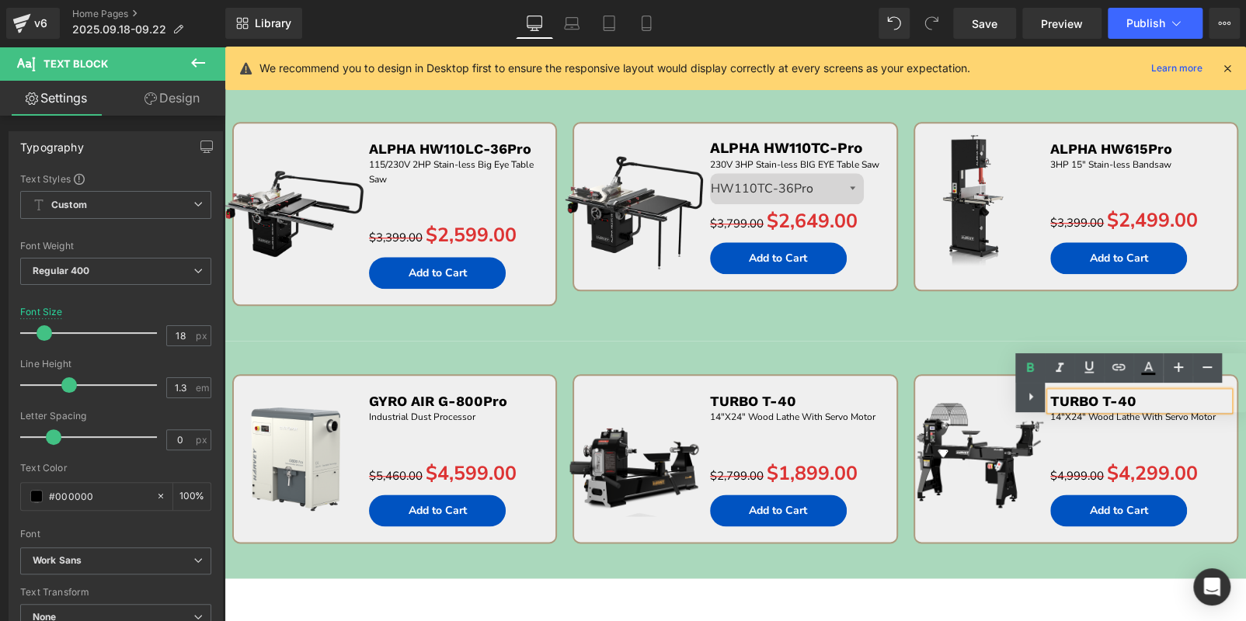
click at [1206, 395] on div "Text Color Highlight Color #333333" at bounding box center [1130, 382] width 231 height 59
click at [912, 298] on div "Sale Off (P) Image ALPHA HW615Pro Text Block 3HP 15" Stain-less Bandsaw Text Bl…" at bounding box center [1075, 224] width 340 height 204
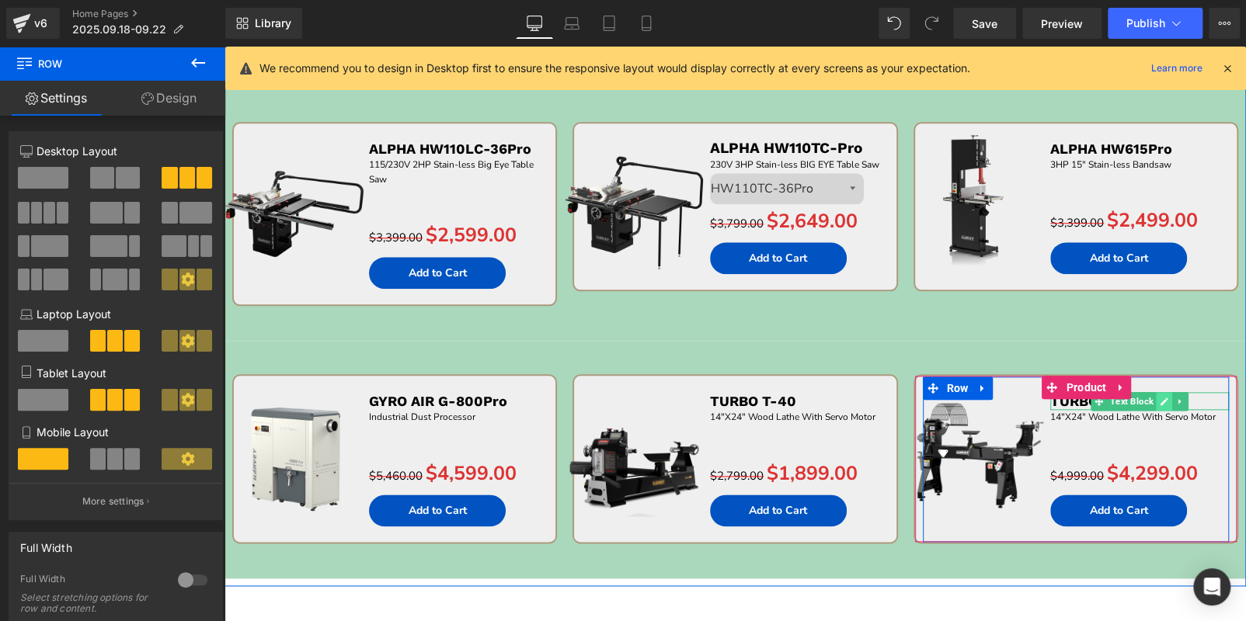
click at [1164, 395] on link at bounding box center [1164, 401] width 16 height 19
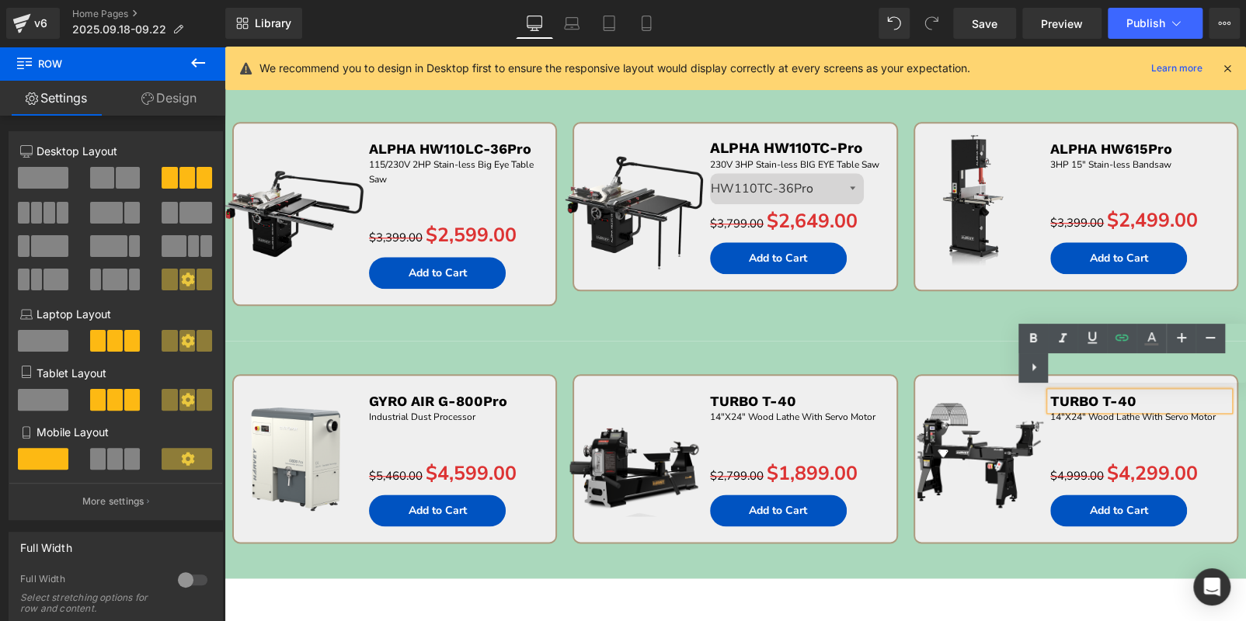
click at [1164, 395] on p "TURBO T-40" at bounding box center [1139, 401] width 179 height 18
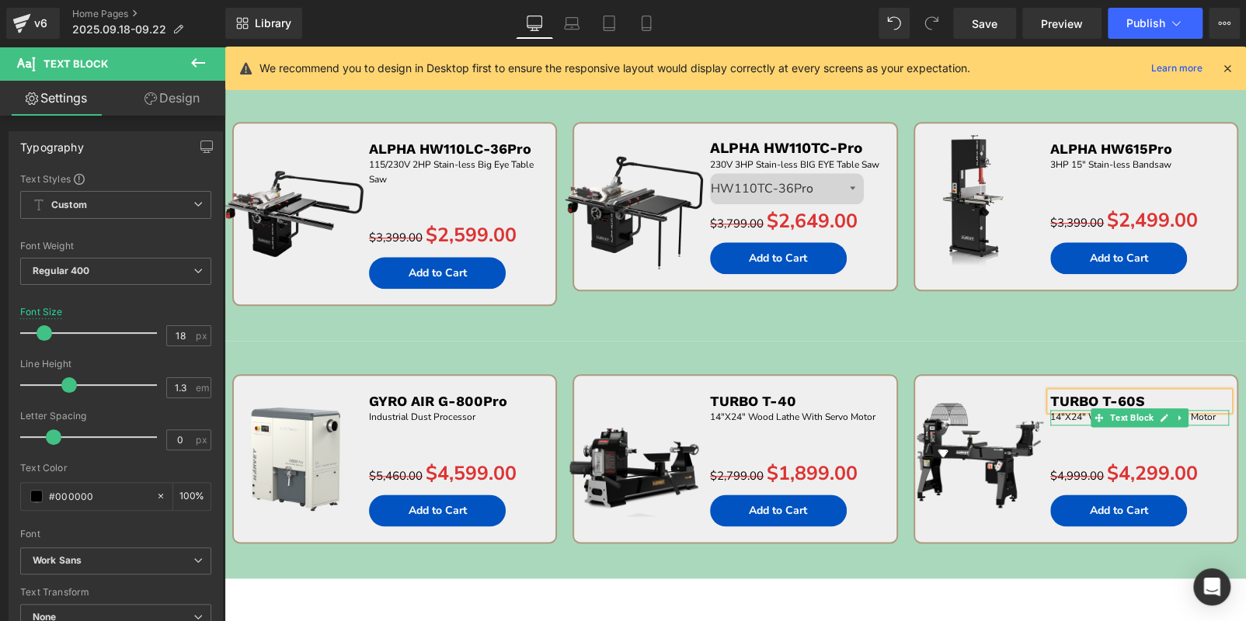
click at [1211, 412] on p "14"X24" Wood Lathe With Servo Motor" at bounding box center [1139, 417] width 179 height 15
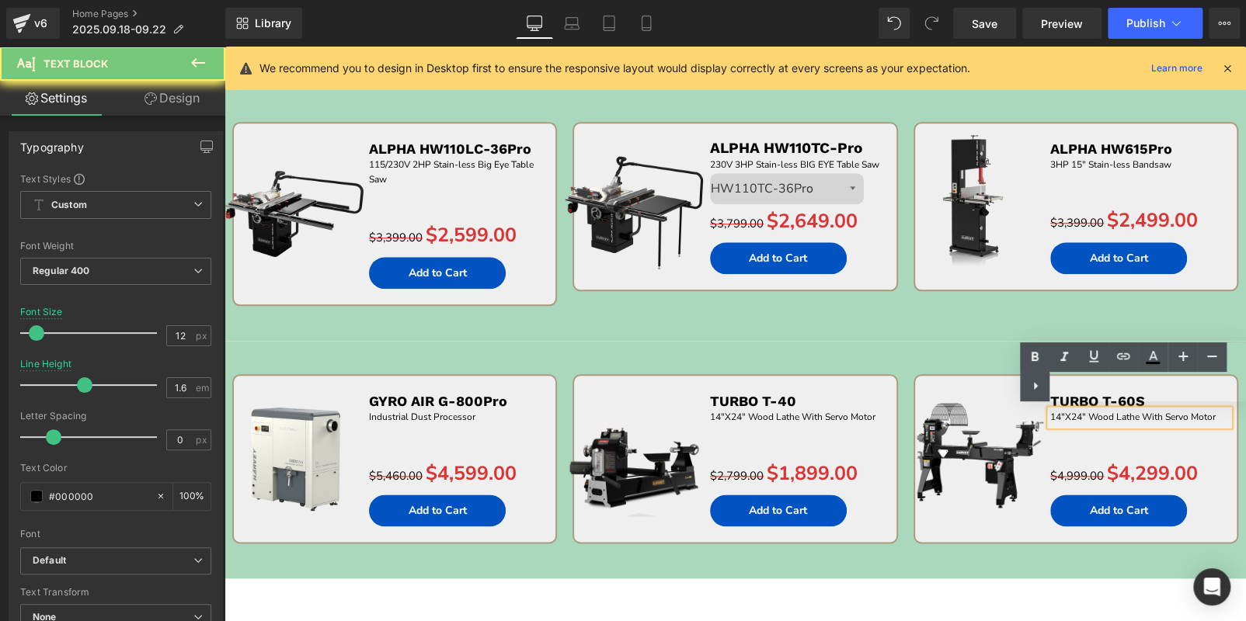
click at [1211, 412] on p "14"X24" Wood Lathe With Servo Motor" at bounding box center [1139, 417] width 179 height 15
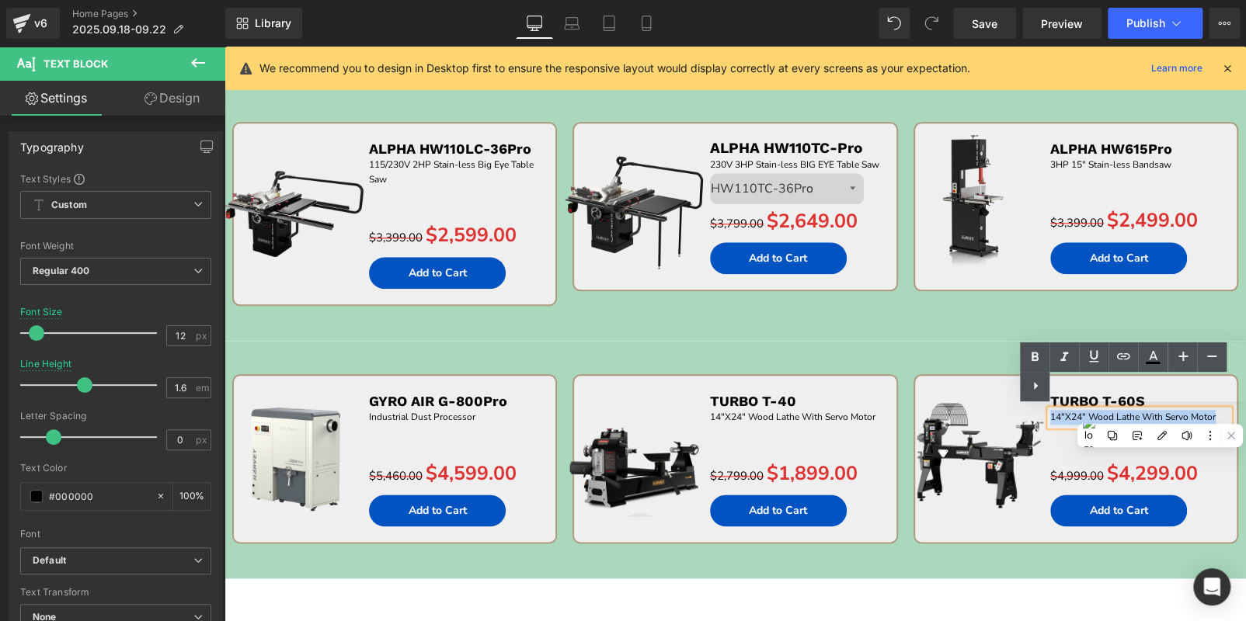
paste div
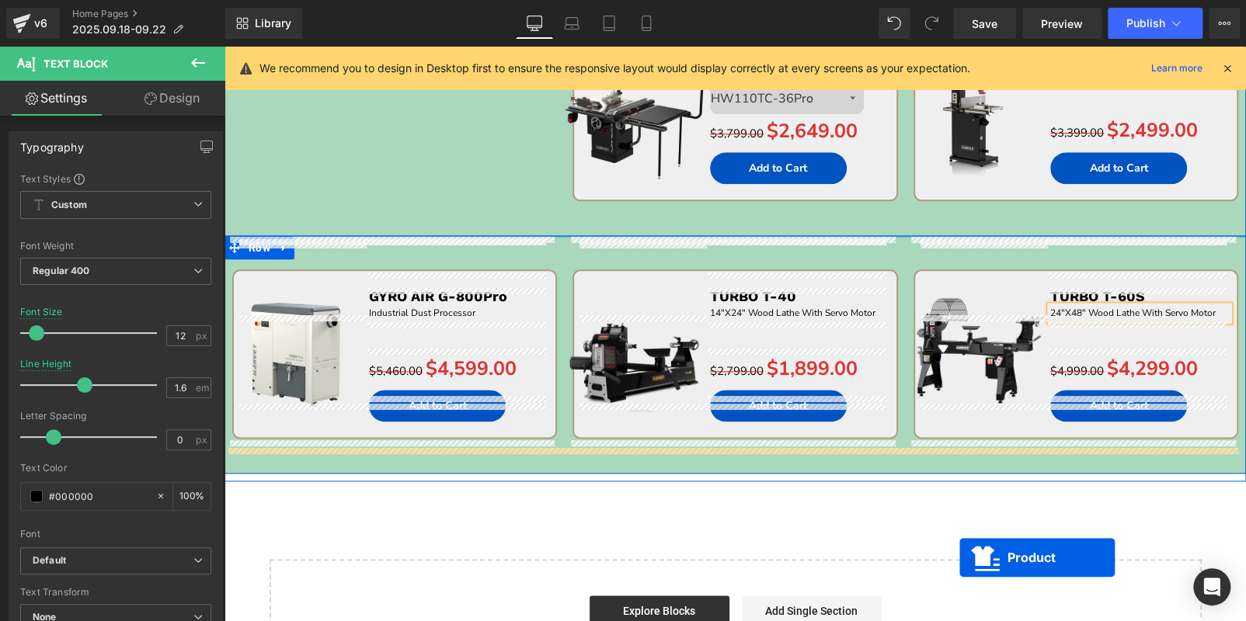
scroll to position [977, 0]
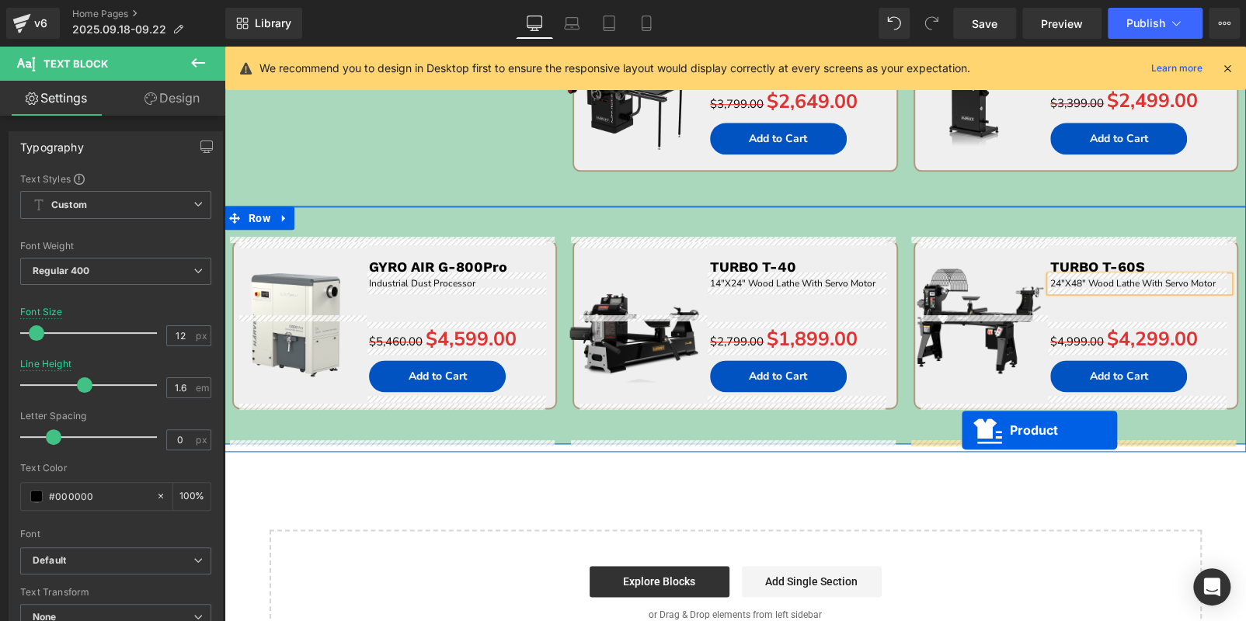
drag, startPoint x: 362, startPoint y: 136, endPoint x: 961, endPoint y: 430, distance: 667.9
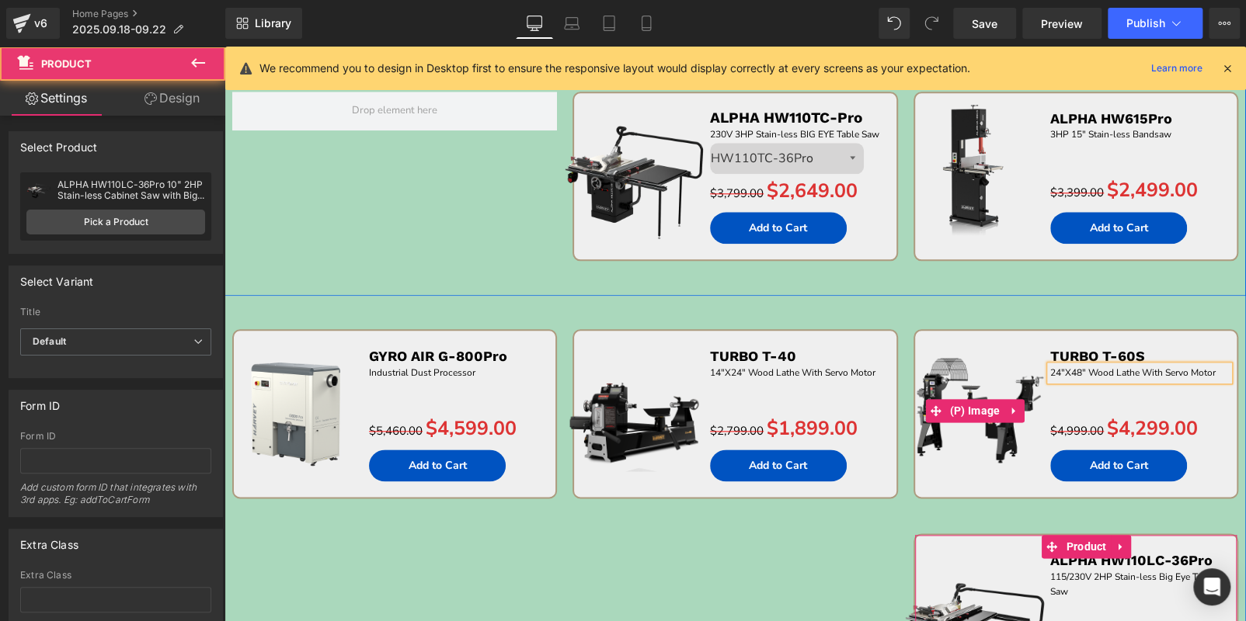
scroll to position [822, 0]
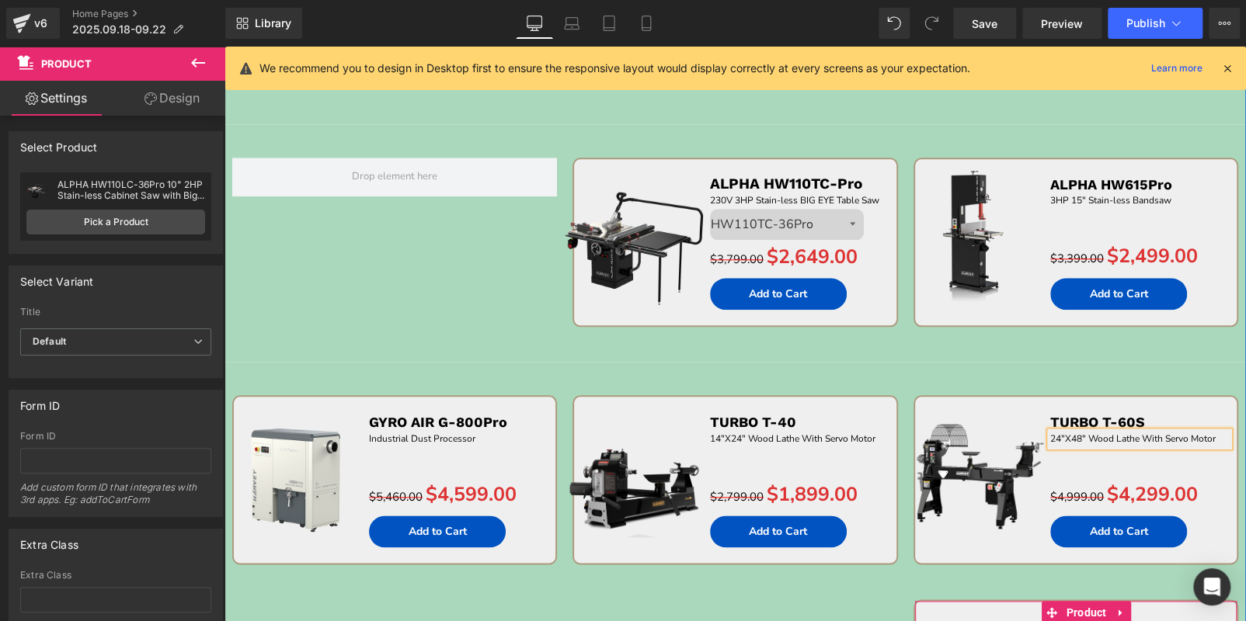
click at [960, 410] on span "Row" at bounding box center [956, 410] width 23 height 19
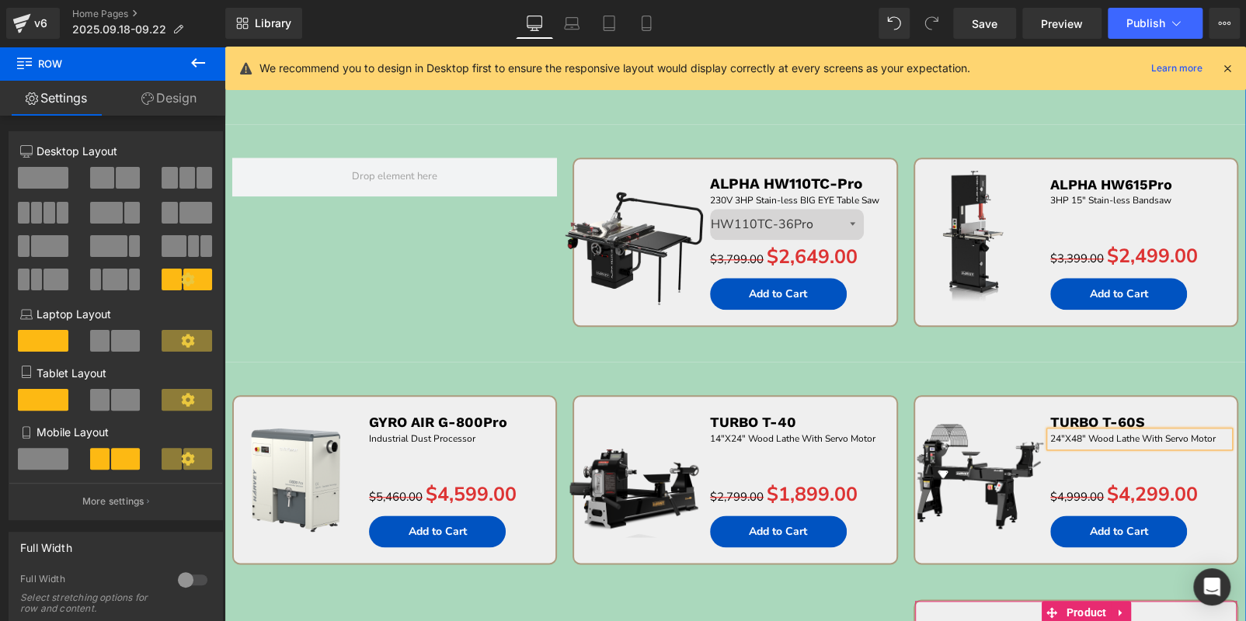
click at [964, 387] on div "Sale Off (P) Image GYRO AIR G-800Pro Text Block Industrial Dust Processor Text …" at bounding box center [734, 590] width 1021 height 457
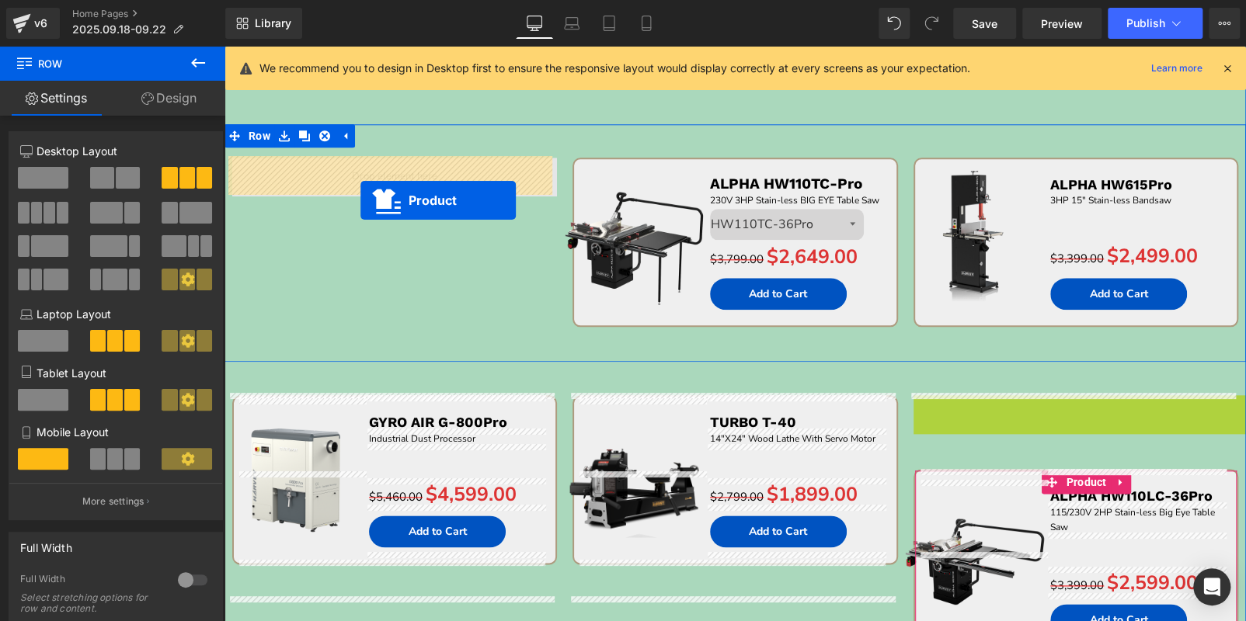
drag, startPoint x: 567, startPoint y: 267, endPoint x: 360, endPoint y: 182, distance: 224.3
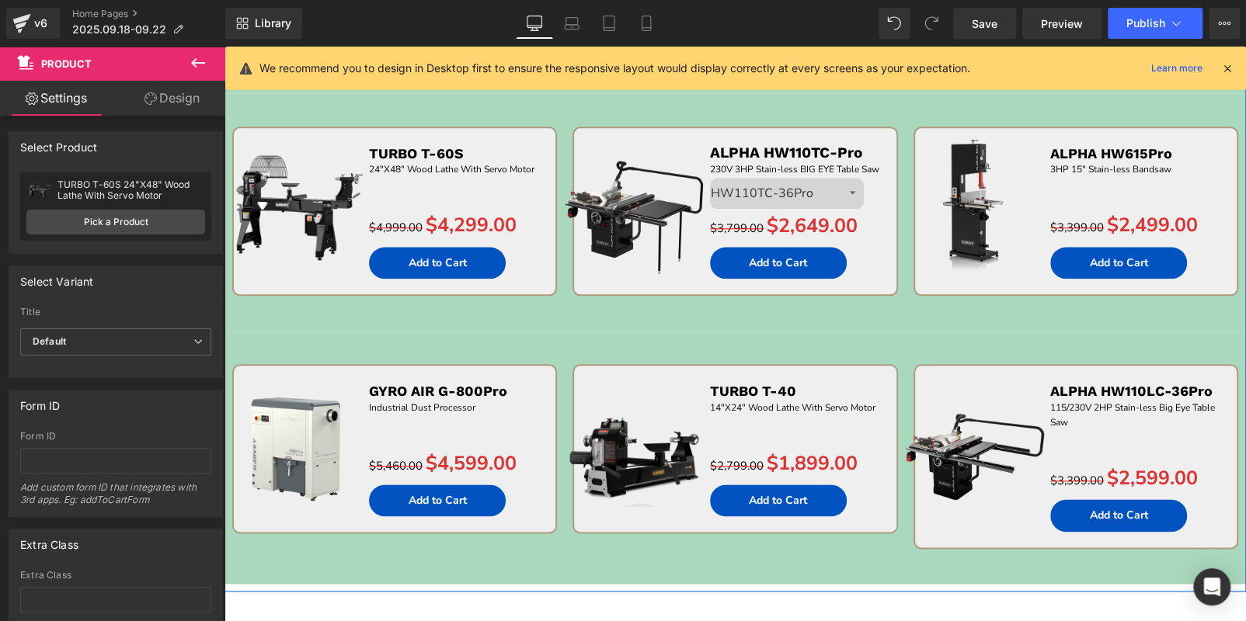
scroll to position [899, 0]
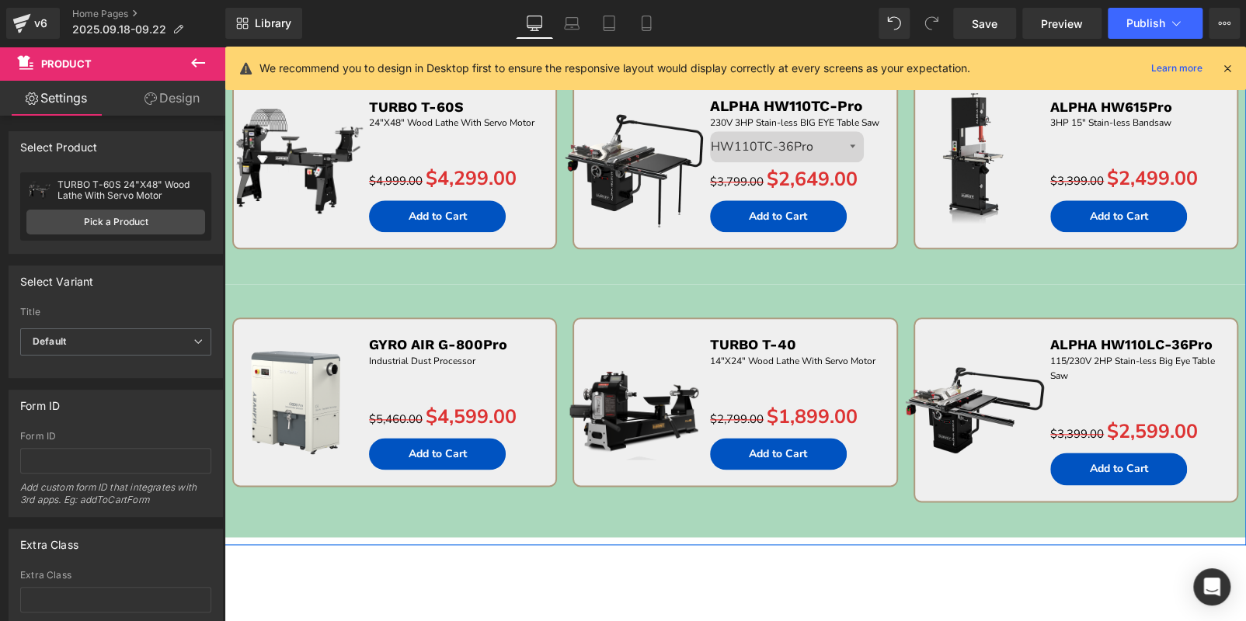
click at [281, 293] on div "Sale Off (P) Image GYRO AIR G-800Pro Text Block Industrial Dust Processor Text …" at bounding box center [734, 410] width 1021 height 252
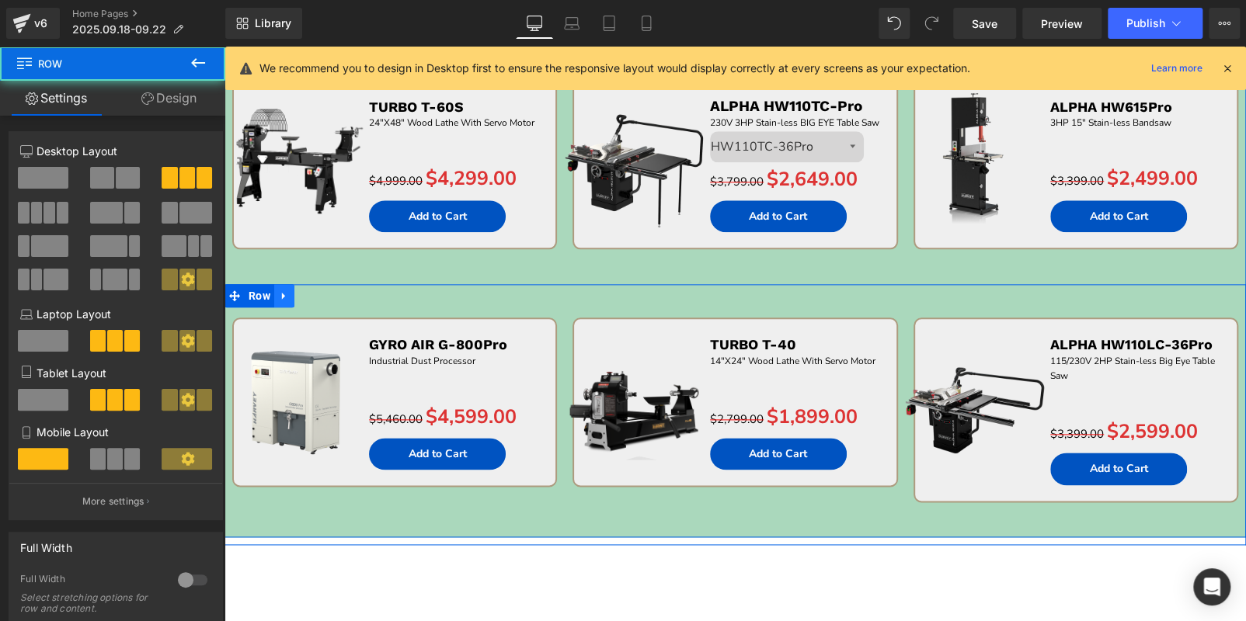
click at [283, 290] on icon at bounding box center [284, 296] width 11 height 12
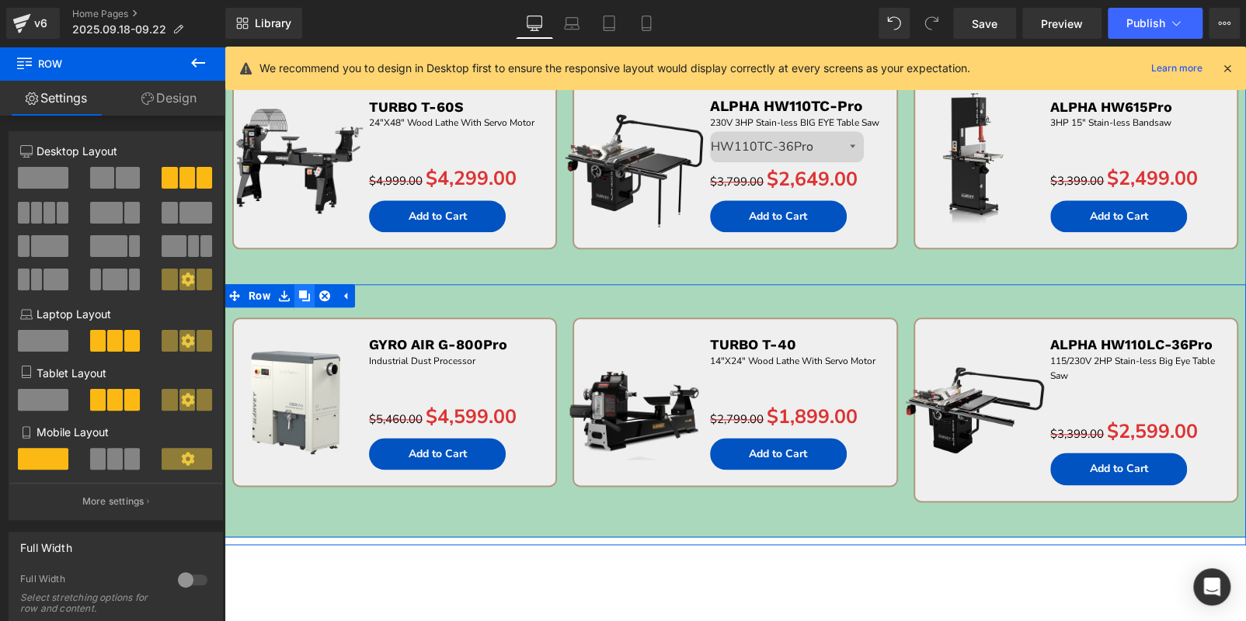
click at [300, 293] on icon at bounding box center [304, 295] width 11 height 11
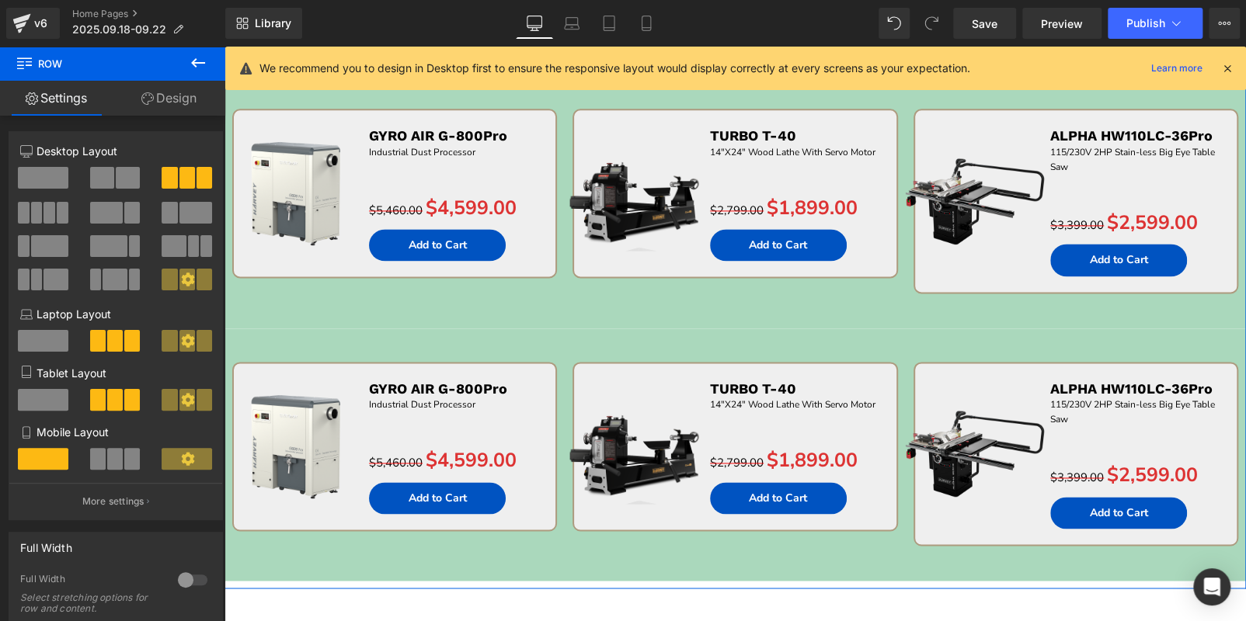
scroll to position [1090, 0]
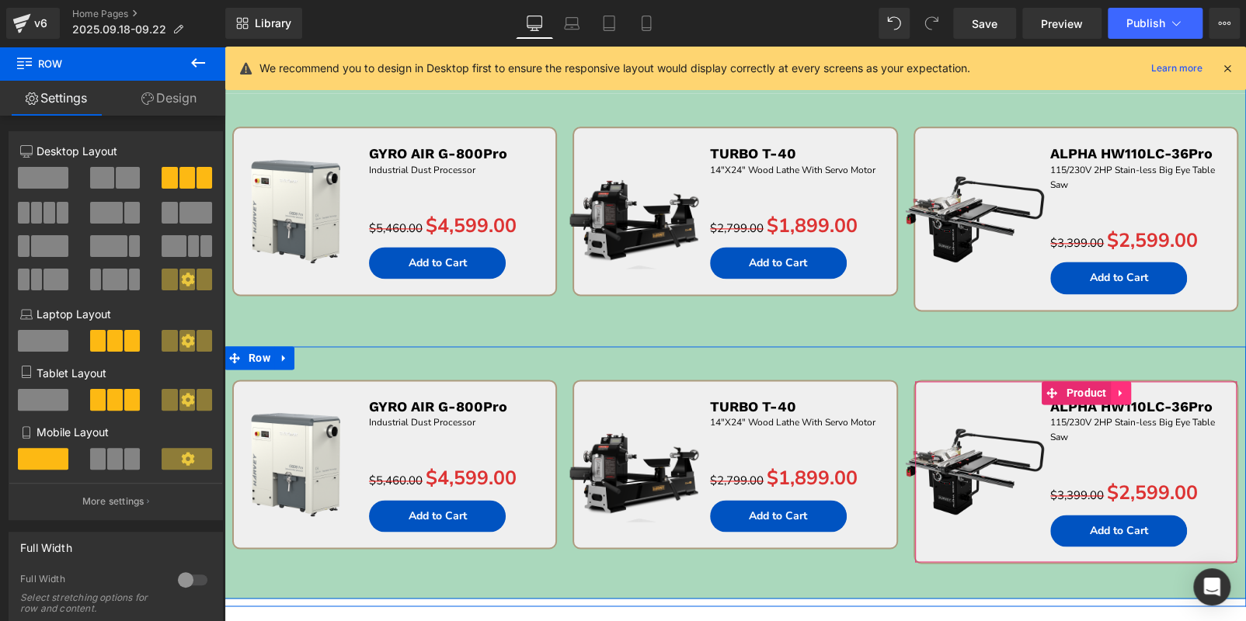
click at [1111, 391] on link at bounding box center [1121, 392] width 20 height 23
click at [1125, 390] on icon at bounding box center [1130, 393] width 11 height 12
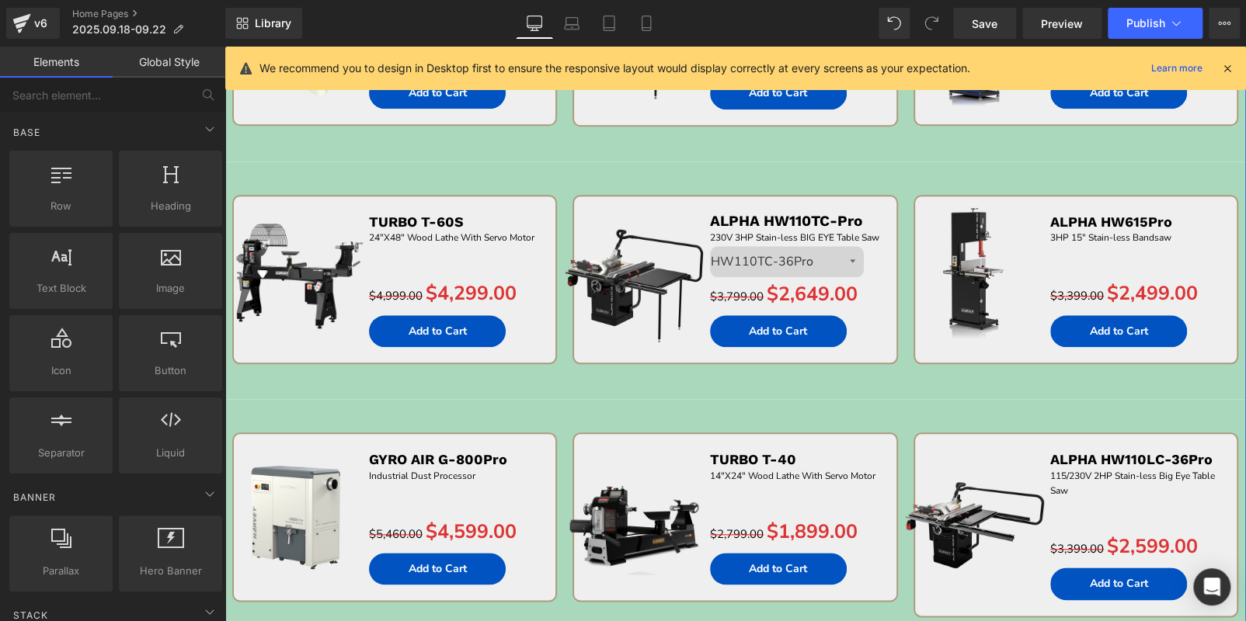
scroll to position [780, 0]
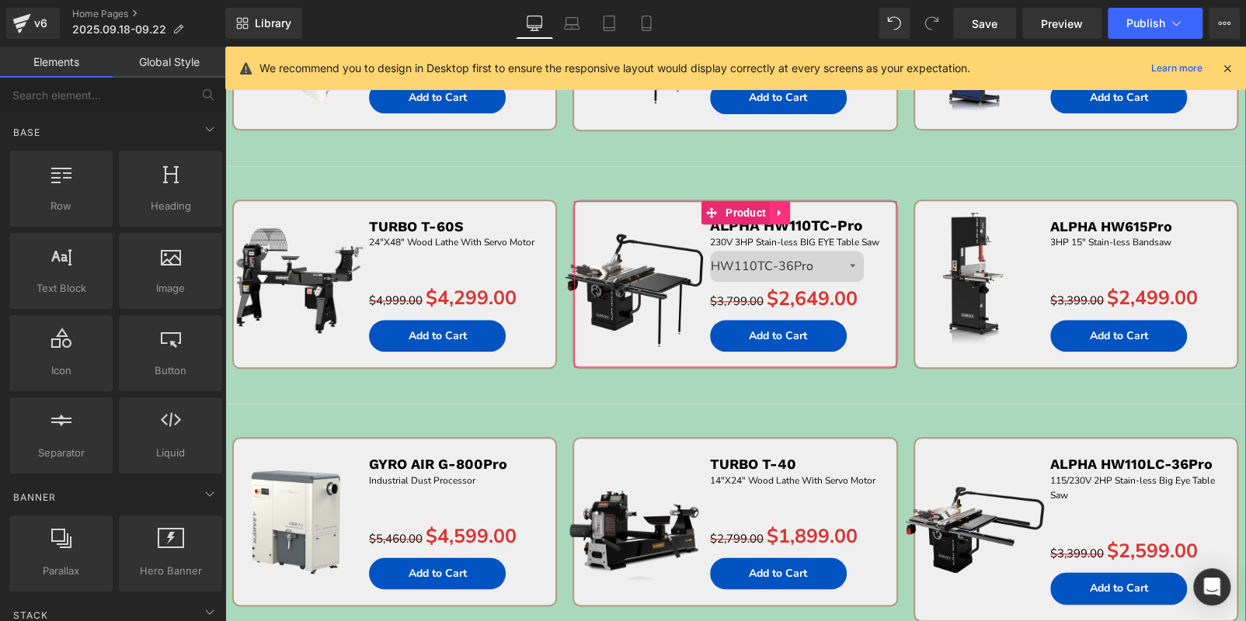
click at [777, 210] on icon at bounding box center [778, 212] width 3 height 7
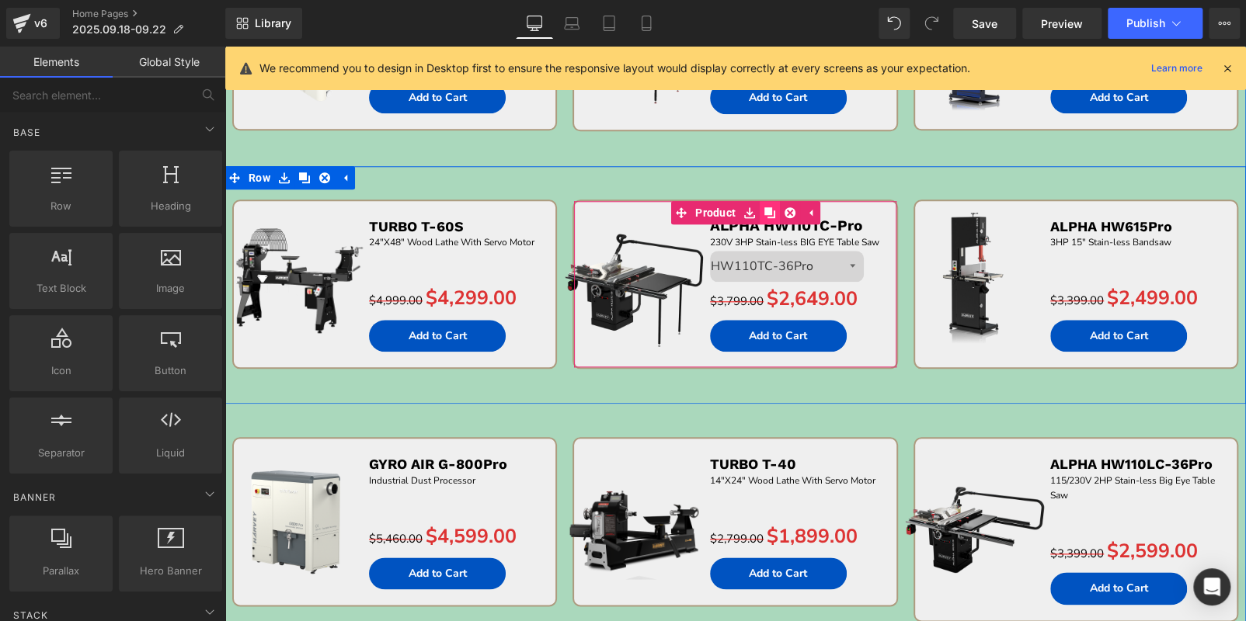
click at [769, 210] on icon at bounding box center [769, 212] width 11 height 11
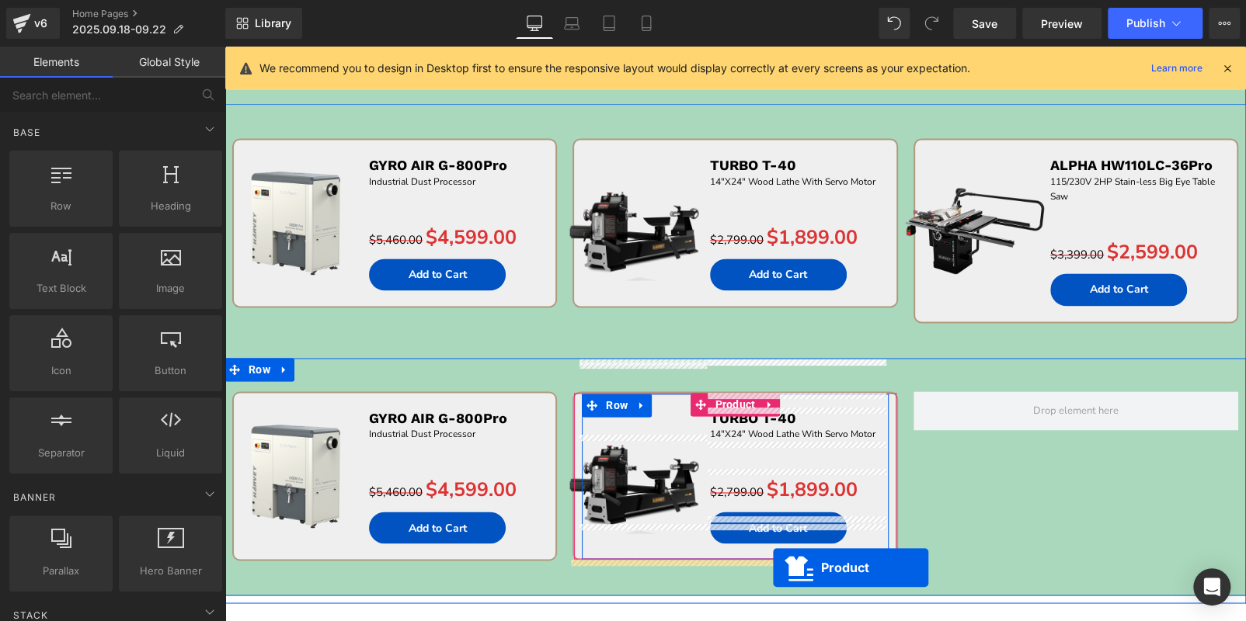
scroll to position [1182, 0]
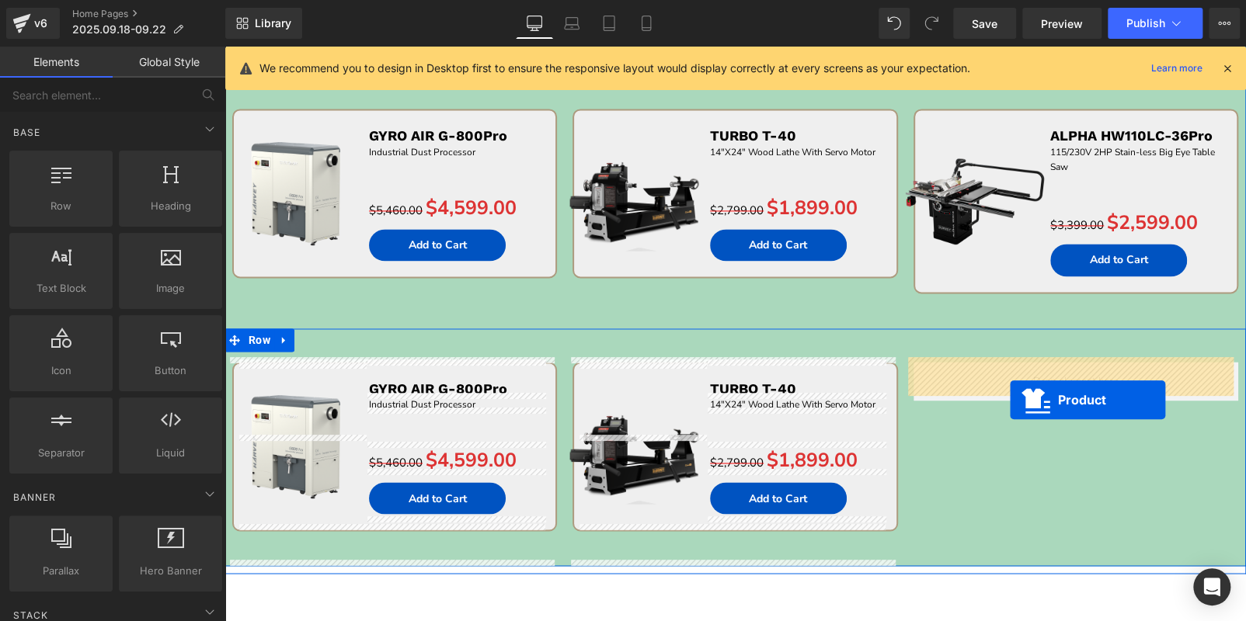
drag, startPoint x: 706, startPoint y: 417, endPoint x: 1010, endPoint y: 399, distance: 304.2
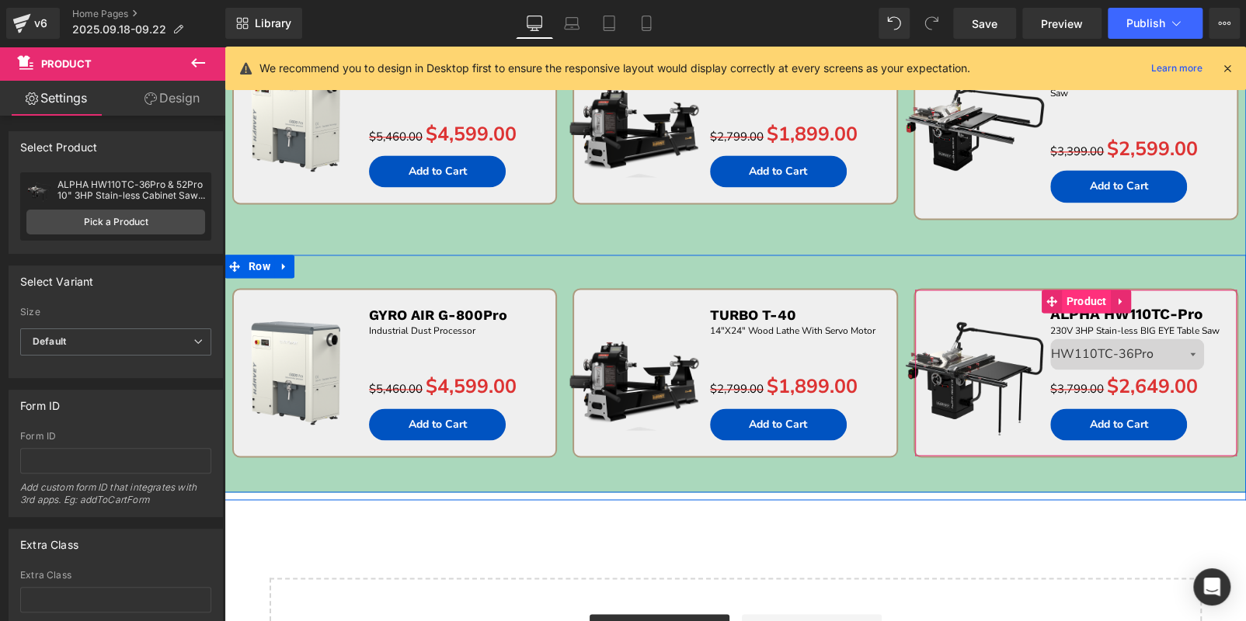
click at [1080, 297] on span "Product" at bounding box center [1086, 301] width 48 height 23
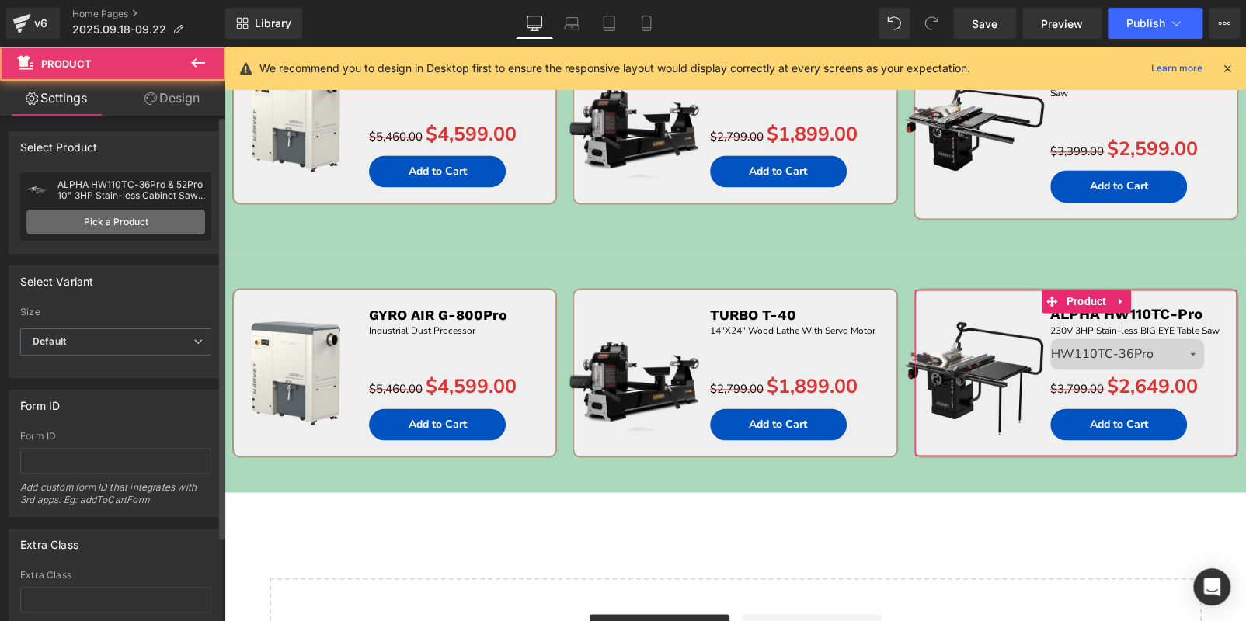
click at [124, 220] on link "Pick a Product" at bounding box center [115, 222] width 179 height 25
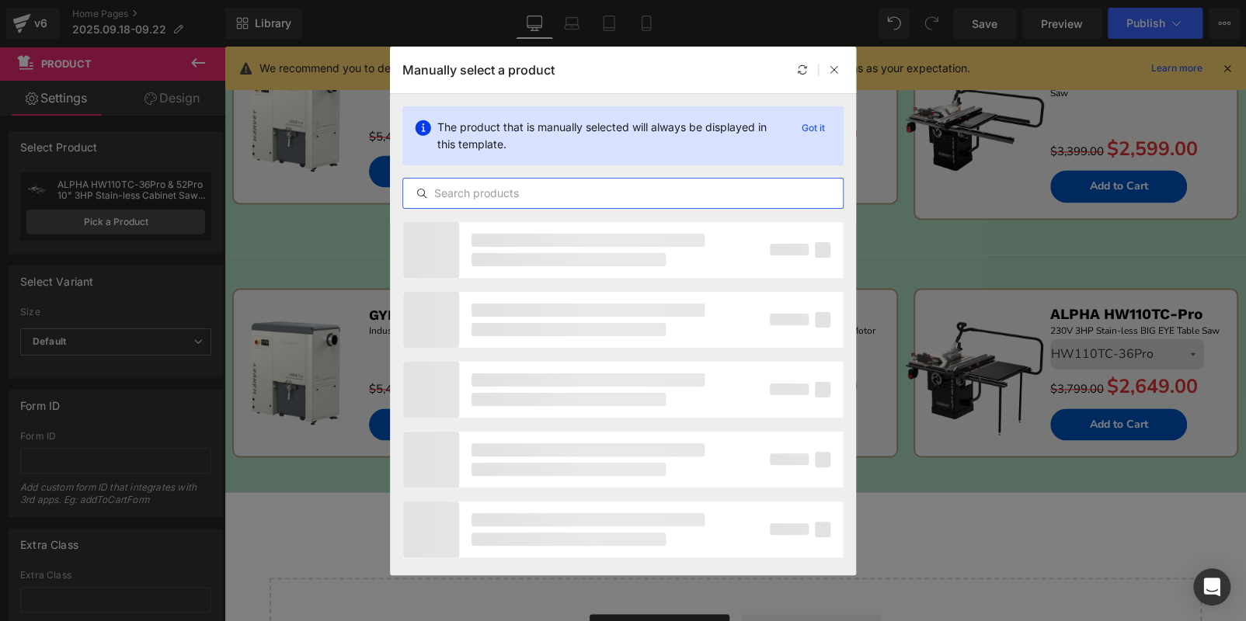
click at [716, 186] on input "text" at bounding box center [623, 193] width 440 height 19
paste input "COMPASS RT"
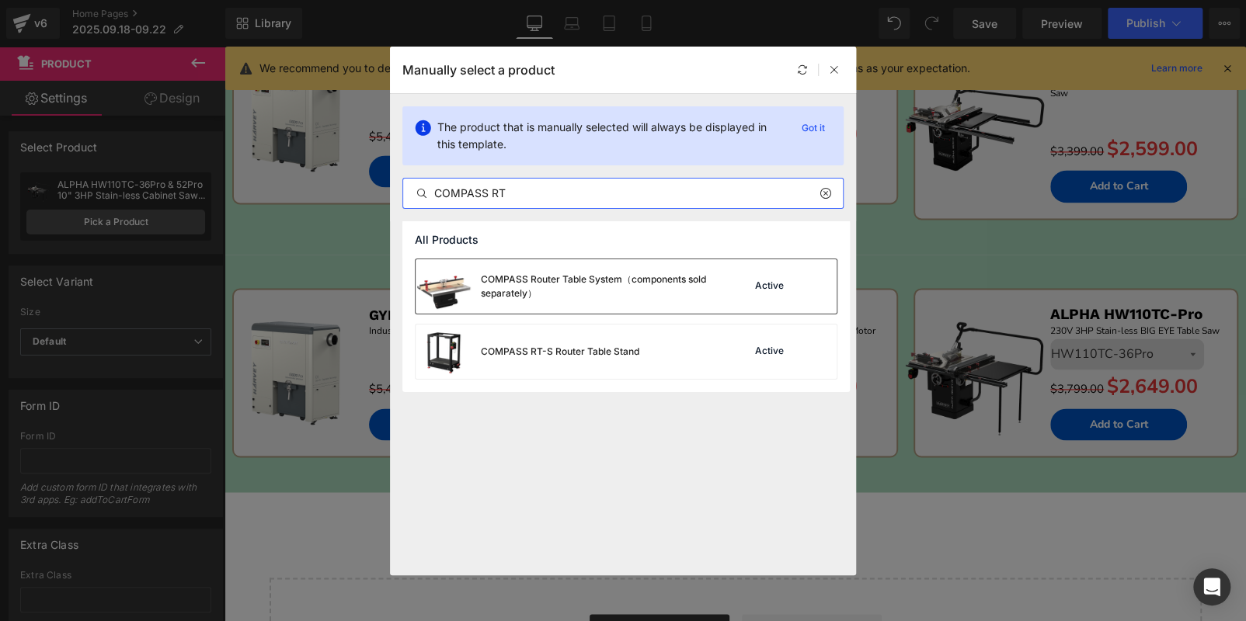
type input "COMPASS RT"
click at [733, 280] on div "Active" at bounding box center [785, 287] width 106 height 22
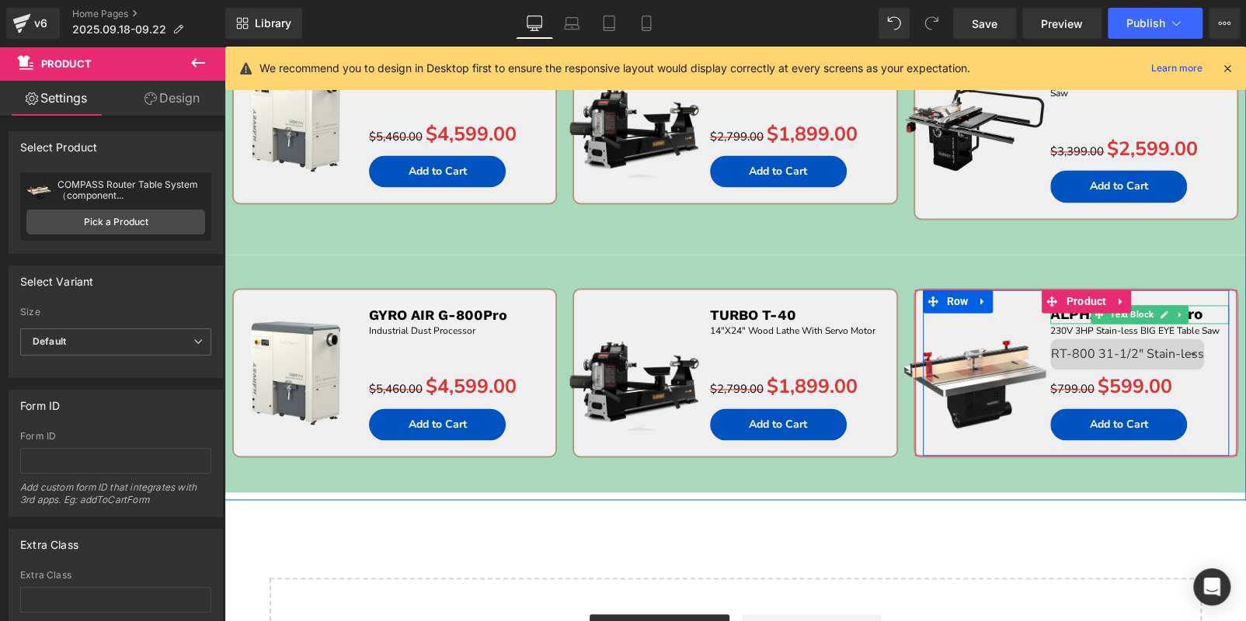
click at [1204, 308] on p "ALPHA HW110TC-Pro" at bounding box center [1139, 314] width 179 height 19
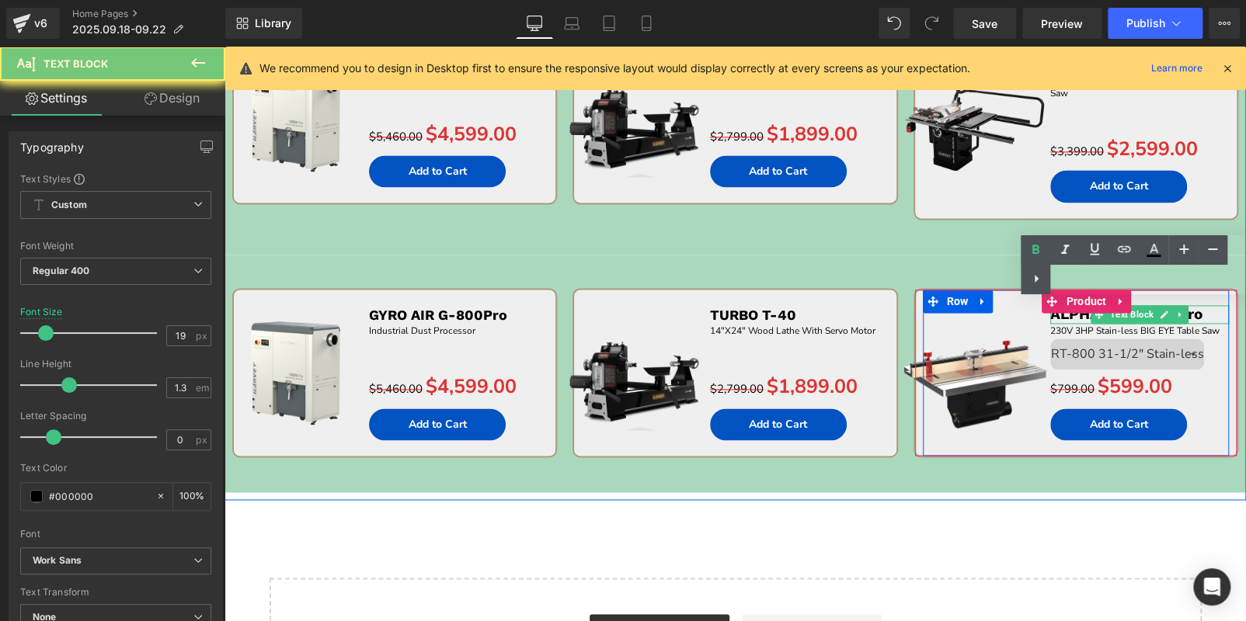
click at [1204, 308] on p "ALPHA HW110TC-Pro" at bounding box center [1139, 314] width 179 height 19
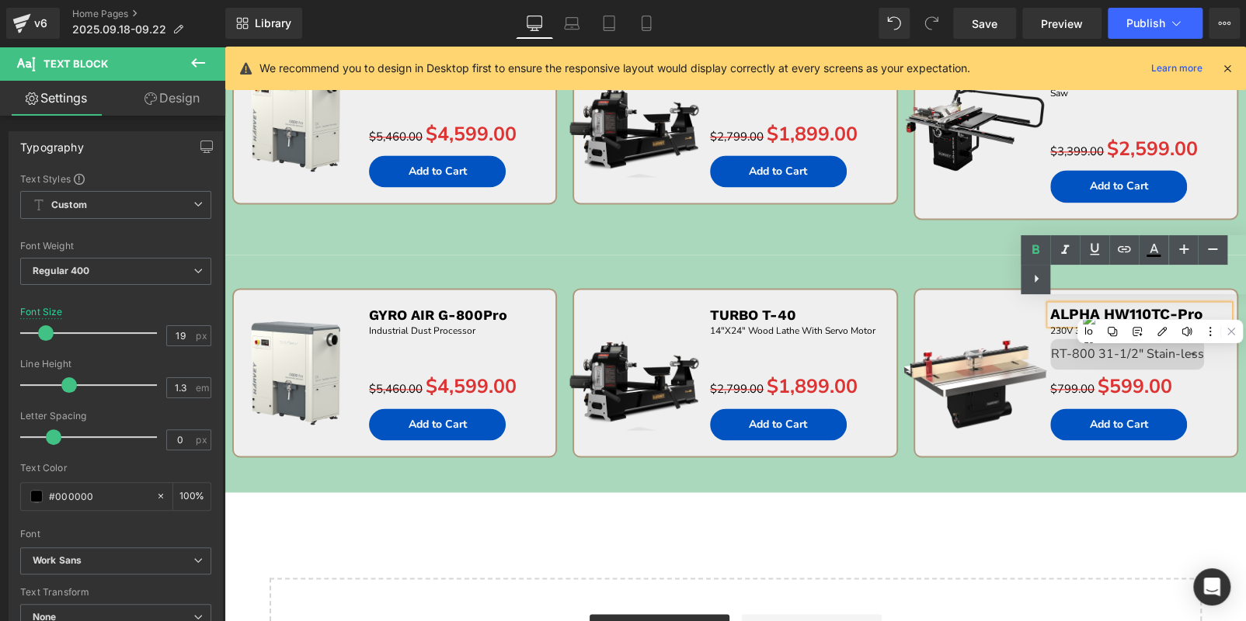
paste div
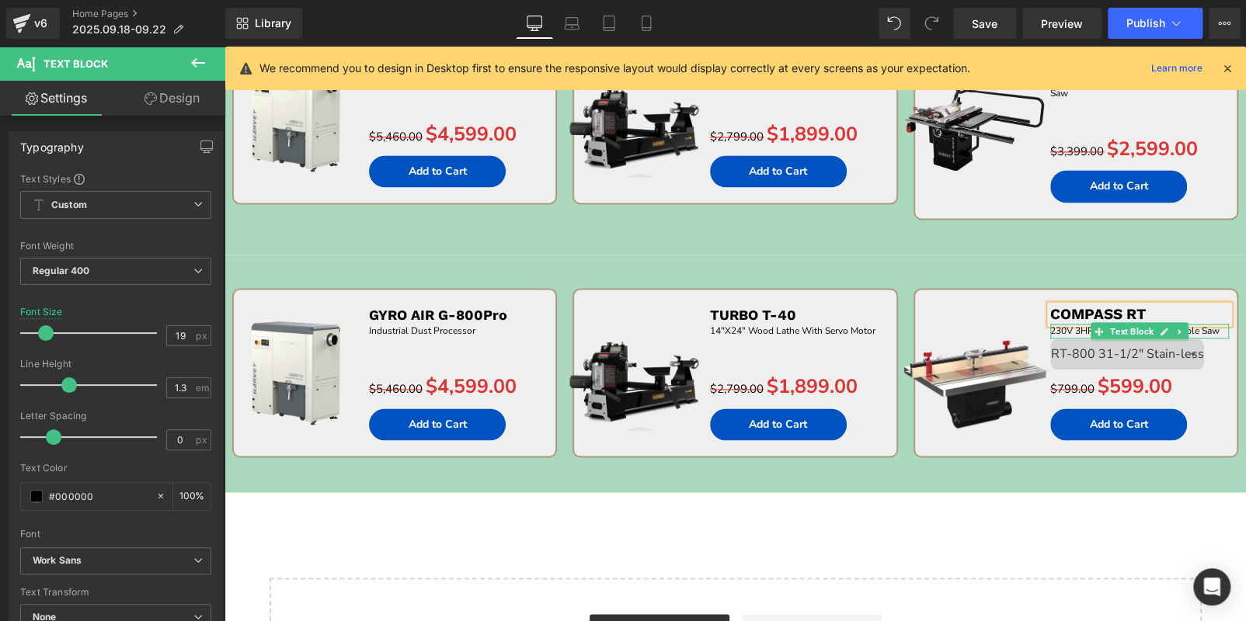
click at [1214, 324] on div at bounding box center [1139, 326] width 179 height 4
click at [1214, 325] on span "230V 3HP Stain-less BIG EYE Table Saw" at bounding box center [1134, 331] width 169 height 12
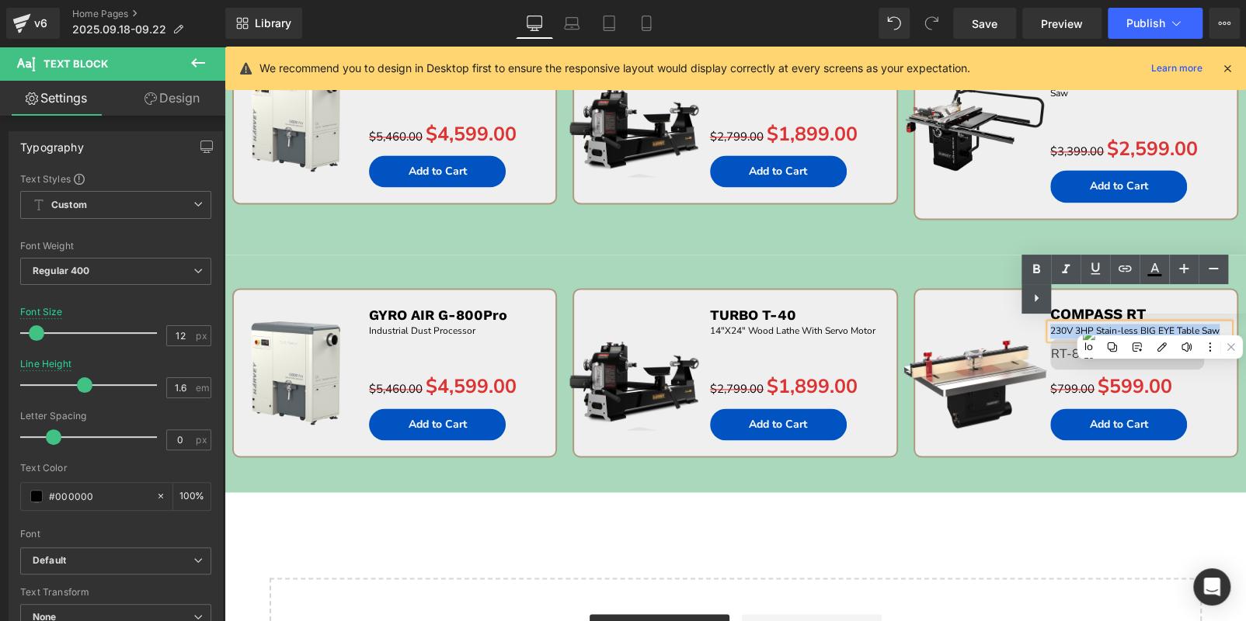
paste div
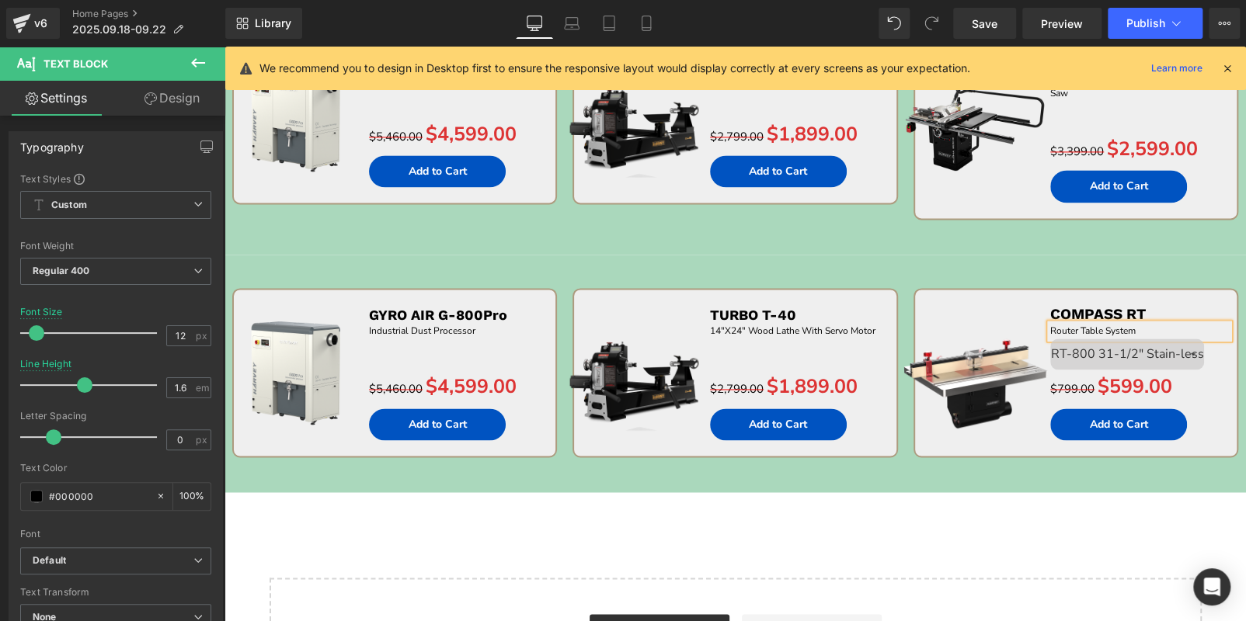
click at [943, 255] on div "Sale Off (P) Image GYRO AIR G-800Pro Text Block Industrial Dust Processor Text …" at bounding box center [734, 374] width 1021 height 238
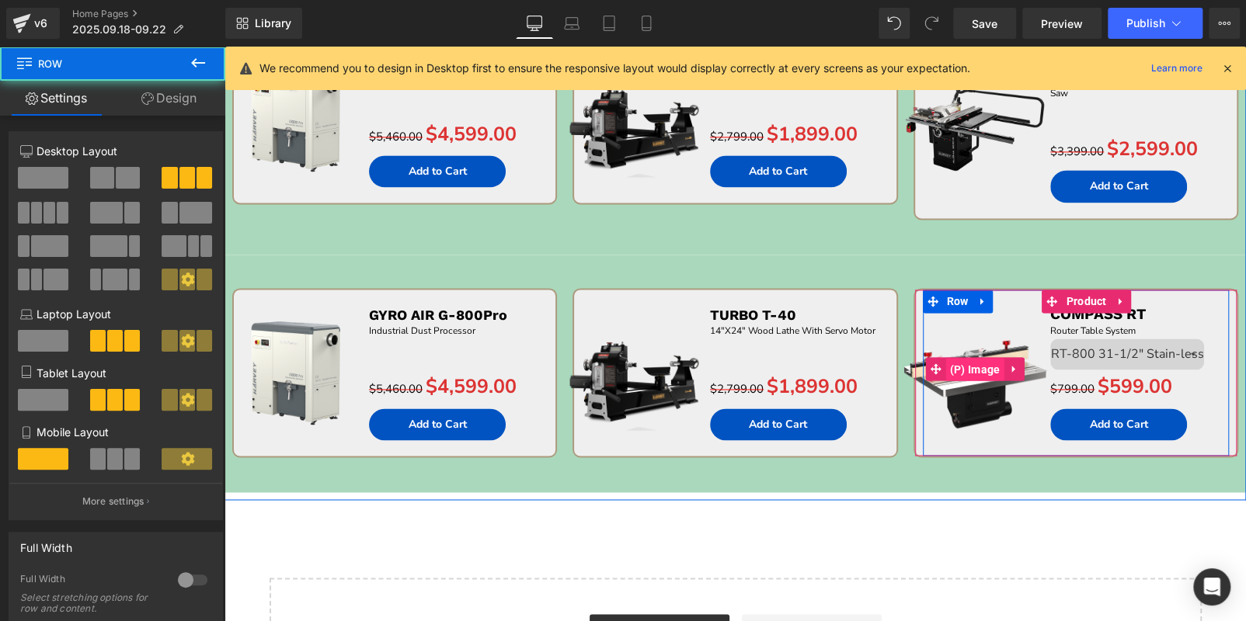
click at [974, 361] on span "(P) Image" at bounding box center [975, 369] width 58 height 23
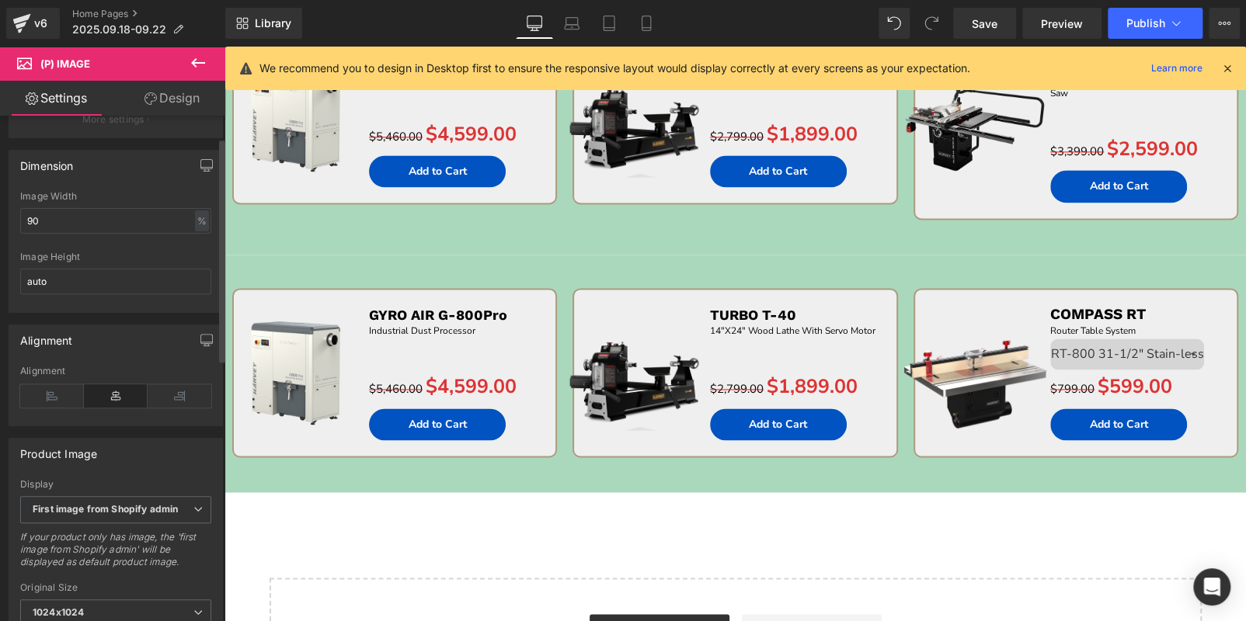
scroll to position [388, 0]
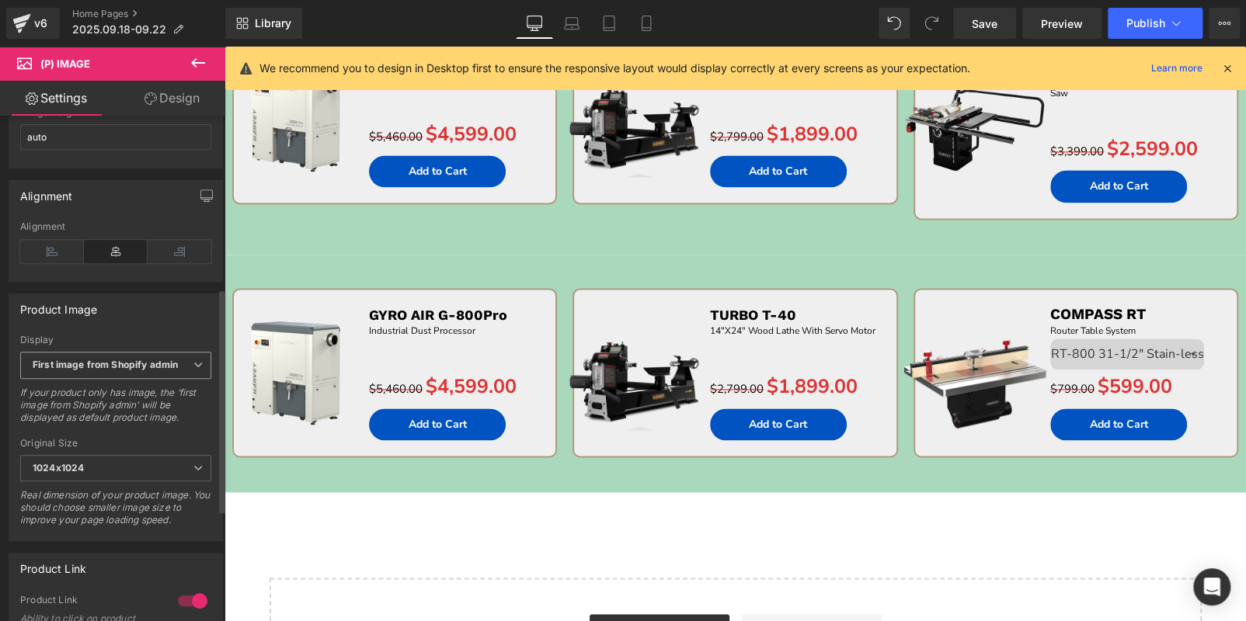
click at [121, 379] on span "First image from Shopify admin" at bounding box center [115, 365] width 191 height 27
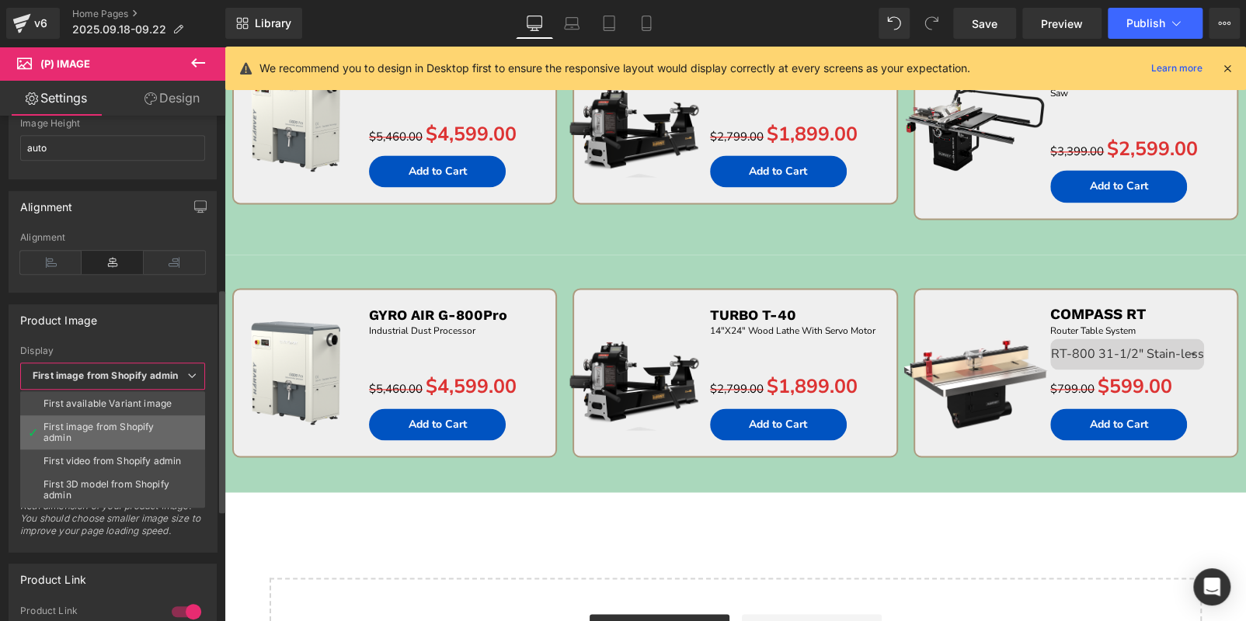
click at [114, 426] on div "First image from Shopify admin" at bounding box center [112, 433] width 138 height 22
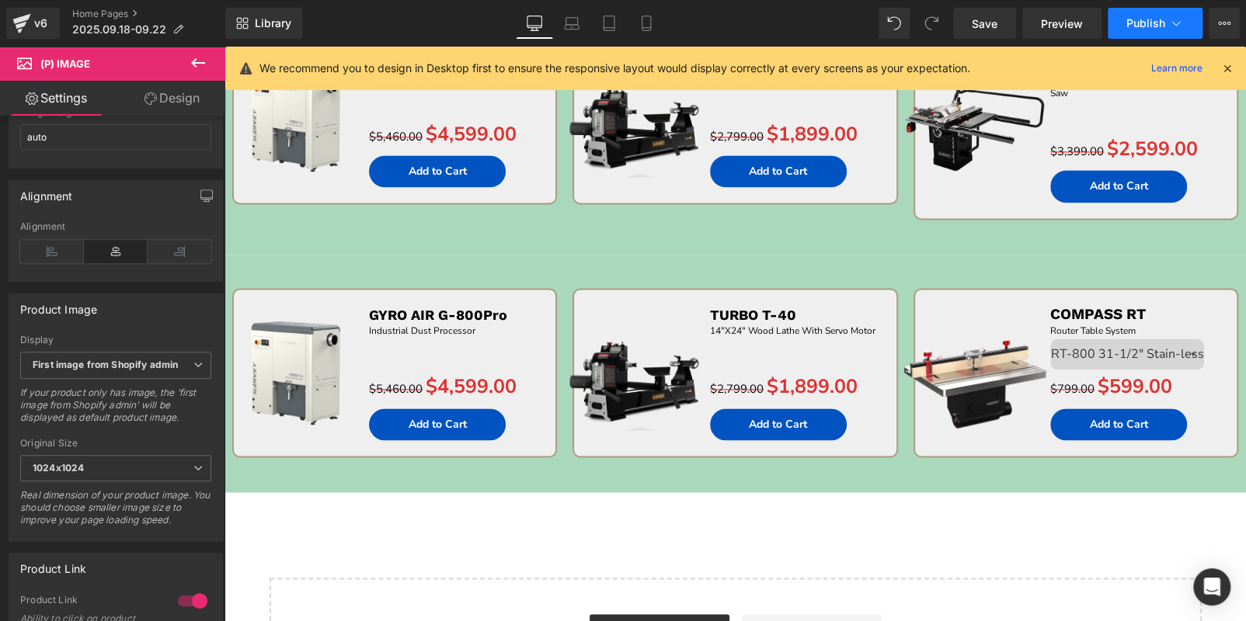
click at [1142, 30] on button "Publish" at bounding box center [1154, 23] width 95 height 31
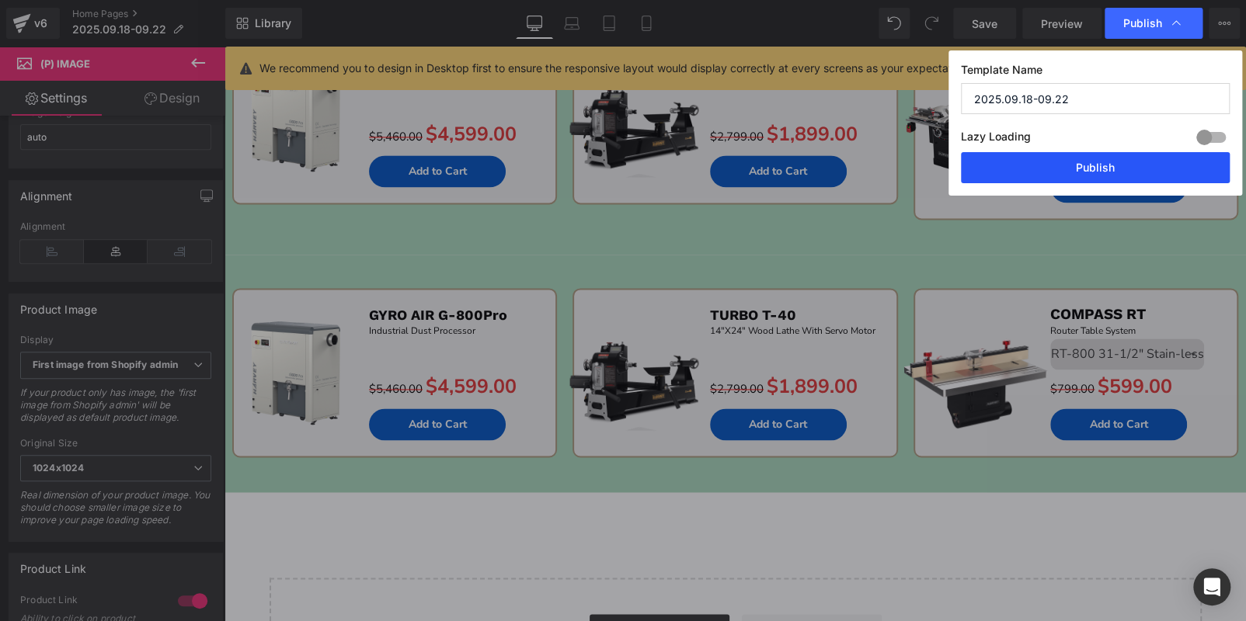
click at [1117, 167] on button "Publish" at bounding box center [1095, 167] width 269 height 31
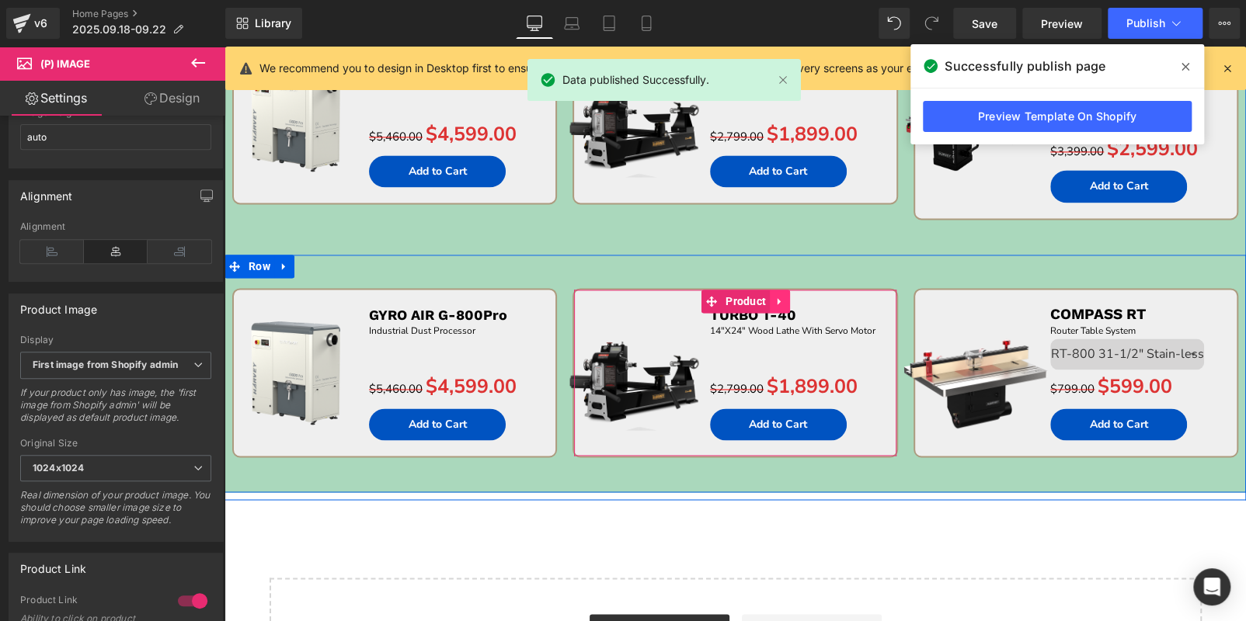
click at [776, 303] on link at bounding box center [780, 301] width 20 height 23
click at [784, 299] on icon at bounding box center [789, 301] width 11 height 11
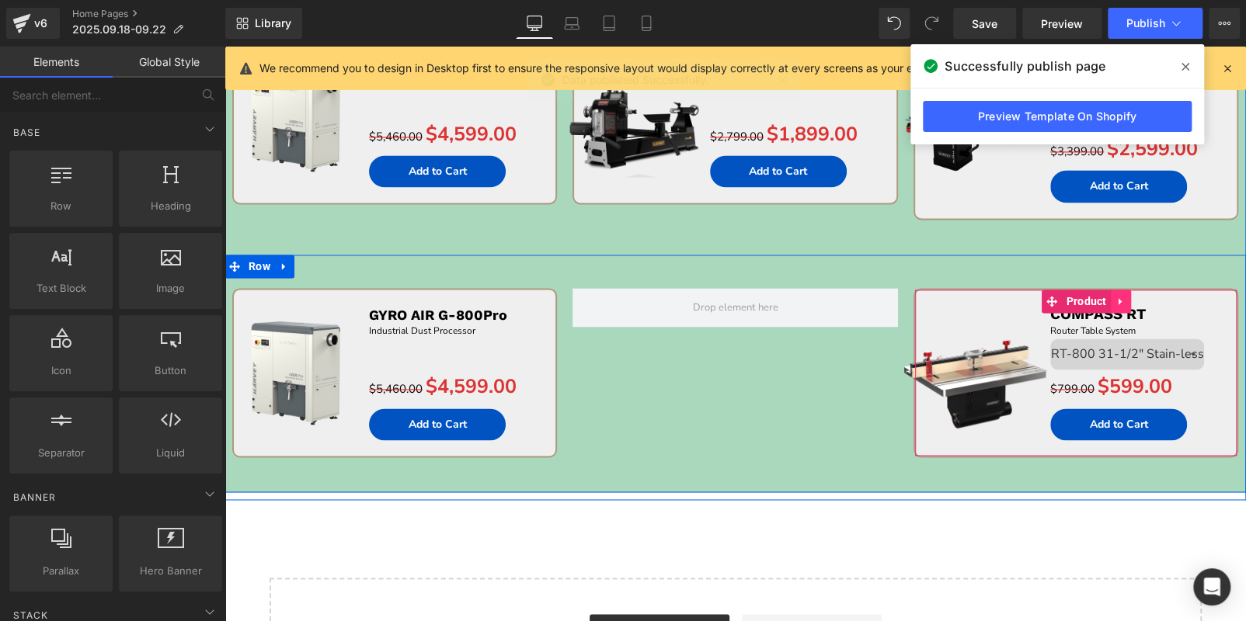
click at [1116, 298] on icon at bounding box center [1120, 301] width 11 height 12
click at [1109, 296] on icon at bounding box center [1110, 301] width 11 height 11
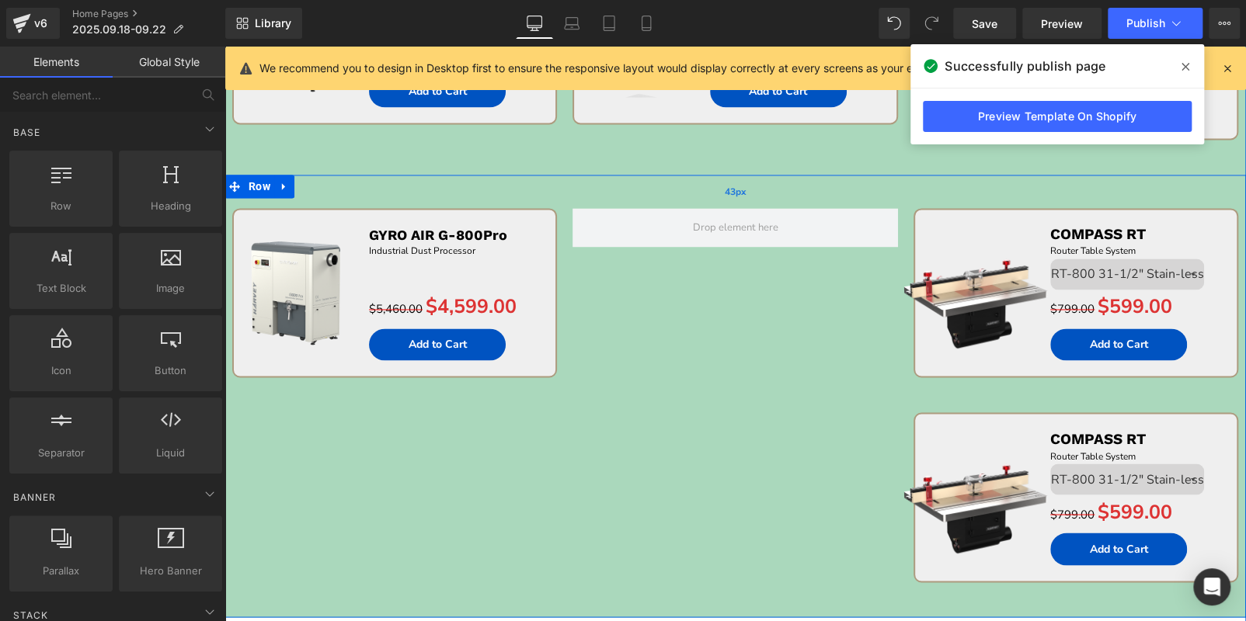
scroll to position [1173, 0]
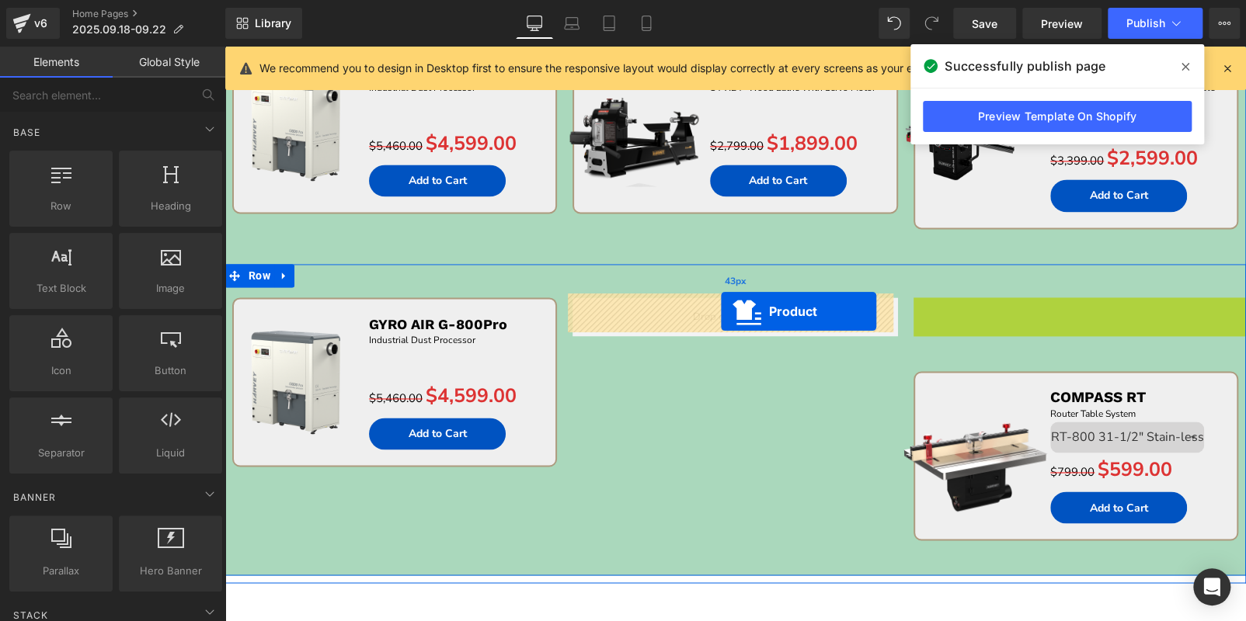
drag, startPoint x: 1006, startPoint y: 309, endPoint x: 822, endPoint y: 287, distance: 185.3
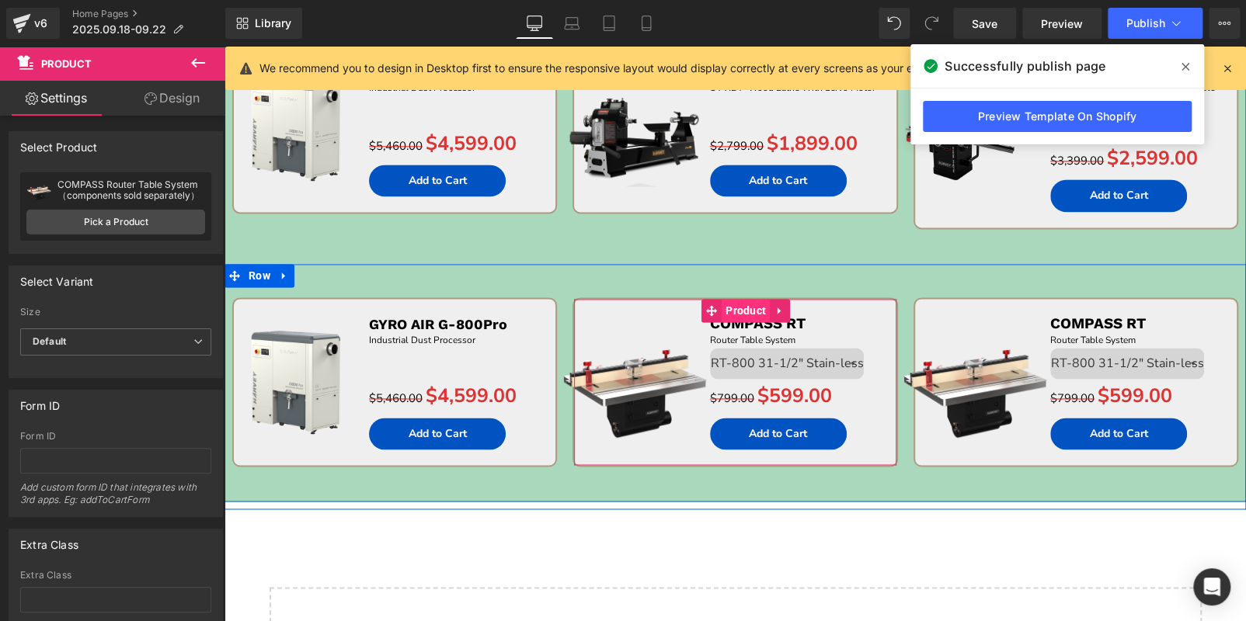
click at [739, 310] on span "Product" at bounding box center [745, 310] width 48 height 23
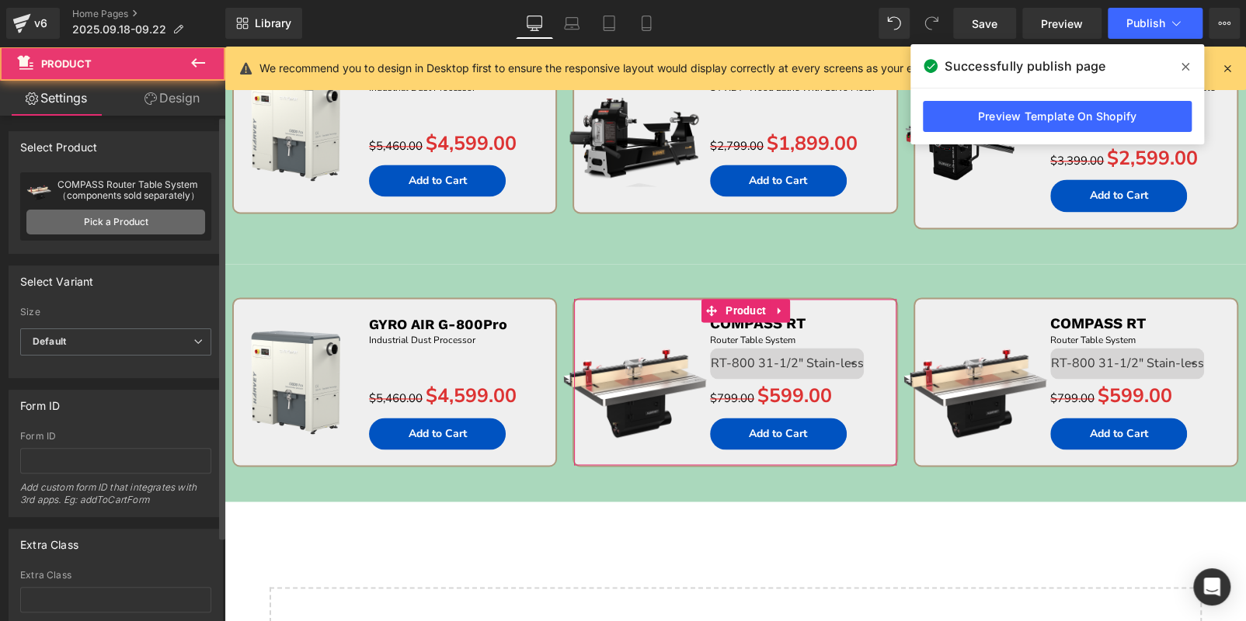
click at [135, 220] on link "Pick a Product" at bounding box center [115, 222] width 179 height 25
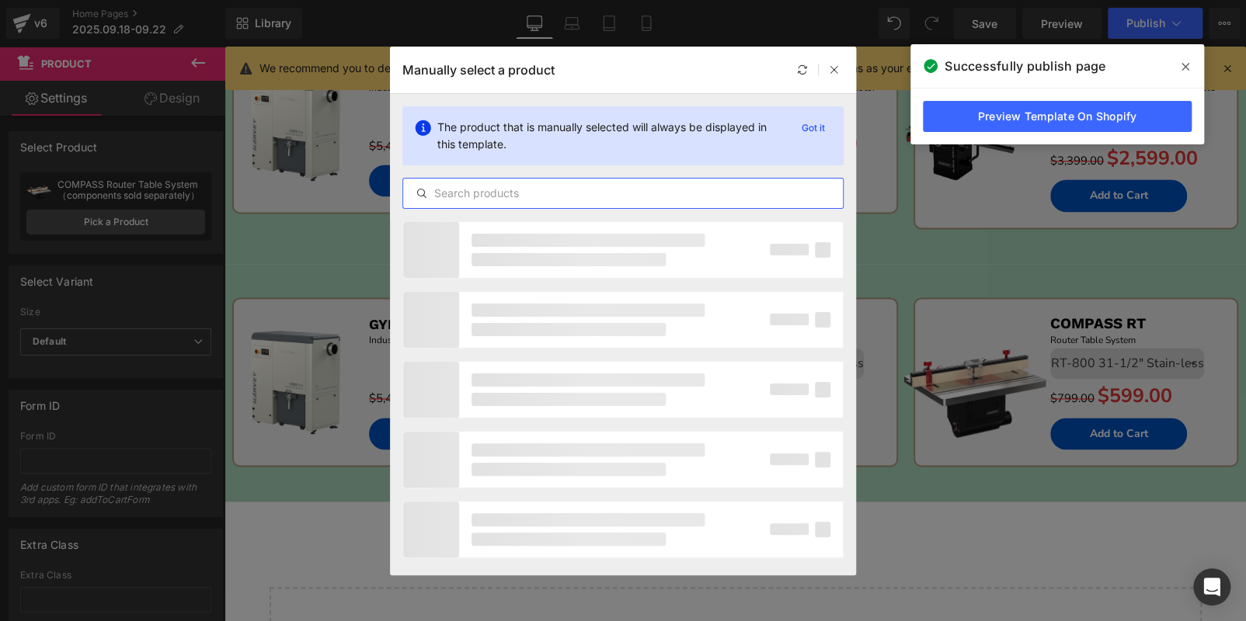
click at [587, 189] on input "text" at bounding box center [623, 193] width 440 height 19
paste input "SPIDER M-1500/M-1500Pro"
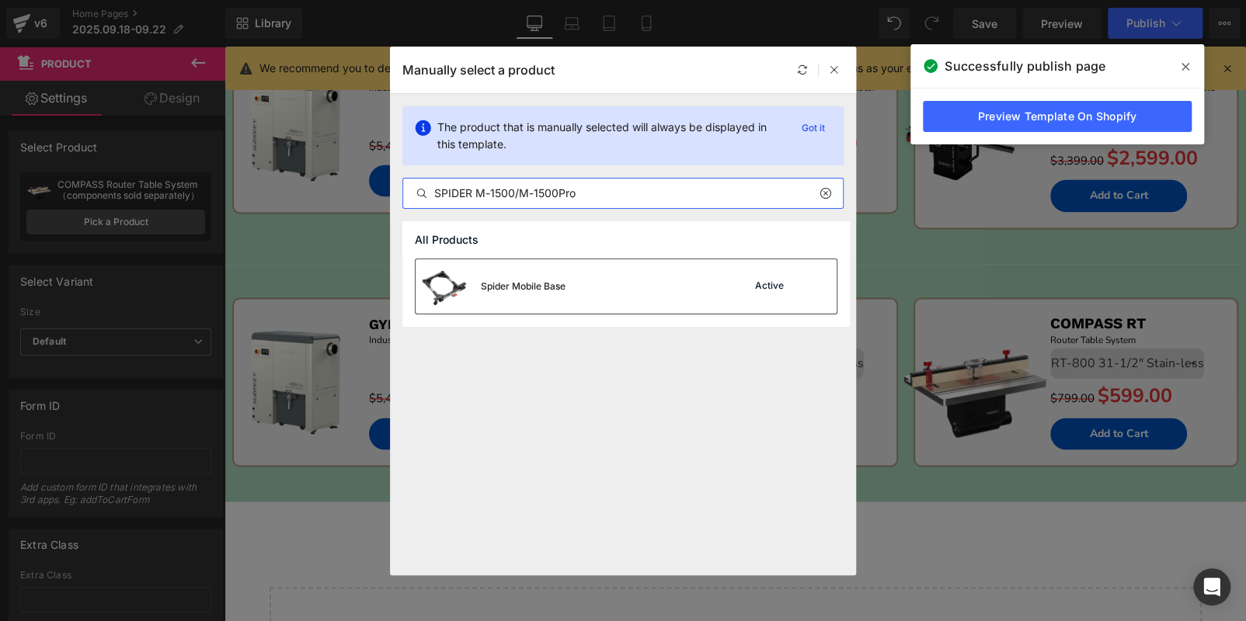
type input "SPIDER M-1500/M-1500Pro"
click at [689, 283] on div "Spider Mobile Base Active" at bounding box center [625, 286] width 421 height 54
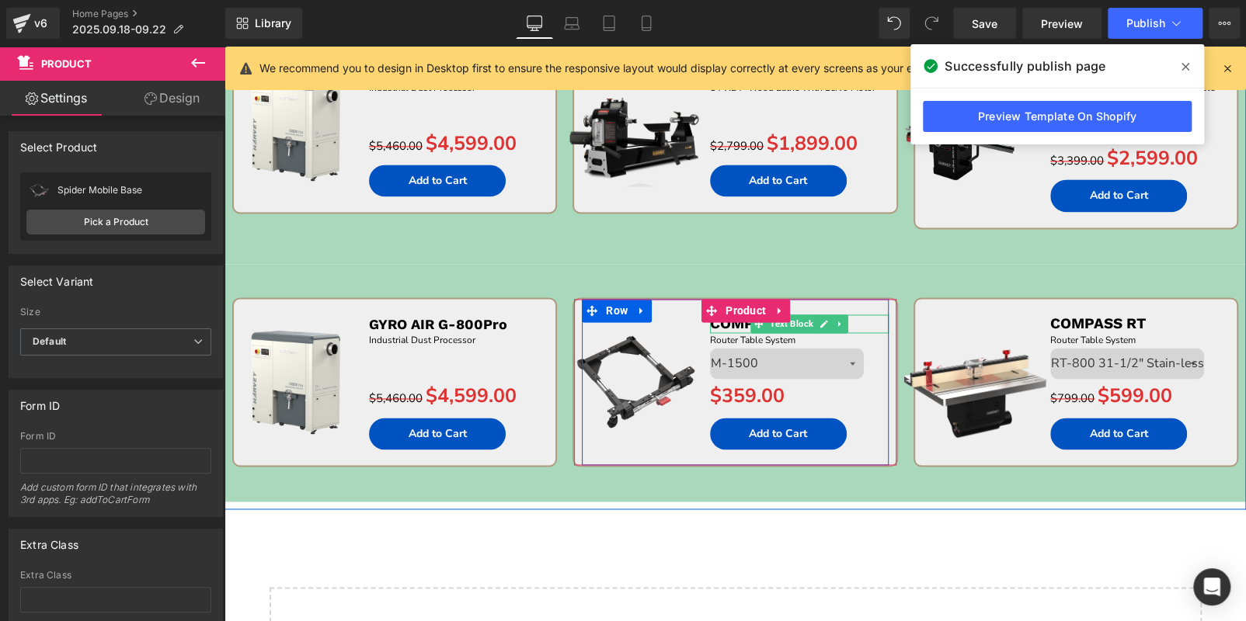
click at [864, 322] on p "COMPASS RT" at bounding box center [799, 324] width 179 height 19
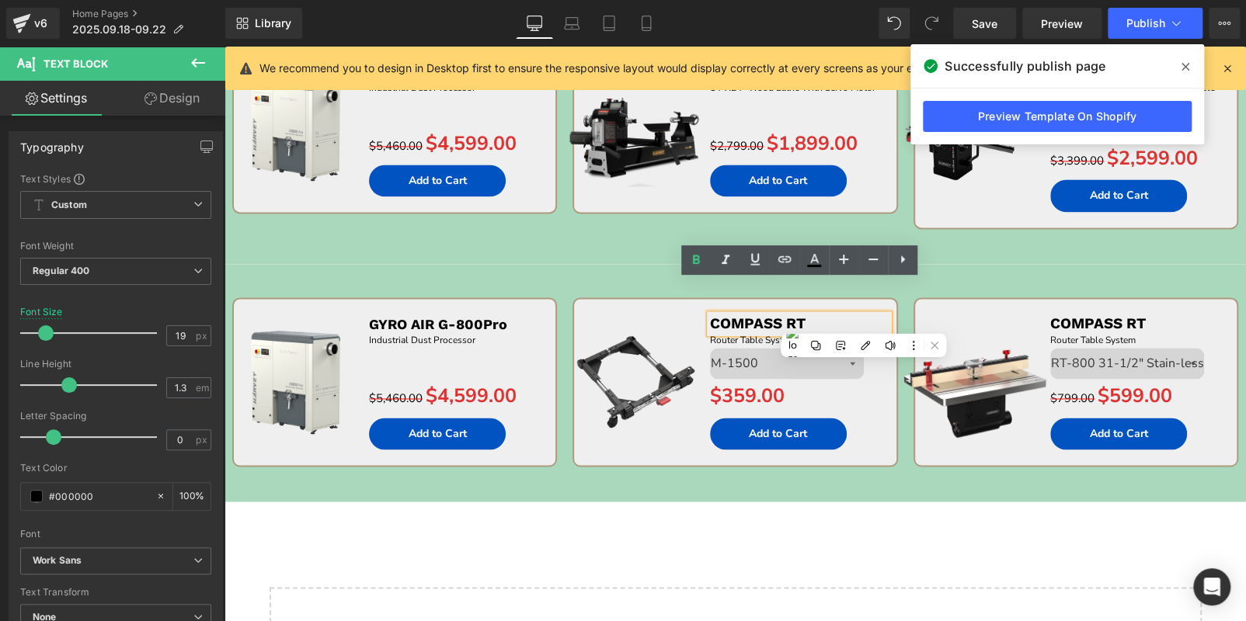
paste div
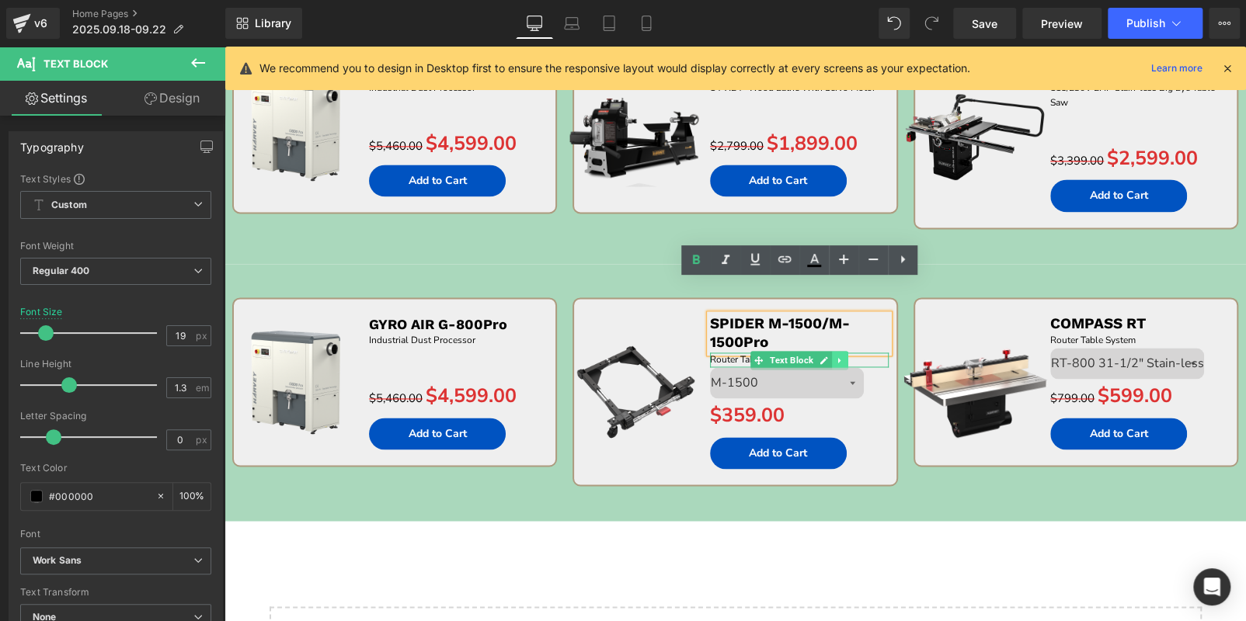
click at [843, 356] on link at bounding box center [840, 360] width 16 height 19
click at [843, 356] on icon at bounding box center [847, 360] width 9 height 9
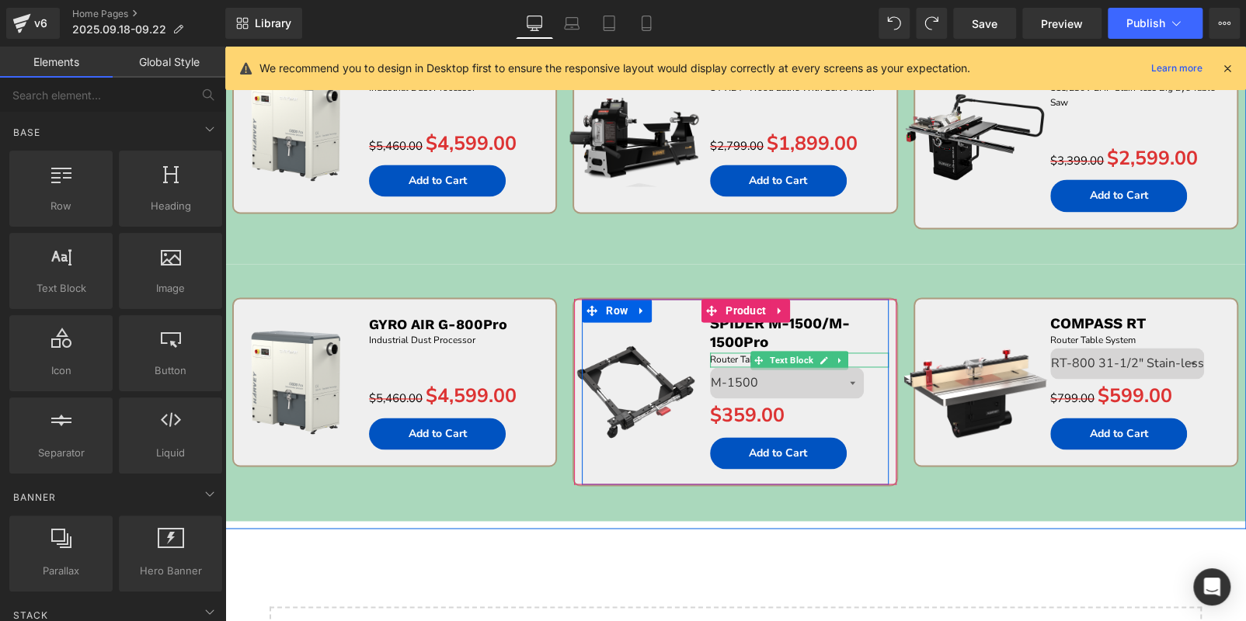
click at [871, 354] on p "Router Table System" at bounding box center [799, 360] width 179 height 15
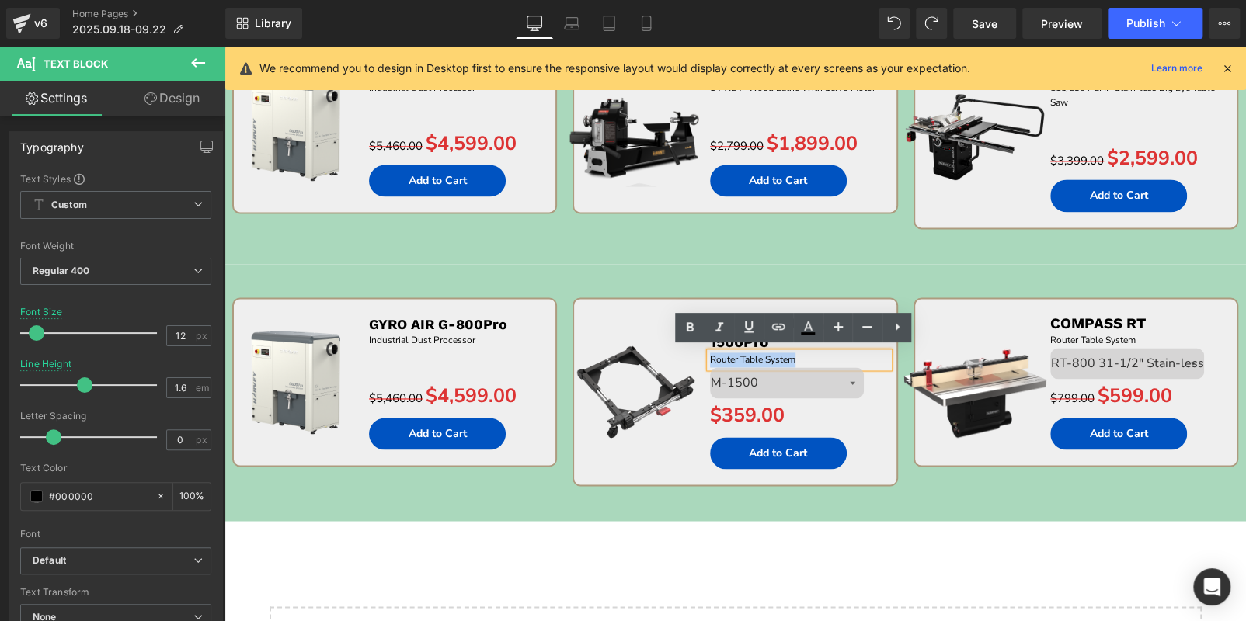
click at [858, 354] on p "Router Table System" at bounding box center [799, 360] width 179 height 15
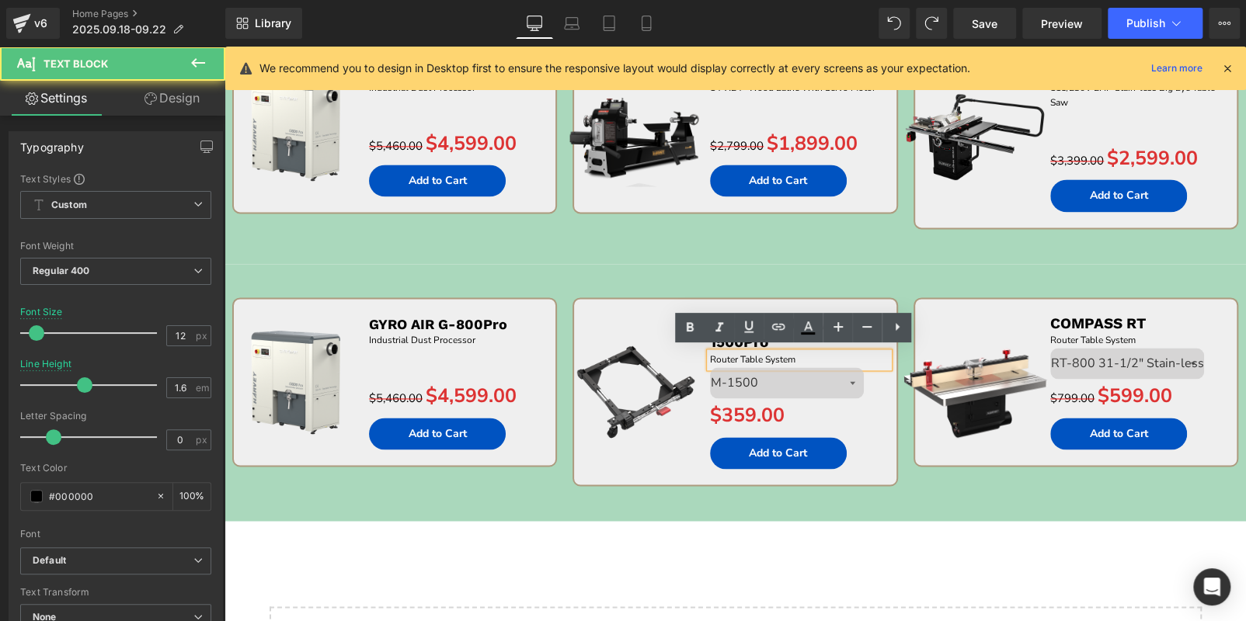
click at [858, 354] on p "Router Table System" at bounding box center [799, 360] width 179 height 15
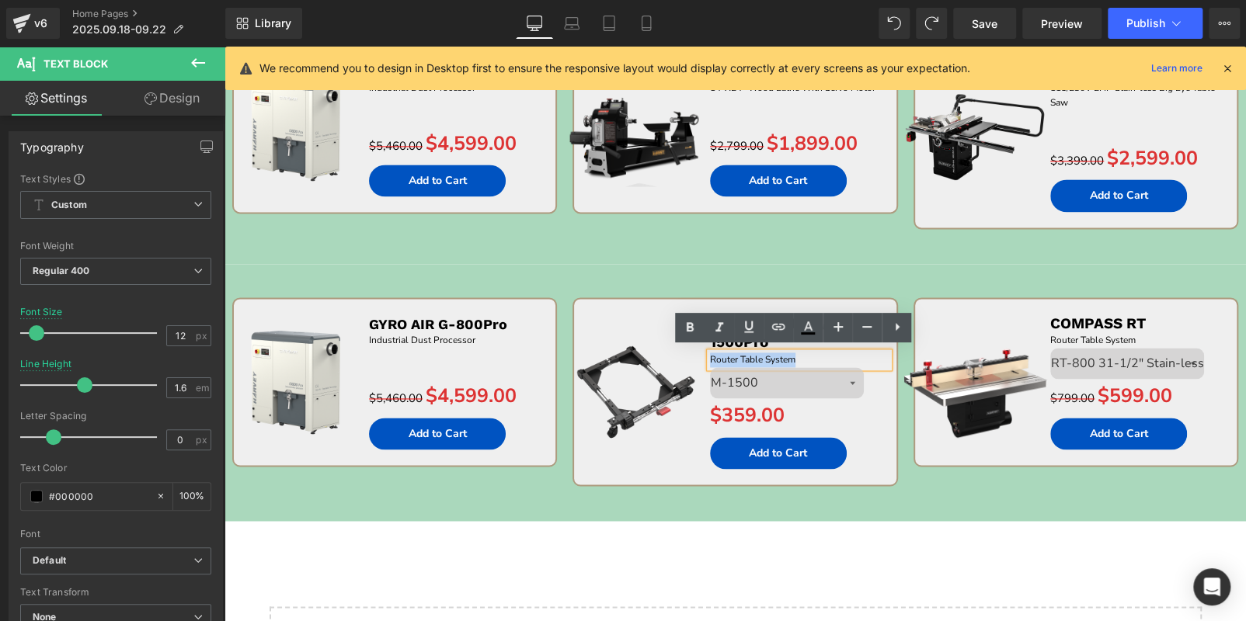
click at [858, 354] on p "Router Table System" at bounding box center [799, 360] width 179 height 15
paste div
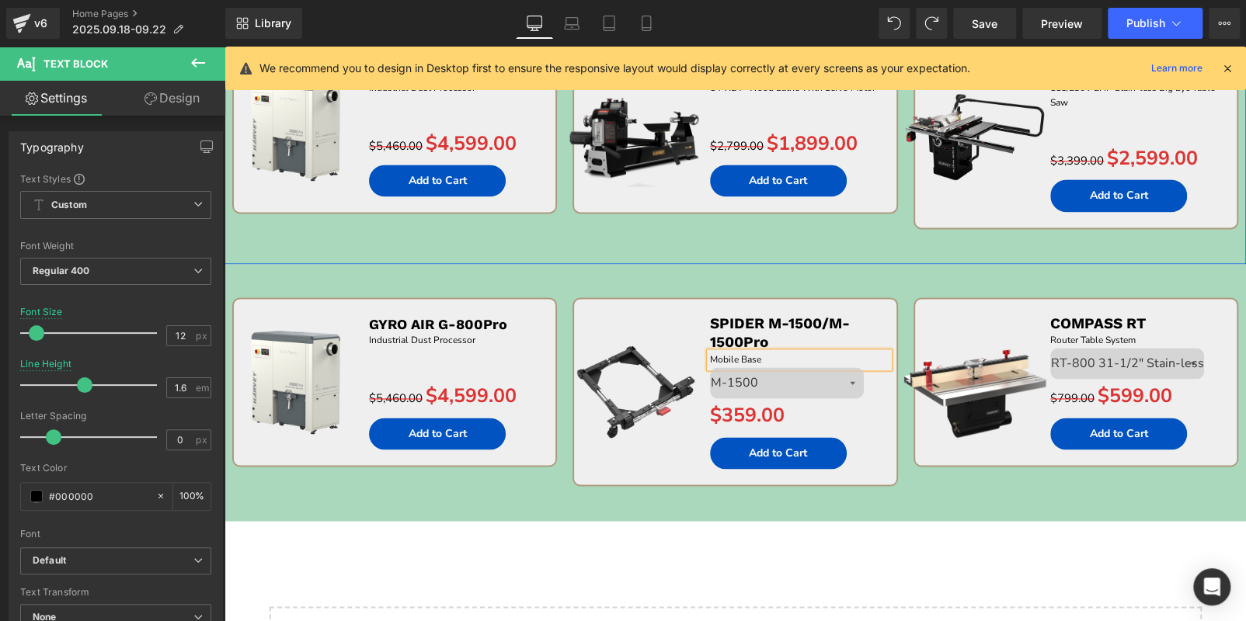
click at [544, 239] on div "Sale Off (P) Image GYRO AIR G-800Pro Text Block Industrial Dust Processor Text …" at bounding box center [394, 146] width 340 height 204
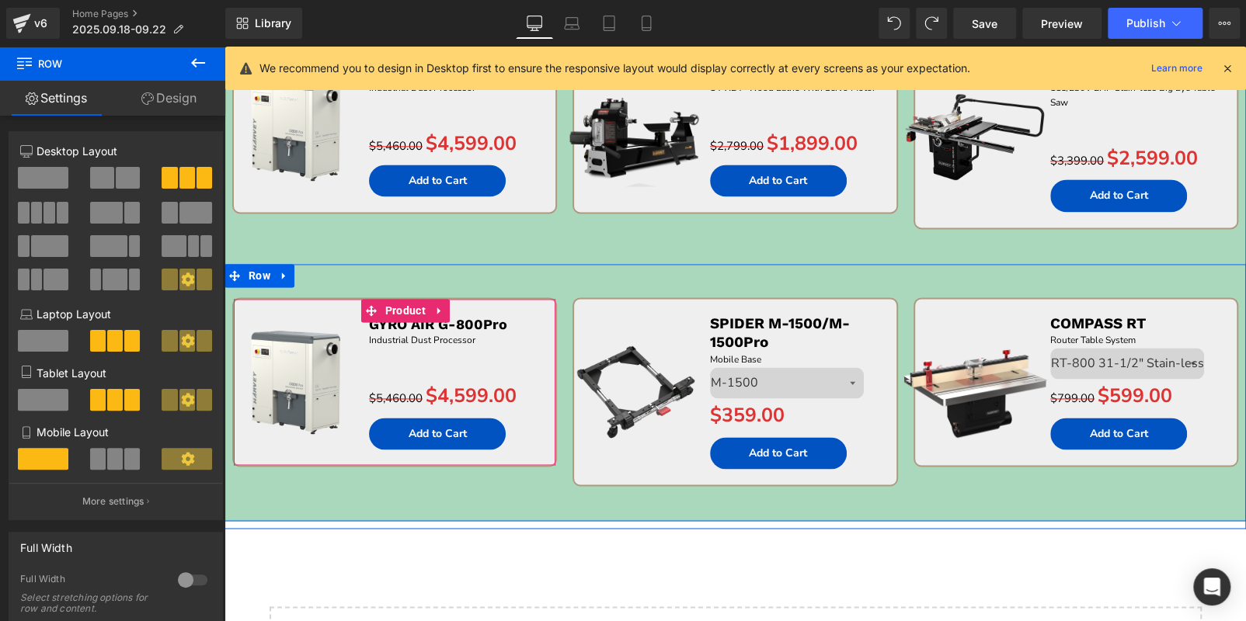
click at [443, 308] on link at bounding box center [439, 310] width 20 height 23
click at [451, 308] on link at bounding box center [450, 310] width 20 height 23
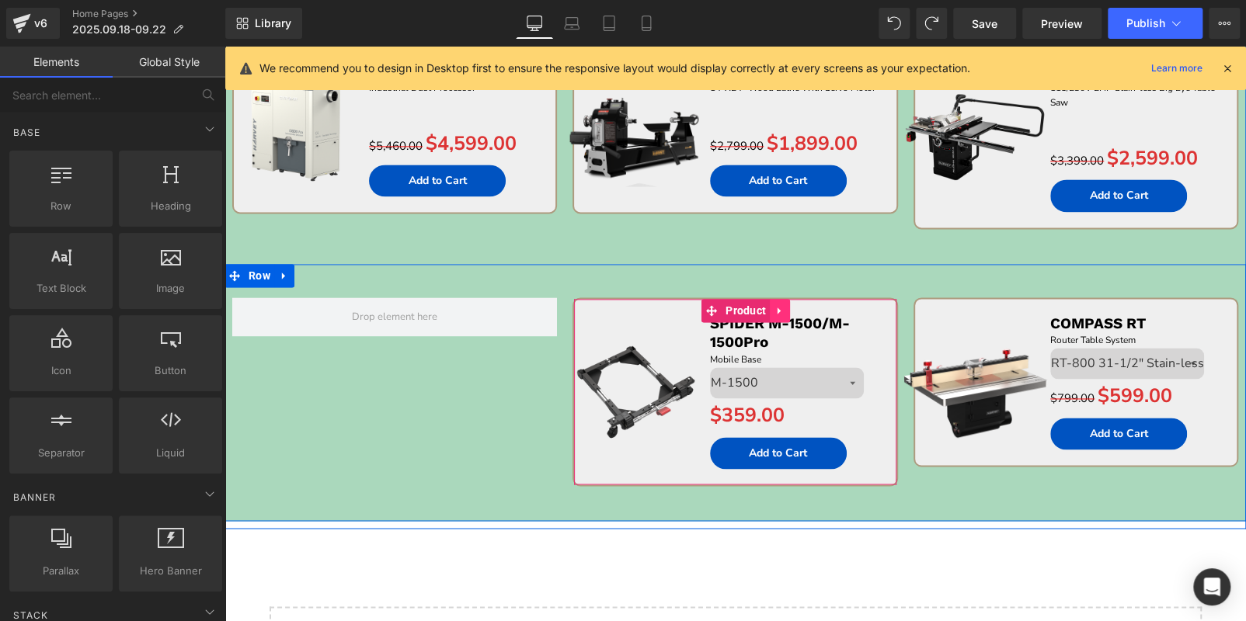
click at [780, 299] on link at bounding box center [780, 310] width 20 height 23
click at [764, 305] on icon at bounding box center [769, 310] width 11 height 11
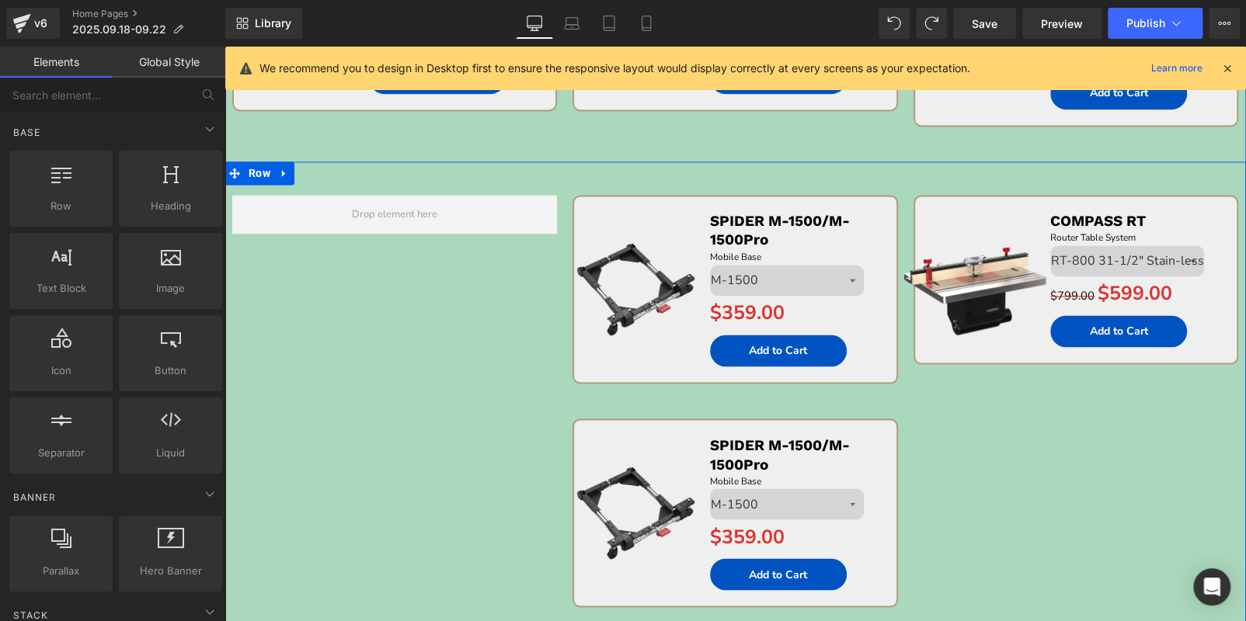
scroll to position [1192, 0]
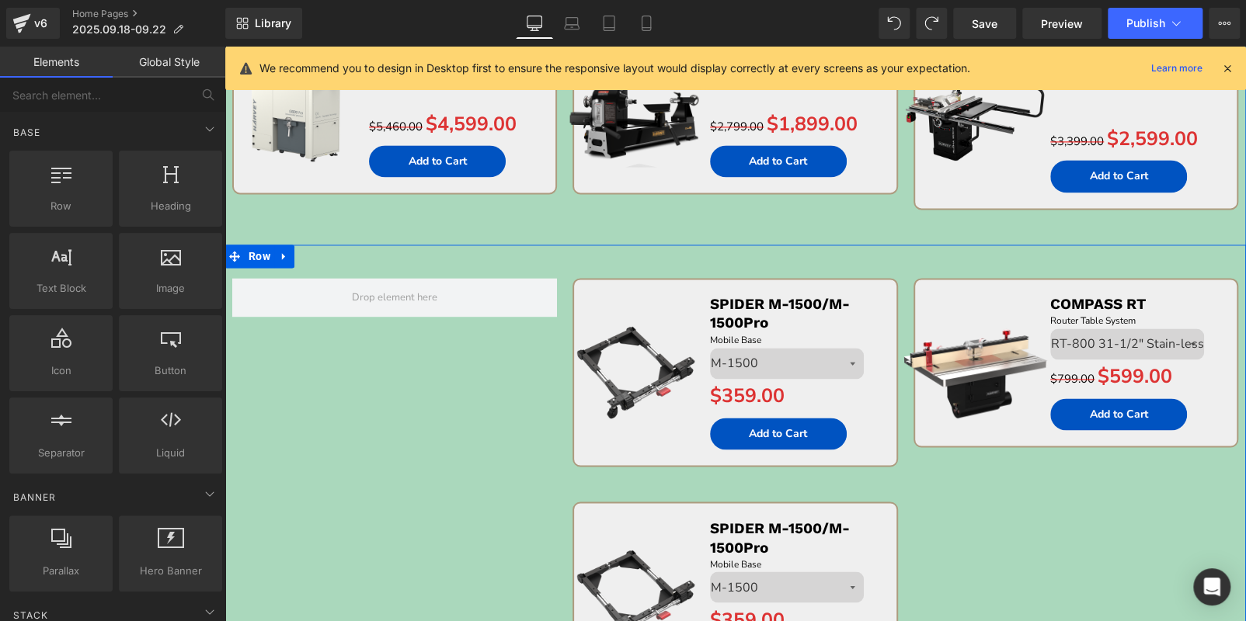
click at [635, 297] on div "Sale Off (P) Image SPIDER M-1500/M-1500Pro Text Block Mobile Base  Text Block …" at bounding box center [735, 373] width 306 height 186
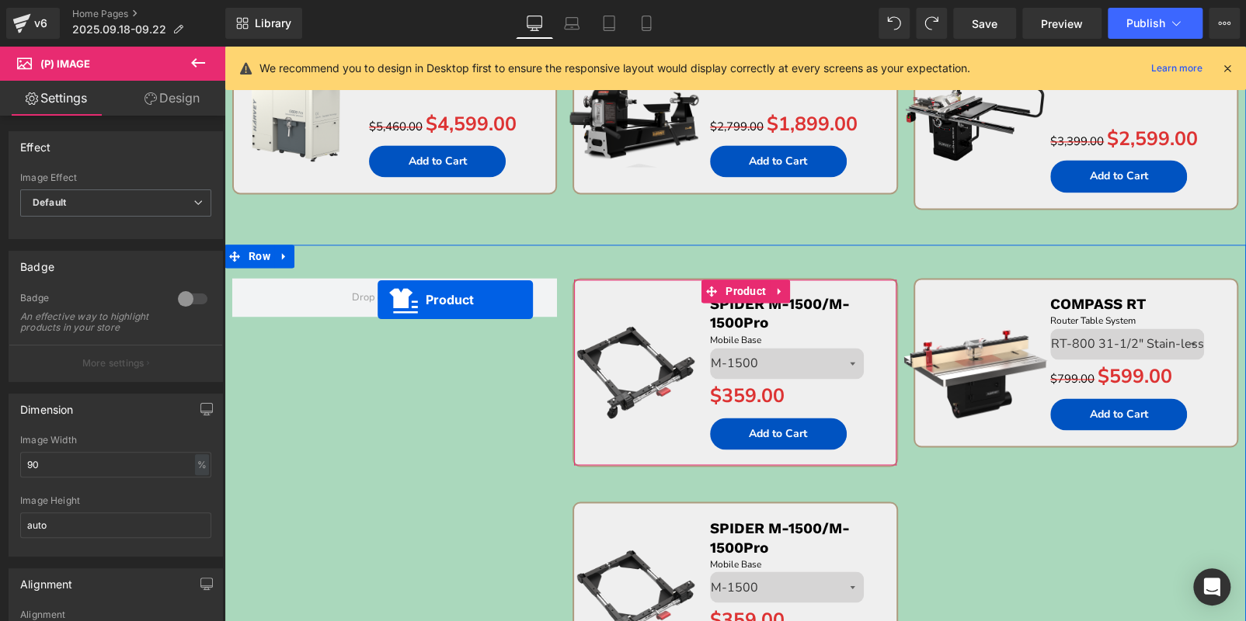
drag, startPoint x: 672, startPoint y: 287, endPoint x: 408, endPoint y: 308, distance: 264.9
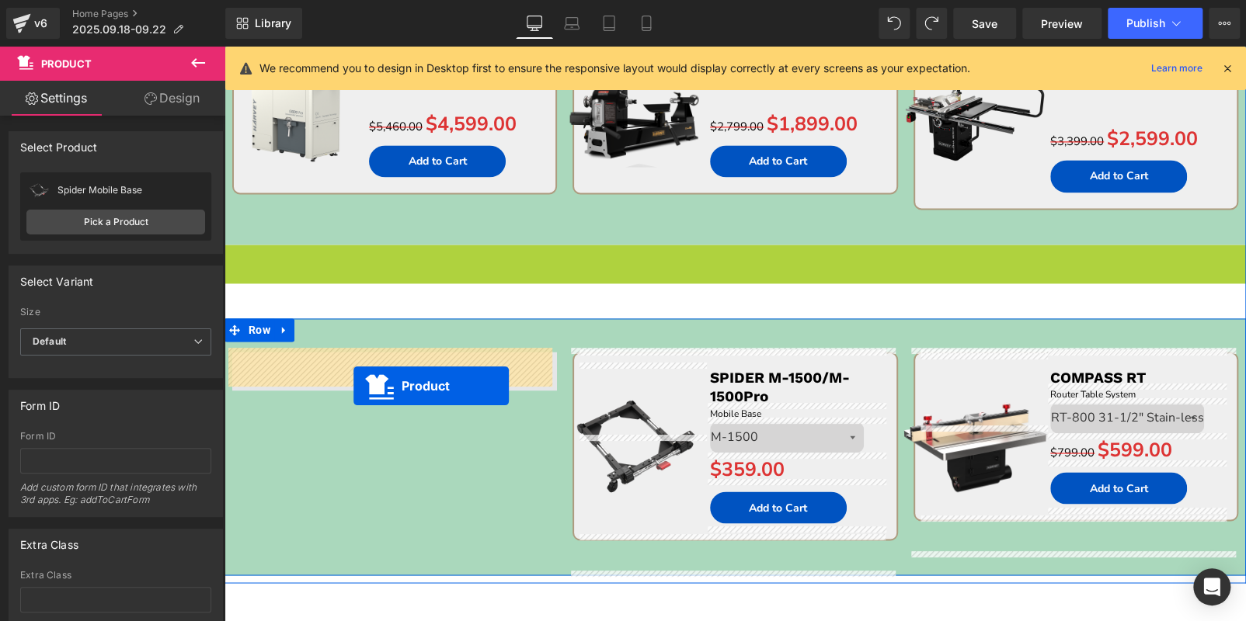
drag, startPoint x: 567, startPoint y: 383, endPoint x: 353, endPoint y: 386, distance: 213.6
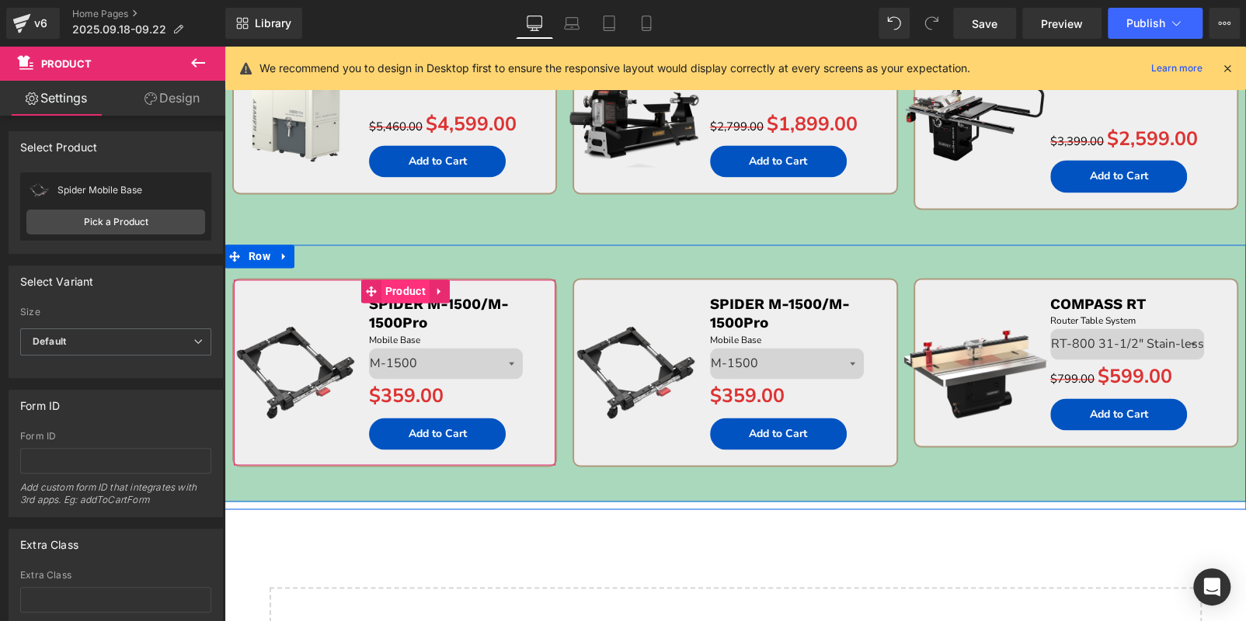
click at [405, 292] on span "Product" at bounding box center [405, 291] width 48 height 23
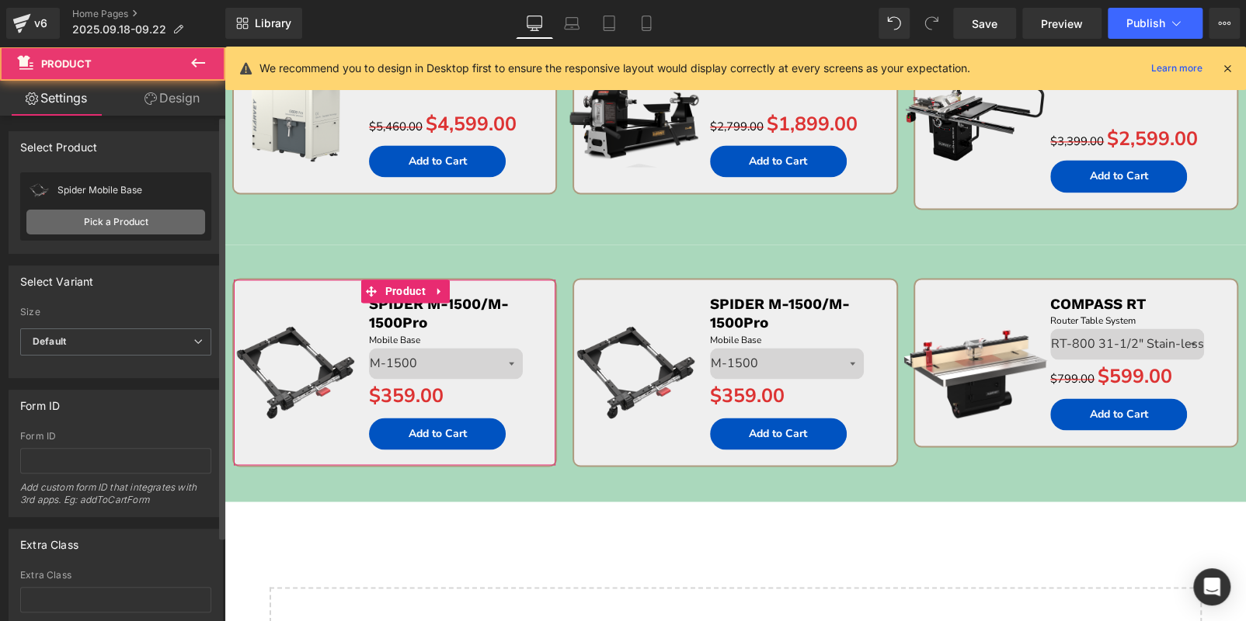
click at [141, 220] on link "Pick a Product" at bounding box center [115, 222] width 179 height 25
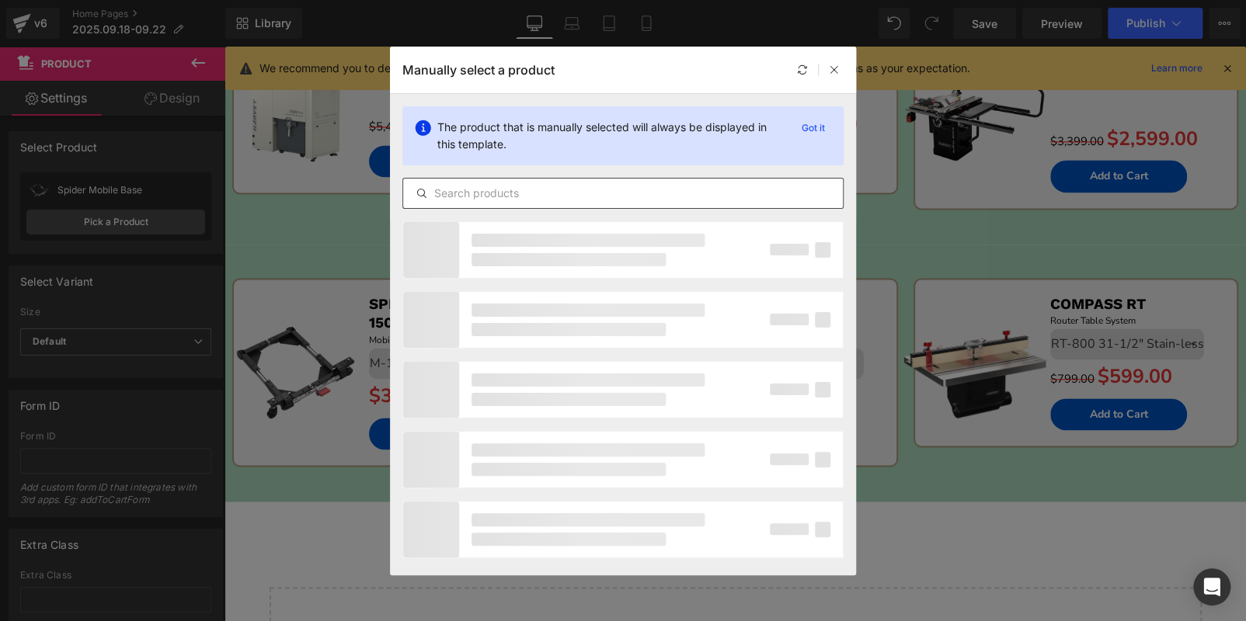
click at [506, 187] on input "text" at bounding box center [623, 193] width 440 height 19
paste input "COMPASS ST-1500"
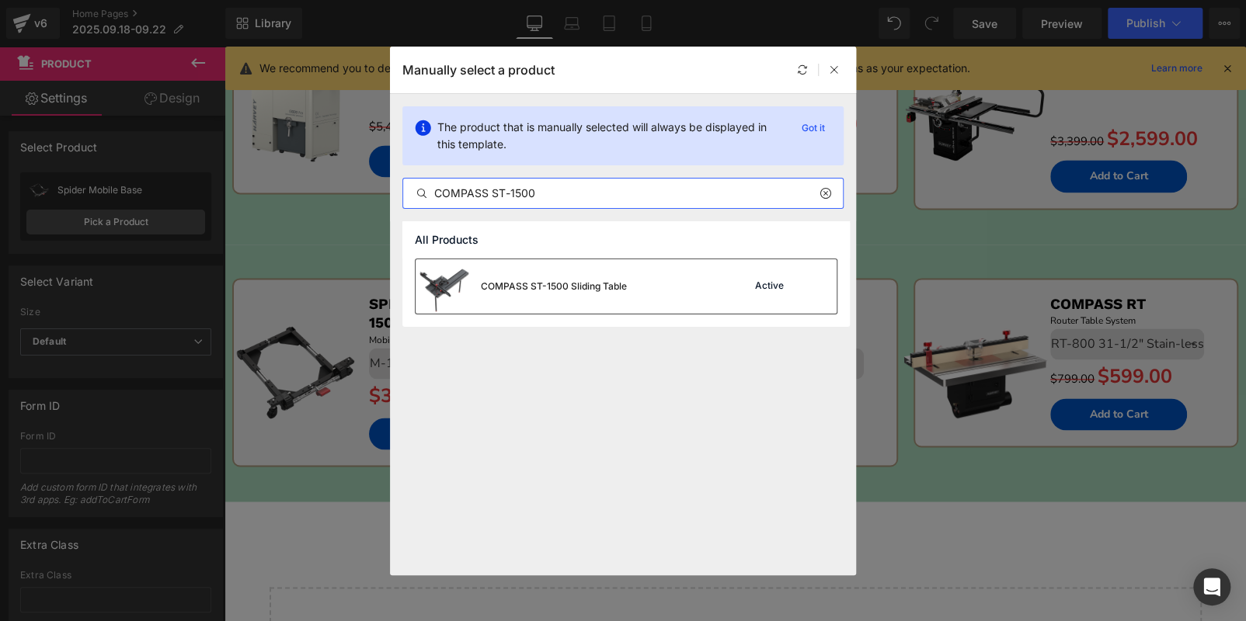
type input "COMPASS ST-1500"
click at [627, 287] on div "COMPASS ST-1500 Sliding Table Active" at bounding box center [625, 286] width 421 height 54
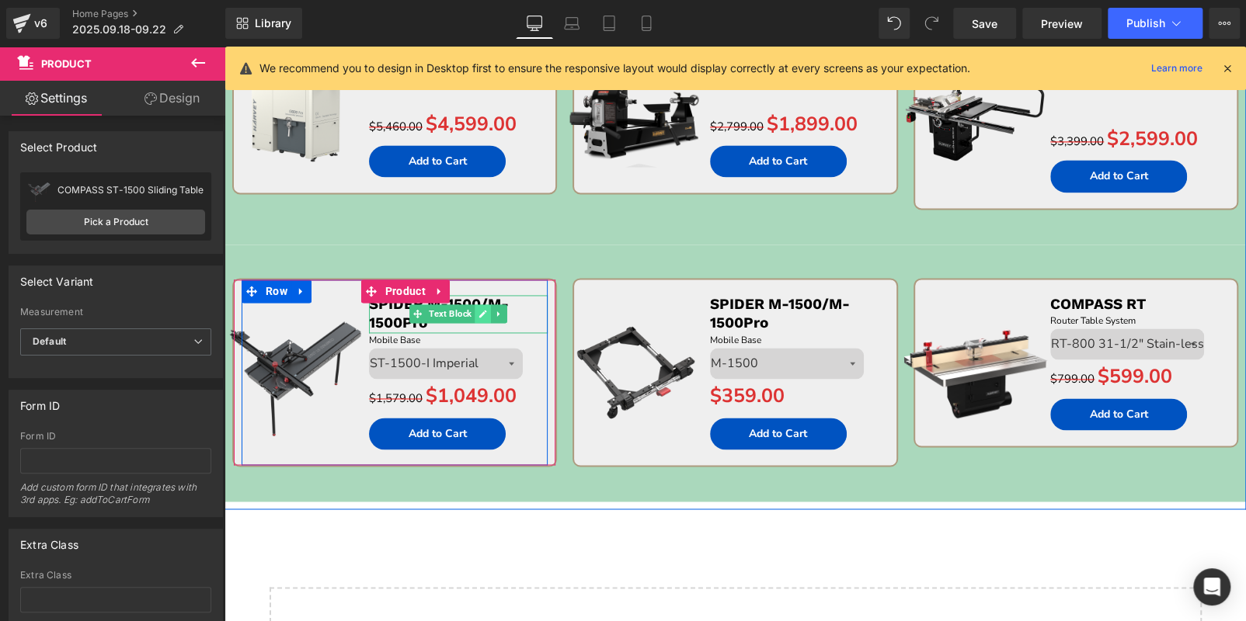
click at [479, 311] on icon at bounding box center [483, 314] width 8 height 8
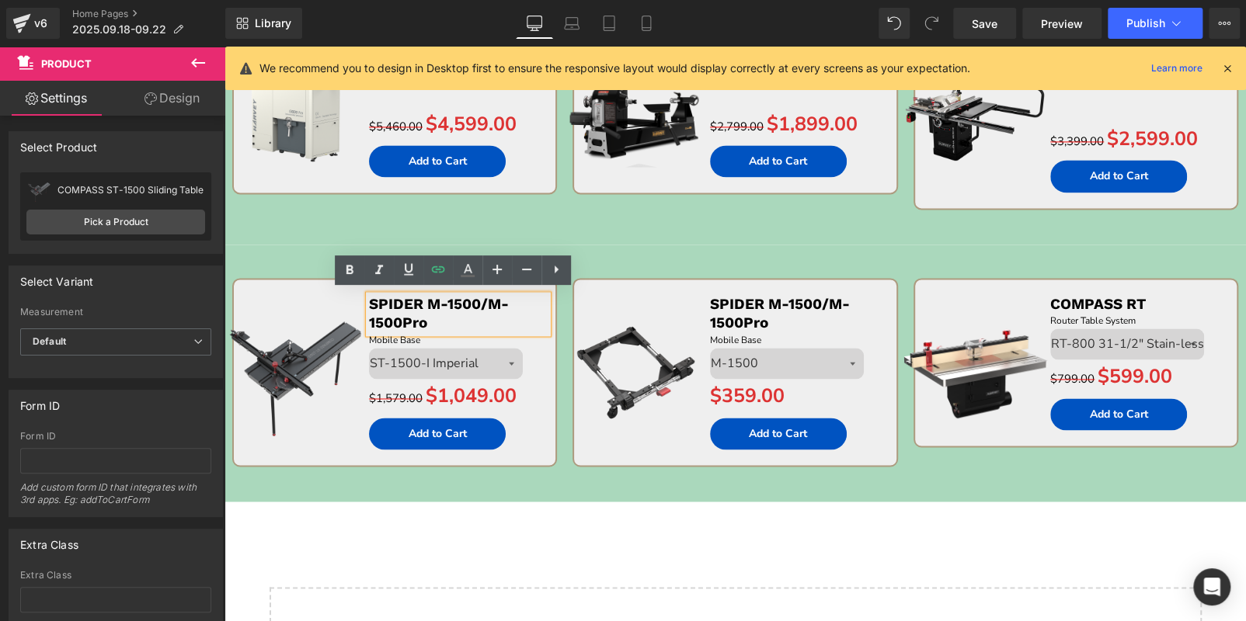
click at [444, 322] on p "SPIDER M-1500/M-1500Pro" at bounding box center [458, 314] width 179 height 38
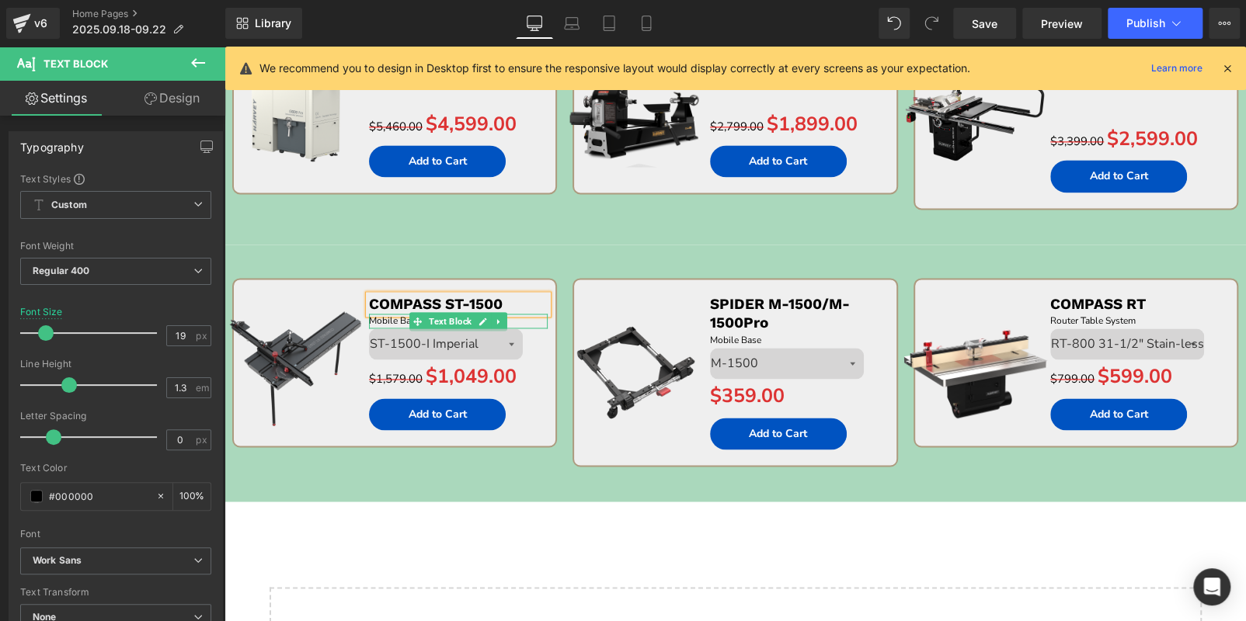
click at [518, 320] on p "Mobile Base" at bounding box center [458, 321] width 179 height 15
click at [517, 320] on p "Mobile Base" at bounding box center [458, 321] width 179 height 15
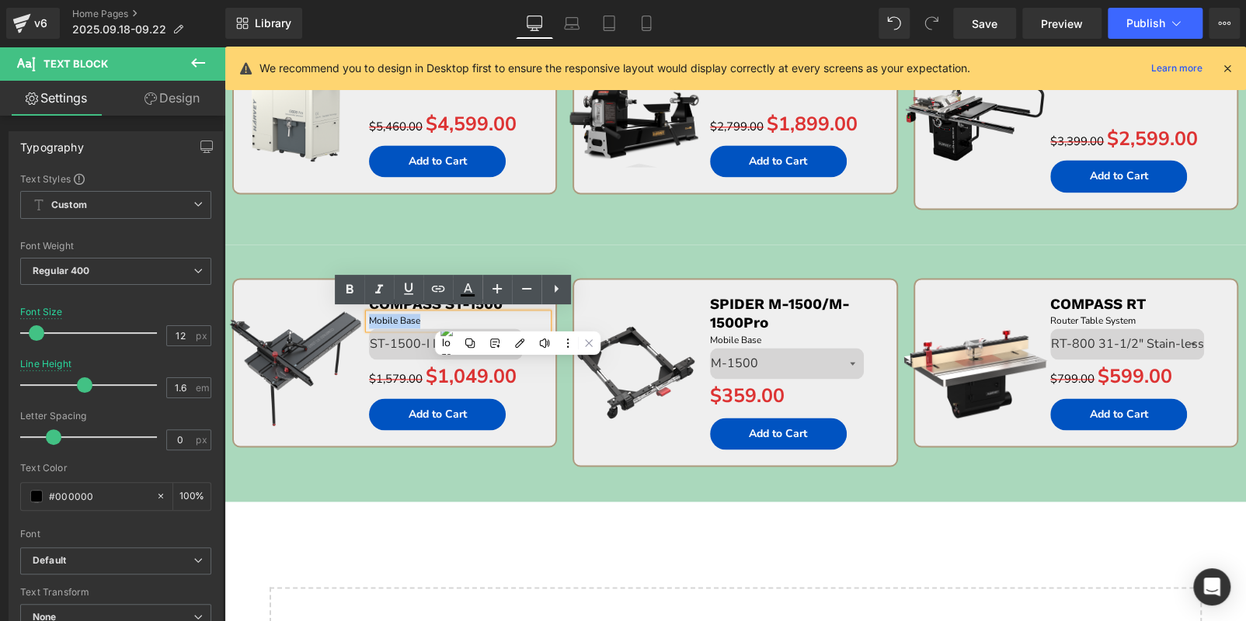
paste div
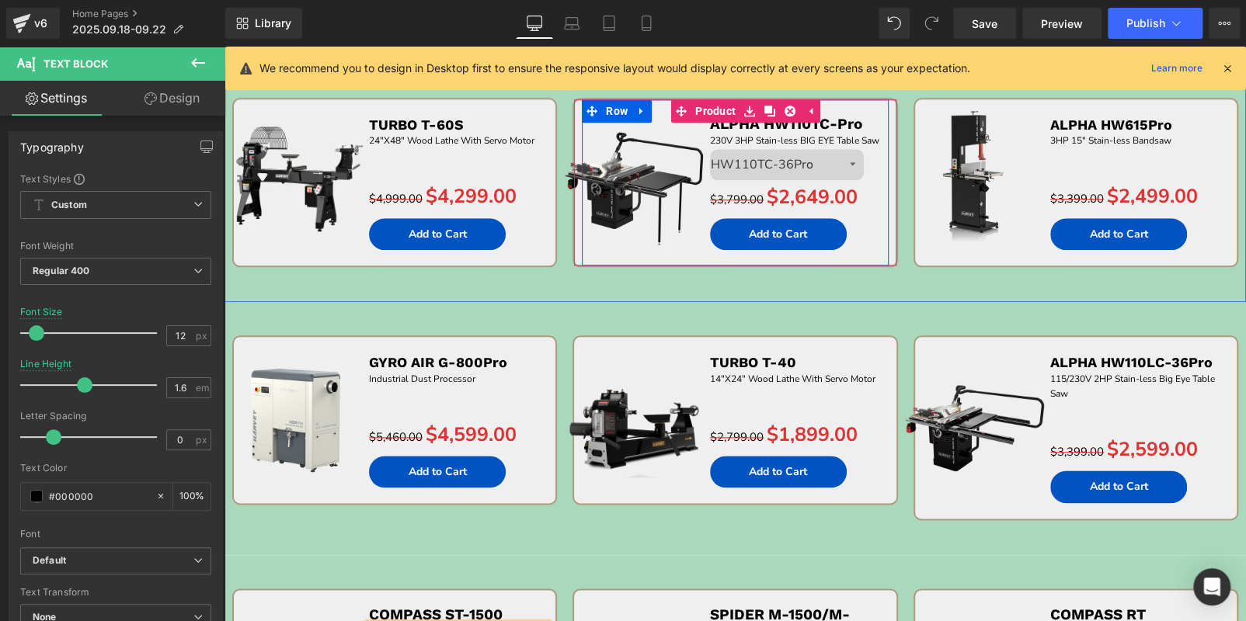
scroll to position [493, 0]
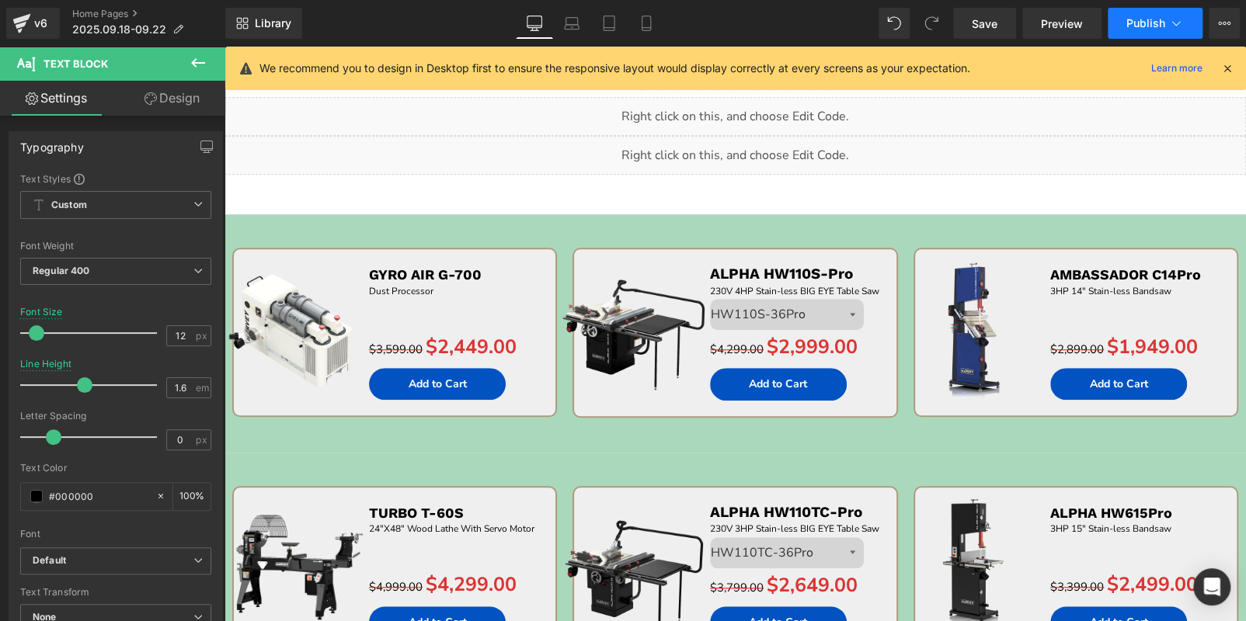
click at [1135, 23] on span "Publish" at bounding box center [1145, 23] width 39 height 12
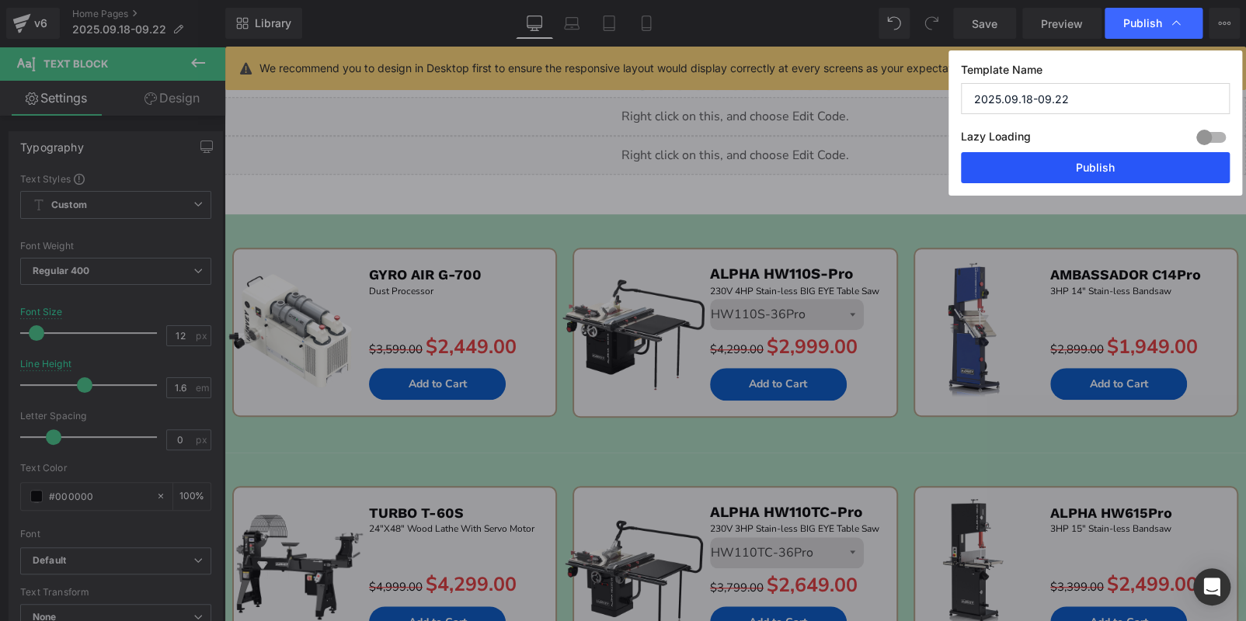
click at [1149, 161] on button "Publish" at bounding box center [1095, 167] width 269 height 31
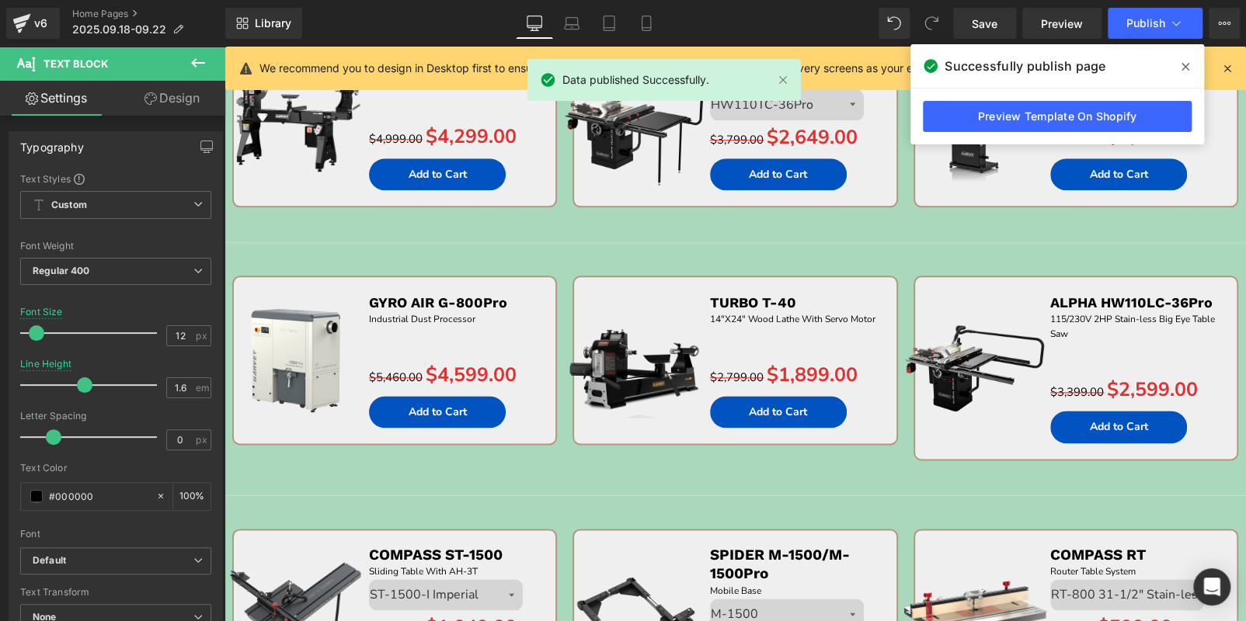
scroll to position [959, 0]
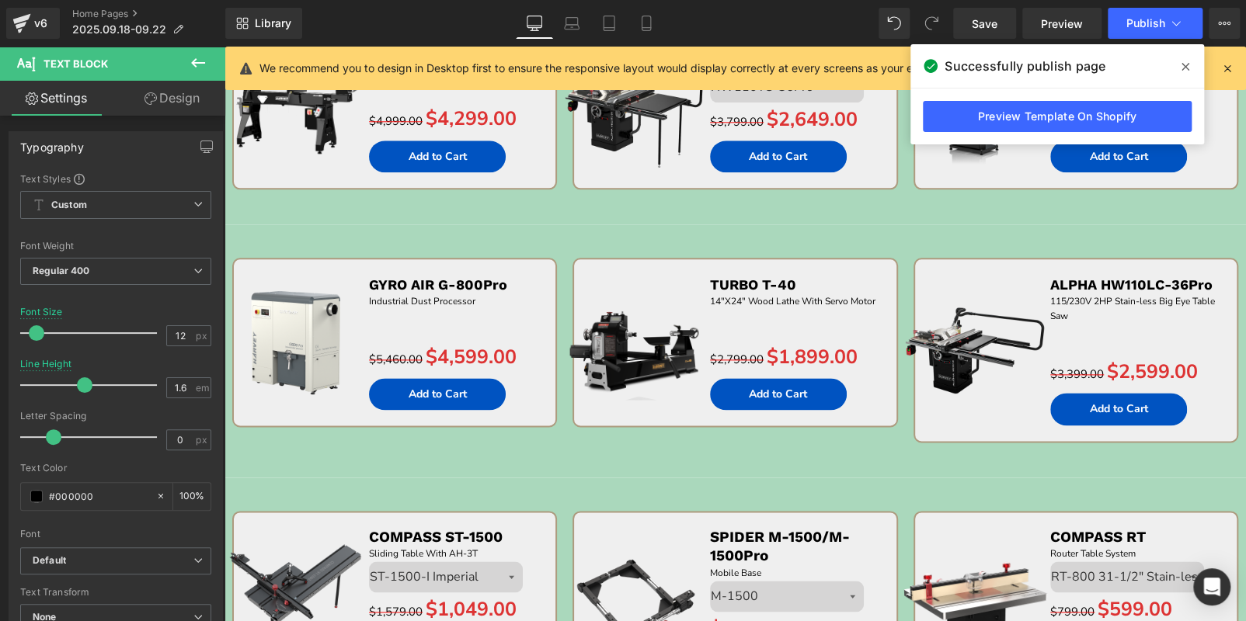
click at [196, 74] on button at bounding box center [198, 64] width 54 height 34
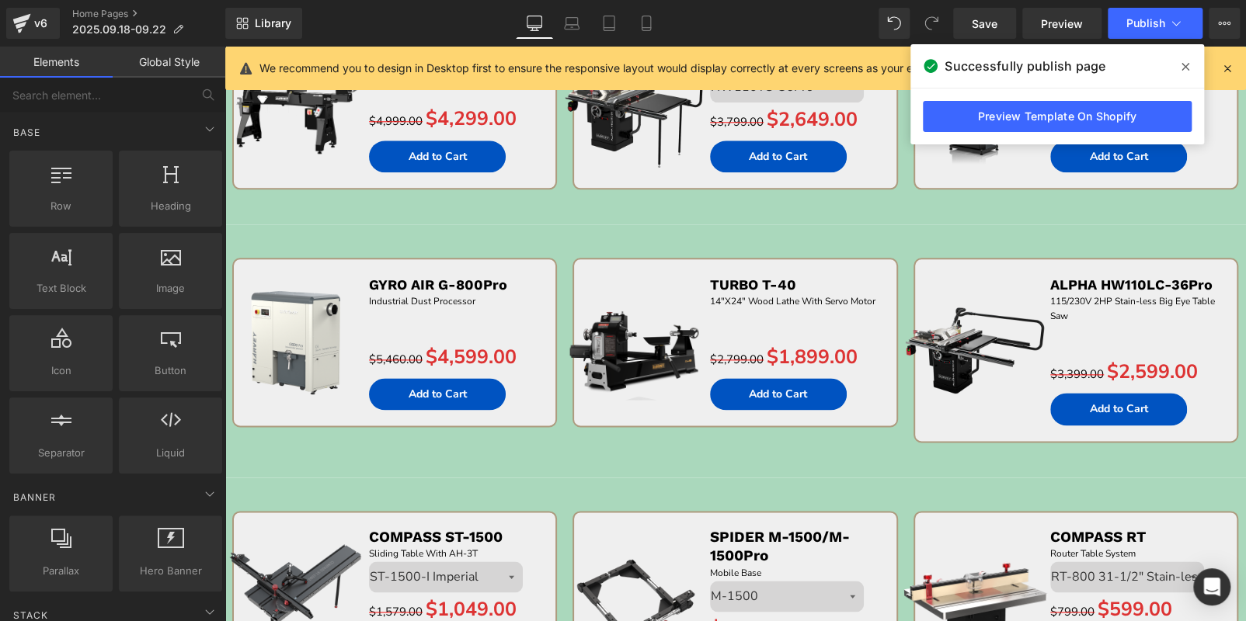
click at [1188, 64] on icon at bounding box center [1185, 67] width 8 height 12
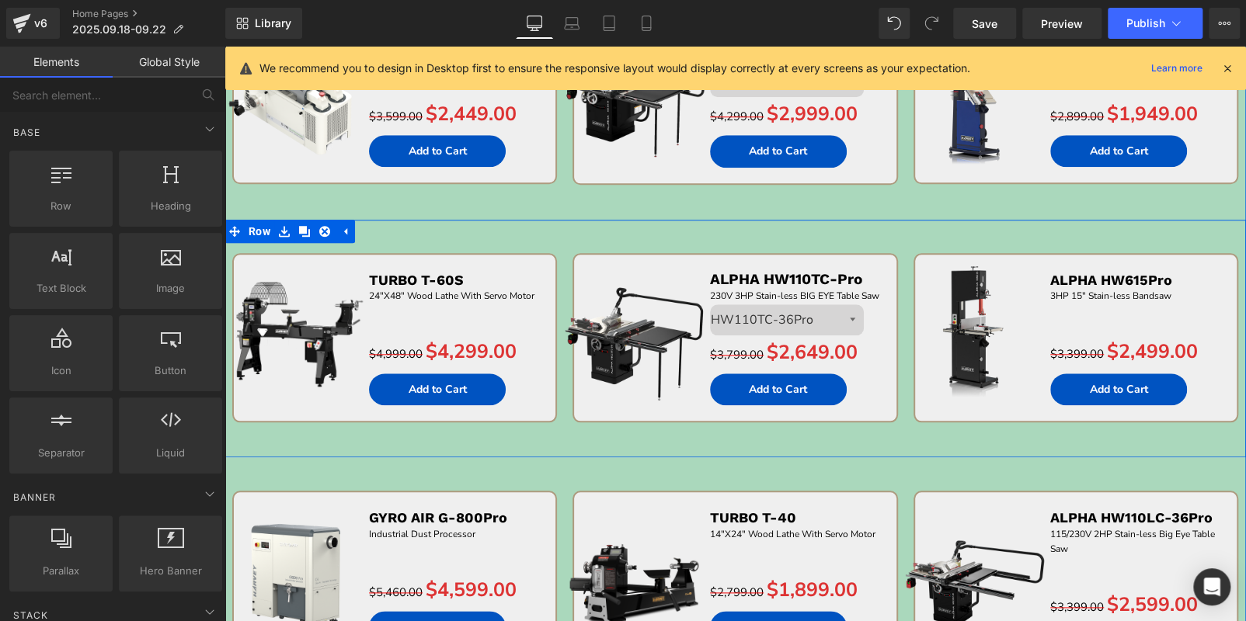
scroll to position [1114, 0]
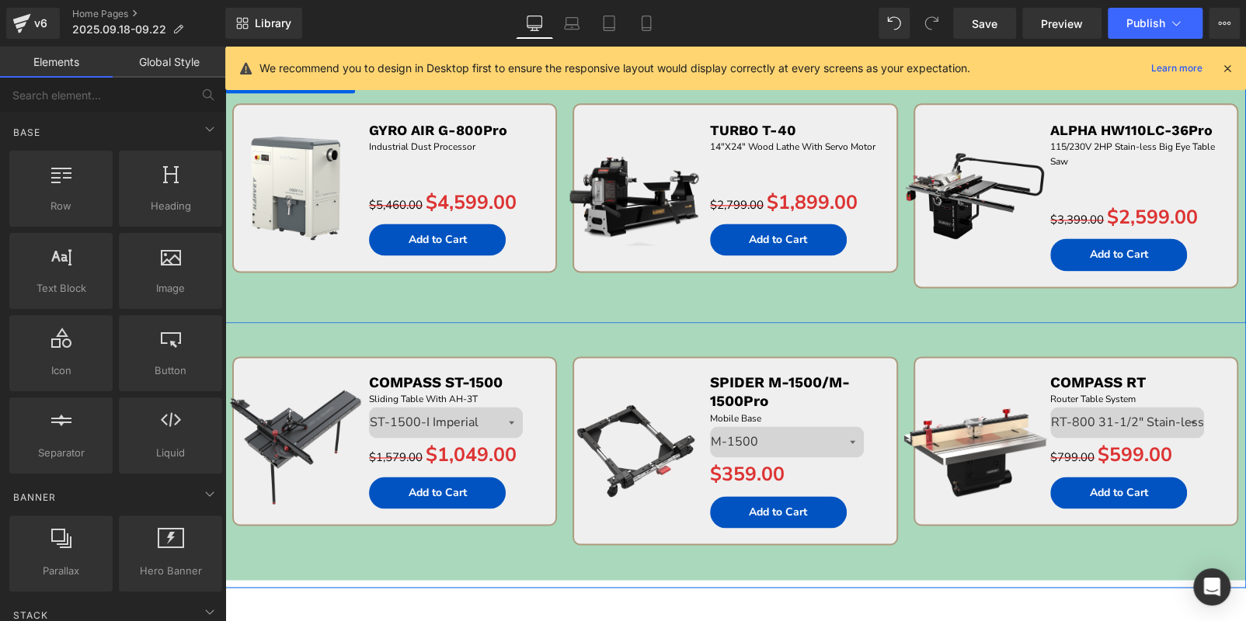
drag, startPoint x: 365, startPoint y: 302, endPoint x: 335, endPoint y: 249, distance: 61.6
click at [364, 301] on div "Sale Off (P) Image GYRO AIR G-800Pro Text Block Industrial Dust Processor Text …" at bounding box center [394, 205] width 340 height 204
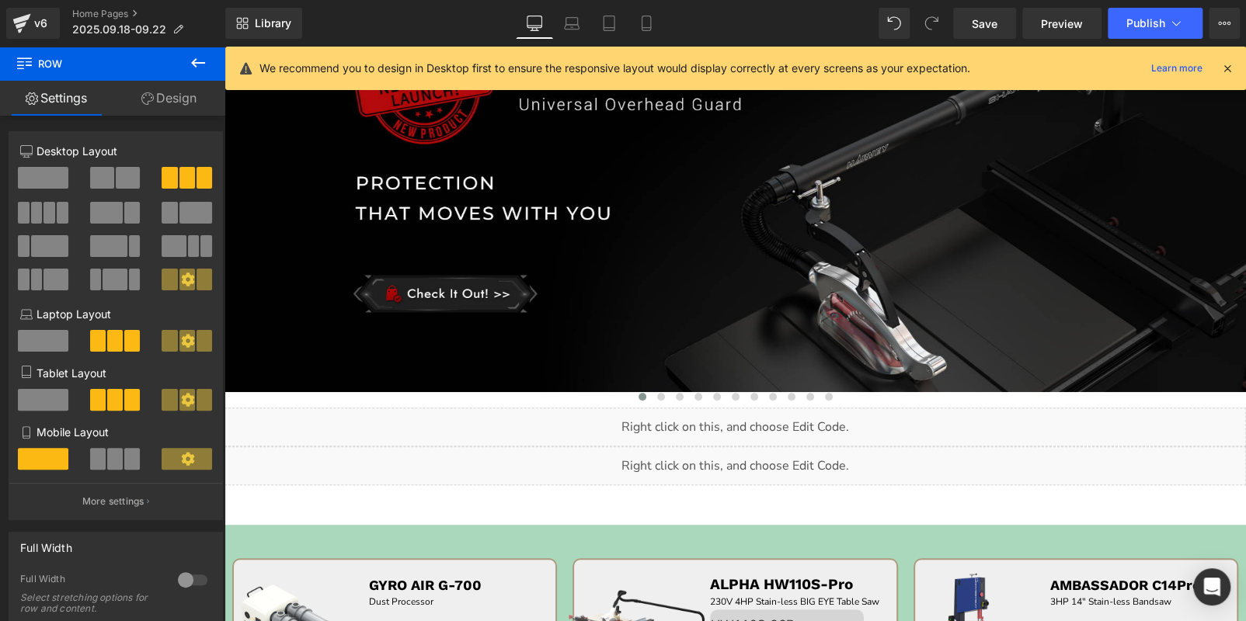
scroll to position [415, 0]
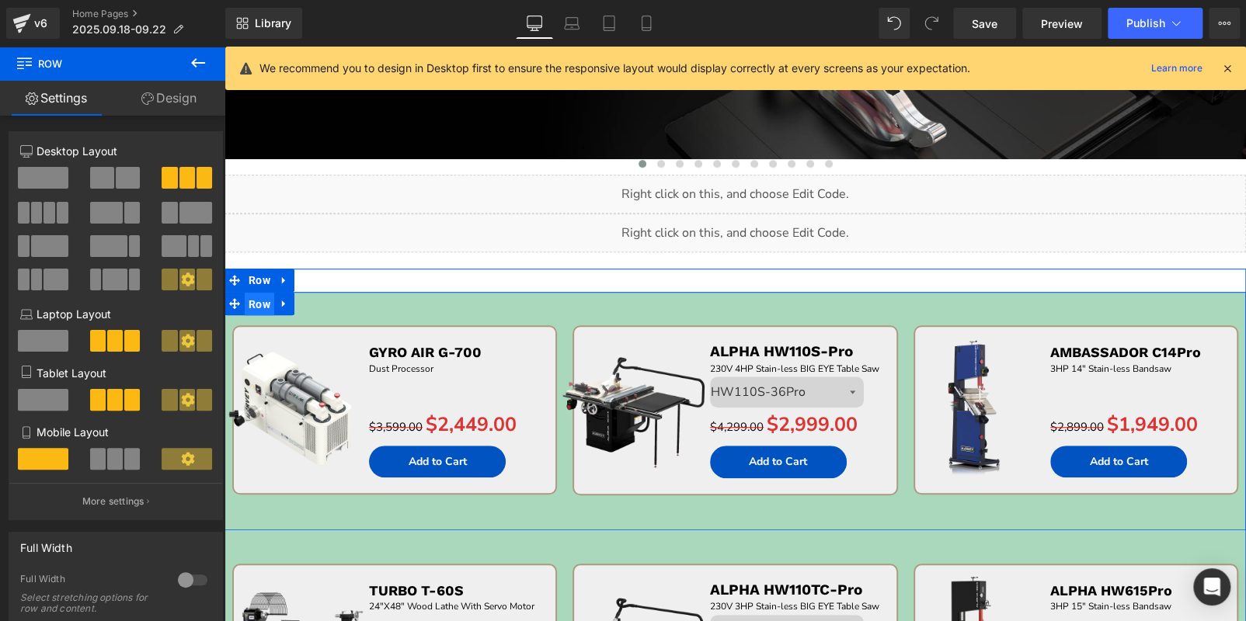
click at [263, 304] on span "Row" at bounding box center [260, 304] width 30 height 23
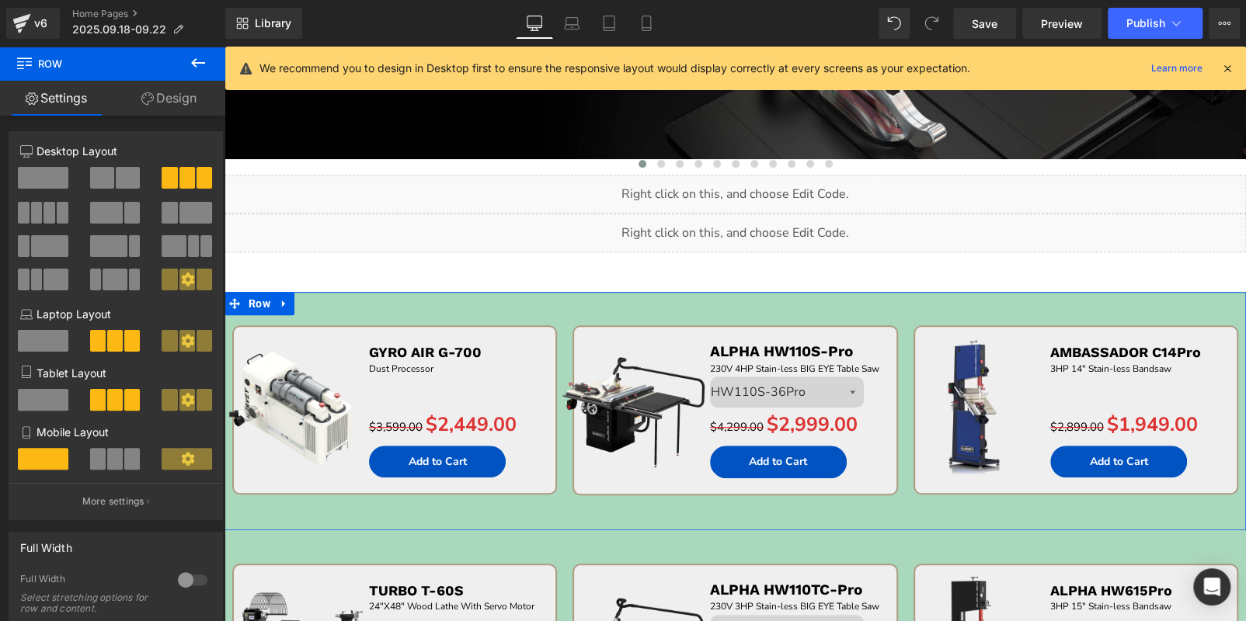
click at [172, 97] on link "Design" at bounding box center [169, 98] width 113 height 35
click at [0, 0] on div "Background" at bounding box center [0, 0] width 0 height 0
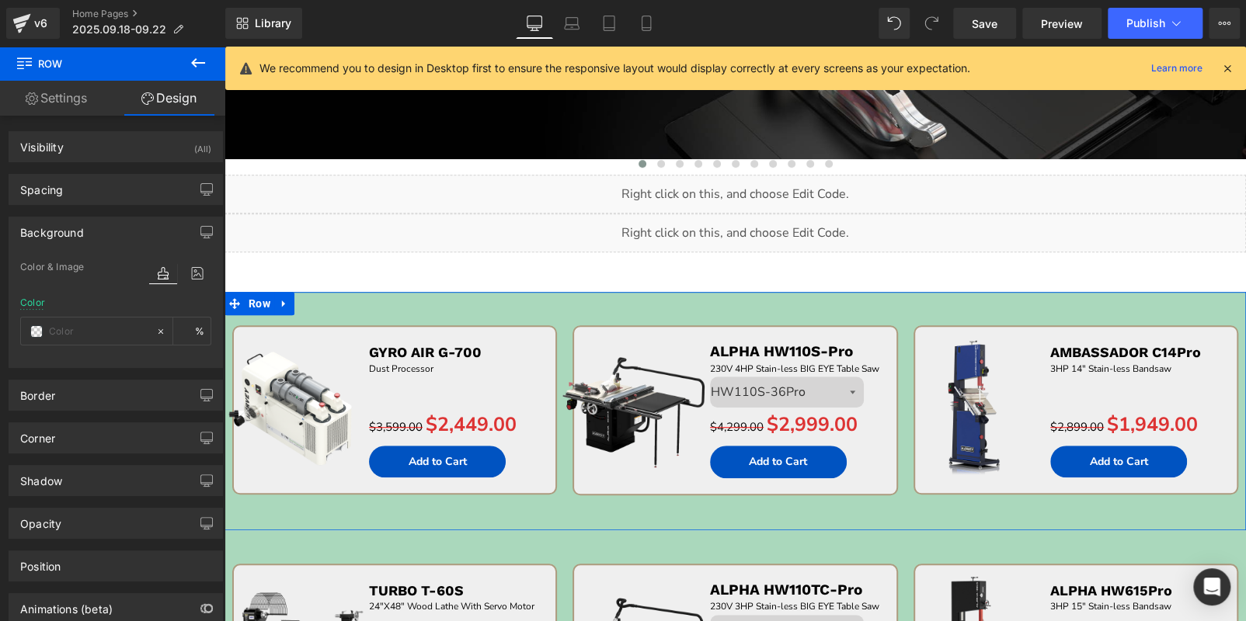
type input "#aad8bc"
type input "100"
click at [92, 332] on input "#aad8bc" at bounding box center [98, 331] width 99 height 17
paste input "141310"
type input "141310"
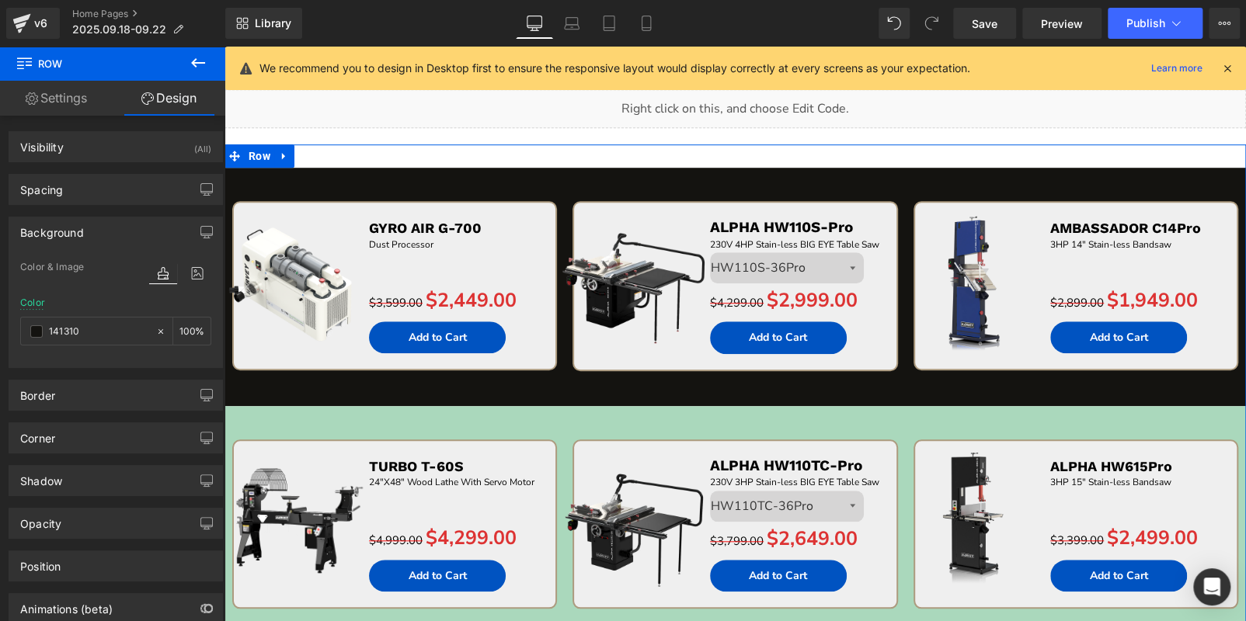
scroll to position [648, 0]
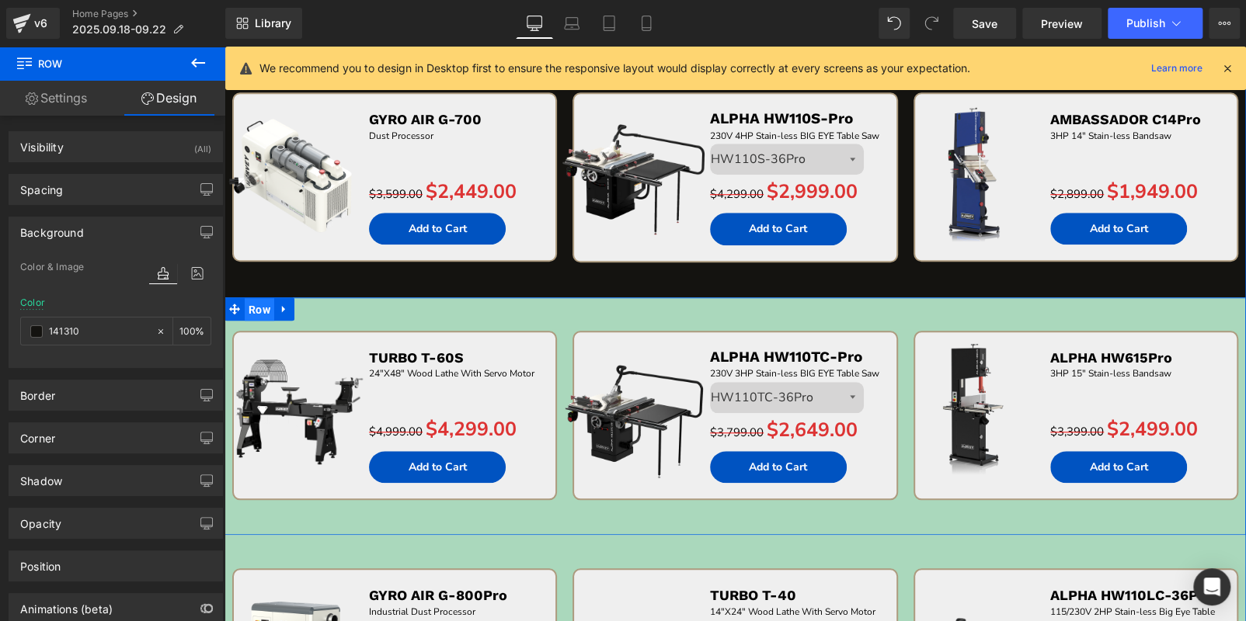
click at [249, 304] on span "Row" at bounding box center [260, 309] width 30 height 23
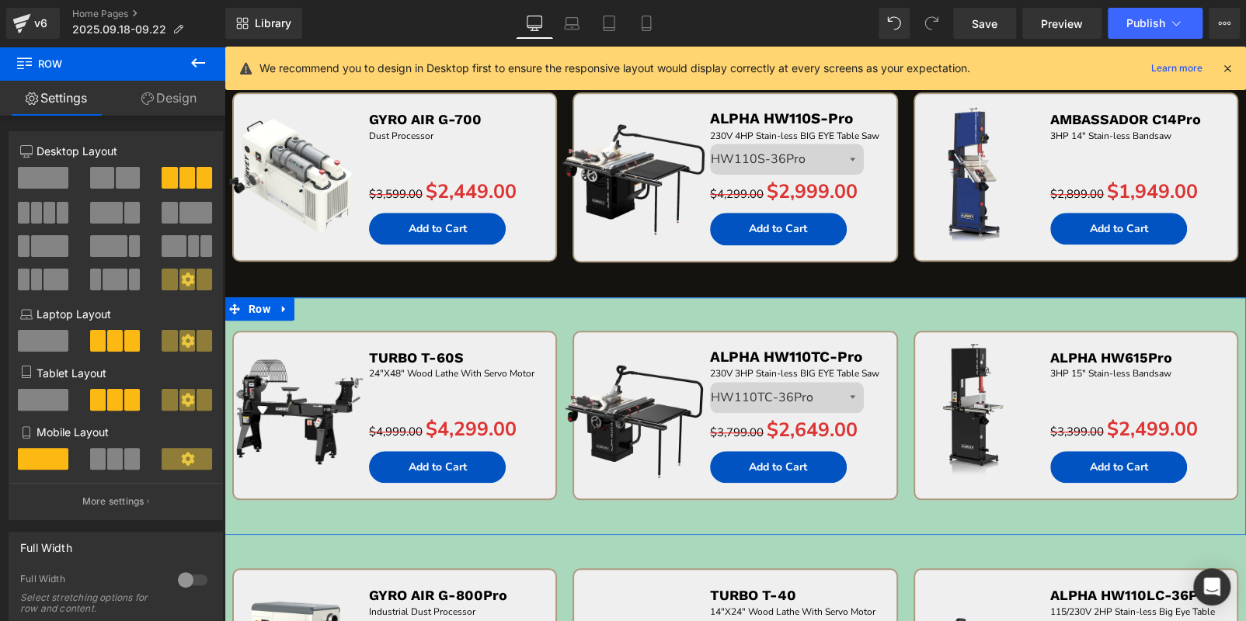
click at [158, 94] on link "Design" at bounding box center [169, 98] width 113 height 35
click at [0, 0] on div "Background" at bounding box center [0, 0] width 0 height 0
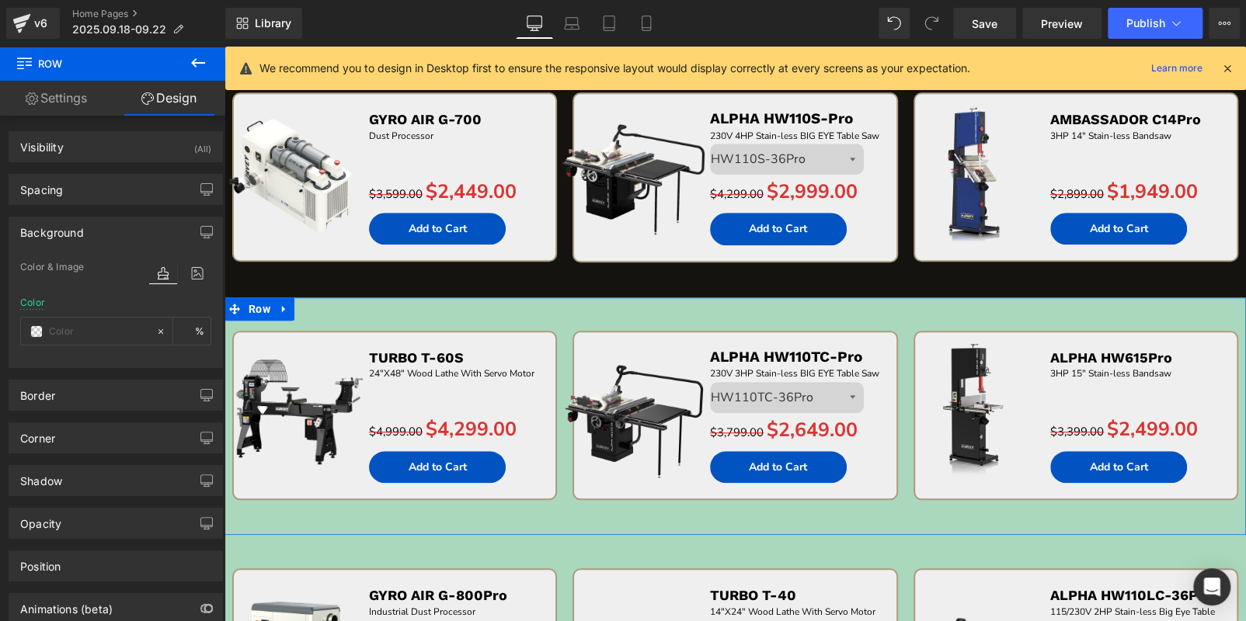
type input "#aad8bc"
type input "100"
click at [117, 329] on input "#aad8bc" at bounding box center [98, 331] width 99 height 17
paste input "141310"
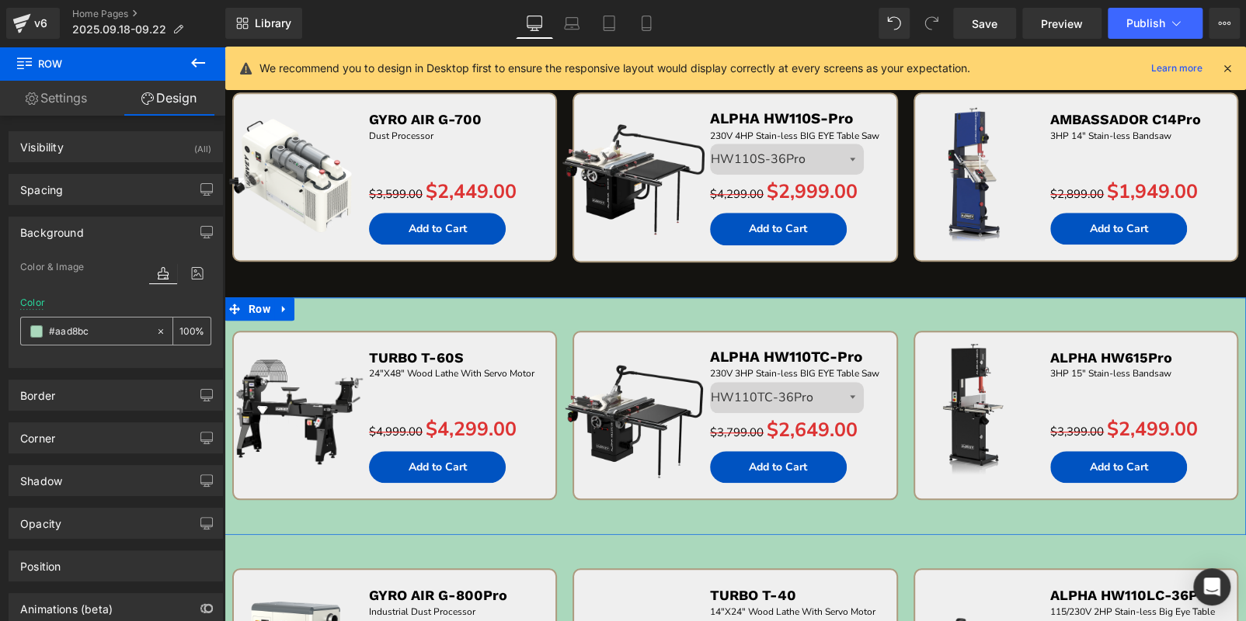
type input "141310"
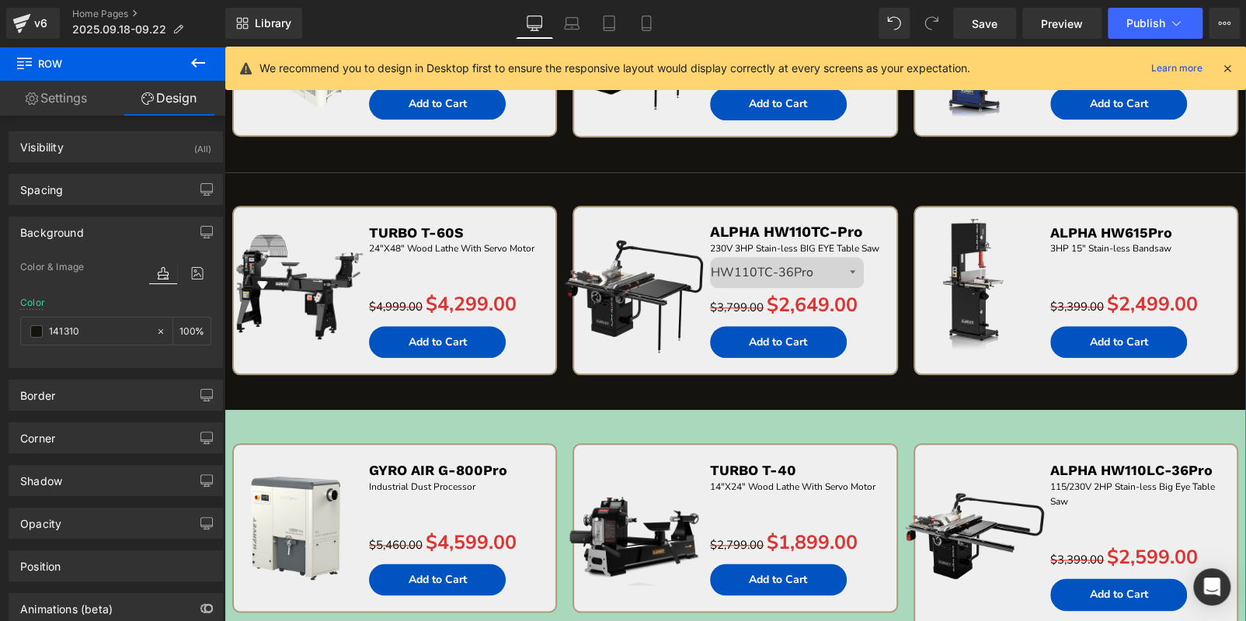
scroll to position [881, 0]
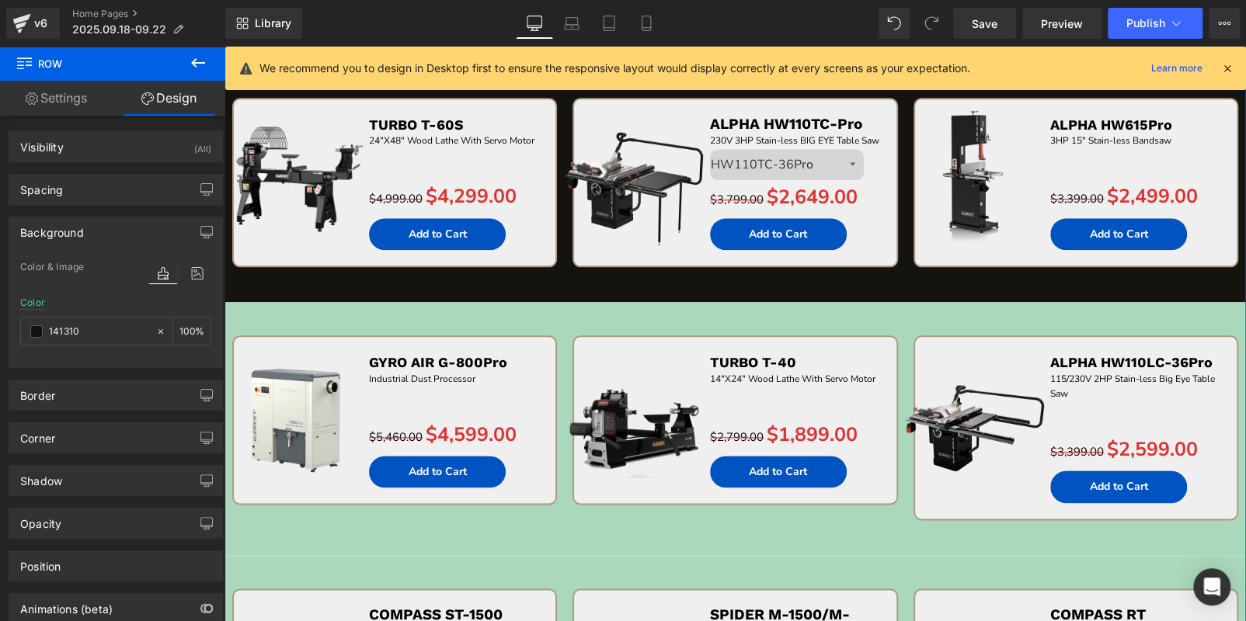
click at [276, 314] on div "Sale Off (P) Image GYRO AIR G-800Pro Text Block Industrial Dust Processor Text …" at bounding box center [734, 428] width 1021 height 252
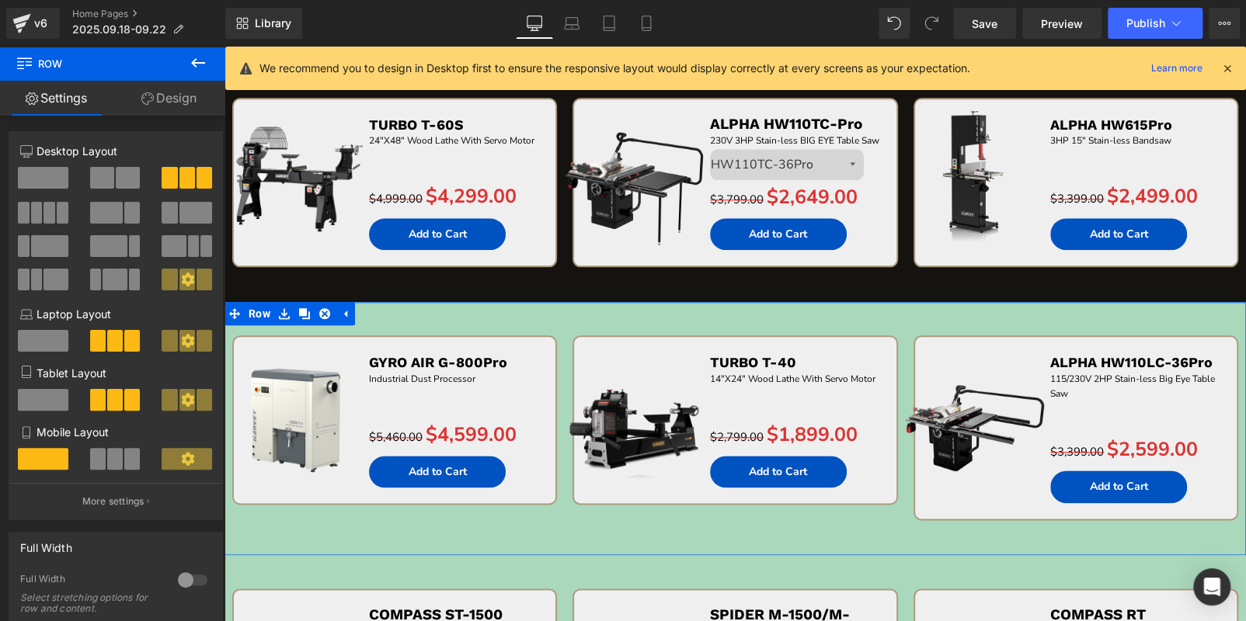
click at [141, 103] on icon at bounding box center [147, 98] width 12 height 12
click at [0, 0] on div "Background" at bounding box center [0, 0] width 0 height 0
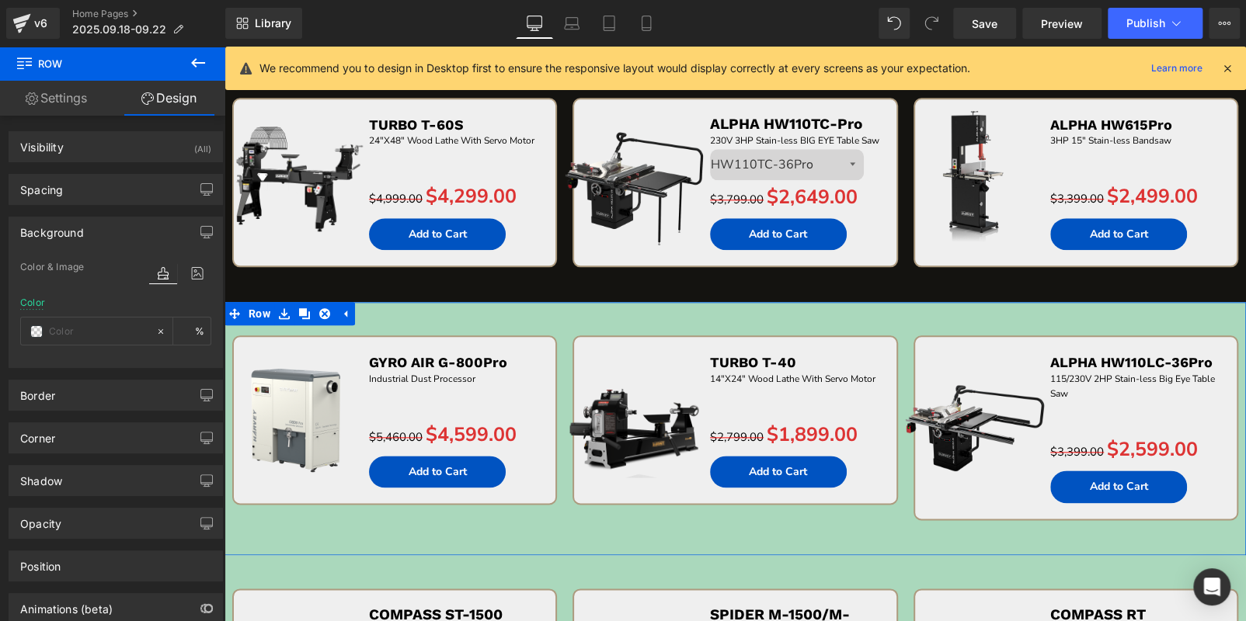
type input "#aad8bc"
type input "100"
click at [99, 329] on input "#aad8bc" at bounding box center [98, 331] width 99 height 17
paste input "141310"
type input "141310"
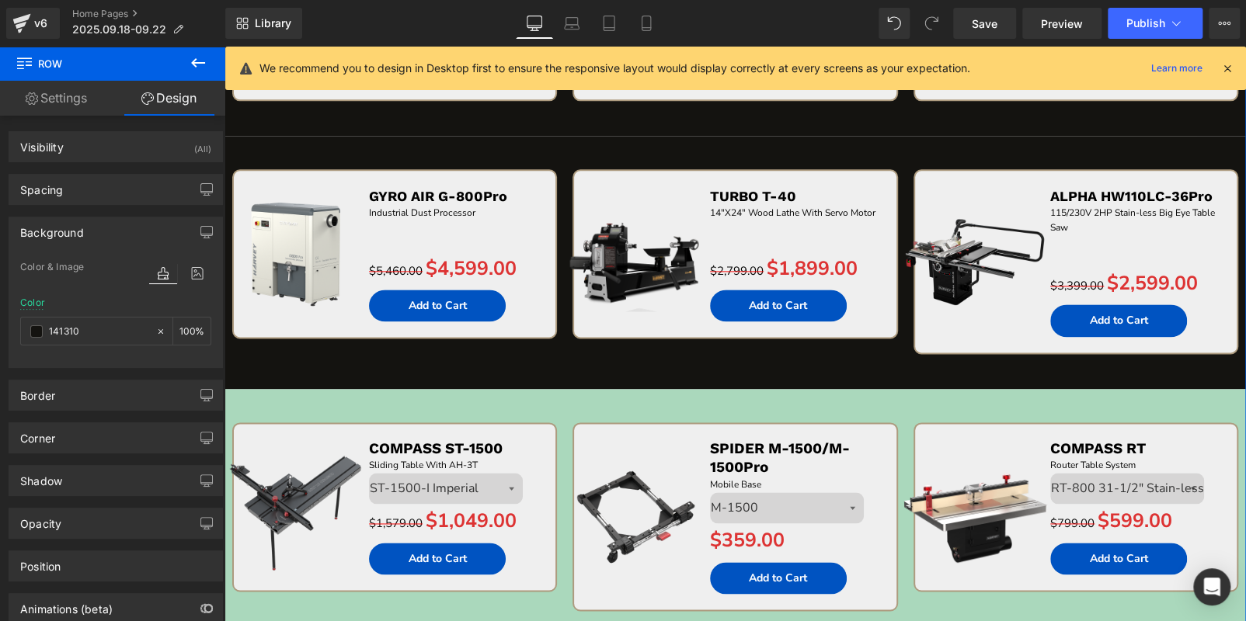
scroll to position [1192, 0]
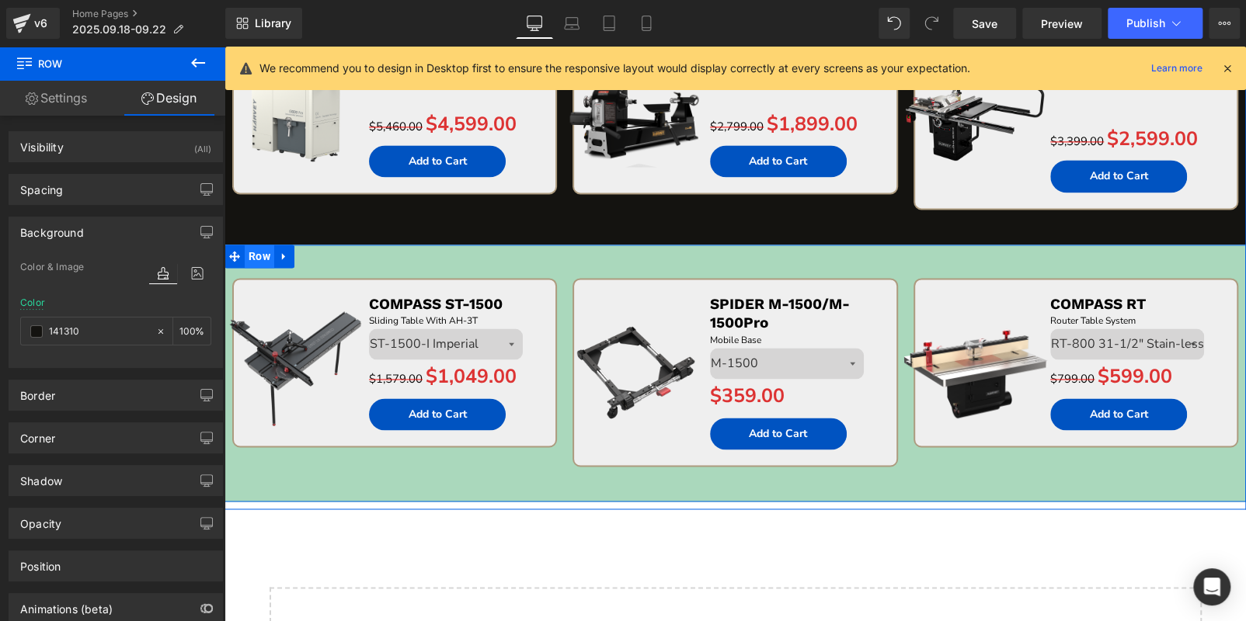
click at [257, 255] on span "Row" at bounding box center [260, 256] width 30 height 23
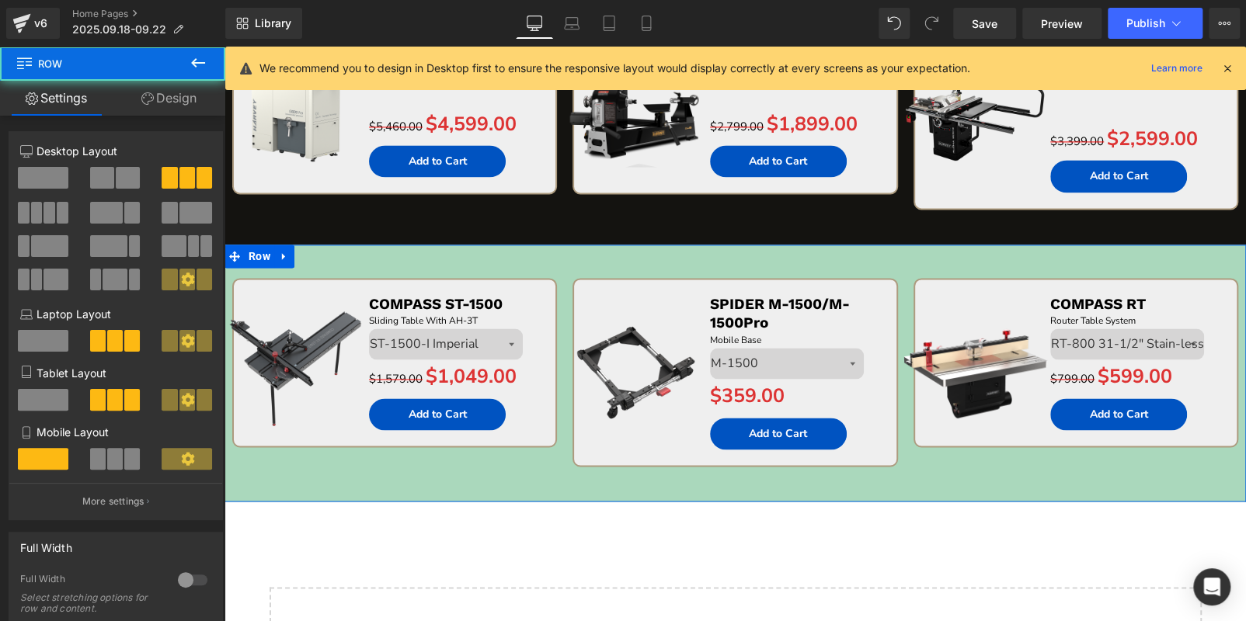
click at [169, 98] on link "Design" at bounding box center [169, 98] width 113 height 35
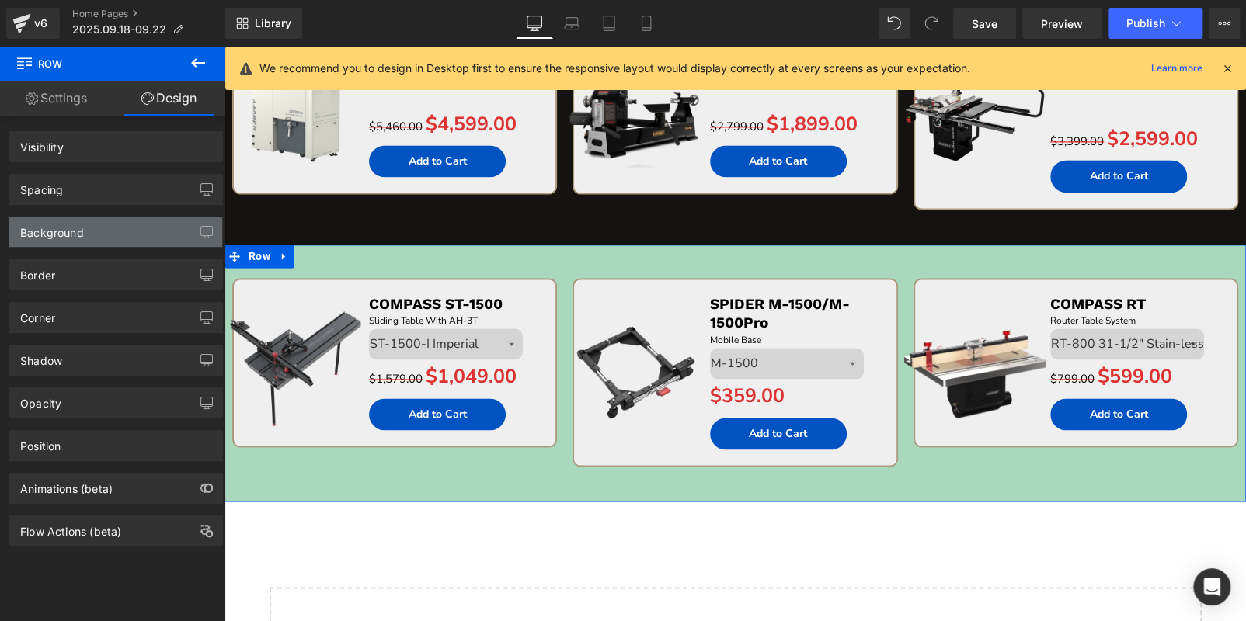
click at [102, 231] on div "Background" at bounding box center [115, 232] width 213 height 30
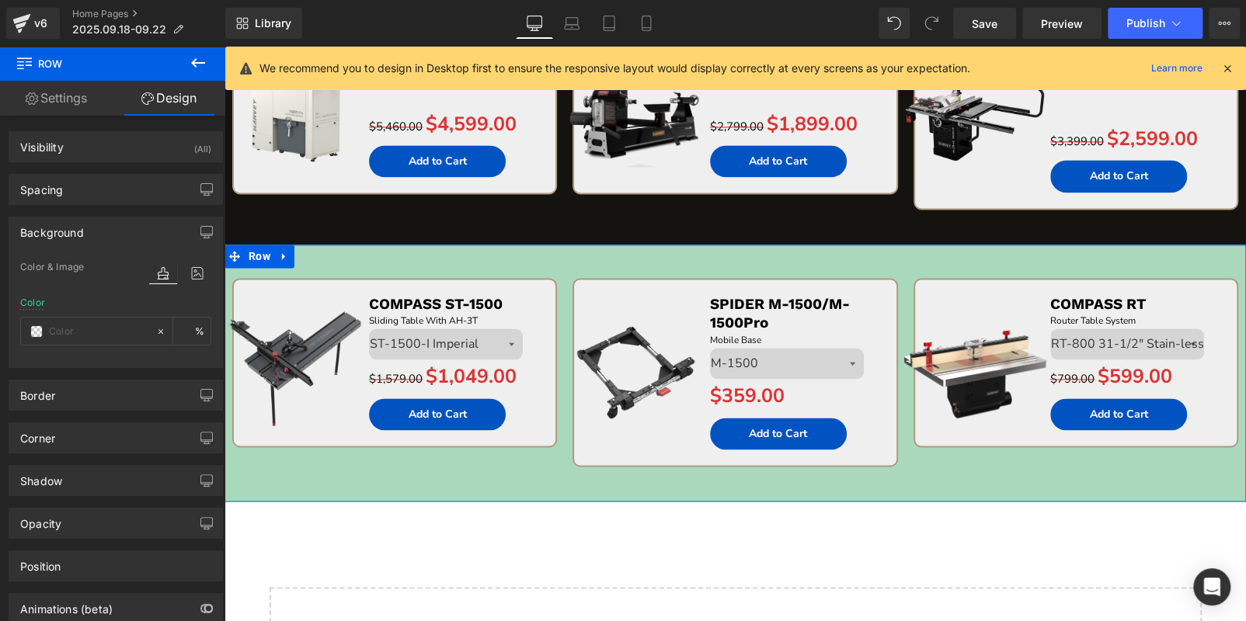
type input "#aad8bc"
type input "100"
click at [106, 329] on input "#aad8bc" at bounding box center [98, 331] width 99 height 17
paste input "141310"
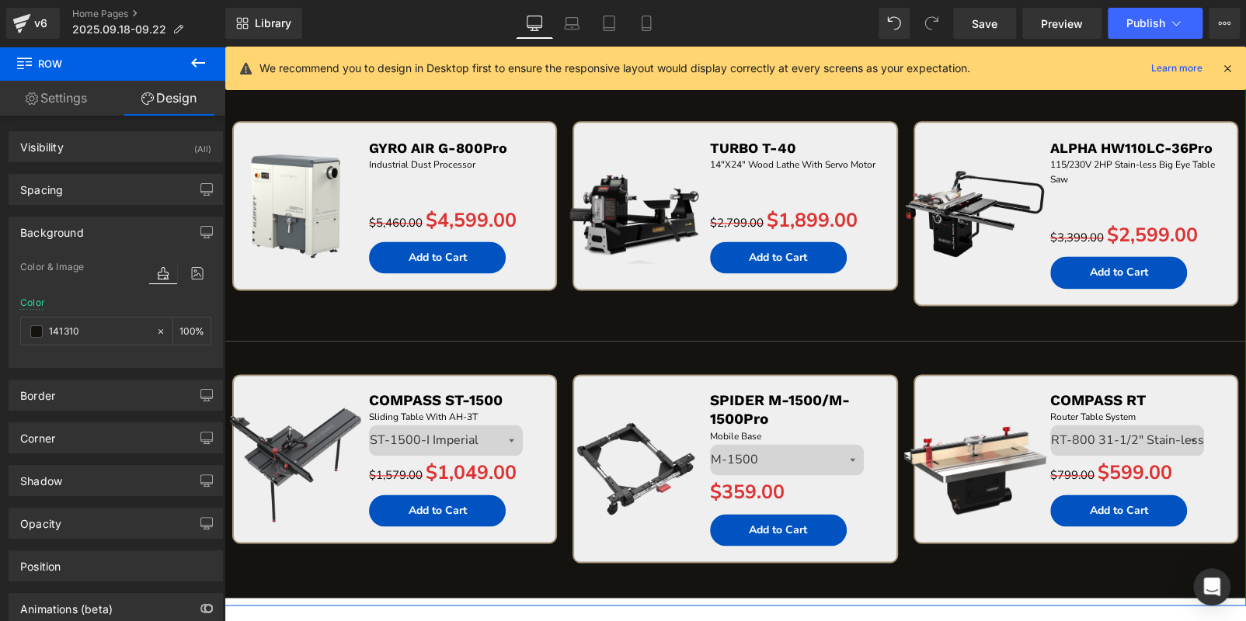
scroll to position [1037, 0]
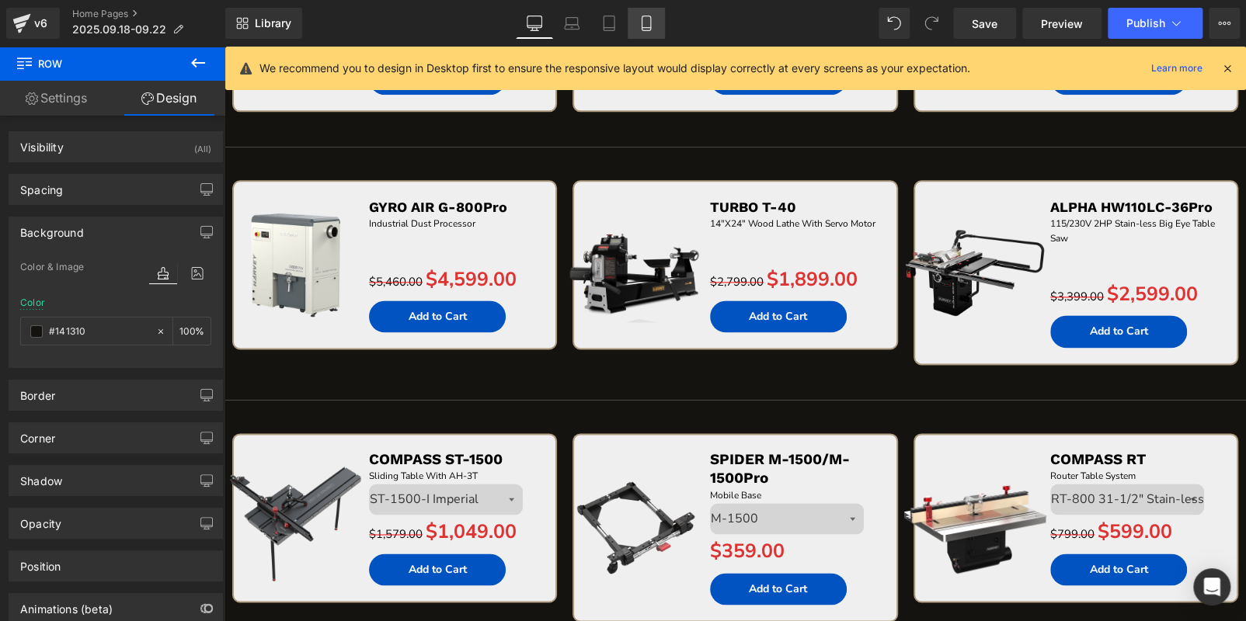
click at [643, 21] on icon at bounding box center [646, 24] width 16 height 16
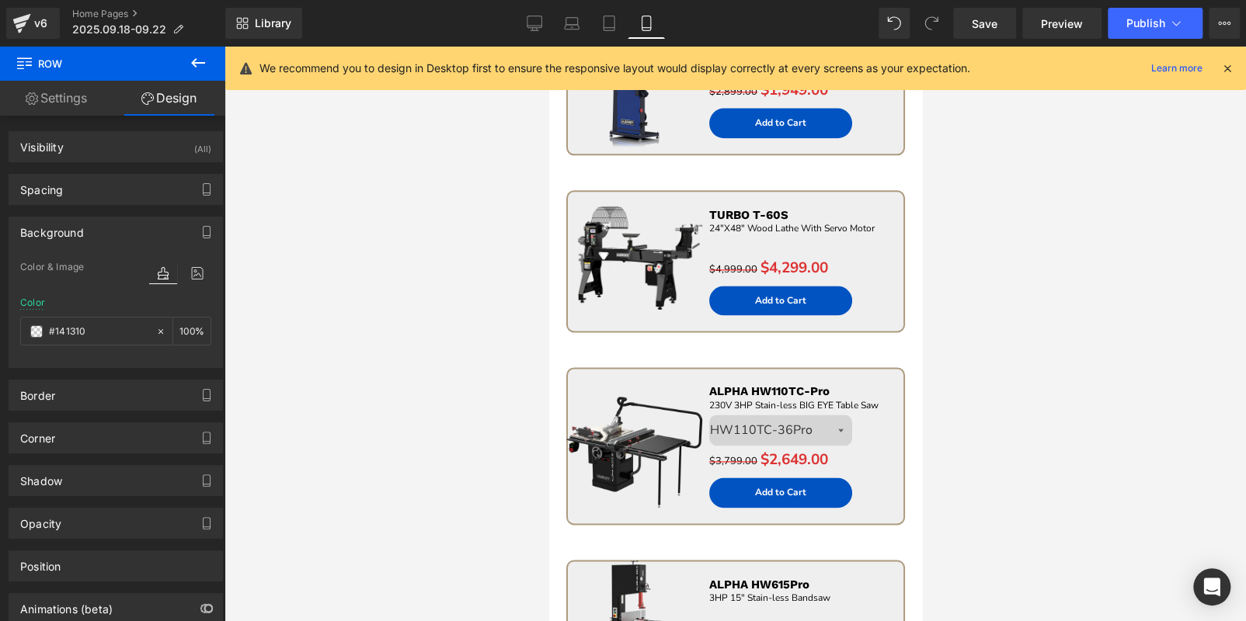
type input "transparent"
type input "0"
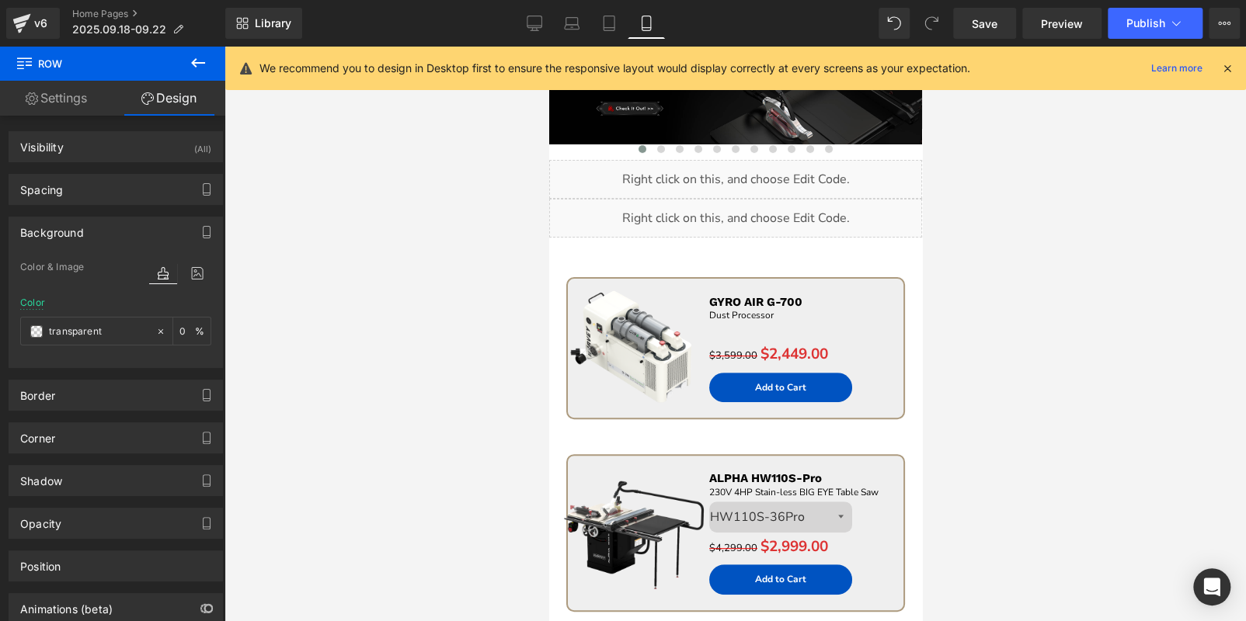
scroll to position [0, 0]
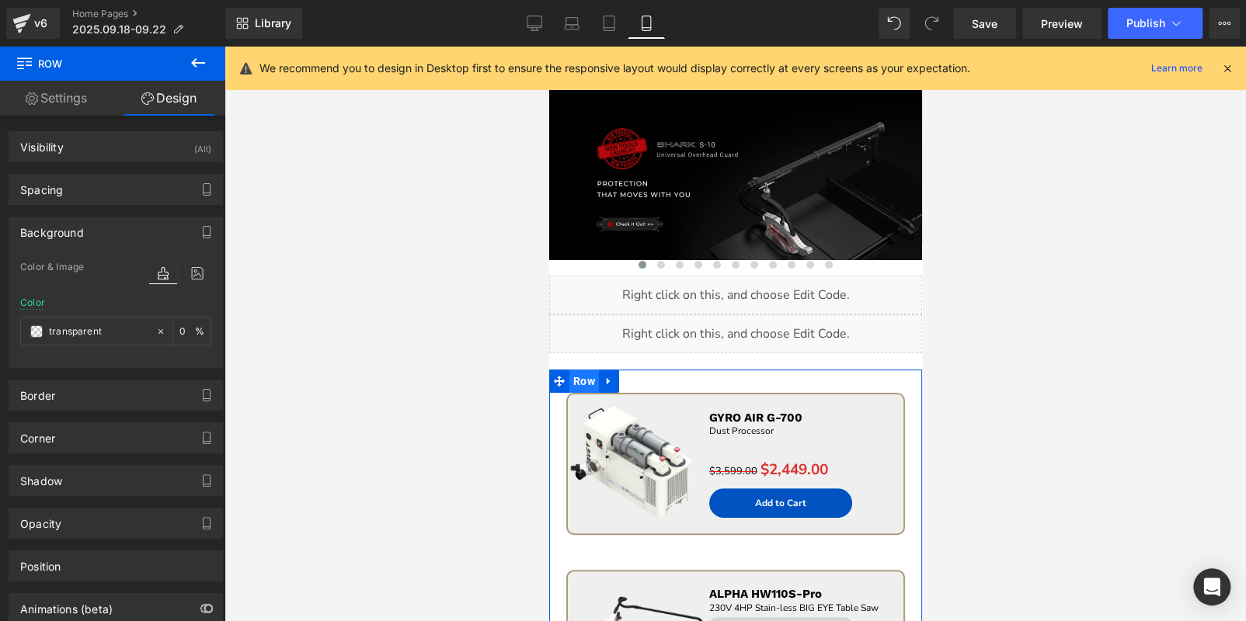
click at [582, 380] on span "Row" at bounding box center [583, 381] width 30 height 23
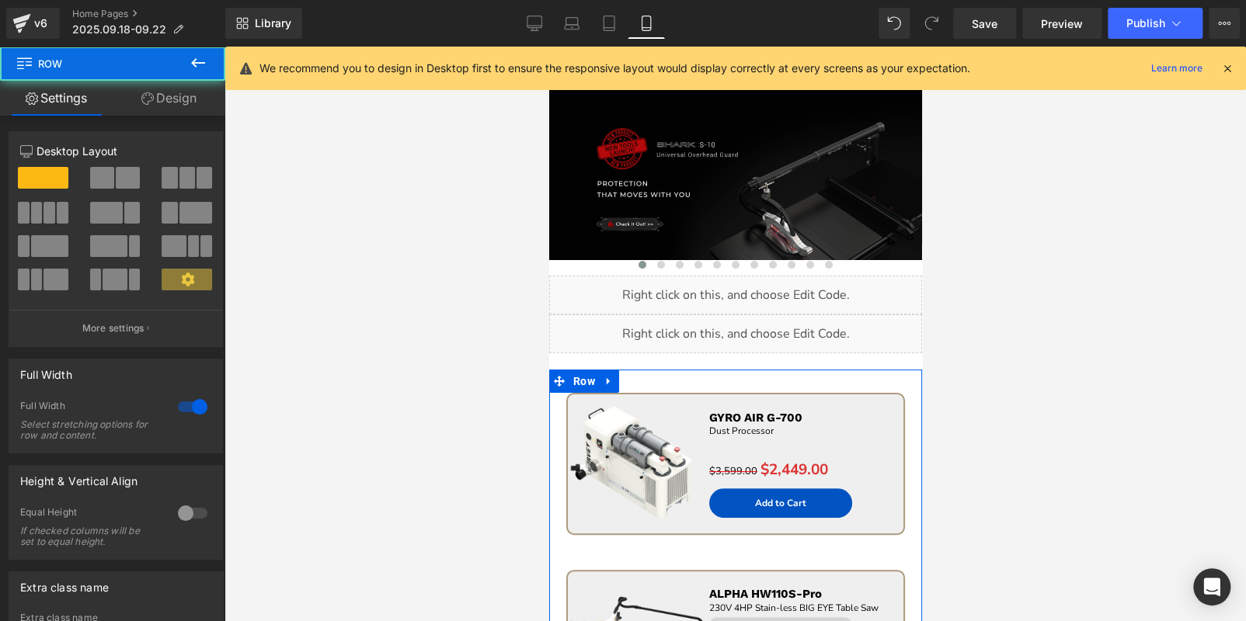
click at [178, 100] on link "Design" at bounding box center [169, 98] width 113 height 35
click at [0, 0] on div "Background" at bounding box center [0, 0] width 0 height 0
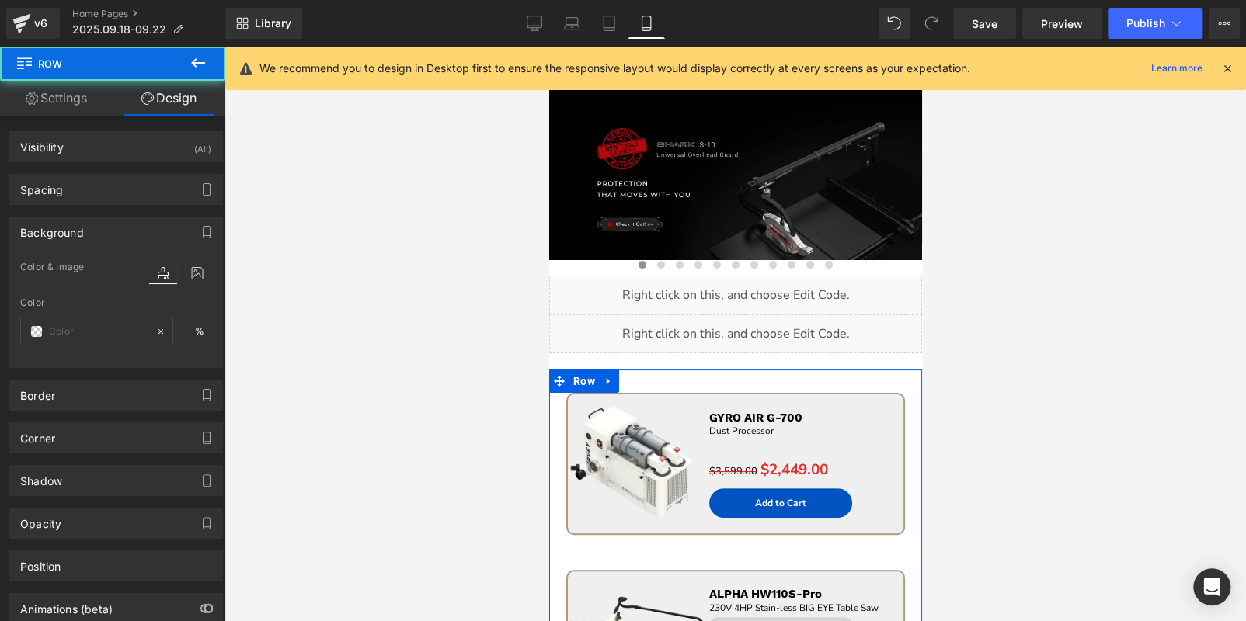
type input "transparent"
type input "0"
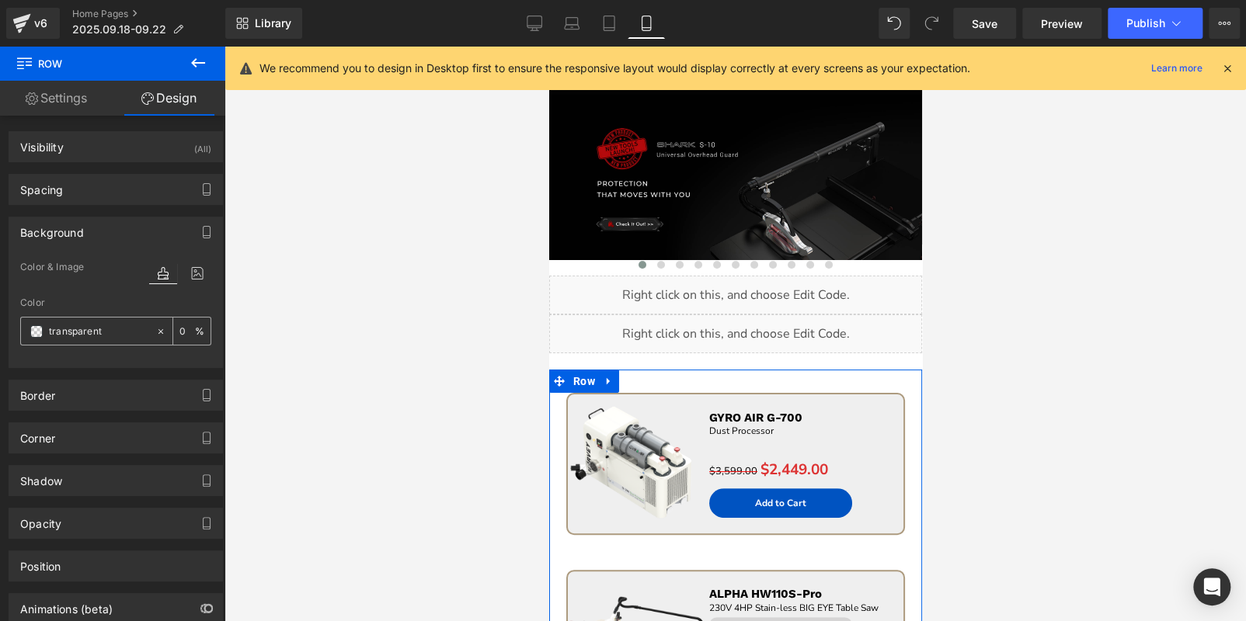
click at [106, 333] on input "transparent" at bounding box center [98, 331] width 99 height 17
paste input "141310"
type input "141310"
type input "100"
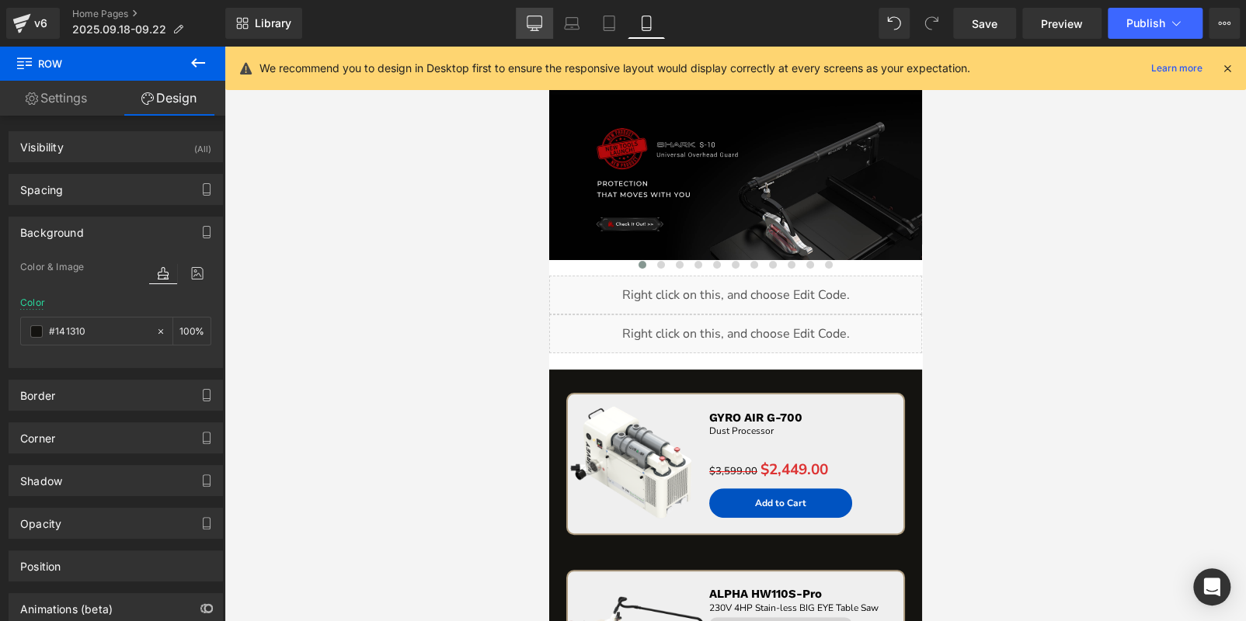
click at [531, 30] on icon at bounding box center [534, 30] width 8 height 0
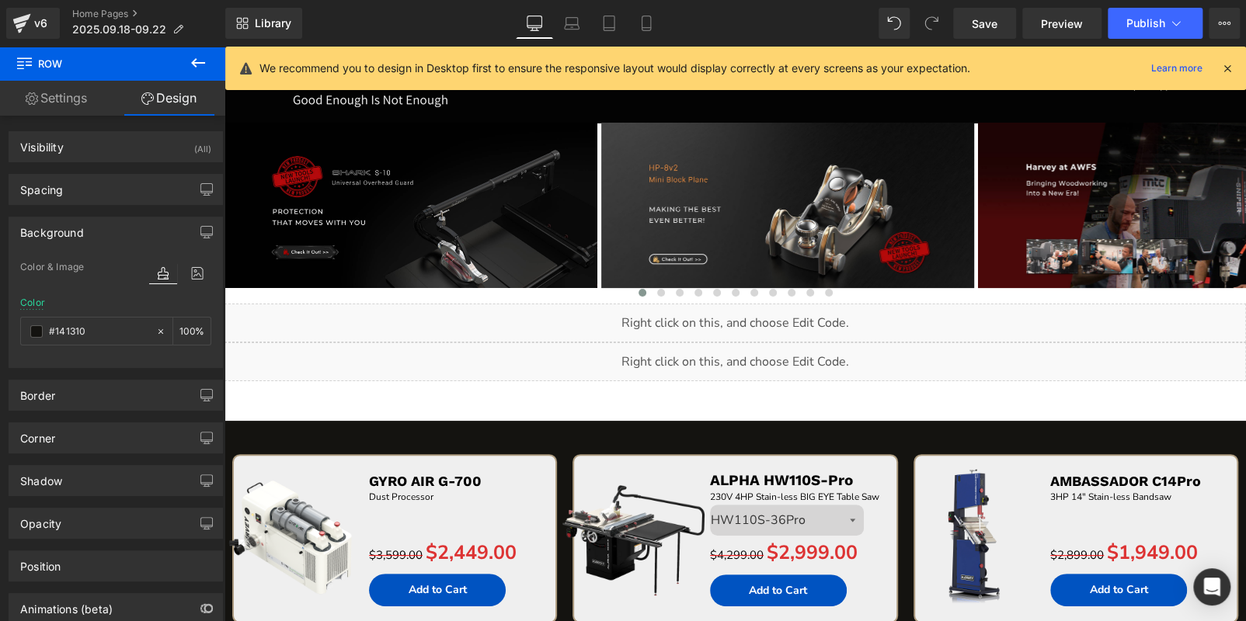
type input "transparent"
type input "0"
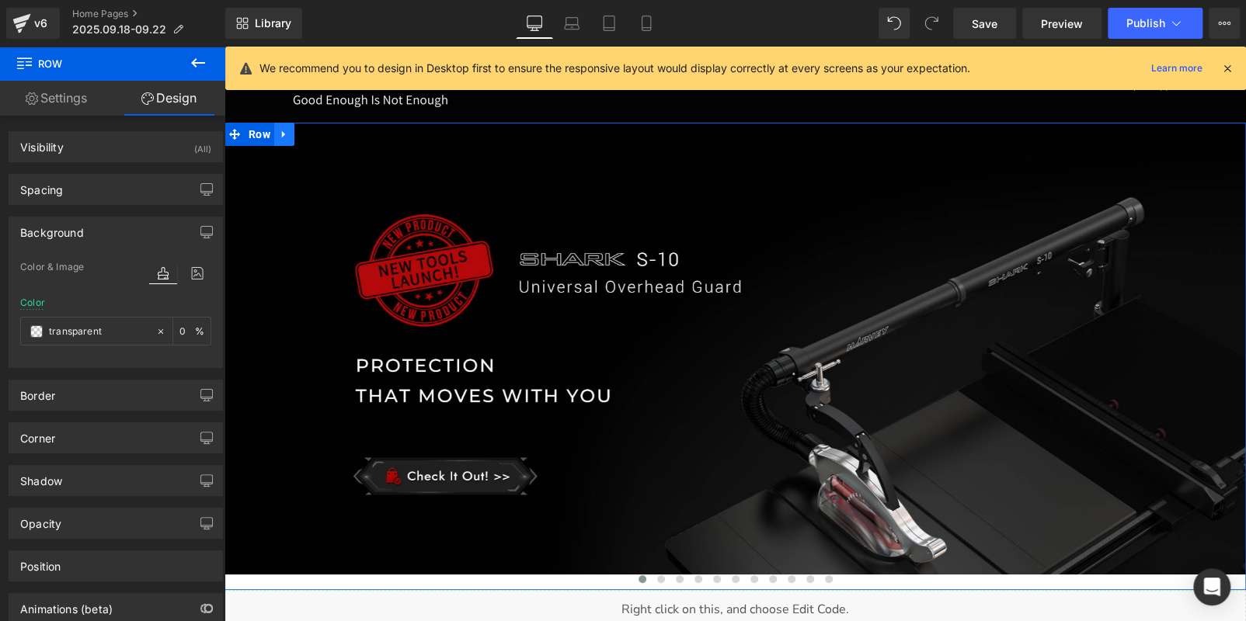
click at [283, 138] on icon at bounding box center [284, 135] width 11 height 12
click at [320, 137] on icon at bounding box center [324, 134] width 11 height 11
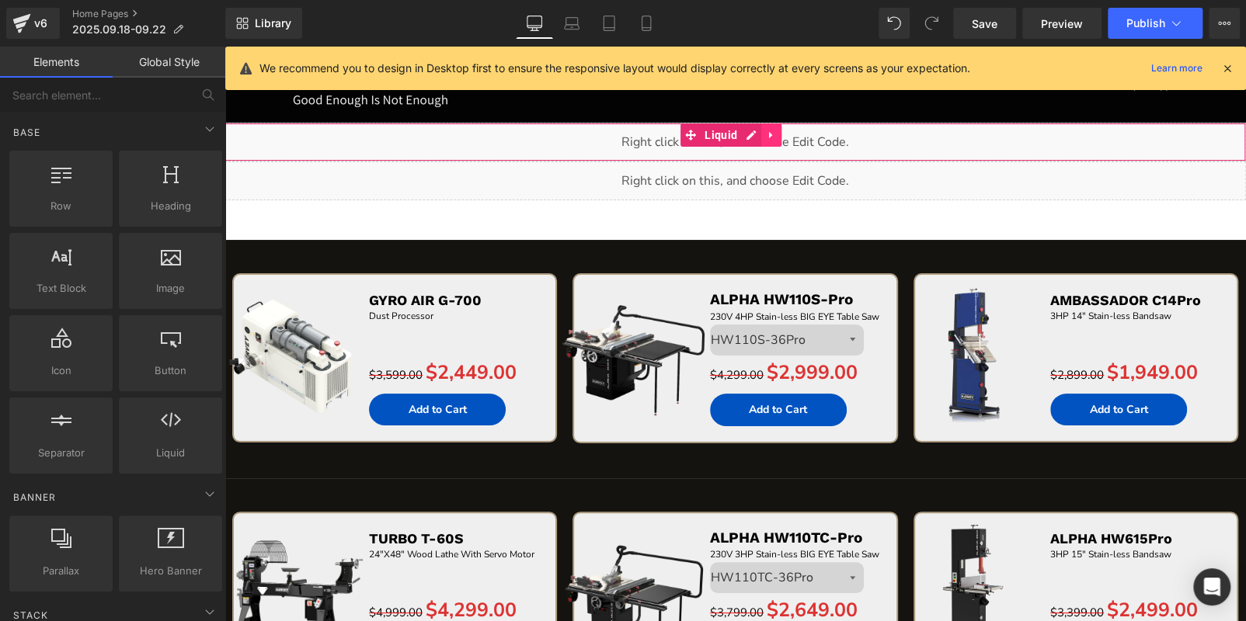
click at [770, 136] on icon at bounding box center [770, 135] width 3 height 7
click at [780, 136] on icon at bounding box center [781, 136] width 11 height 12
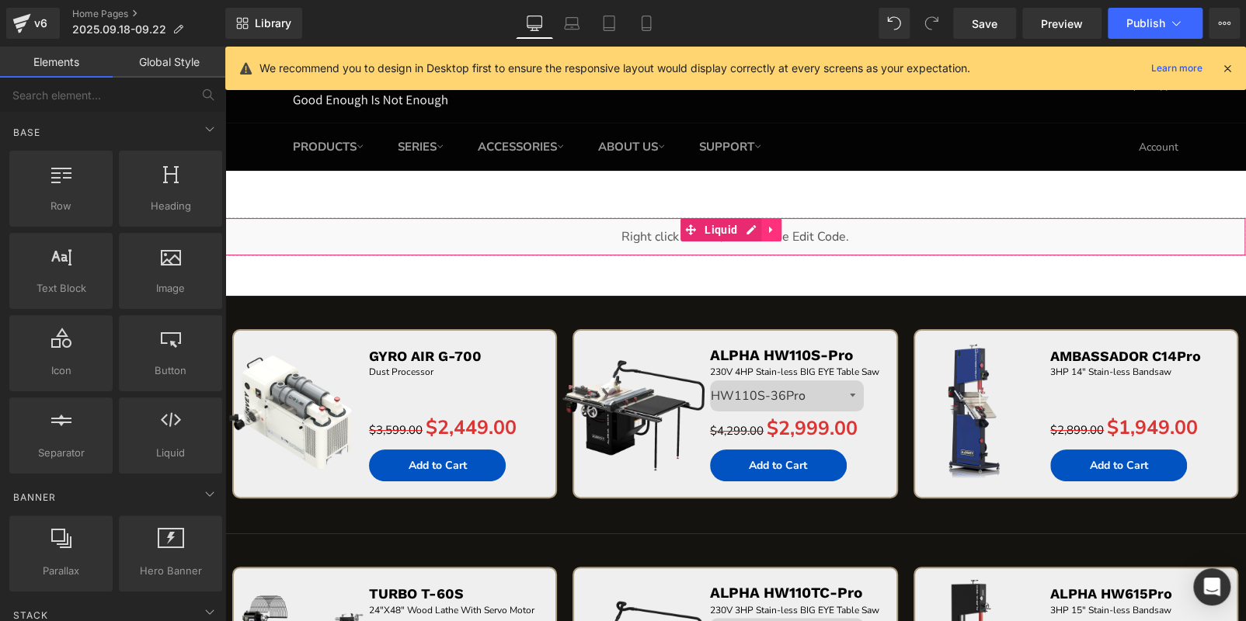
click at [777, 226] on link at bounding box center [771, 229] width 20 height 23
click at [780, 228] on icon at bounding box center [781, 230] width 11 height 12
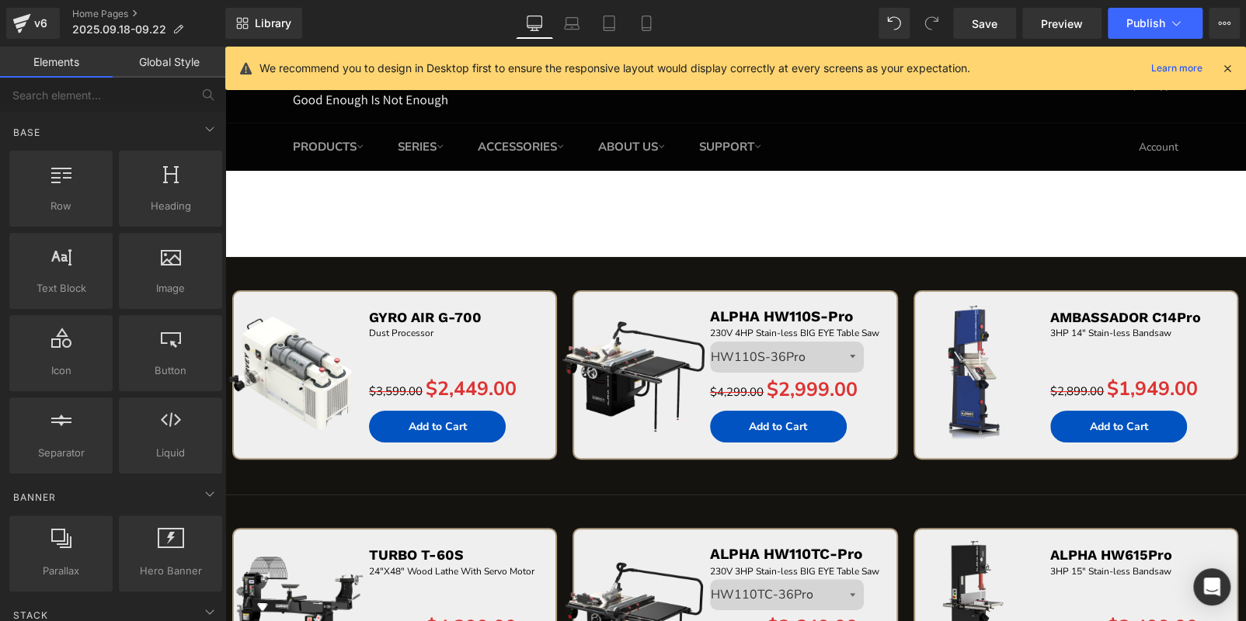
click at [249, 242] on span "Row" at bounding box center [260, 246] width 30 height 23
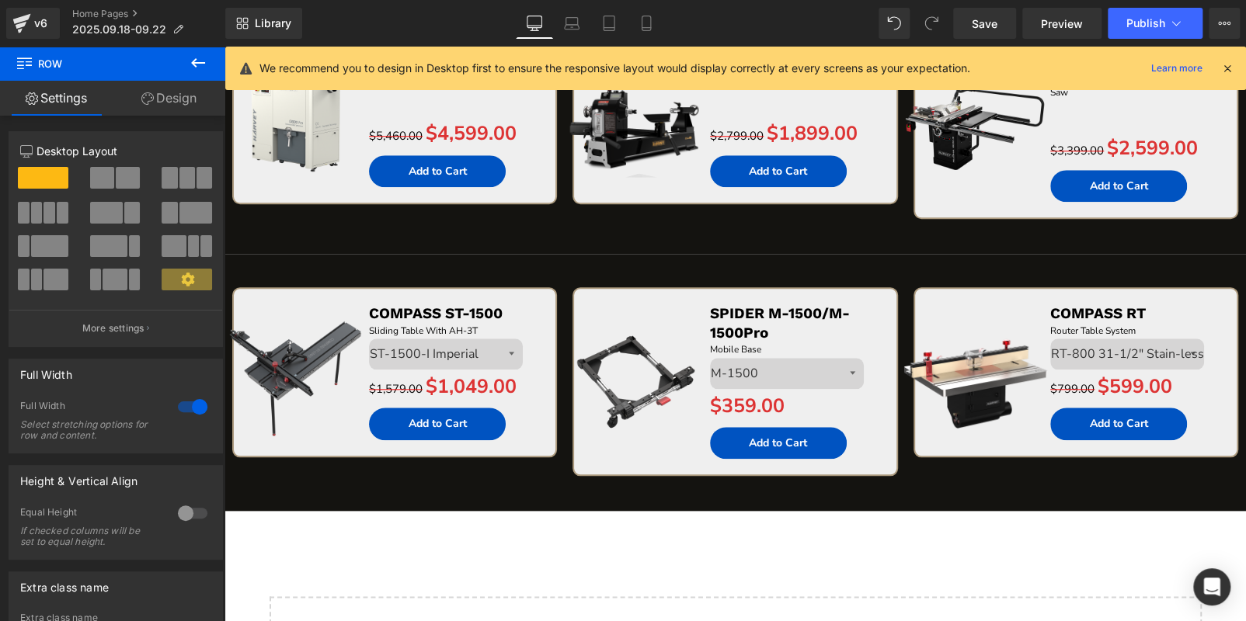
scroll to position [698, 0]
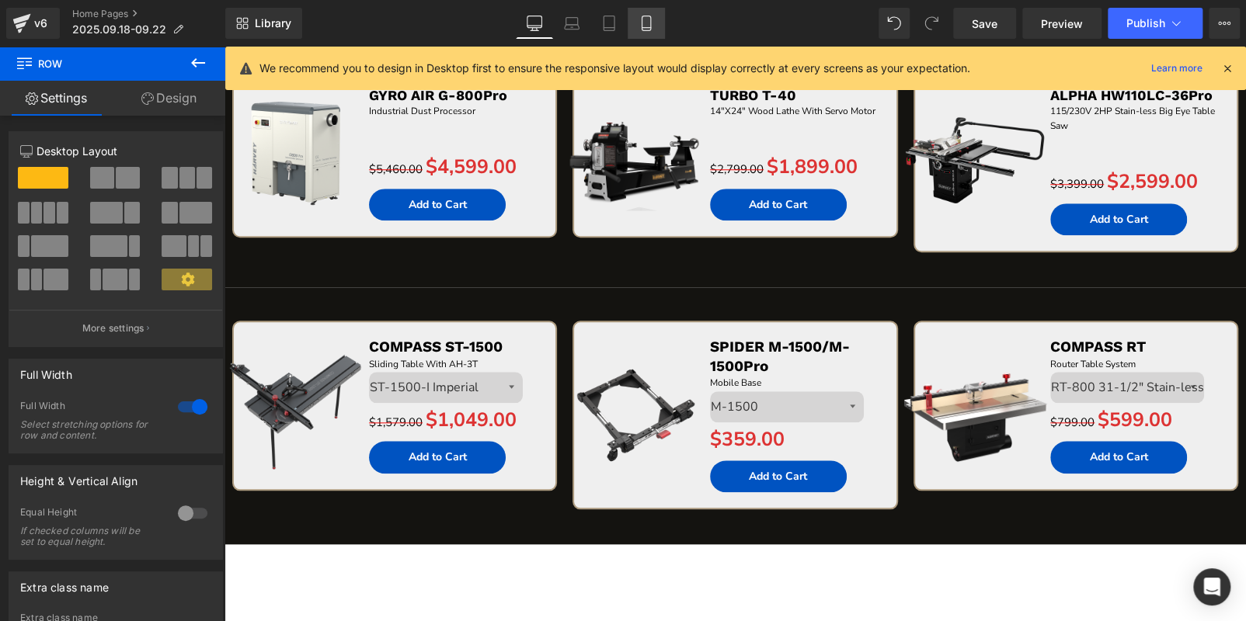
click at [635, 26] on link "Mobile" at bounding box center [645, 23] width 37 height 31
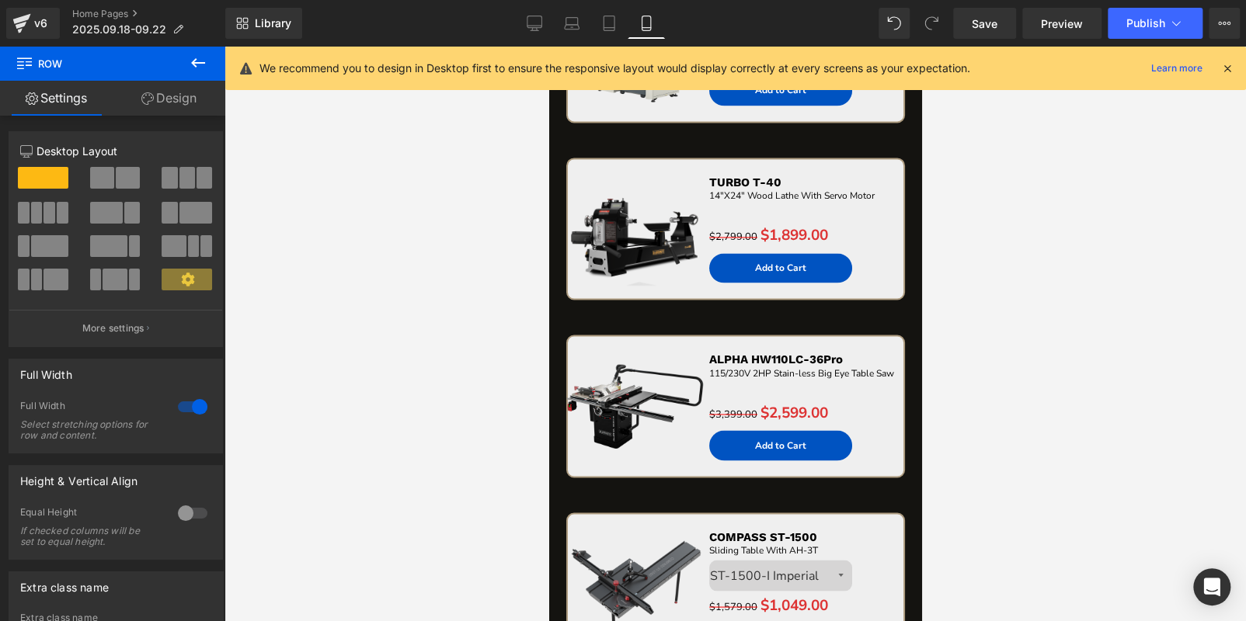
scroll to position [1165, 0]
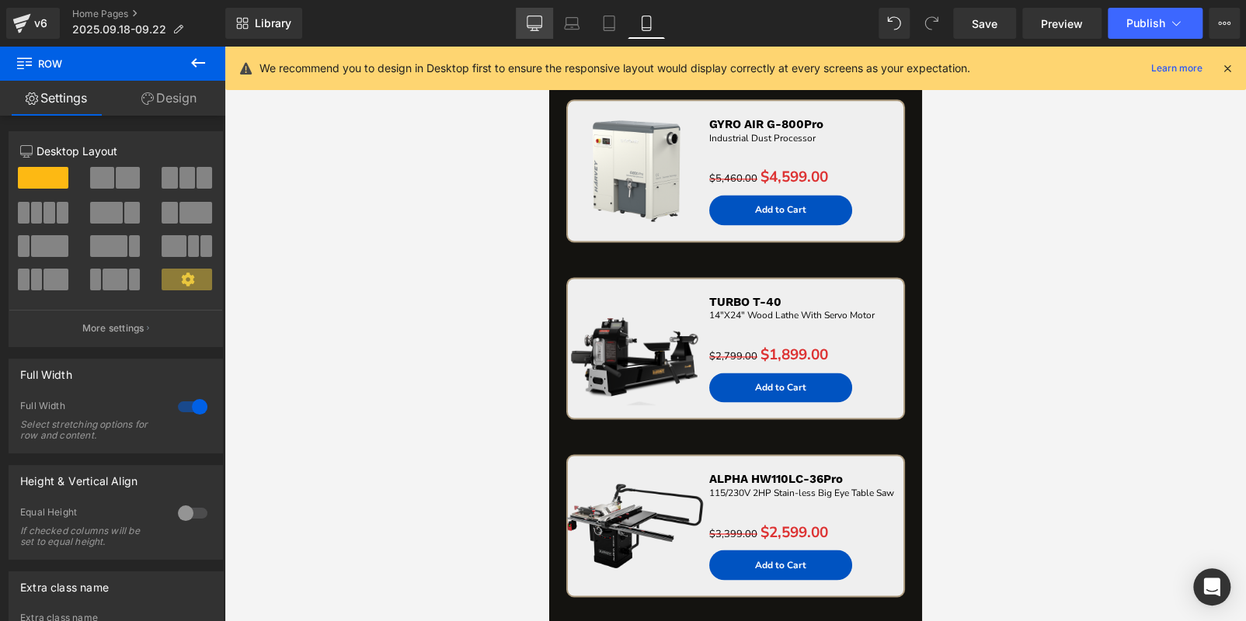
click at [541, 23] on icon at bounding box center [534, 22] width 15 height 12
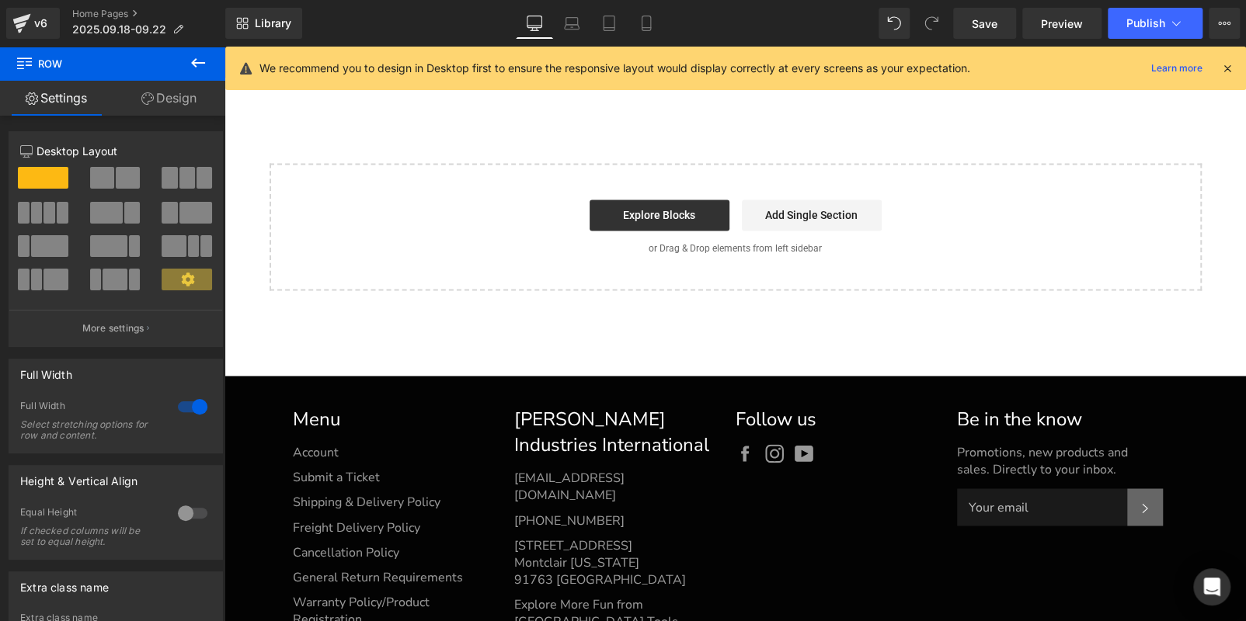
scroll to position [0, 0]
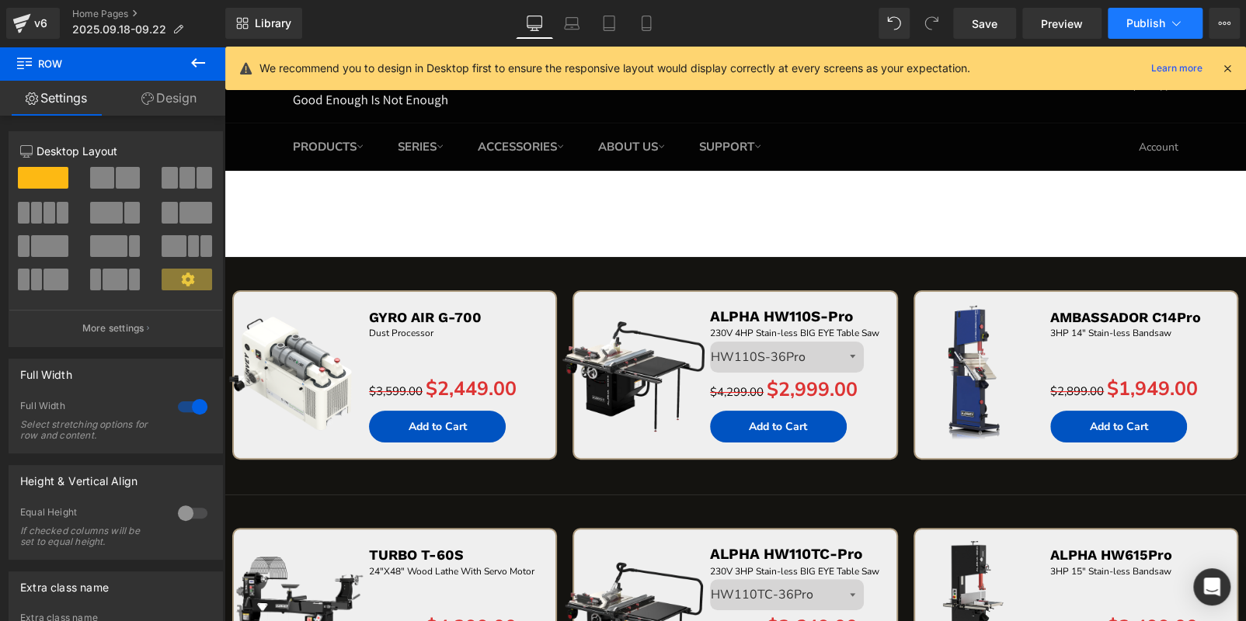
click at [1148, 26] on span "Publish" at bounding box center [1145, 23] width 39 height 12
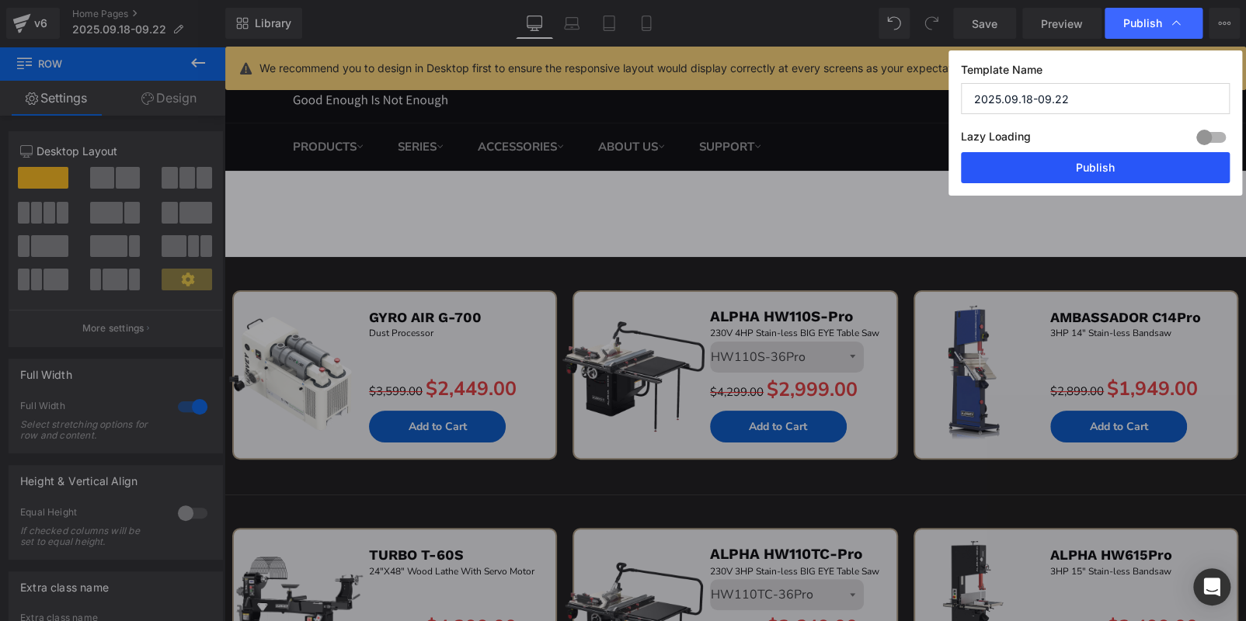
click at [1039, 162] on button "Publish" at bounding box center [1095, 167] width 269 height 31
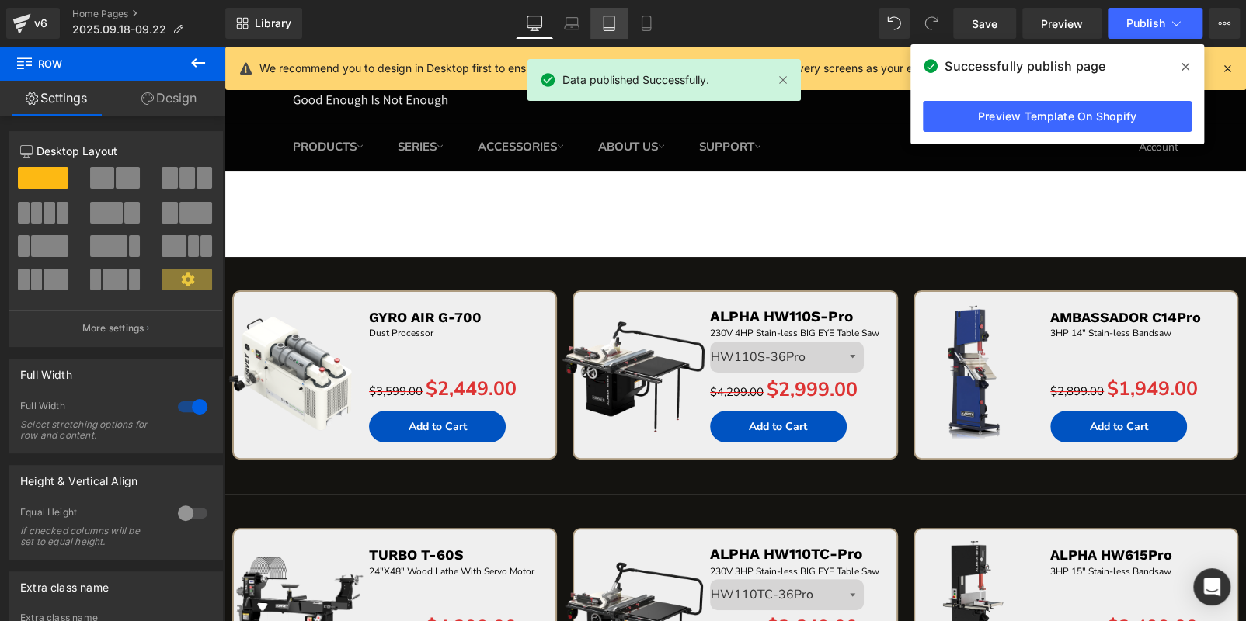
drag, startPoint x: 813, startPoint y: 116, endPoint x: 591, endPoint y: 16, distance: 243.6
click at [591, 16] on link "Tablet" at bounding box center [608, 23] width 37 height 31
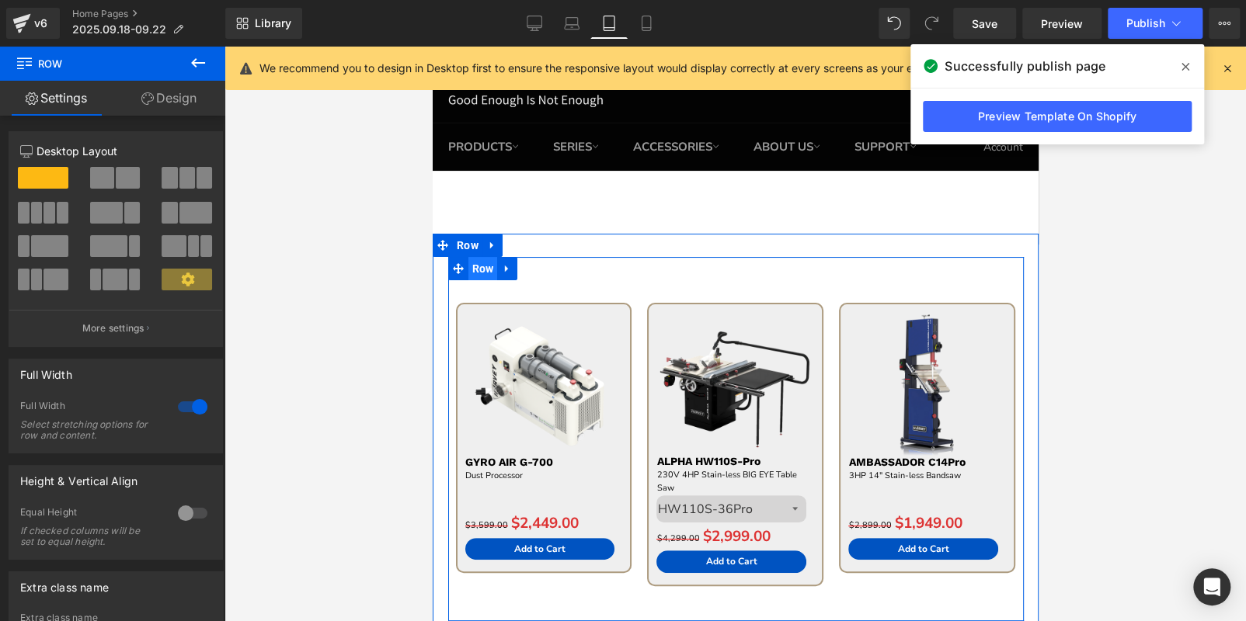
click at [478, 271] on span "Row" at bounding box center [483, 268] width 30 height 23
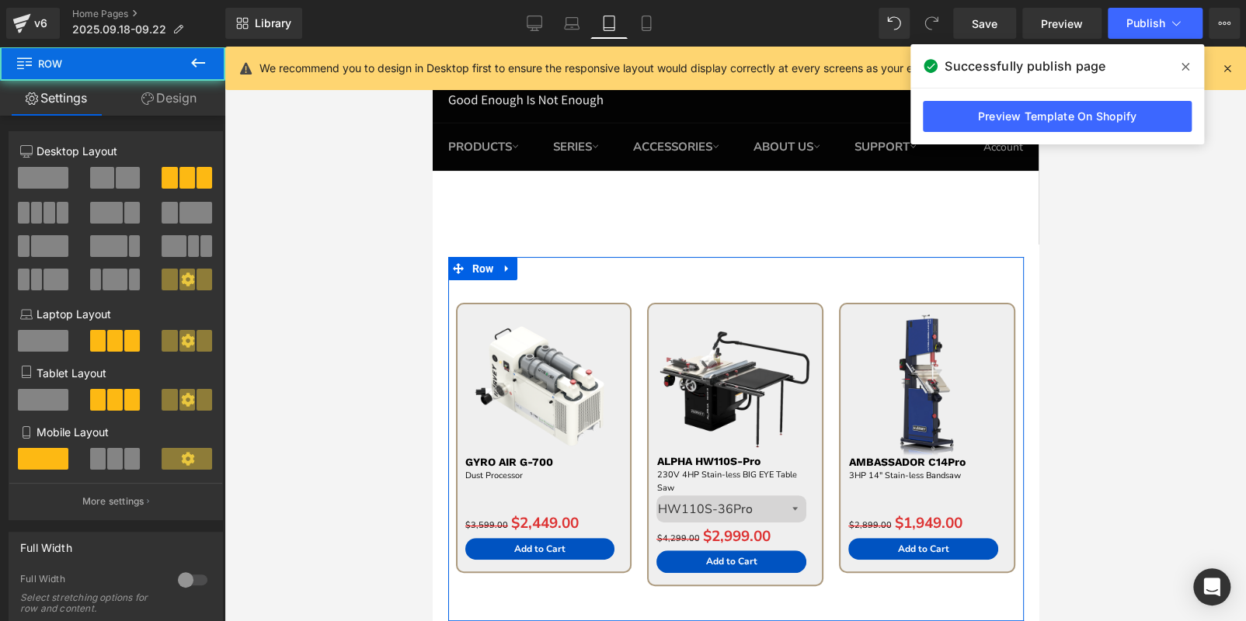
click at [193, 96] on link "Design" at bounding box center [169, 98] width 113 height 35
click at [0, 0] on div "Background" at bounding box center [0, 0] width 0 height 0
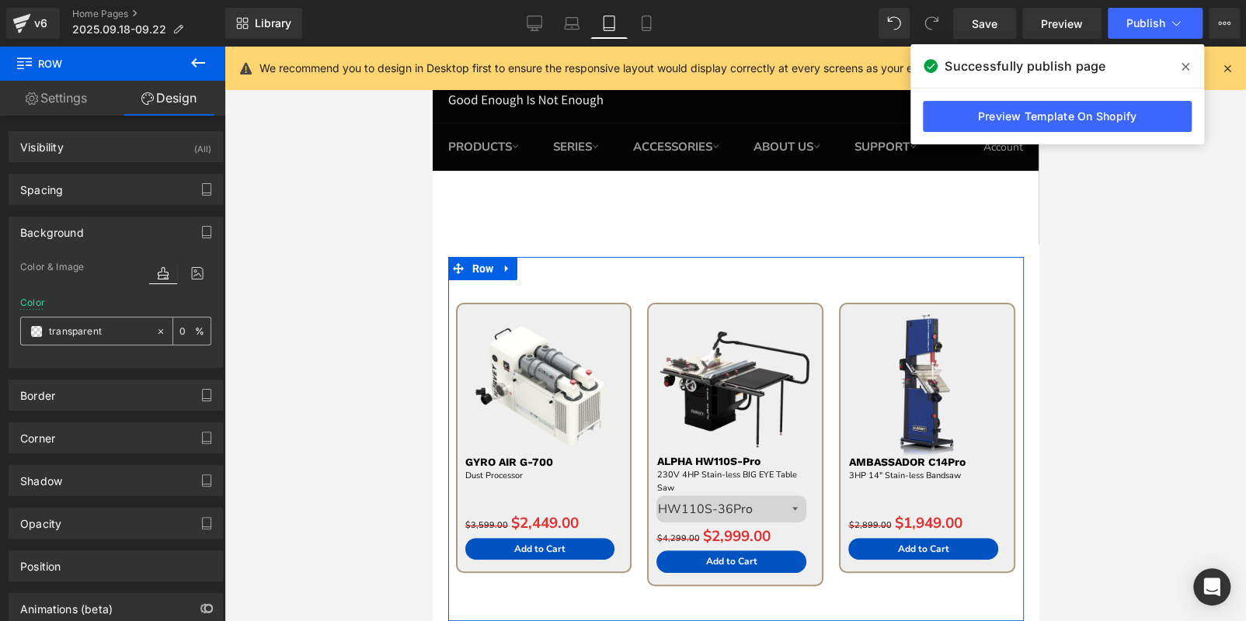
type input "transparent"
type input "0"
click at [105, 334] on input "transparent" at bounding box center [98, 331] width 99 height 17
paste input "141310"
type input "141310"
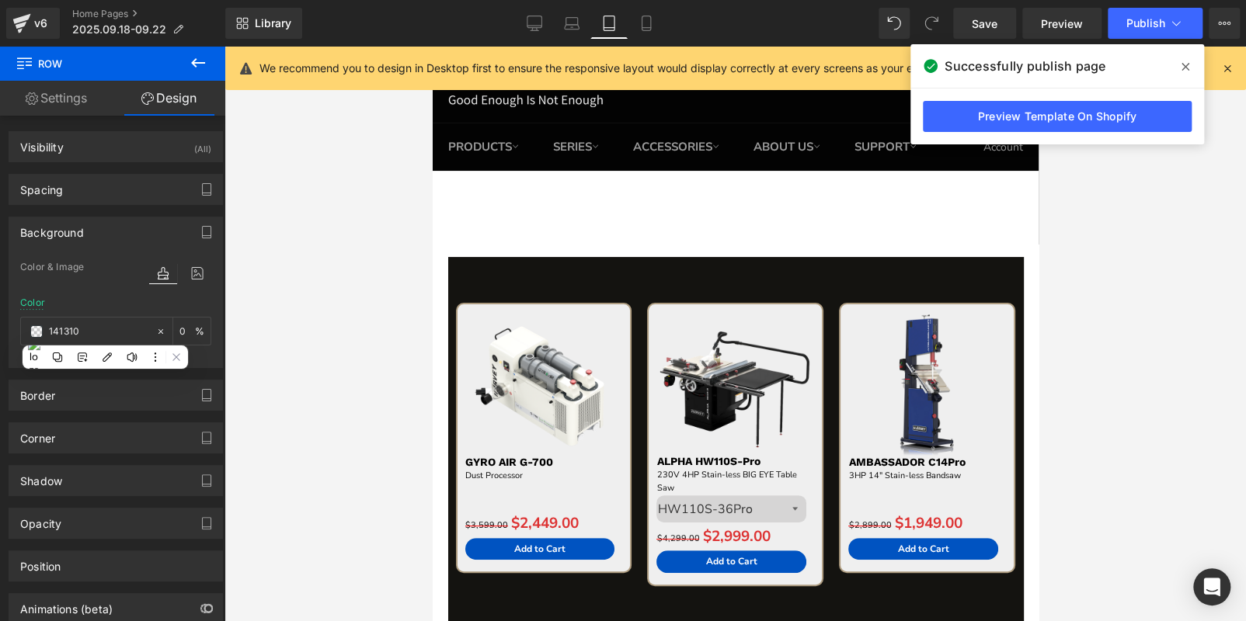
type input "100"
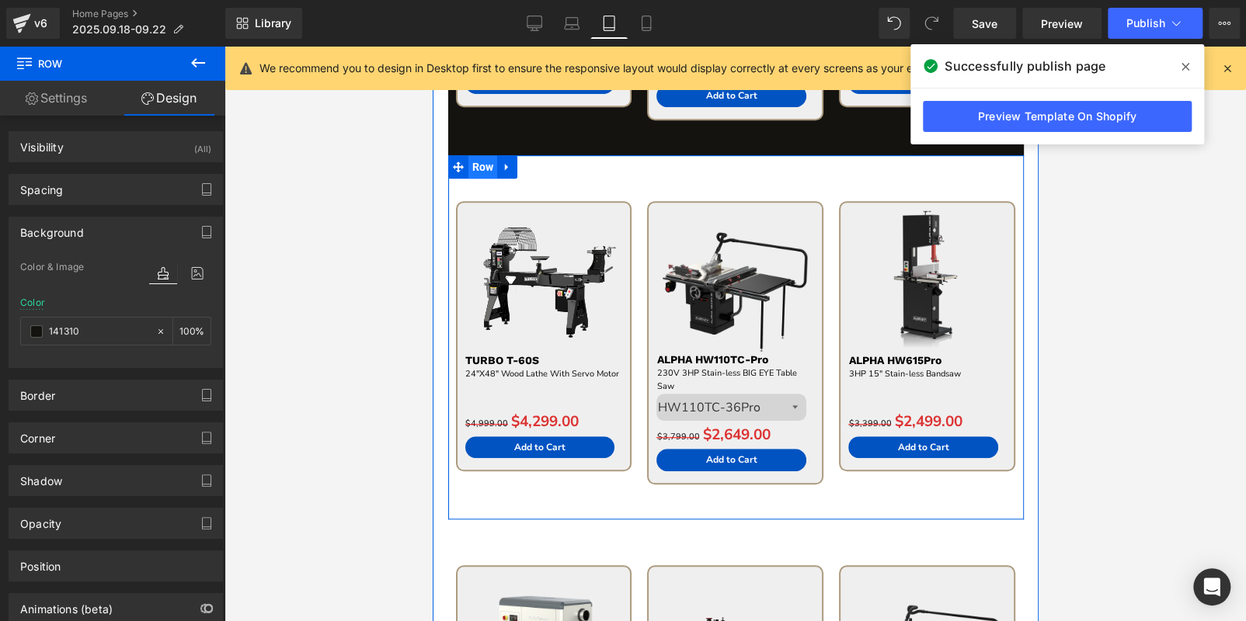
click at [468, 171] on span "Row" at bounding box center [483, 166] width 30 height 23
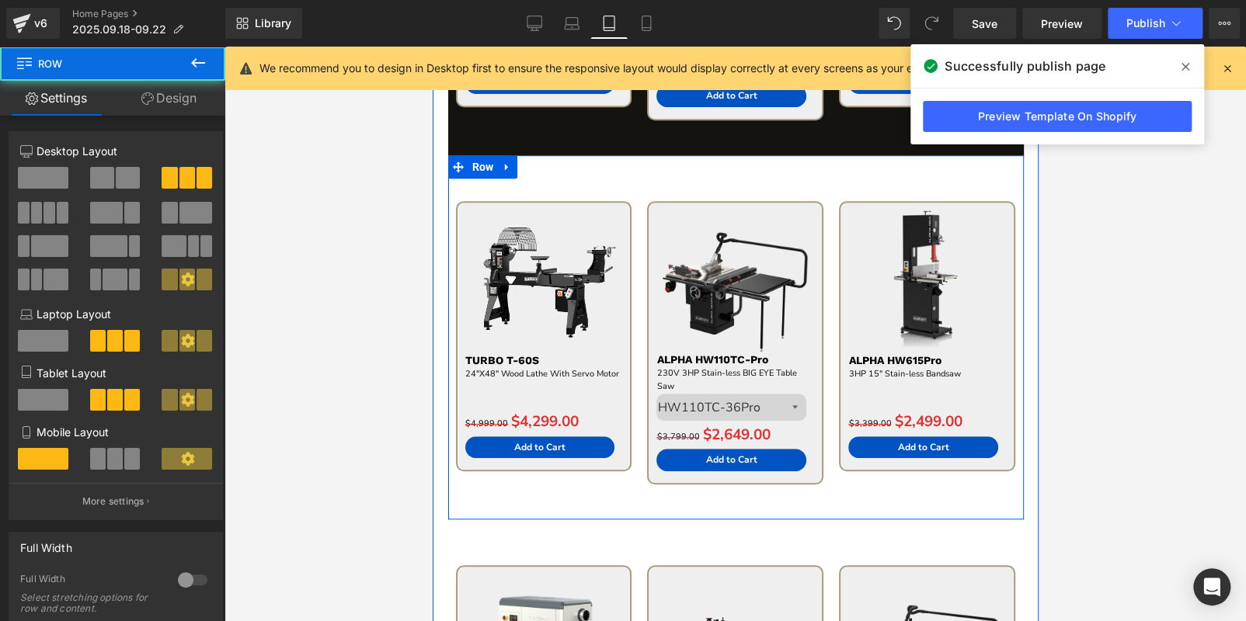
scroll to position [0, 0]
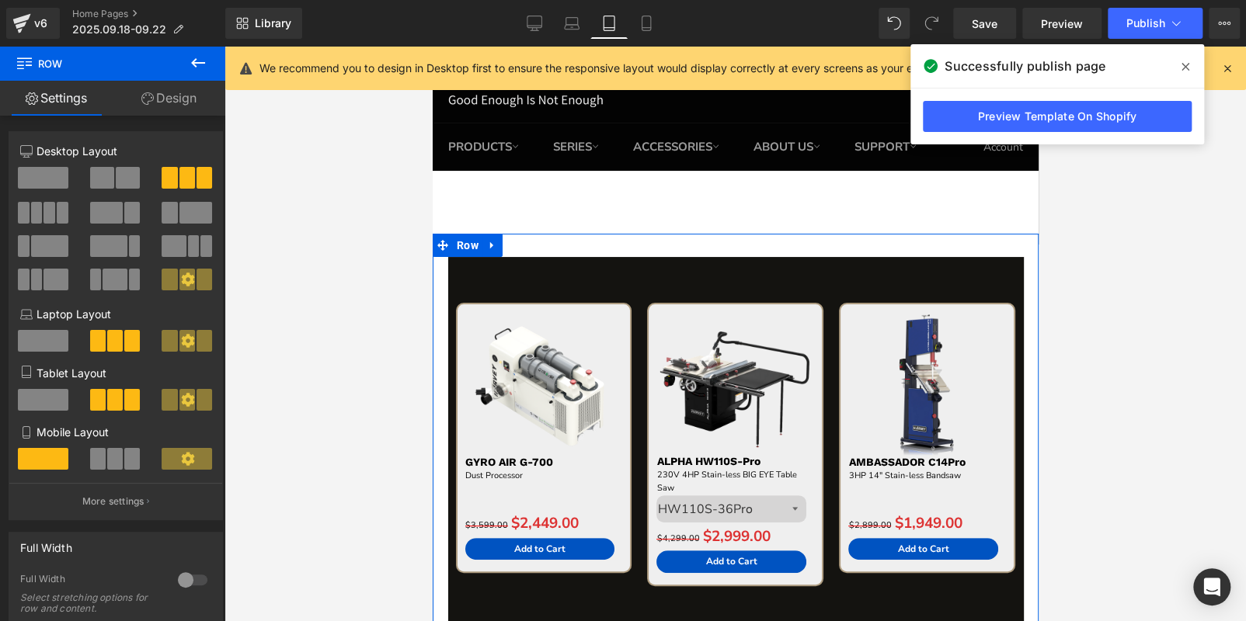
click at [458, 242] on span "Row" at bounding box center [467, 245] width 30 height 23
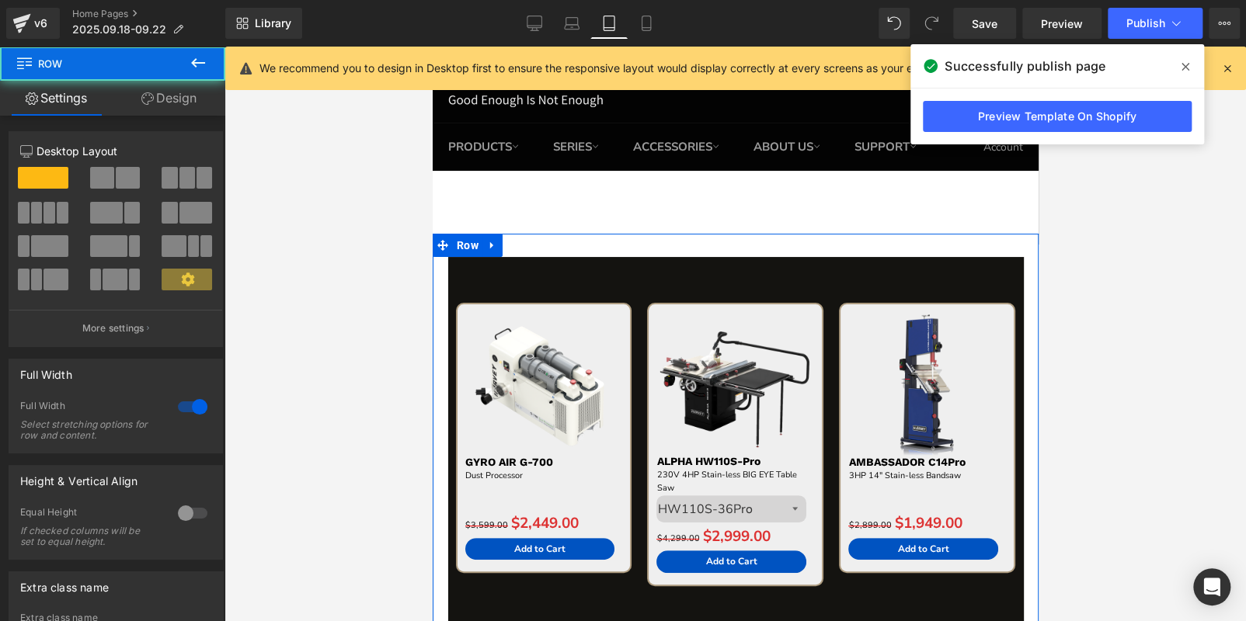
click at [159, 106] on link "Design" at bounding box center [169, 98] width 113 height 35
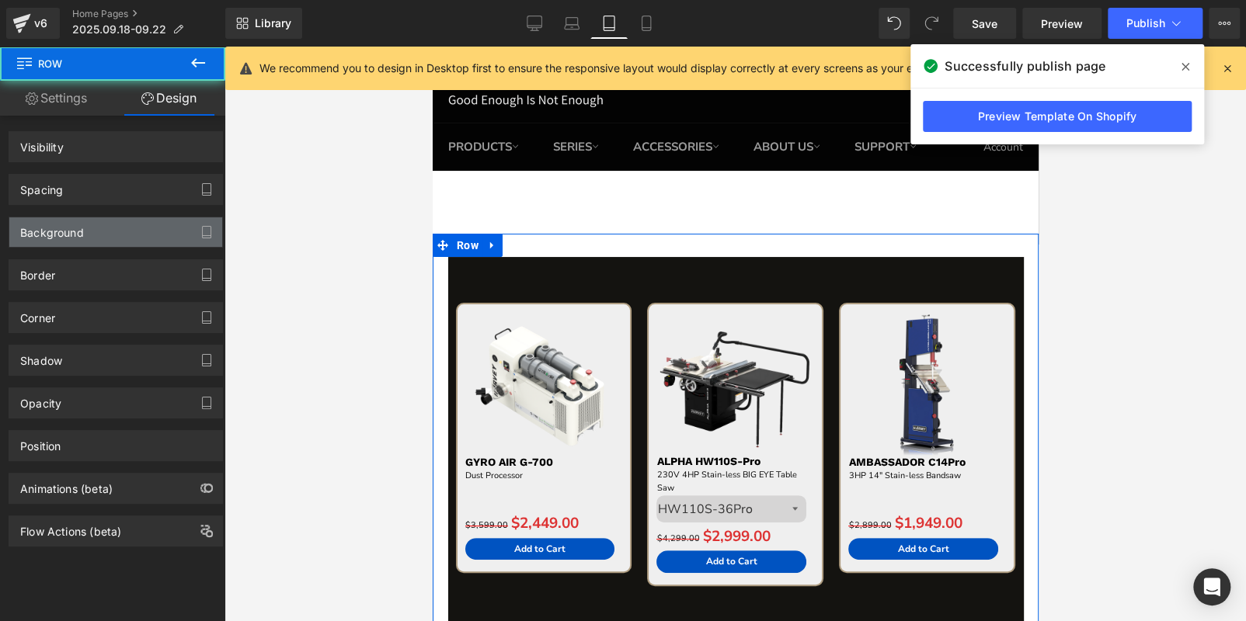
click at [103, 232] on div "Background" at bounding box center [115, 232] width 213 height 30
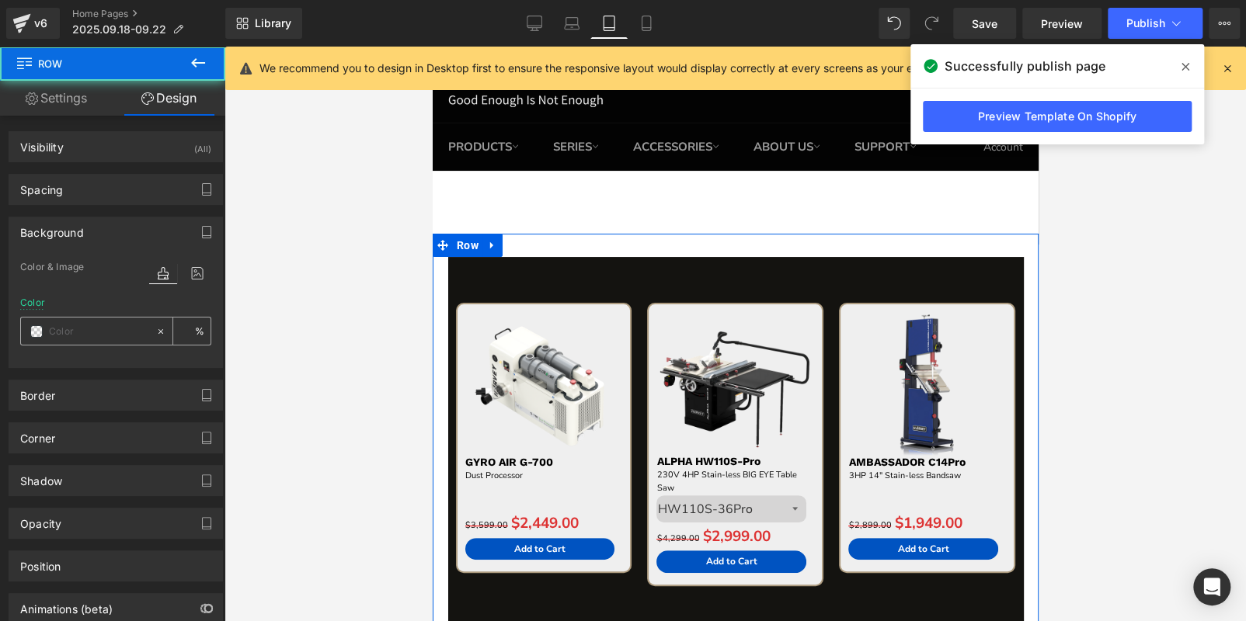
type input "transparent"
type input "0"
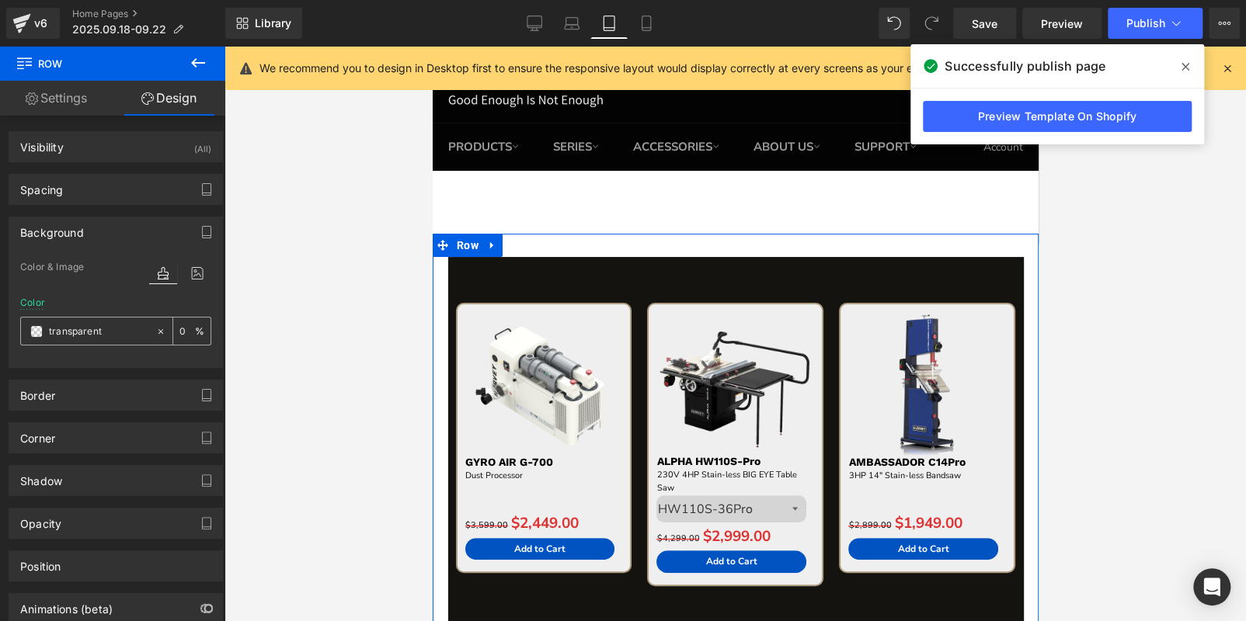
click at [100, 329] on input "transparent" at bounding box center [98, 331] width 99 height 17
paste input "141310"
type input "141310"
type input "100"
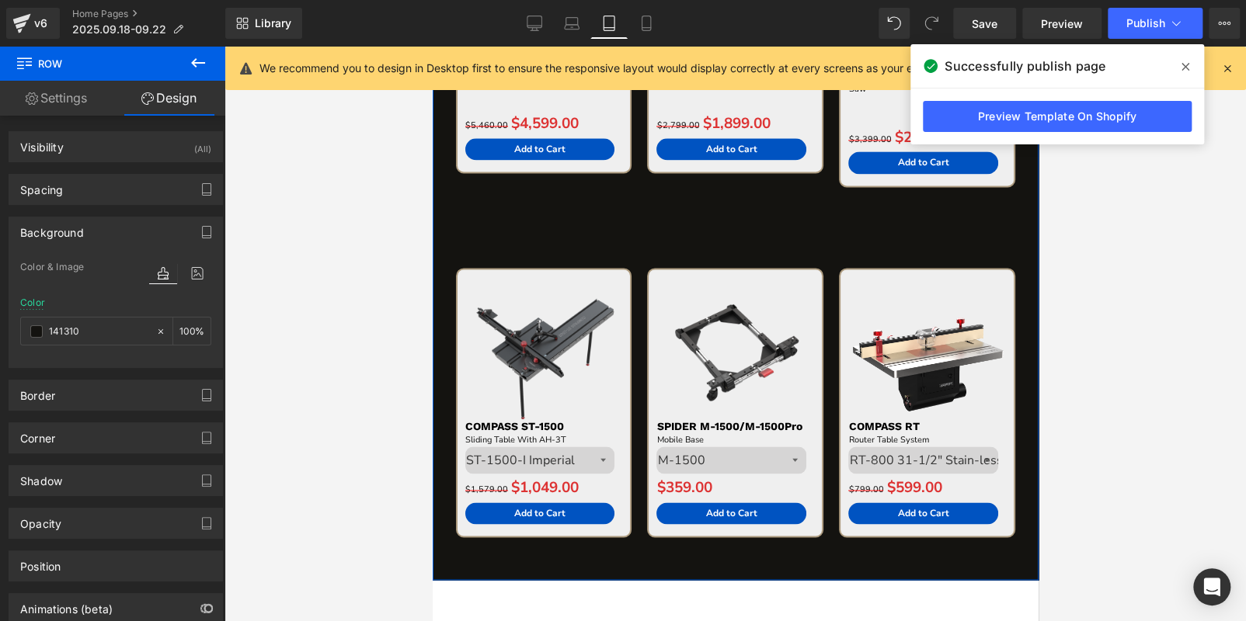
scroll to position [1165, 0]
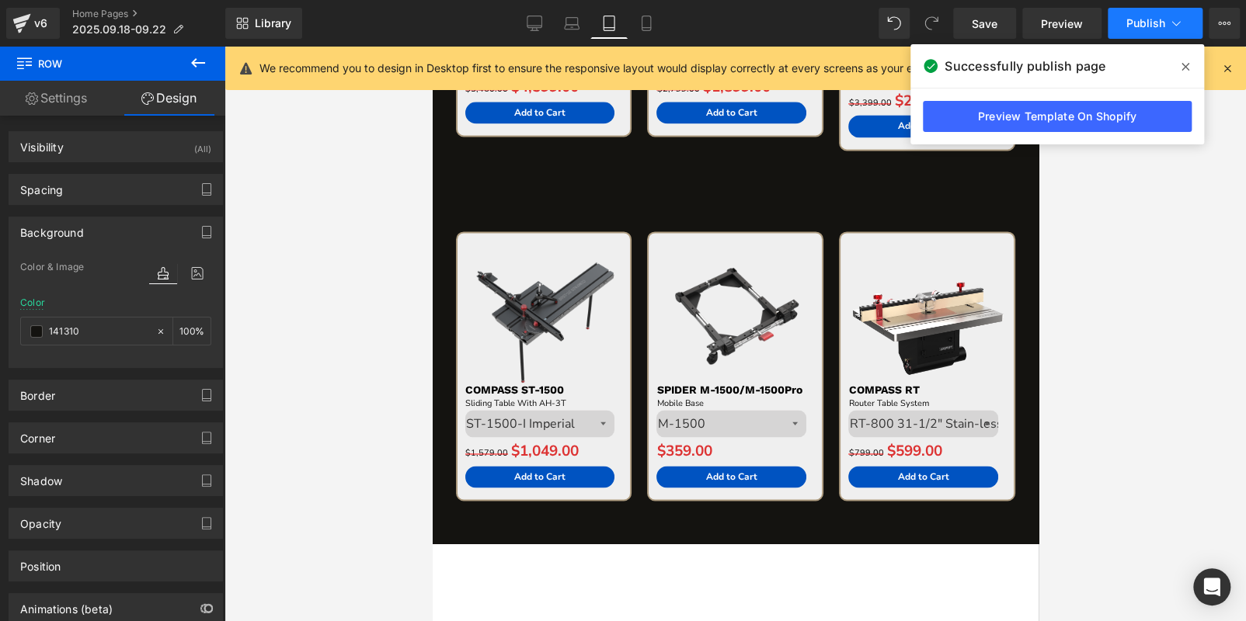
type input "#141310"
click at [1137, 31] on button "Publish" at bounding box center [1154, 23] width 95 height 31
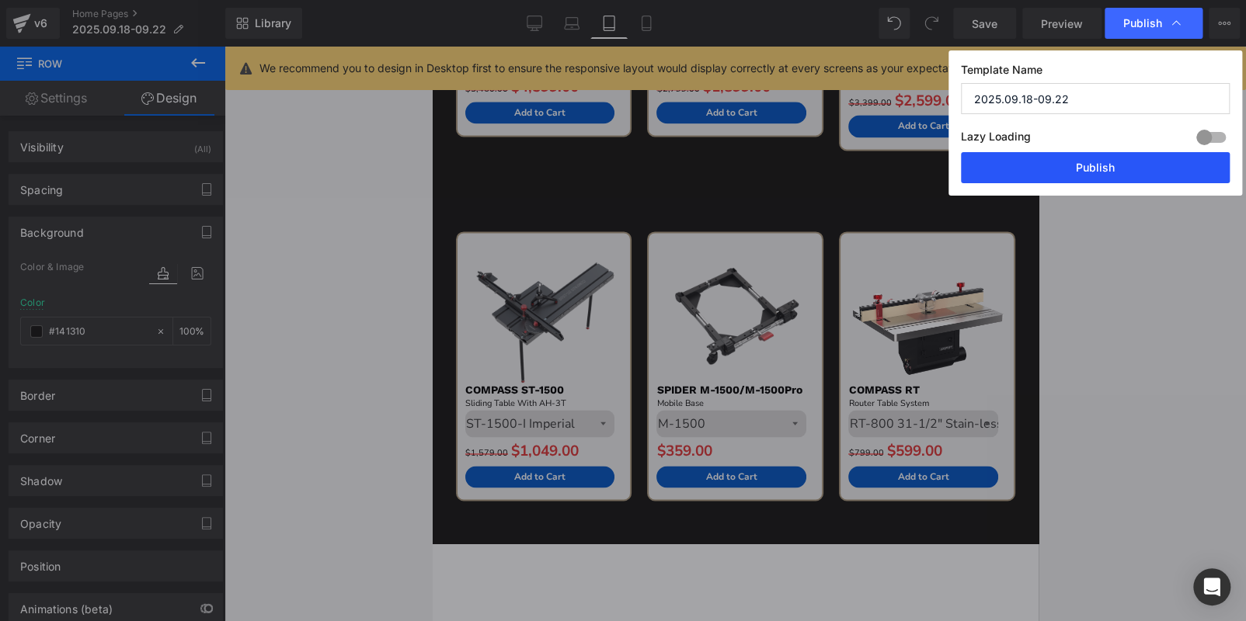
click at [1110, 155] on button "Publish" at bounding box center [1095, 167] width 269 height 31
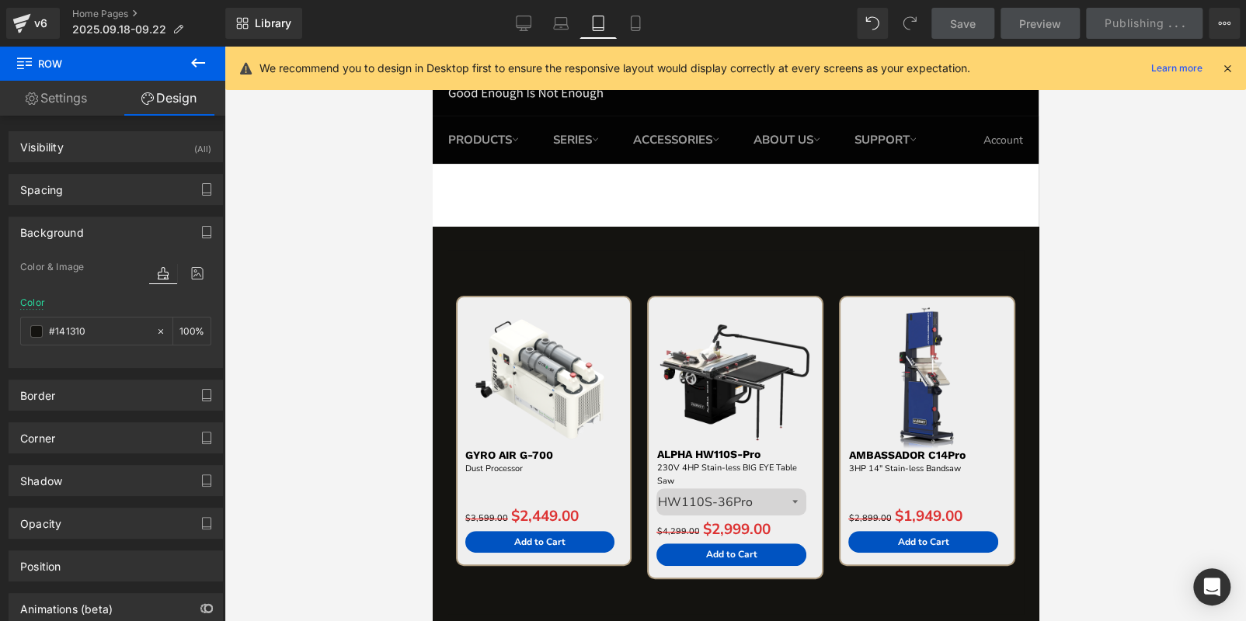
scroll to position [0, 0]
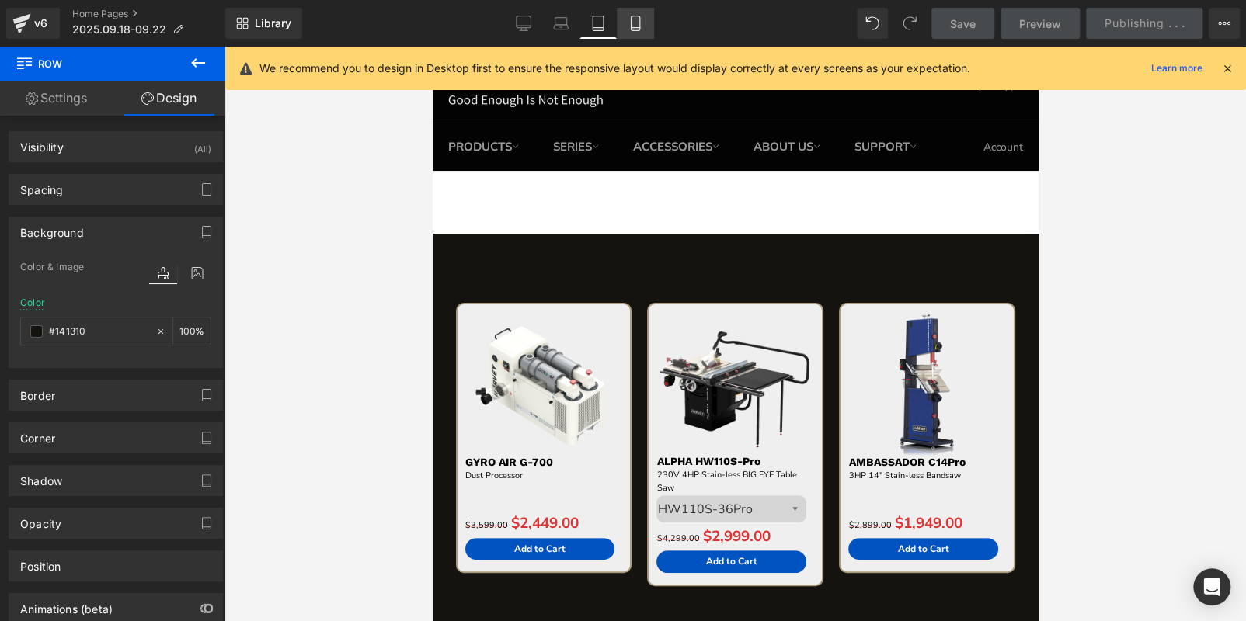
click at [631, 23] on icon at bounding box center [635, 24] width 16 height 16
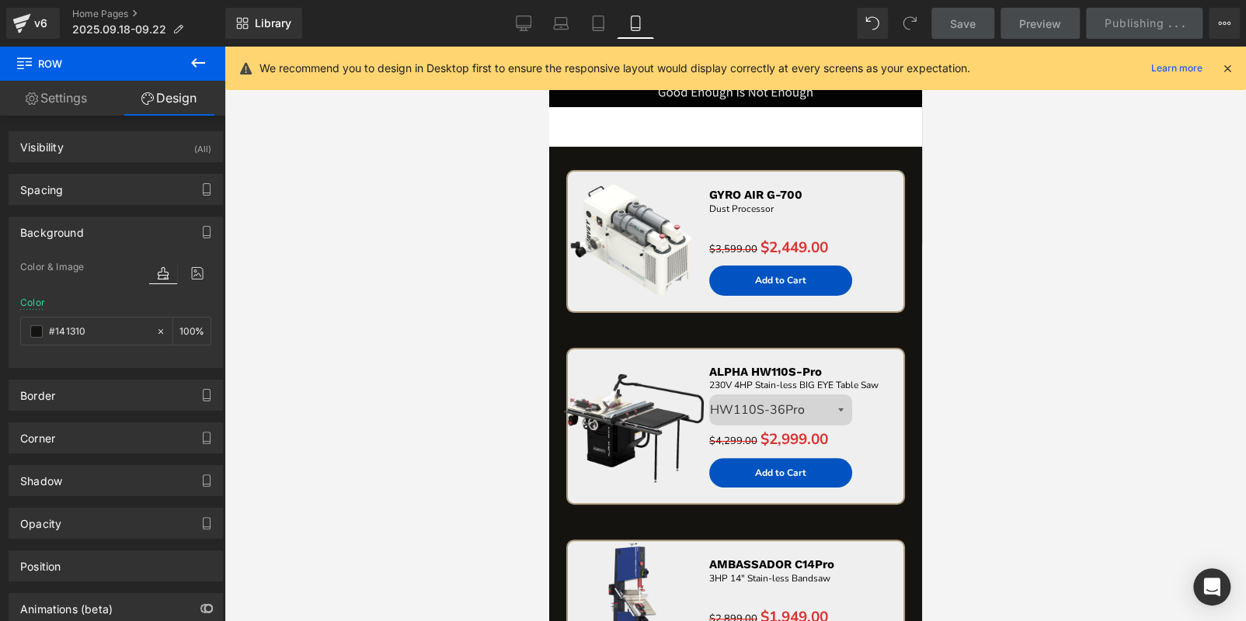
type input "100"
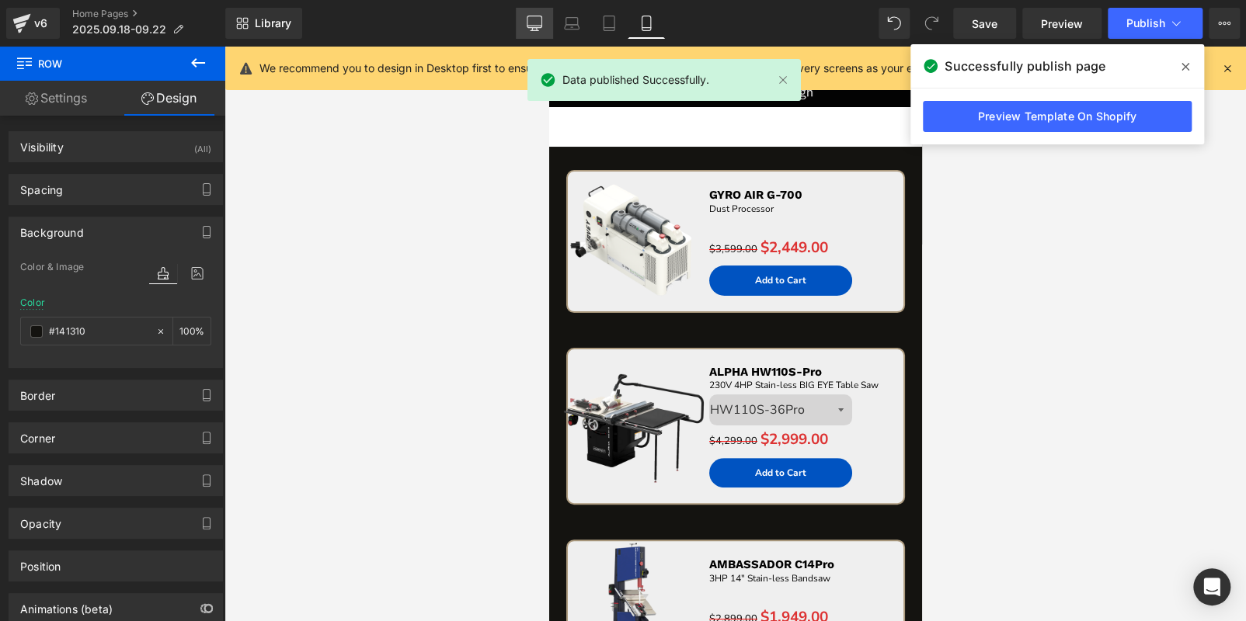
click at [530, 29] on icon at bounding box center [535, 24] width 16 height 16
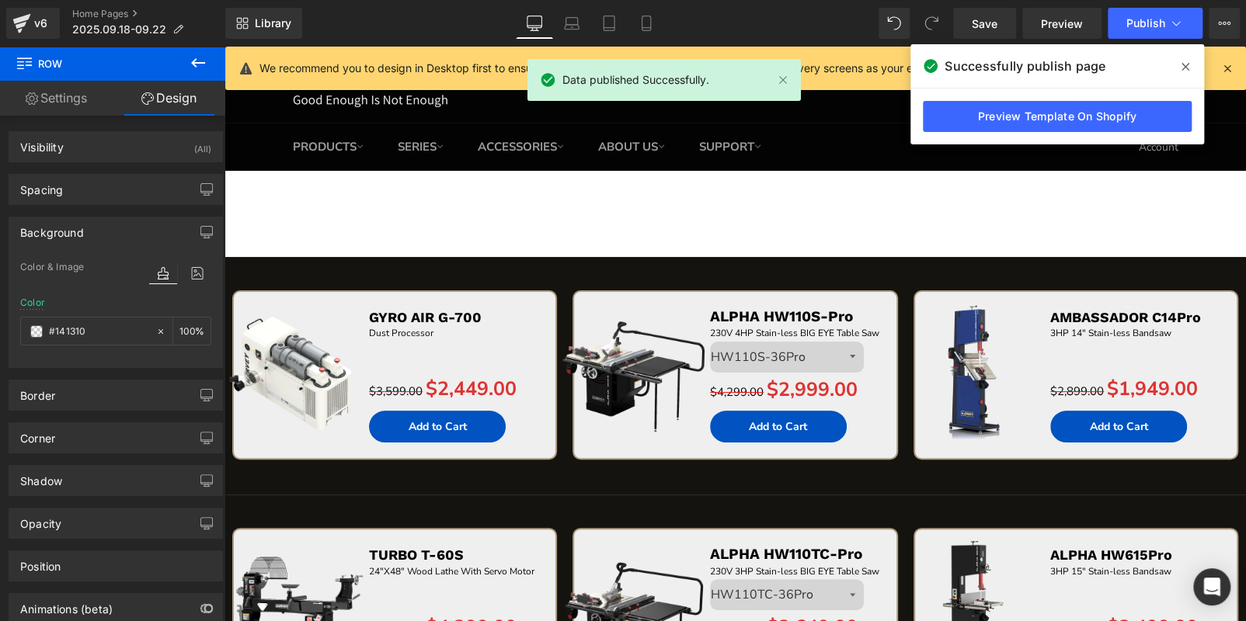
type input "transparent"
type input "0"
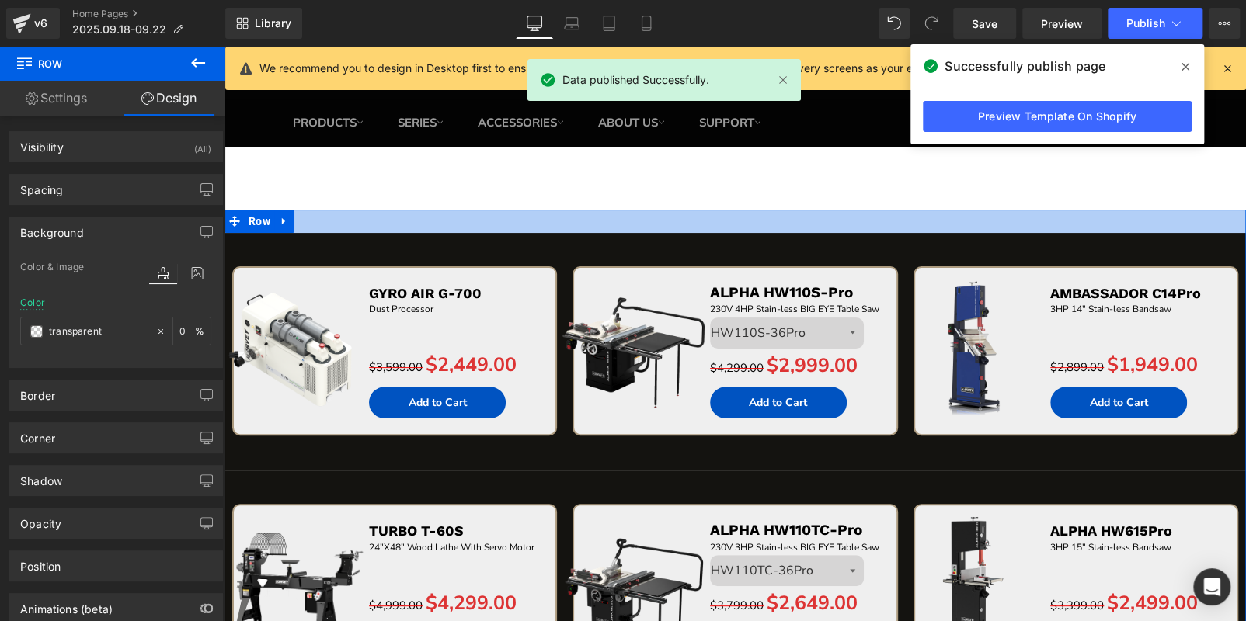
scroll to position [8, 0]
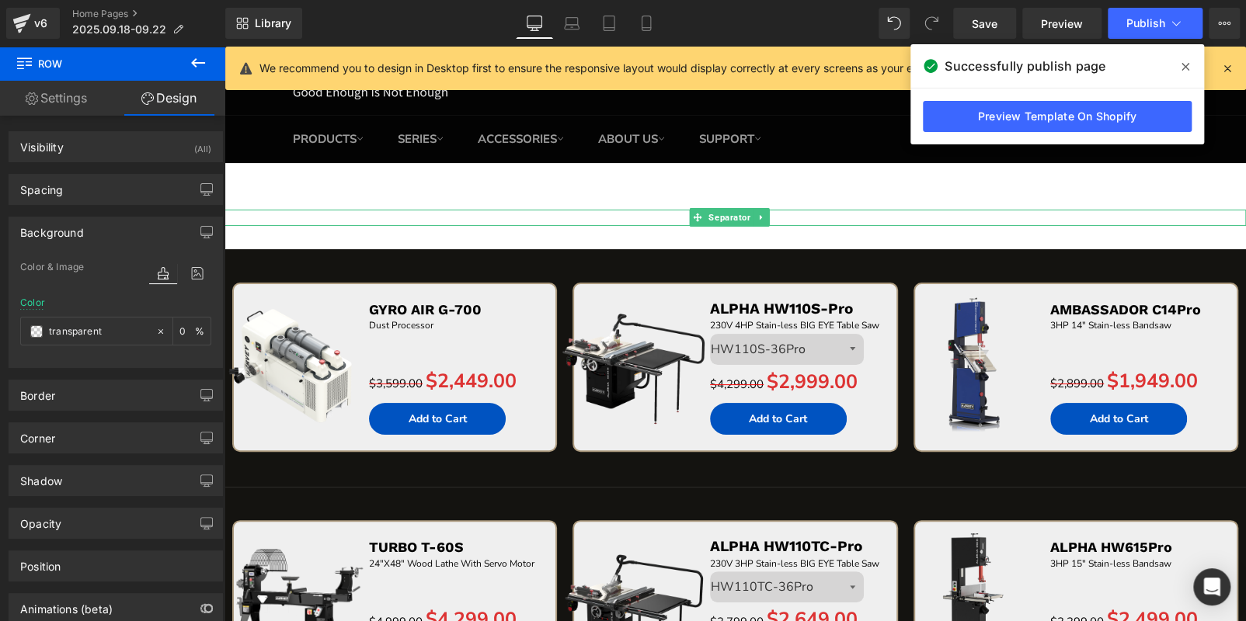
click at [759, 217] on icon at bounding box center [761, 217] width 9 height 9
click at [770, 216] on icon at bounding box center [769, 218] width 9 height 9
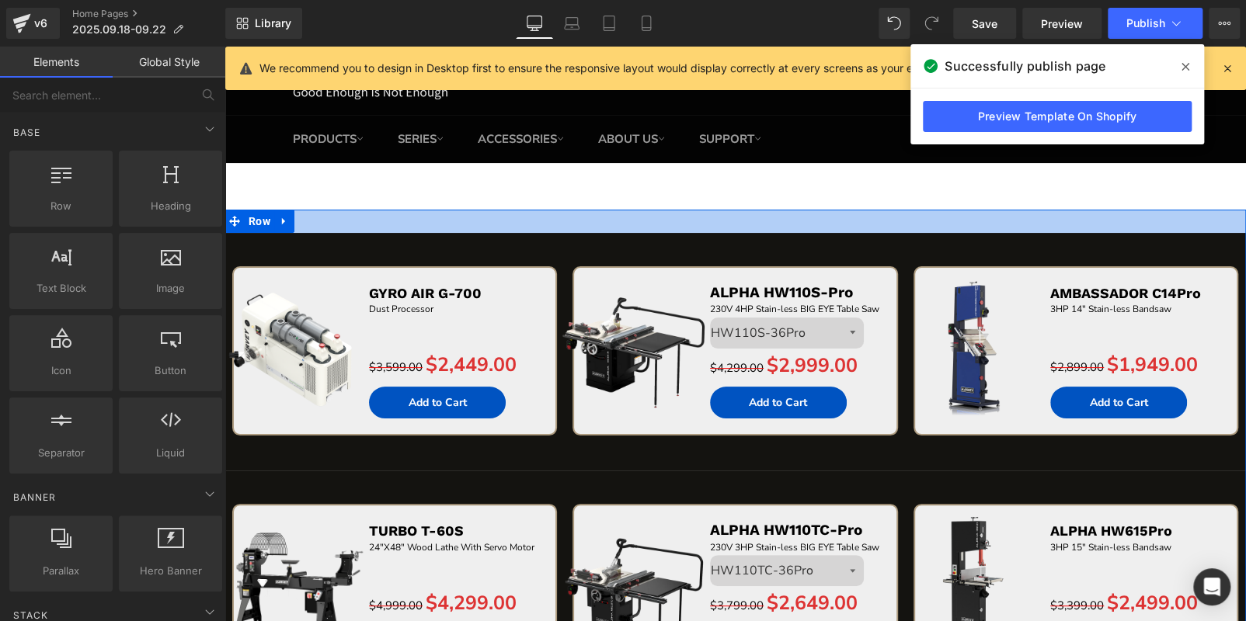
drag, startPoint x: 735, startPoint y: 231, endPoint x: 637, endPoint y: 206, distance: 101.7
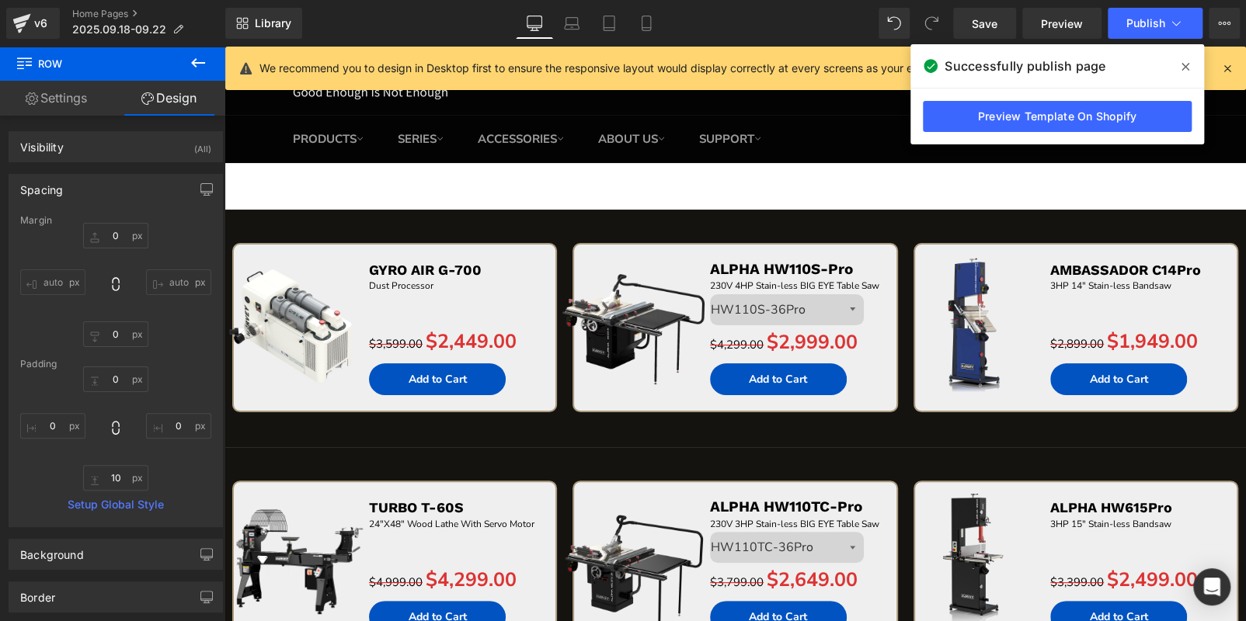
click at [193, 56] on icon at bounding box center [198, 63] width 19 height 19
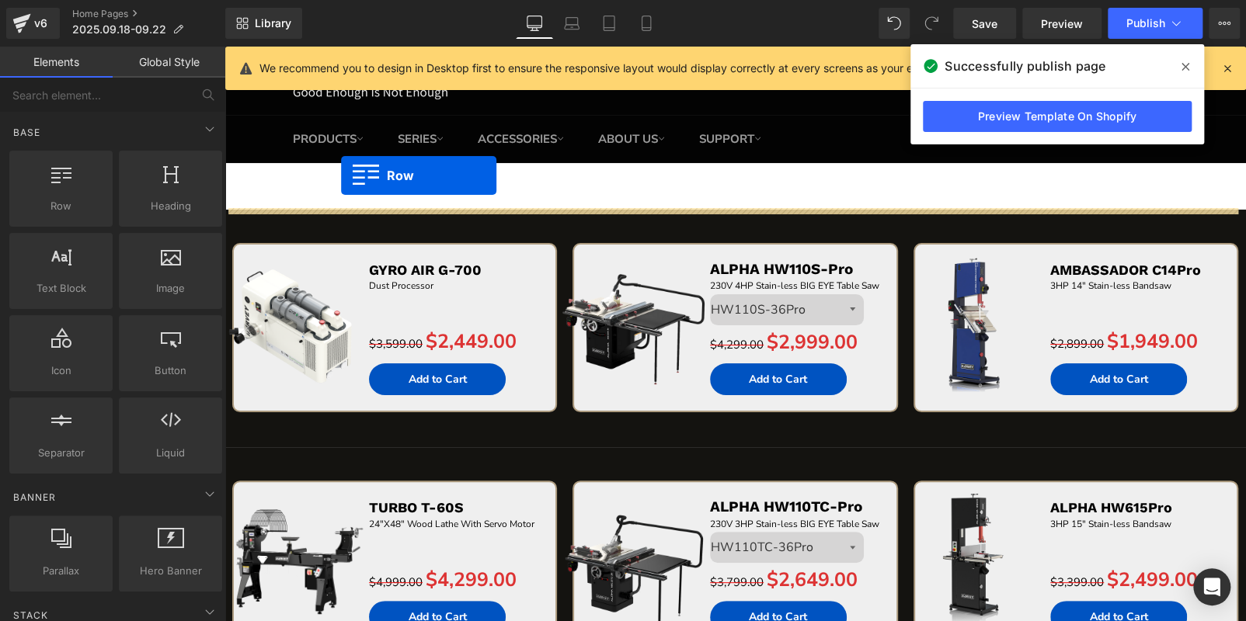
drag, startPoint x: 276, startPoint y: 240, endPoint x: 341, endPoint y: 176, distance: 91.7
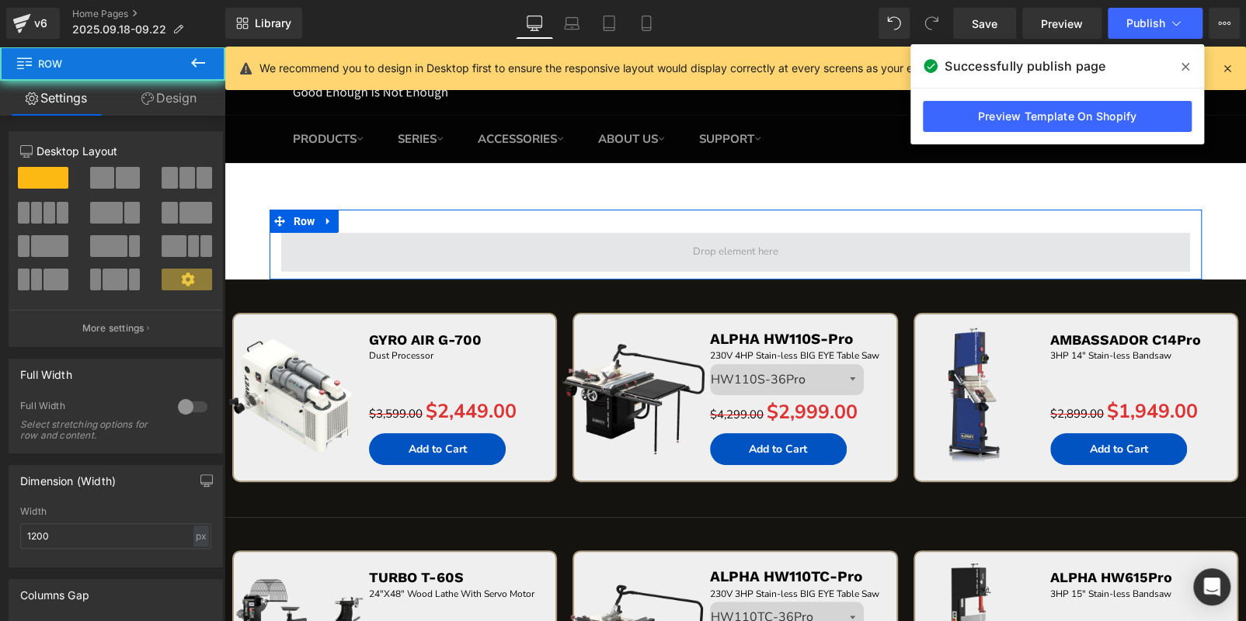
click at [356, 253] on span at bounding box center [735, 252] width 909 height 39
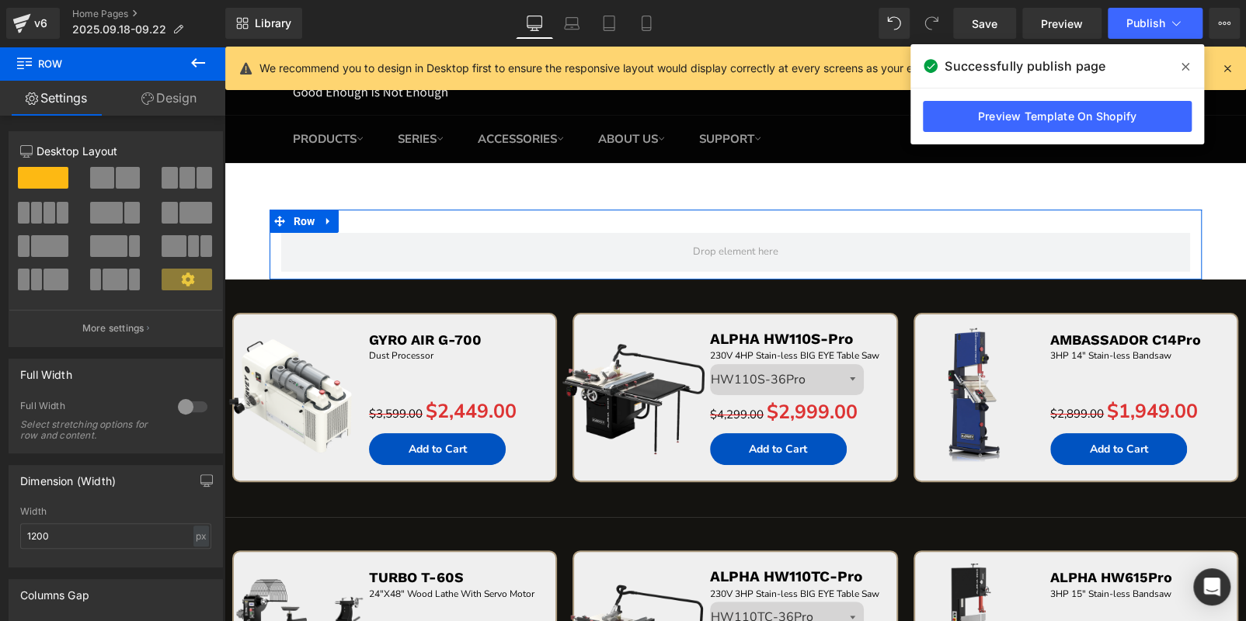
click at [185, 407] on div at bounding box center [192, 407] width 37 height 25
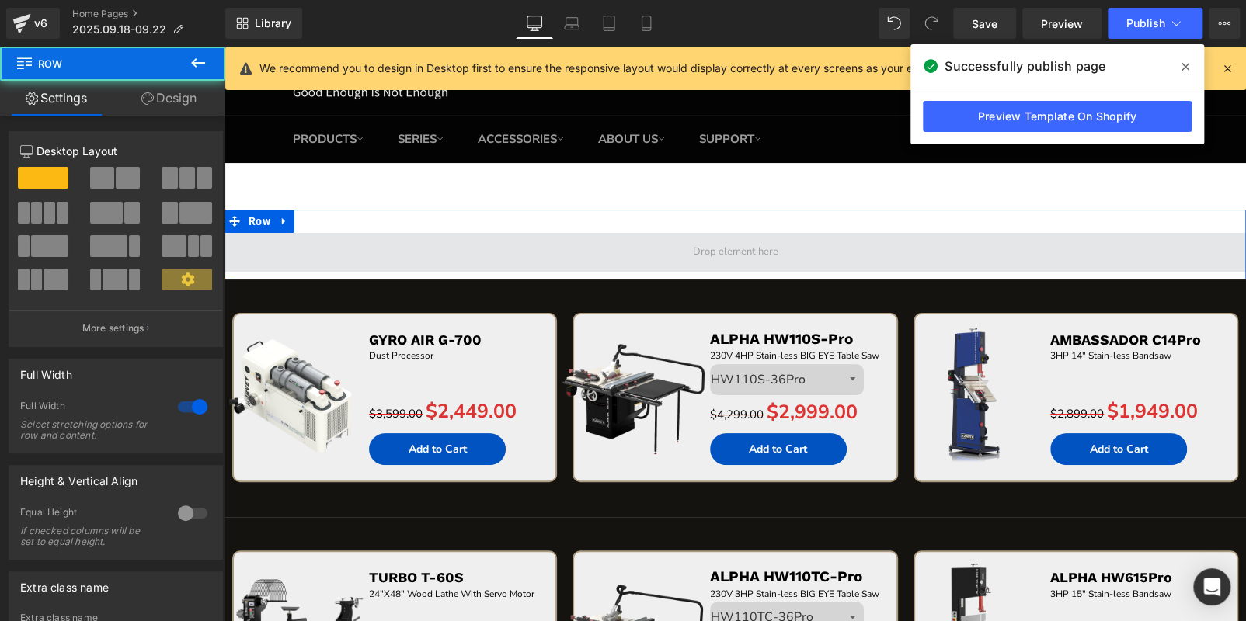
click at [389, 238] on span at bounding box center [734, 252] width 1021 height 39
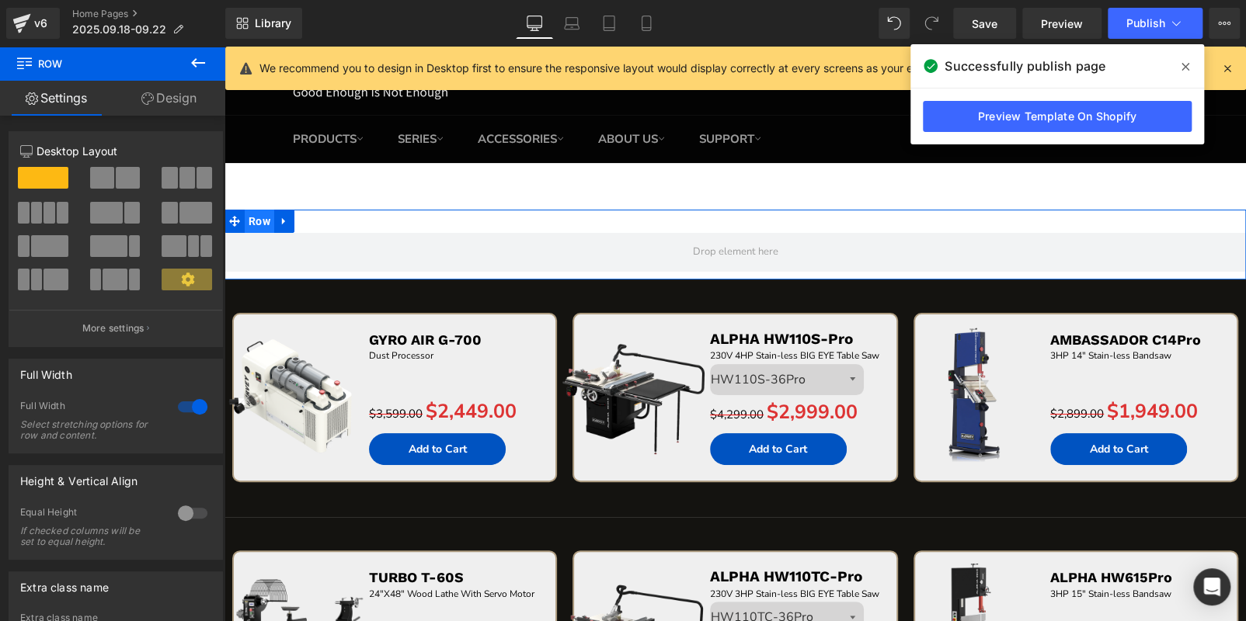
click at [255, 218] on span "Row" at bounding box center [260, 221] width 30 height 23
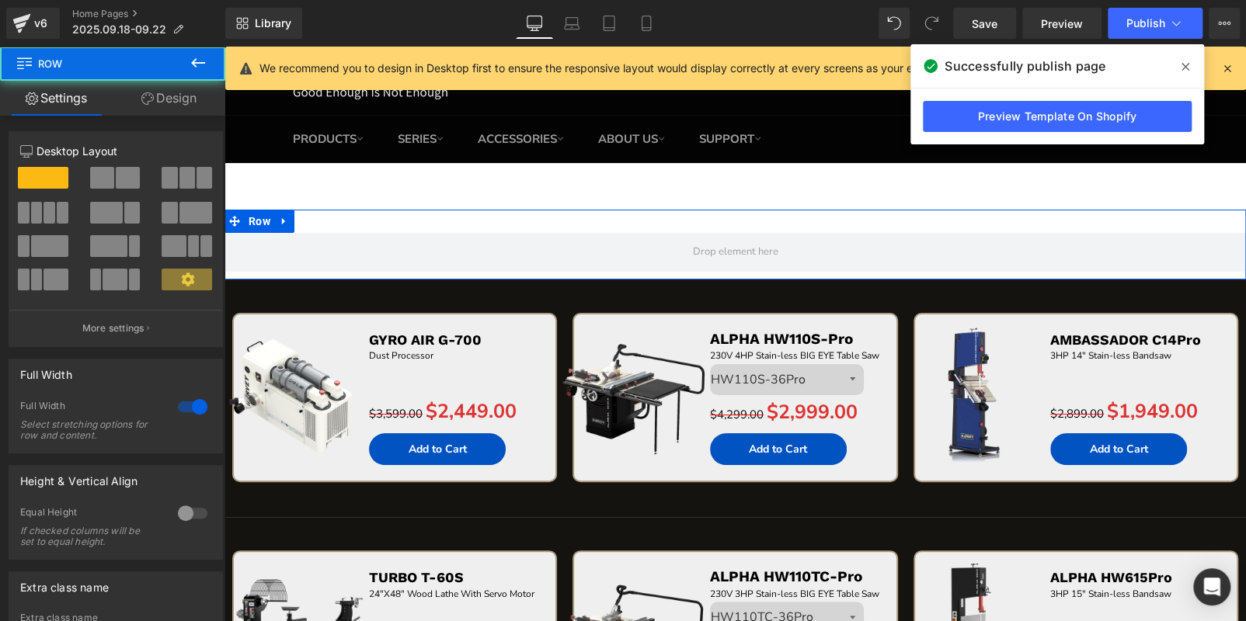
click at [178, 91] on link "Design" at bounding box center [169, 98] width 113 height 35
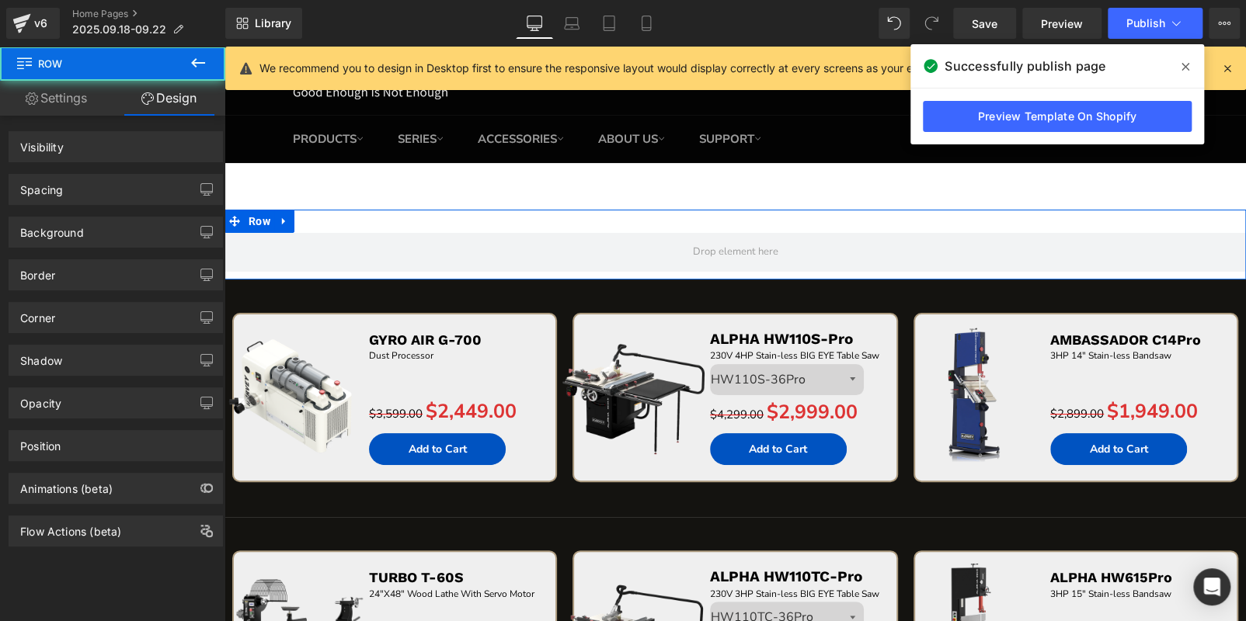
click at [106, 190] on div "Spacing" at bounding box center [115, 190] width 213 height 30
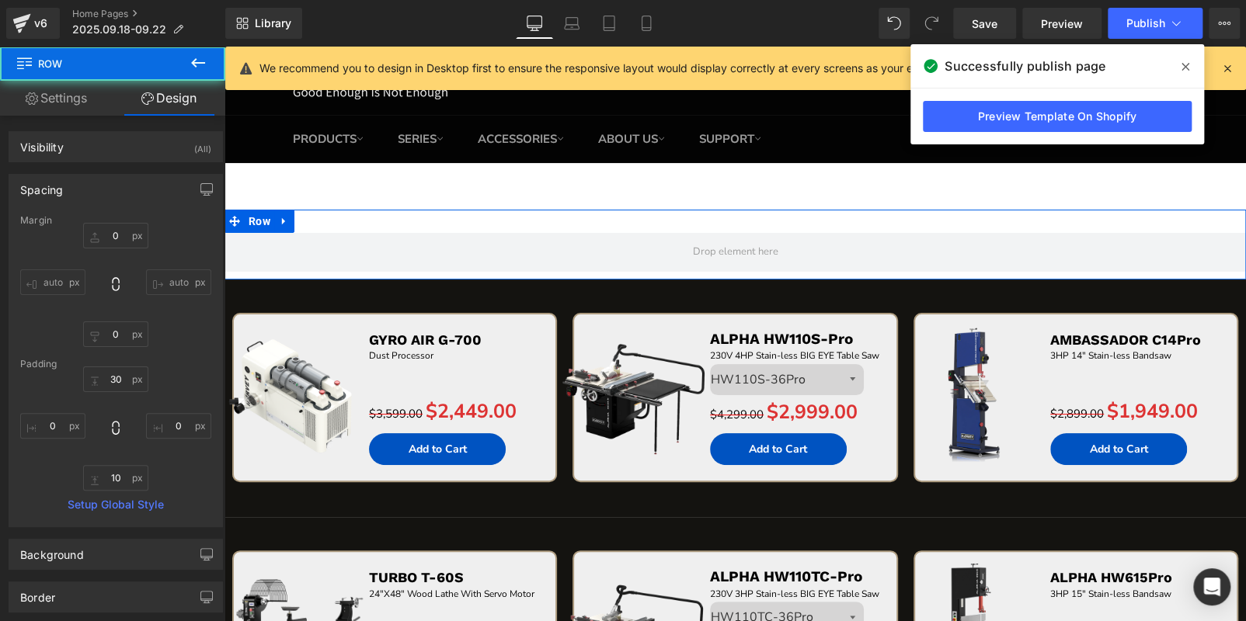
type input "0"
type input "30"
type input "0"
type input "10"
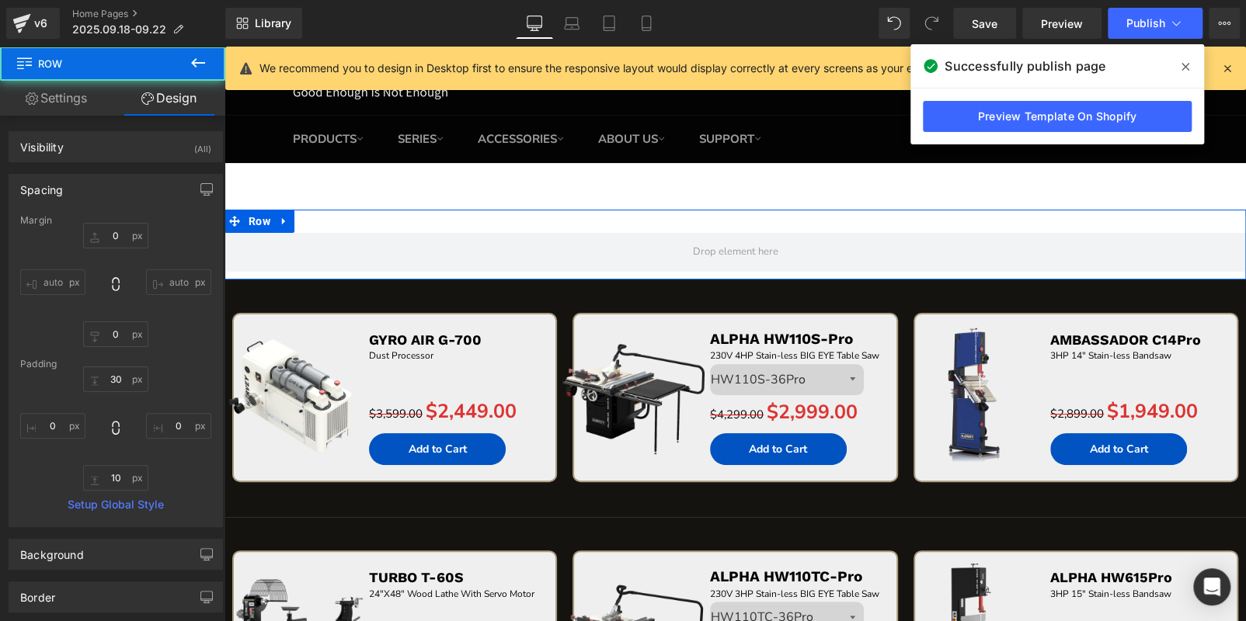
type input "0"
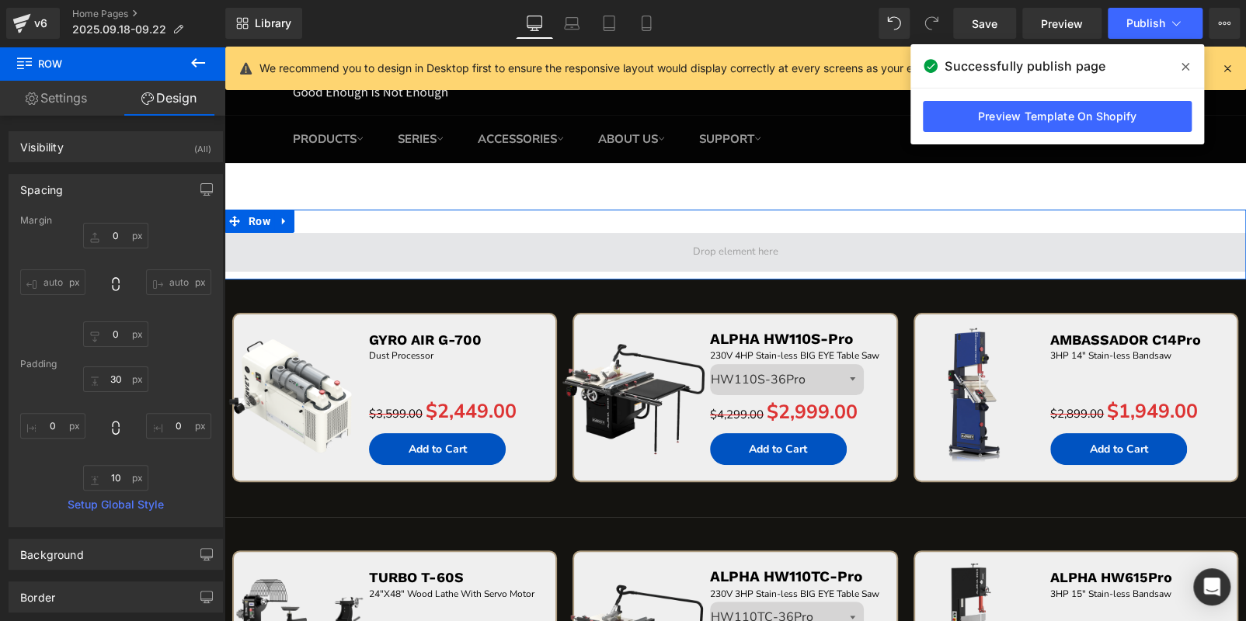
click at [514, 242] on span at bounding box center [734, 252] width 1021 height 39
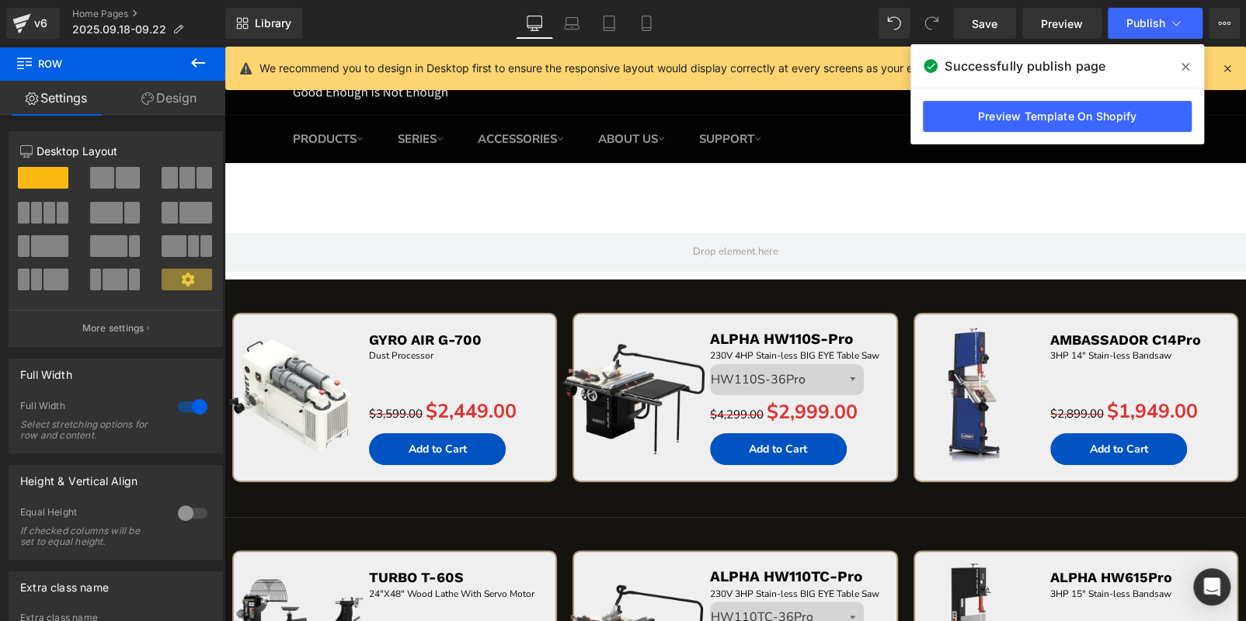
click at [204, 62] on icon at bounding box center [198, 62] width 14 height 9
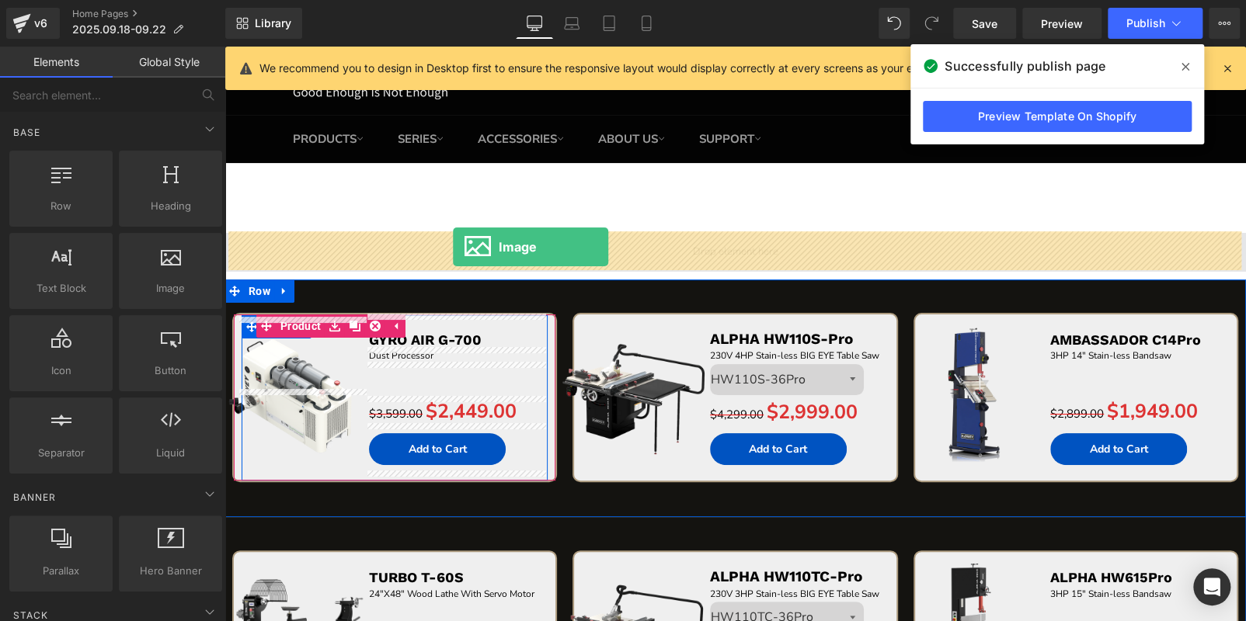
drag, startPoint x: 439, startPoint y: 327, endPoint x: 453, endPoint y: 247, distance: 81.2
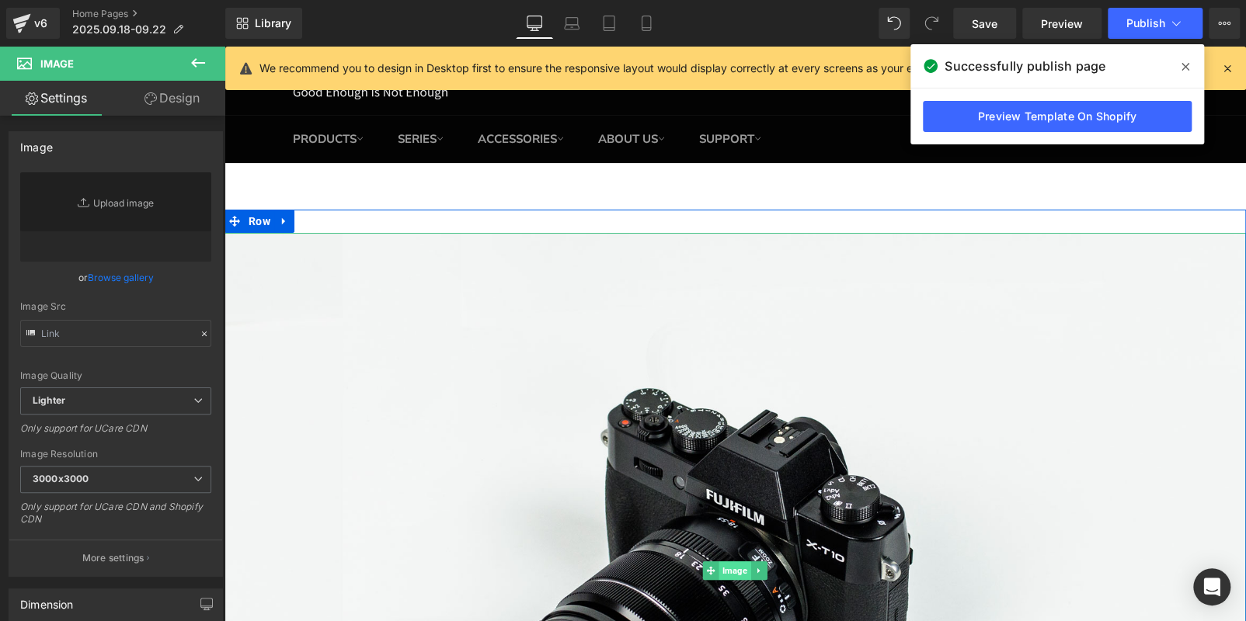
click at [725, 561] on span "Image" at bounding box center [735, 570] width 32 height 19
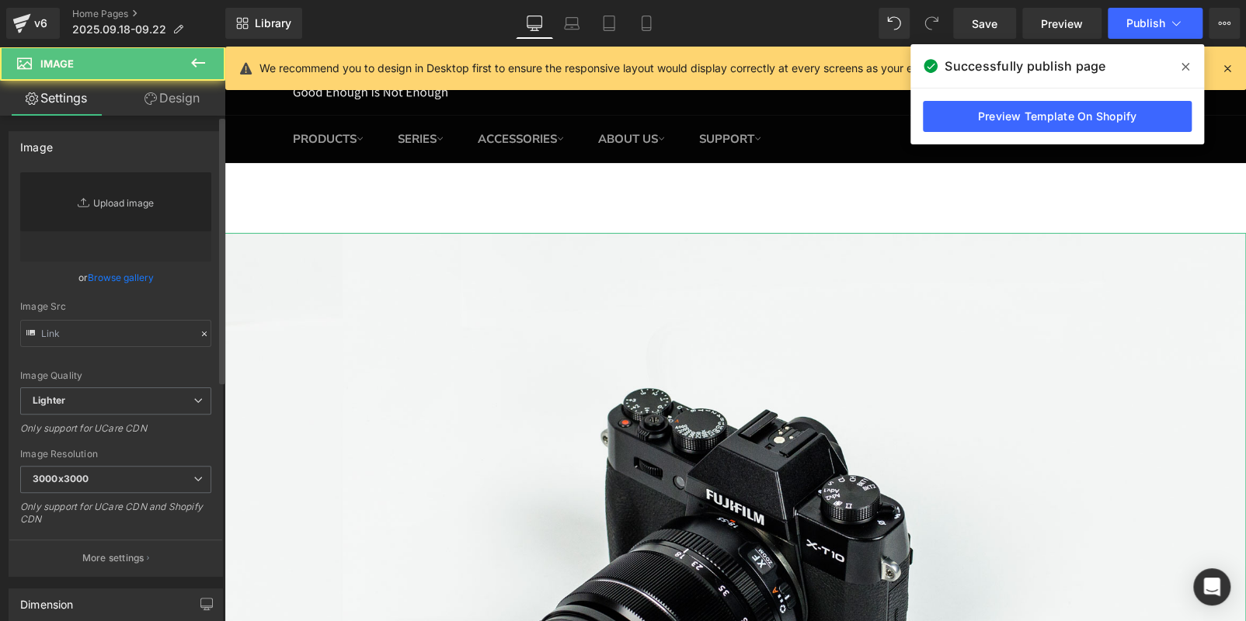
click at [120, 226] on link "Replace Image" at bounding box center [115, 216] width 191 height 89
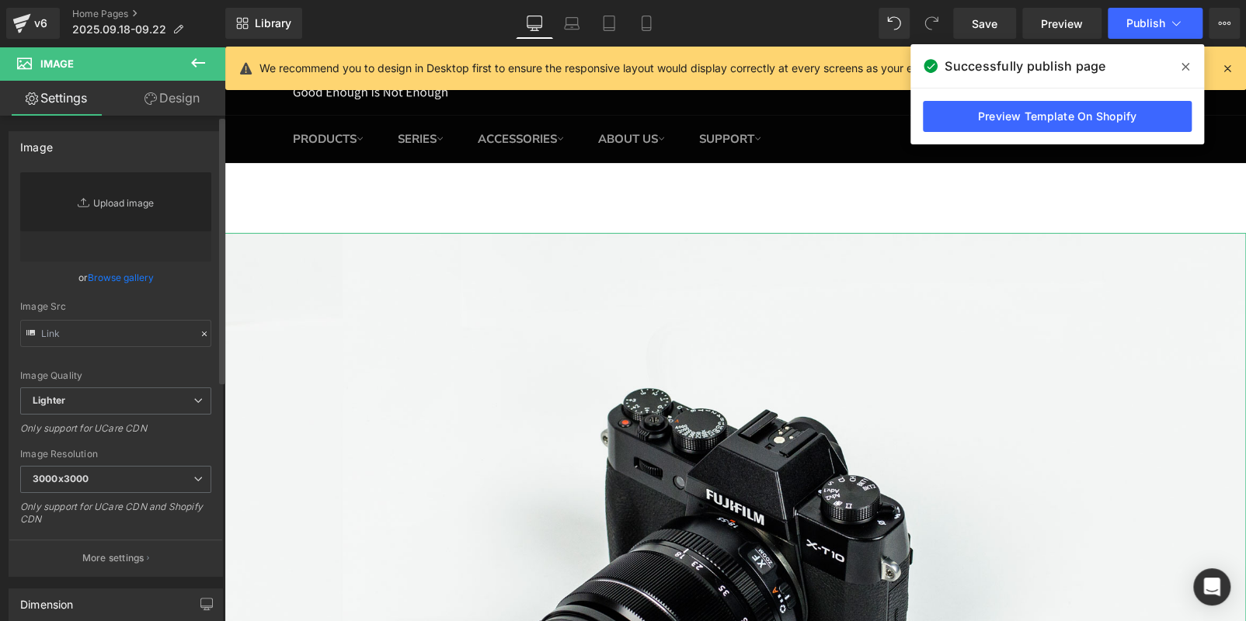
type input "//[DOMAIN_NAME][URL]"
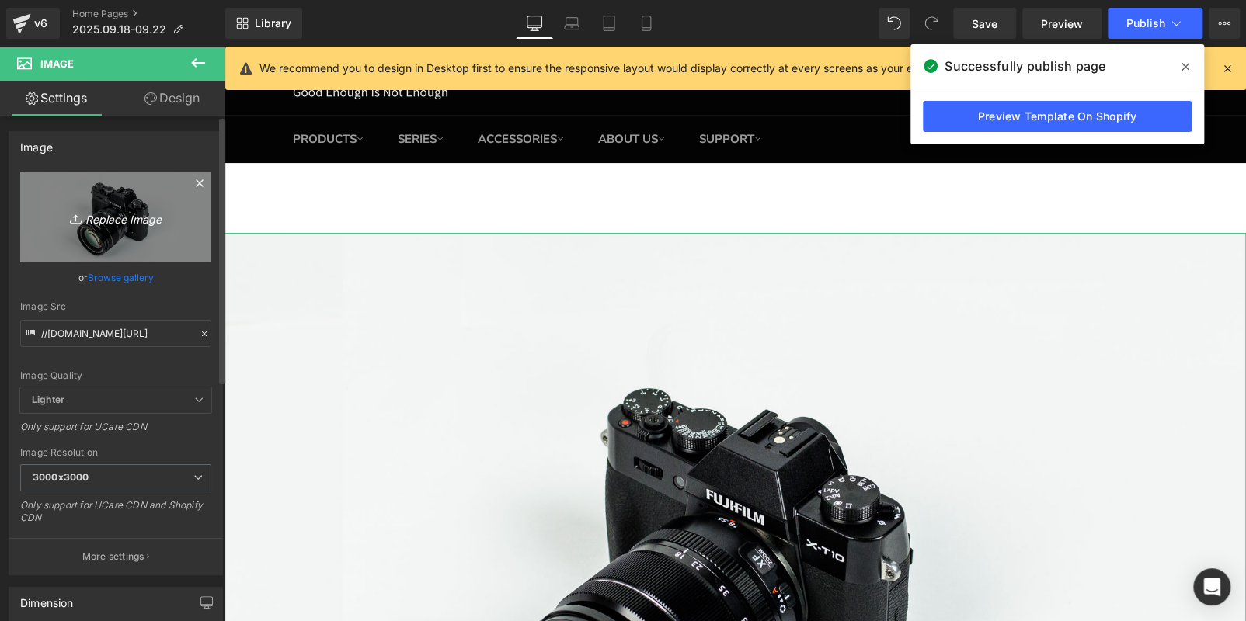
type input "C:\fakepath\banner.jpg"
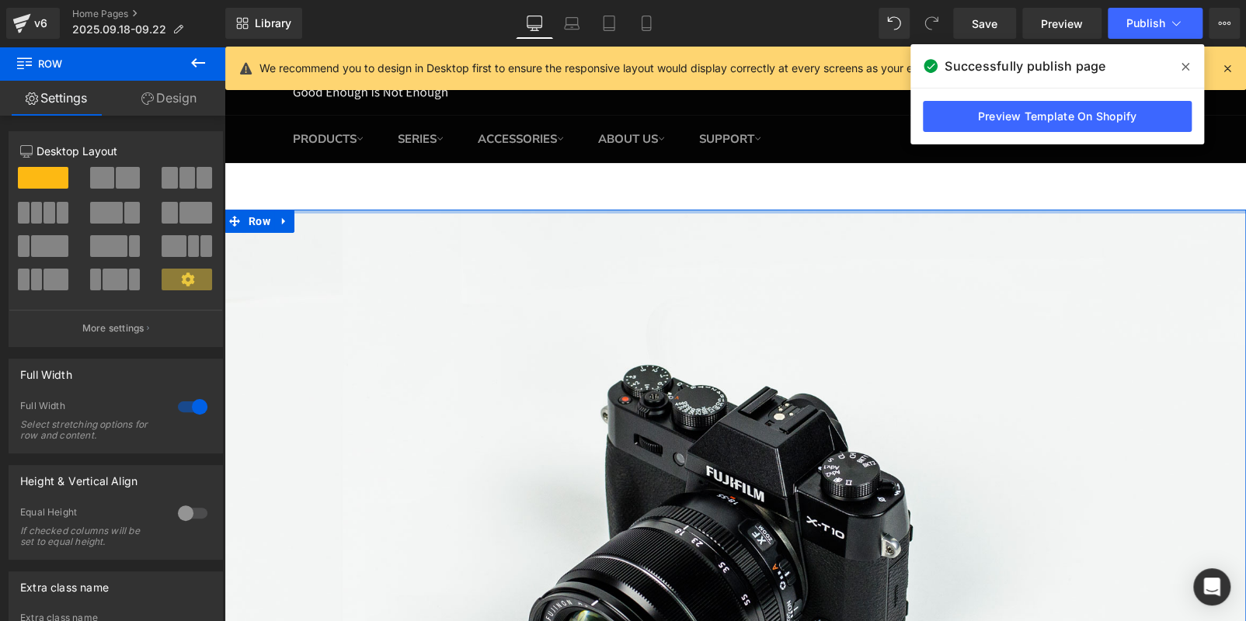
drag, startPoint x: 593, startPoint y: 229, endPoint x: 593, endPoint y: 178, distance: 51.3
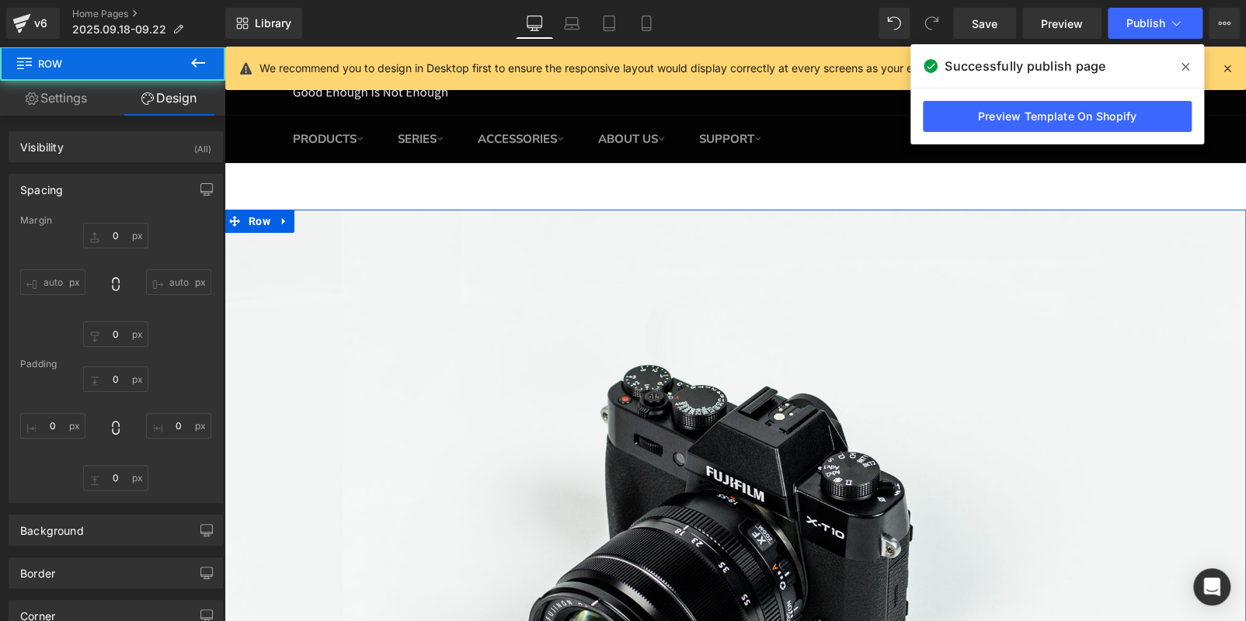
type input "0"
type input "10"
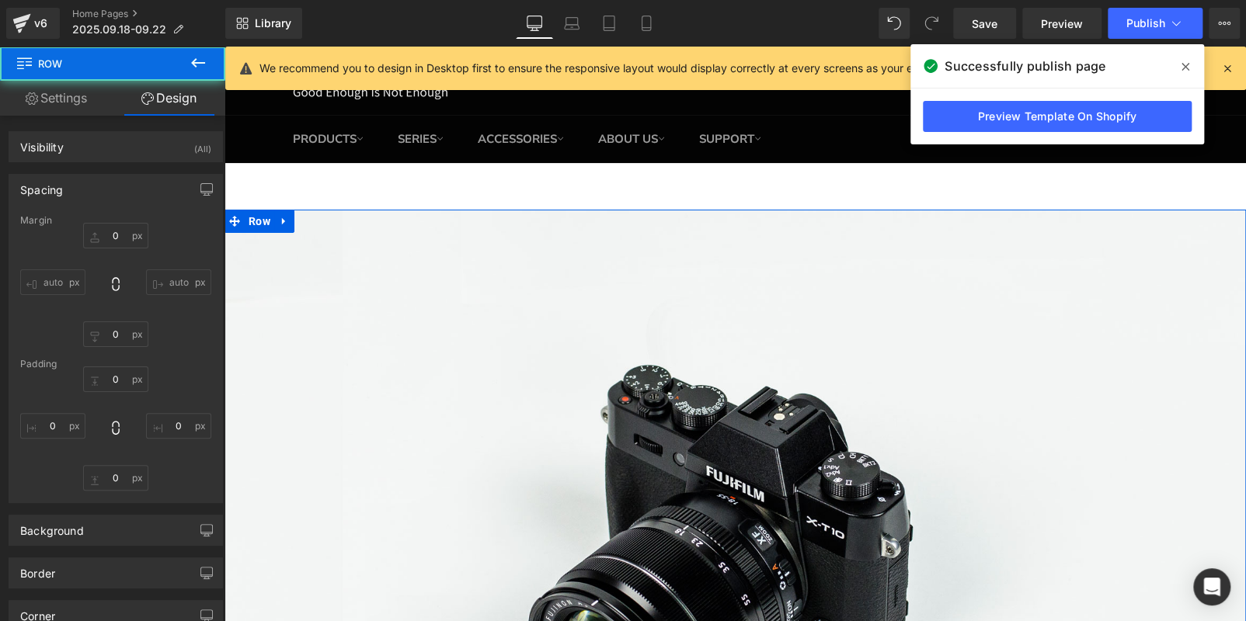
type input "0"
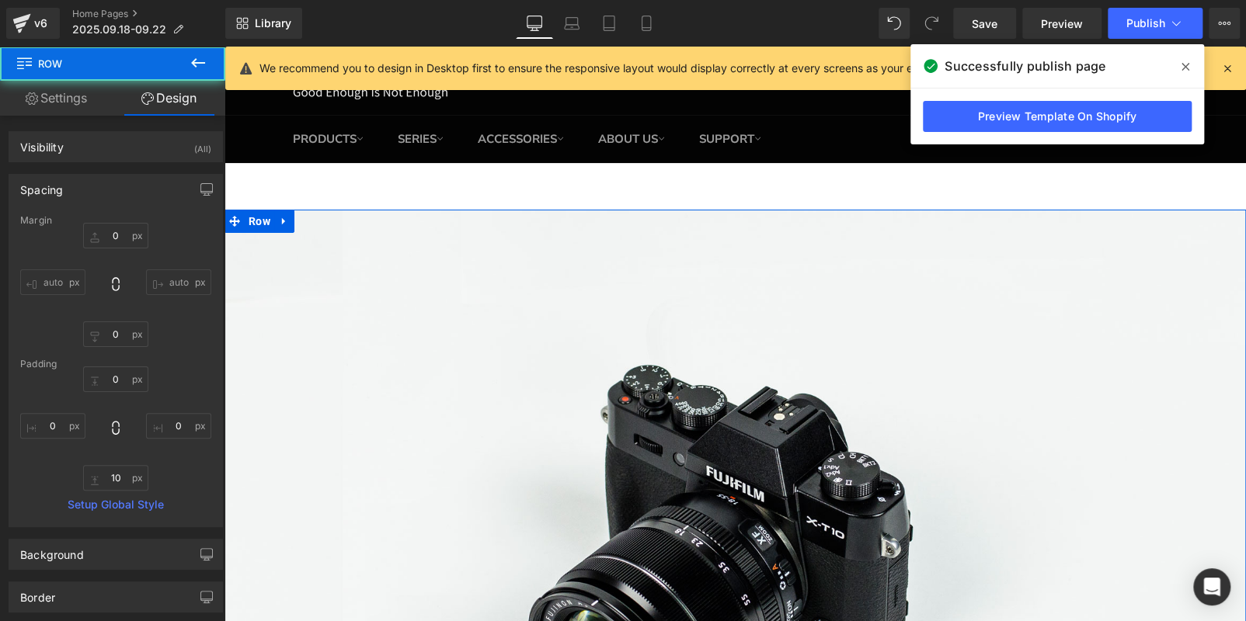
scroll to position [396, 0]
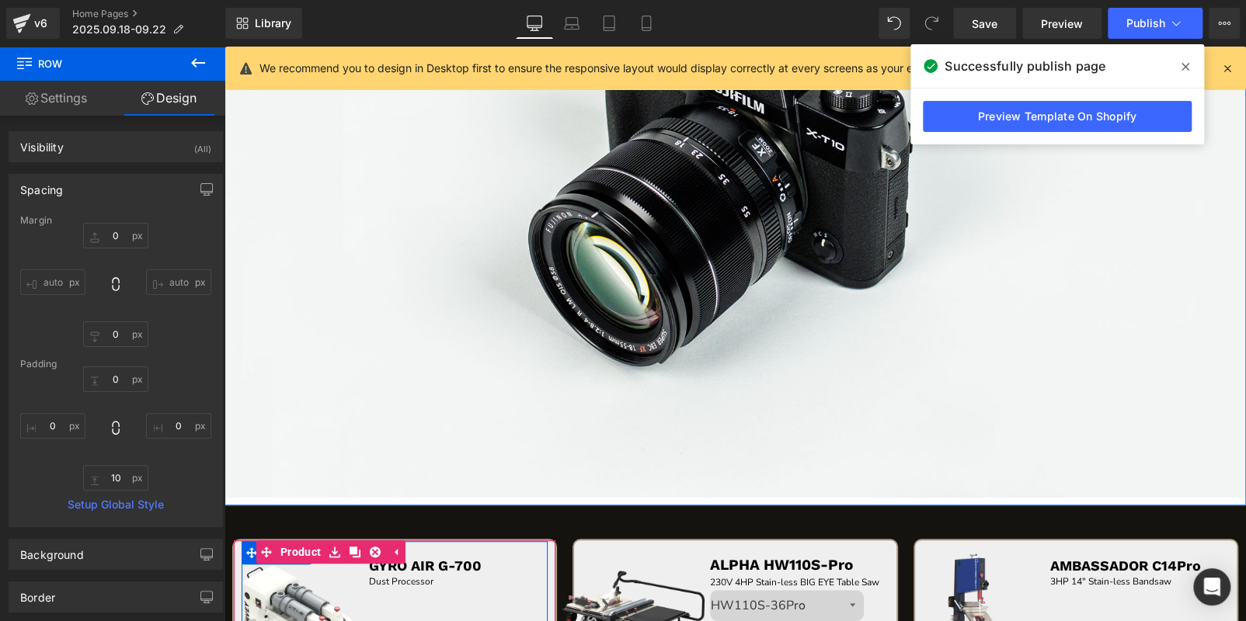
click at [1182, 64] on icon at bounding box center [1185, 67] width 8 height 8
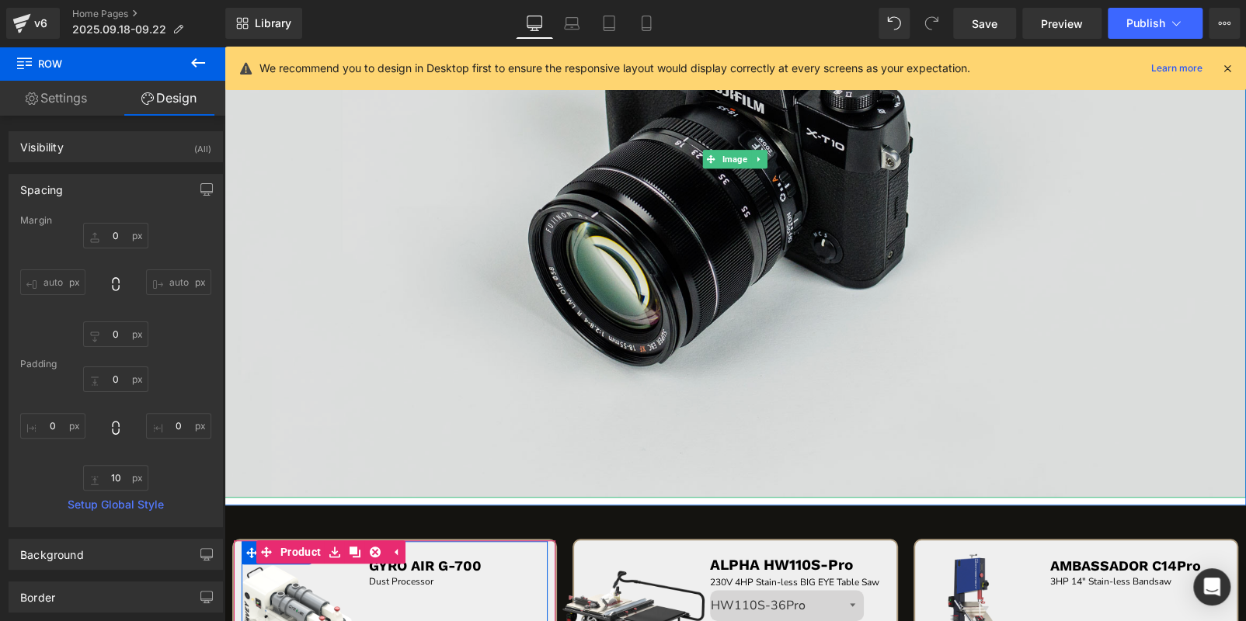
scroll to position [242, 0]
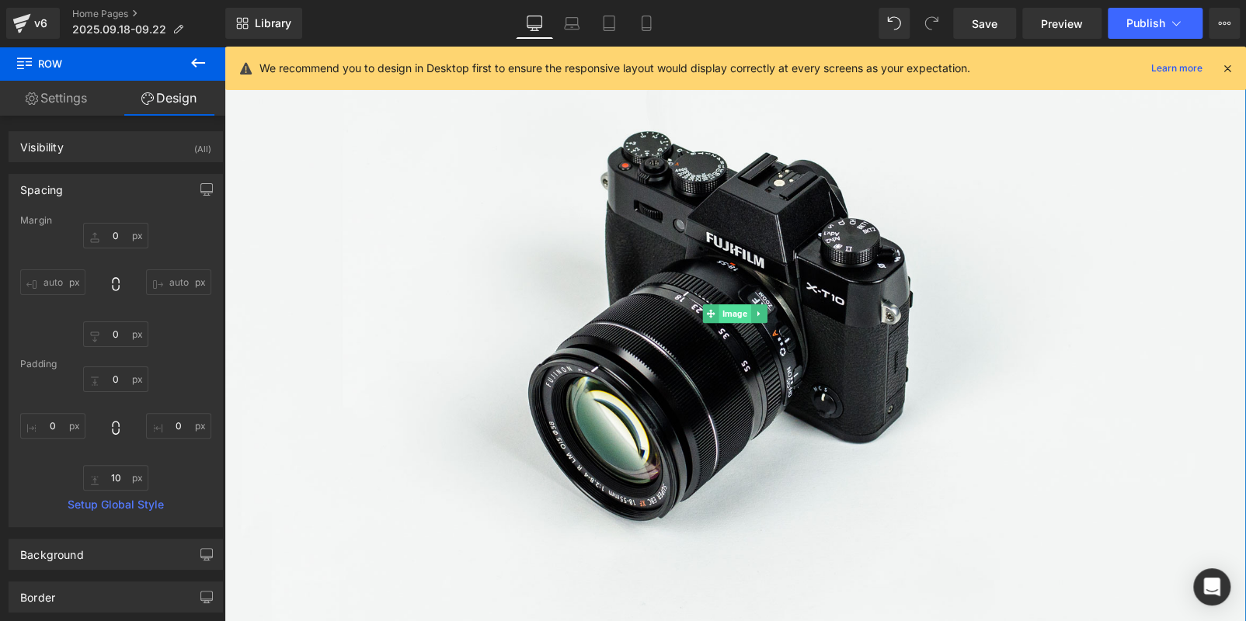
click at [724, 308] on span "Image" at bounding box center [735, 313] width 32 height 19
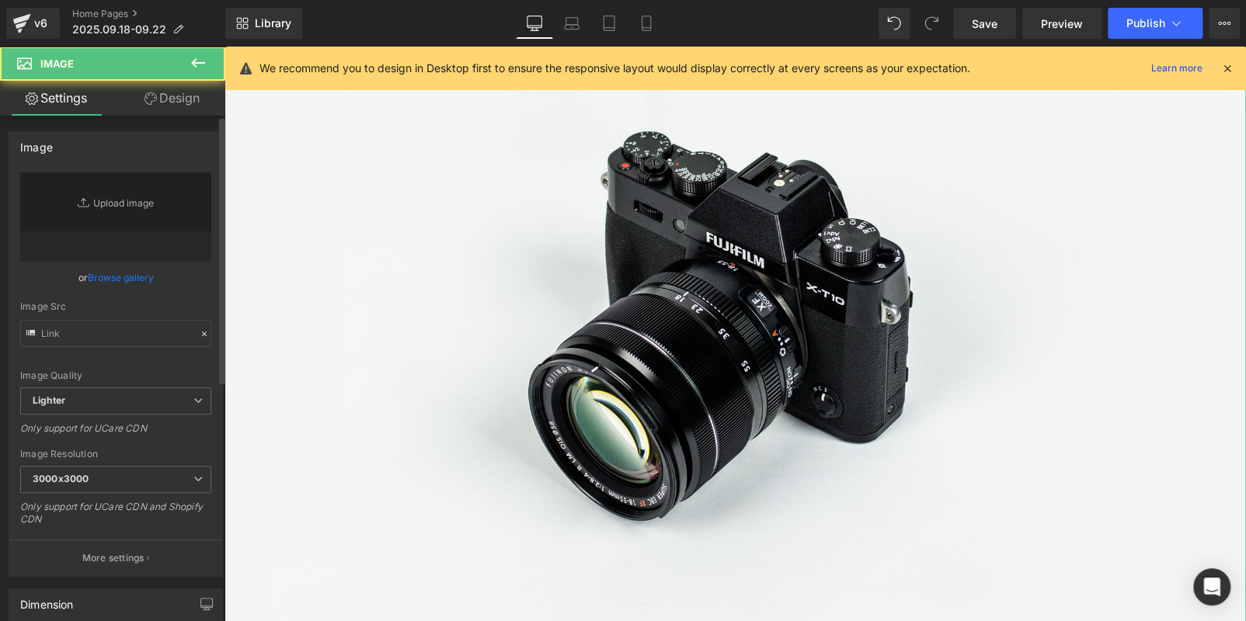
type input "//[DOMAIN_NAME][URL]"
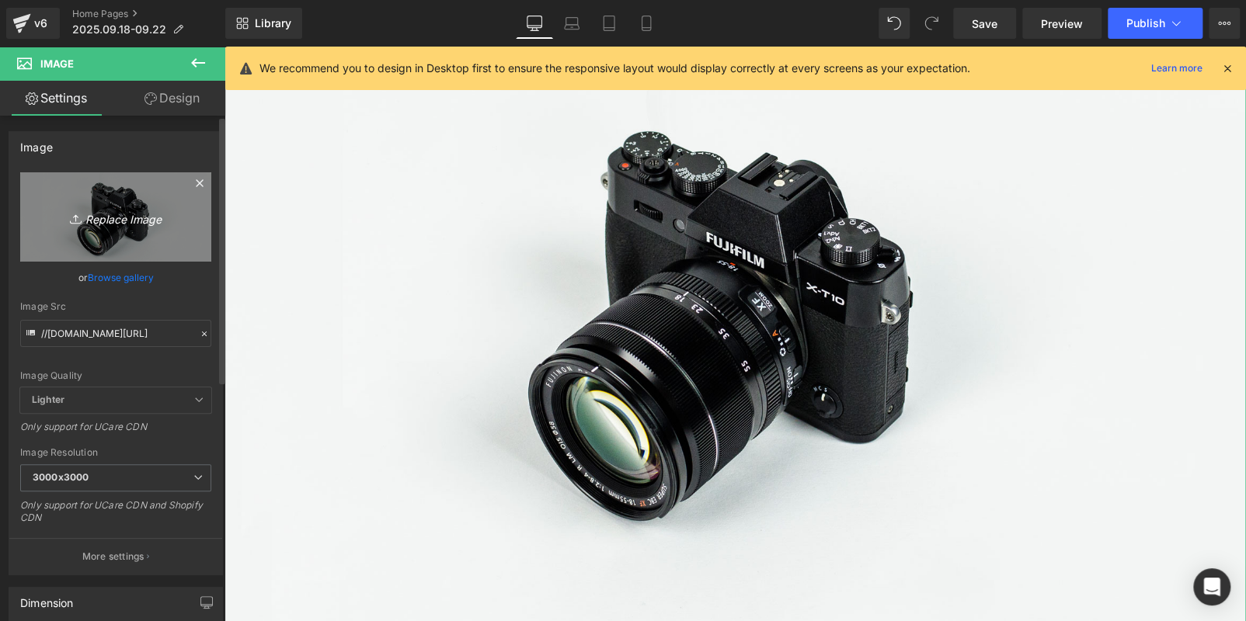
click at [132, 220] on icon "Replace Image" at bounding box center [116, 216] width 124 height 19
type input "C:\fakepath\banner.jpg"
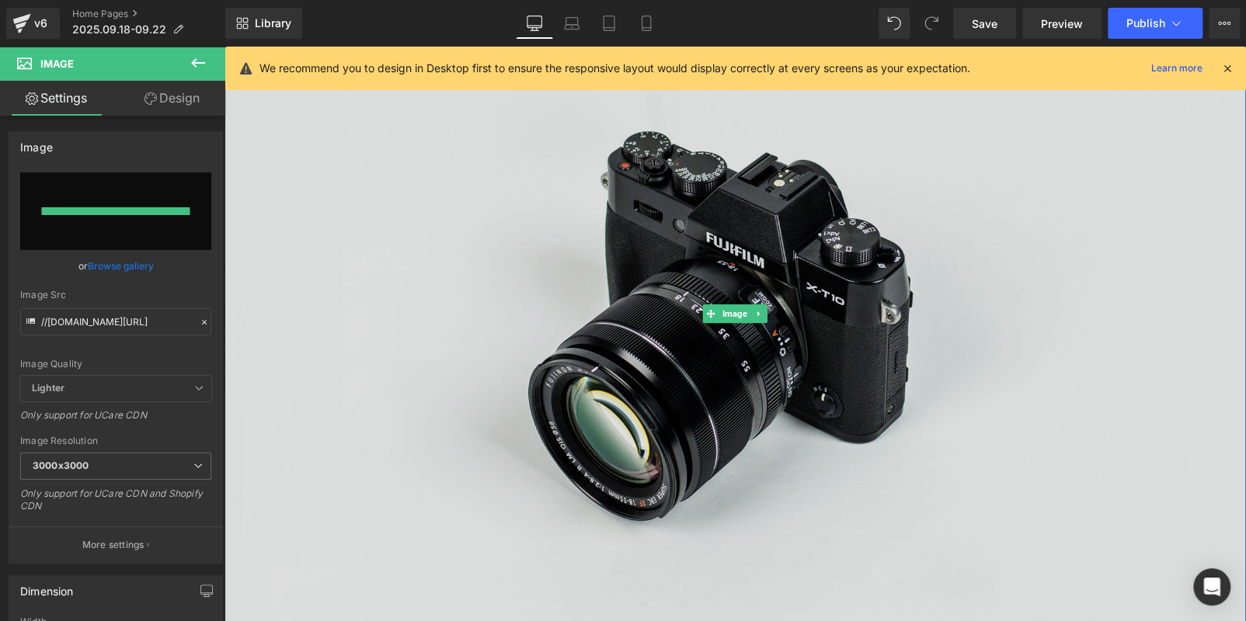
type input "https://ucarecdn.com/8901b223-108d-420b-99b2-17efacd76170/-/format/auto/-/previ…"
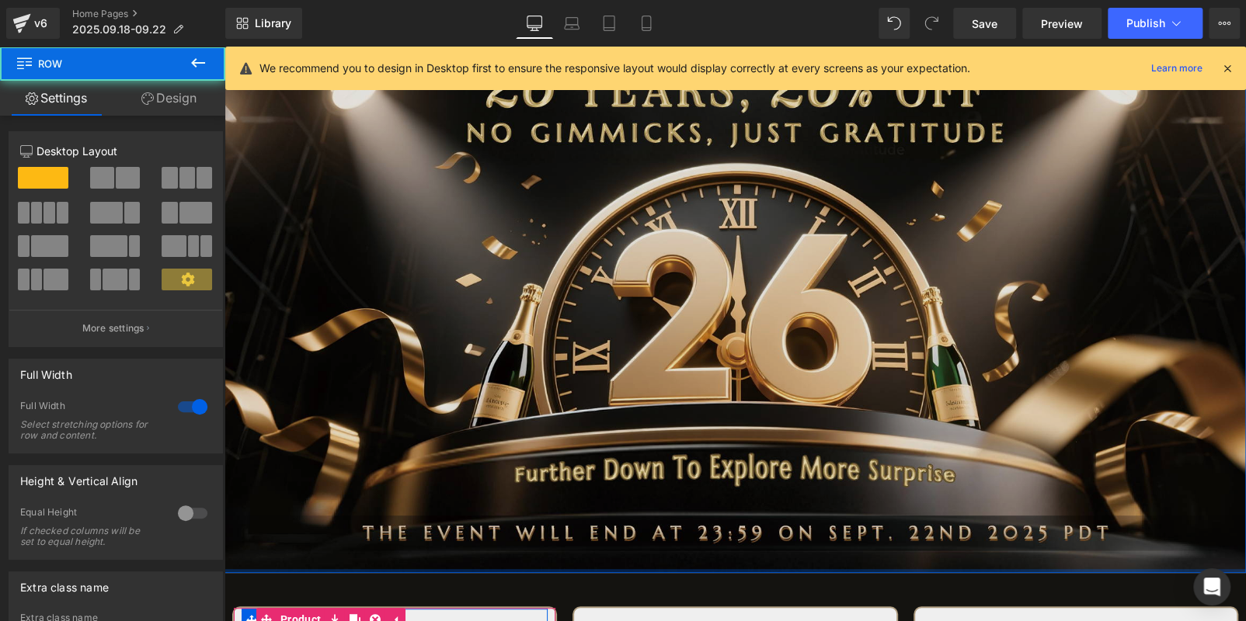
drag, startPoint x: 436, startPoint y: 579, endPoint x: 780, endPoint y: 321, distance: 429.3
click at [441, 545] on div "Image Row" at bounding box center [734, 275] width 1021 height 598
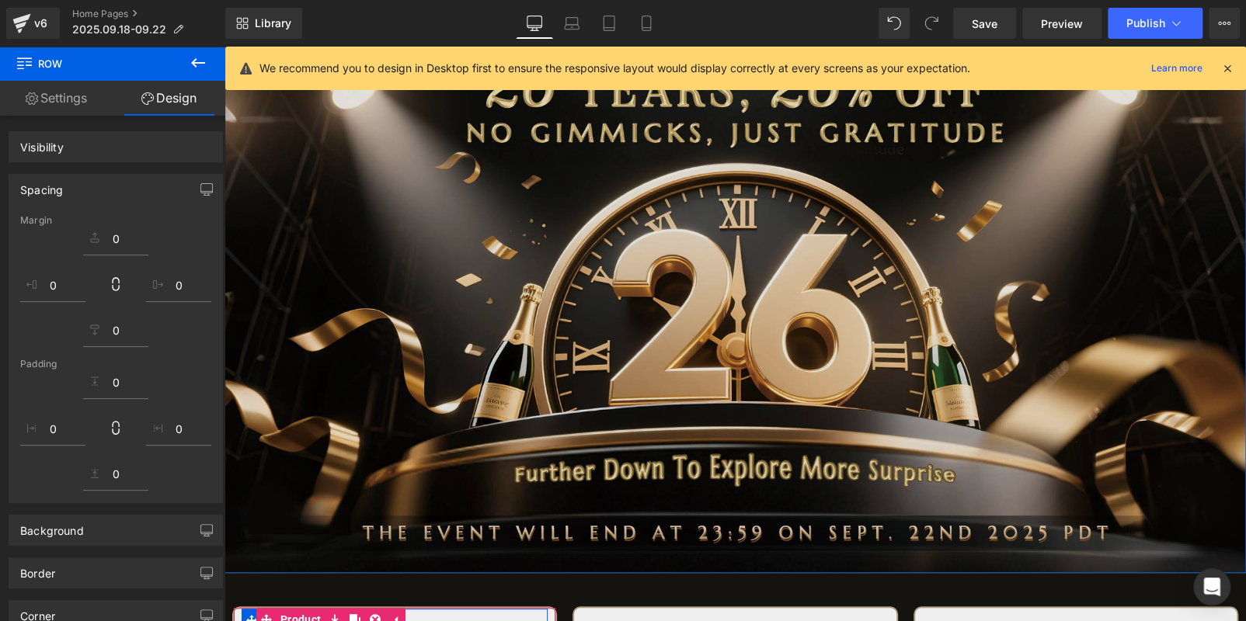
click at [566, 242] on img at bounding box center [734, 275] width 1021 height 598
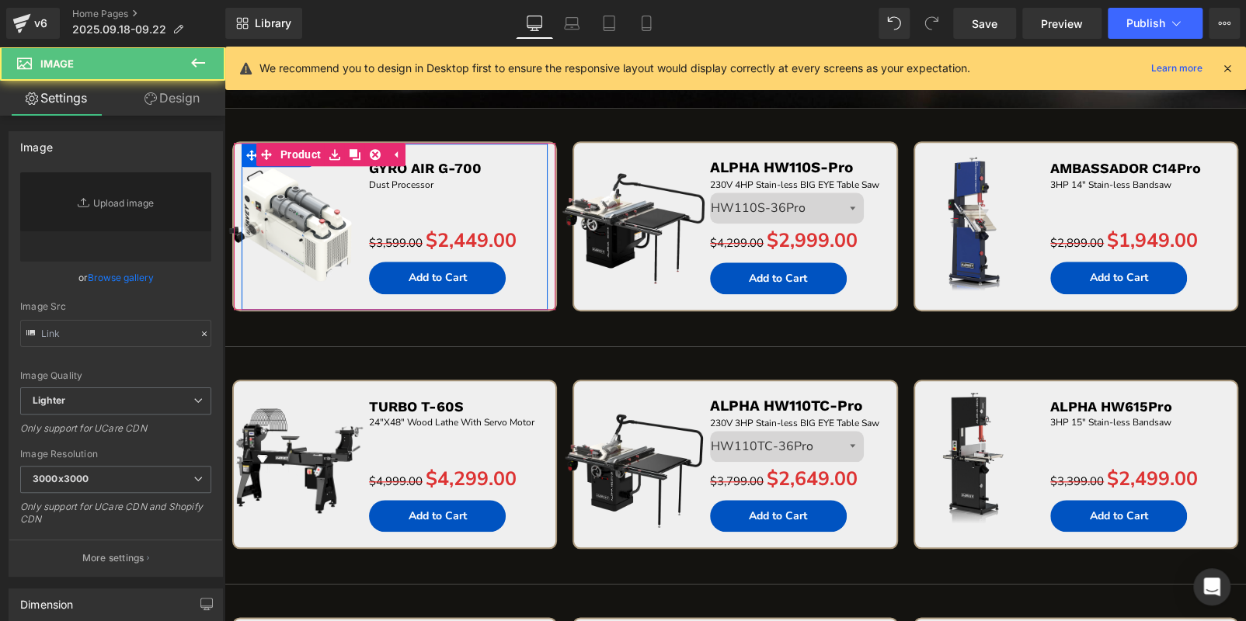
type input "https://ucarecdn.com/8901b223-108d-420b-99b2-17efacd76170/-/format/auto/-/previ…"
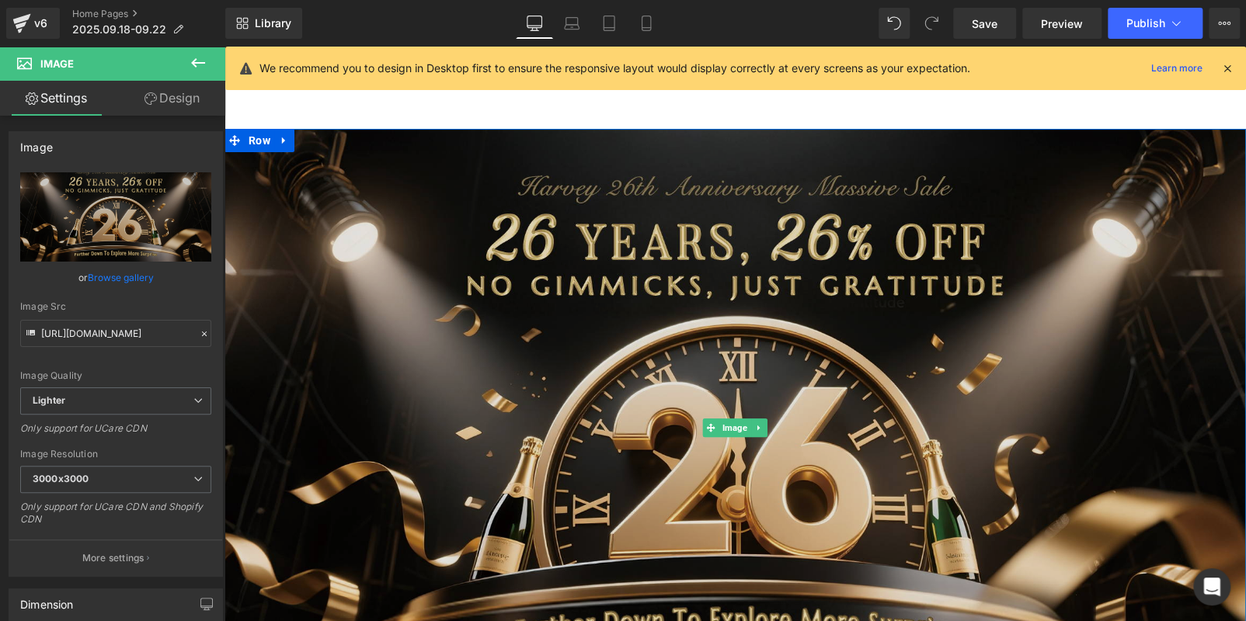
scroll to position [8, 0]
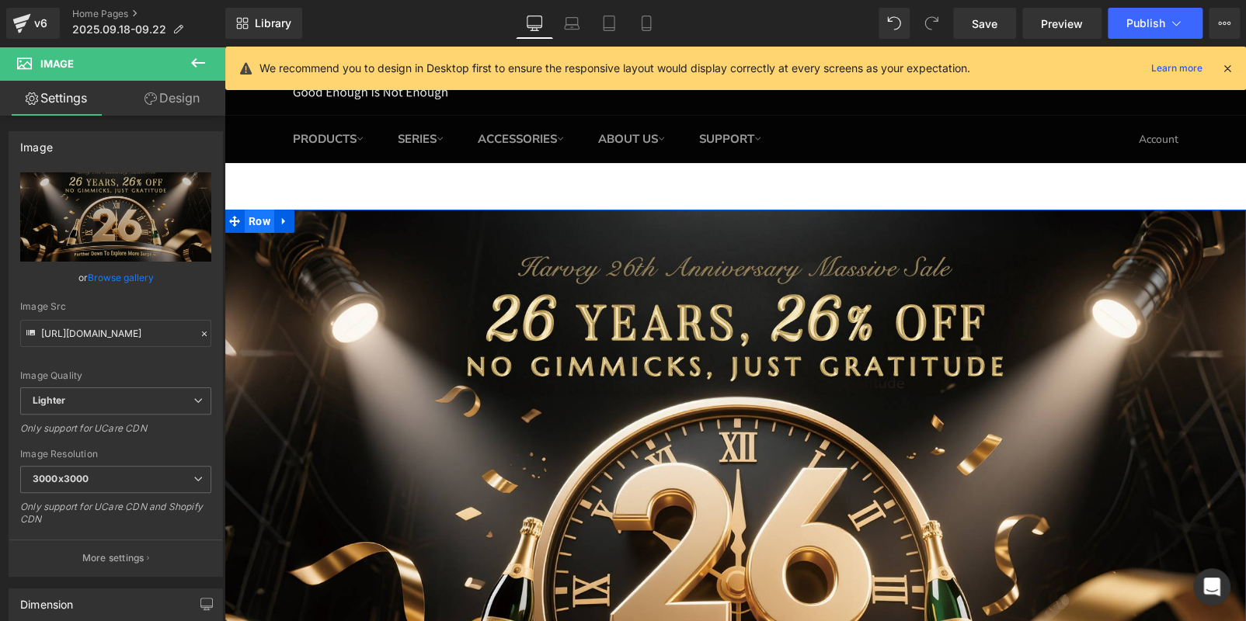
click at [255, 215] on span "Row" at bounding box center [260, 221] width 30 height 23
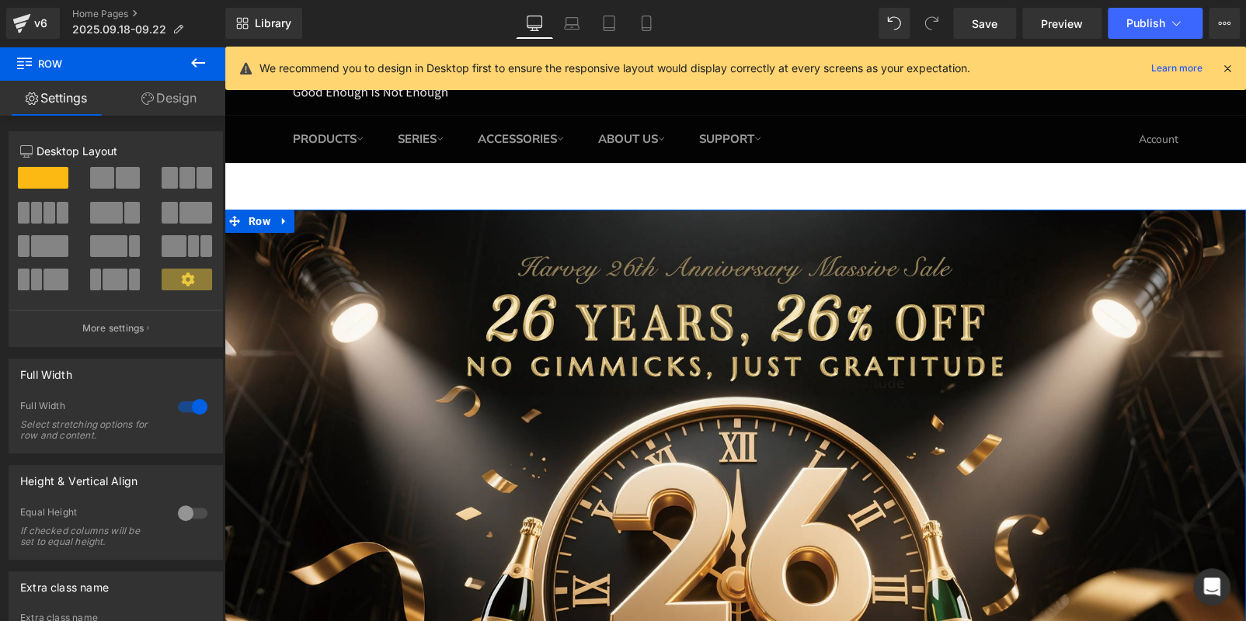
click at [182, 97] on link "Design" at bounding box center [169, 98] width 113 height 35
click at [0, 0] on div "Spacing" at bounding box center [0, 0] width 0 height 0
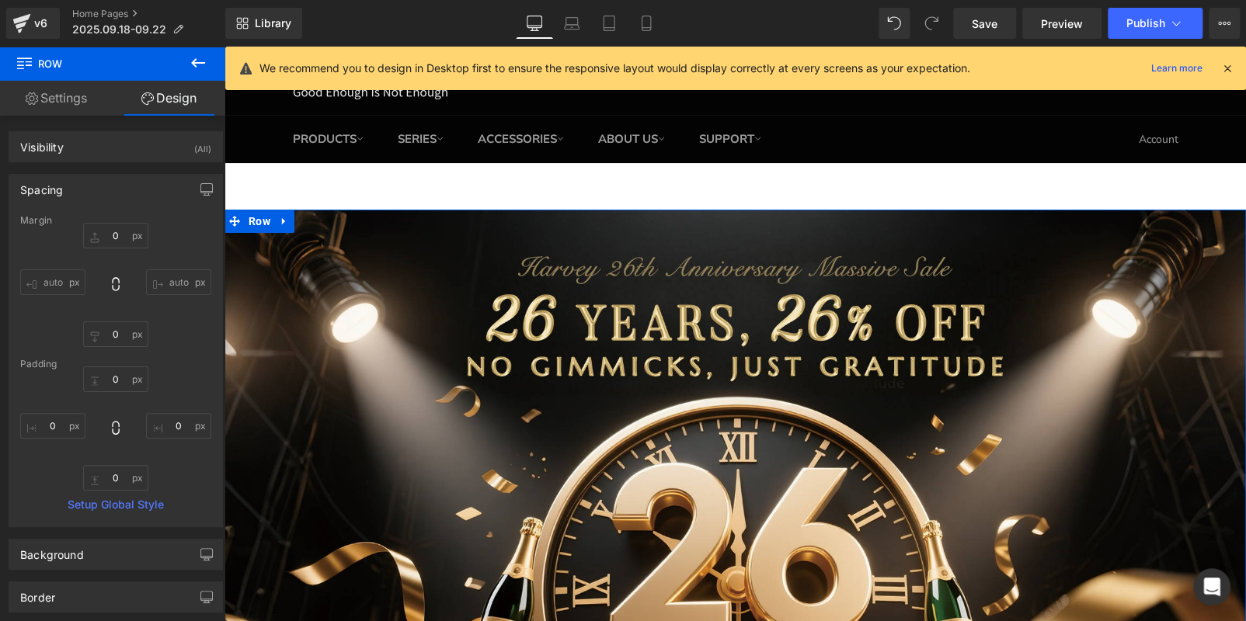
type input "0"
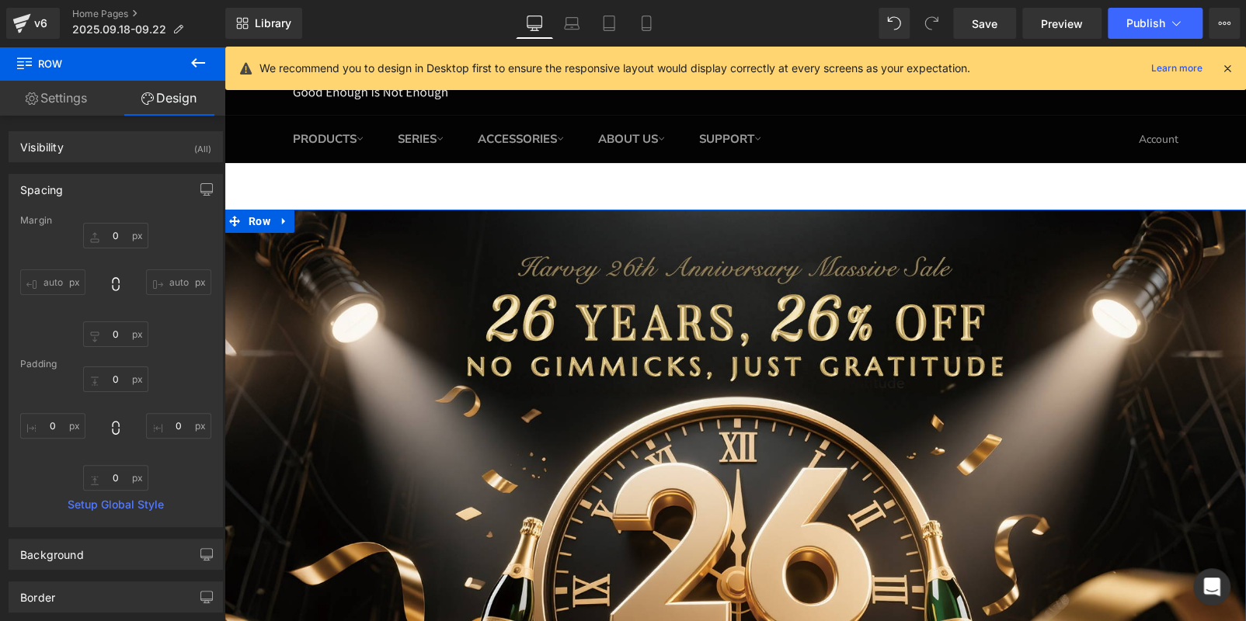
type input "0"
click at [117, 233] on input "0" at bounding box center [115, 236] width 65 height 26
type input "-60"
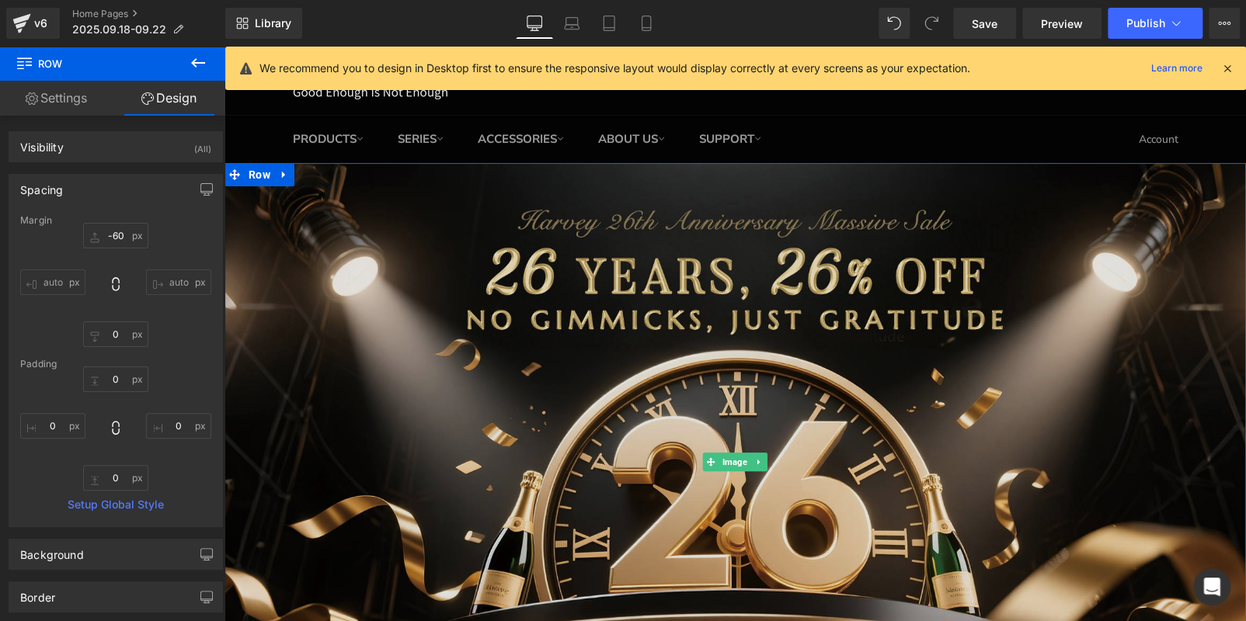
click at [556, 371] on img at bounding box center [734, 462] width 1021 height 598
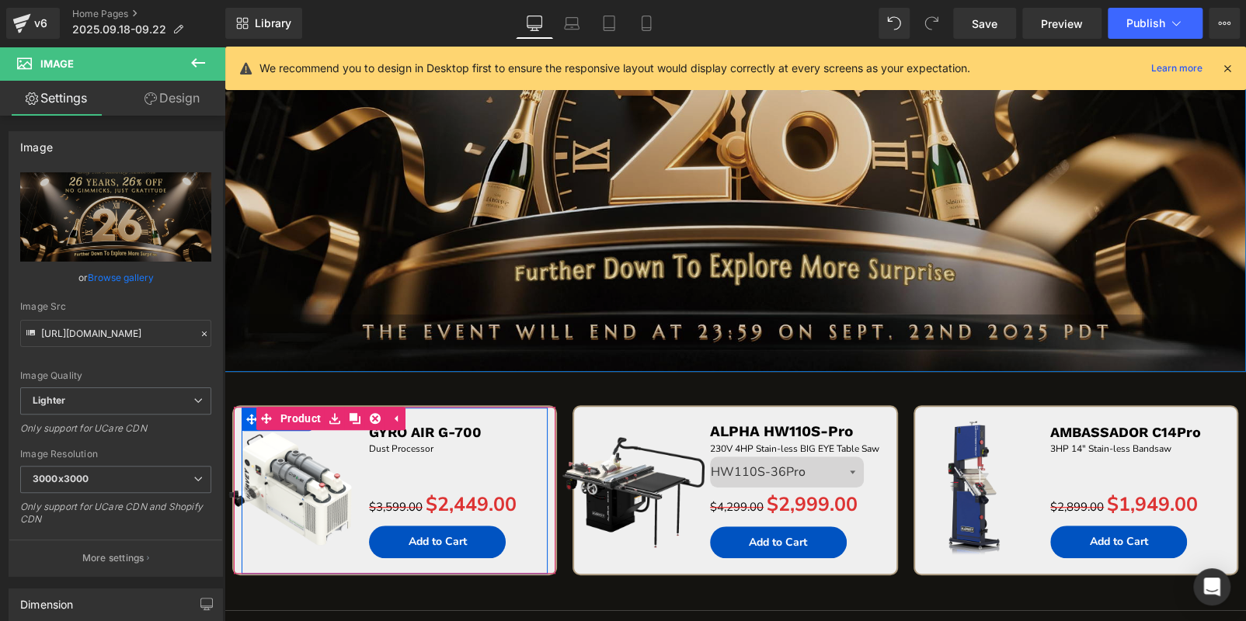
scroll to position [318, 0]
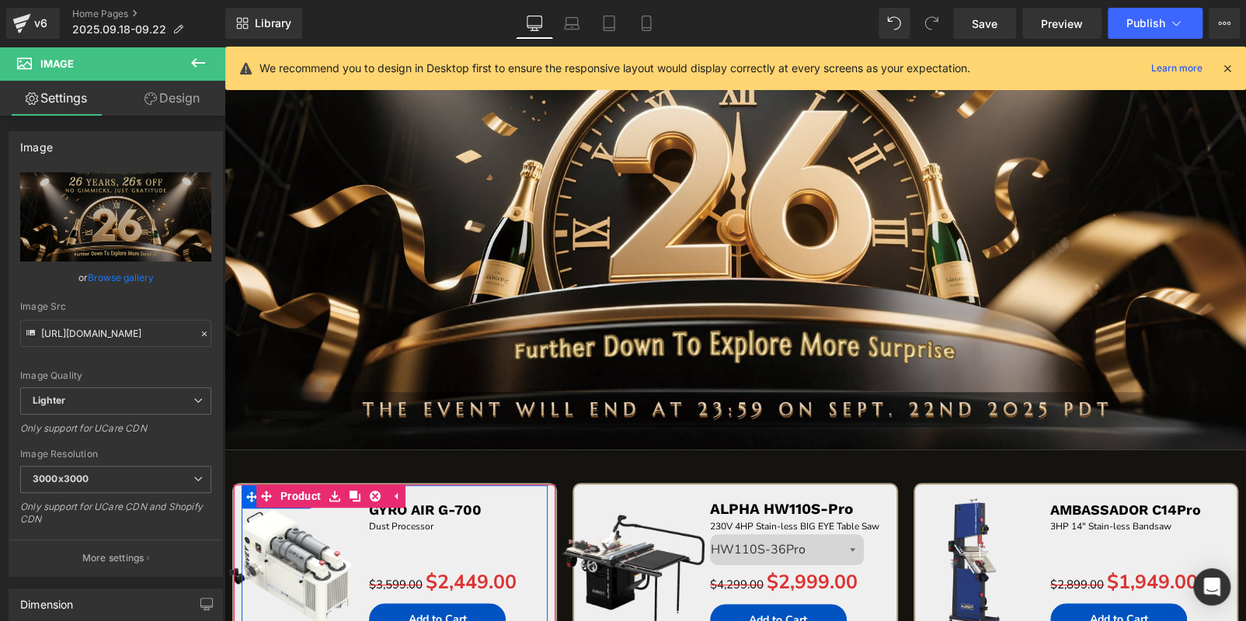
click at [1221, 62] on icon at bounding box center [1227, 68] width 14 height 14
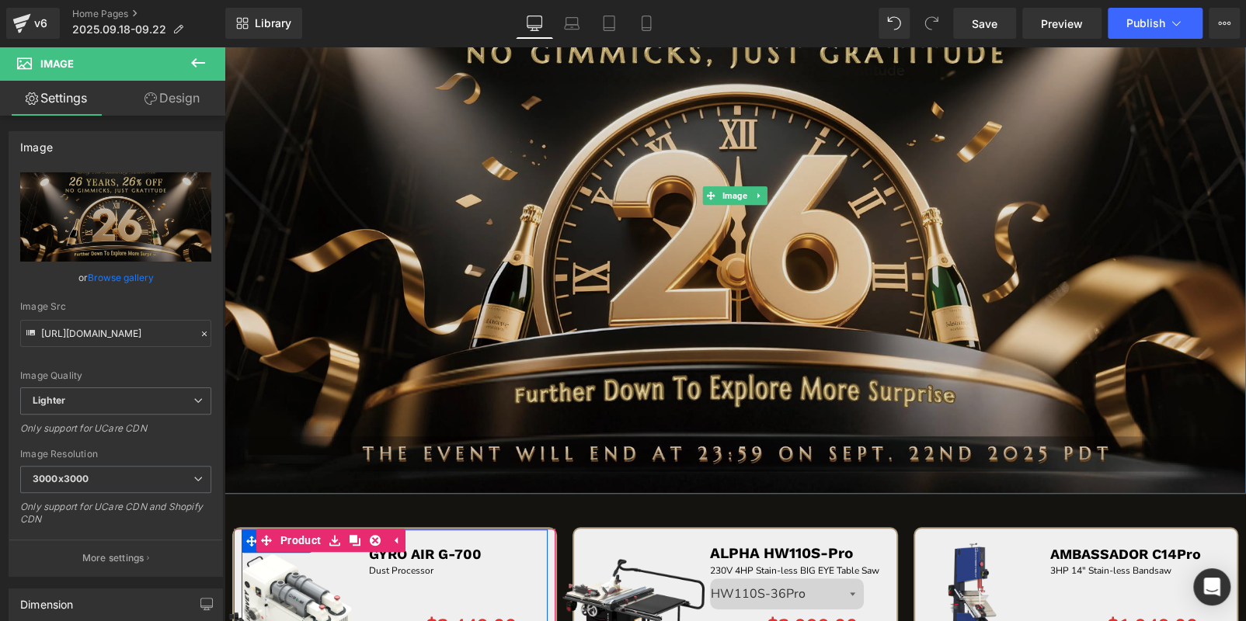
scroll to position [164, 0]
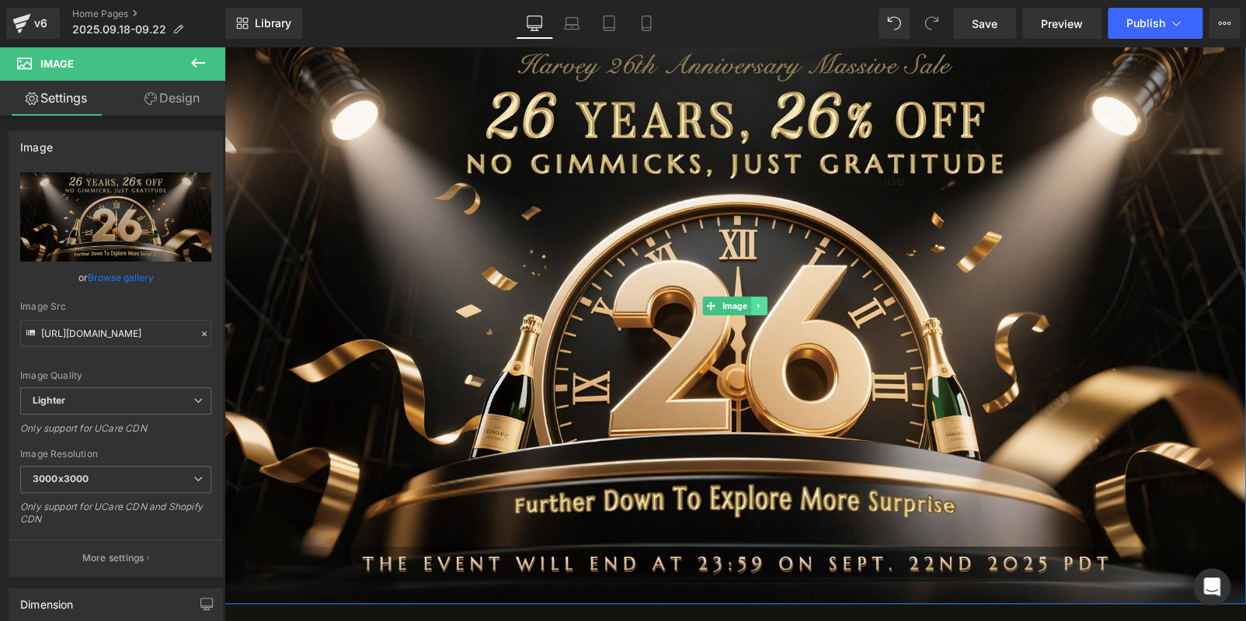
click at [755, 301] on icon at bounding box center [759, 305] width 9 height 9
click at [747, 303] on icon at bounding box center [750, 305] width 9 height 9
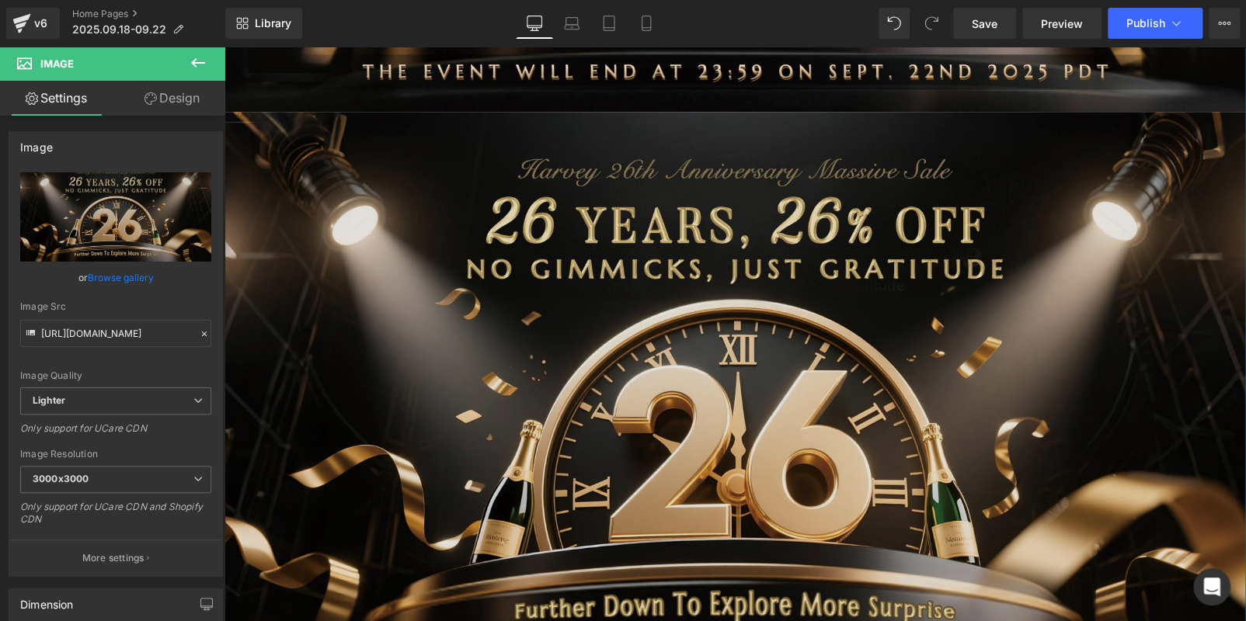
scroll to position [659, 0]
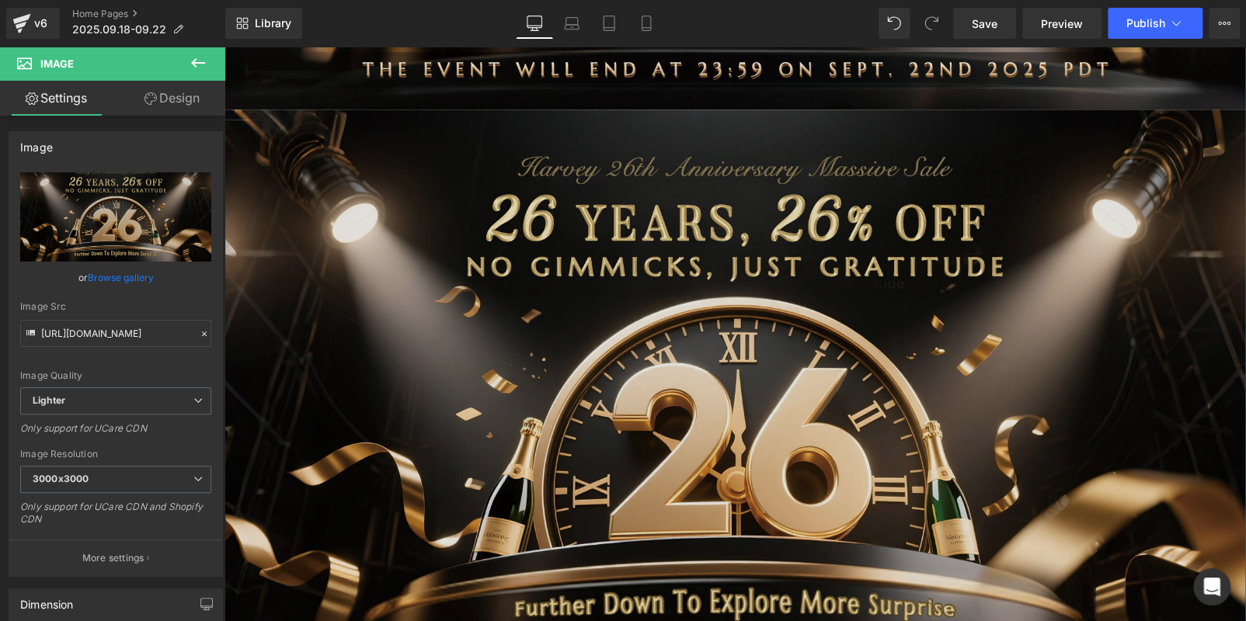
click at [623, 307] on img at bounding box center [734, 408] width 1021 height 598
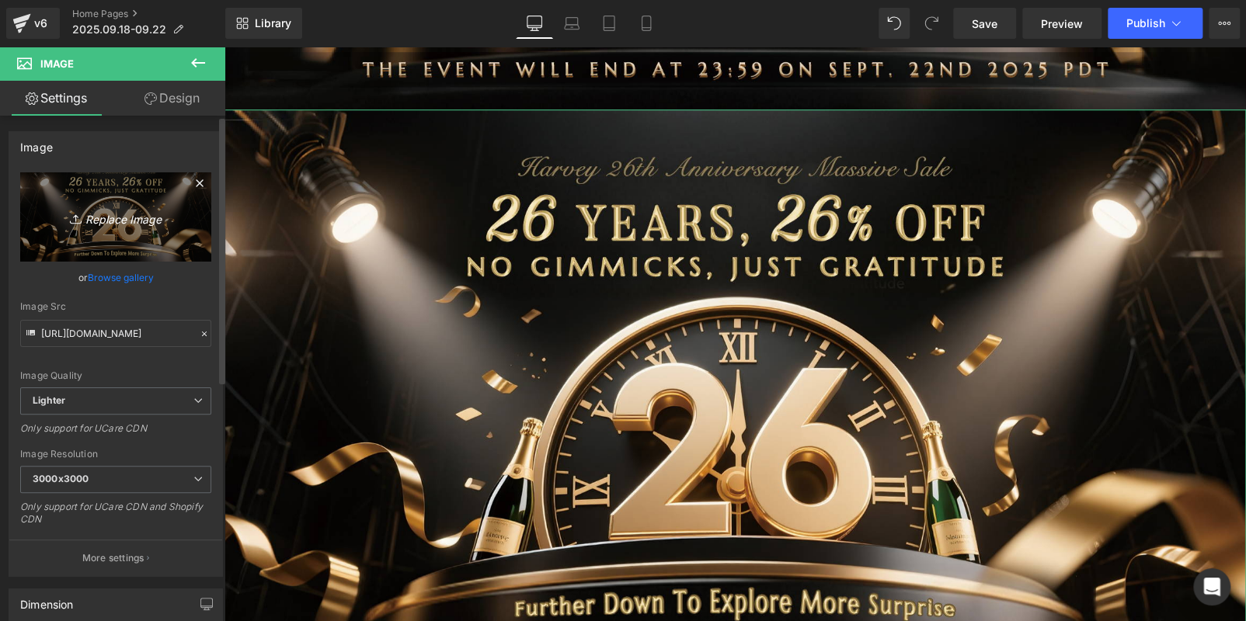
click at [120, 225] on icon "Replace Image" at bounding box center [116, 216] width 124 height 19
type input "C:\fakepath\edm_02.jpg"
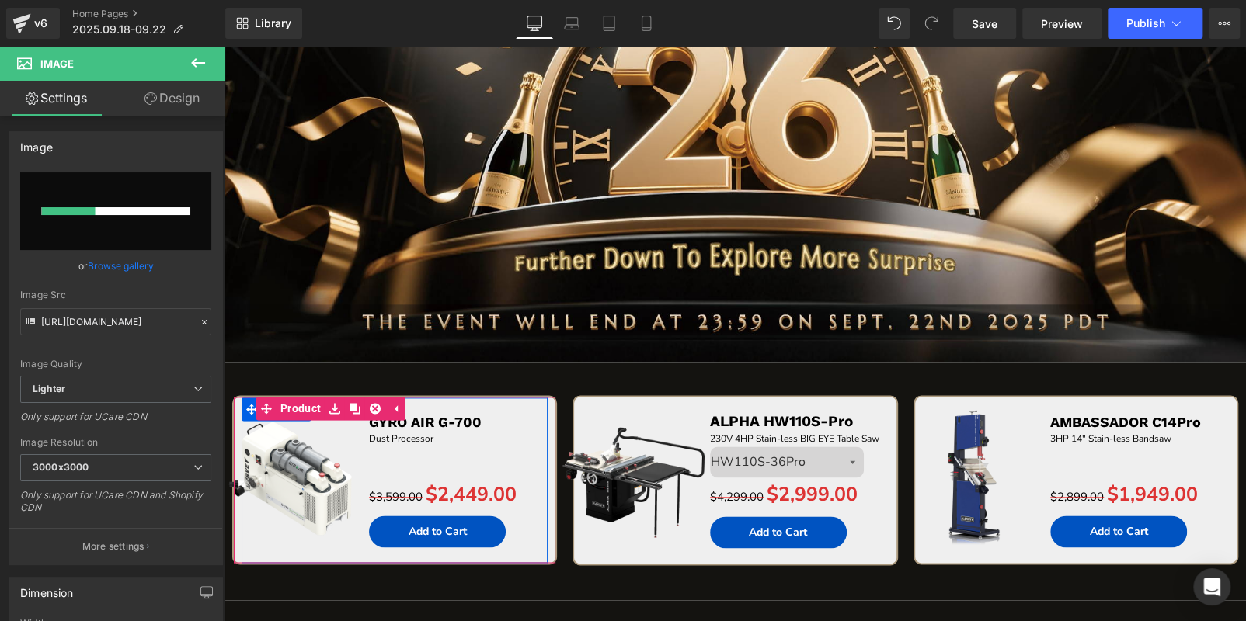
scroll to position [1048, 0]
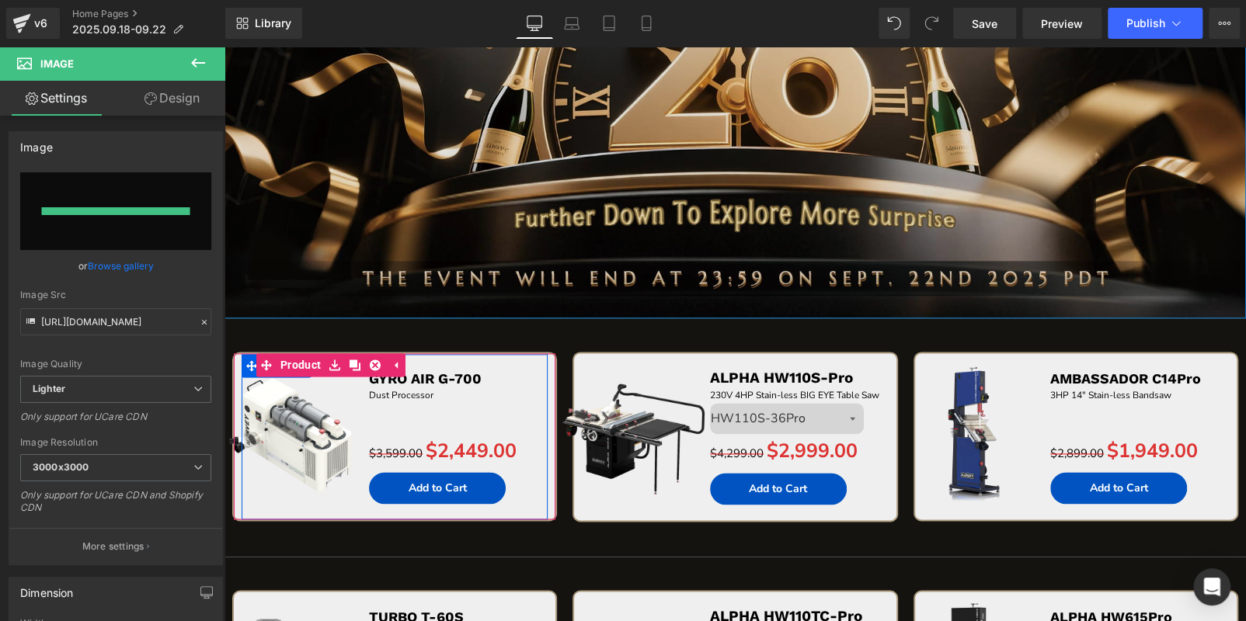
type input "https://ucarecdn.com/8188ce9f-8589-407d-a170-cd18dfd84417/-/format/auto/-/previ…"
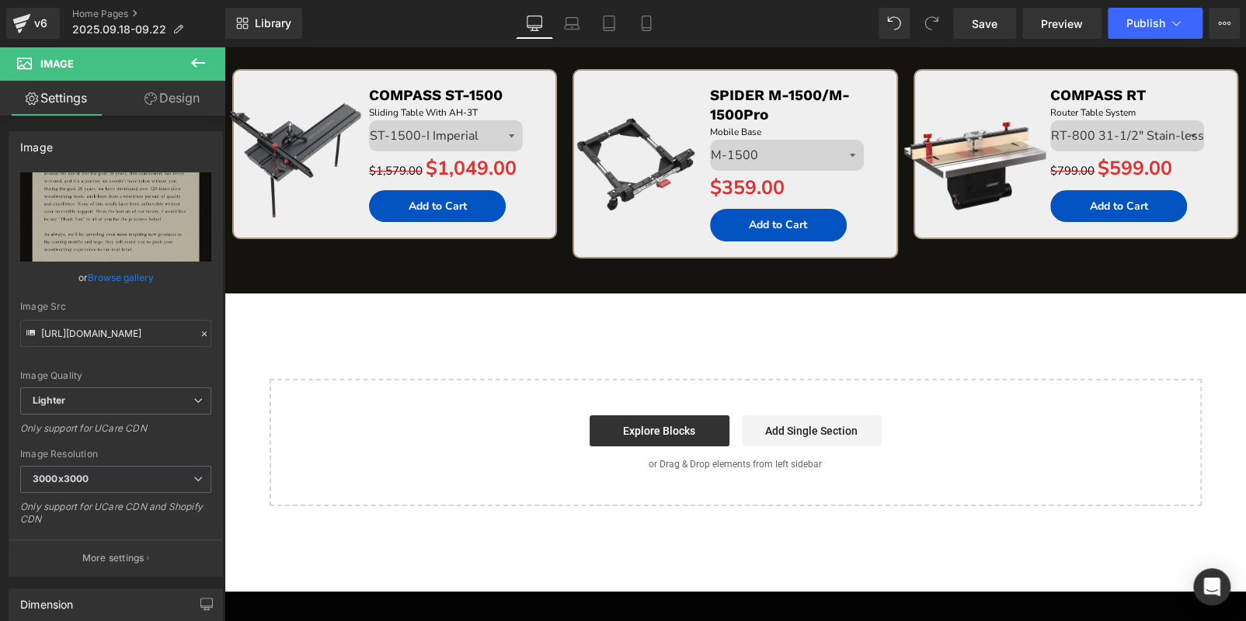
scroll to position [3300, 0]
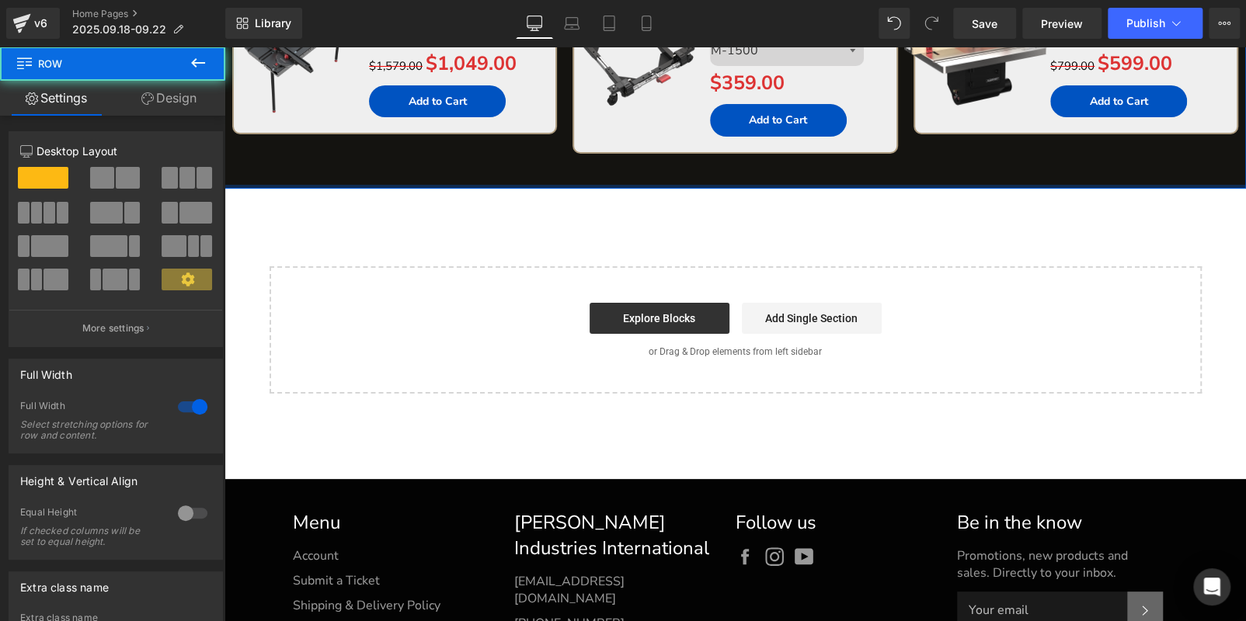
drag, startPoint x: 346, startPoint y: 185, endPoint x: 353, endPoint y: 162, distance: 23.6
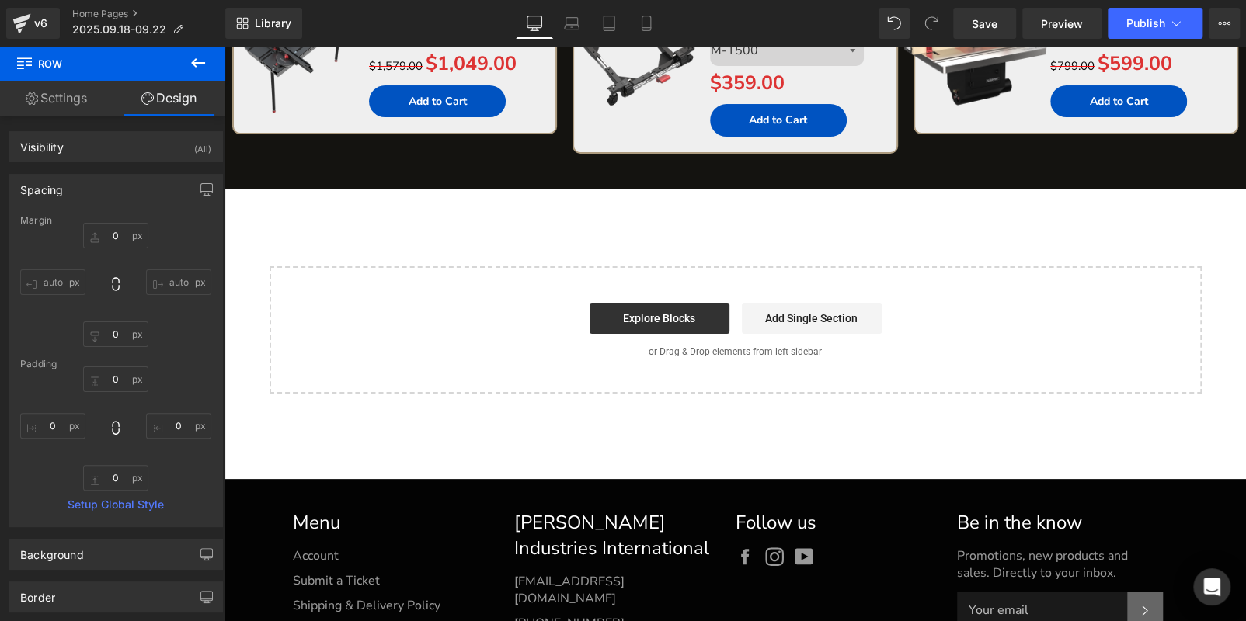
click at [192, 61] on icon at bounding box center [198, 63] width 19 height 19
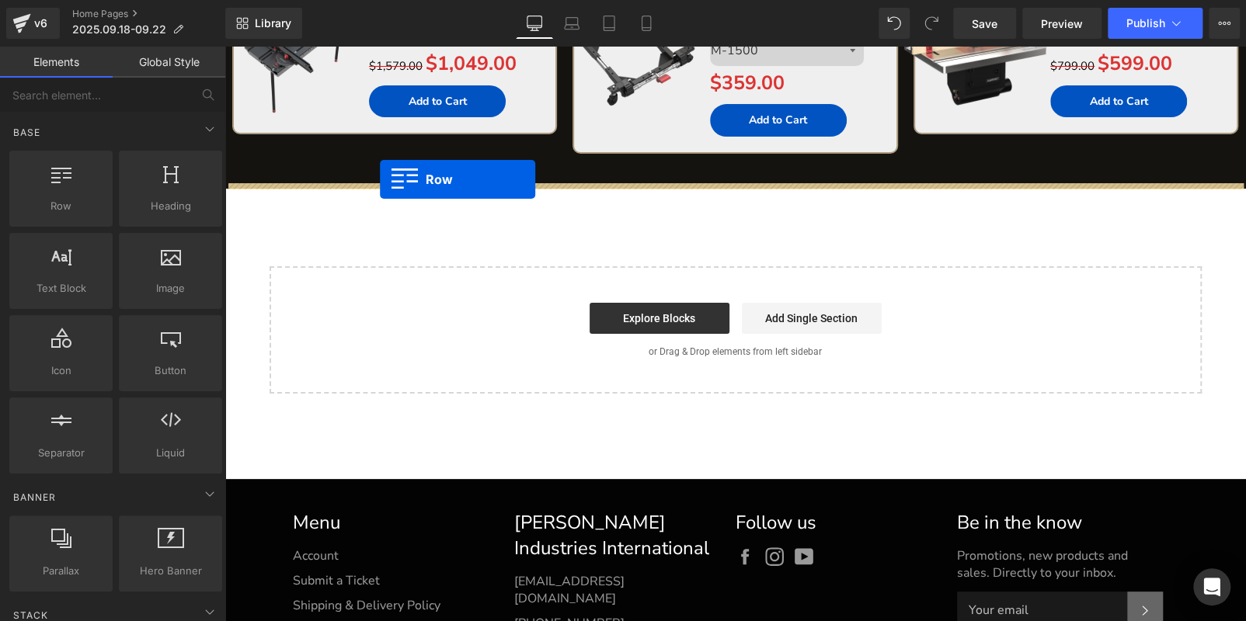
drag, startPoint x: 427, startPoint y: 239, endPoint x: 380, endPoint y: 179, distance: 76.3
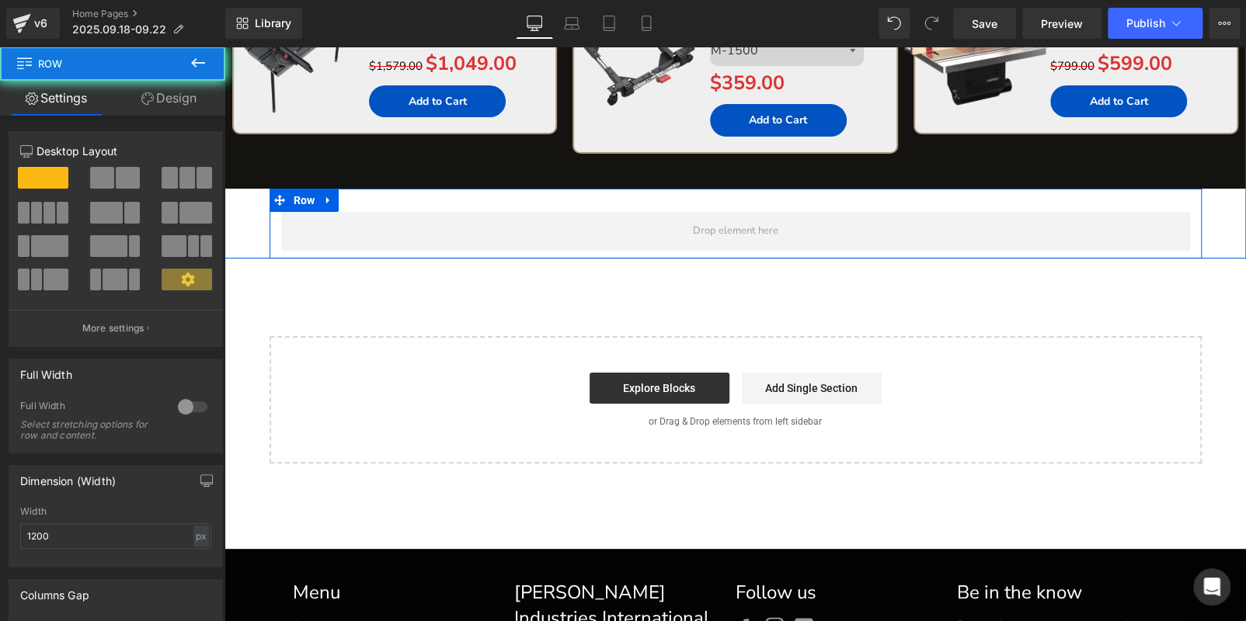
click at [350, 228] on span at bounding box center [735, 231] width 909 height 39
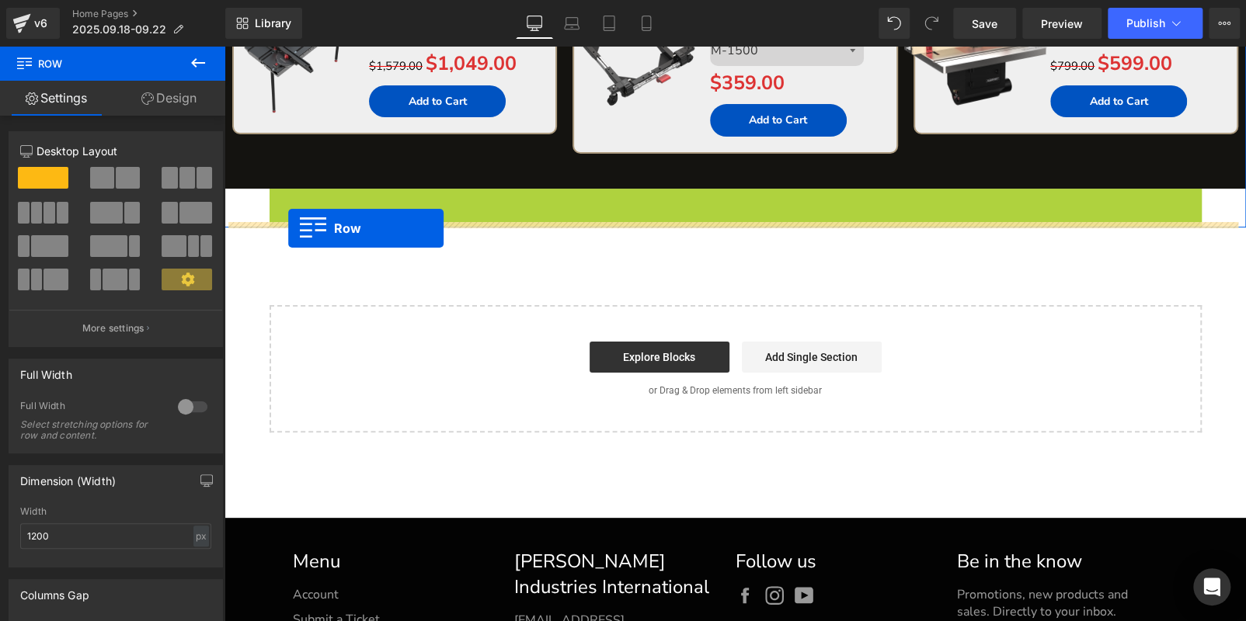
drag, startPoint x: 268, startPoint y: 190, endPoint x: 288, endPoint y: 228, distance: 43.1
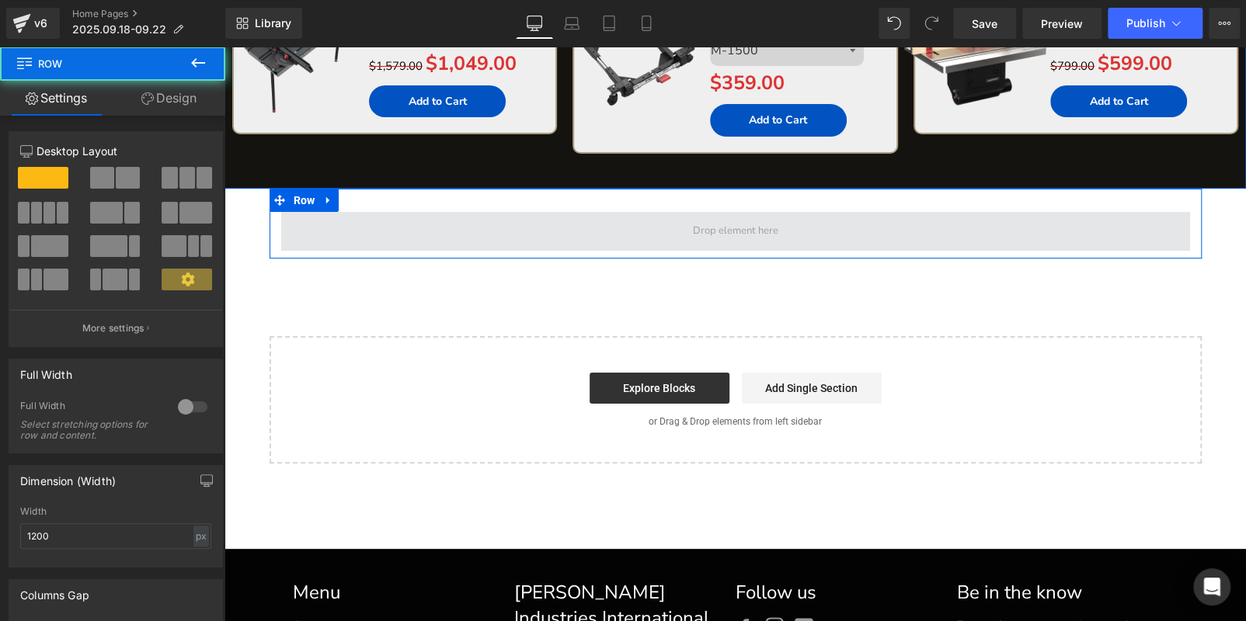
click at [392, 219] on span at bounding box center [735, 231] width 909 height 39
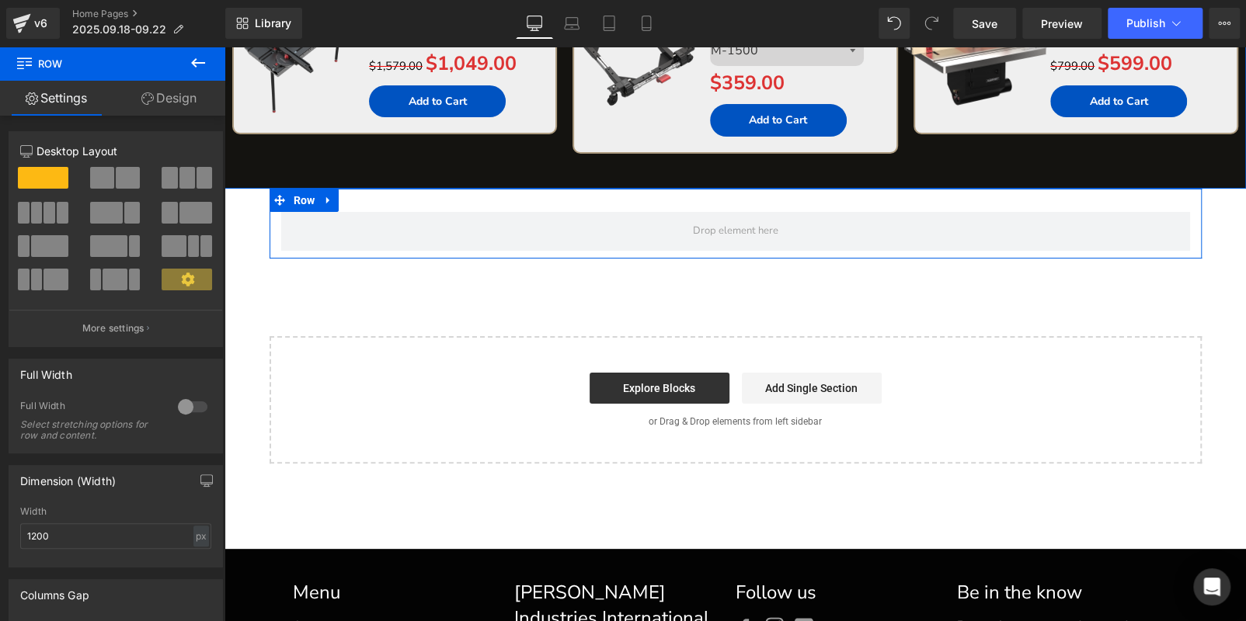
click at [189, 409] on div at bounding box center [192, 407] width 37 height 25
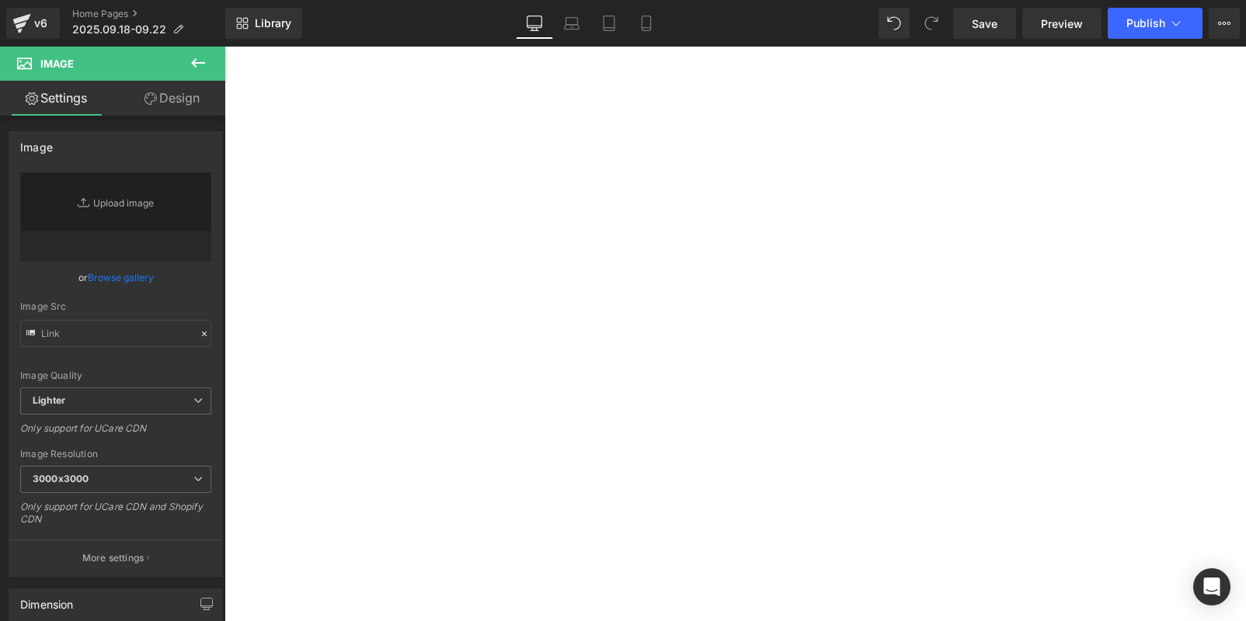
type input "//[DOMAIN_NAME][URL]"
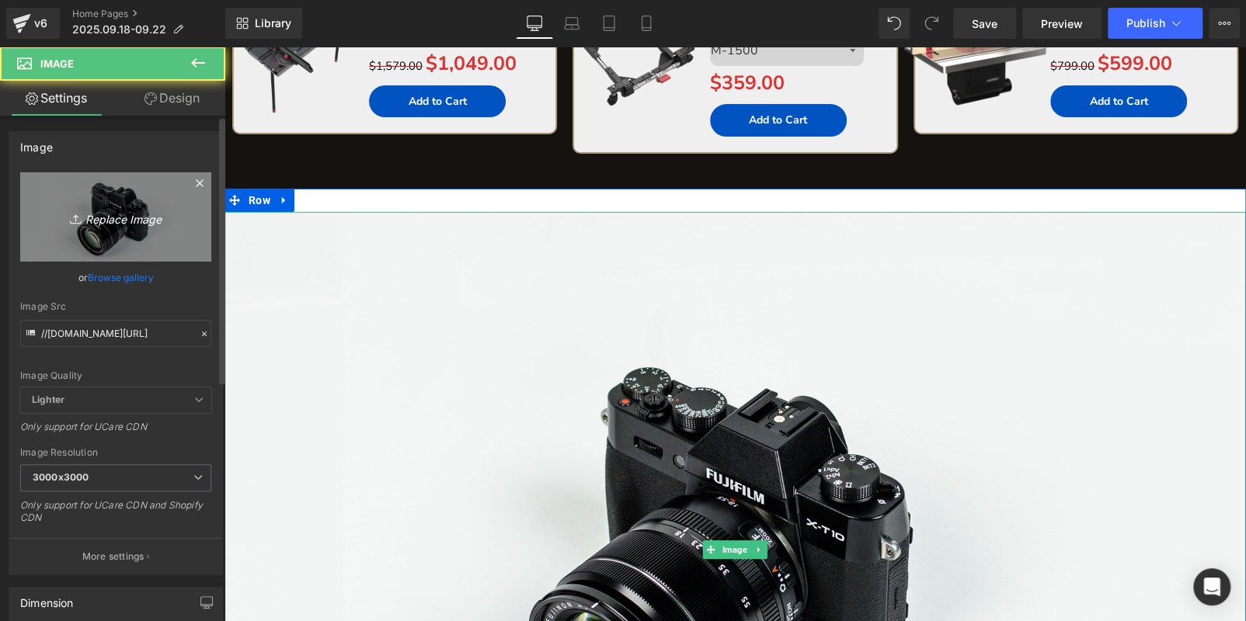
scroll to position [3300, 0]
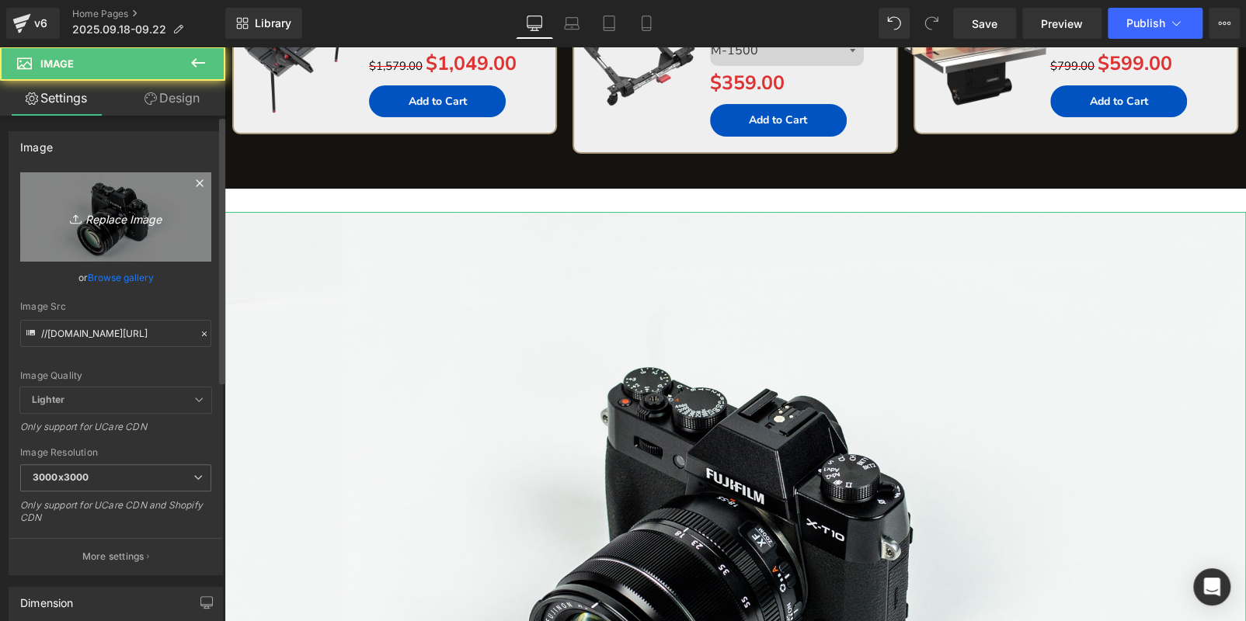
click at [123, 209] on icon "Replace Image" at bounding box center [116, 216] width 124 height 19
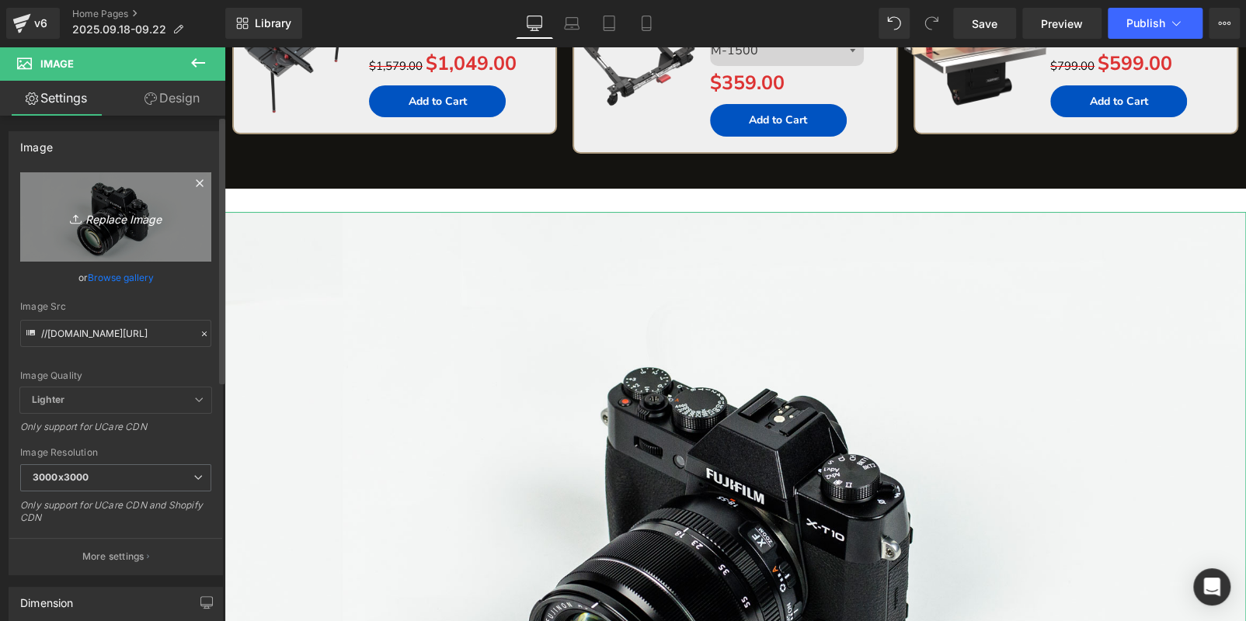
type input "C:\fakepath\edm_05.jpg"
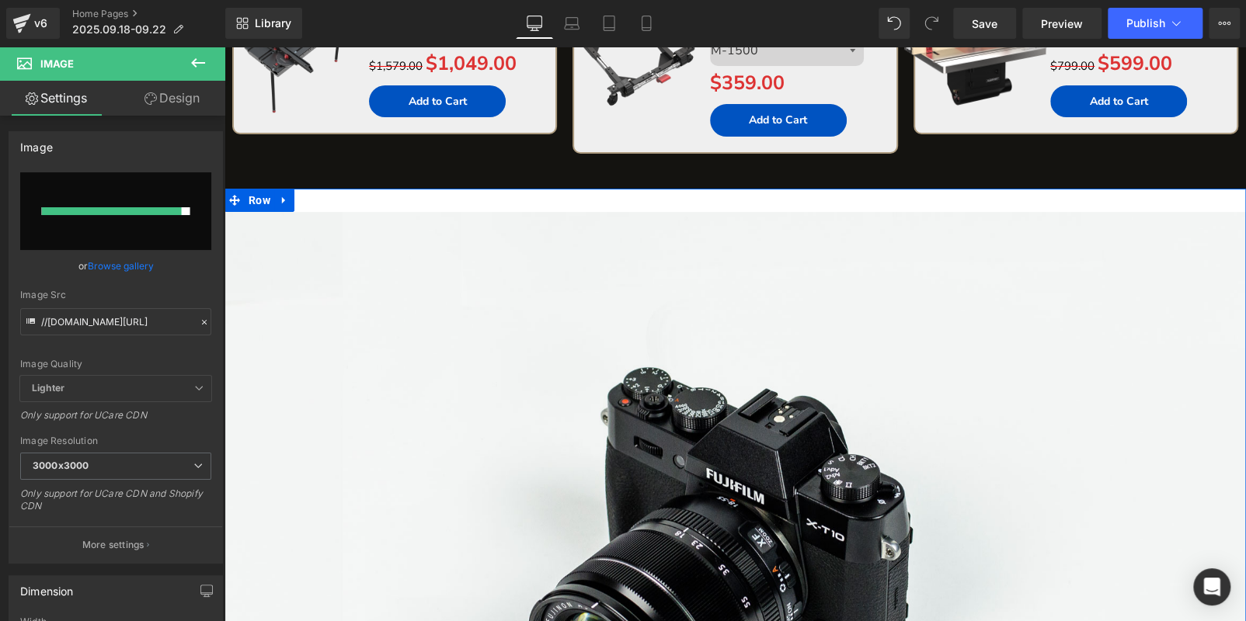
type input "[URL][DOMAIN_NAME]"
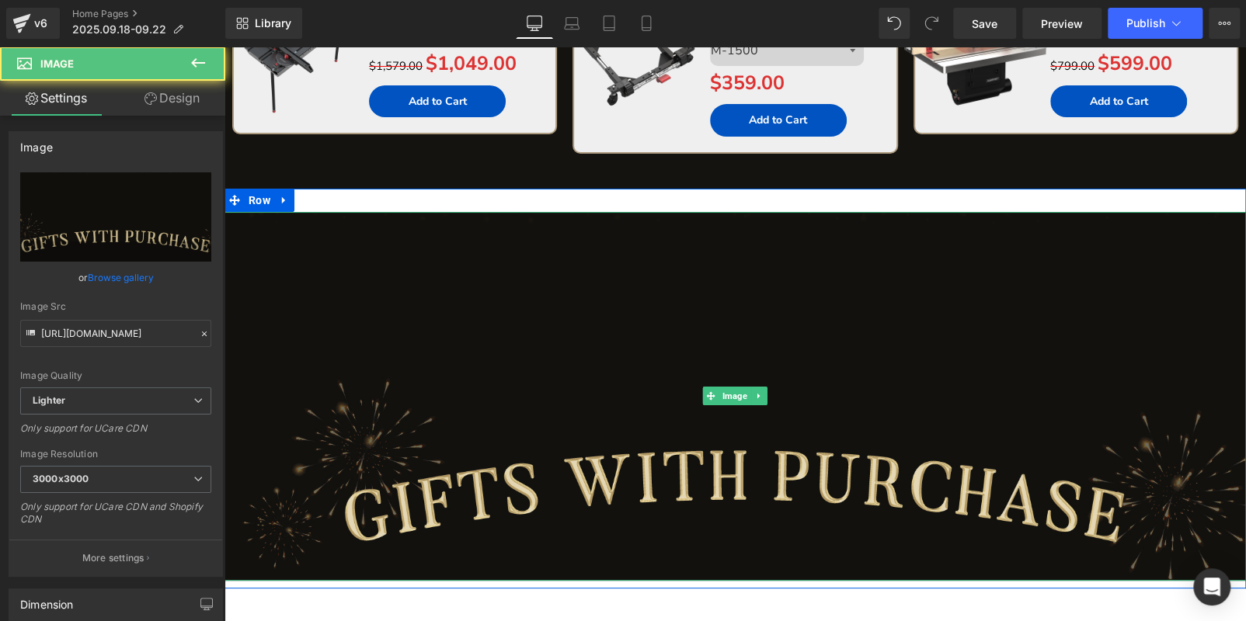
drag, startPoint x: 738, startPoint y: 440, endPoint x: 627, endPoint y: 426, distance: 111.2
click at [737, 440] on img at bounding box center [734, 396] width 1021 height 369
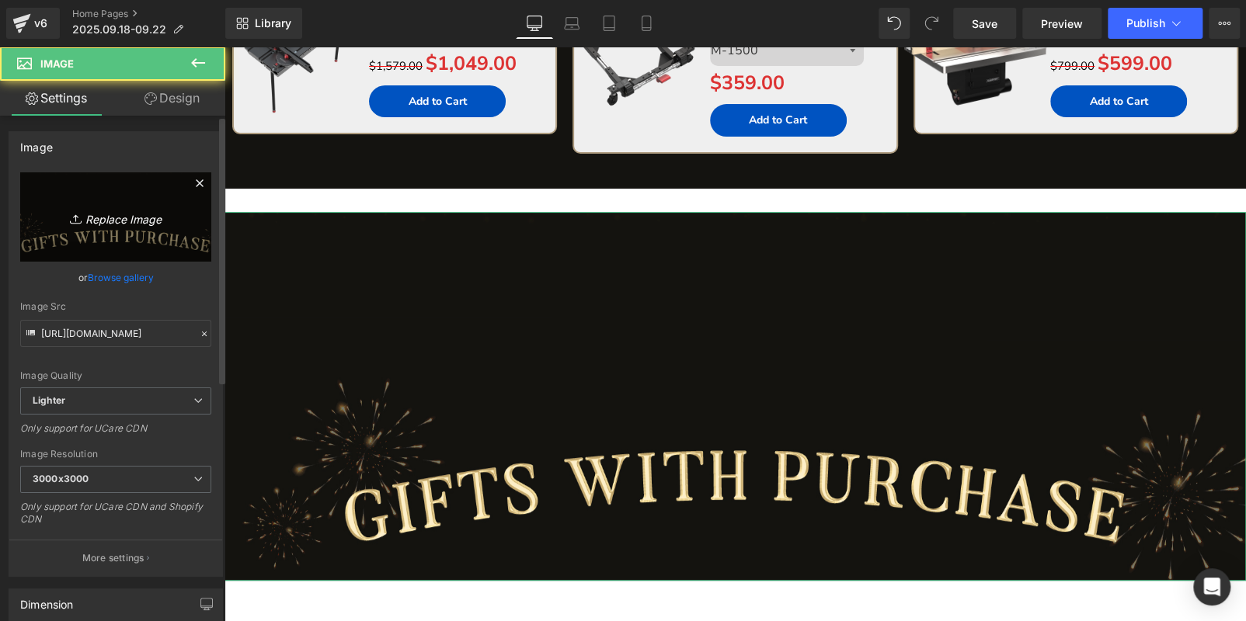
click at [113, 229] on link "Replace Image" at bounding box center [115, 216] width 191 height 89
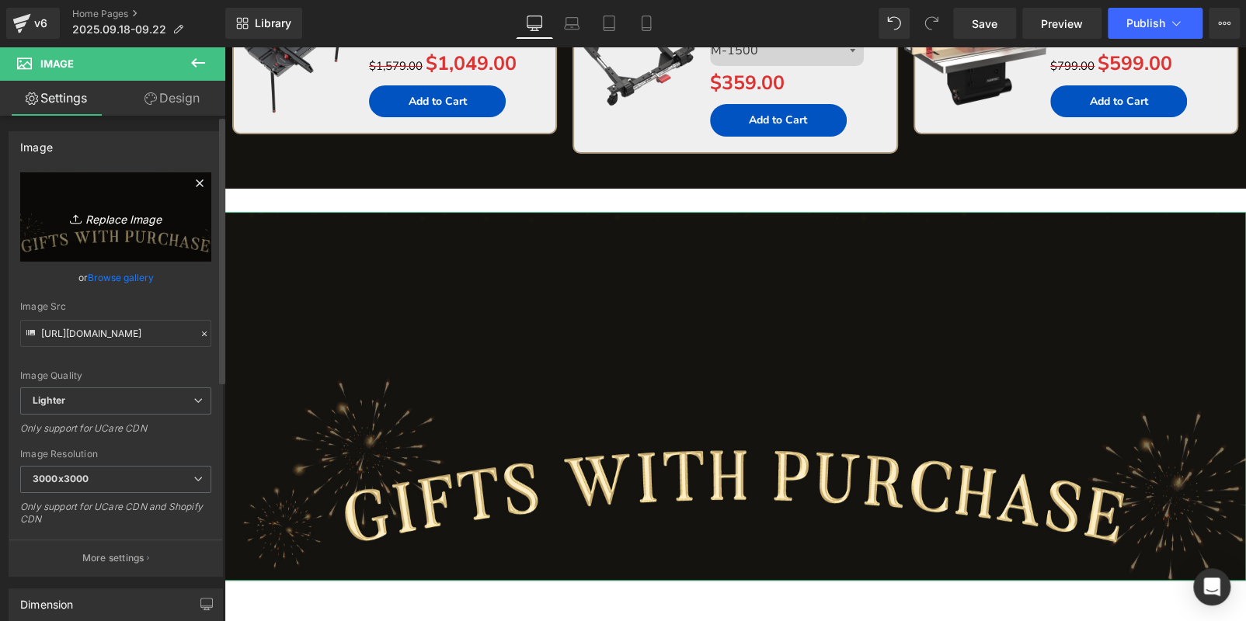
type input "C:\fakepath\透明底标题.png"
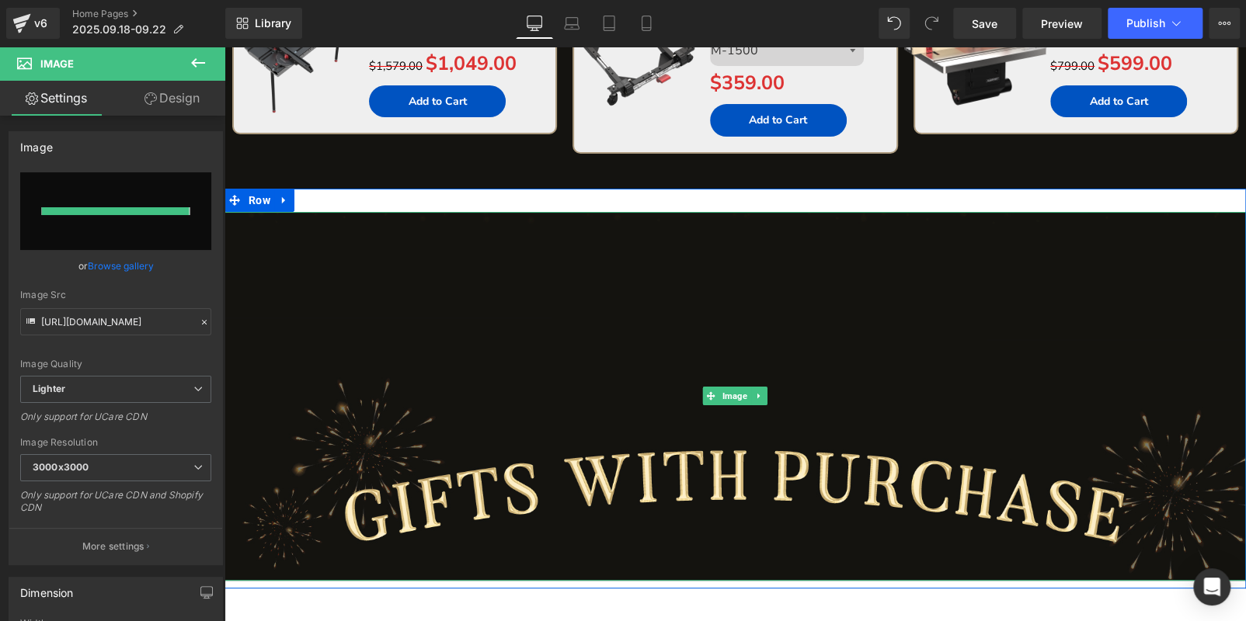
type input "[URL][DOMAIN_NAME]"
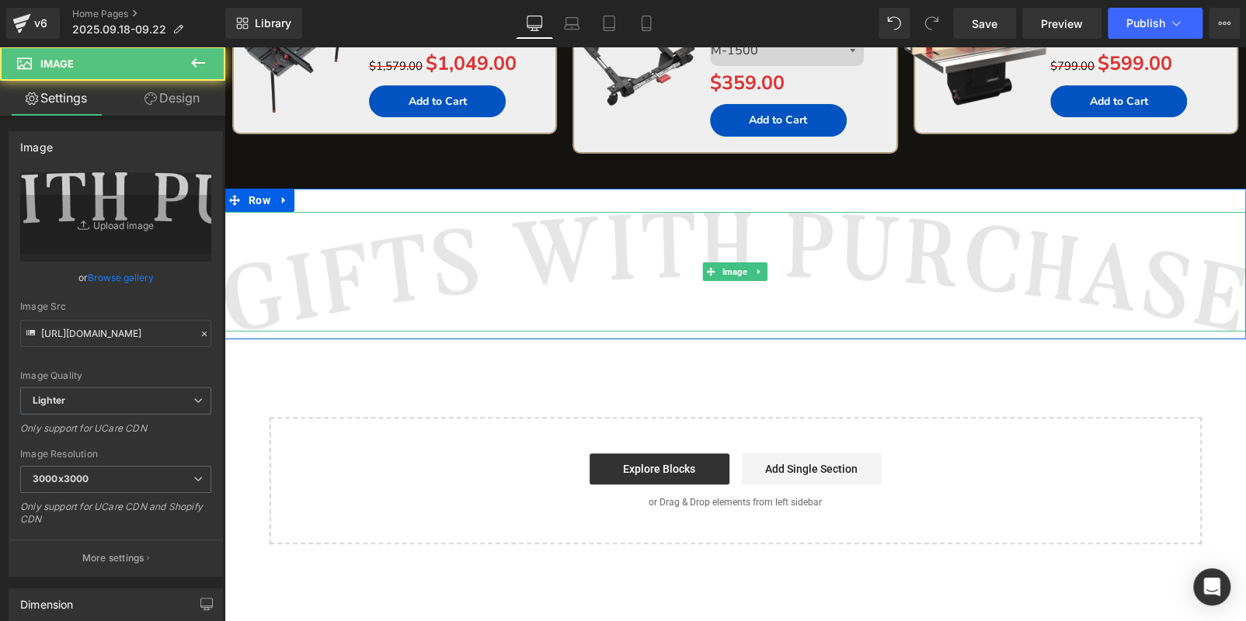
click at [580, 266] on img at bounding box center [734, 272] width 1021 height 120
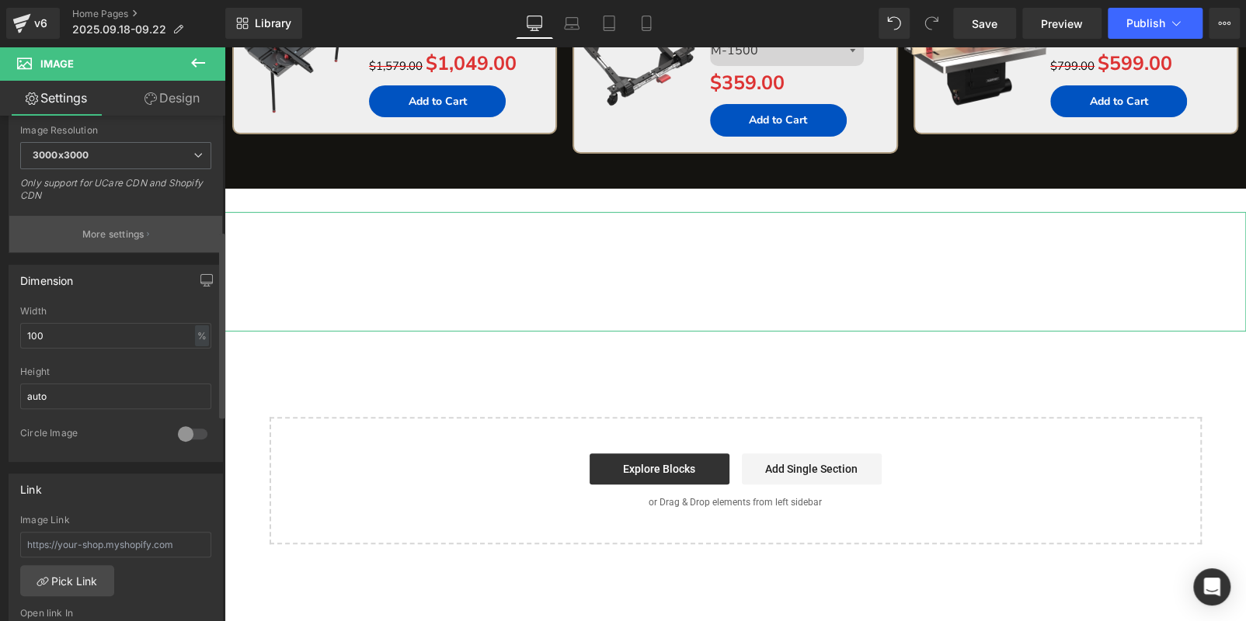
scroll to position [310, 0]
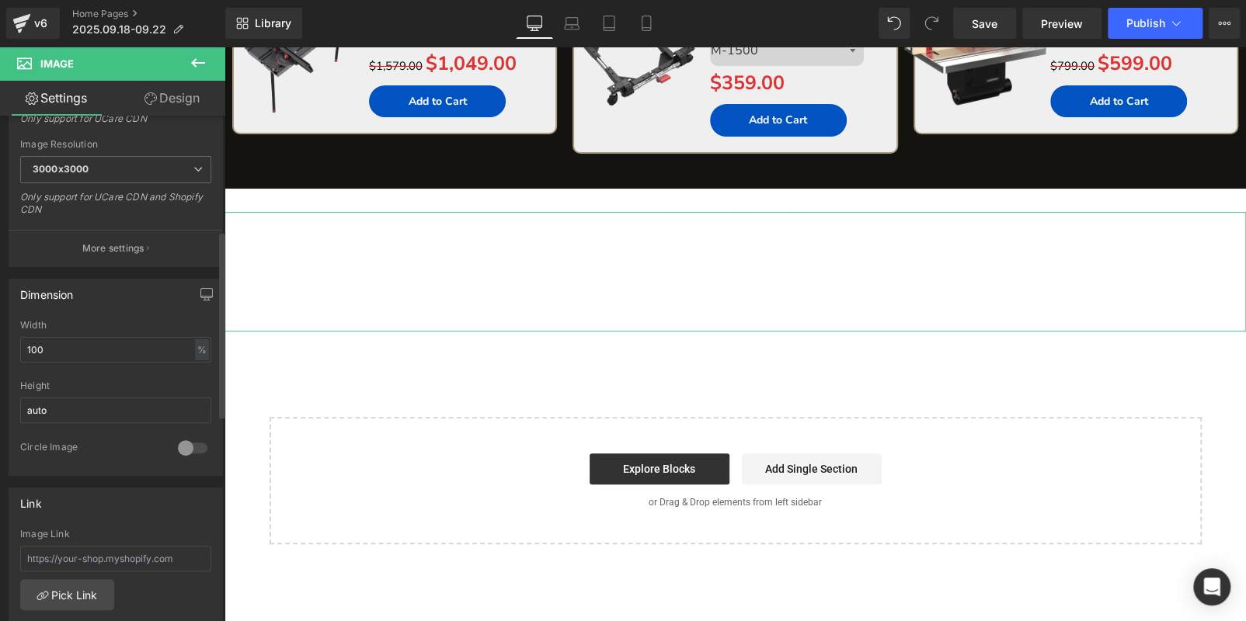
click at [75, 363] on div "Width 100 % % px" at bounding box center [115, 350] width 191 height 61
click at [76, 349] on input "100" at bounding box center [115, 350] width 191 height 26
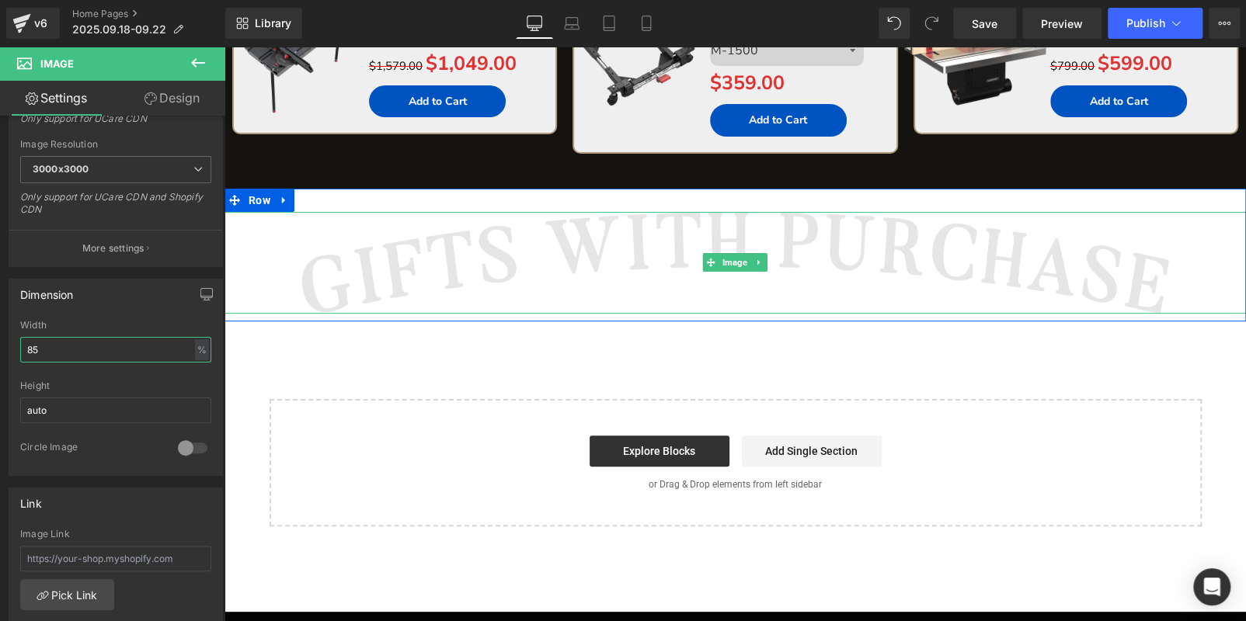
type input "85"
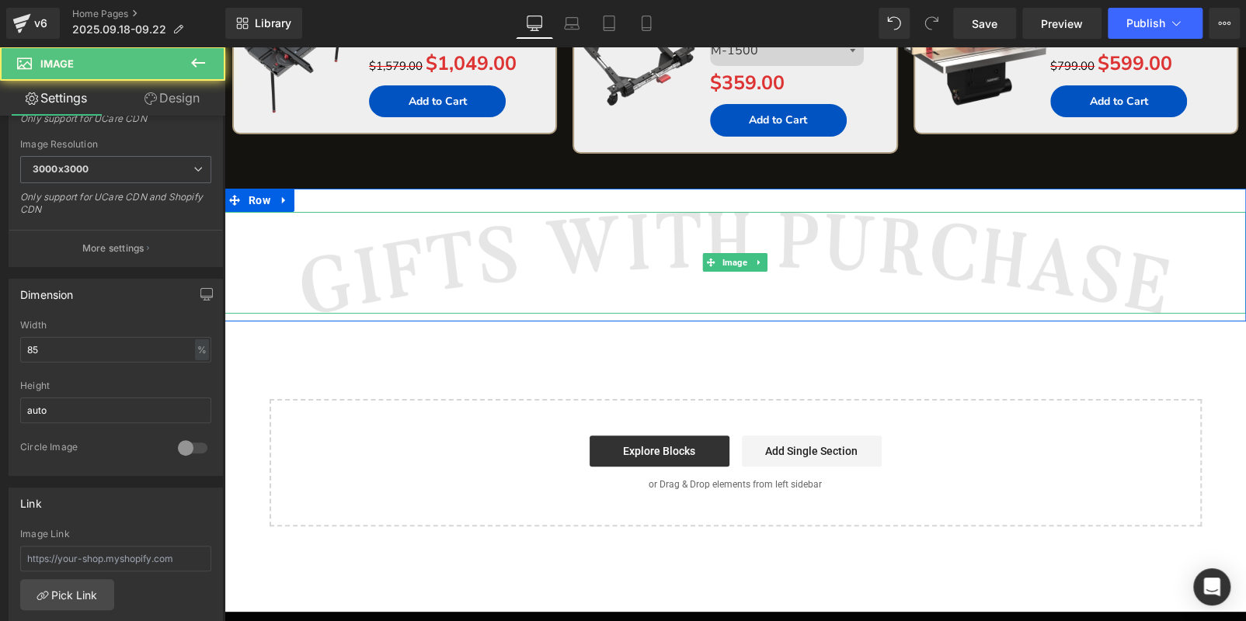
click at [407, 255] on img at bounding box center [735, 263] width 868 height 102
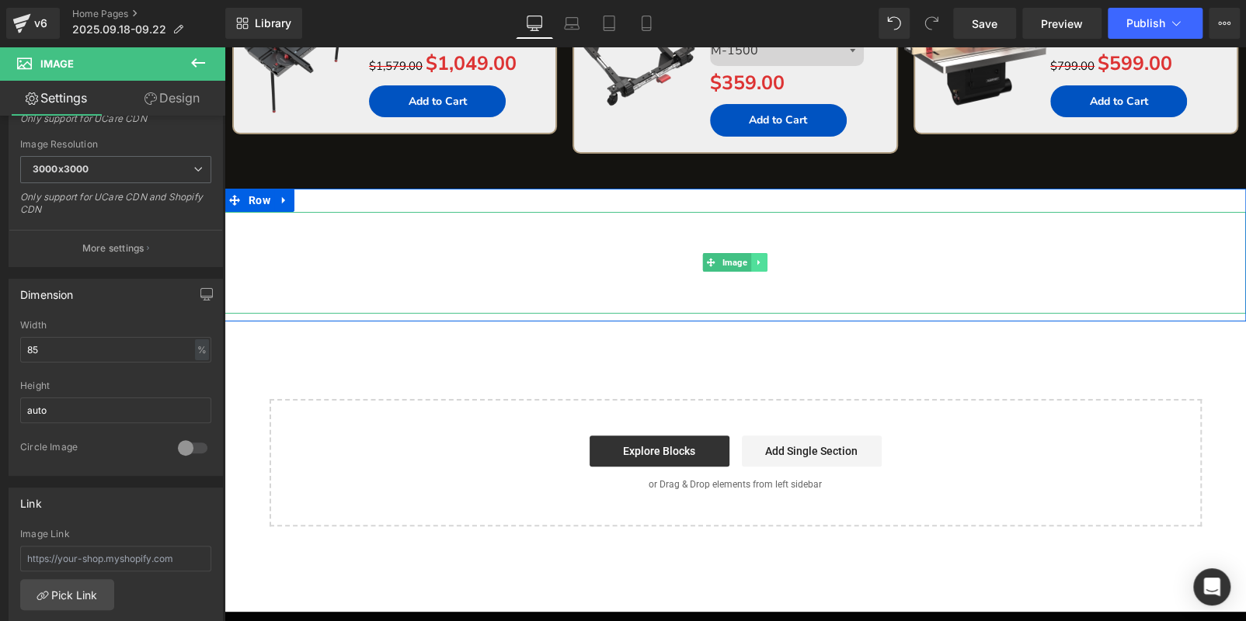
click at [757, 258] on icon at bounding box center [759, 262] width 9 height 9
click at [746, 259] on icon at bounding box center [750, 263] width 9 height 9
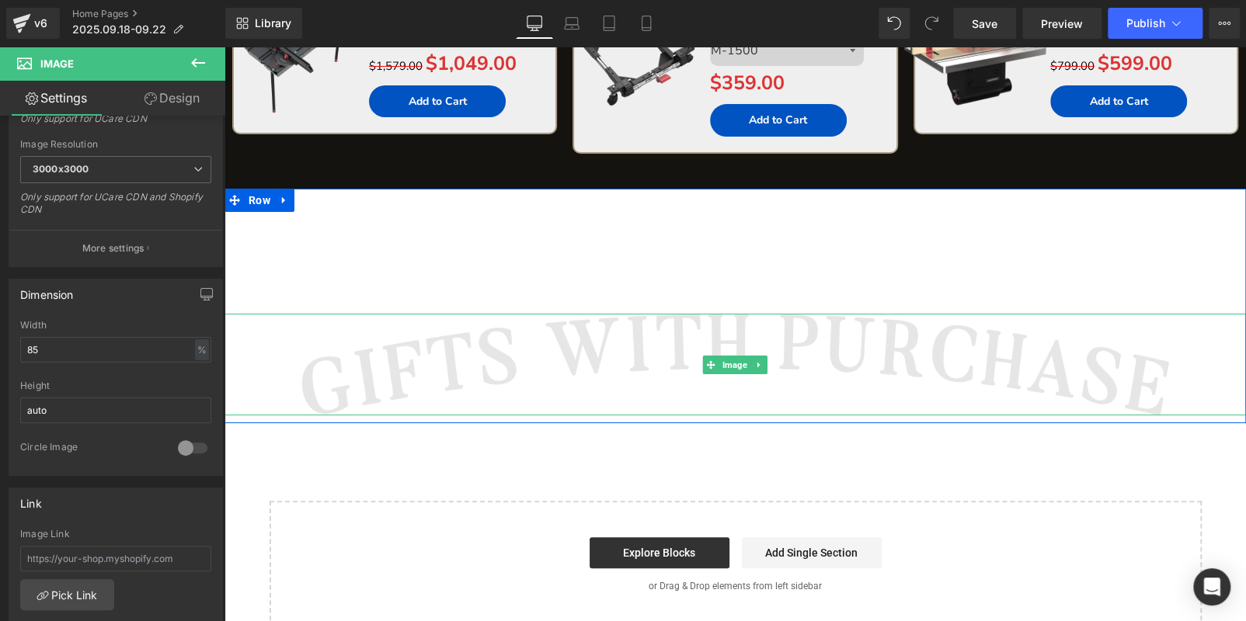
click at [618, 339] on img at bounding box center [735, 365] width 868 height 102
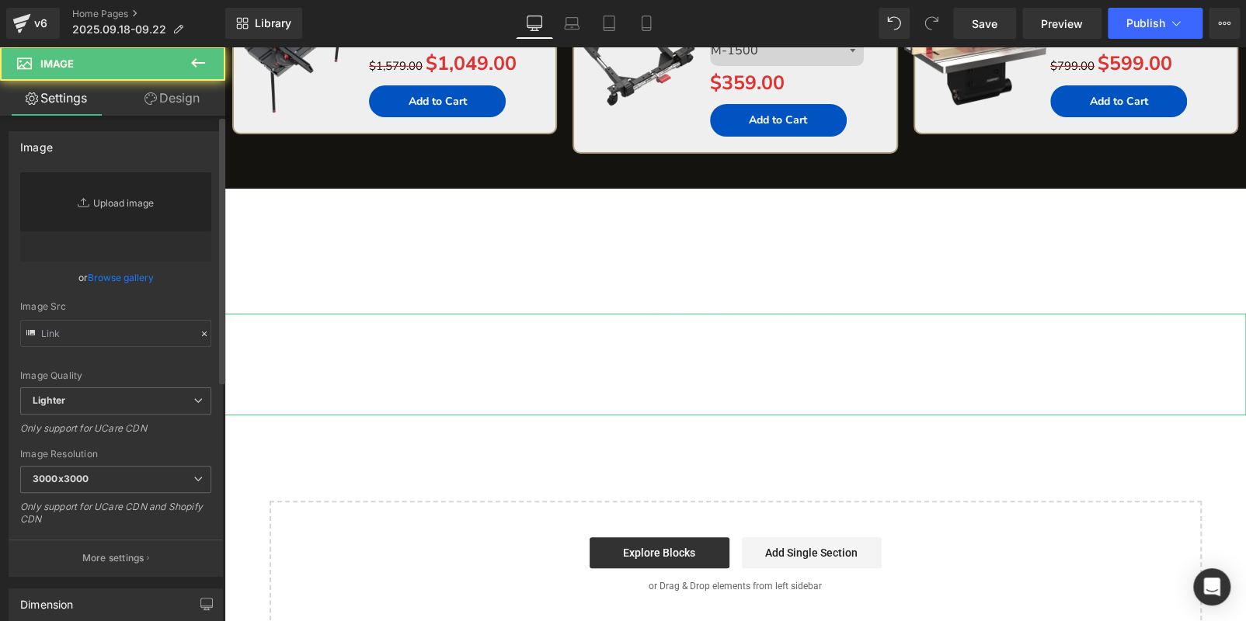
type input "[URL][DOMAIN_NAME]"
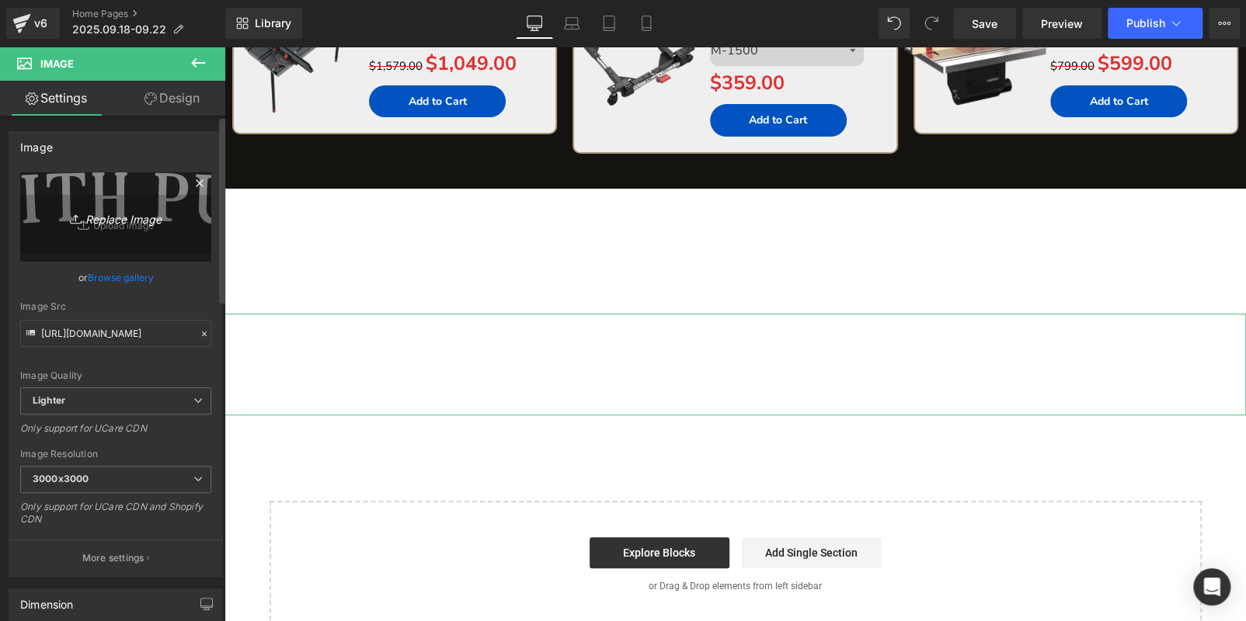
click at [130, 190] on link "Replace Image" at bounding box center [115, 216] width 191 height 89
type input "C:\fakepath\edm_06.jpg"
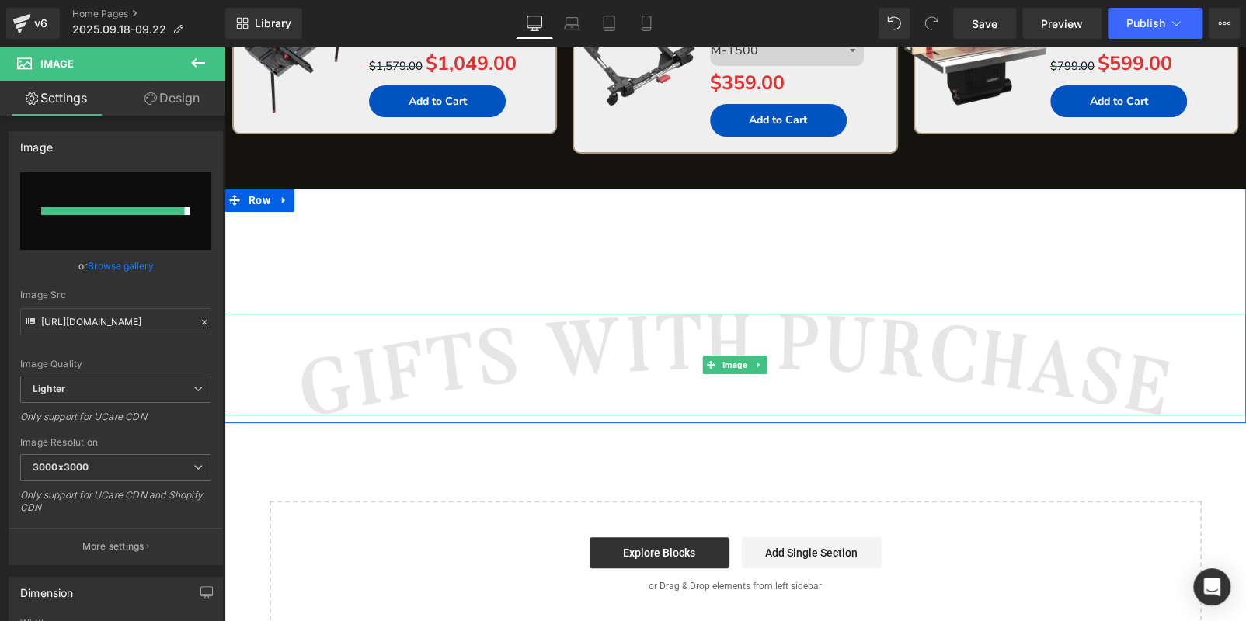
type input "[URL][DOMAIN_NAME]"
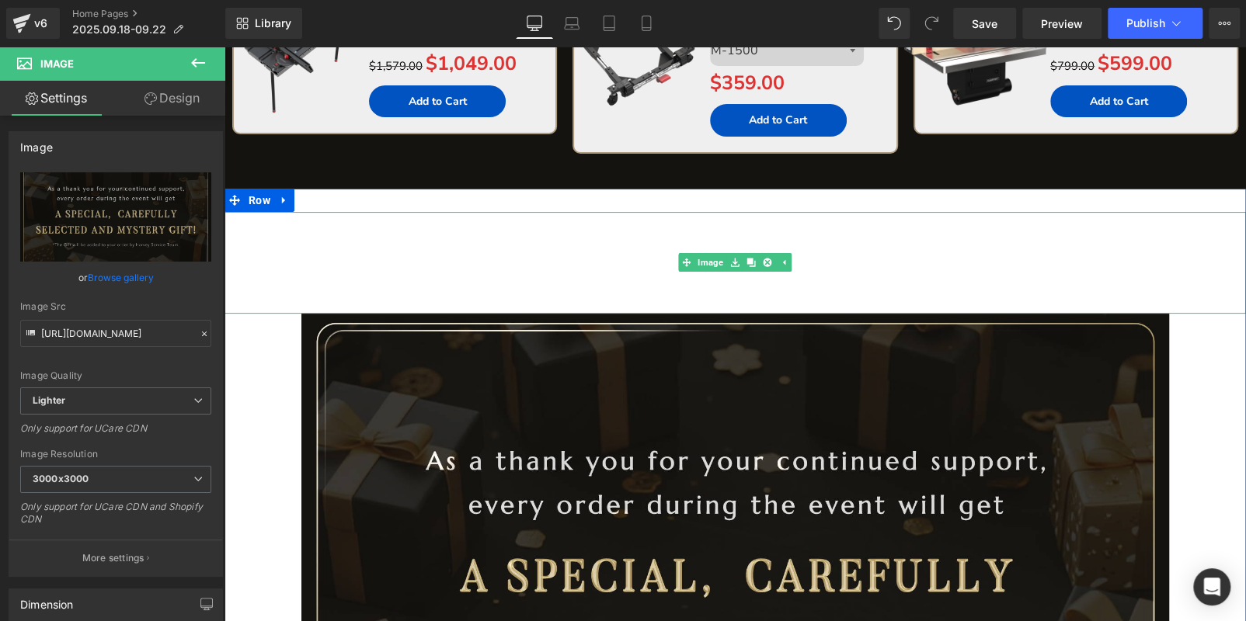
drag, startPoint x: 481, startPoint y: 256, endPoint x: 307, endPoint y: 85, distance: 243.8
click at [481, 256] on img at bounding box center [735, 263] width 868 height 102
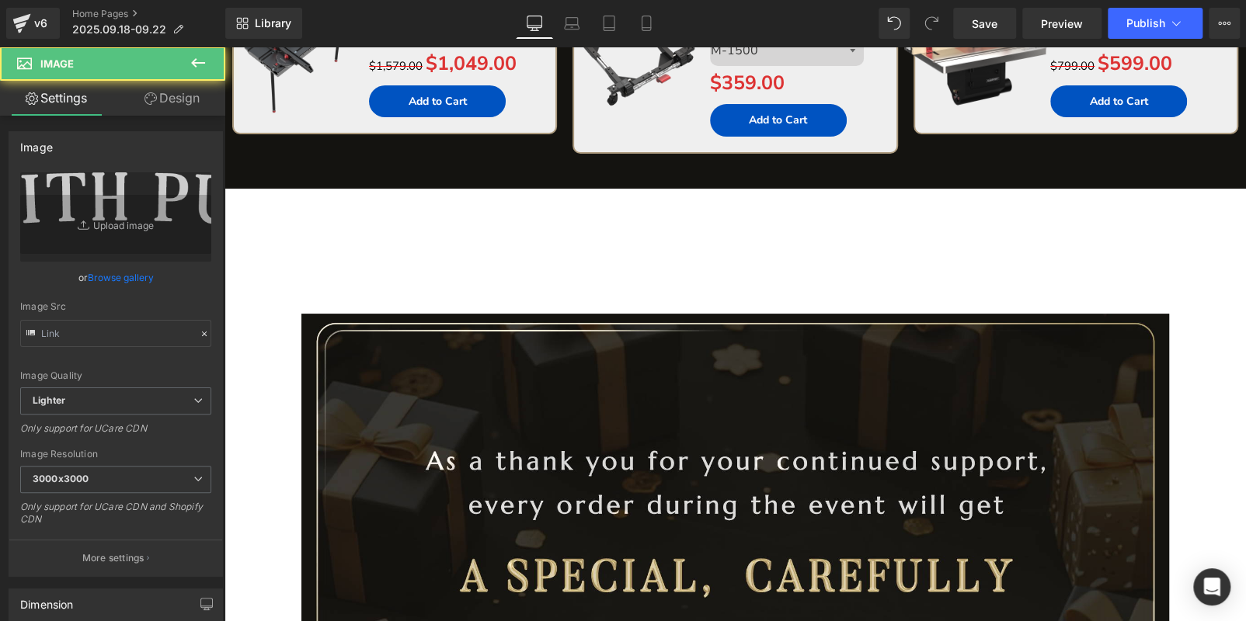
type input "[URL][DOMAIN_NAME]"
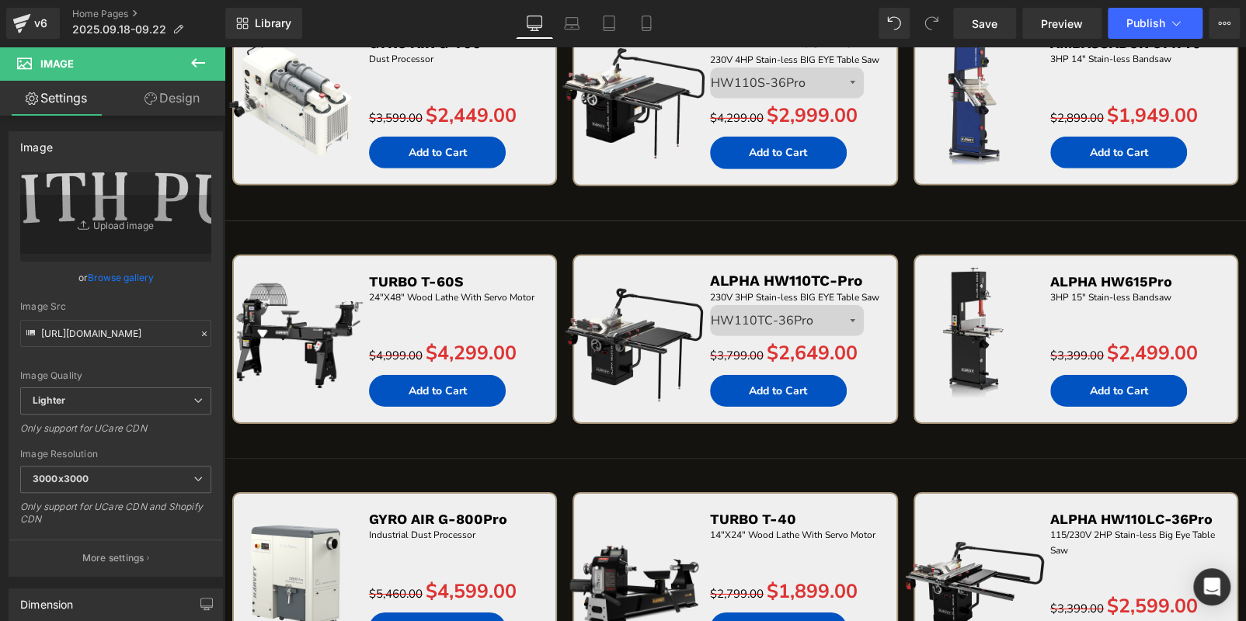
scroll to position [2367, 0]
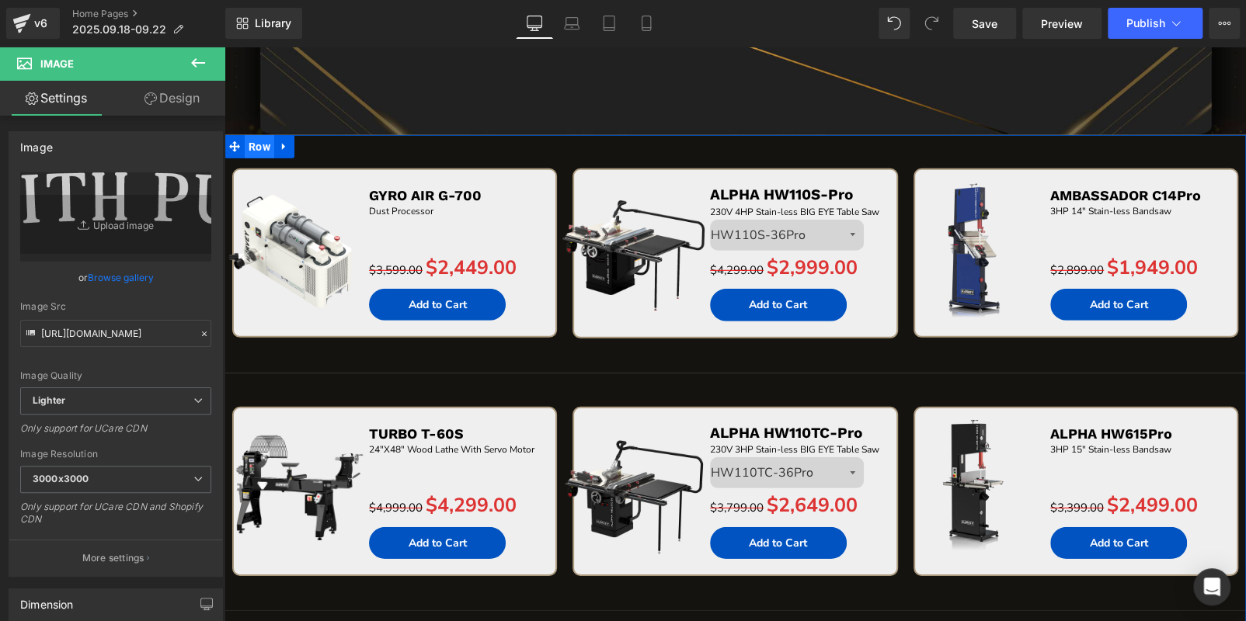
click at [252, 151] on span "Row" at bounding box center [260, 146] width 30 height 23
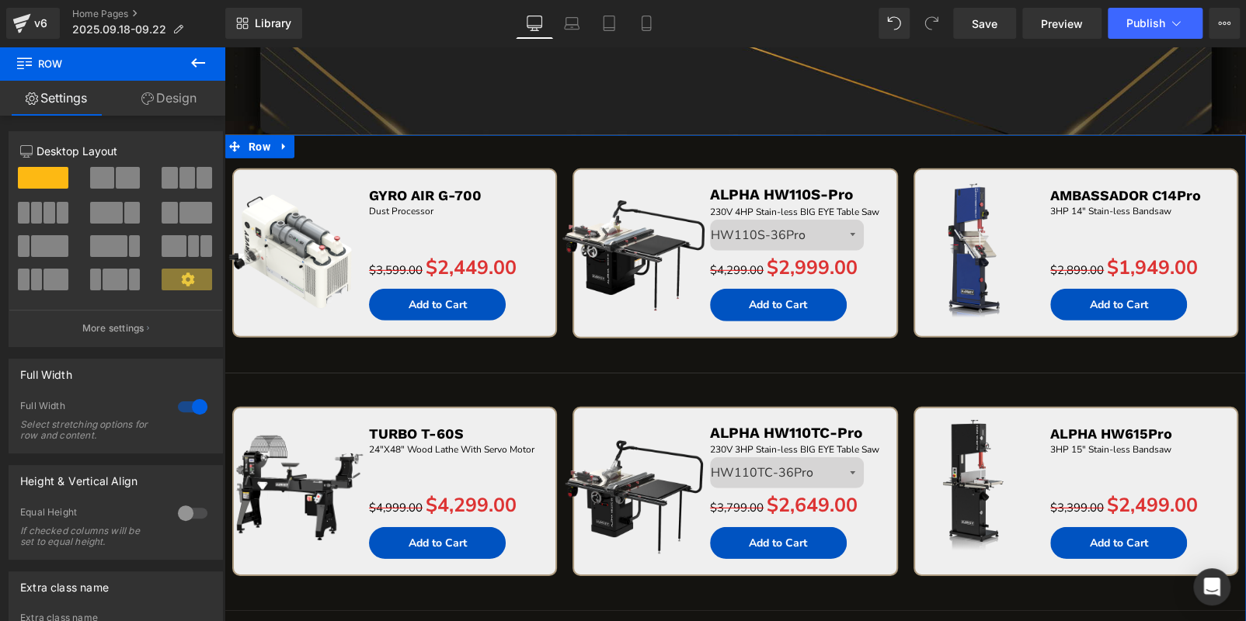
drag, startPoint x: 190, startPoint y: 99, endPoint x: 103, endPoint y: 231, distance: 159.2
click at [190, 99] on link "Design" at bounding box center [169, 98] width 113 height 35
click at [0, 0] on div "Background" at bounding box center [0, 0] width 0 height 0
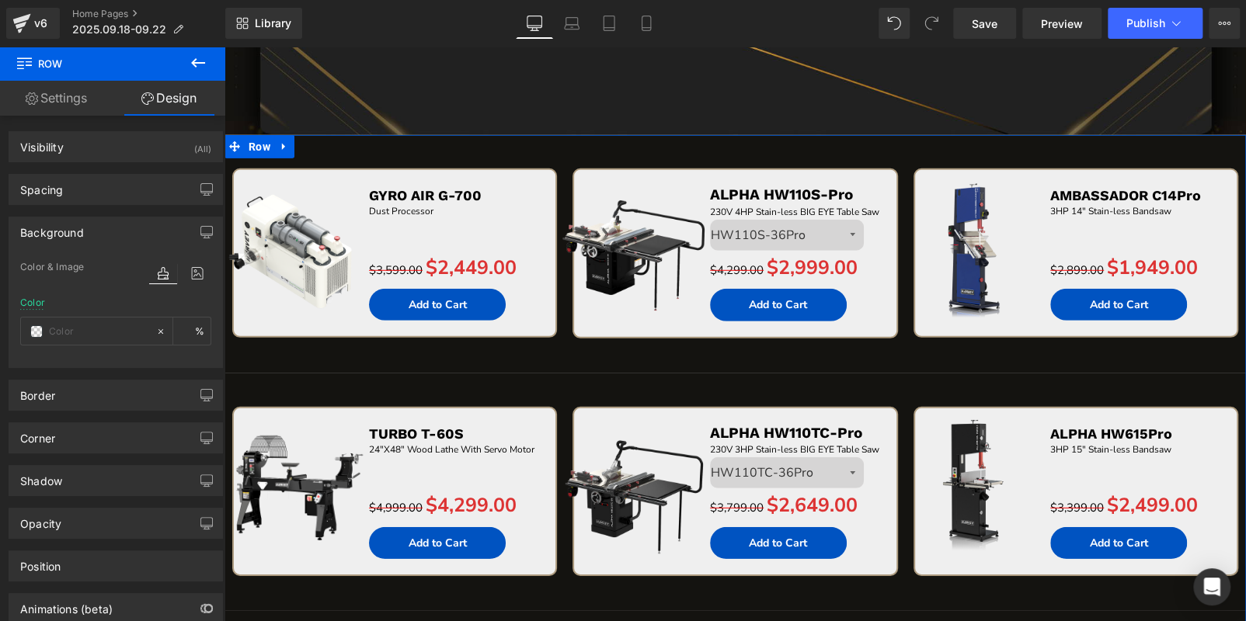
type input "transparent"
type input "0"
click at [92, 223] on div "Background" at bounding box center [115, 232] width 213 height 30
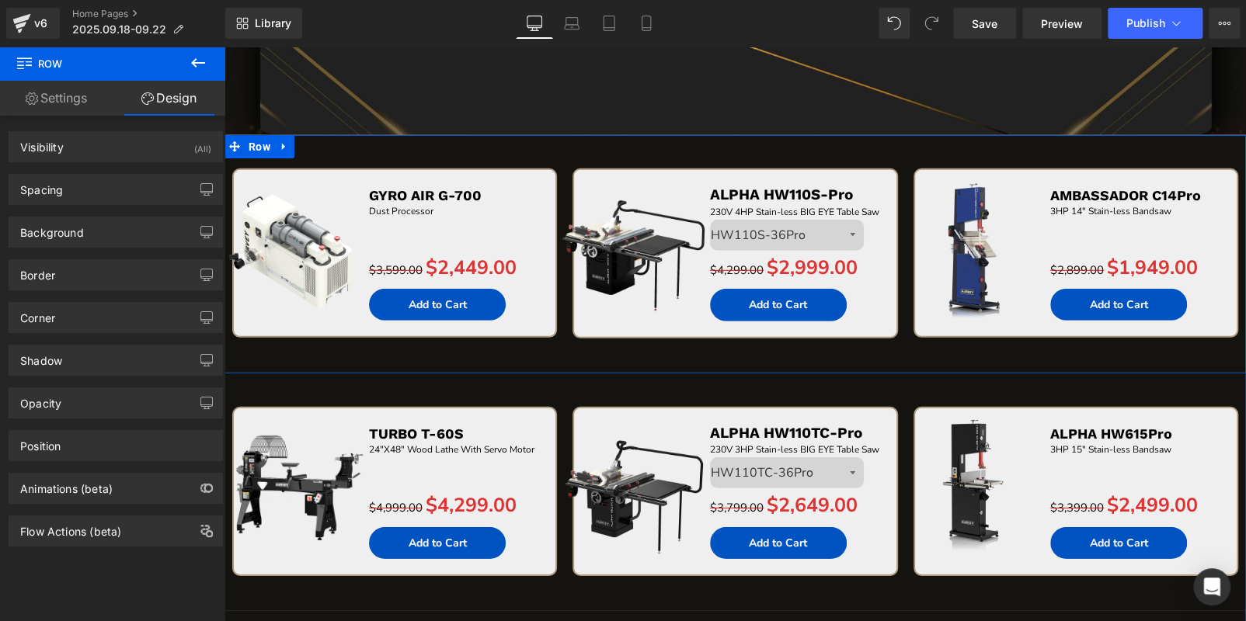
drag, startPoint x: 341, startPoint y: 358, endPoint x: 260, endPoint y: 315, distance: 91.7
click at [342, 358] on div "Sale Off (P) Image GYRO AIR G-700 Text Block Dust Processor Text Block Separato…" at bounding box center [394, 271] width 340 height 204
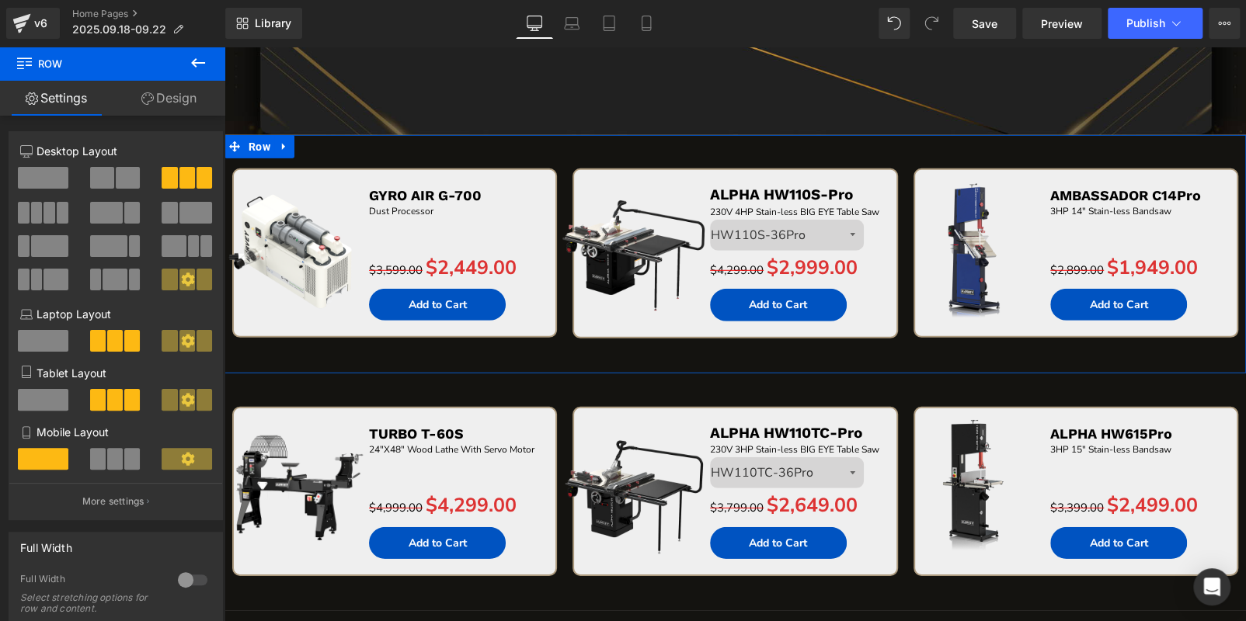
click at [161, 97] on link "Design" at bounding box center [169, 98] width 113 height 35
click at [0, 0] on div "Background" at bounding box center [0, 0] width 0 height 0
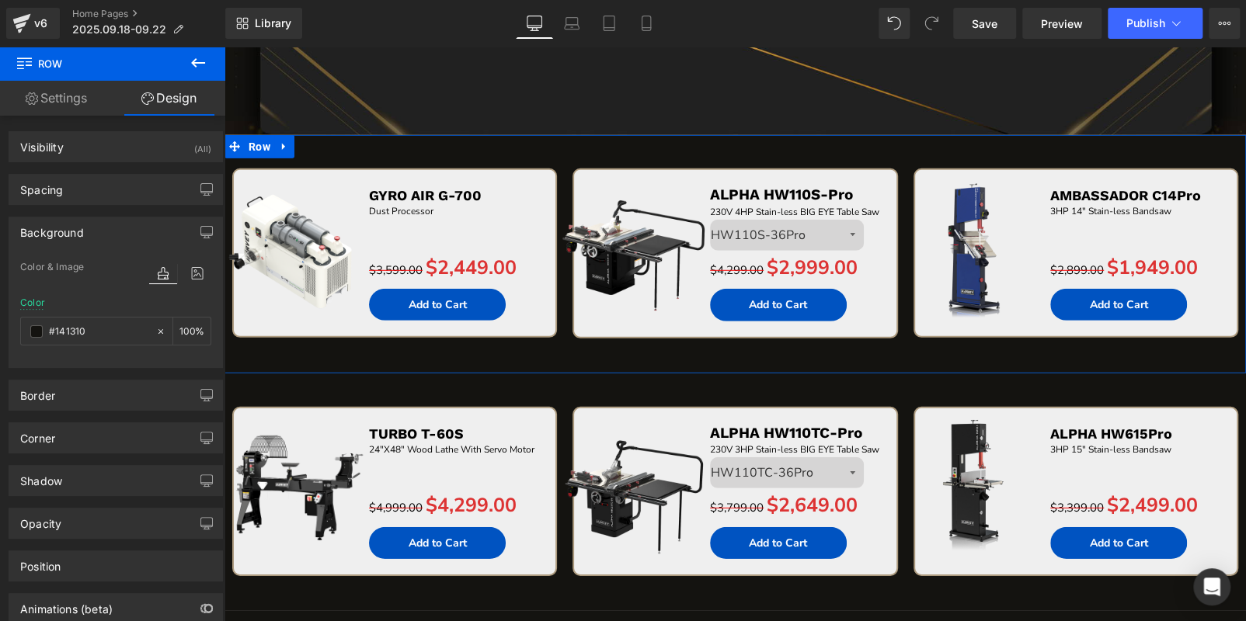
type input "#141310"
type input "100"
click at [103, 328] on input "#141310" at bounding box center [98, 331] width 99 height 17
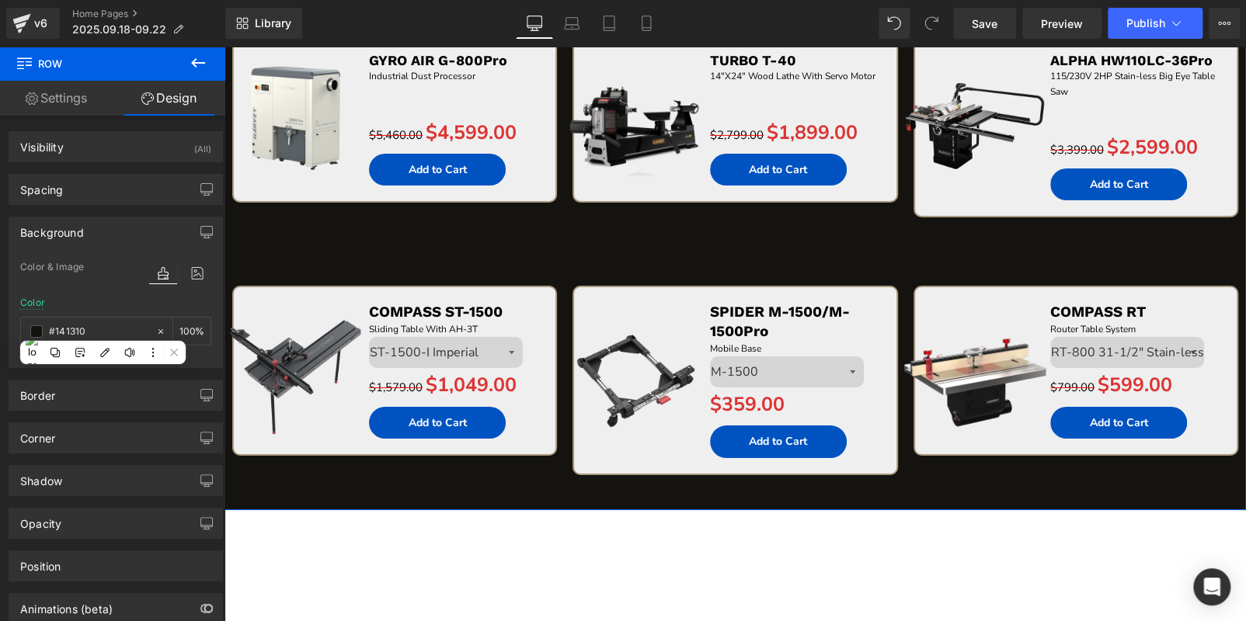
scroll to position [3300, 0]
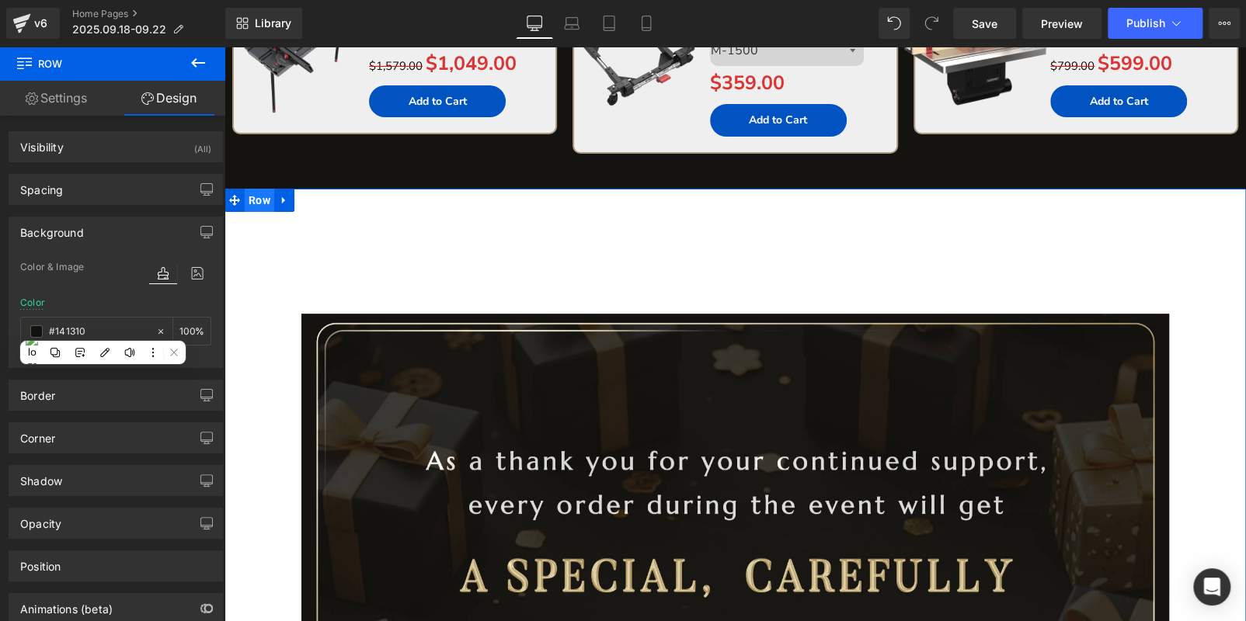
click at [253, 198] on span "Row" at bounding box center [260, 200] width 30 height 23
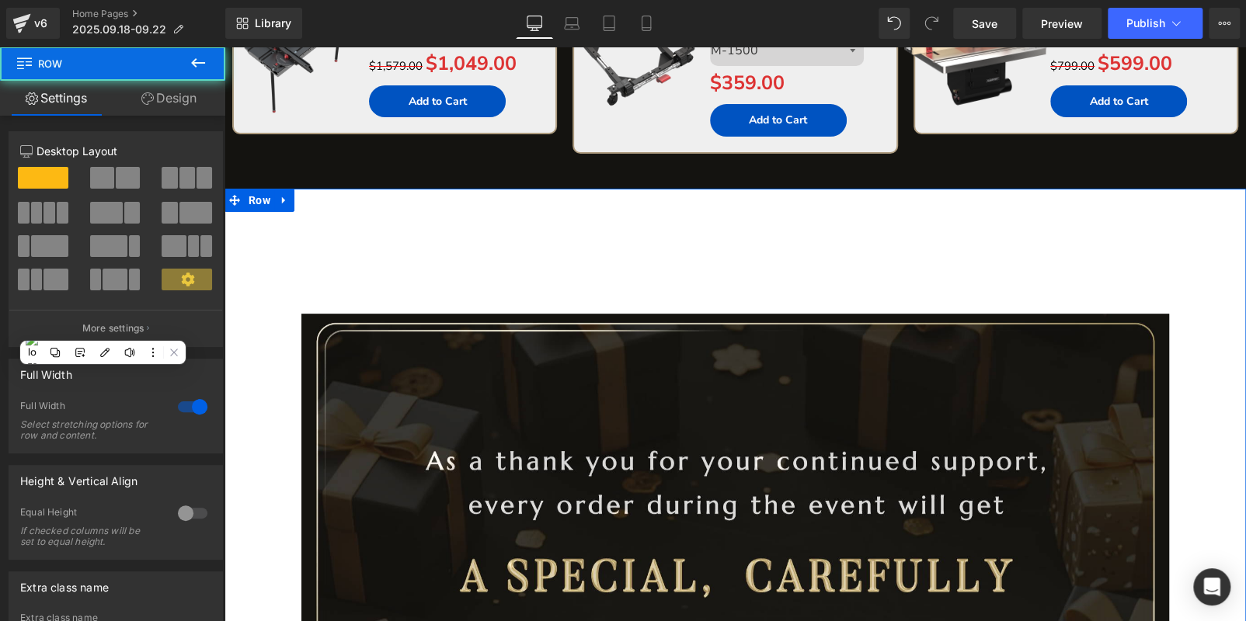
click at [174, 92] on link "Design" at bounding box center [169, 98] width 113 height 35
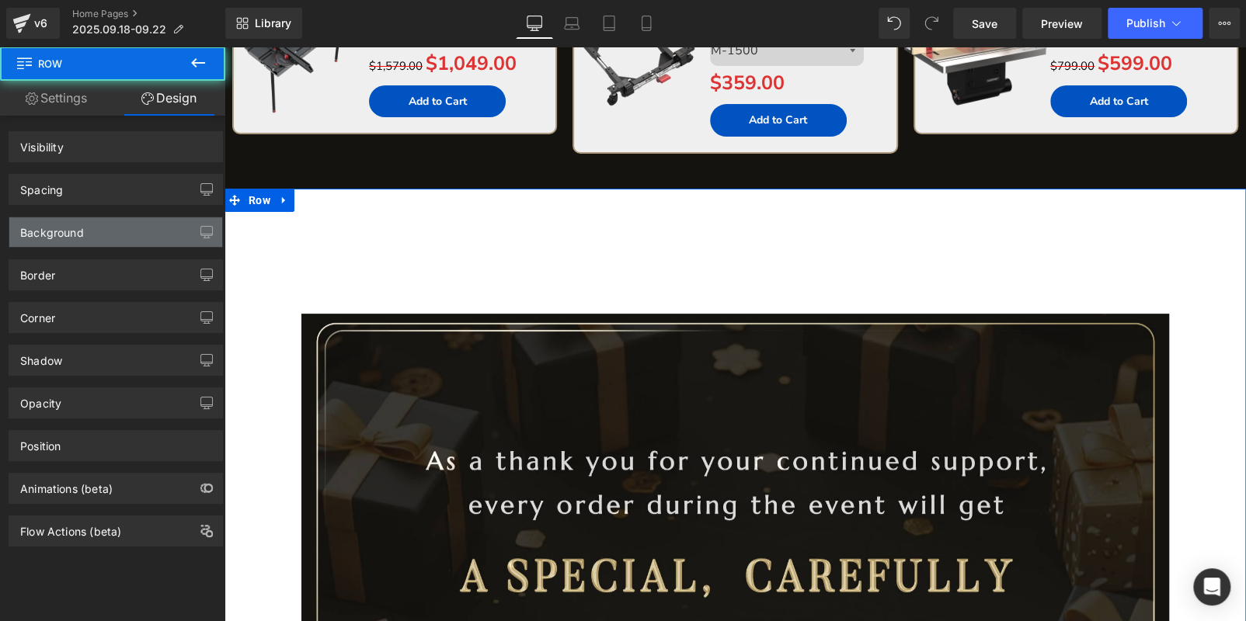
click at [123, 227] on div "Background" at bounding box center [115, 232] width 213 height 30
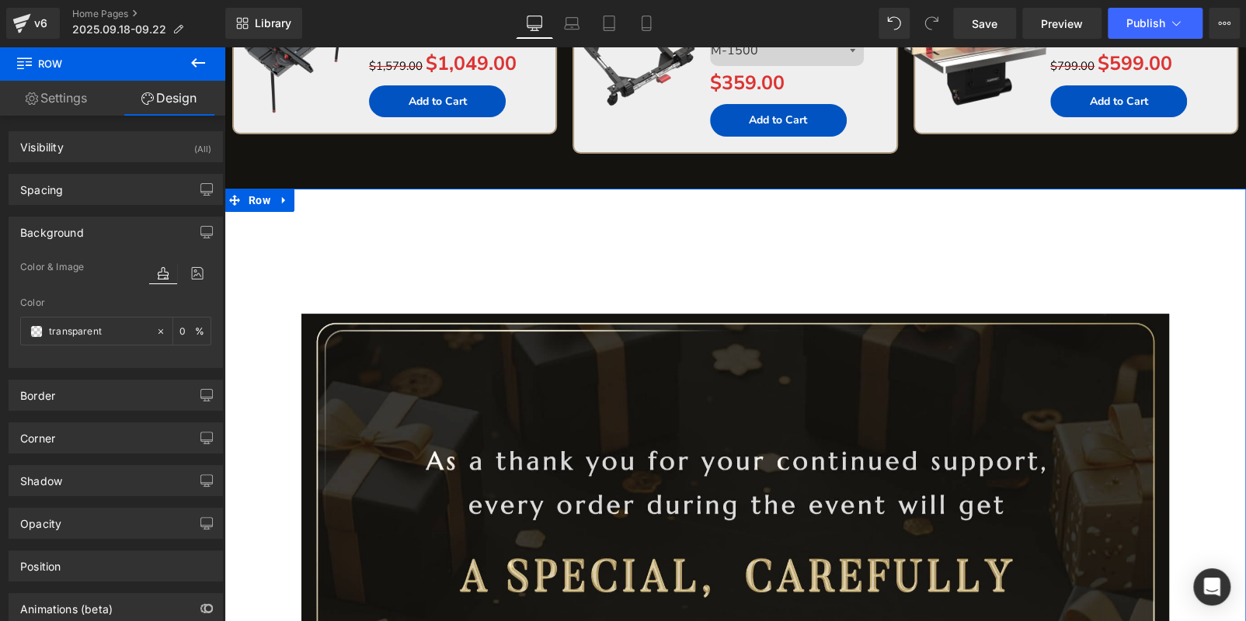
type input "transparent"
type input "0"
click at [115, 326] on input "transparent" at bounding box center [98, 331] width 99 height 17
paste input "#141310"
type input "#141310"
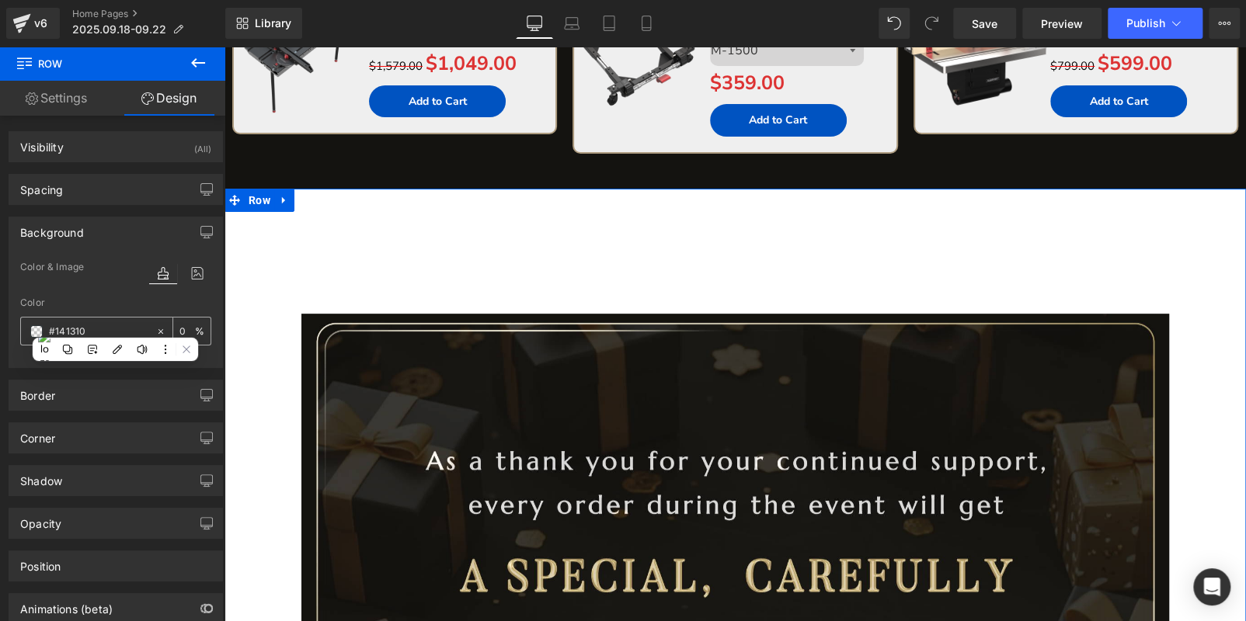
type input "100"
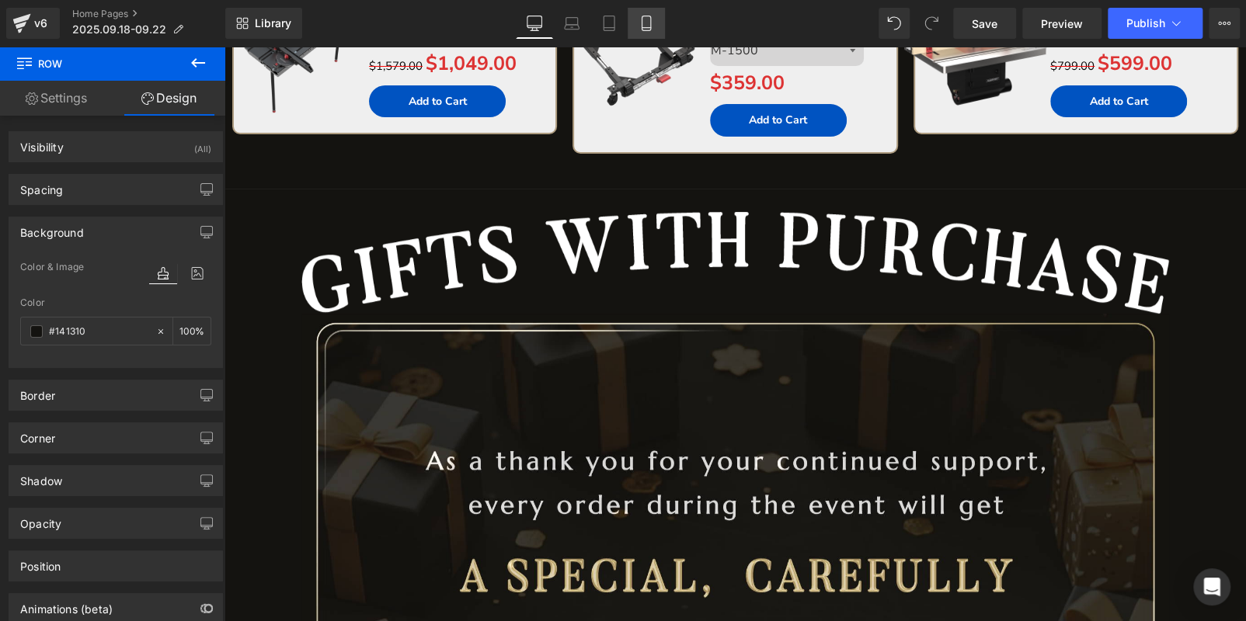
type input "#141310"
click at [640, 21] on icon at bounding box center [646, 24] width 16 height 16
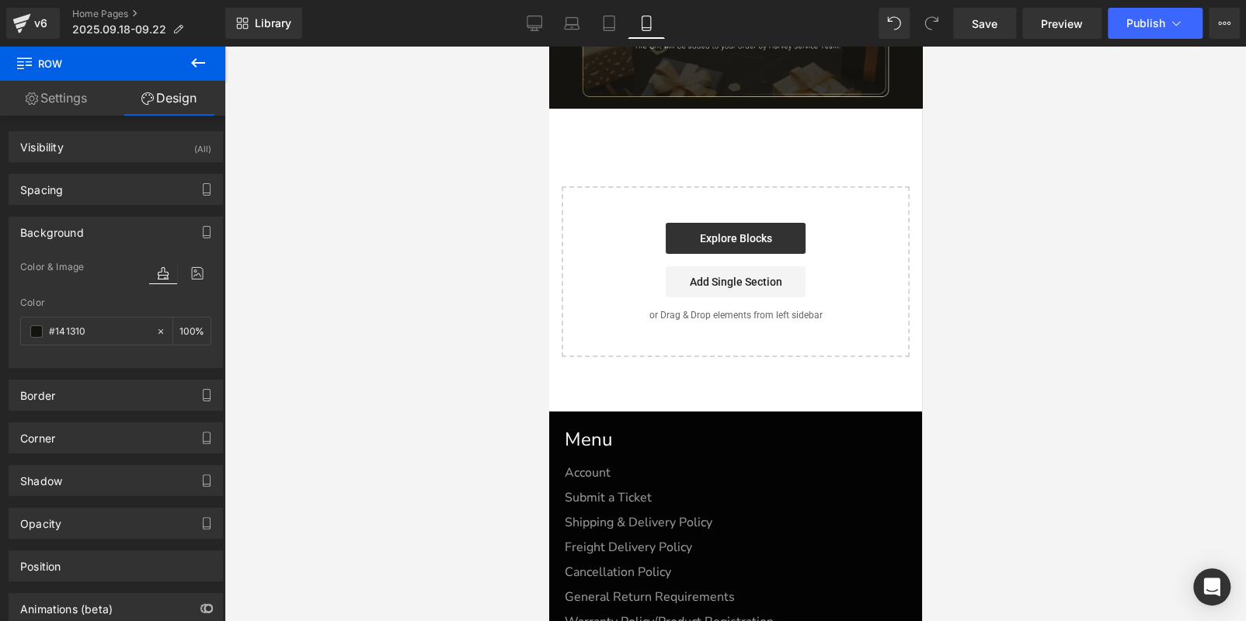
type input "100"
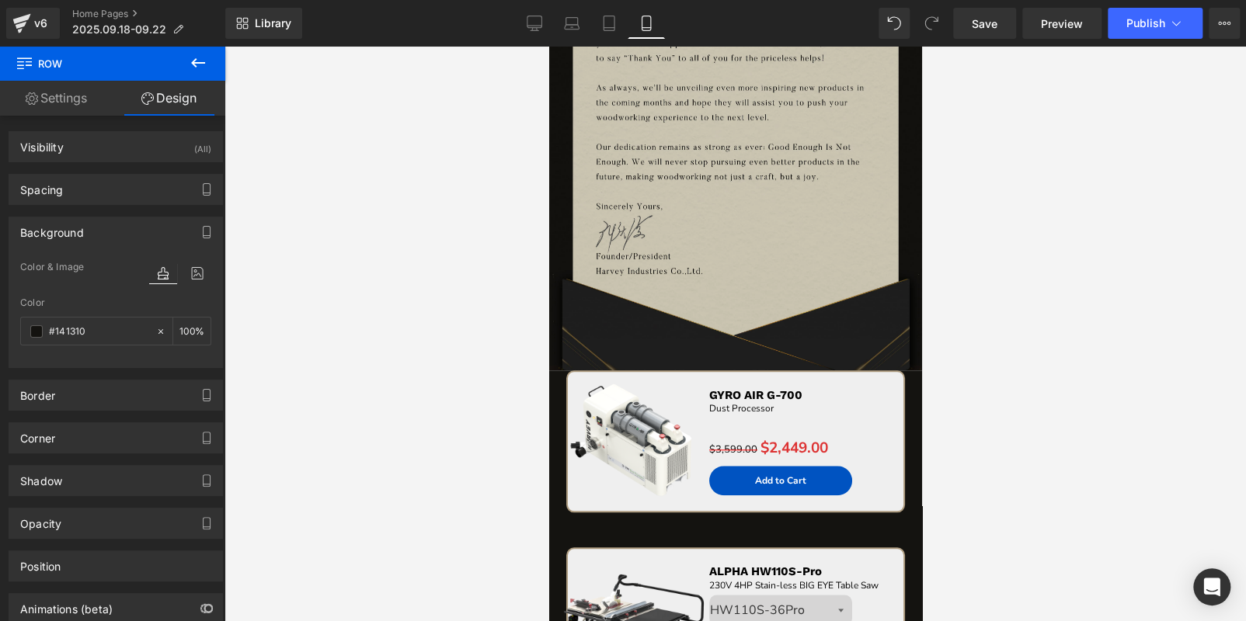
scroll to position [620, 0]
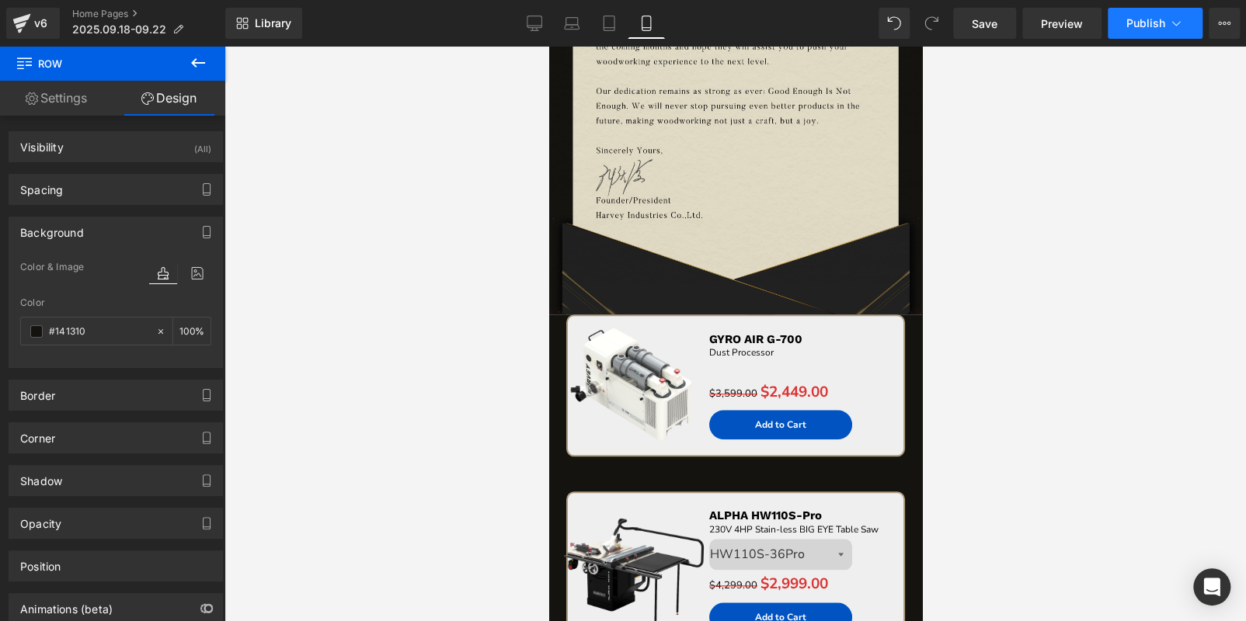
click at [1144, 20] on span "Publish" at bounding box center [1145, 23] width 39 height 12
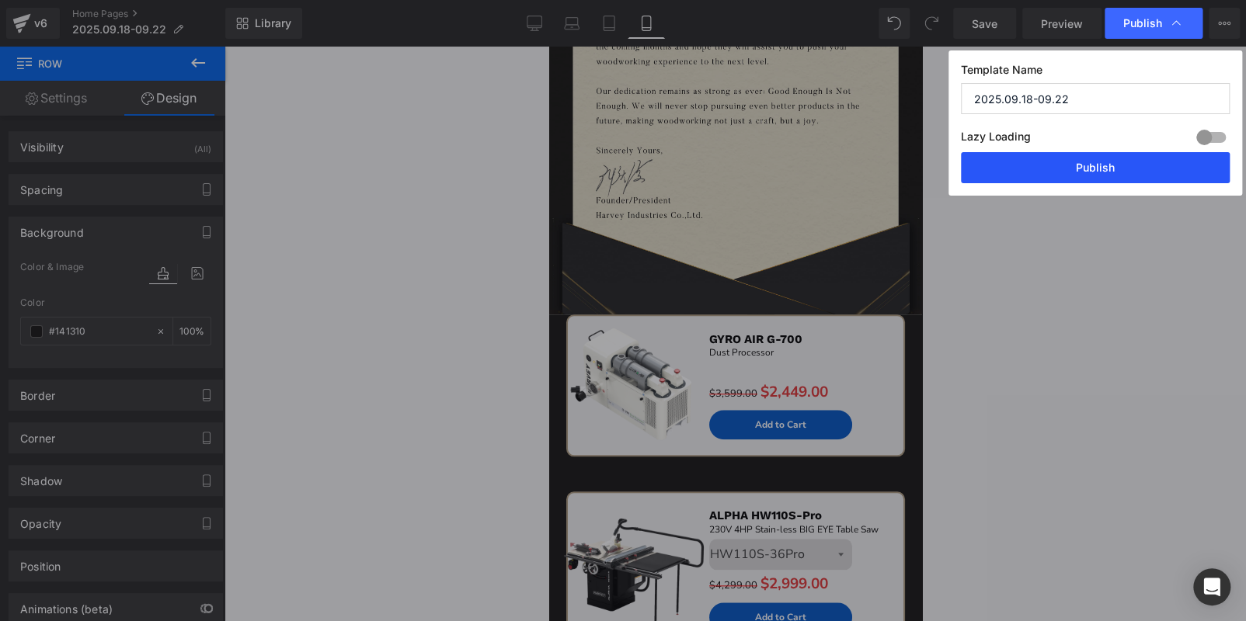
click at [1128, 173] on button "Publish" at bounding box center [1095, 167] width 269 height 31
